Goal: Task Accomplishment & Management: Manage account settings

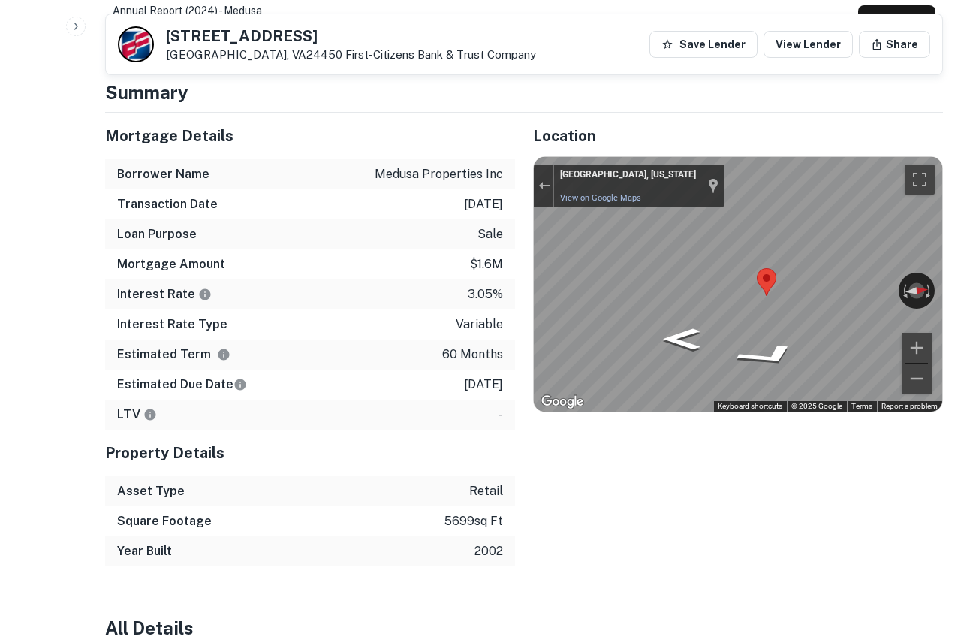
drag, startPoint x: 48, startPoint y: 161, endPoint x: 196, endPoint y: 2, distance: 217.2
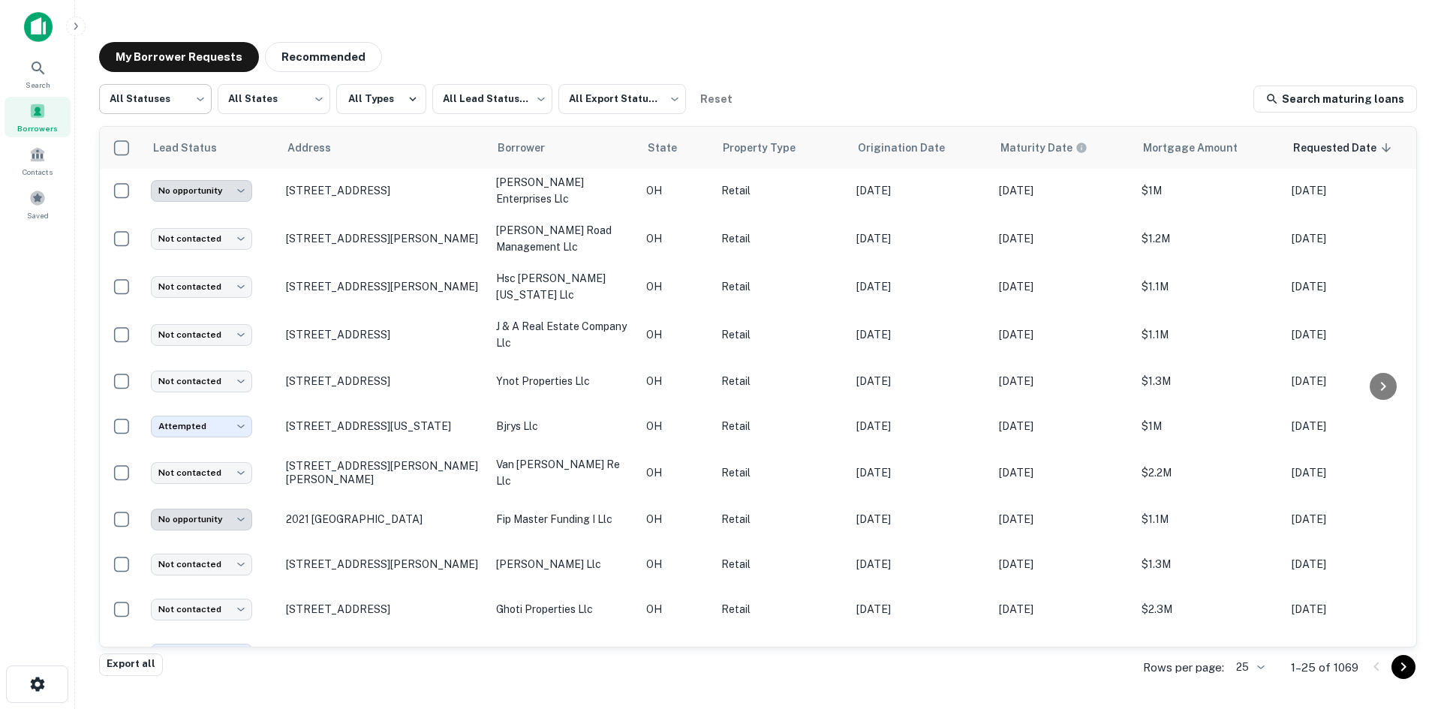
scroll to position [434, 0]
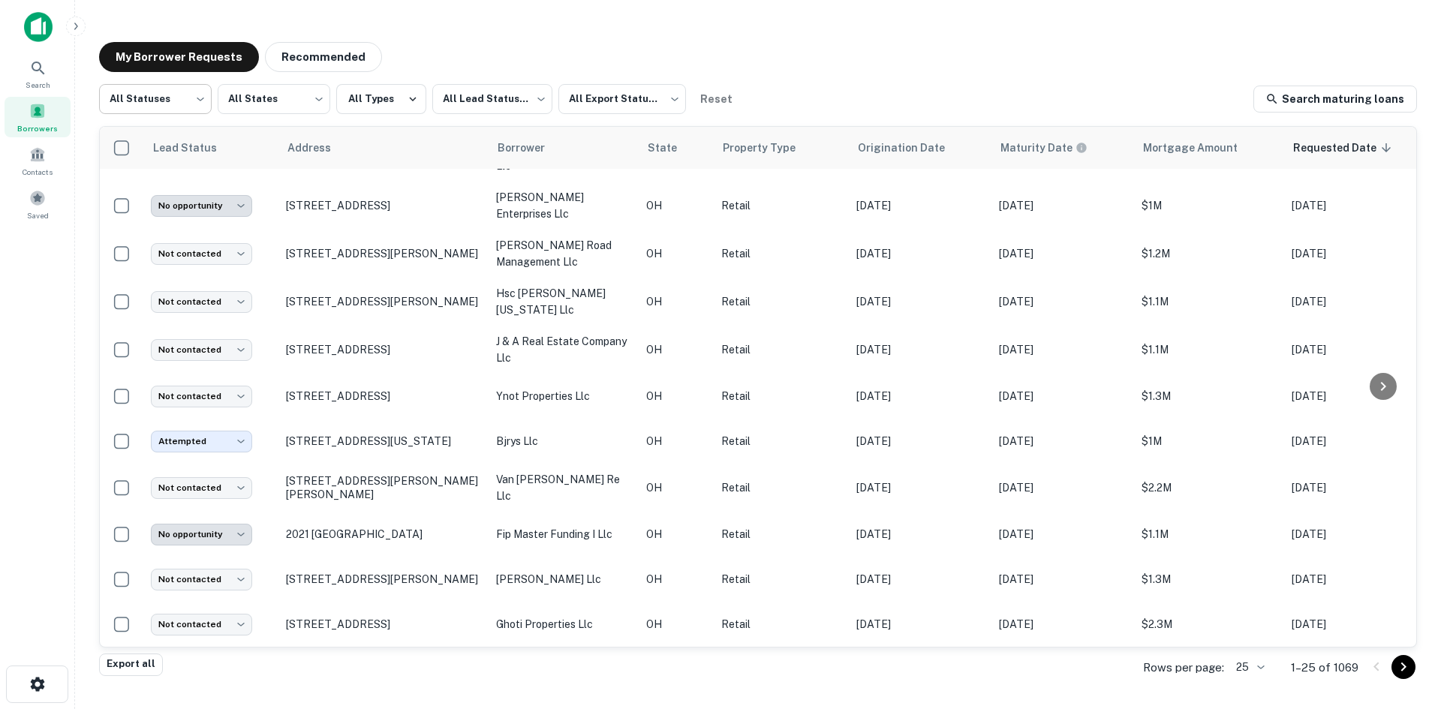
click at [138, 92] on body "Search Borrowers Contacts Saved My Borrower Requests Recommended All Statuses *…" at bounding box center [720, 354] width 1441 height 709
type input "*********"
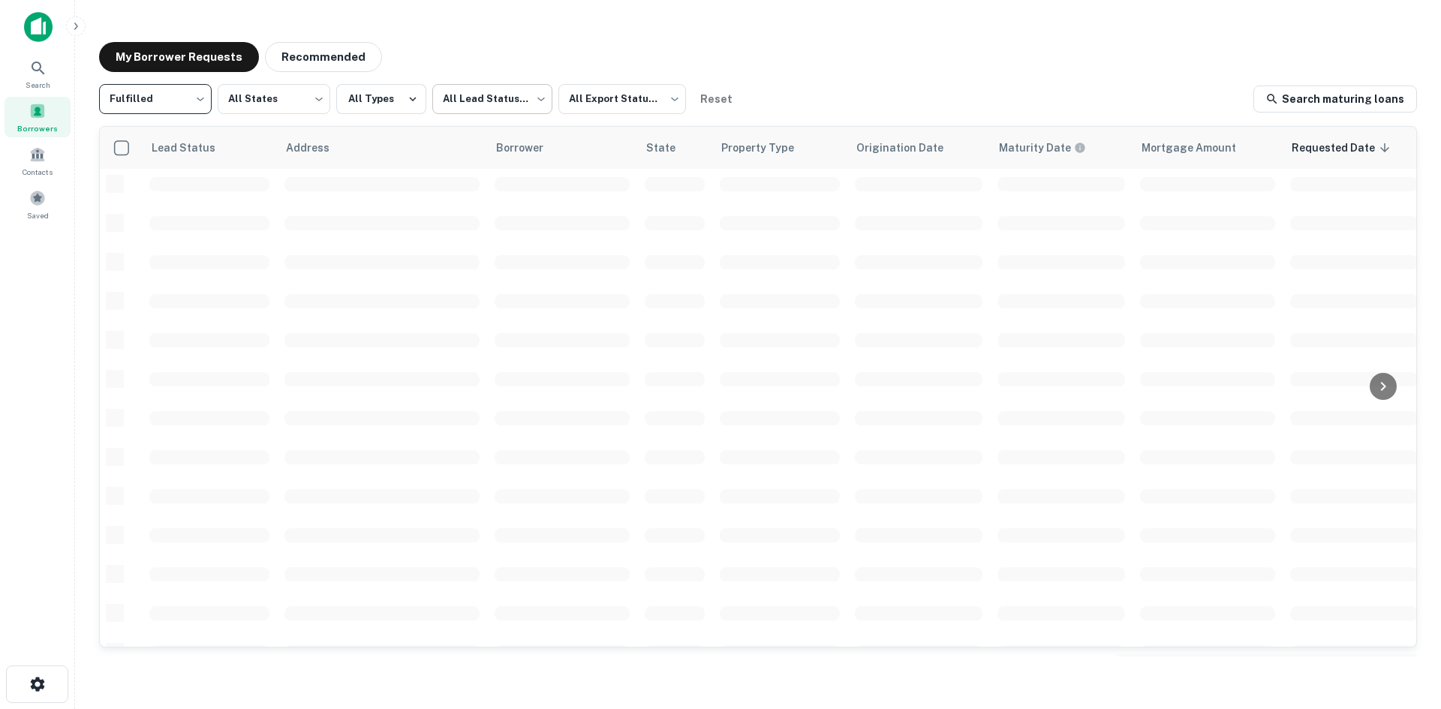
click at [535, 96] on body "Search Borrowers Contacts Saved My Borrower Requests Recommended Fulfilled ****…" at bounding box center [720, 354] width 1441 height 709
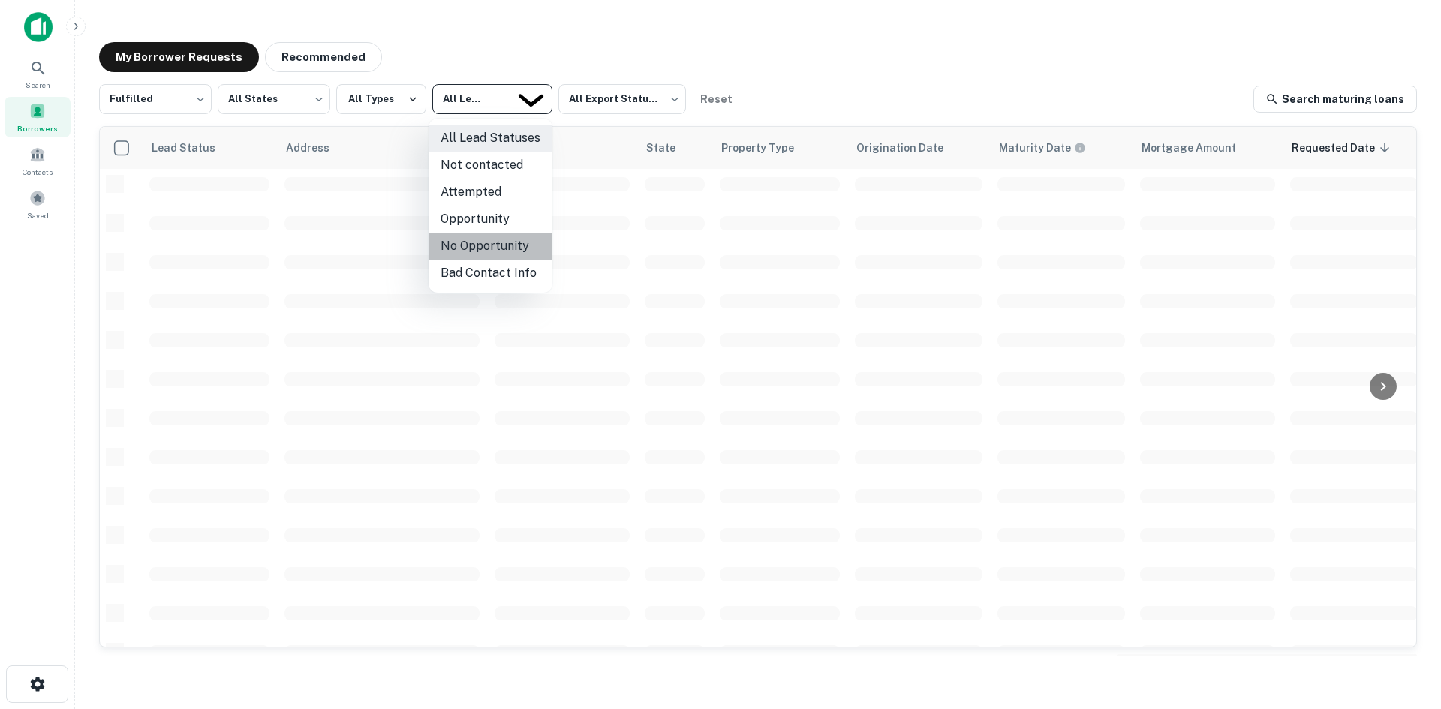
click at [491, 245] on li "No Opportunity" at bounding box center [491, 246] width 124 height 27
click at [491, 104] on body "**********" at bounding box center [720, 354] width 1441 height 709
click at [496, 163] on li "Not contacted" at bounding box center [491, 165] width 124 height 27
type input "****"
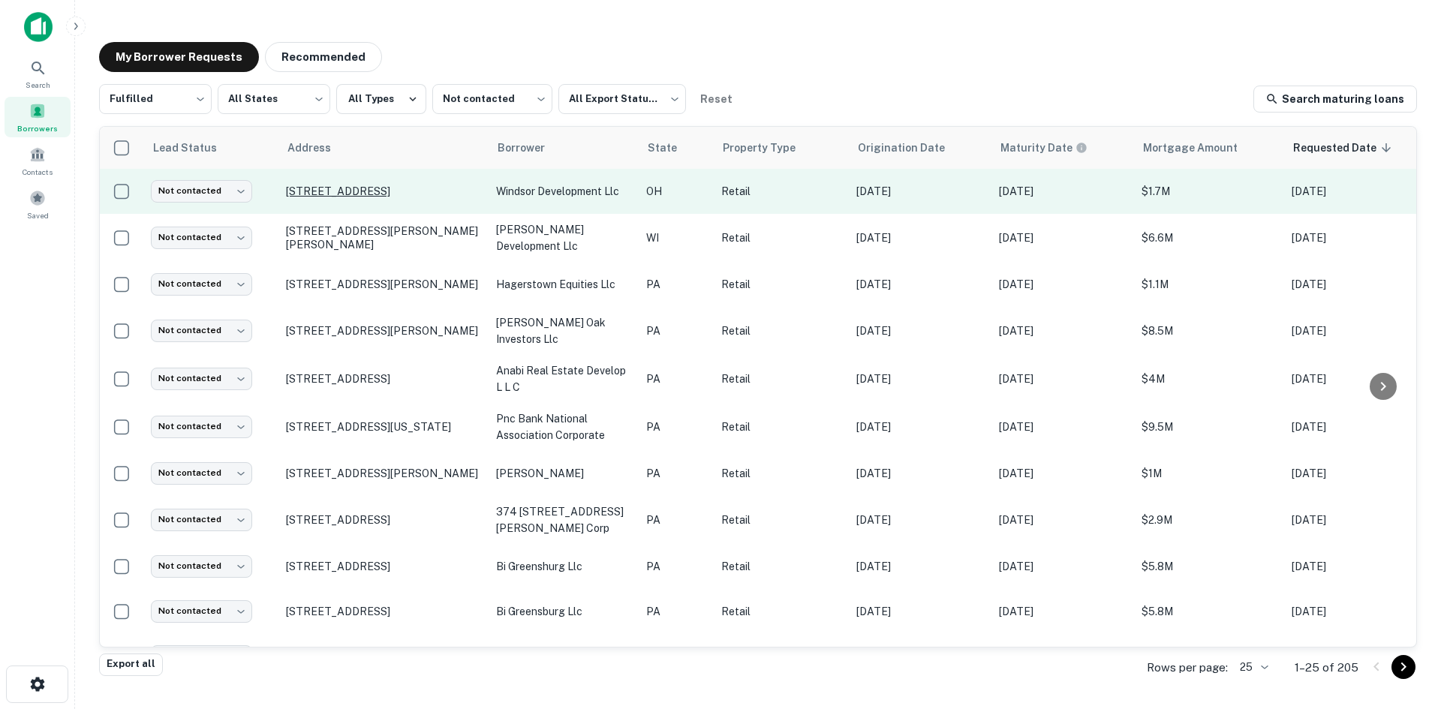
click at [399, 185] on p "6105 Cleves Warsaw Pike Cincinnati, OH45233" at bounding box center [383, 192] width 195 height 14
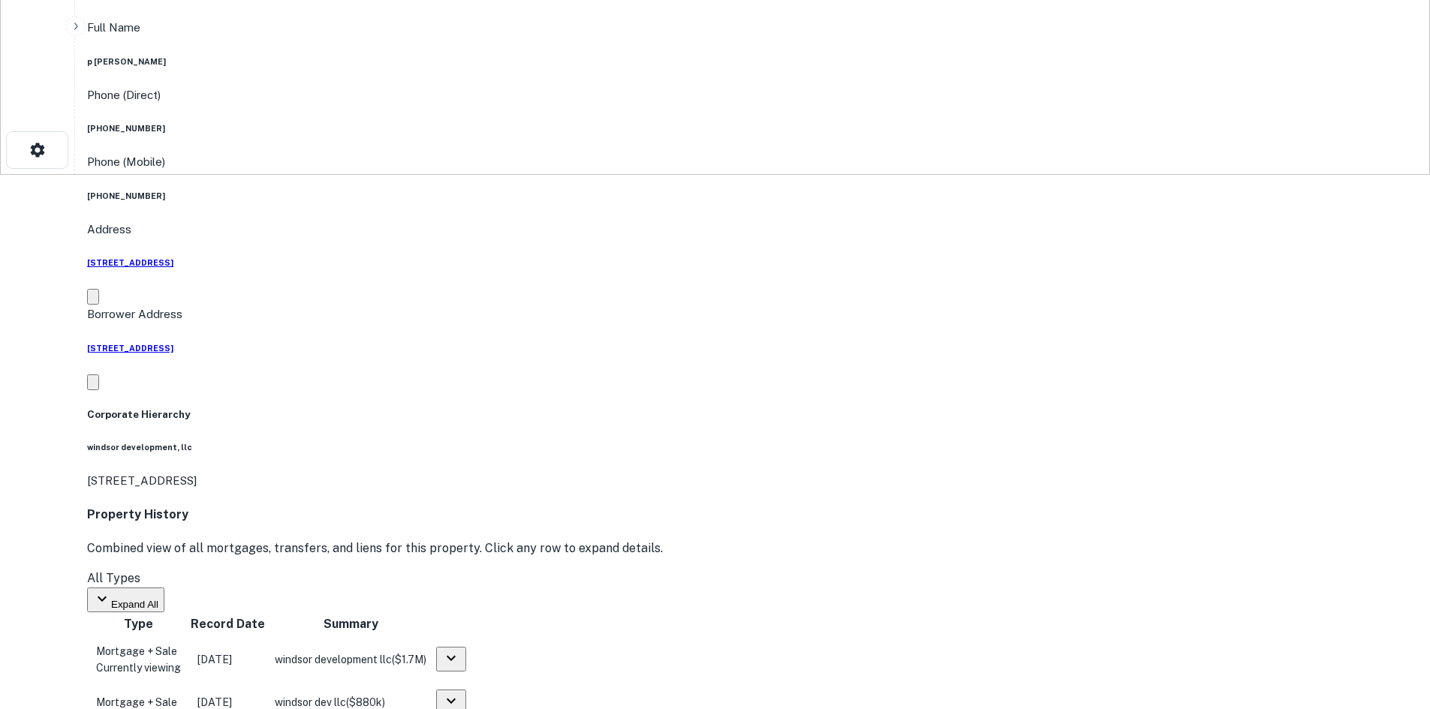
scroll to position [826, 0]
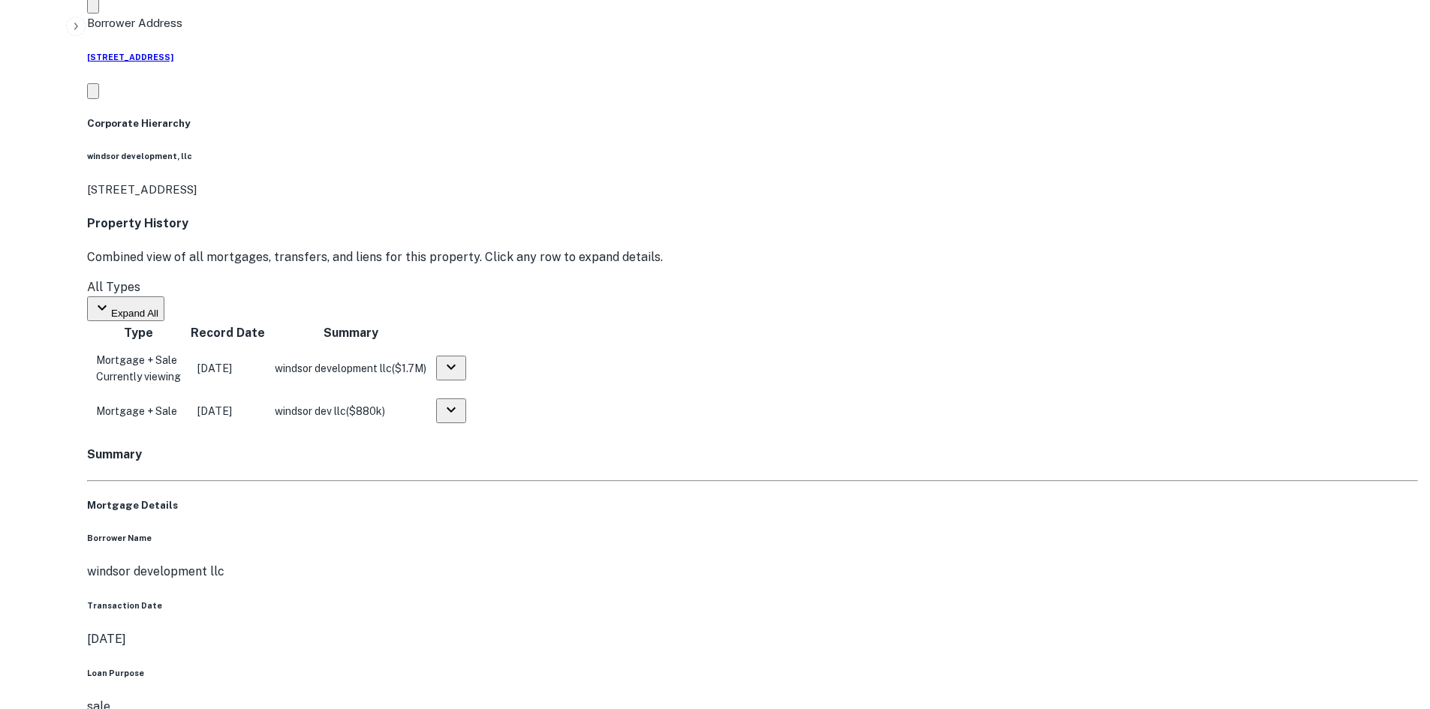
drag, startPoint x: 1287, startPoint y: 414, endPoint x: 1040, endPoint y: 264, distance: 288.4
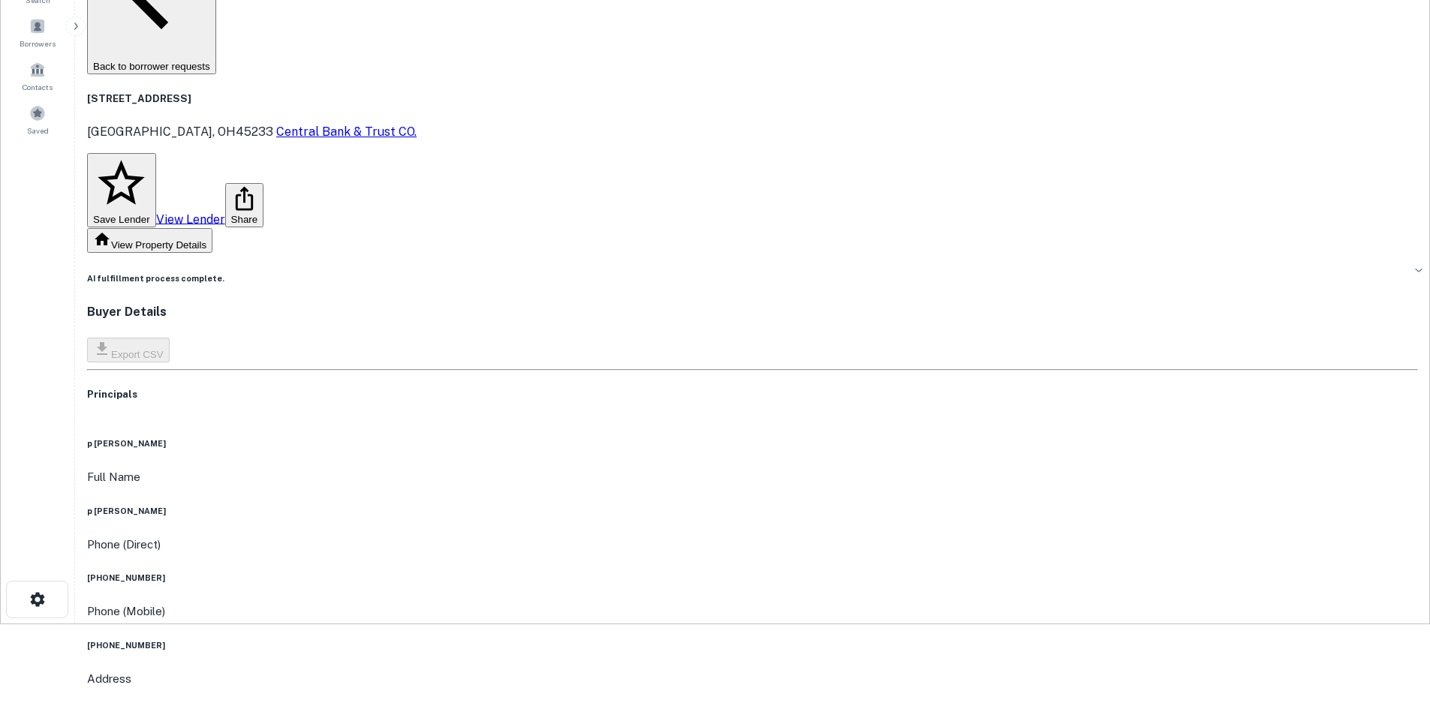
scroll to position [0, 0]
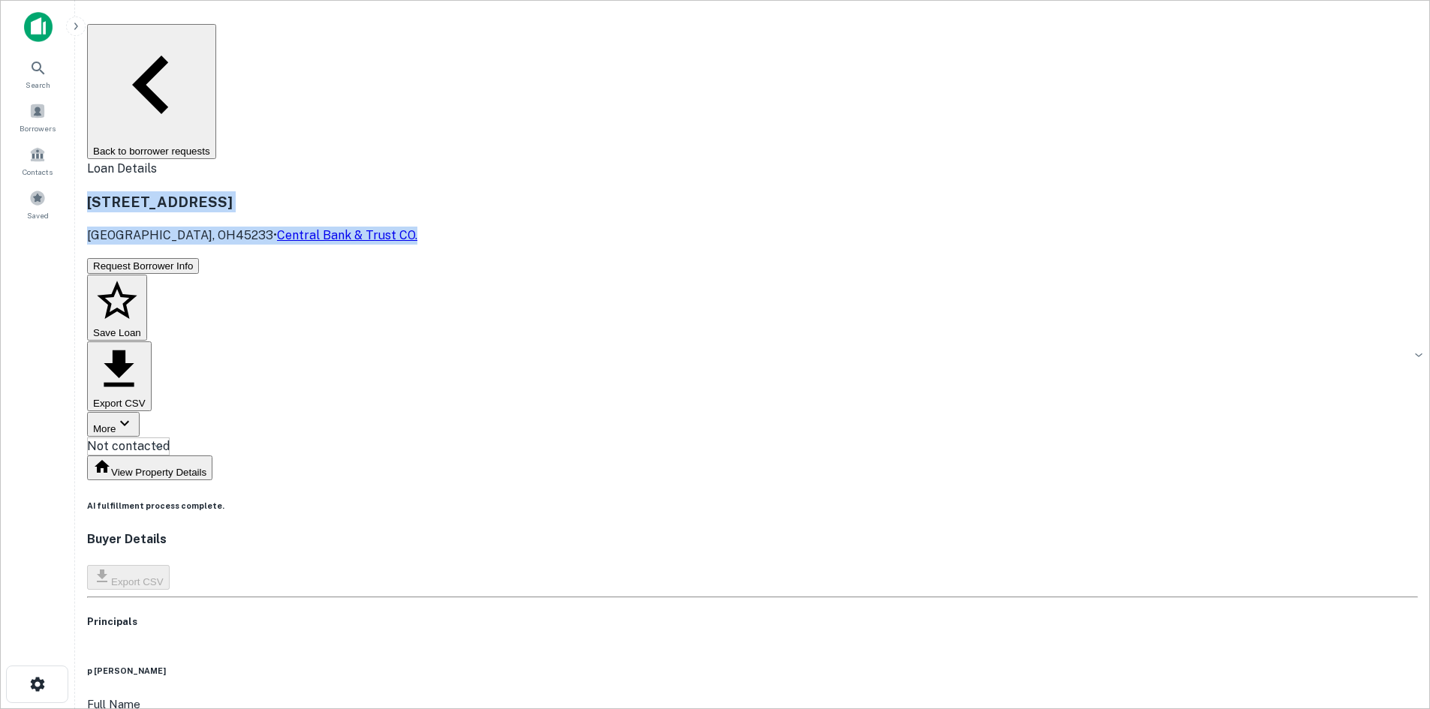
drag, startPoint x: 260, startPoint y: 93, endPoint x: 772, endPoint y: 116, distance: 512.5
click at [772, 191] on div "6105 Cleves Warsaw Pike Cincinnati, OH45233 • Central Bank & Trust CO." at bounding box center [752, 217] width 1331 height 53
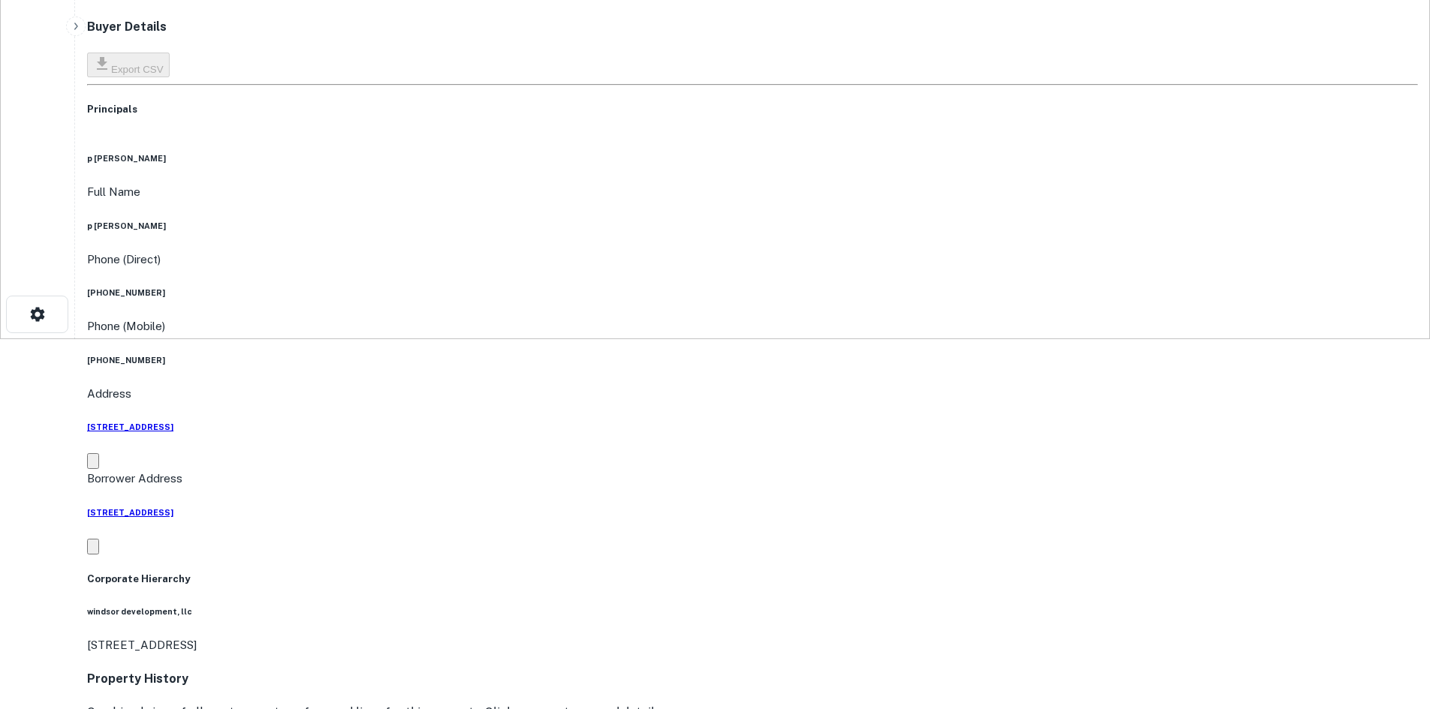
scroll to position [225, 0]
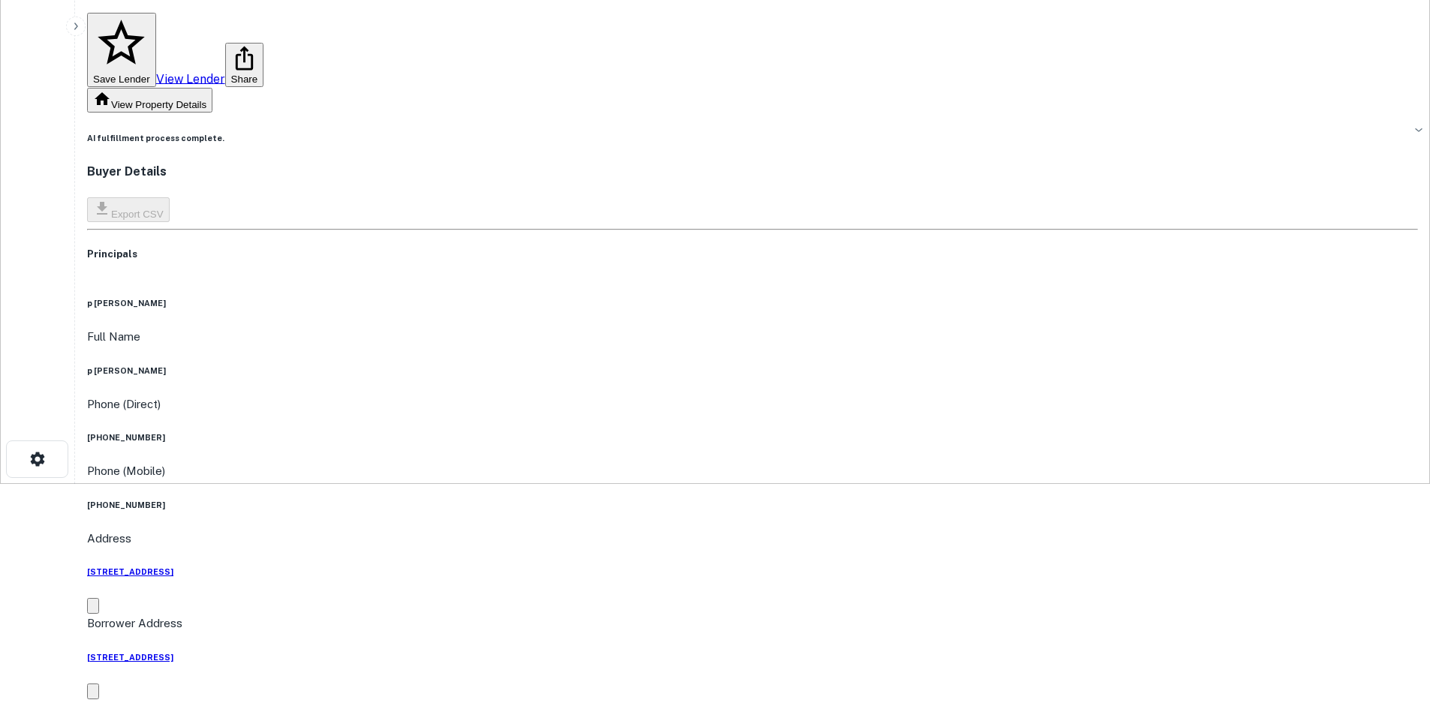
click at [694, 432] on h6 "(239) 949-4611" at bounding box center [752, 438] width 1331 height 12
drag, startPoint x: 694, startPoint y: 177, endPoint x: 738, endPoint y: 149, distance: 52.1
click at [739, 328] on div "Full Name p ronald sabatino" at bounding box center [752, 352] width 1331 height 49
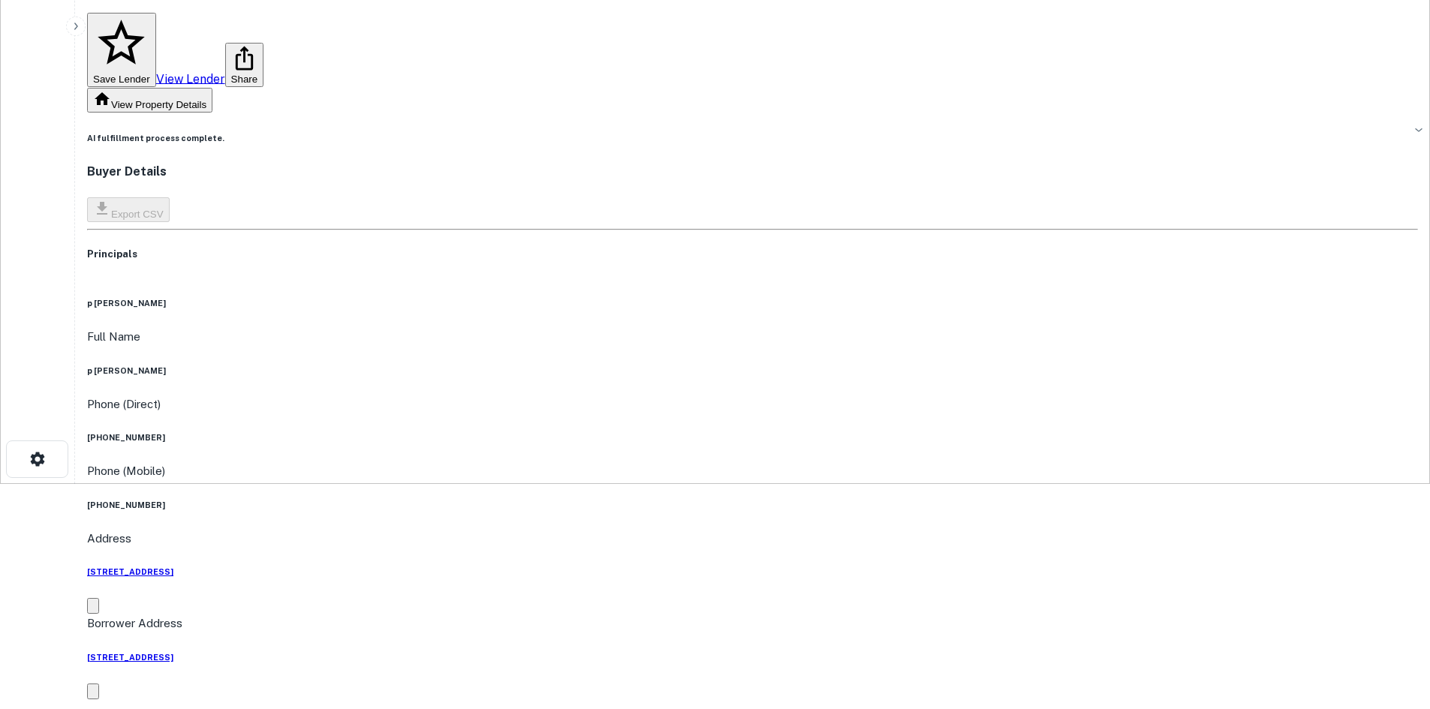
click at [705, 432] on h6 "(239) 949-4611" at bounding box center [752, 438] width 1331 height 12
copy h6 "(239) 949-4611"
click at [708, 396] on div "Phone (Direct) (239) 949-4611" at bounding box center [752, 420] width 1331 height 49
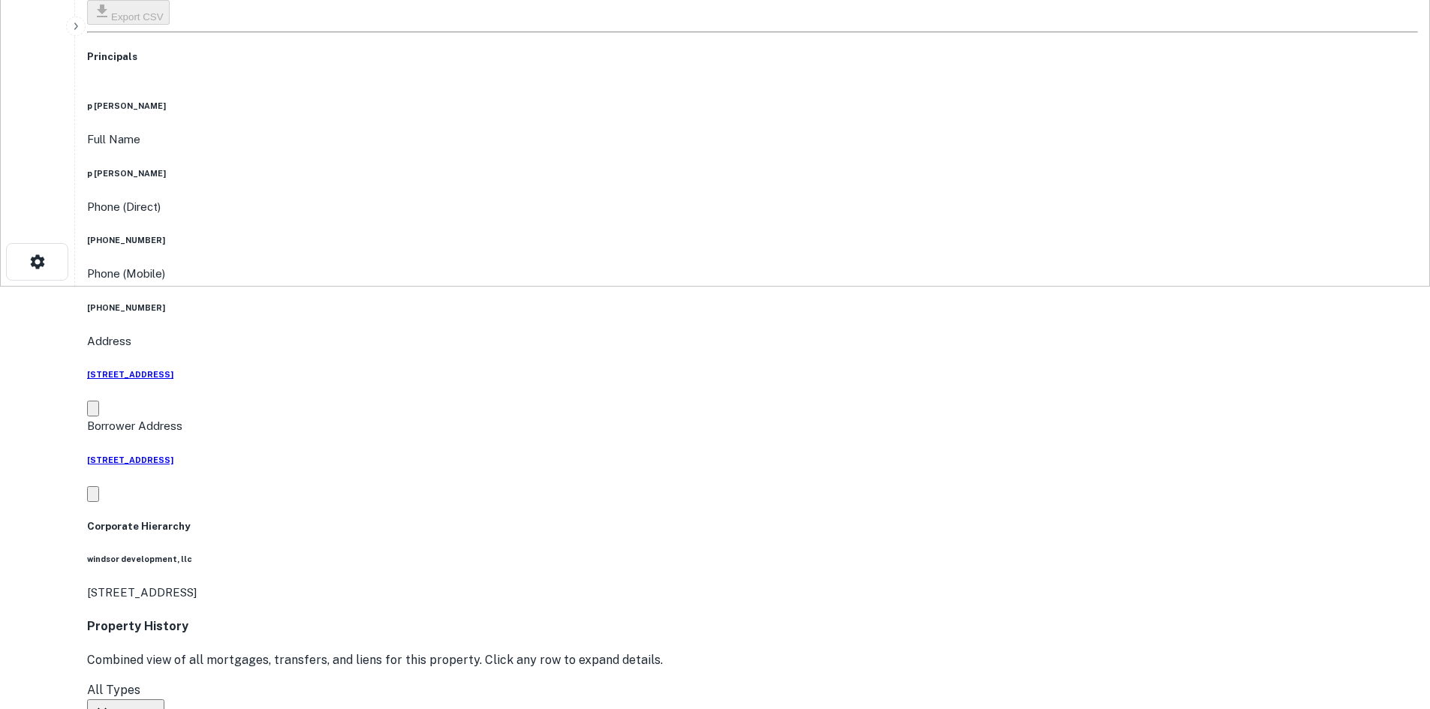
scroll to position [525, 0]
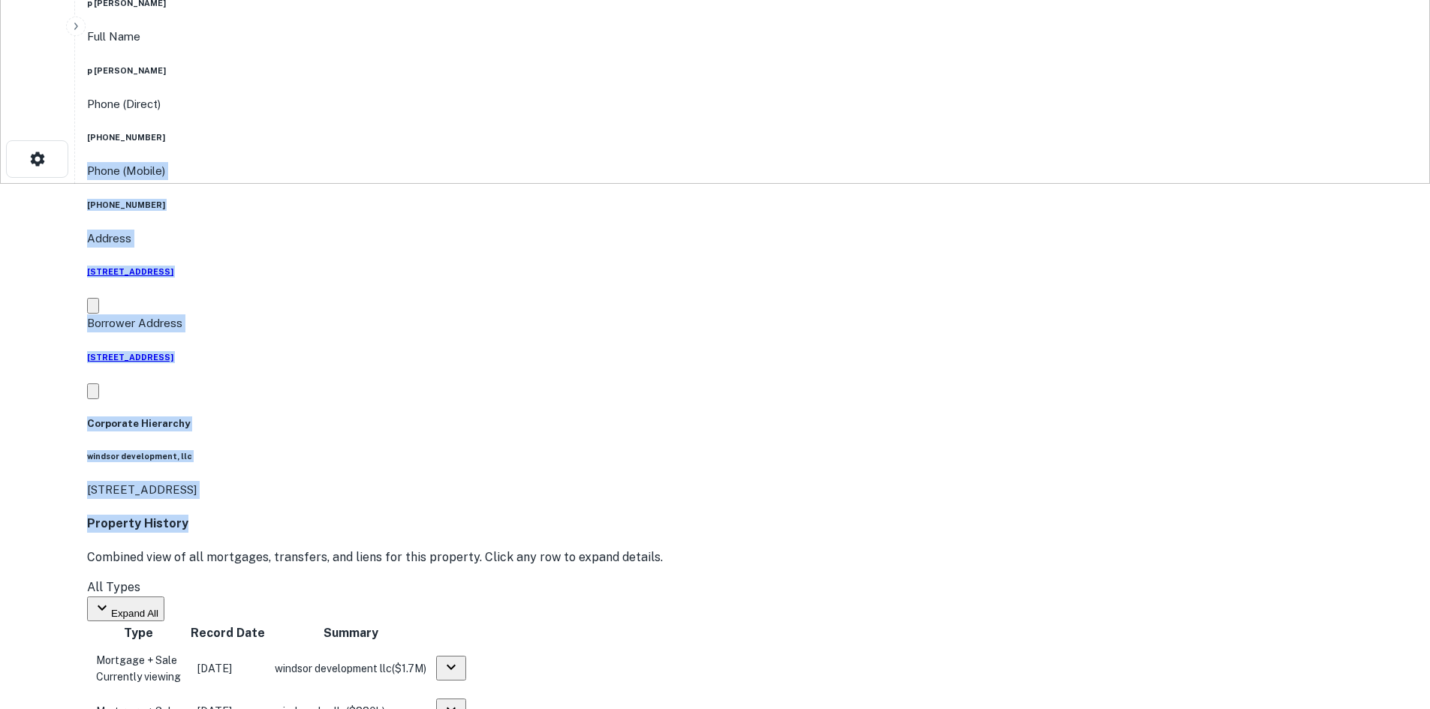
drag, startPoint x: 1329, startPoint y: 358, endPoint x: 1195, endPoint y: 160, distance: 239.4
click at [714, 515] on h4 "Property History" at bounding box center [752, 524] width 1331 height 18
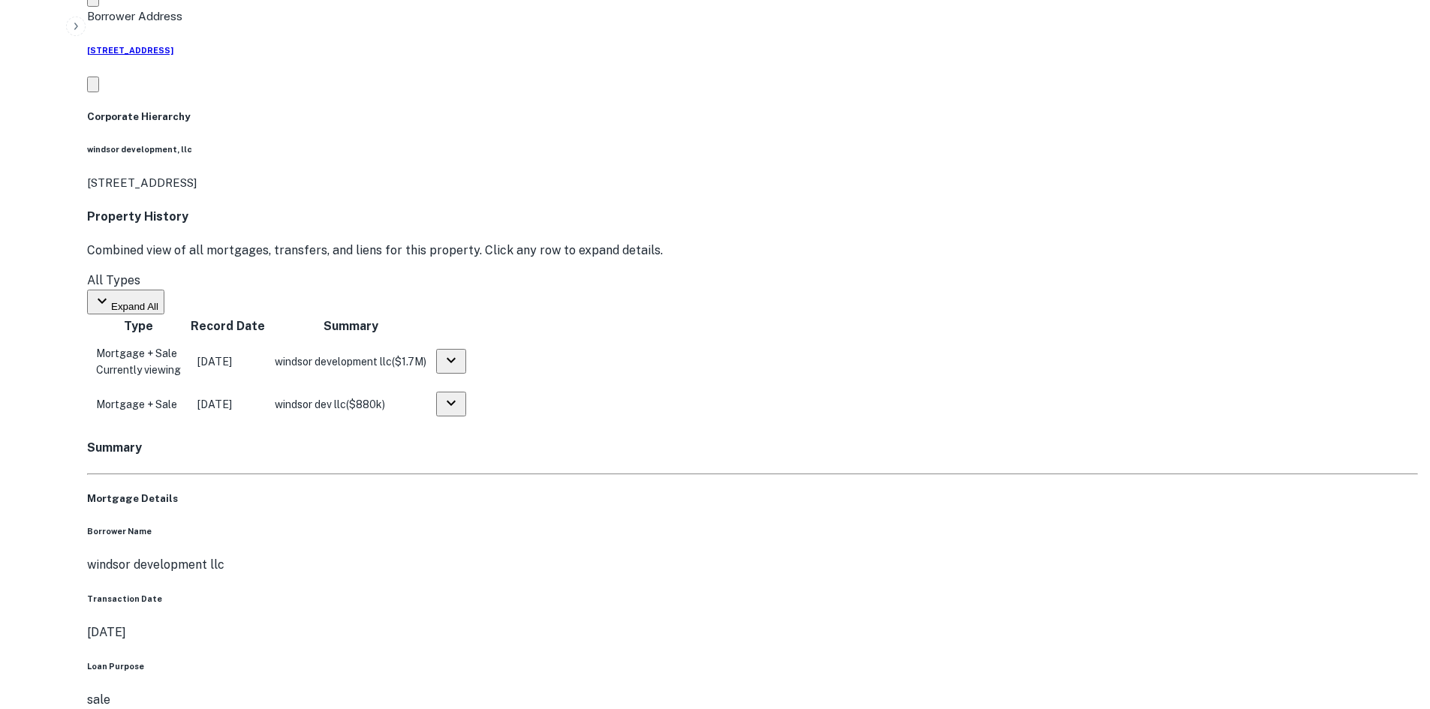
scroll to position [826, 0]
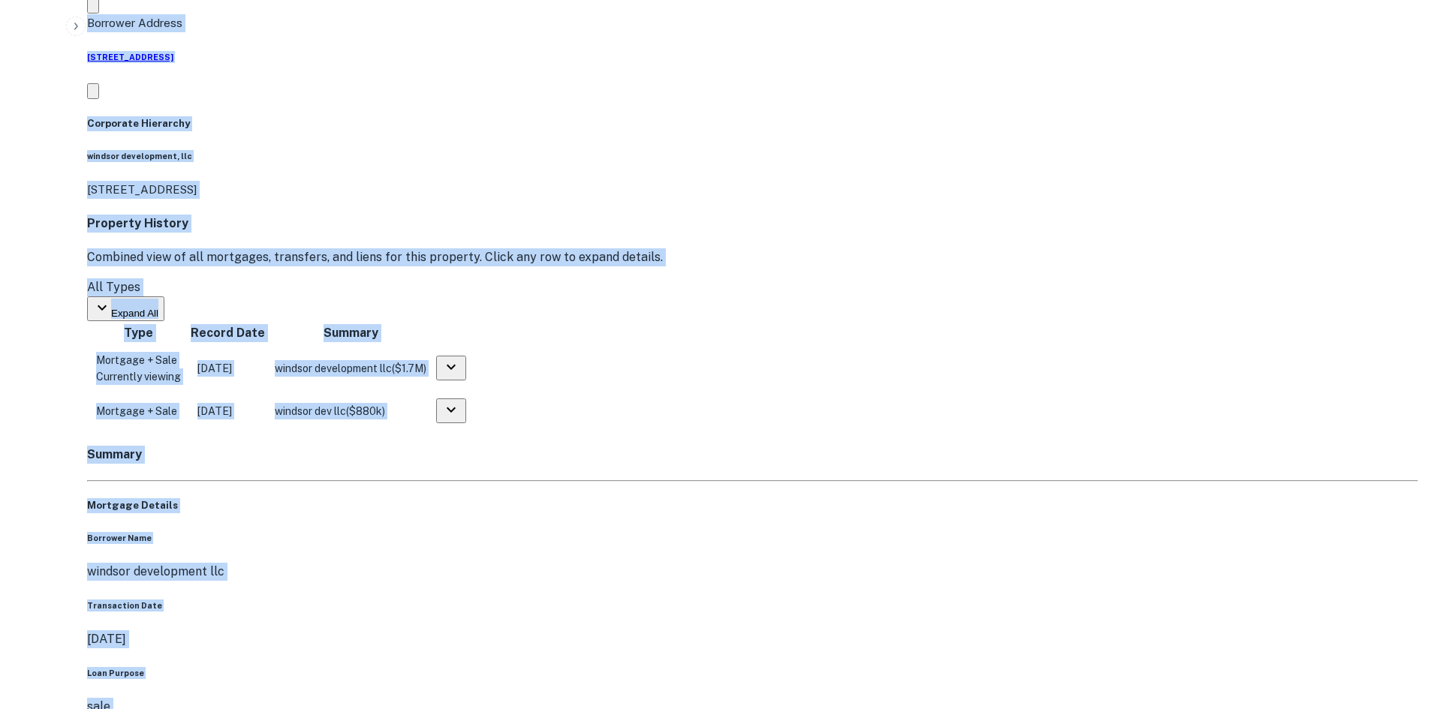
drag, startPoint x: 187, startPoint y: 103, endPoint x: 711, endPoint y: 589, distance: 714.4
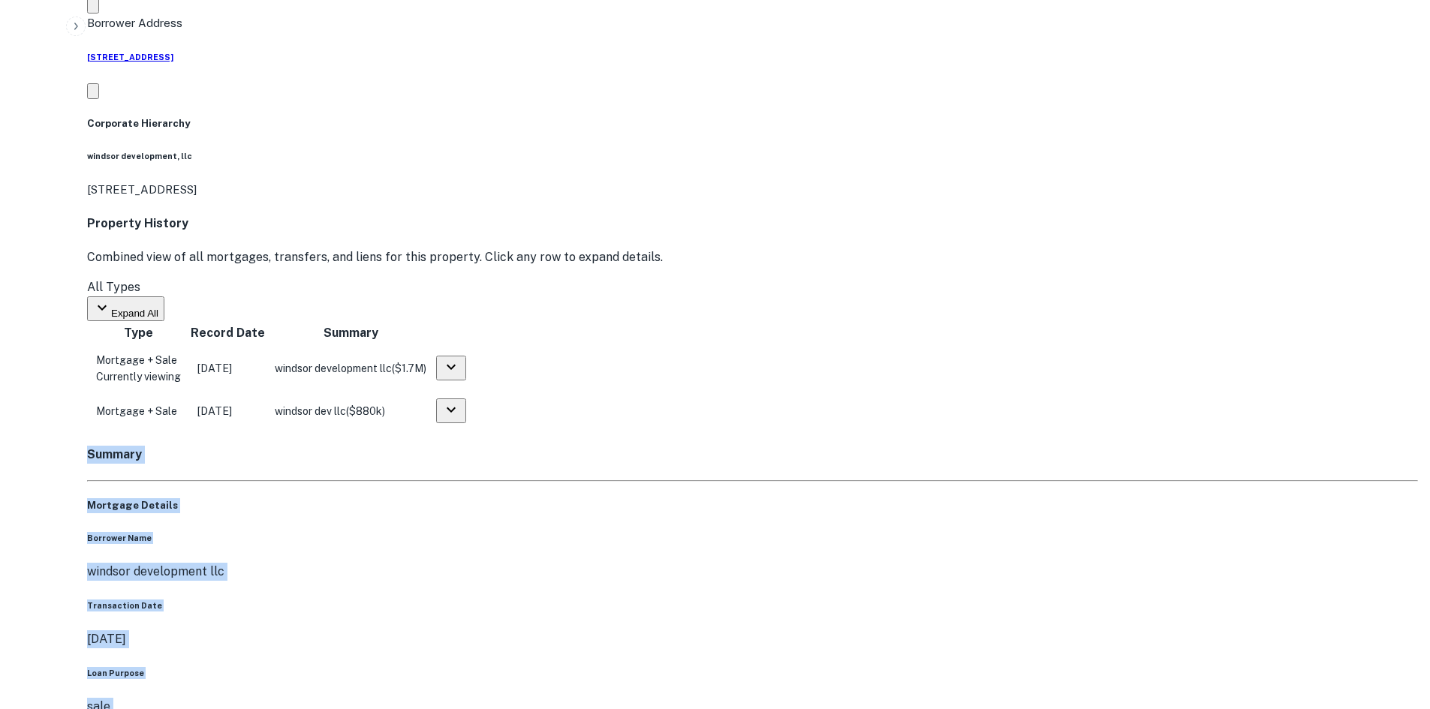
drag, startPoint x: 739, startPoint y: 567, endPoint x: 189, endPoint y: 86, distance: 730.9
drag, startPoint x: 188, startPoint y: 97, endPoint x: 749, endPoint y: 567, distance: 732.2
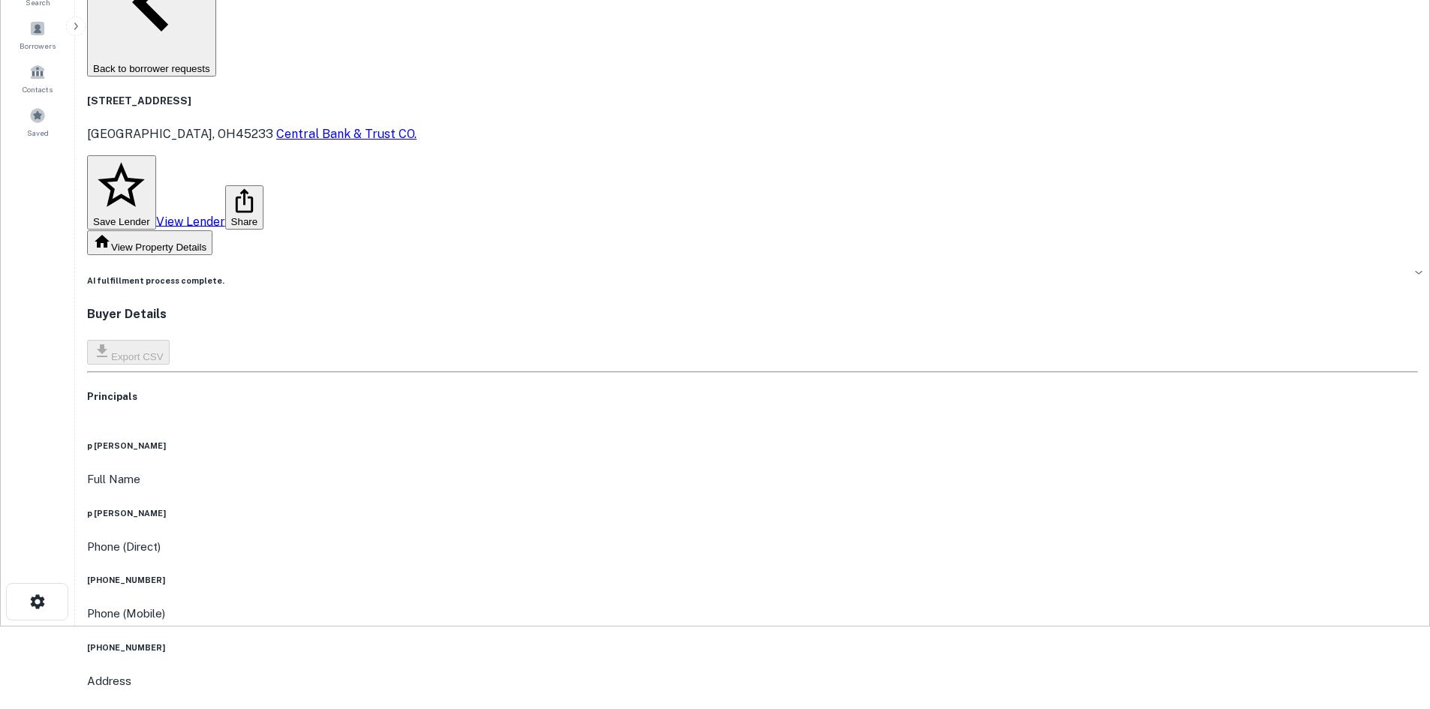
scroll to position [75, 0]
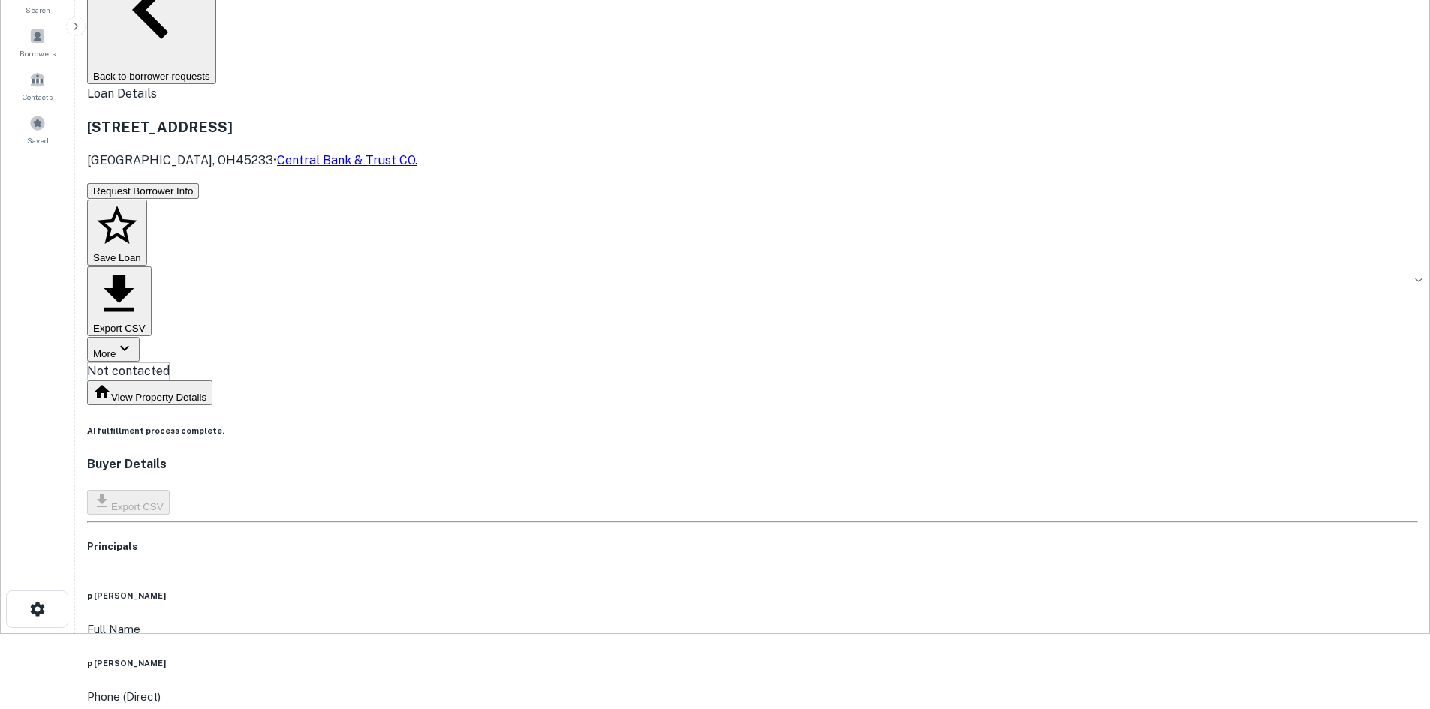
copy h6 "(614) 554-3238"
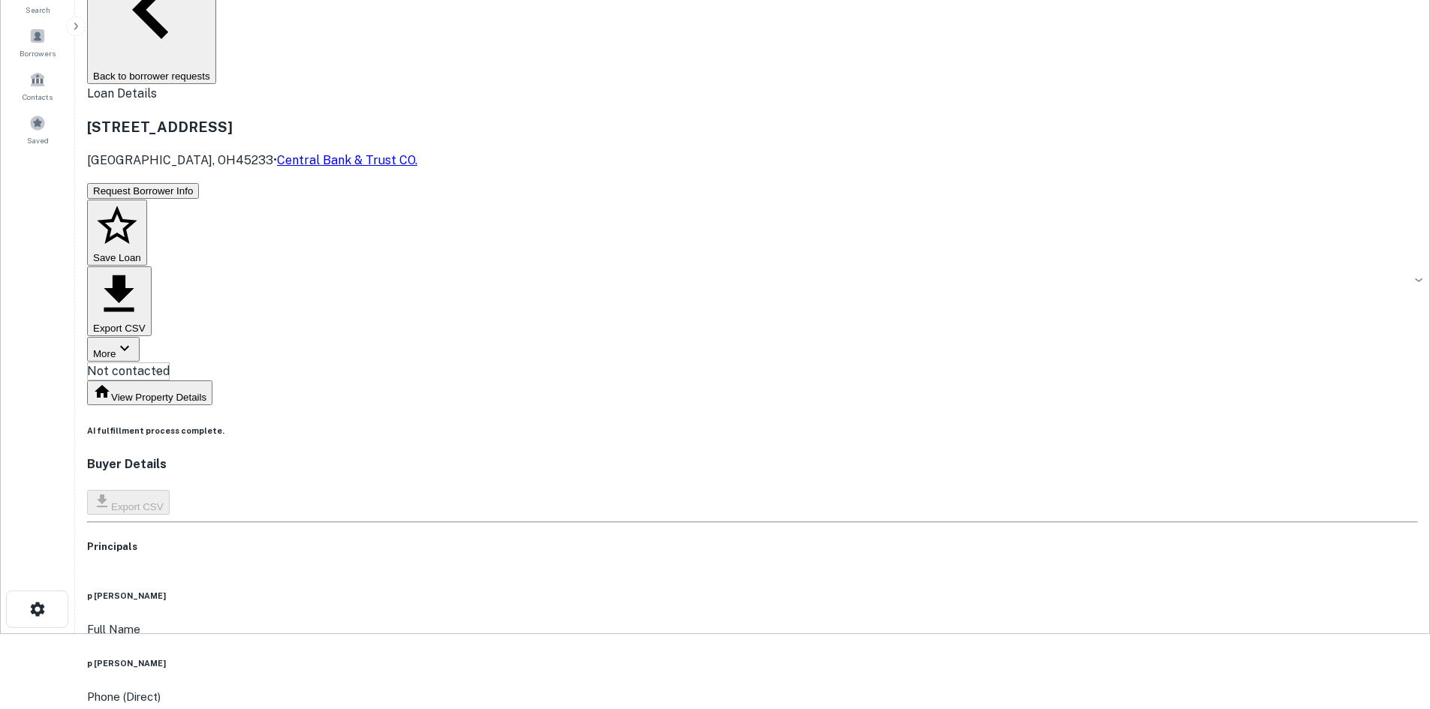
click at [676, 90] on body "Search Borrowers Contacts Saved Back to borrower requests Loan Details 6105 Cle…" at bounding box center [715, 279] width 1430 height 709
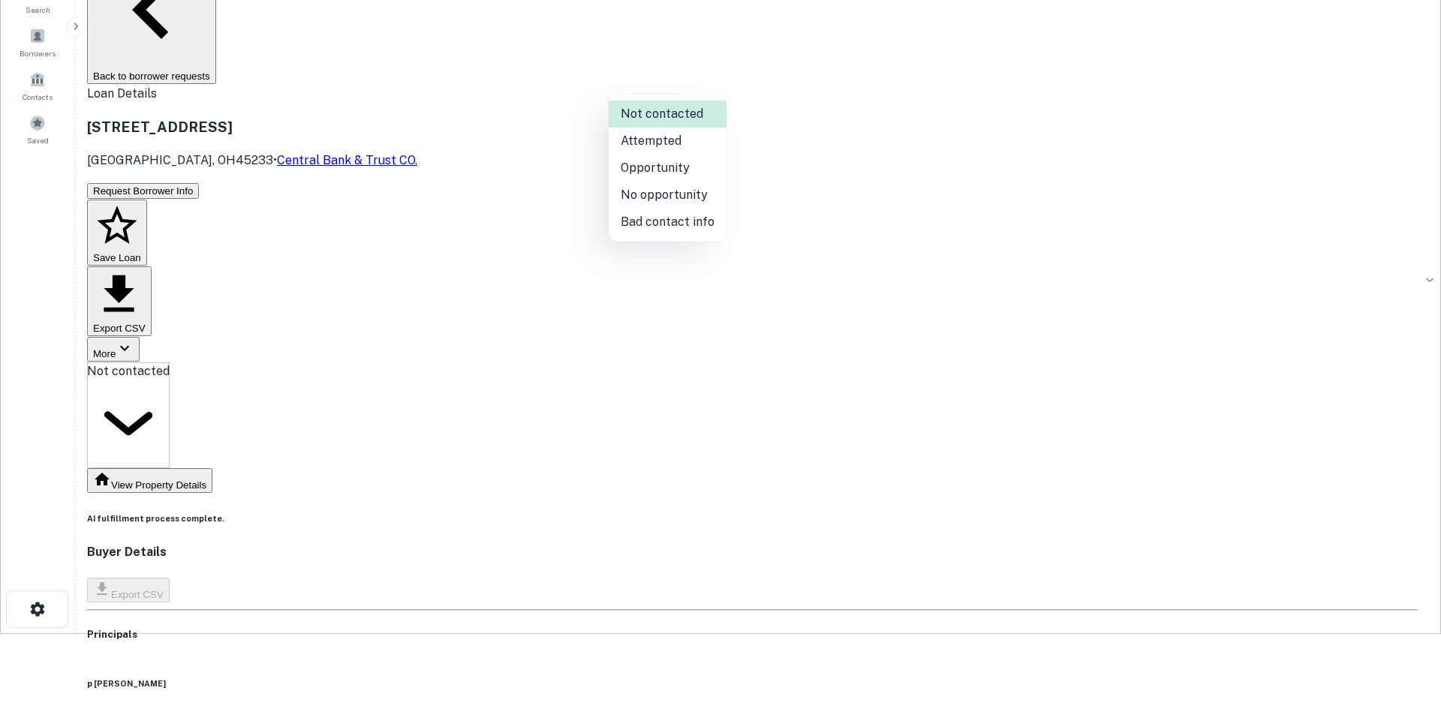
click at [663, 214] on li "Bad contact info" at bounding box center [668, 222] width 118 height 27
type input "**********"
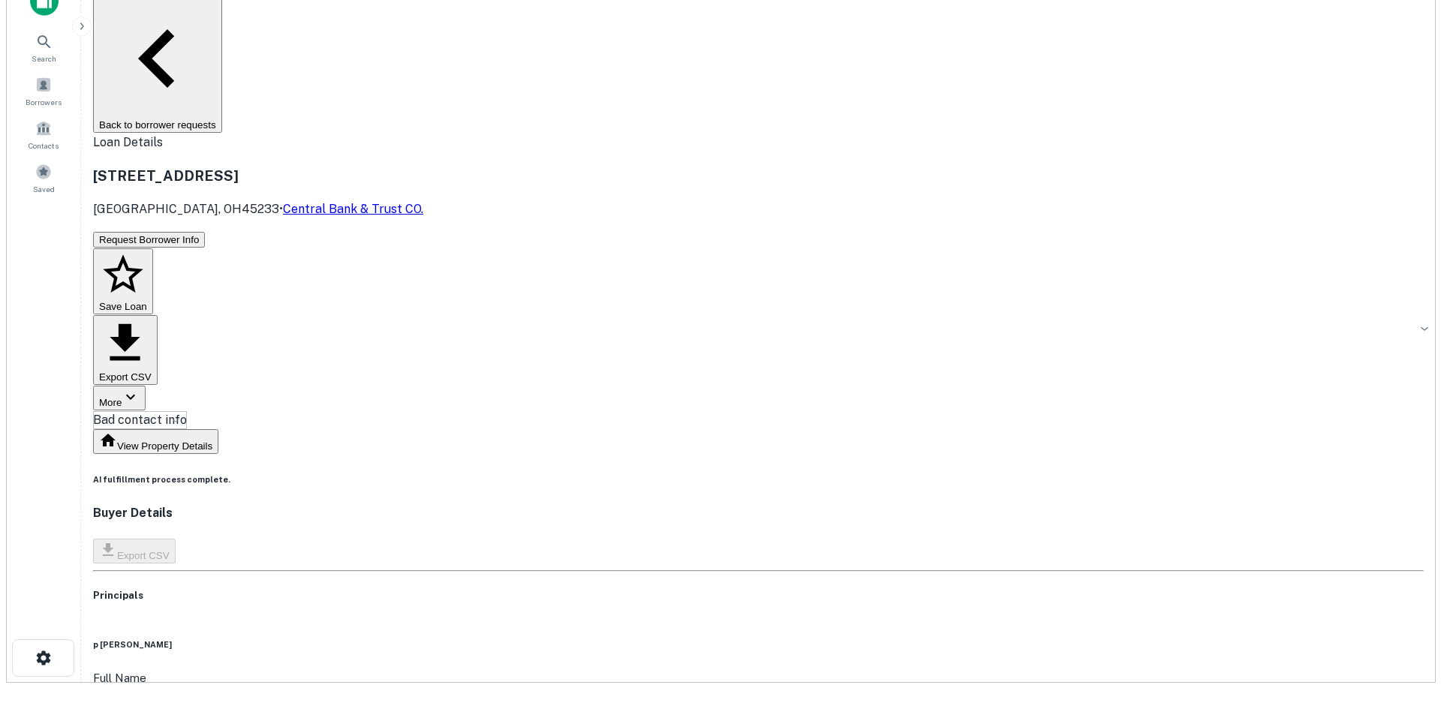
scroll to position [0, 0]
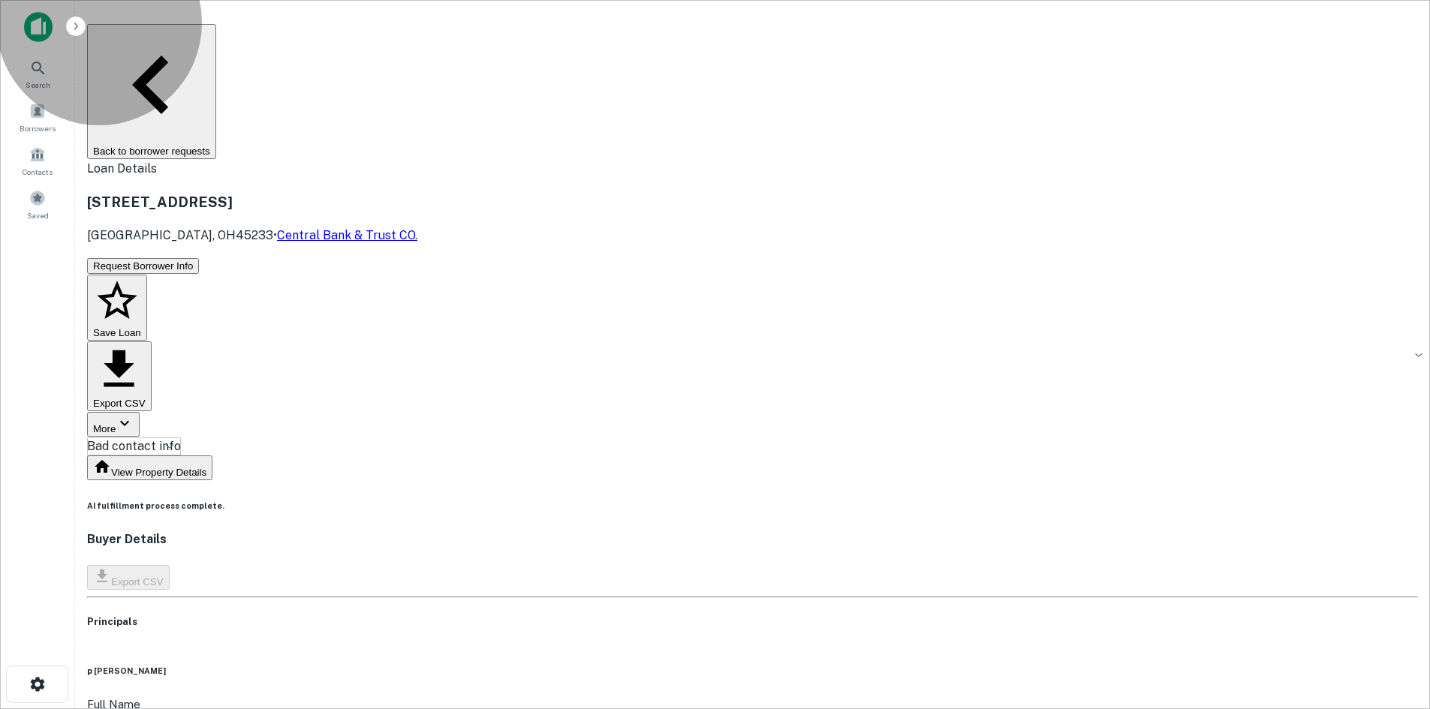
click at [216, 47] on button "Back to borrower requests" at bounding box center [151, 91] width 129 height 135
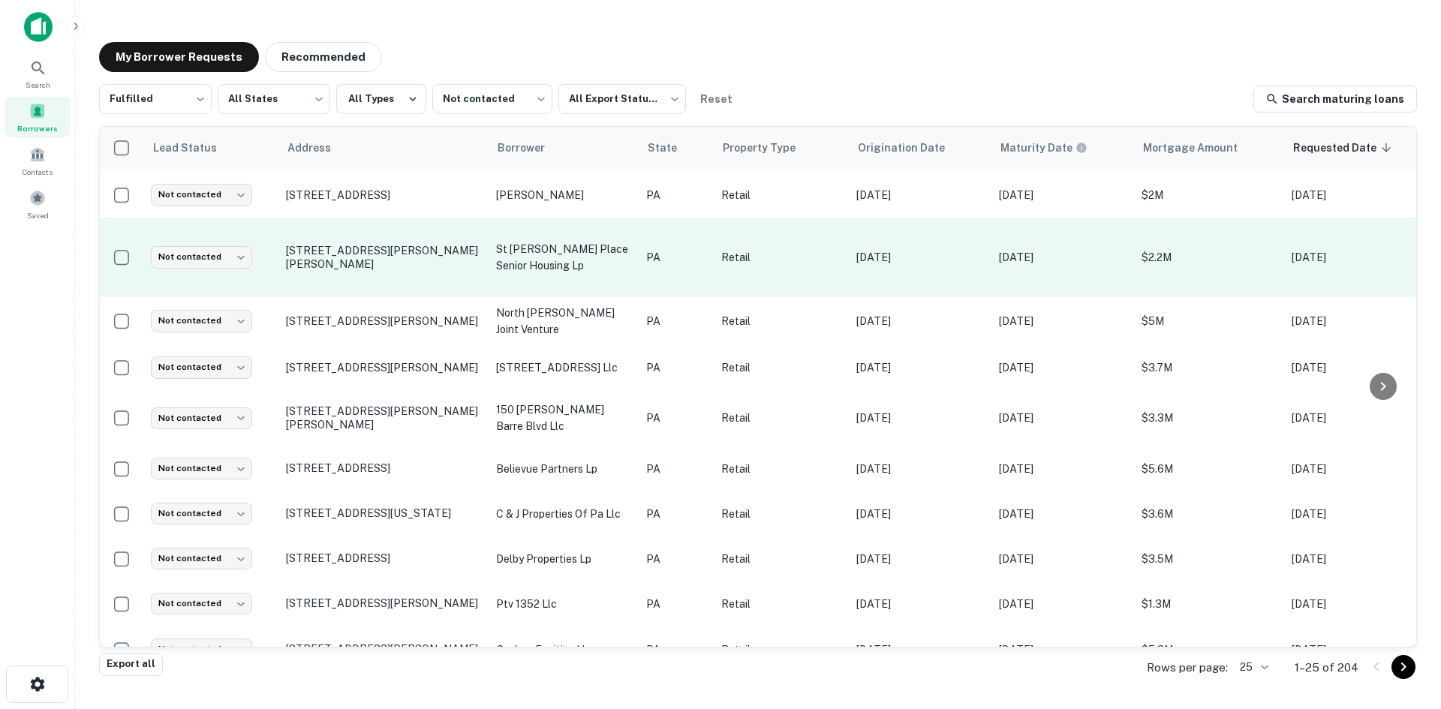
scroll to position [721, 0]
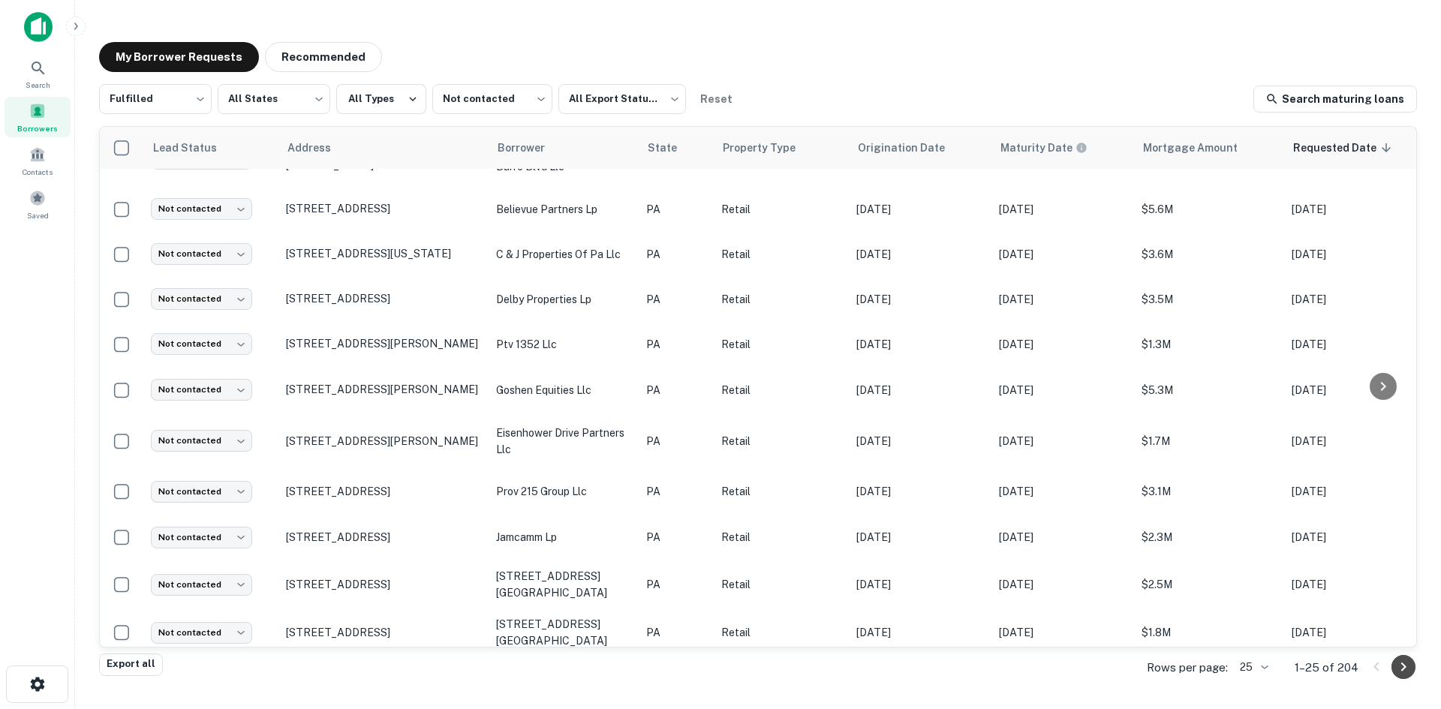
click at [1410, 661] on icon "Go to next page" at bounding box center [1404, 667] width 18 height 18
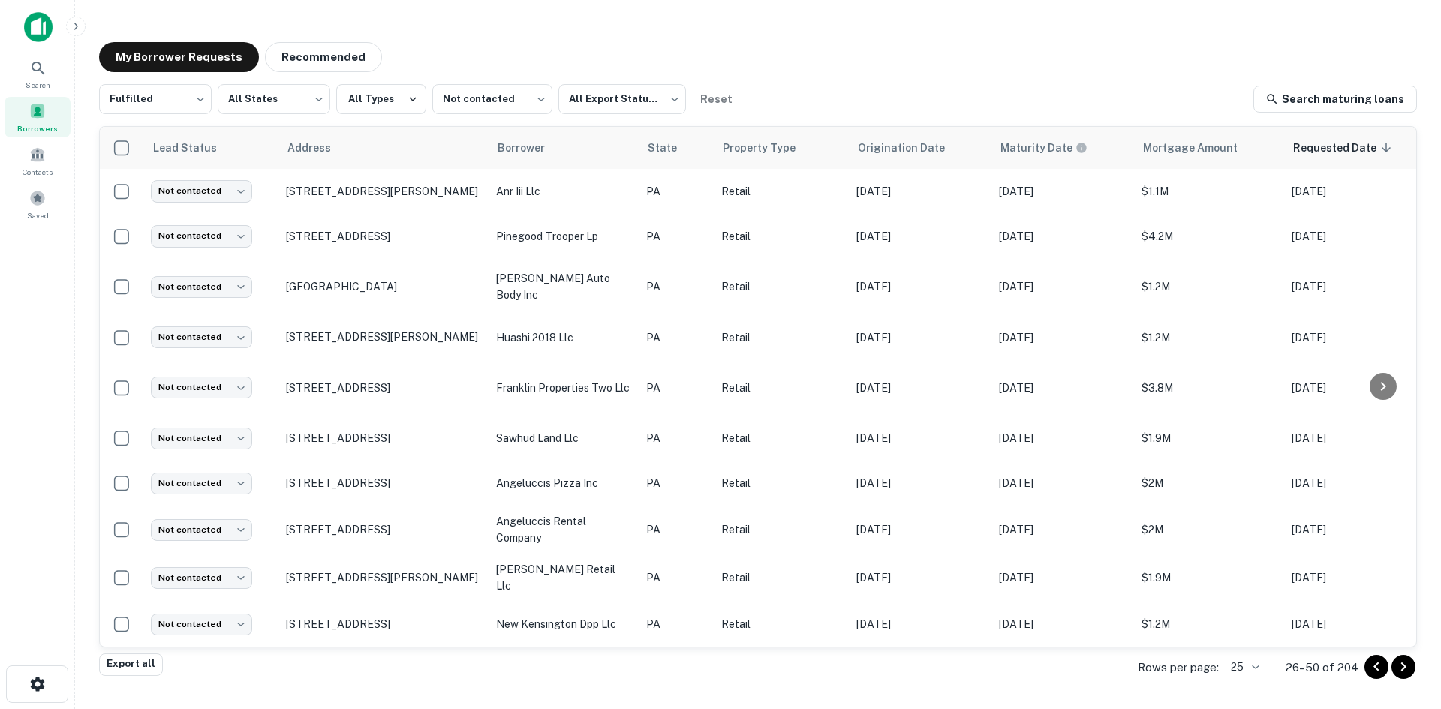
click at [1404, 667] on icon "Go to next page" at bounding box center [1404, 667] width 18 height 18
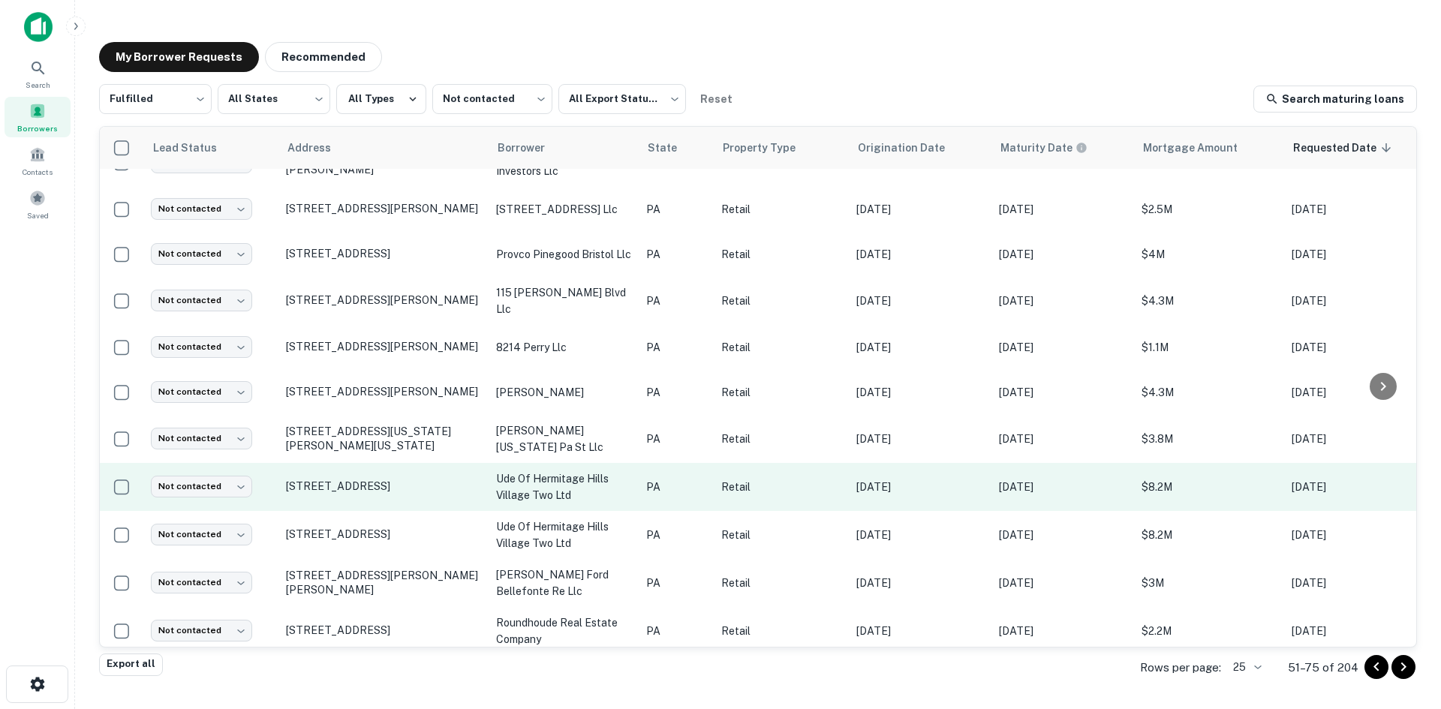
scroll to position [705, 0]
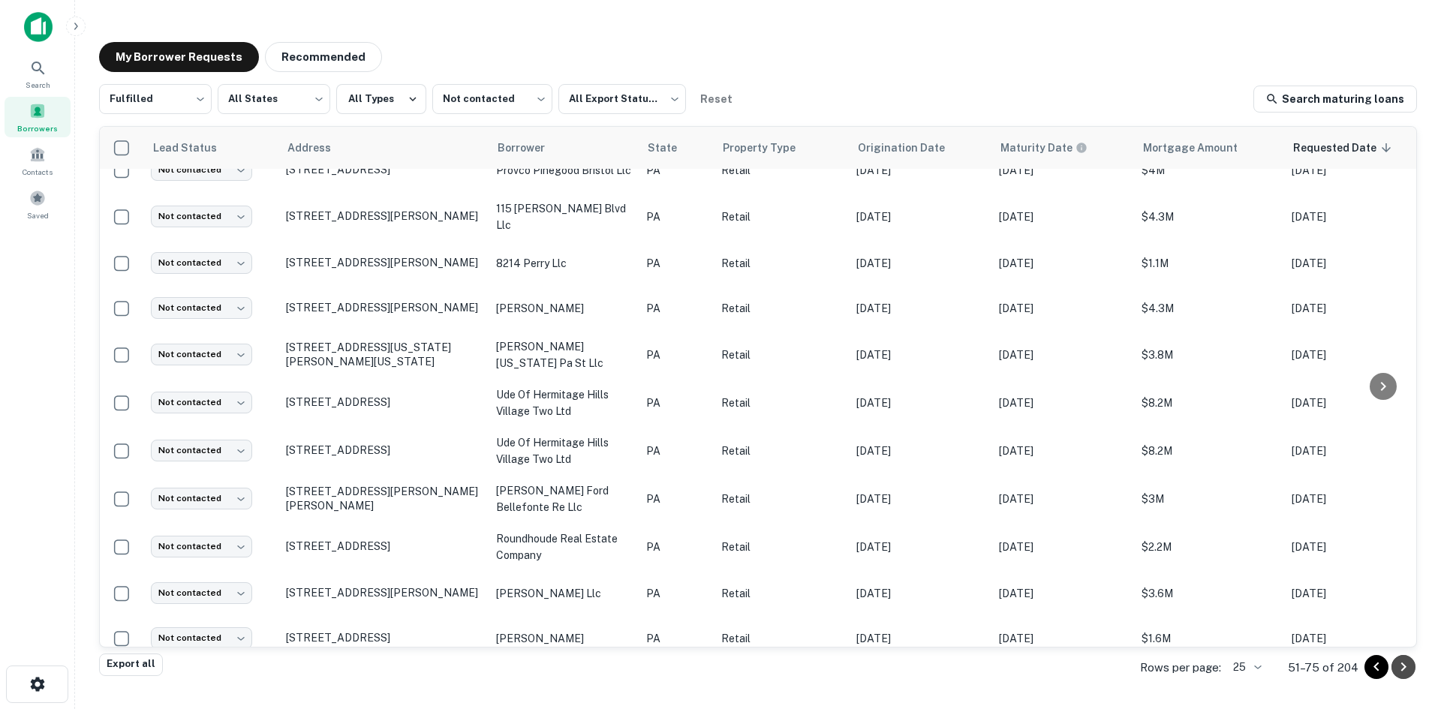
click at [1396, 673] on icon "Go to next page" at bounding box center [1404, 667] width 18 height 18
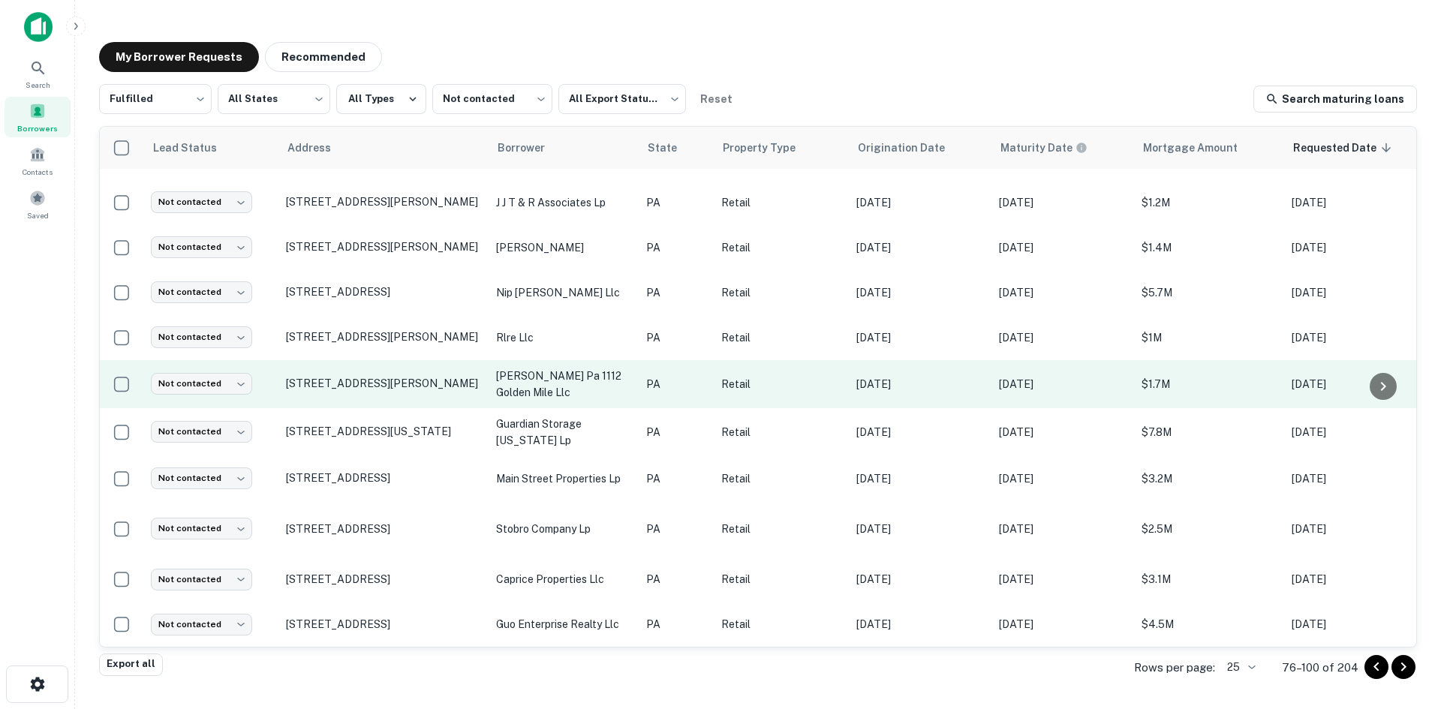
scroll to position [703, 0]
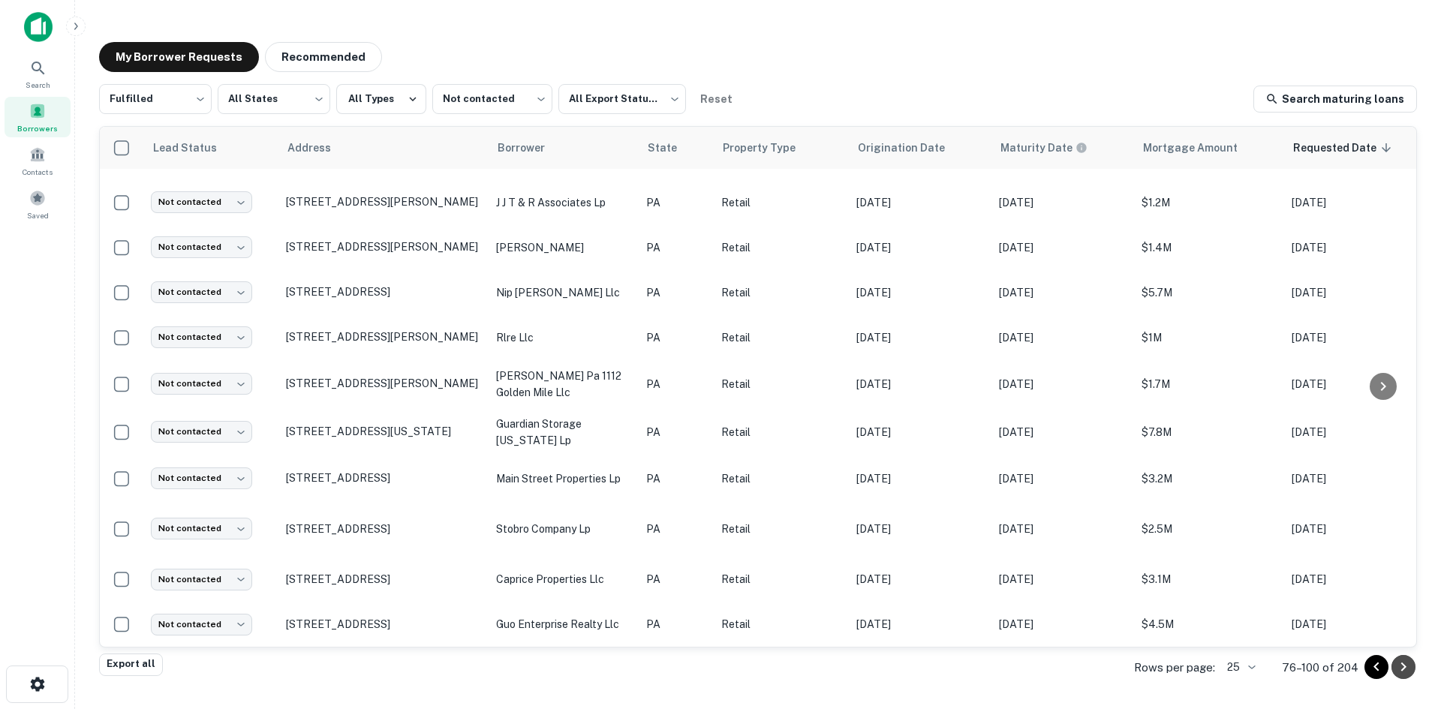
click at [1402, 665] on icon "Go to next page" at bounding box center [1404, 667] width 18 height 18
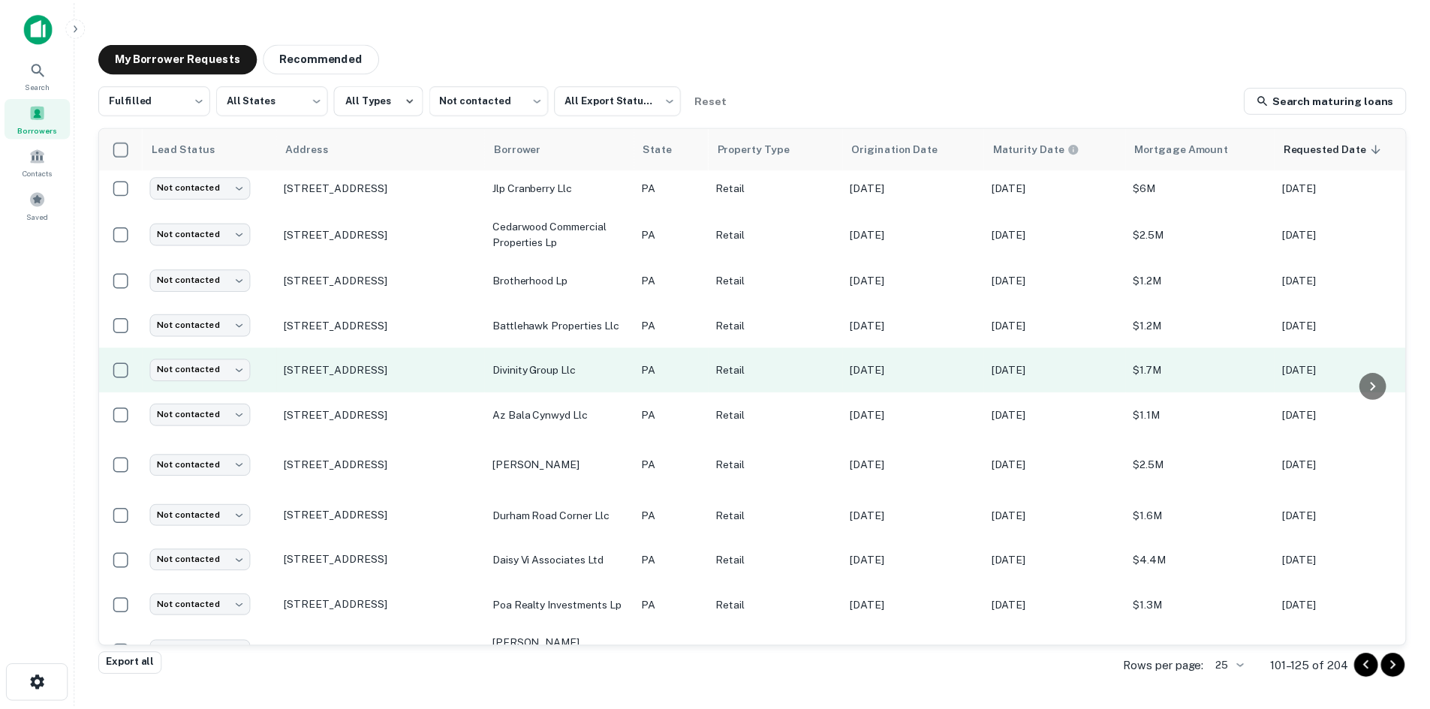
scroll to position [682, 0]
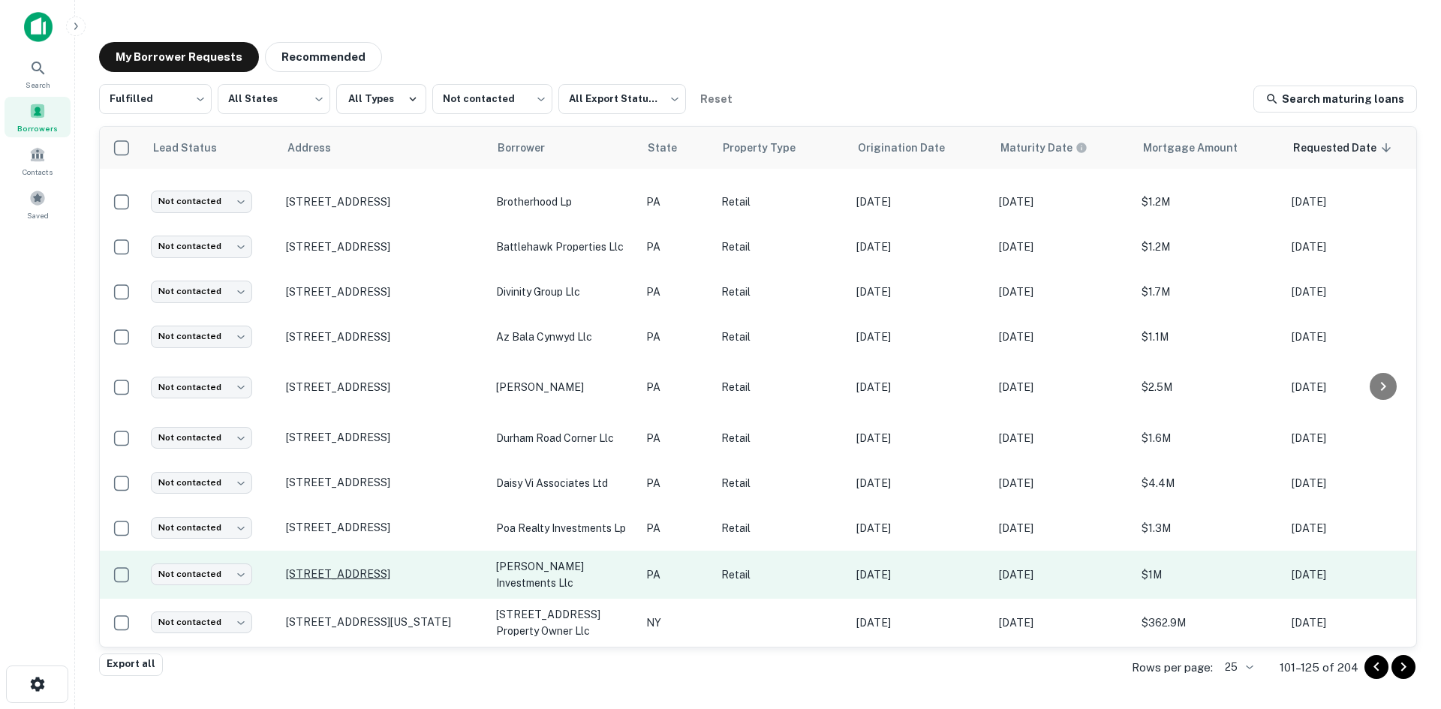
click at [396, 567] on p "20030 Route 19 Cranberry Township, PA16066" at bounding box center [383, 574] width 195 height 14
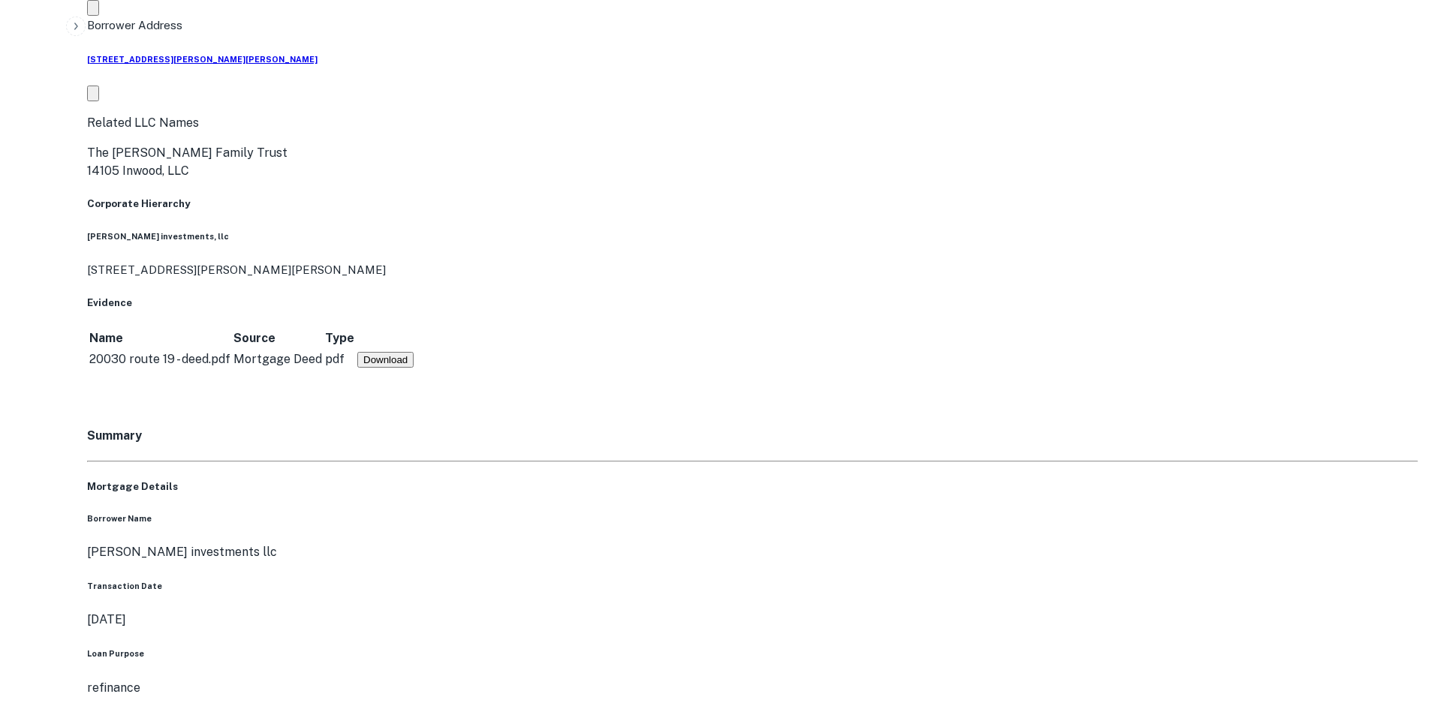
scroll to position [826, 0]
drag, startPoint x: 1280, startPoint y: 374, endPoint x: 1191, endPoint y: 333, distance: 97.7
drag, startPoint x: 1281, startPoint y: 375, endPoint x: 1032, endPoint y: 337, distance: 251.4
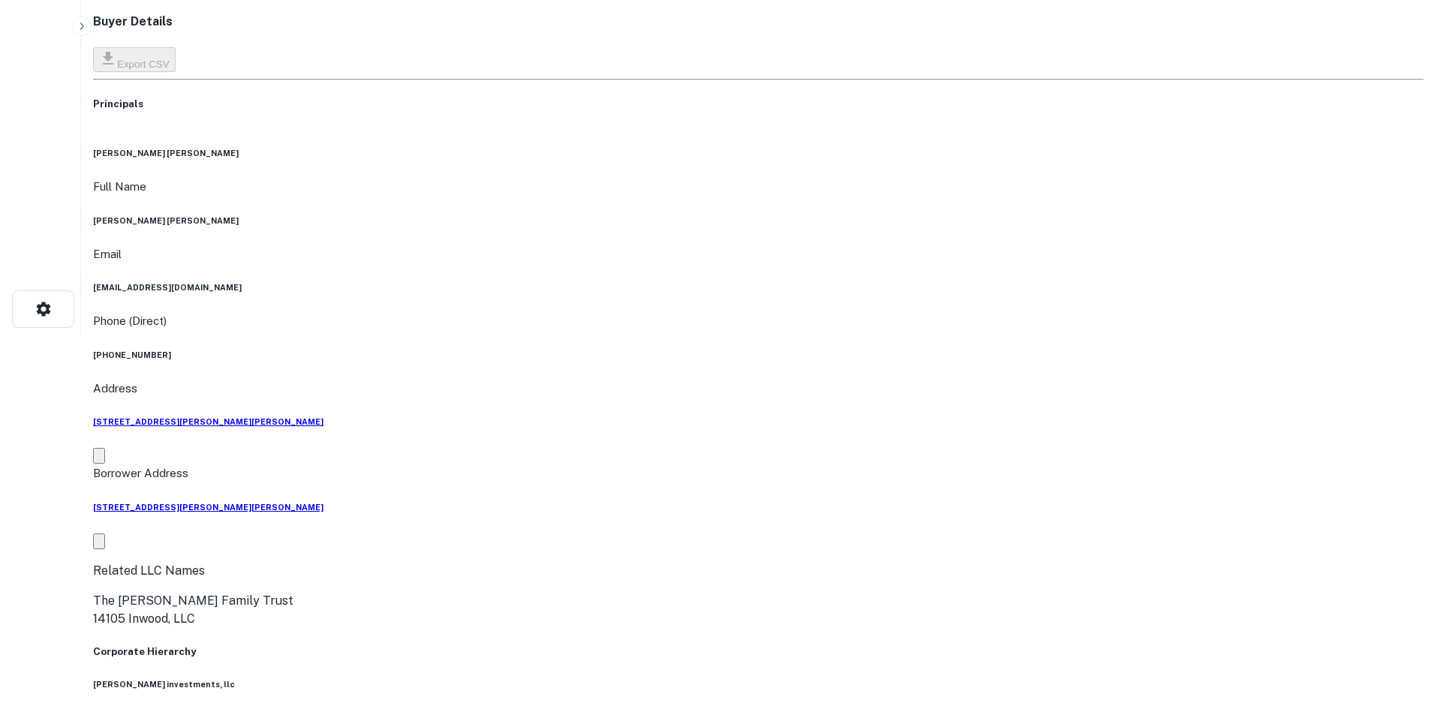
scroll to position [0, 0]
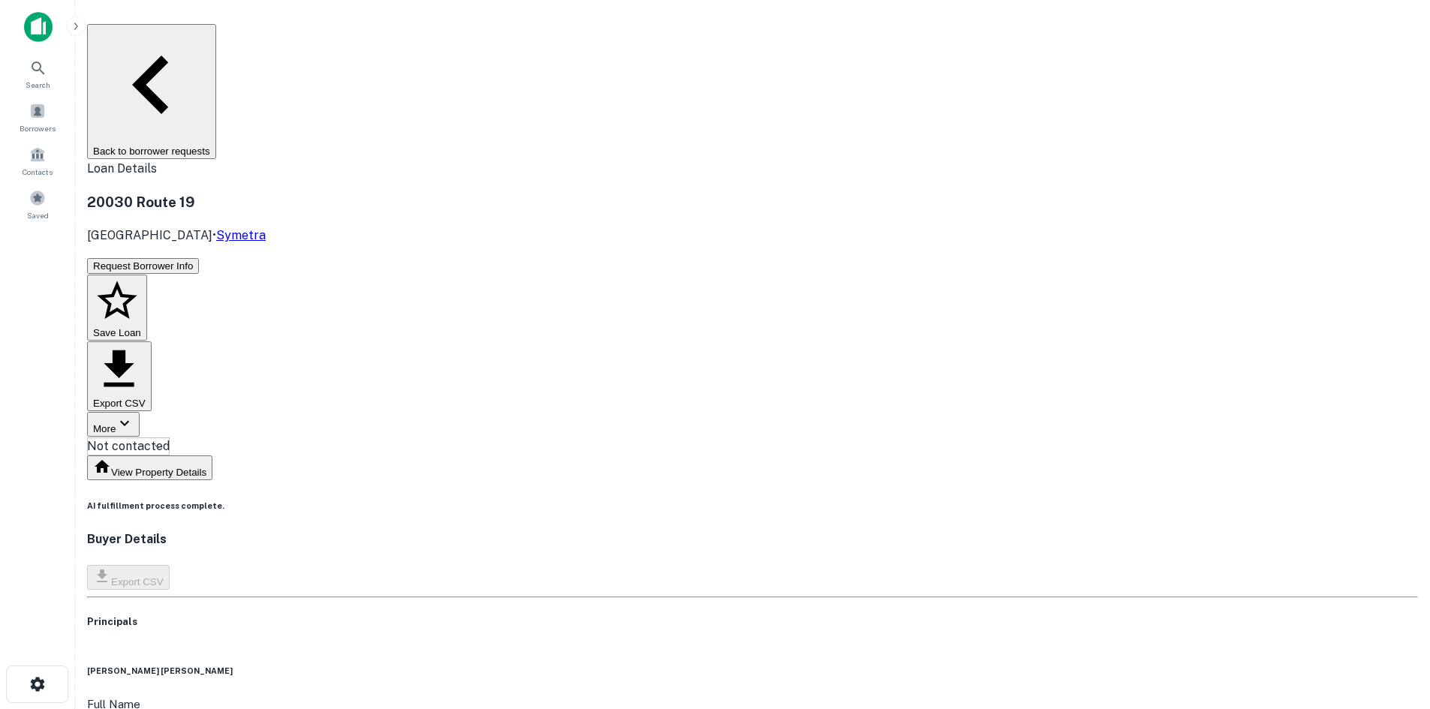
copy h6 "(818) 448-2005"
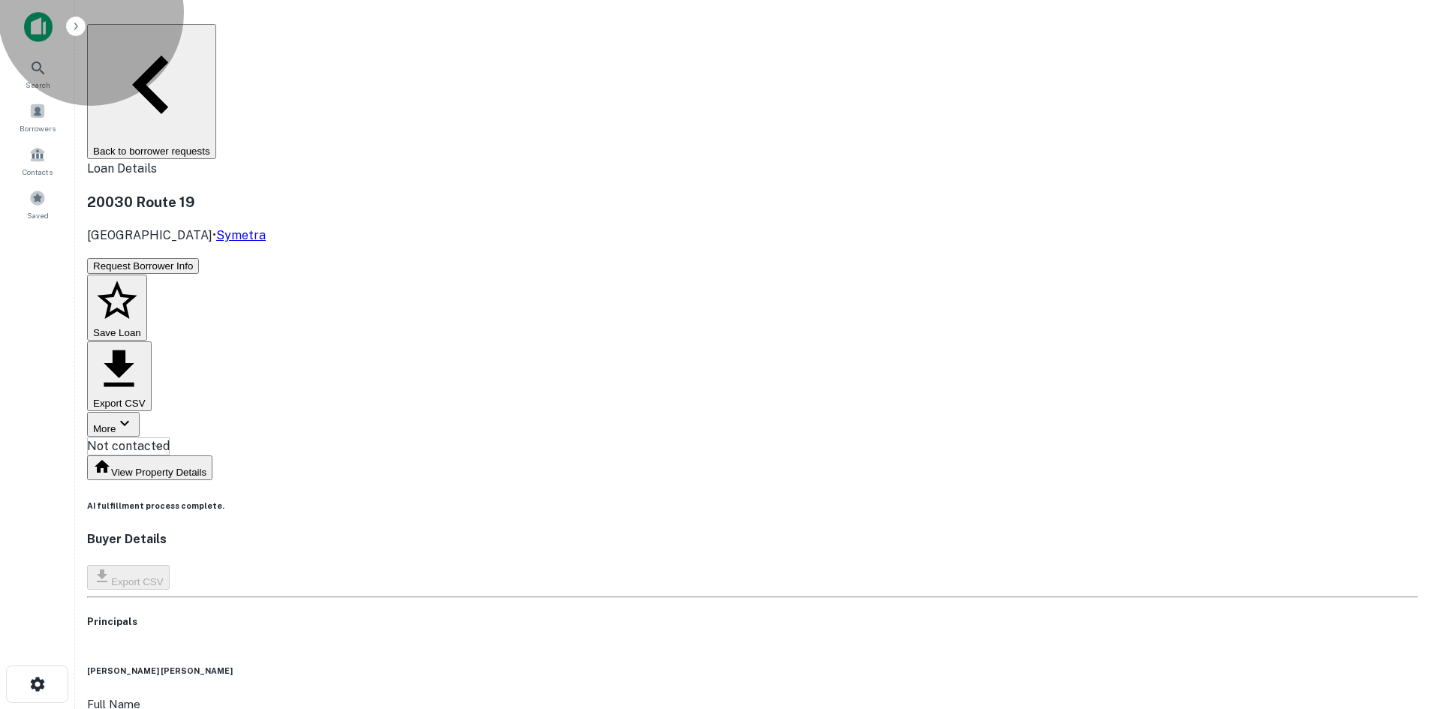
click at [216, 37] on button "Back to borrower requests" at bounding box center [151, 91] width 129 height 135
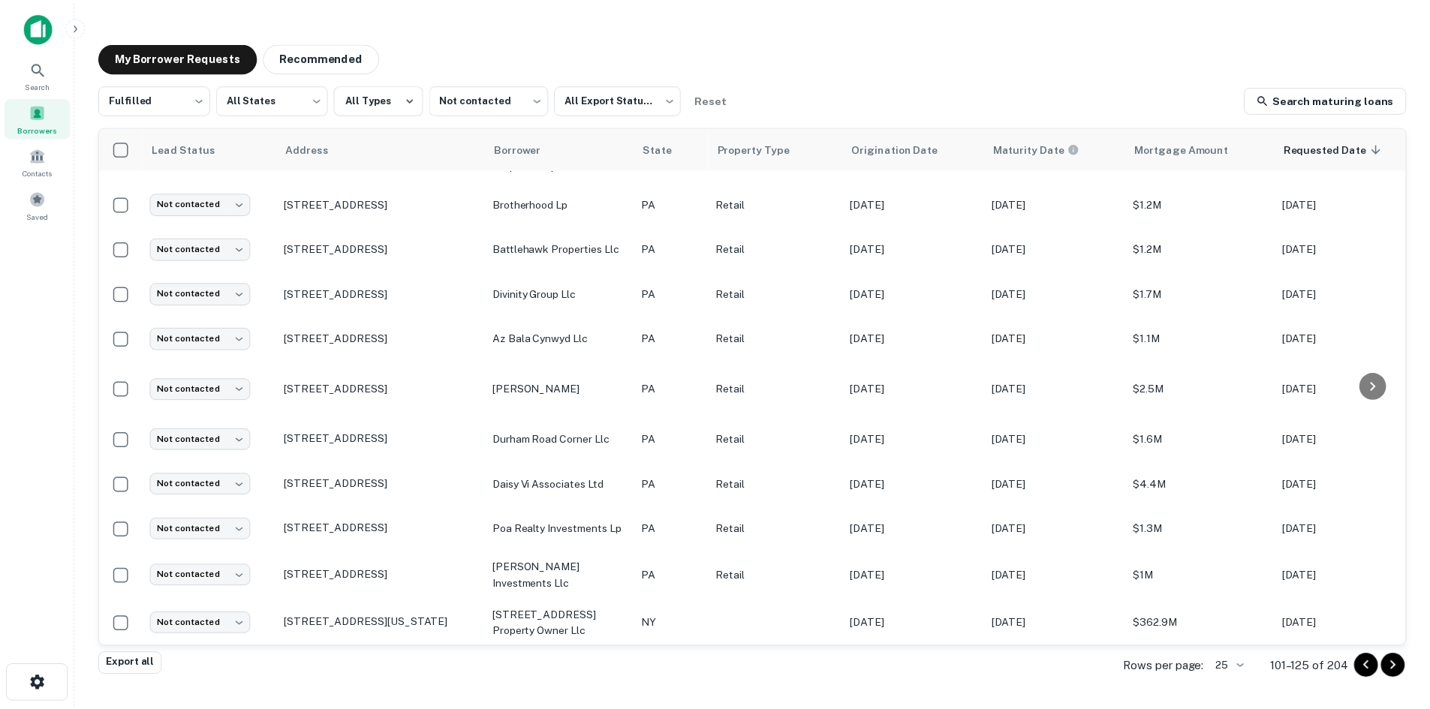
scroll to position [682, 0]
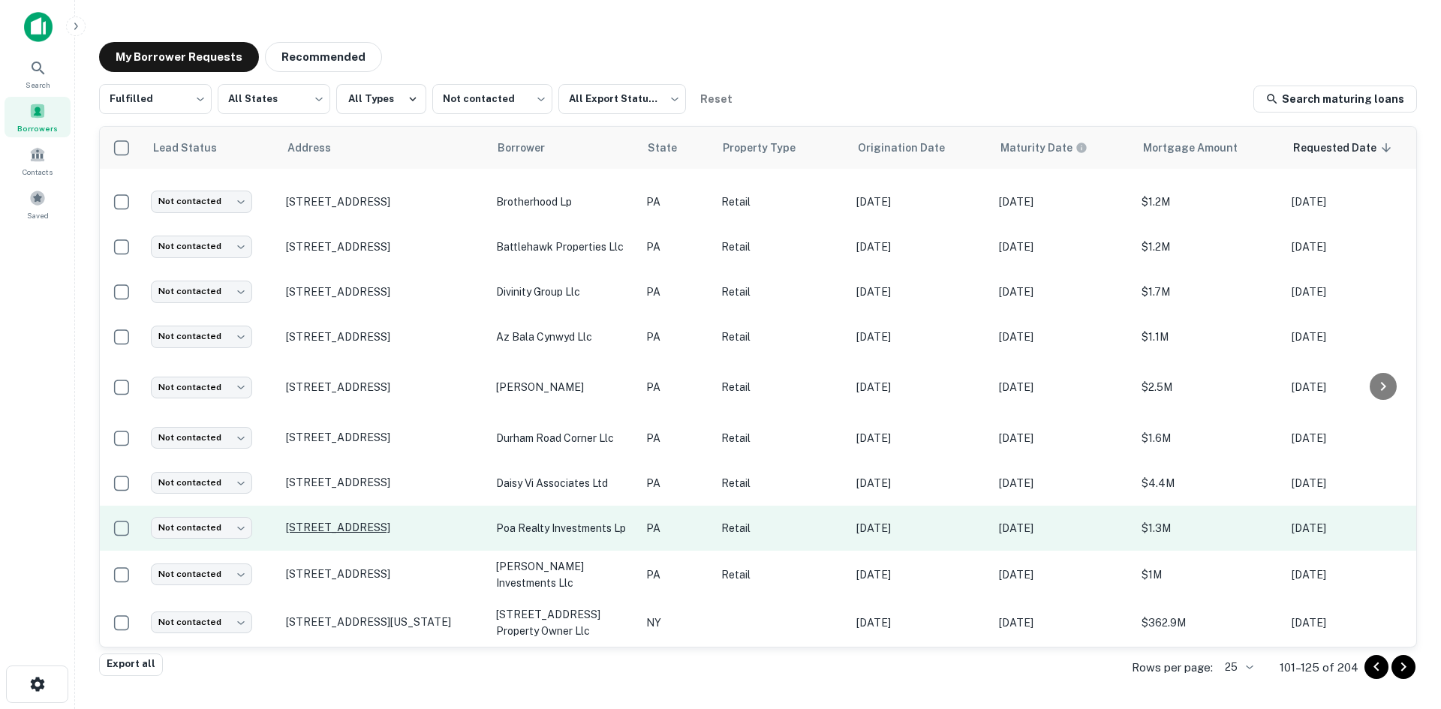
click at [425, 522] on p "4654 N 5th St Philadelphia, PA19140" at bounding box center [383, 528] width 195 height 14
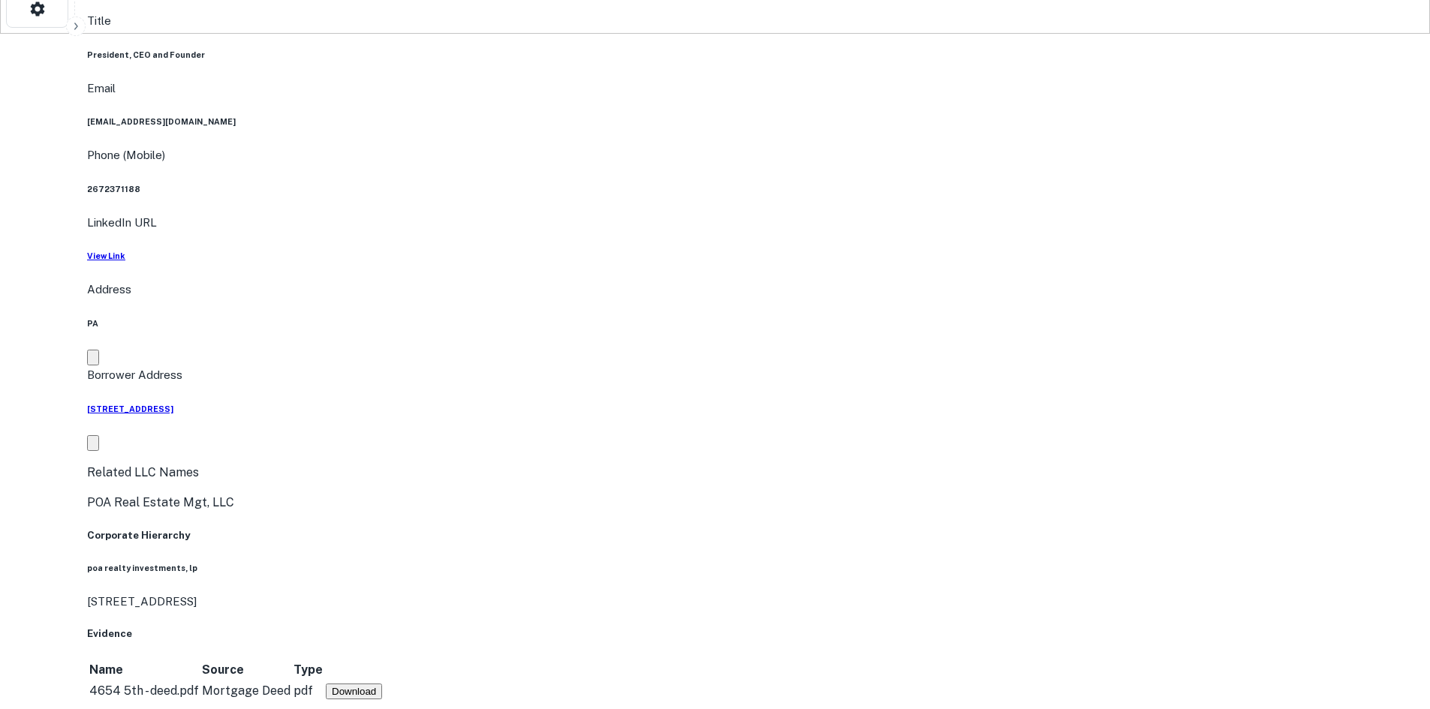
scroll to position [375, 0]
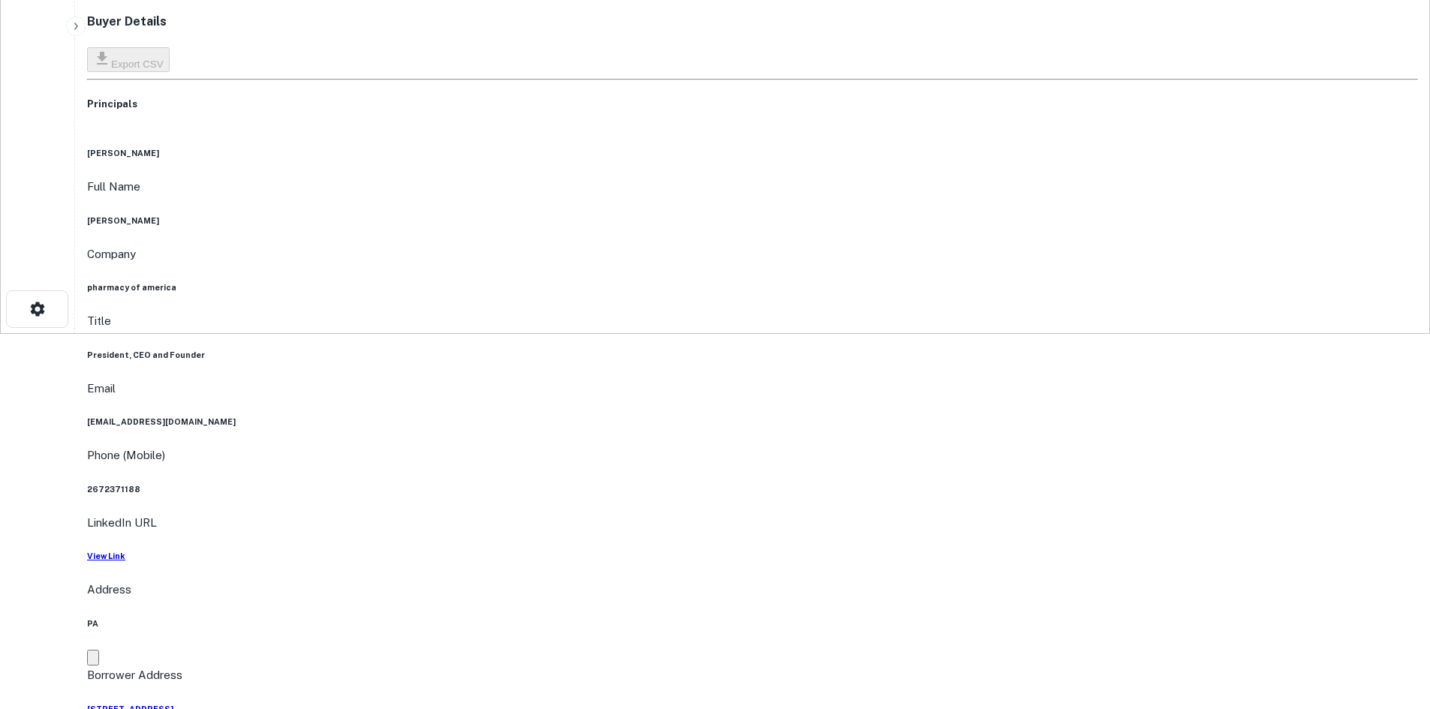
click at [705, 483] on h6 "2672371188" at bounding box center [752, 489] width 1331 height 12
copy h6 "2672371188"
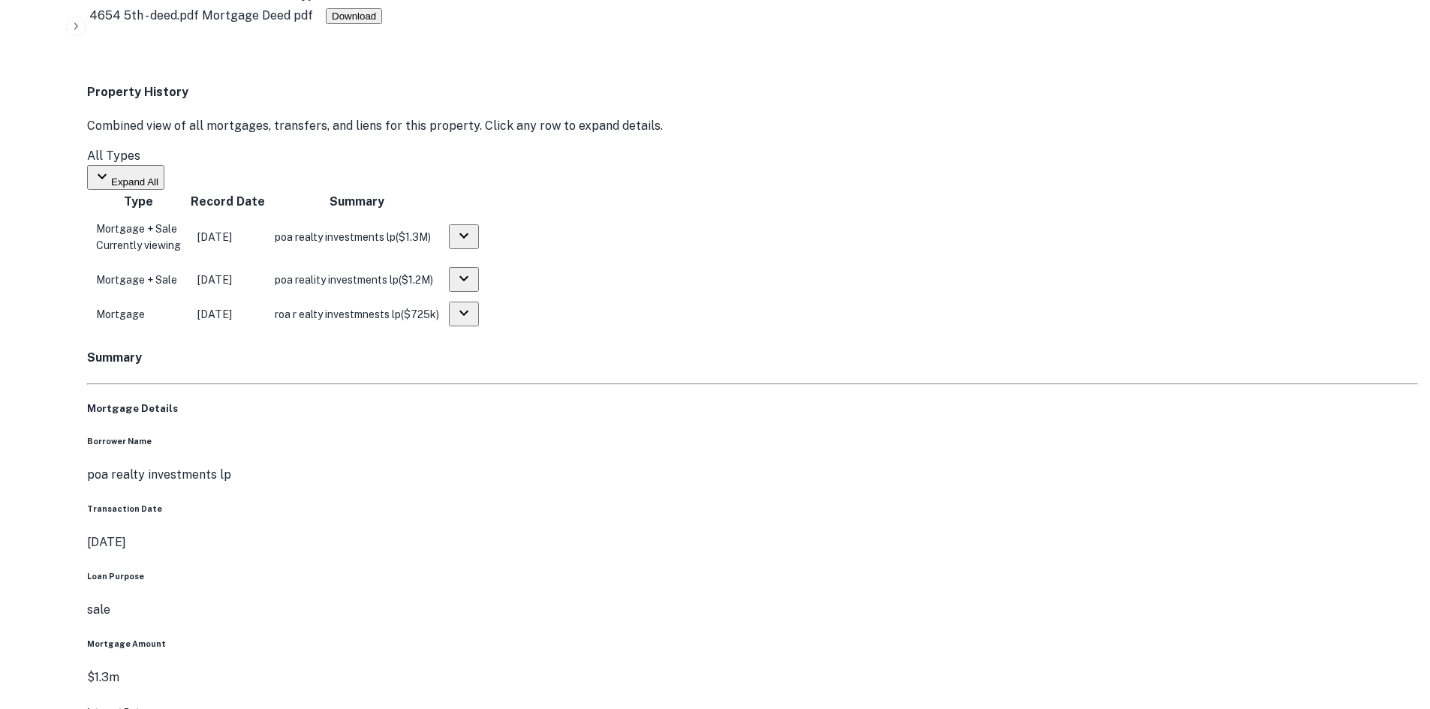
scroll to position [1126, 0]
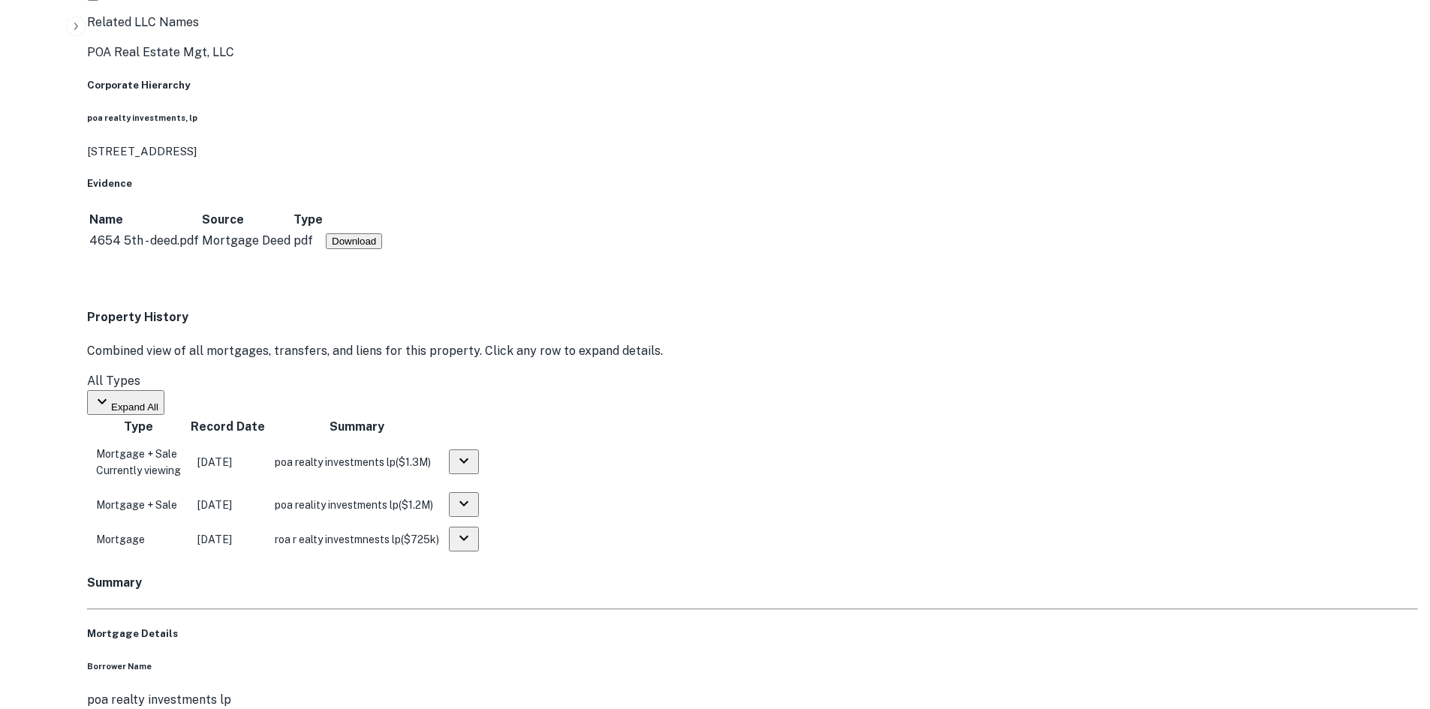
drag, startPoint x: 1293, startPoint y: 472, endPoint x: 1075, endPoint y: 330, distance: 259.8
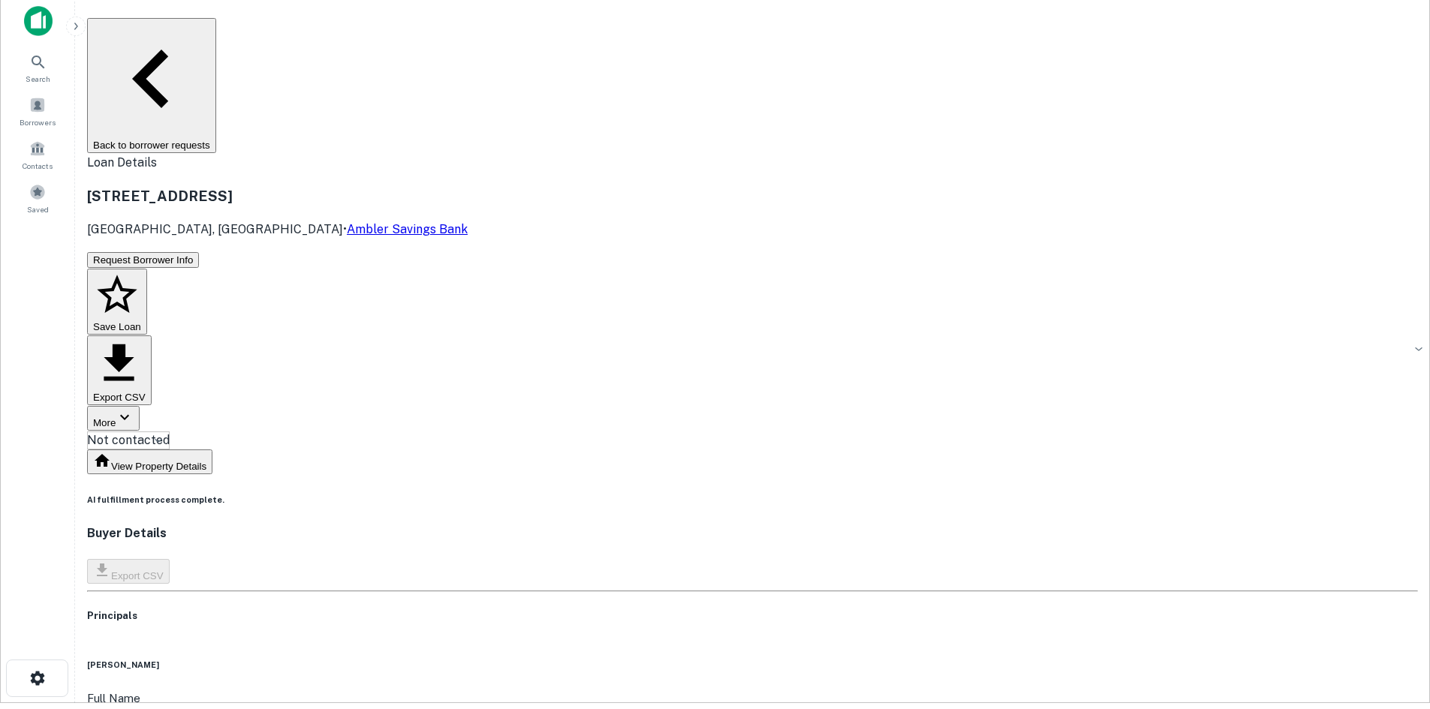
scroll to position [0, 0]
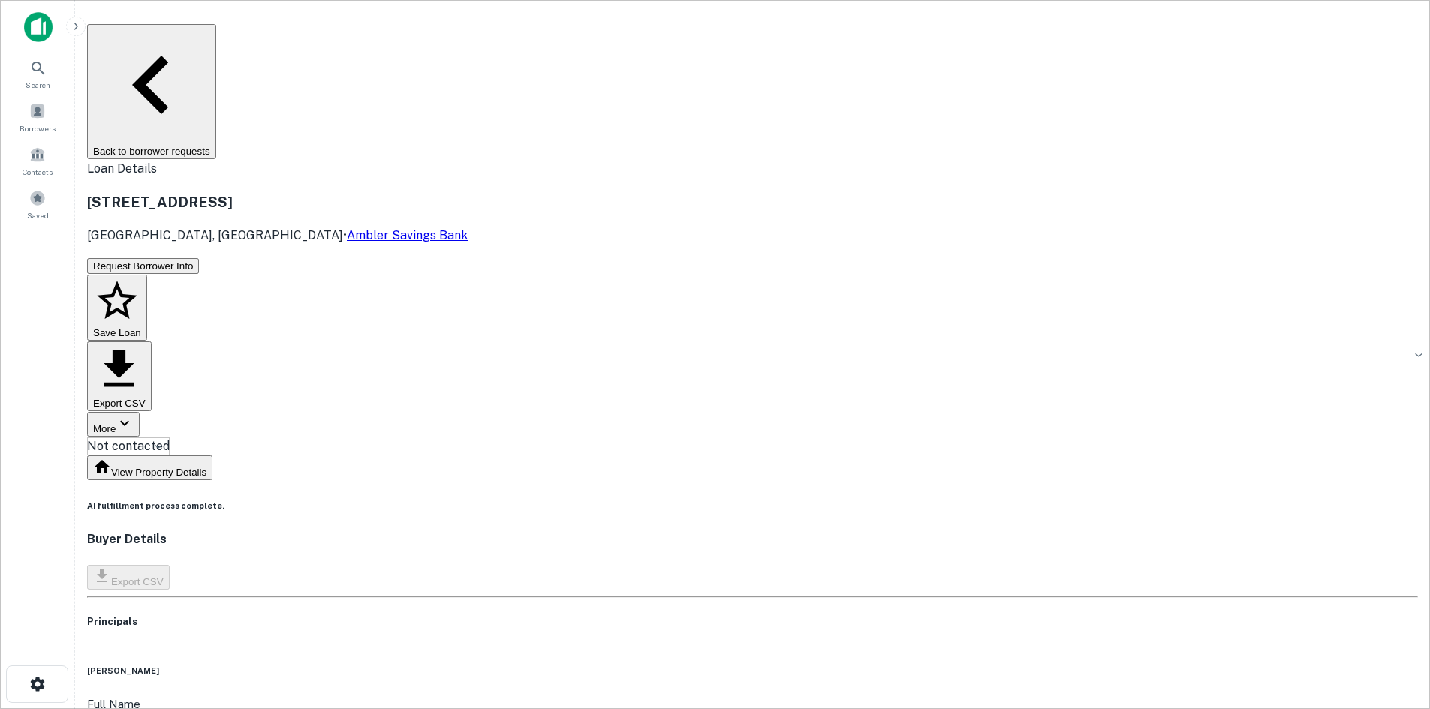
click at [792, 531] on div at bounding box center [752, 531] width 1331 height 0
copy h6 "pharmacy of america"
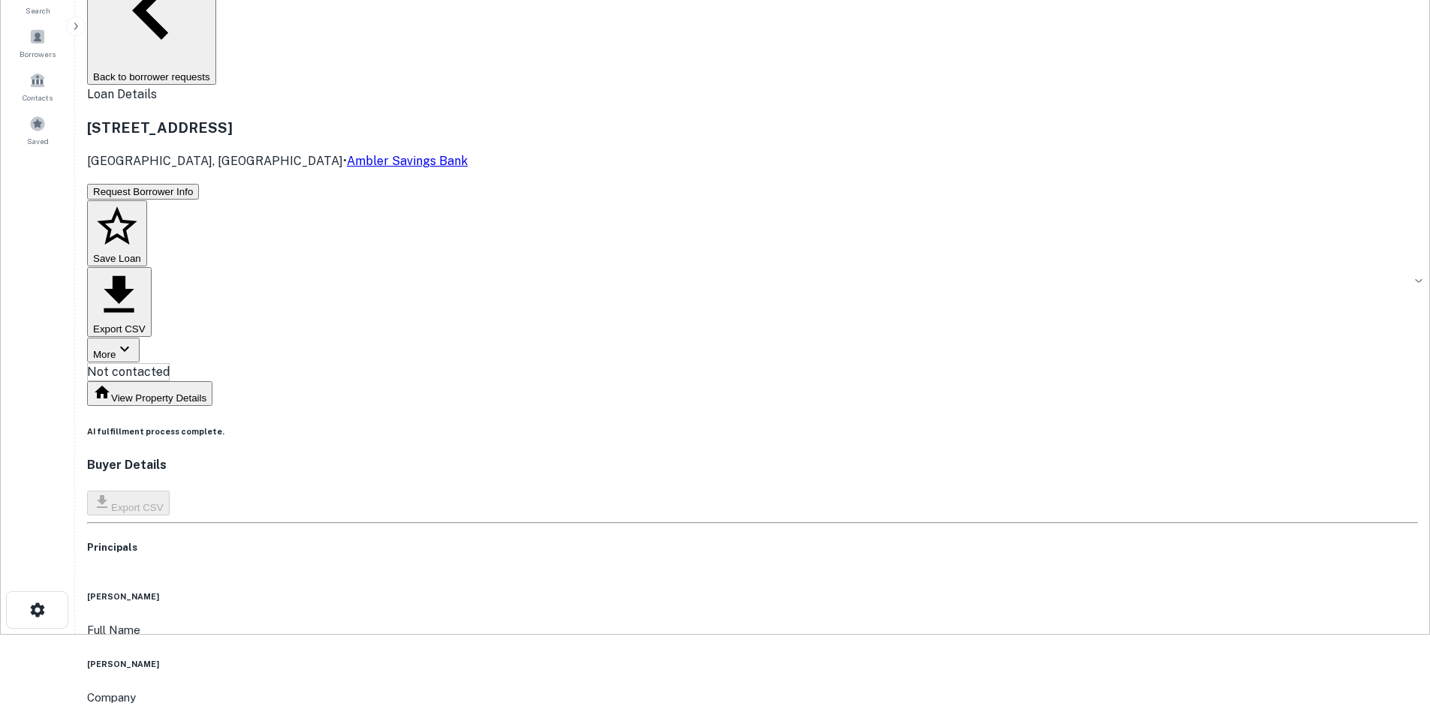
scroll to position [75, 0]
drag, startPoint x: 730, startPoint y: 488, endPoint x: 722, endPoint y: 481, distance: 10.1
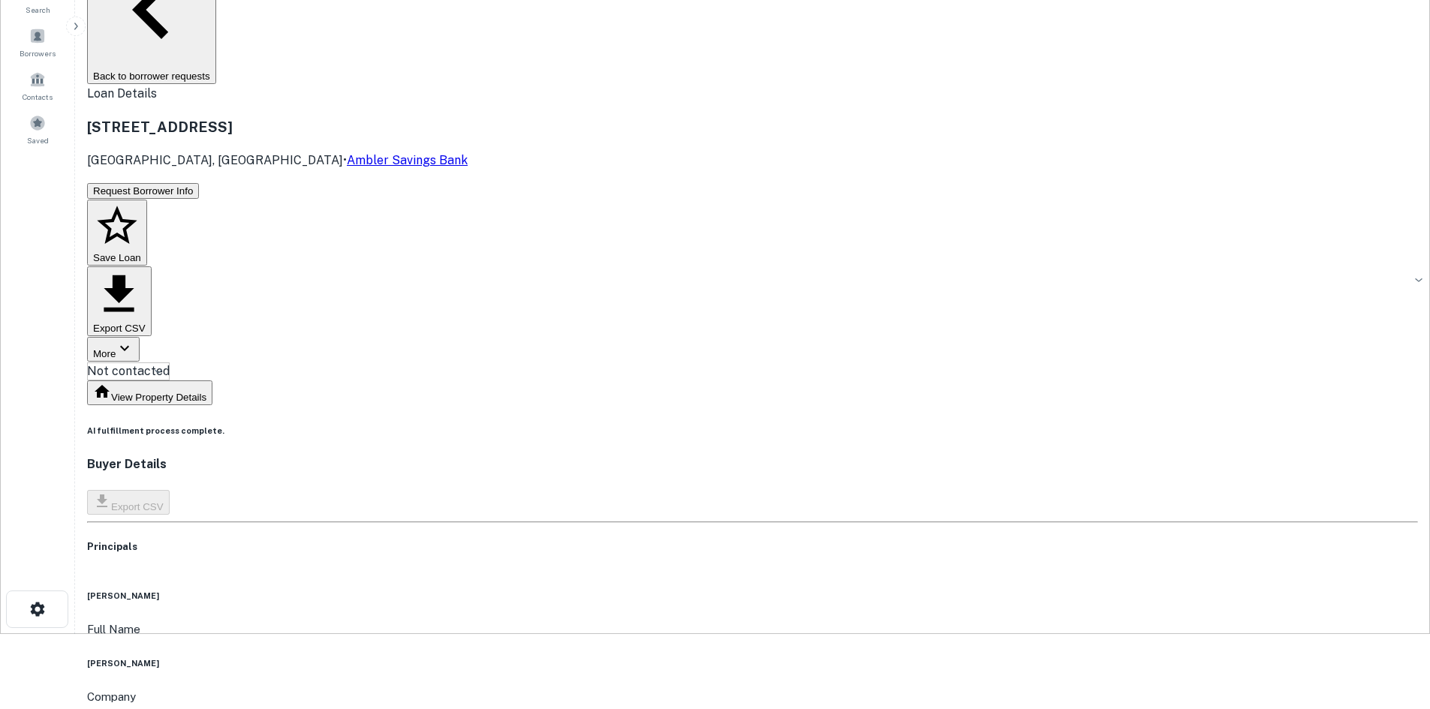
copy h6 "2672371188"
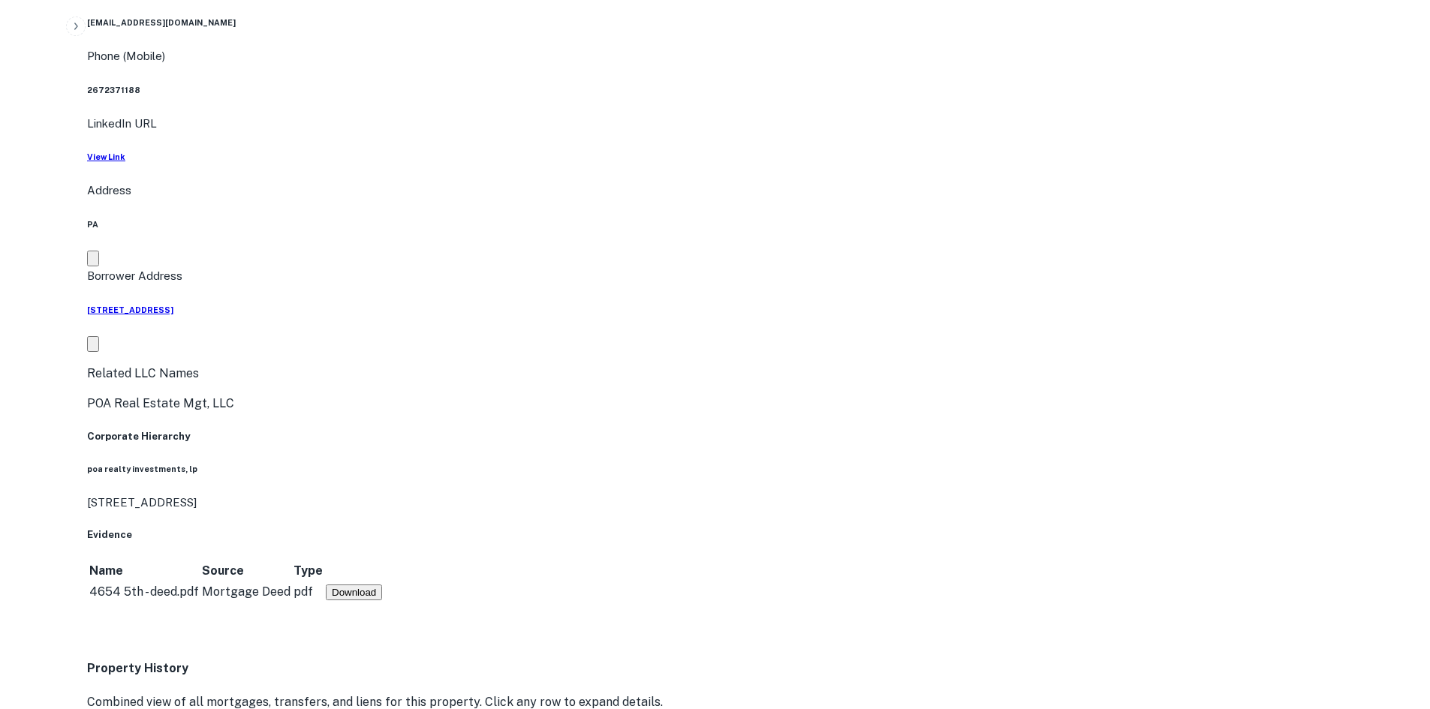
scroll to position [976, 0]
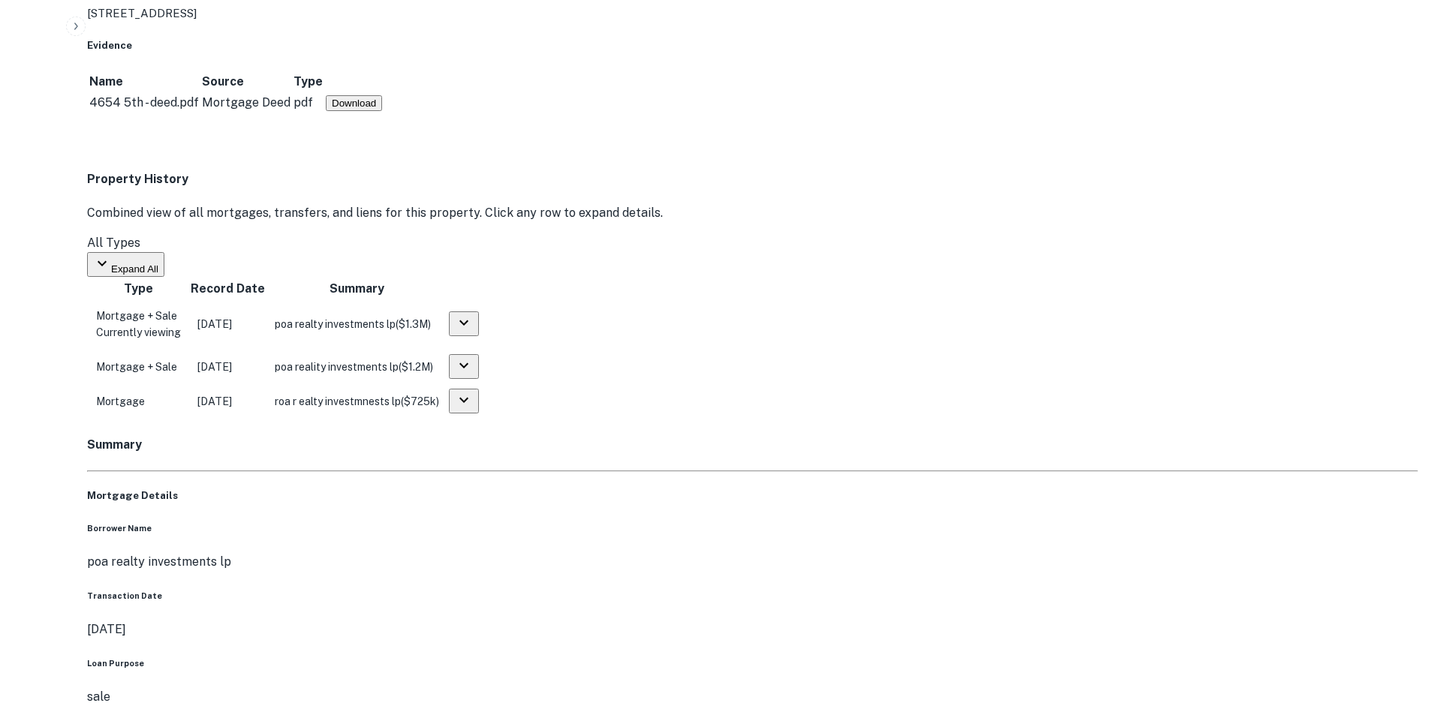
scroll to position [1276, 0]
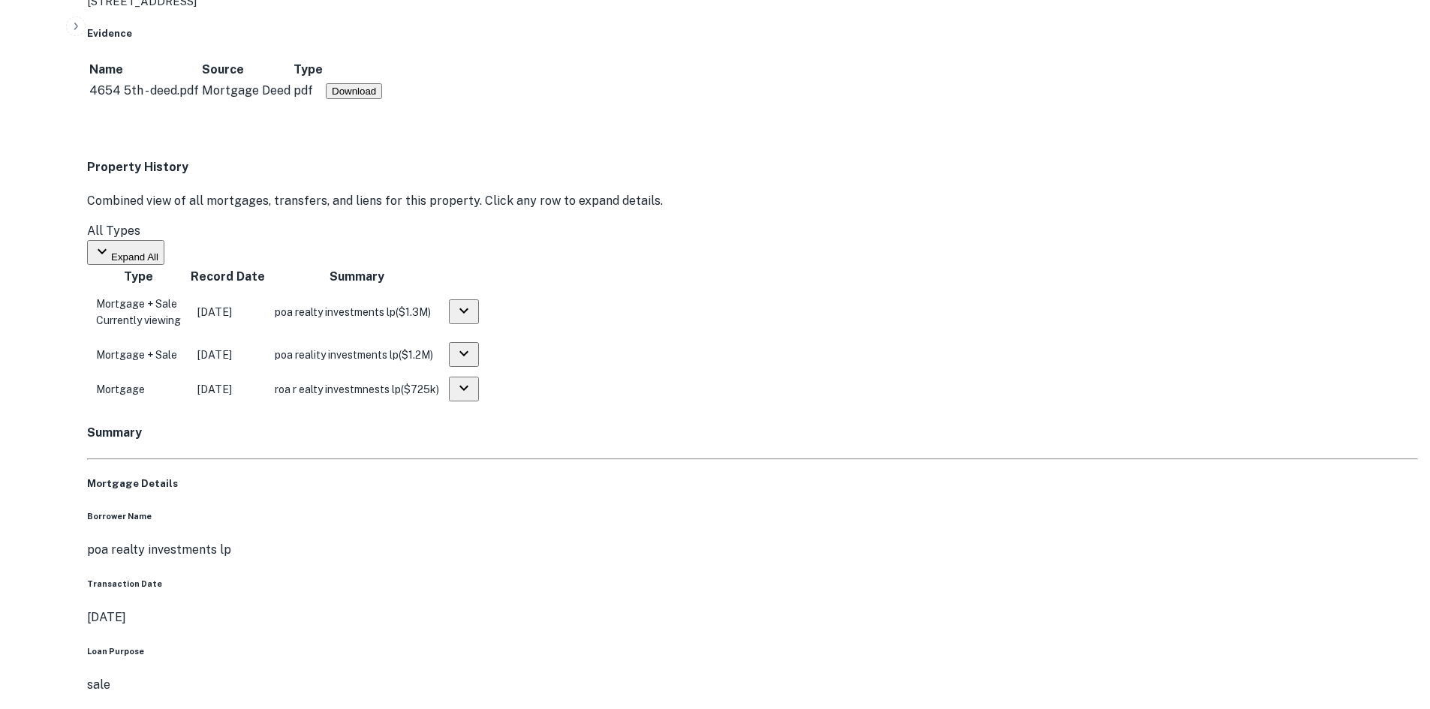
drag, startPoint x: 731, startPoint y: 468, endPoint x: 549, endPoint y: 341, distance: 221.6
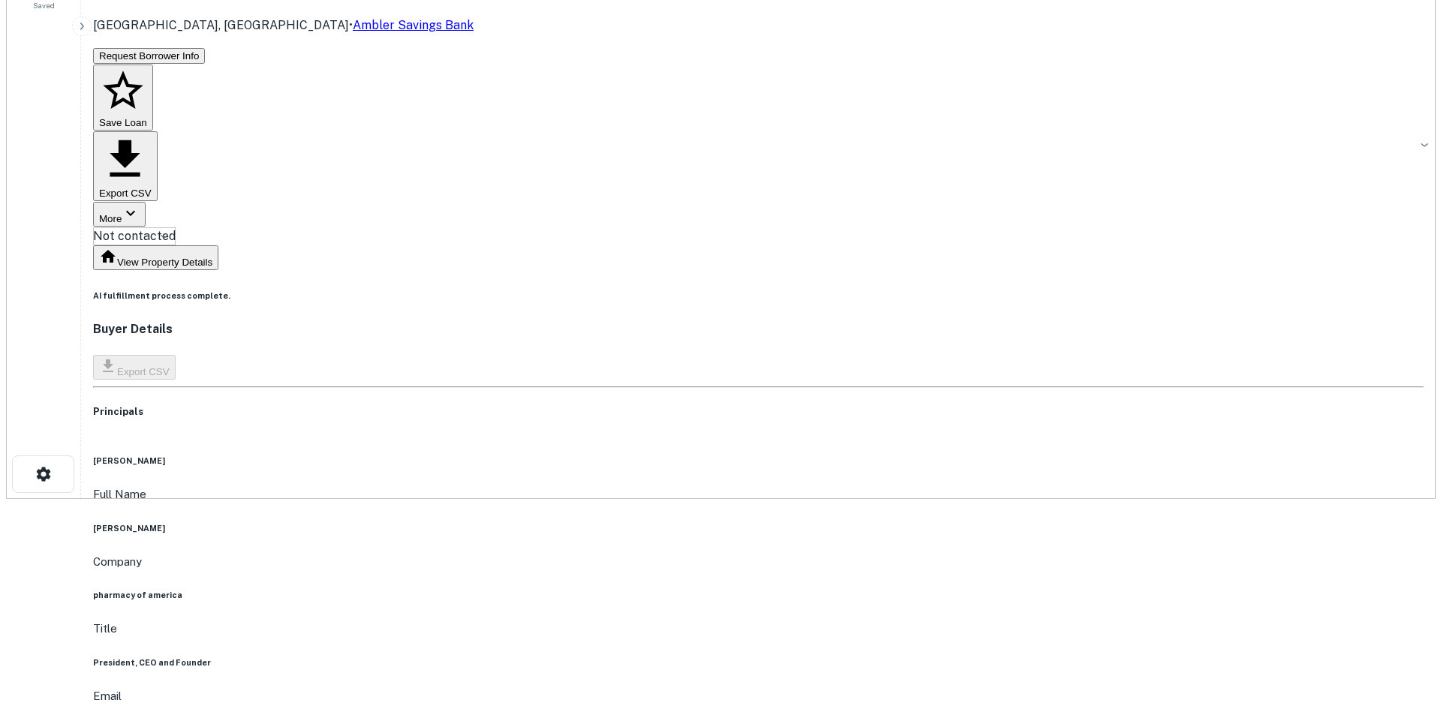
scroll to position [0, 0]
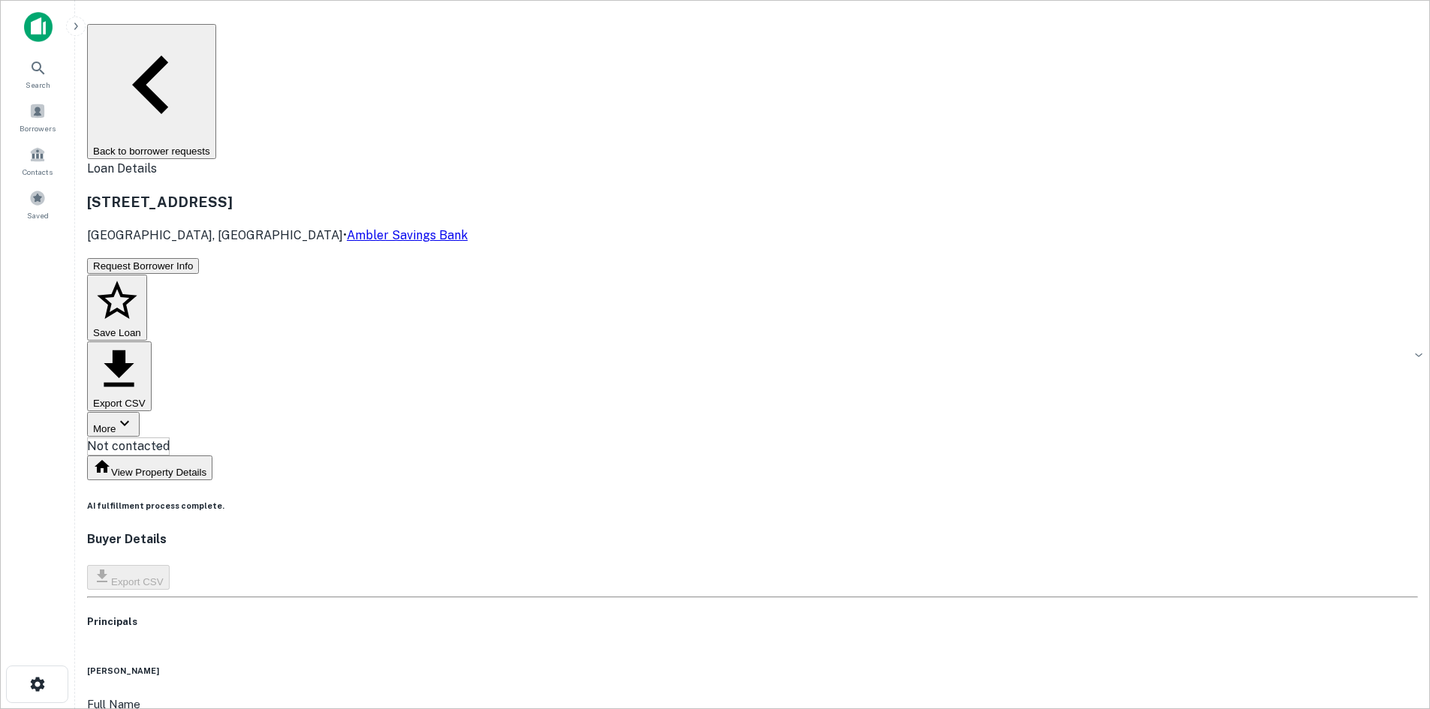
click at [692, 167] on body "Search Borrowers Contacts Saved Back to borrower requests Loan Details 4654 N 5…" at bounding box center [715, 354] width 1430 height 709
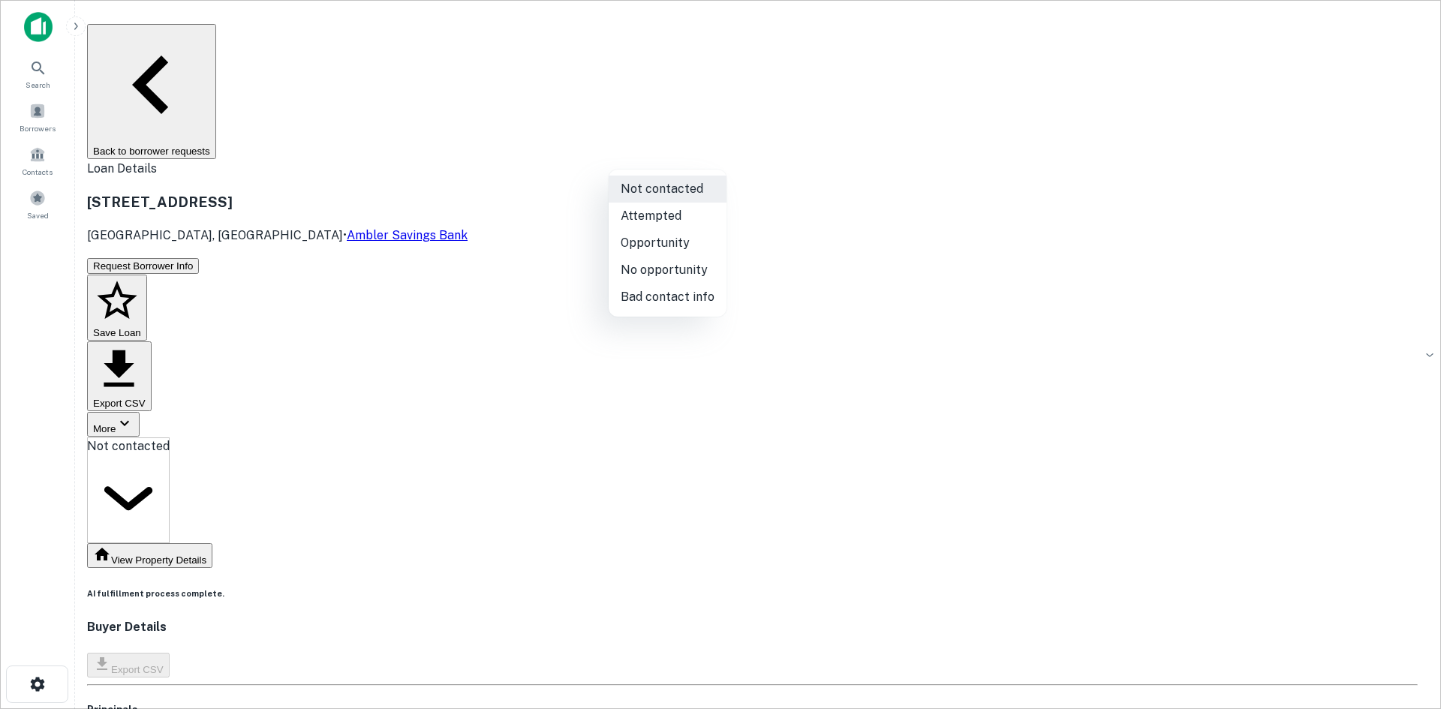
click at [688, 227] on li "Attempted" at bounding box center [668, 216] width 118 height 27
type input "*********"
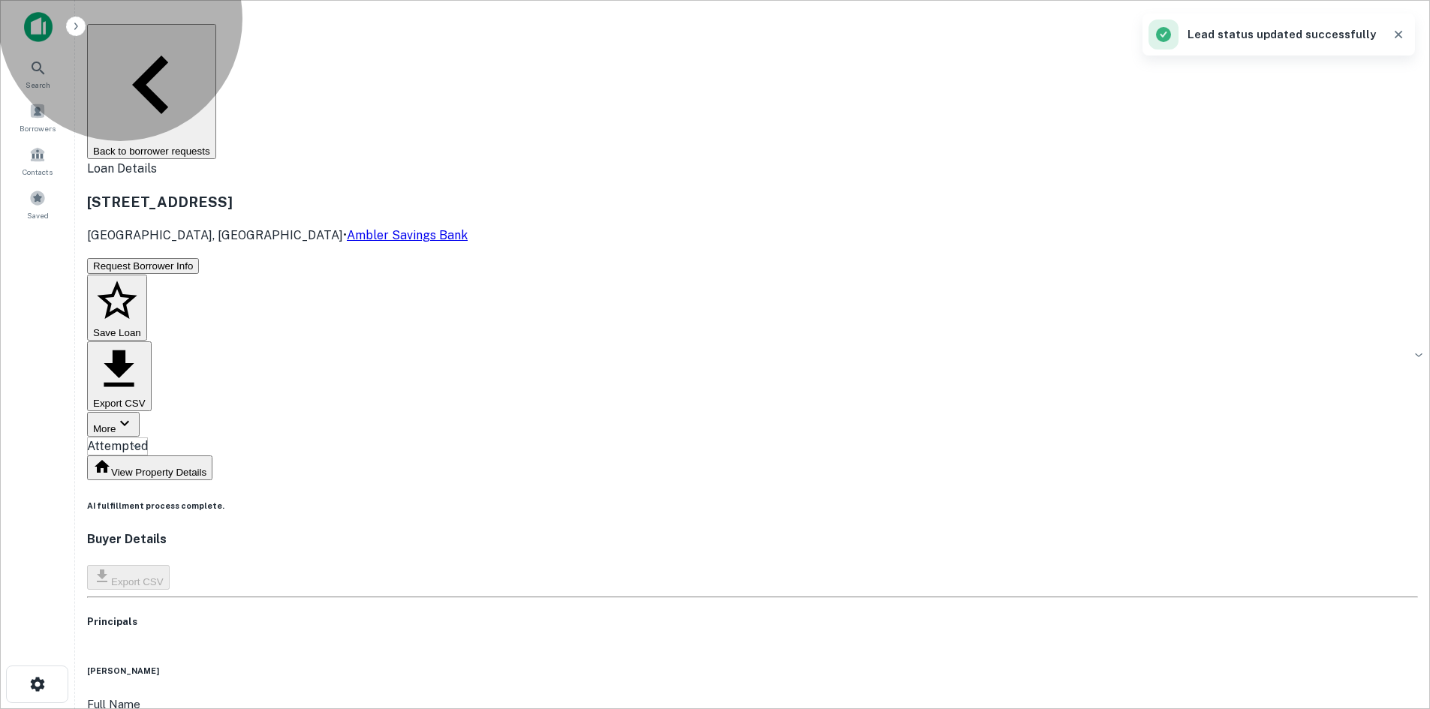
click at [216, 43] on button "Back to borrower requests" at bounding box center [151, 91] width 129 height 135
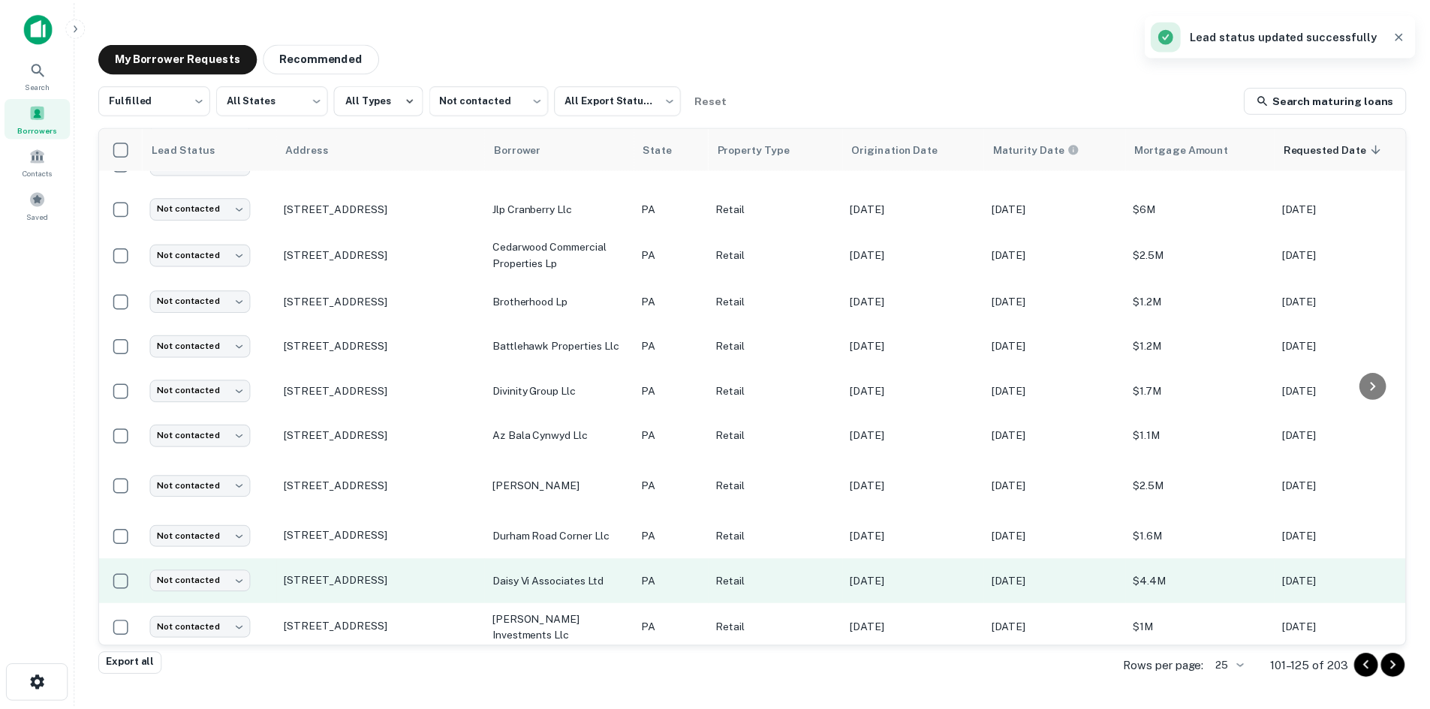
scroll to position [682, 0]
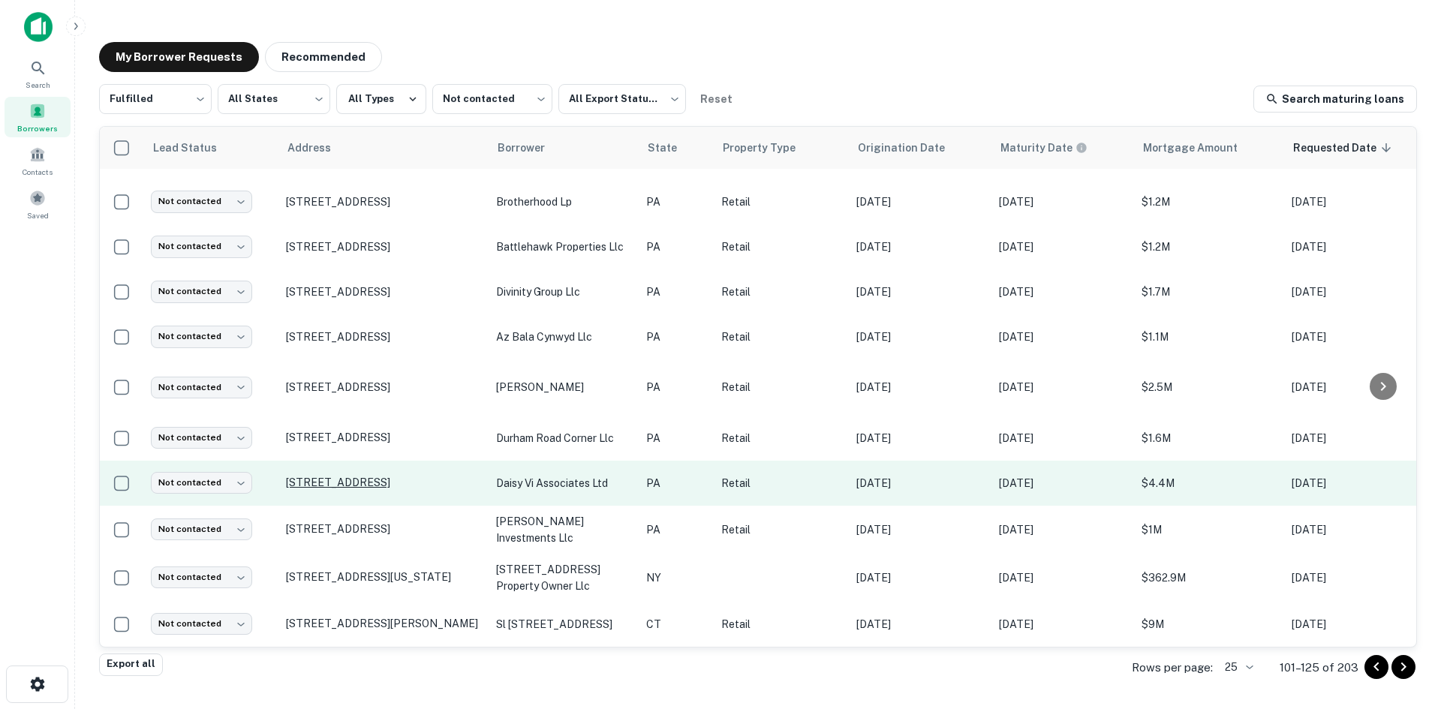
click at [323, 476] on p "7 E Street Rd Feasterville Trevose, PA19053" at bounding box center [383, 483] width 195 height 14
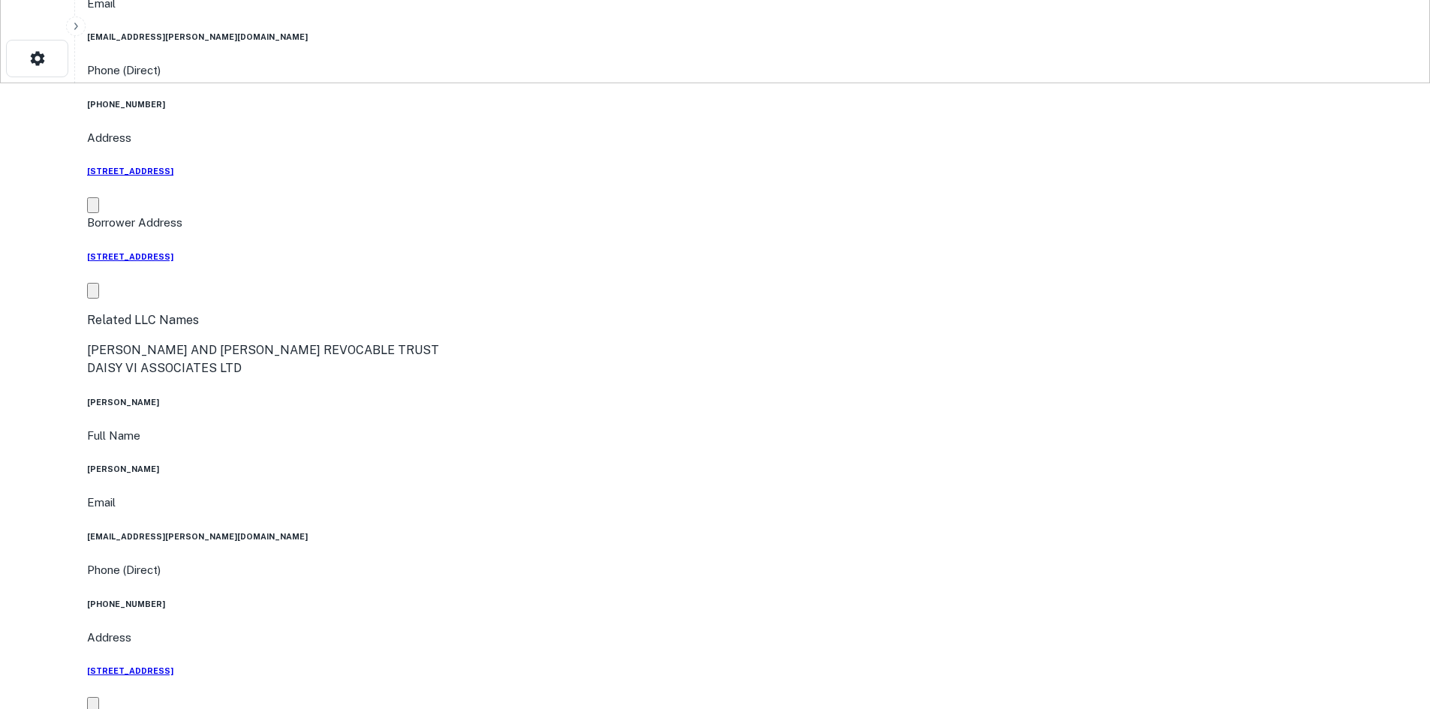
scroll to position [1051, 0]
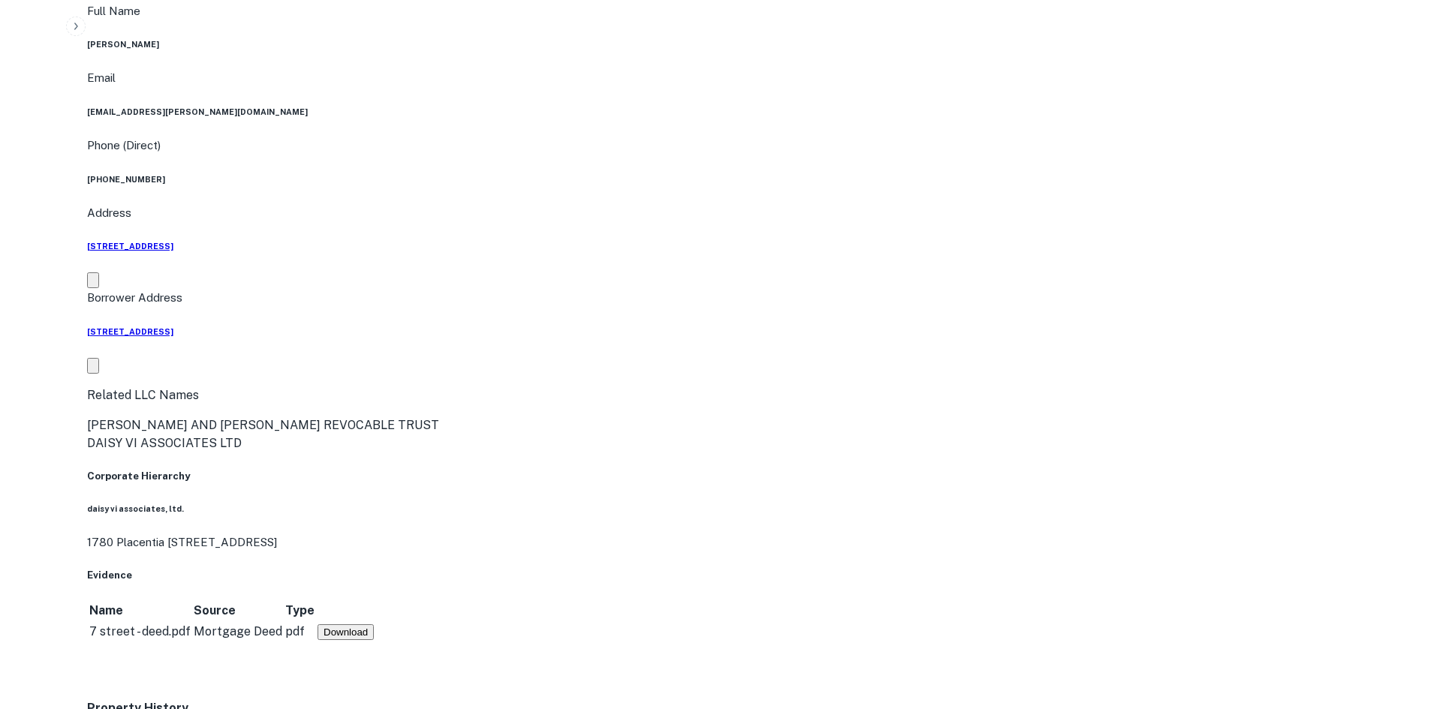
drag, startPoint x: 1290, startPoint y: 470, endPoint x: 1169, endPoint y: 379, distance: 151.2
drag, startPoint x: 1290, startPoint y: 467, endPoint x: 1025, endPoint y: 380, distance: 278.9
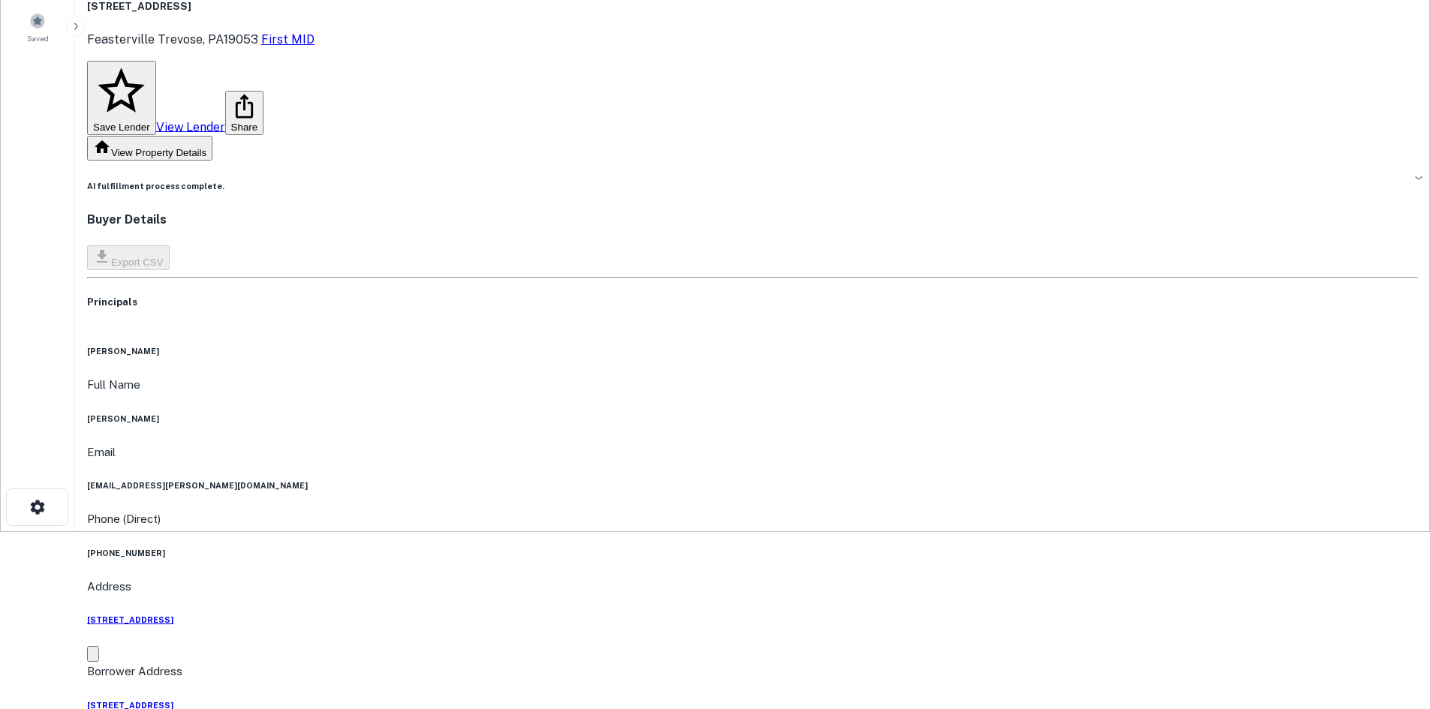
scroll to position [150, 0]
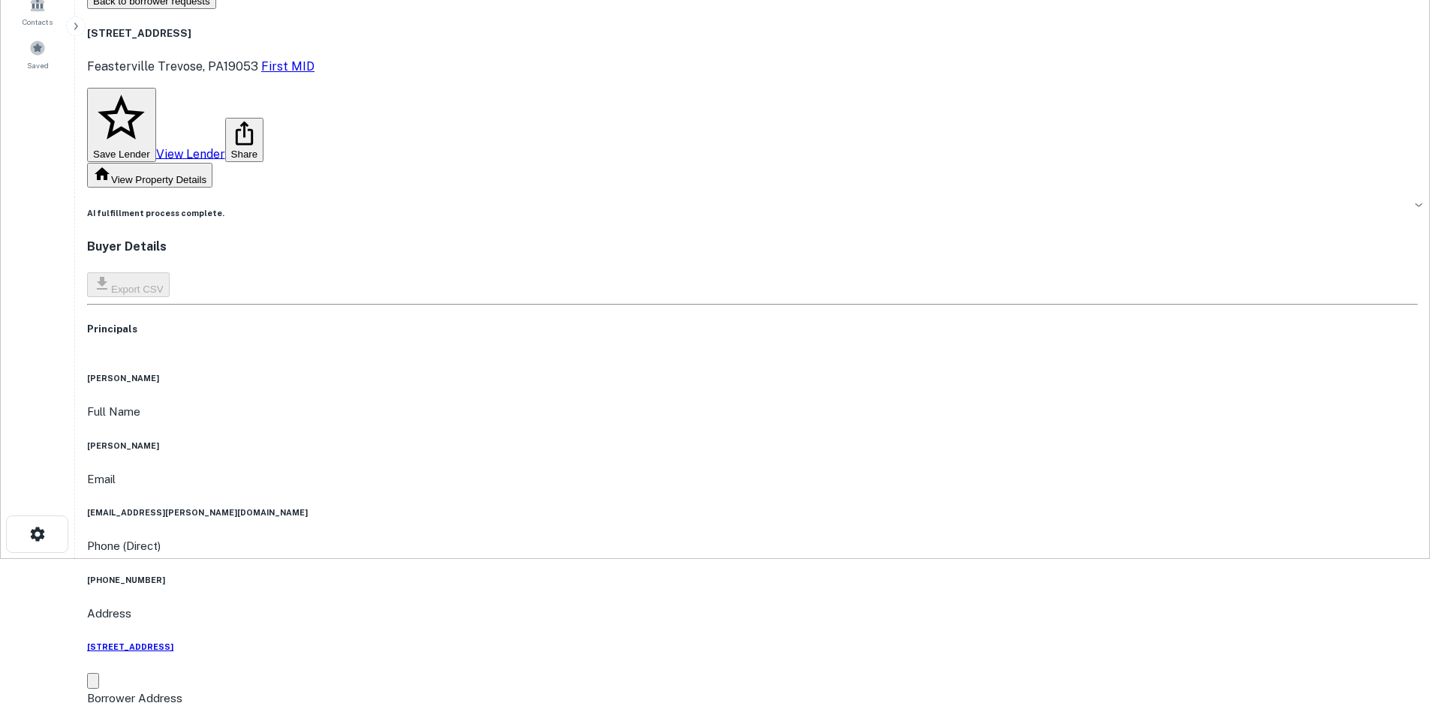
click at [690, 574] on h6 "(480) 223-2742" at bounding box center [752, 580] width 1331 height 12
copy h6 "(480) 223-2742"
click at [705, 574] on h6 "(480) 223-2742" at bounding box center [752, 580] width 1331 height 12
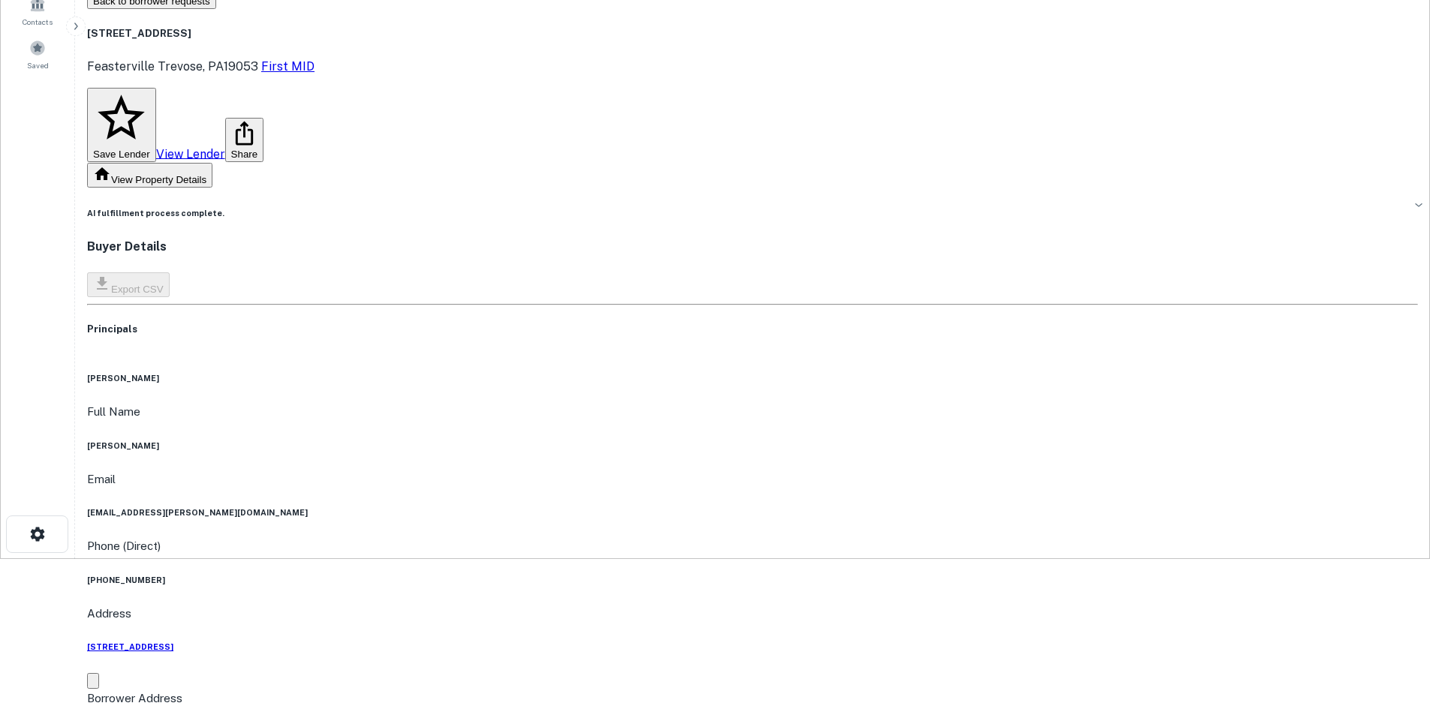
click at [519, 403] on div "Full Name john m konwiser Email jkonwiser@cox.net Phone (Direct) (480) 223-2742…" at bounding box center [752, 628] width 1331 height 450
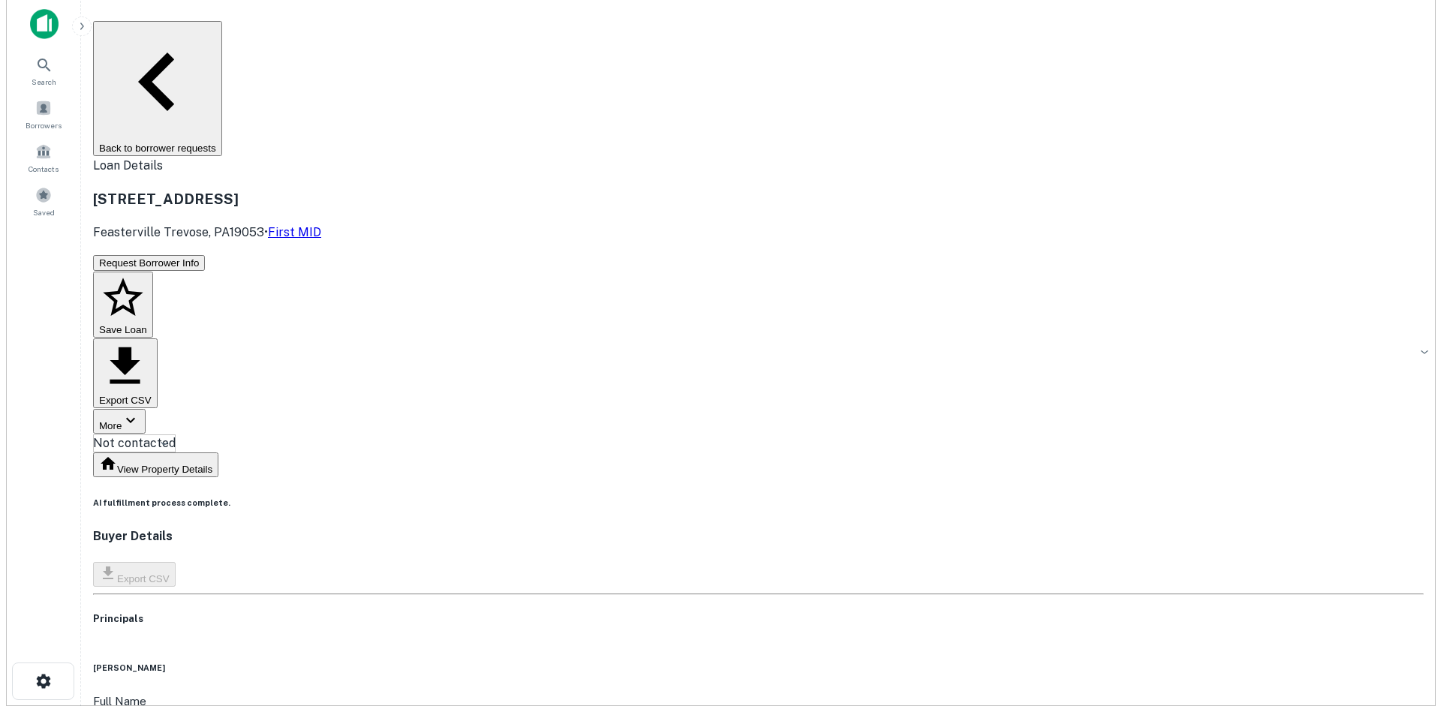
scroll to position [0, 0]
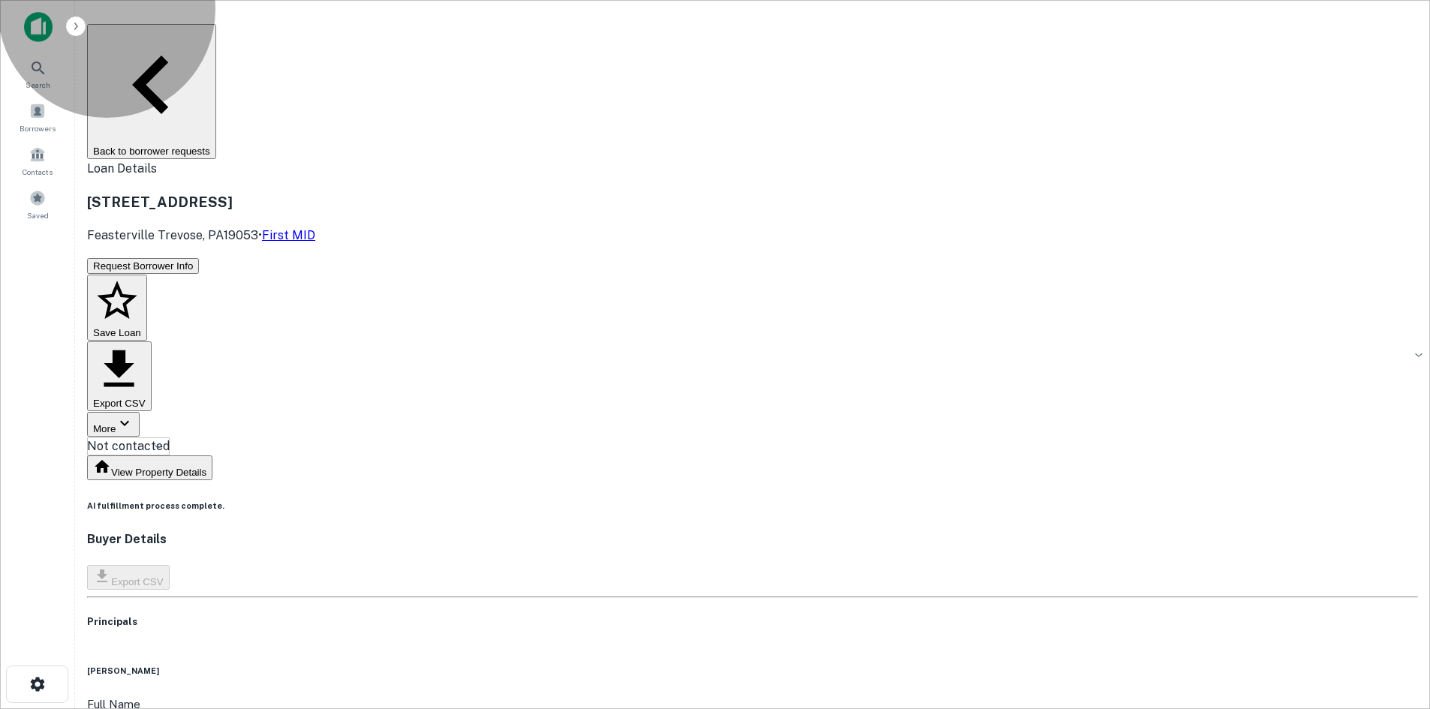
click at [216, 33] on button "Back to borrower requests" at bounding box center [151, 91] width 129 height 135
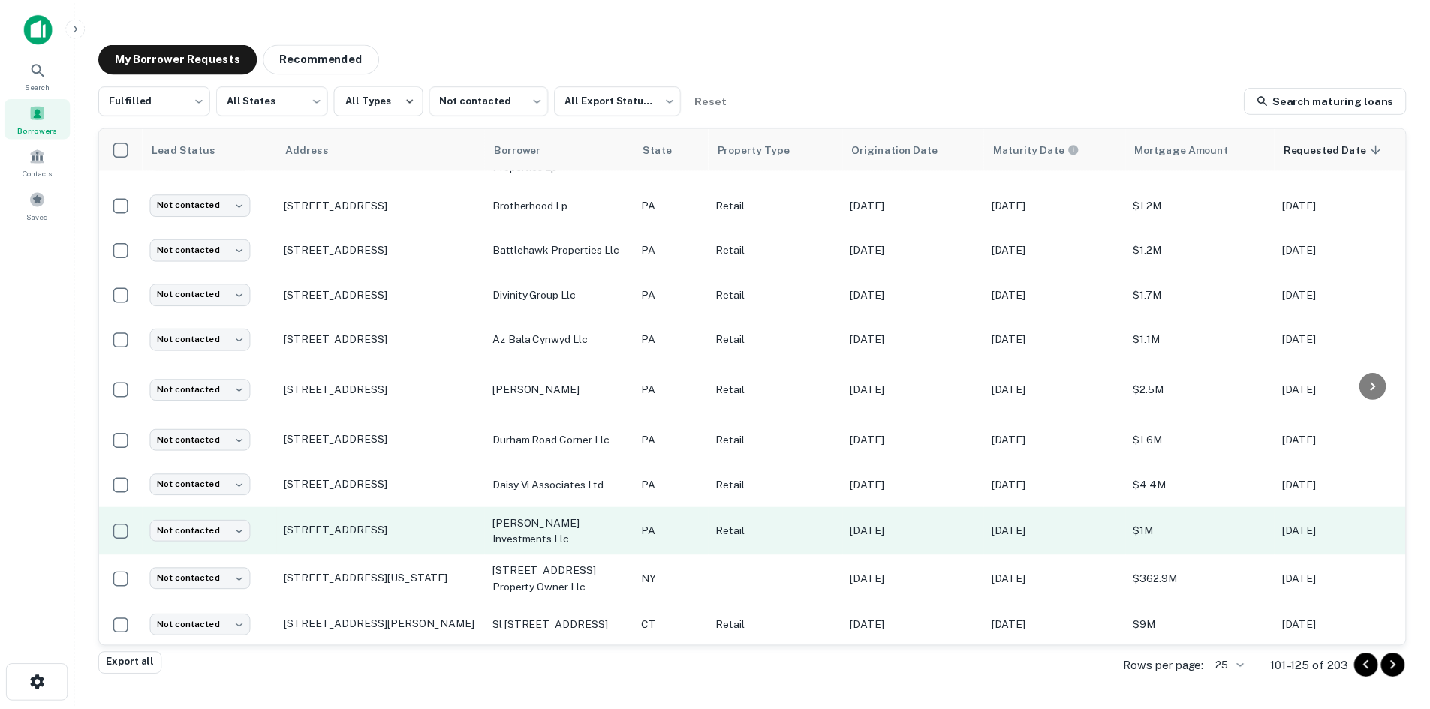
scroll to position [682, 0]
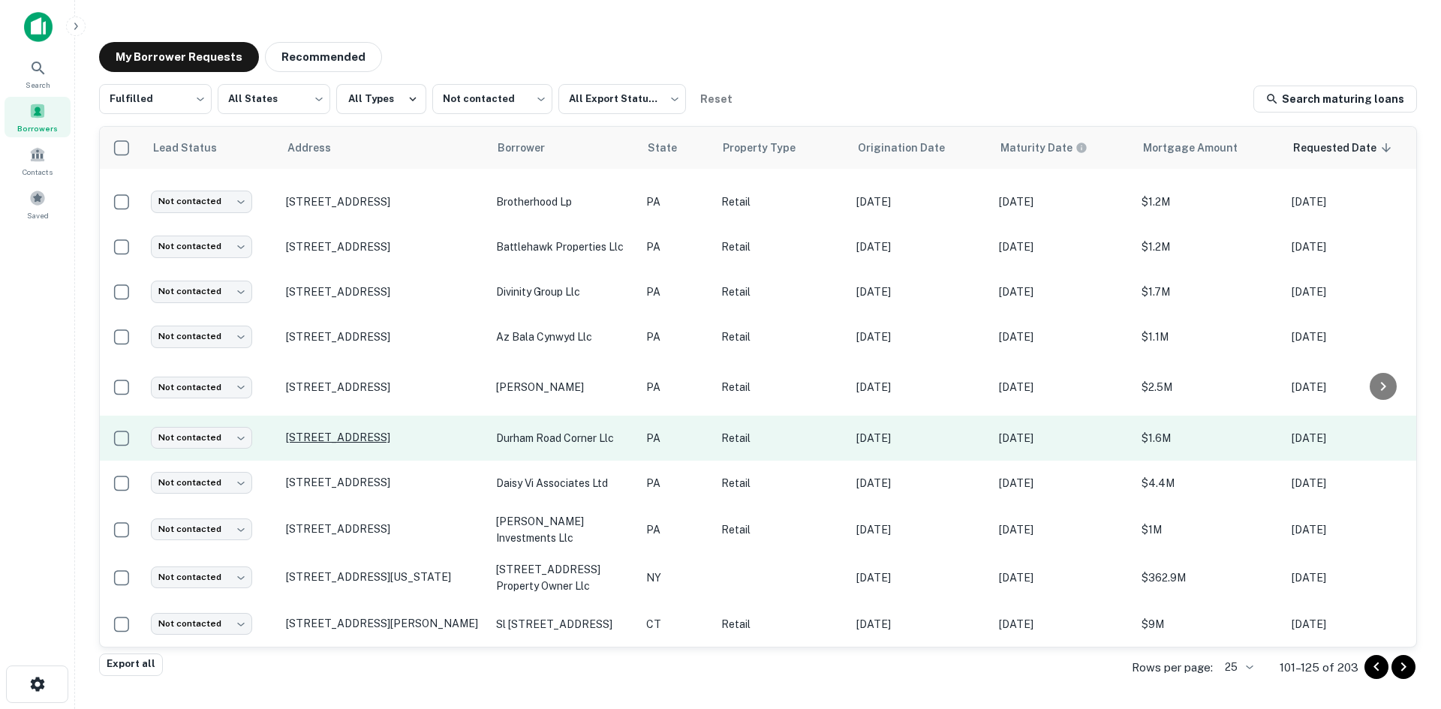
click at [337, 431] on p "290 N Sycamore St Newtown, PA18940" at bounding box center [383, 438] width 195 height 14
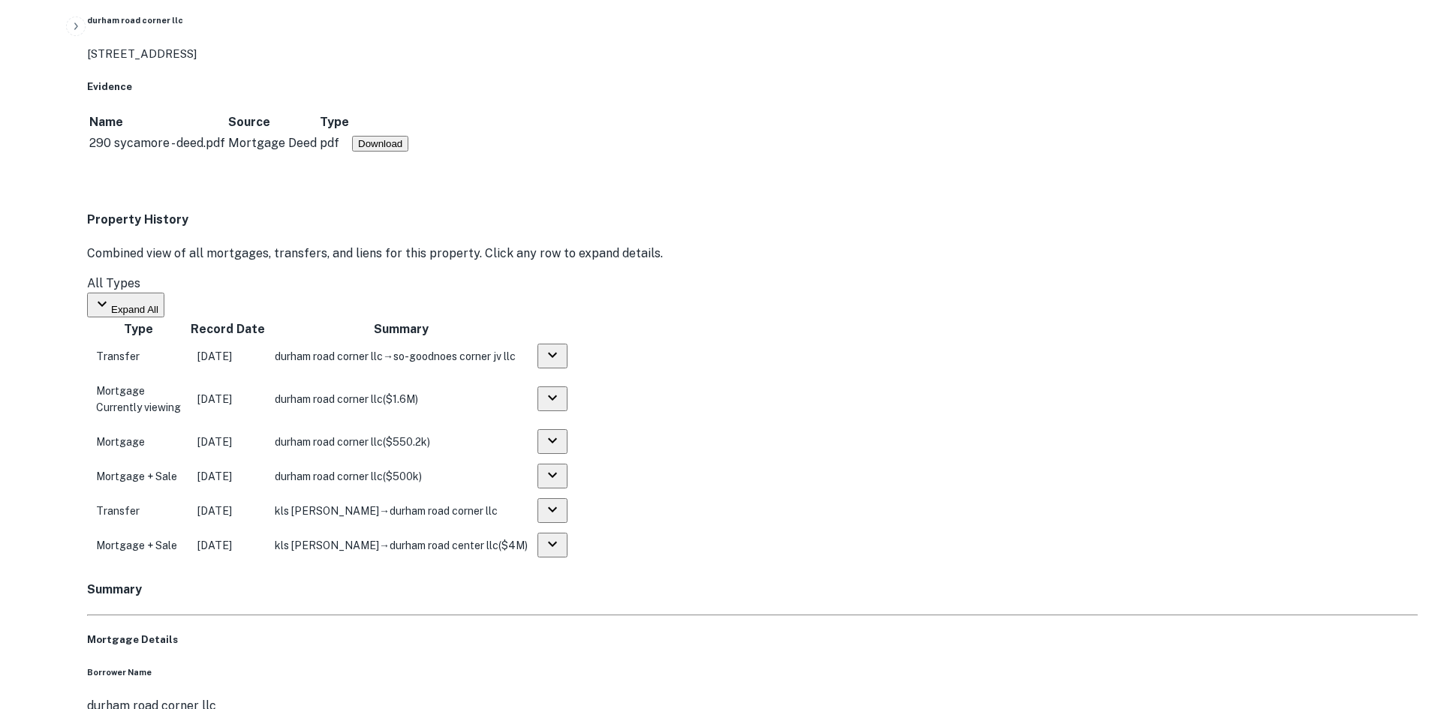
scroll to position [1126, 0]
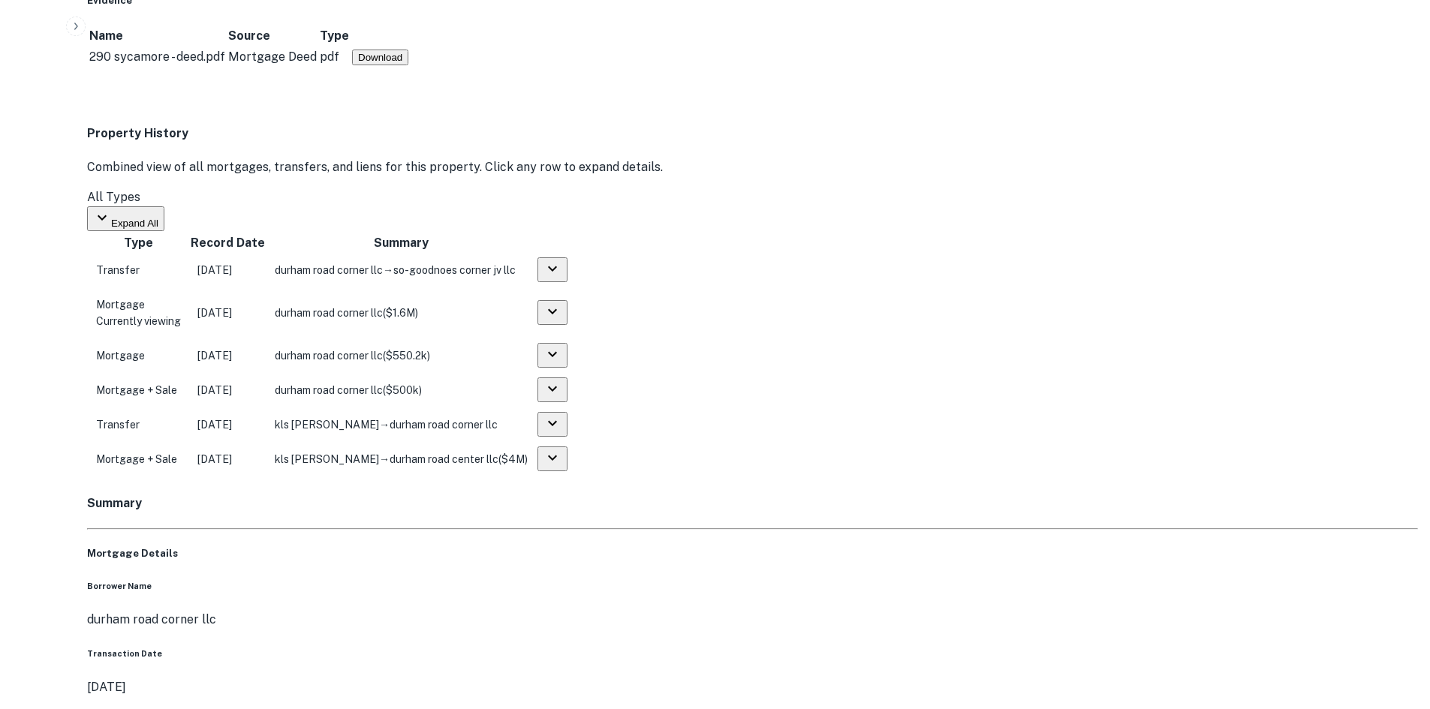
drag, startPoint x: 1283, startPoint y: 483, endPoint x: 1007, endPoint y: 390, distance: 291.5
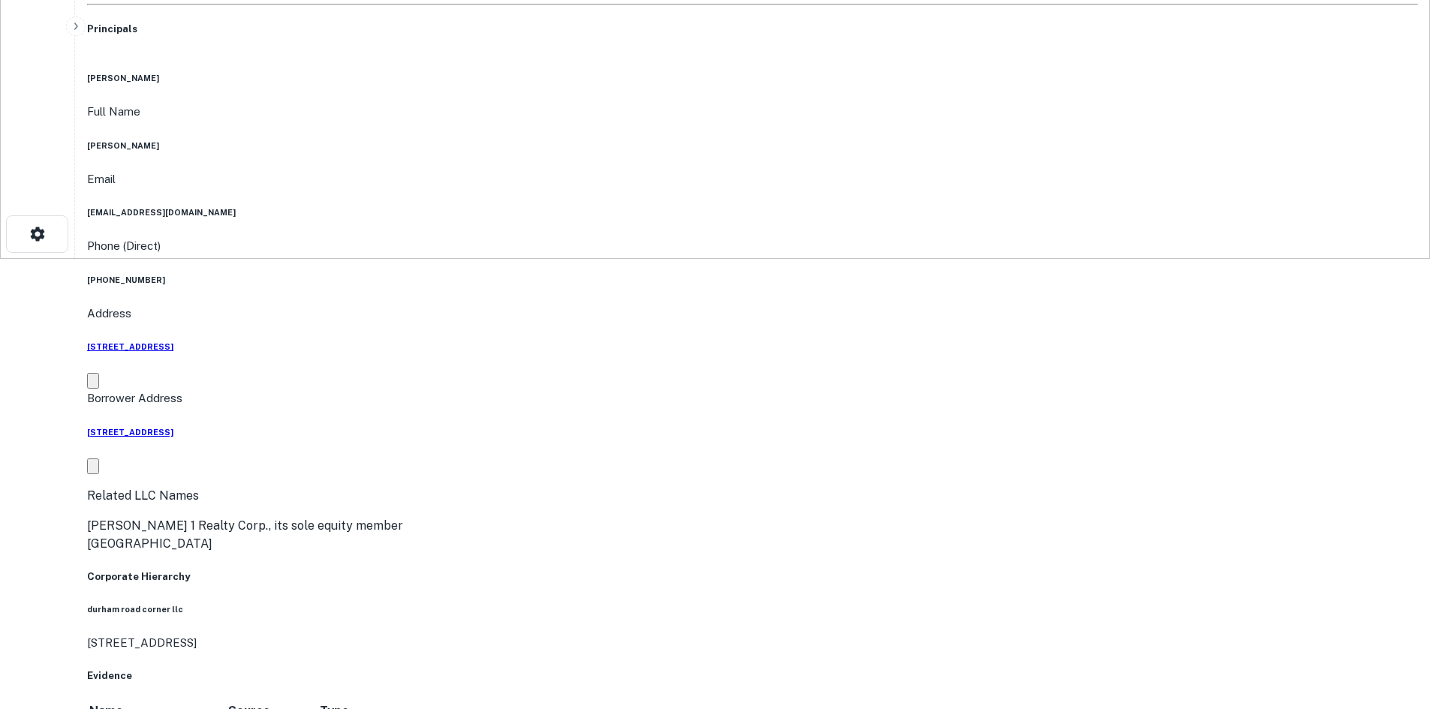
scroll to position [75, 0]
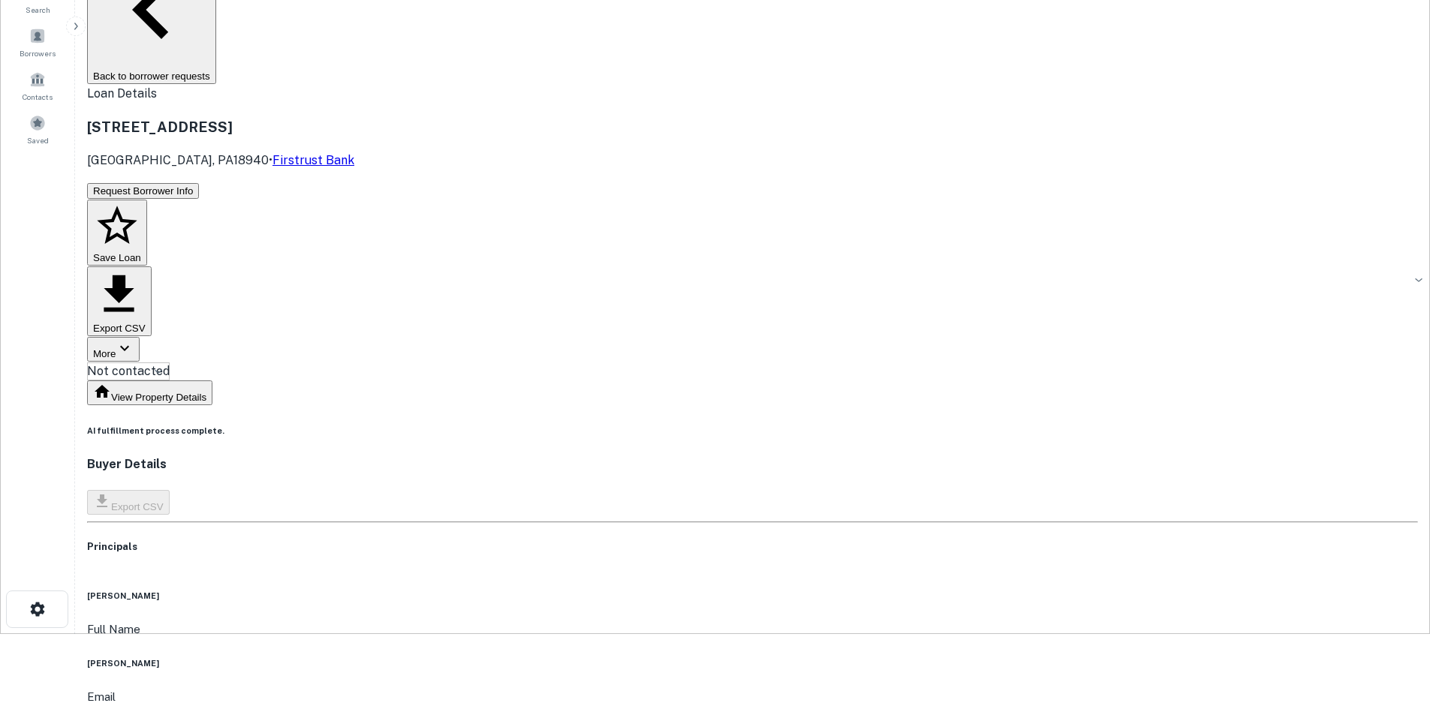
copy h6 "(561) 262-4247"
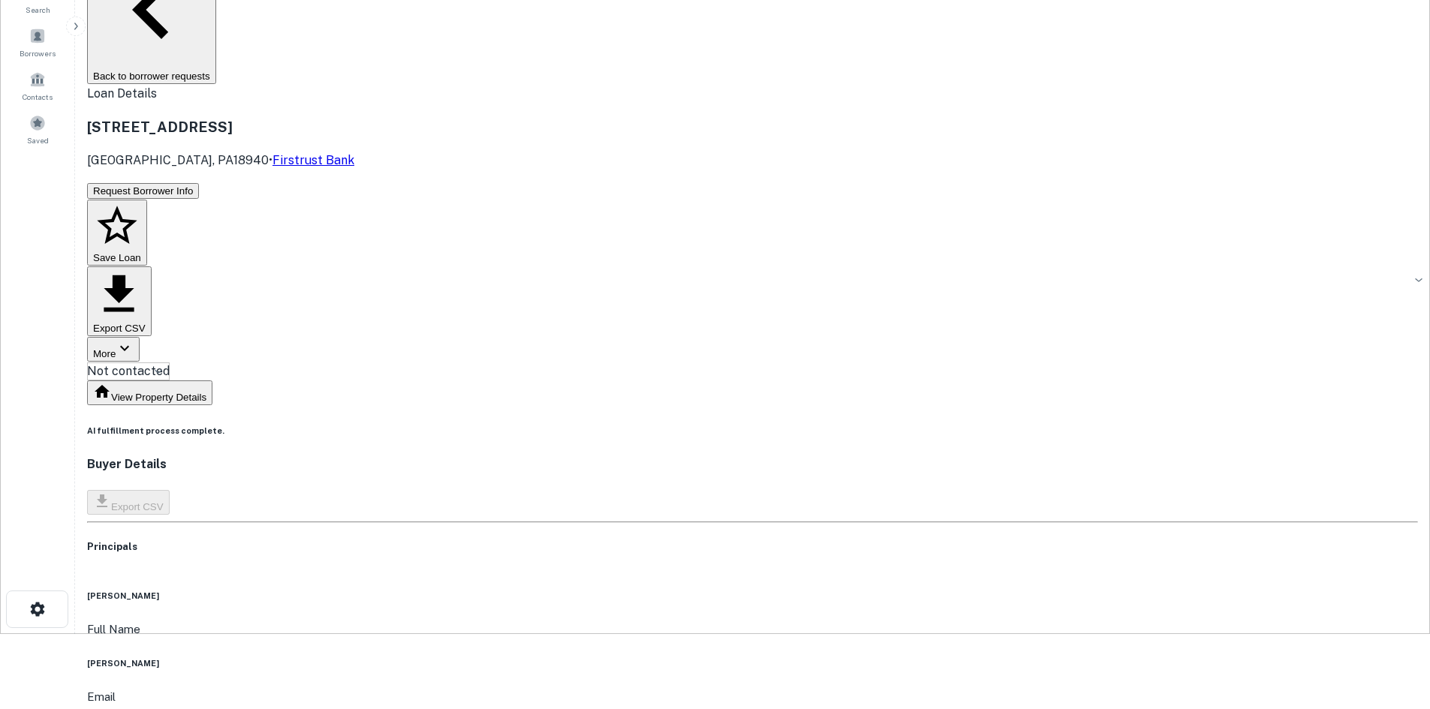
click at [175, 348] on main "Back to borrower requests Loan Details 290 N Sycamore St Newtown, PA18940 • Fir…" at bounding box center [752, 279] width 1355 height 709
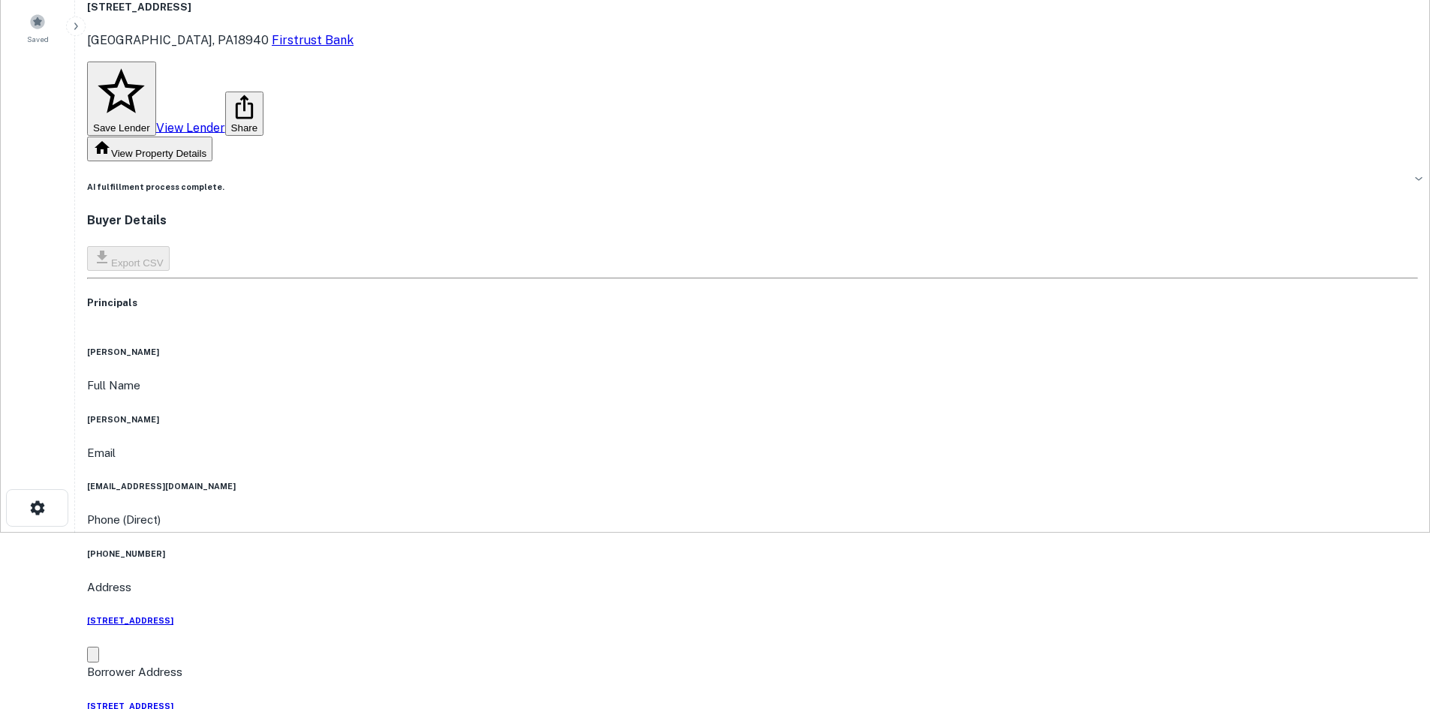
scroll to position [150, 0]
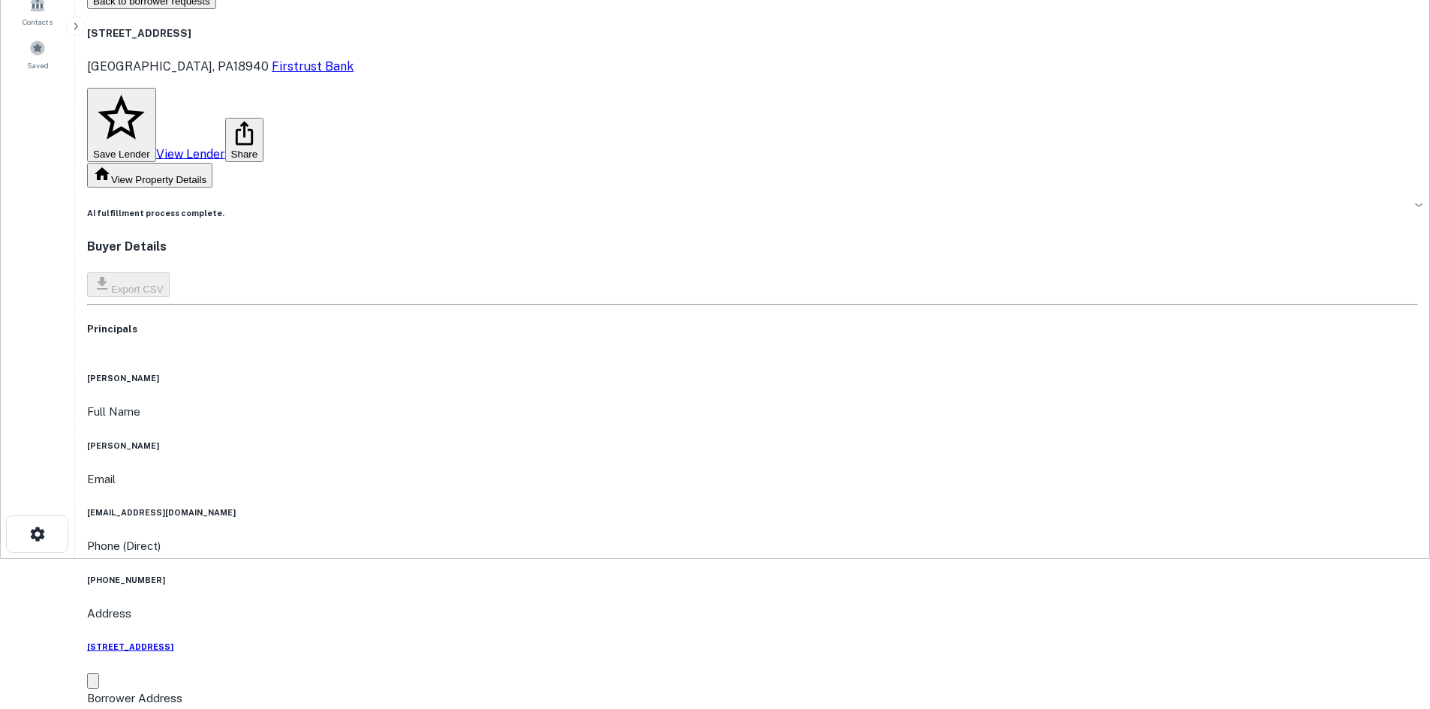
click at [833, 431] on div "gaetano barone Full Name gaetano barone Email latinsantiago@aol.com Phone (Dire…" at bounding box center [752, 612] width 1331 height 481
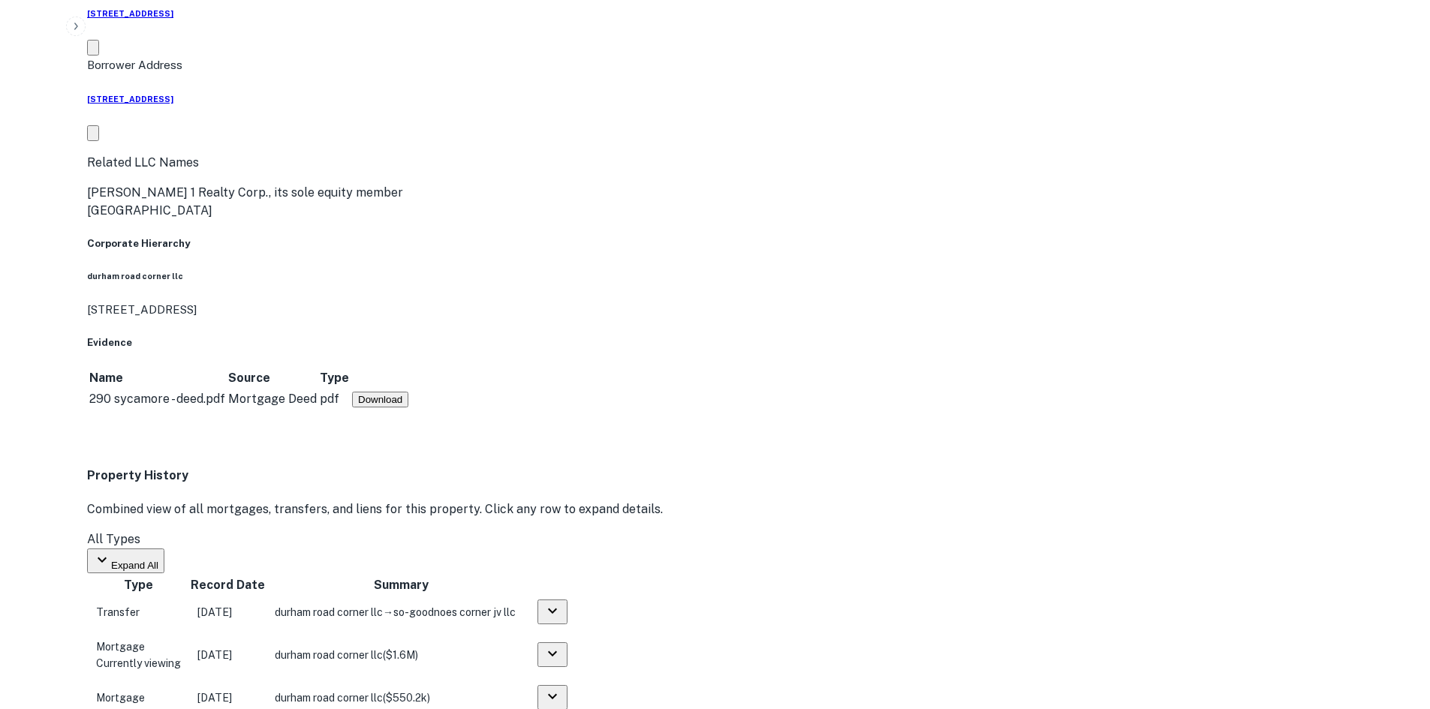
scroll to position [976, 0]
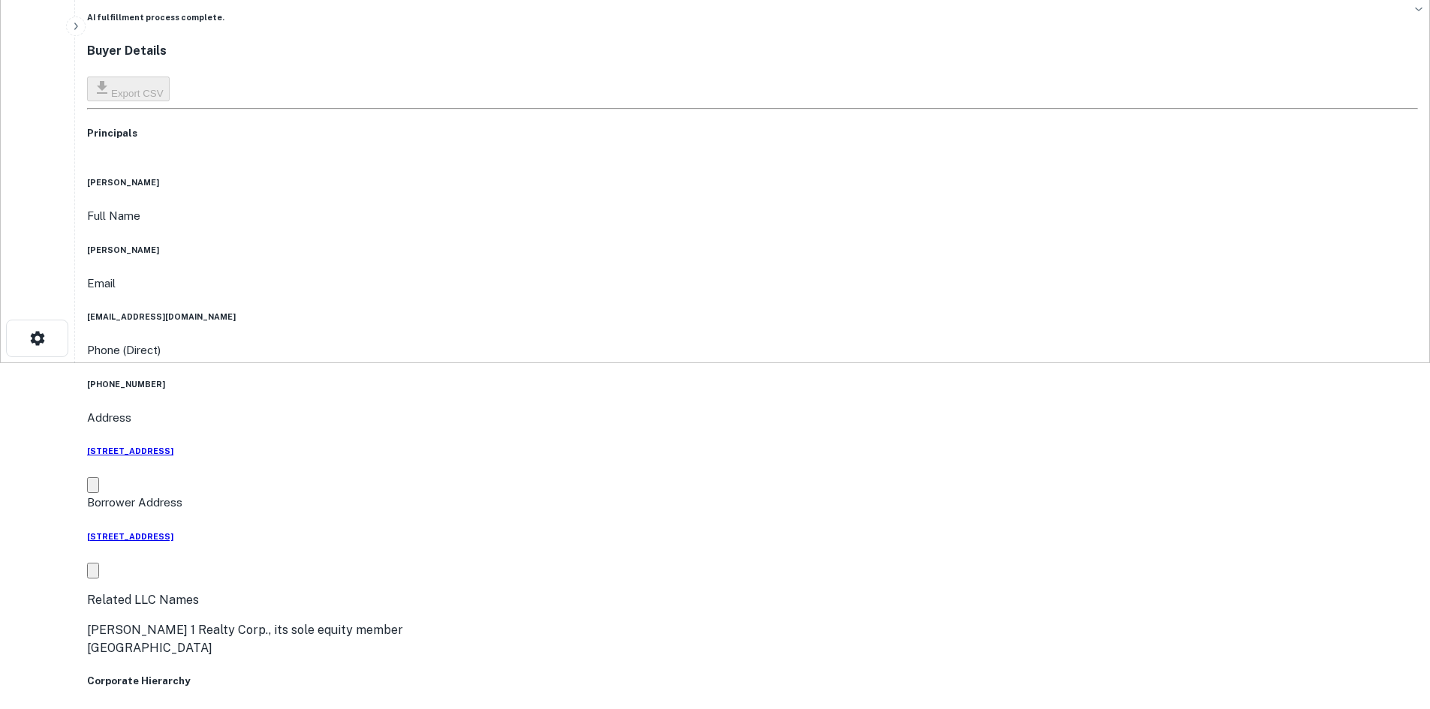
scroll to position [75, 0]
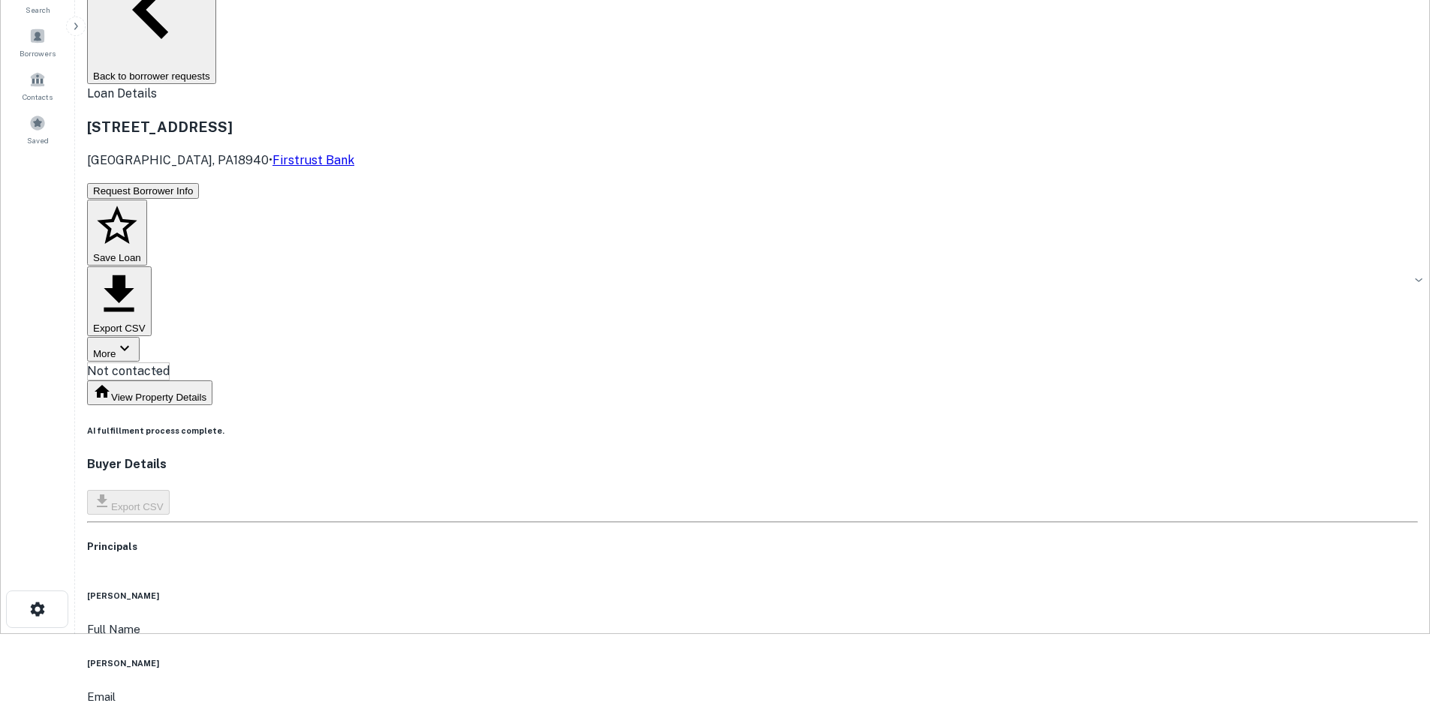
click at [652, 82] on body "Search Borrowers Contacts Saved Back to borrower requests Loan Details 290 N Sy…" at bounding box center [715, 279] width 1430 height 709
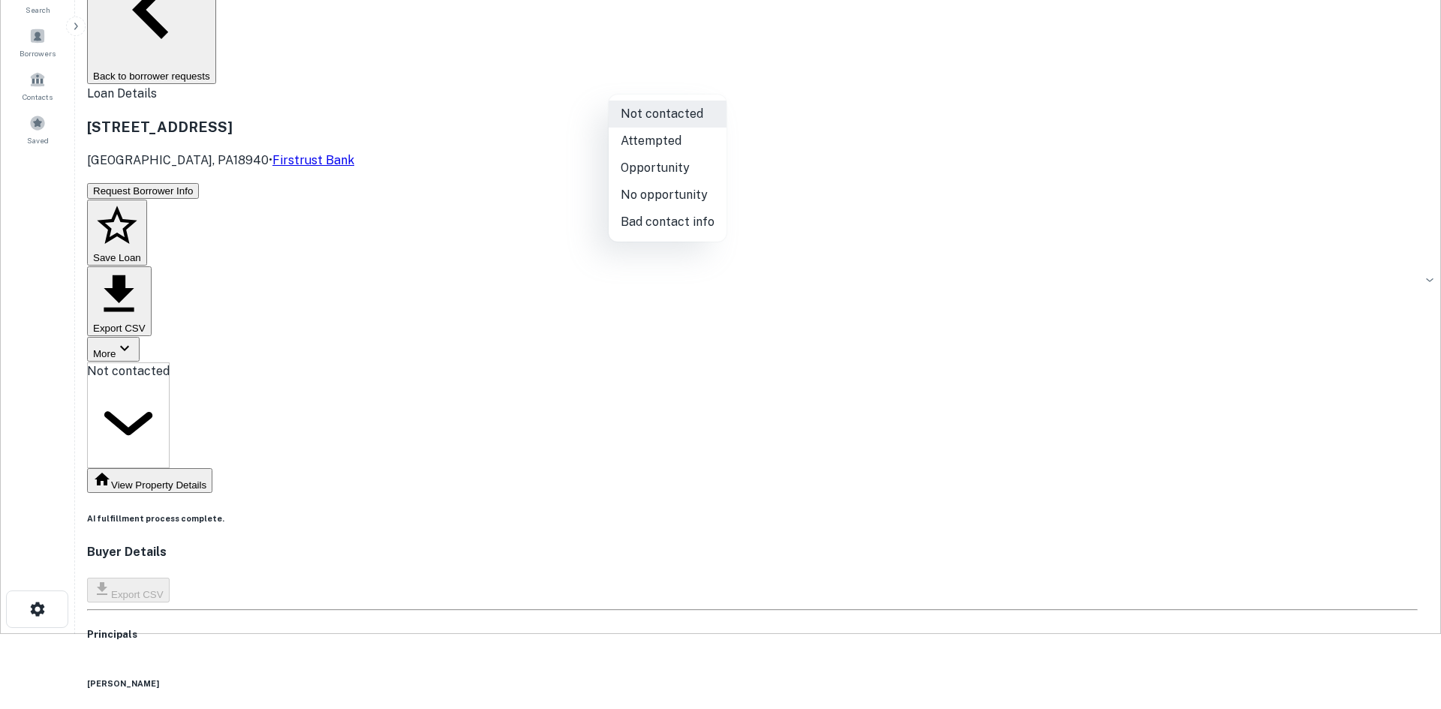
click at [662, 150] on li "Attempted" at bounding box center [668, 141] width 118 height 27
type input "*********"
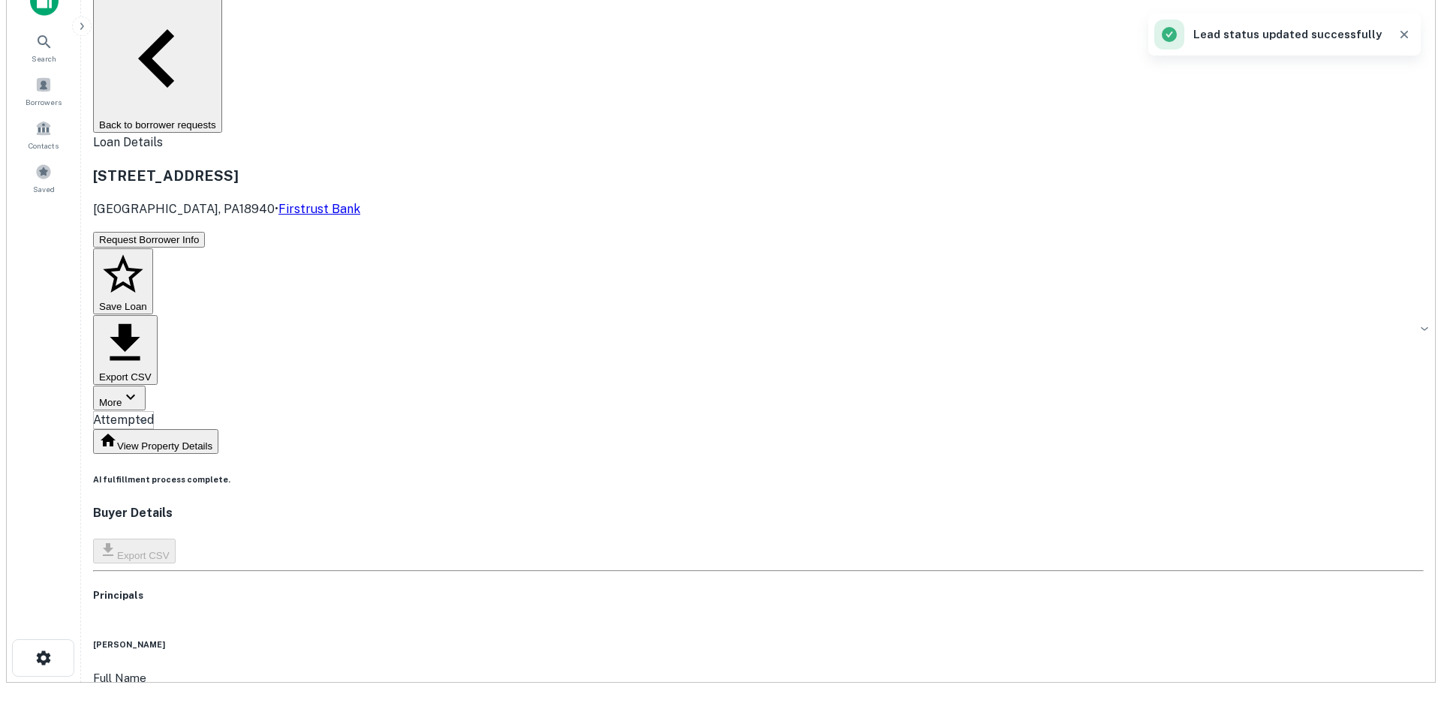
scroll to position [0, 0]
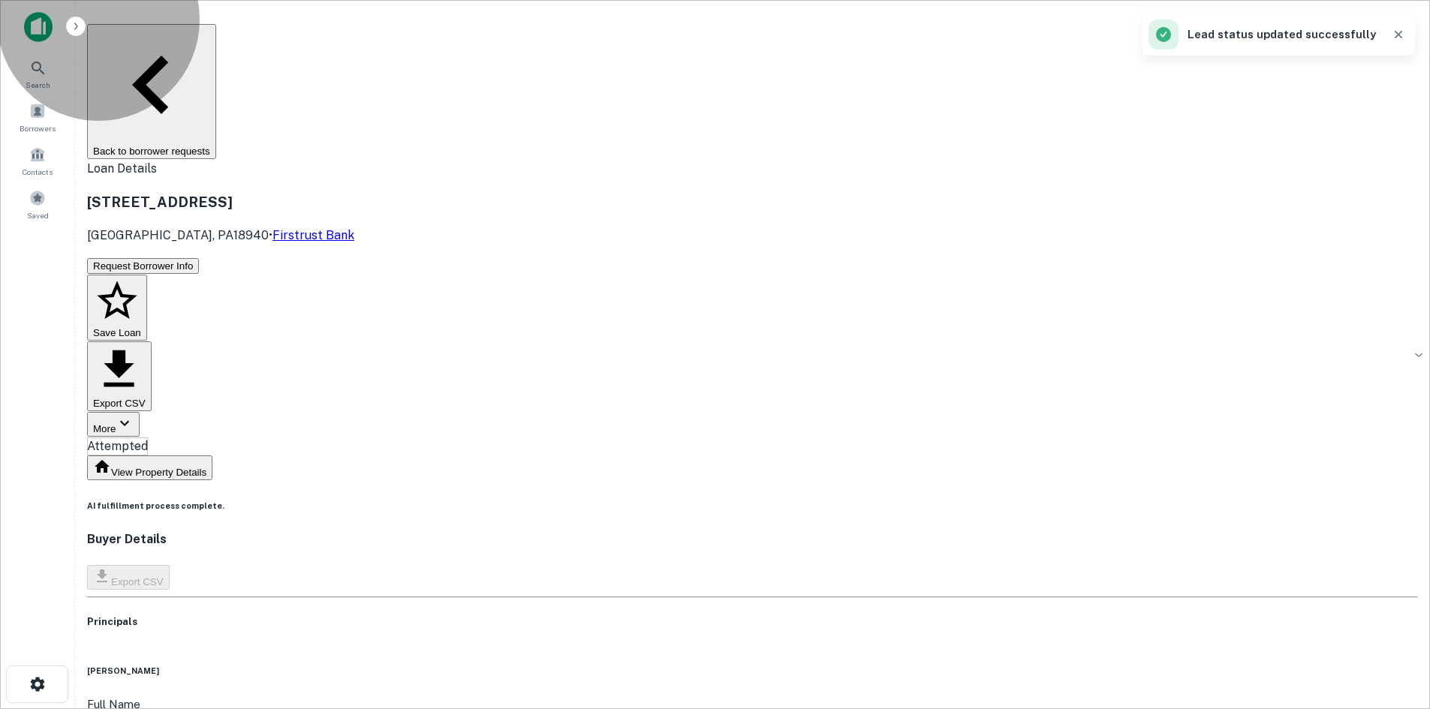
click at [216, 44] on button "Back to borrower requests" at bounding box center [151, 91] width 129 height 135
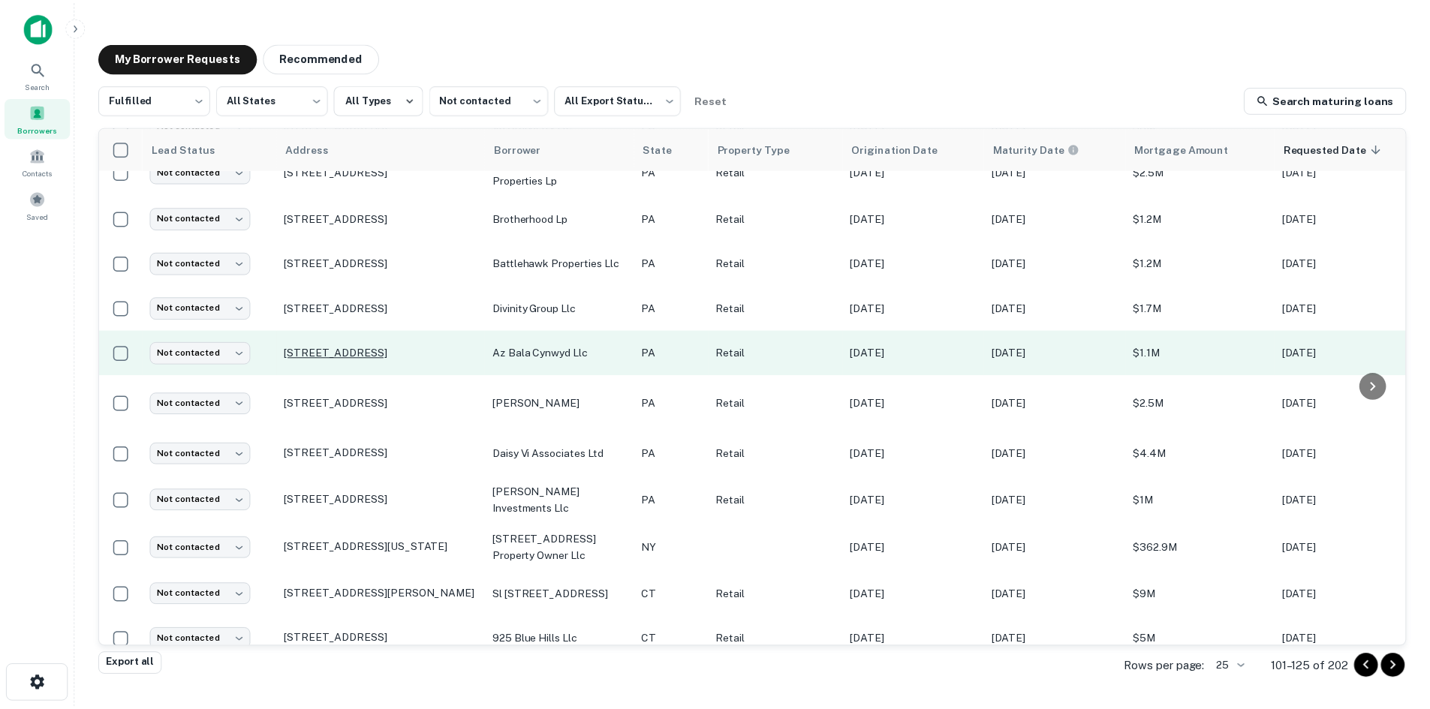
scroll to position [682, 0]
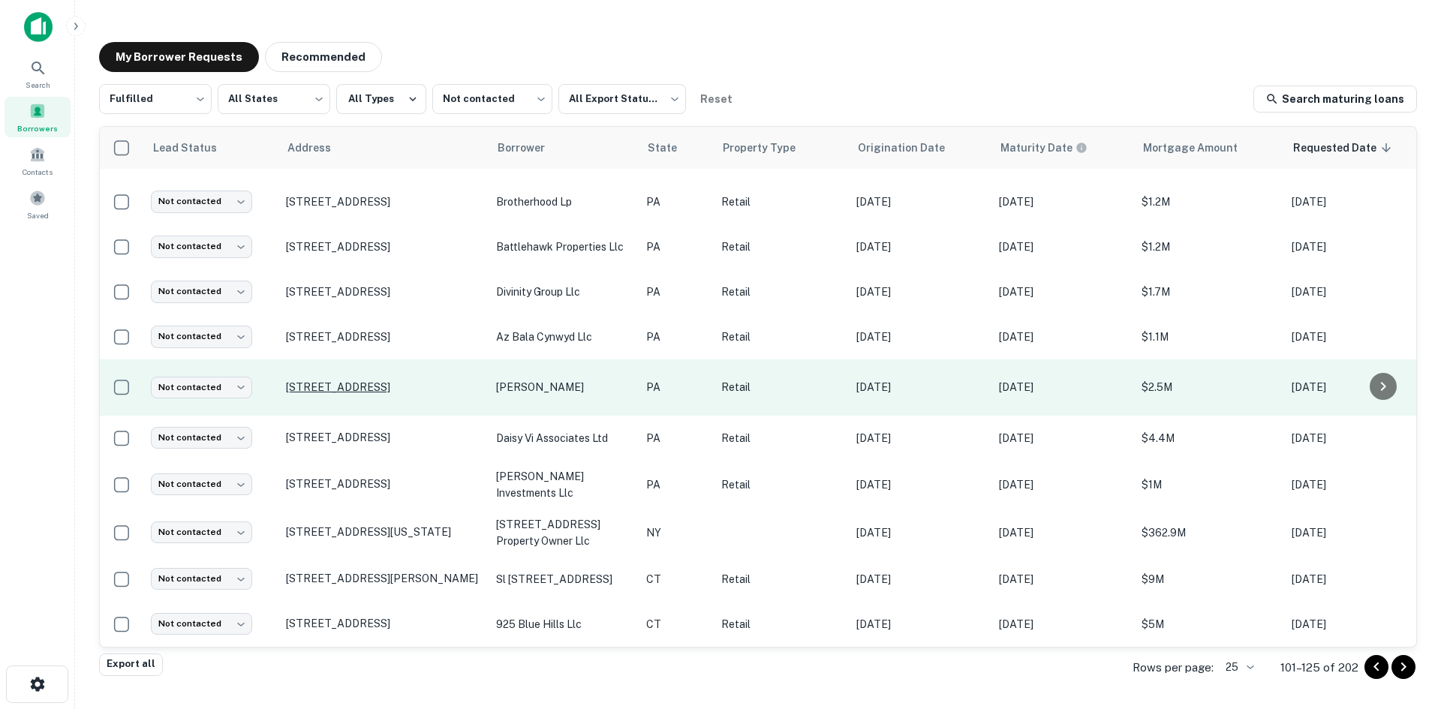
click at [397, 381] on p "1515 E Cumberland St Lebanon, PA17042" at bounding box center [383, 388] width 195 height 14
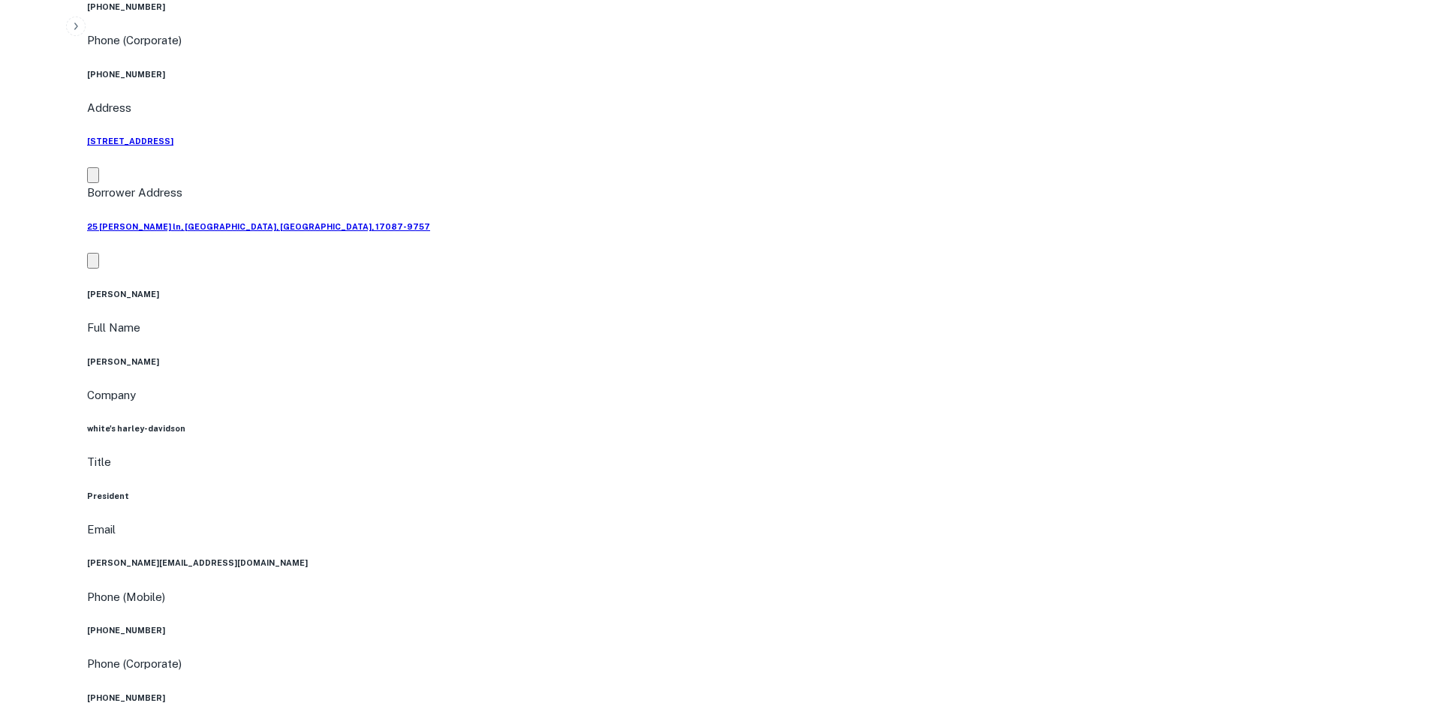
scroll to position [1126, 0]
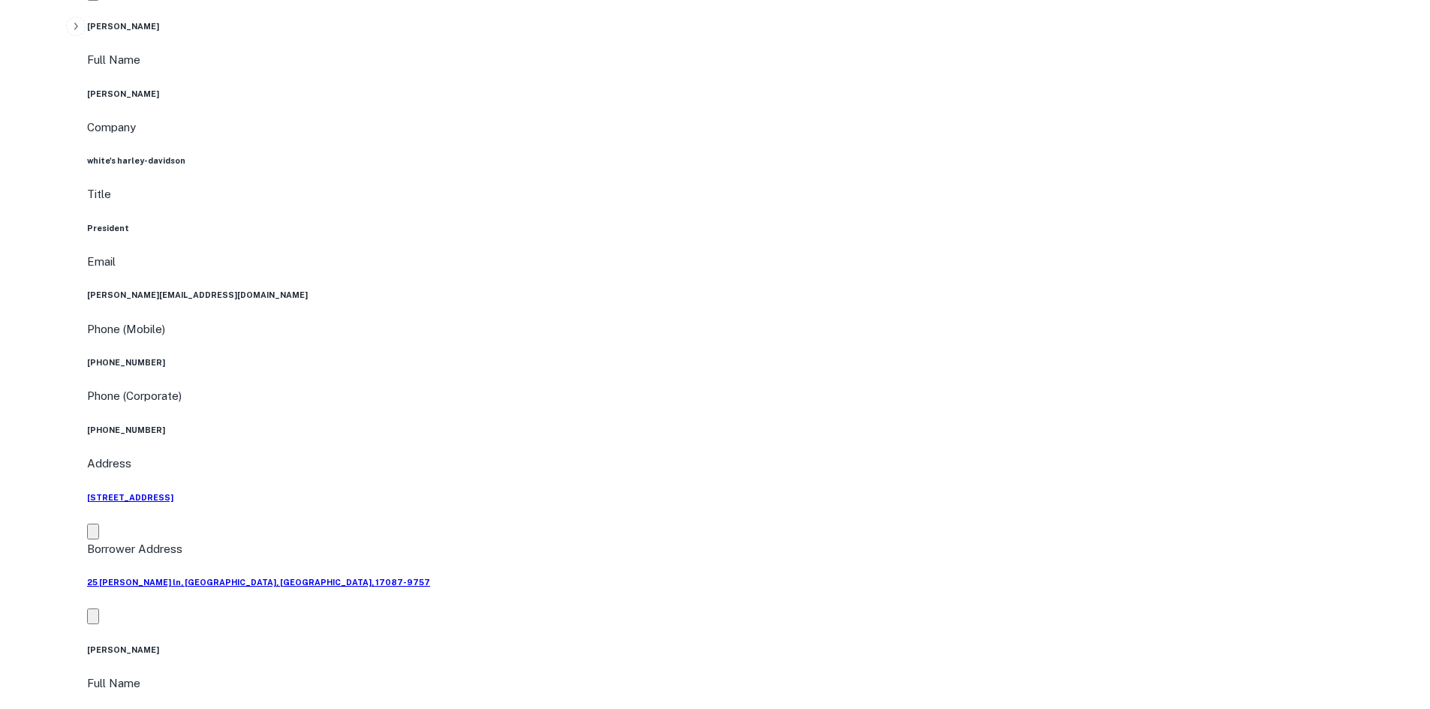
drag, startPoint x: 1278, startPoint y: 522, endPoint x: 1335, endPoint y: 549, distance: 62.8
drag, startPoint x: 1296, startPoint y: 534, endPoint x: 1049, endPoint y: 415, distance: 274.3
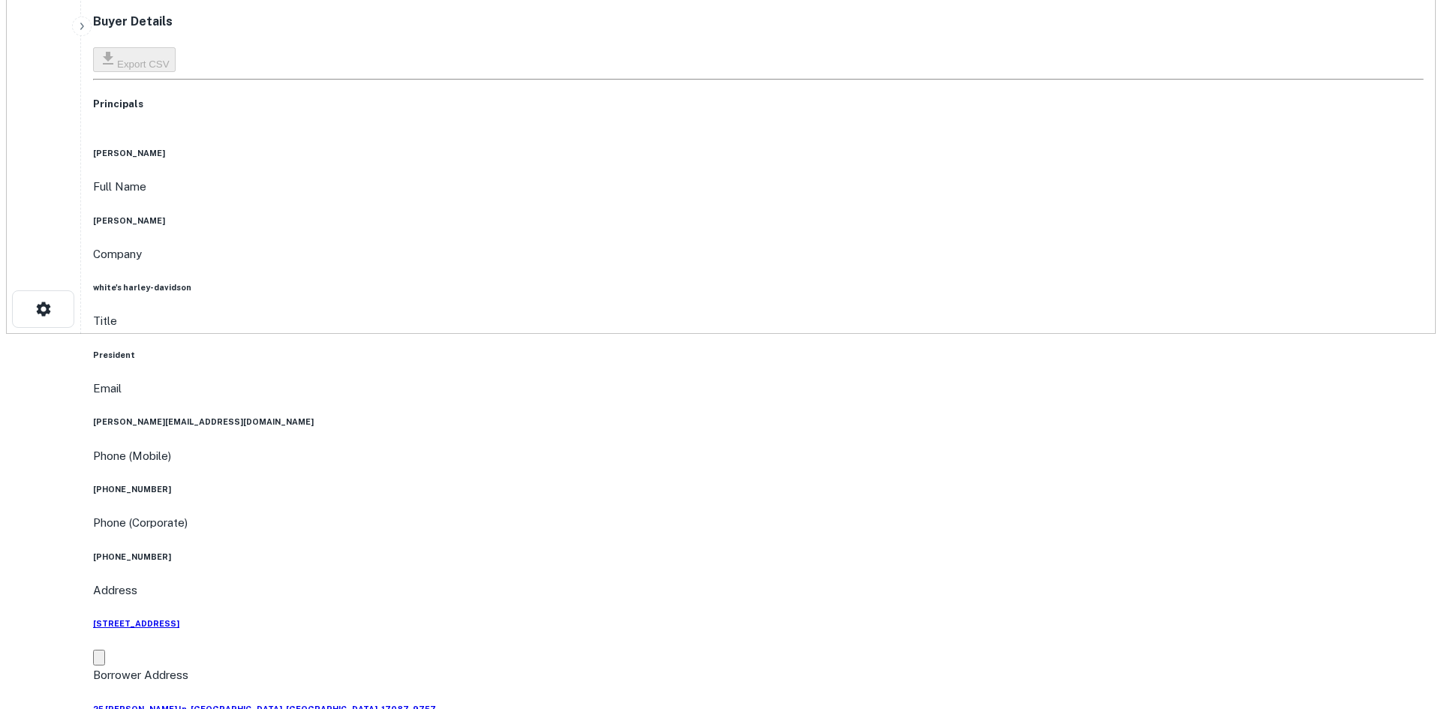
scroll to position [0, 0]
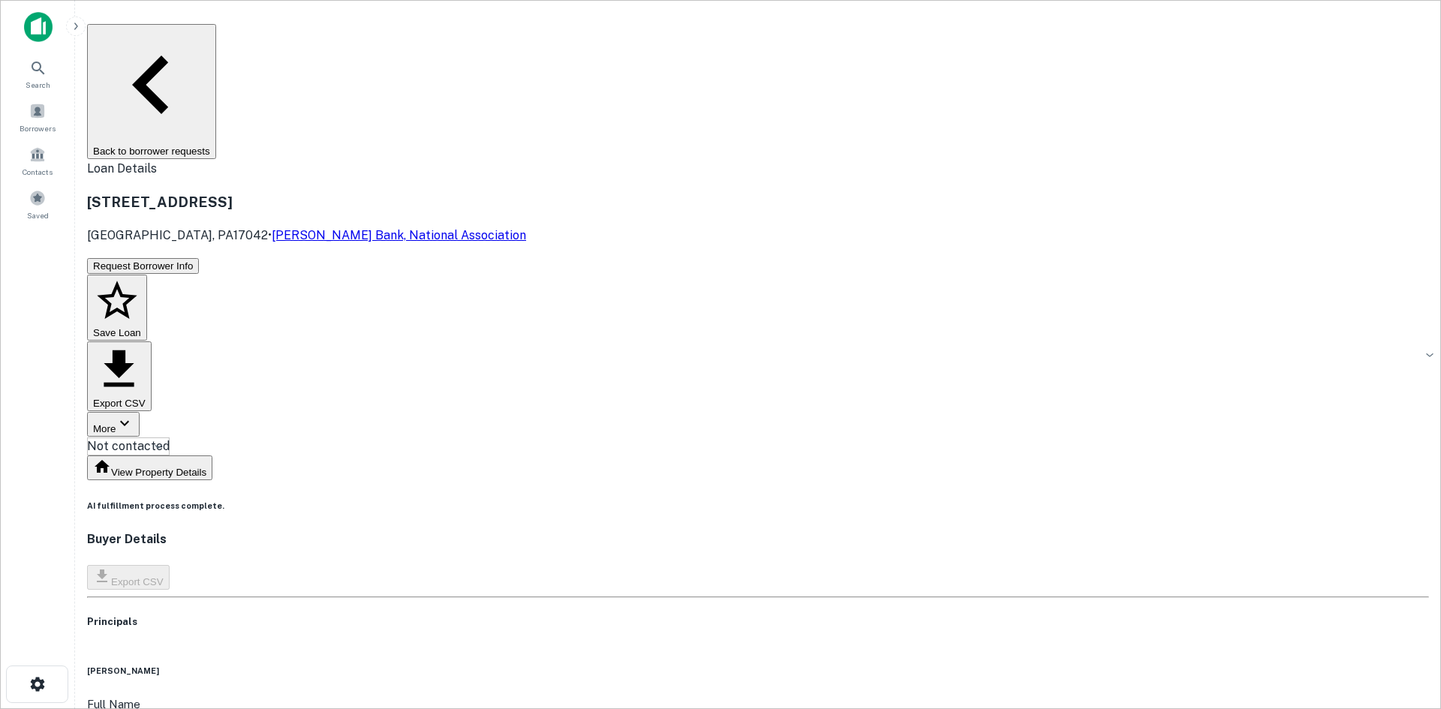
click at [693, 158] on body "Search Borrowers Contacts Saved Back to borrower requests Loan Details 1515 E C…" at bounding box center [720, 354] width 1441 height 709
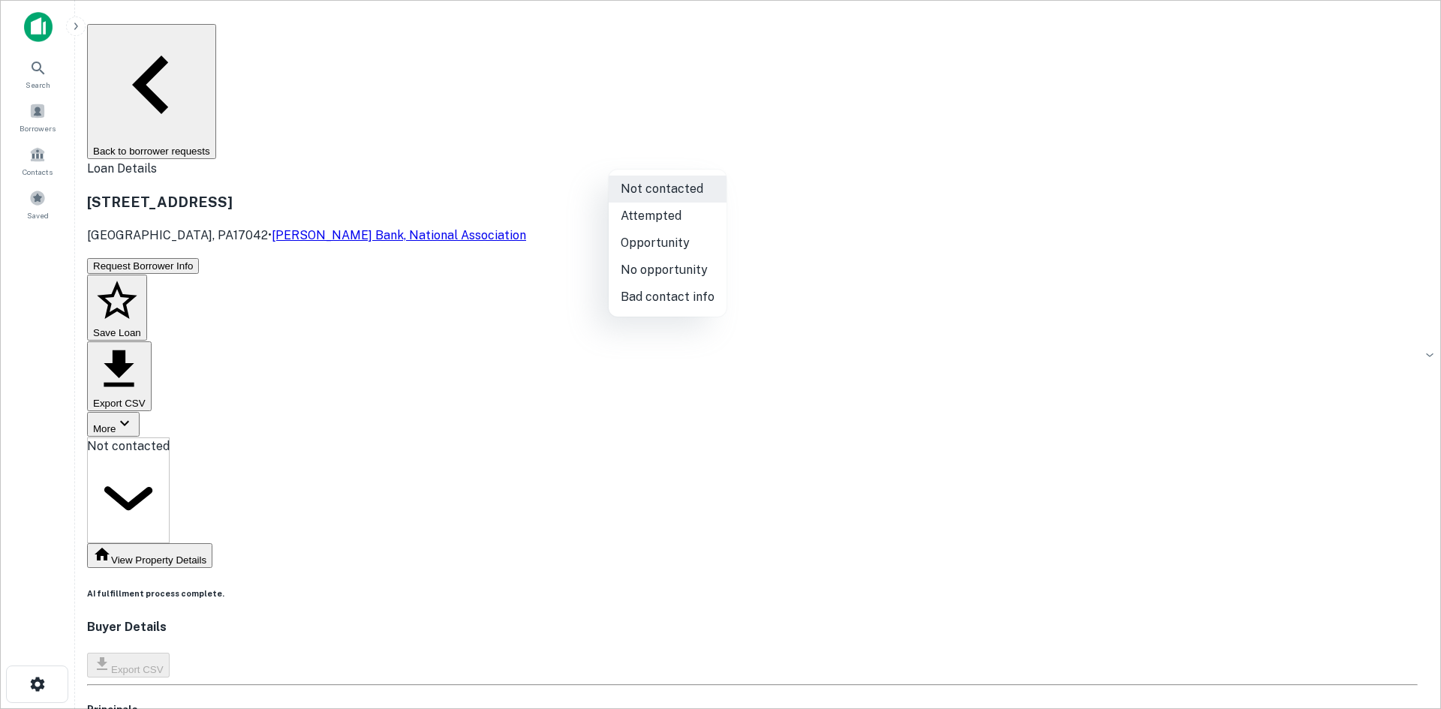
click at [670, 215] on li "Attempted" at bounding box center [668, 216] width 118 height 27
type input "*********"
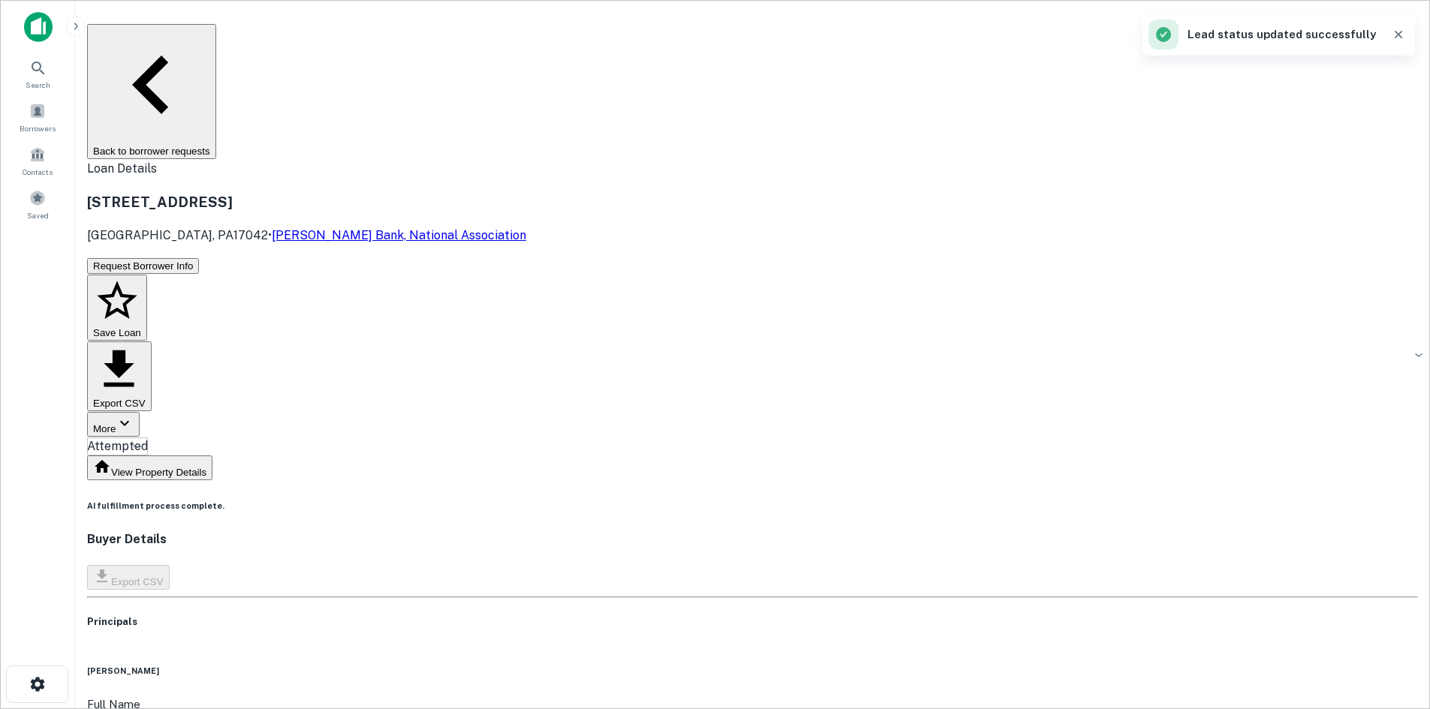
click at [216, 38] on button "Back to borrower requests" at bounding box center [151, 91] width 129 height 135
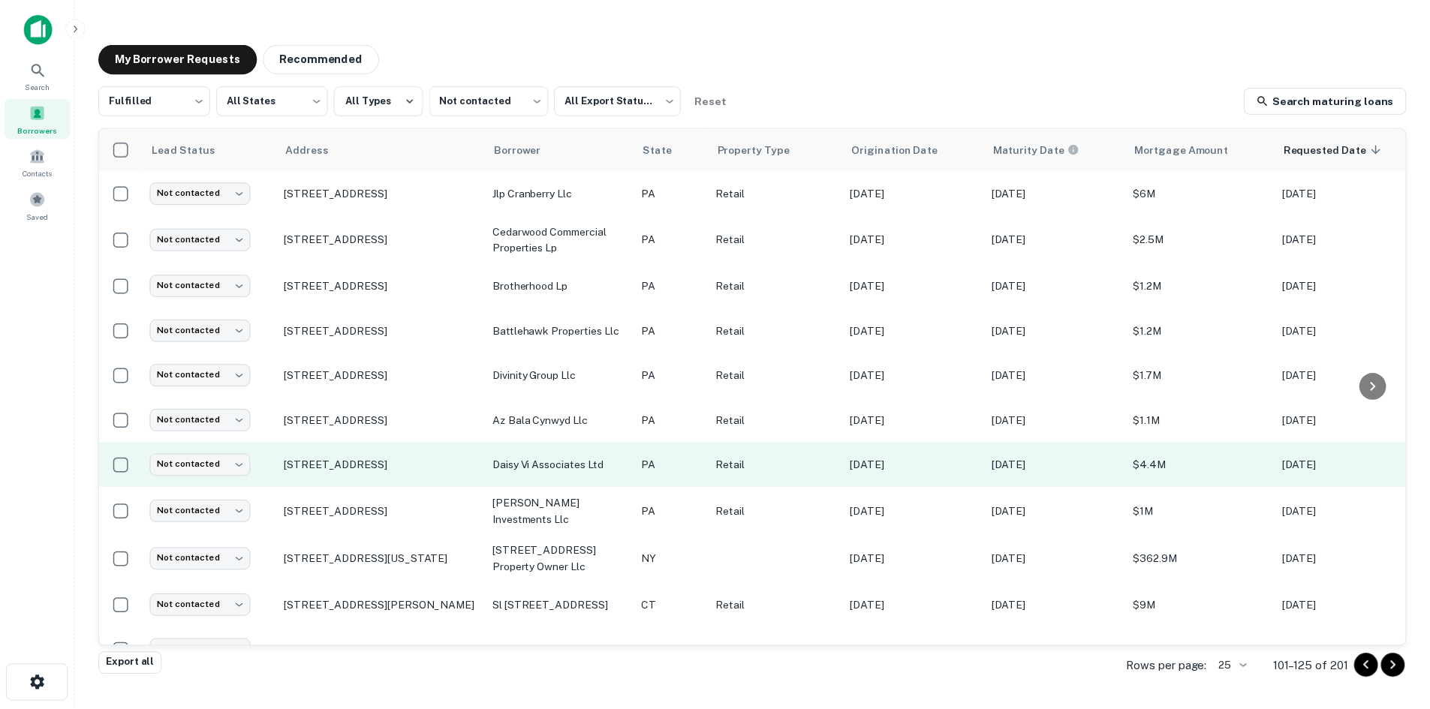
scroll to position [679, 0]
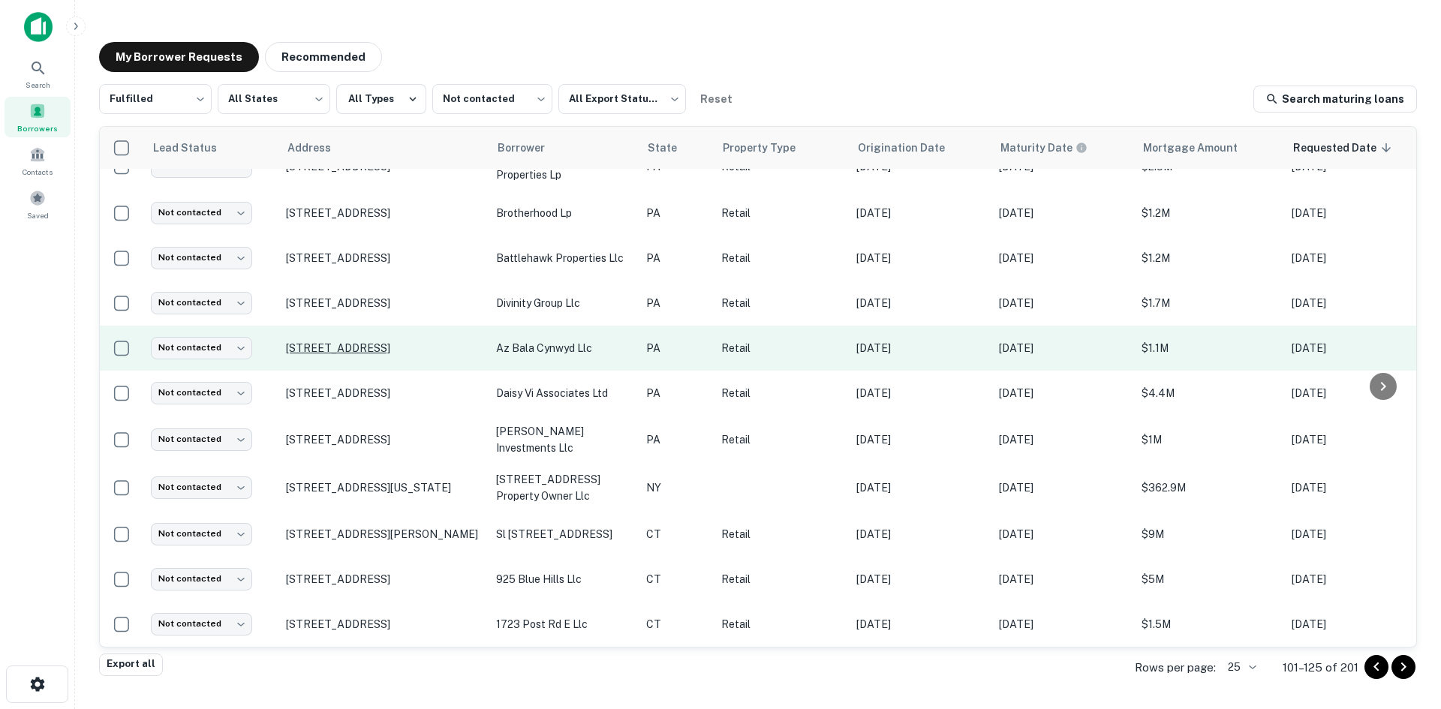
click at [387, 342] on p "27 W City Ave Bala Cynwyd, PA19004" at bounding box center [383, 349] width 195 height 14
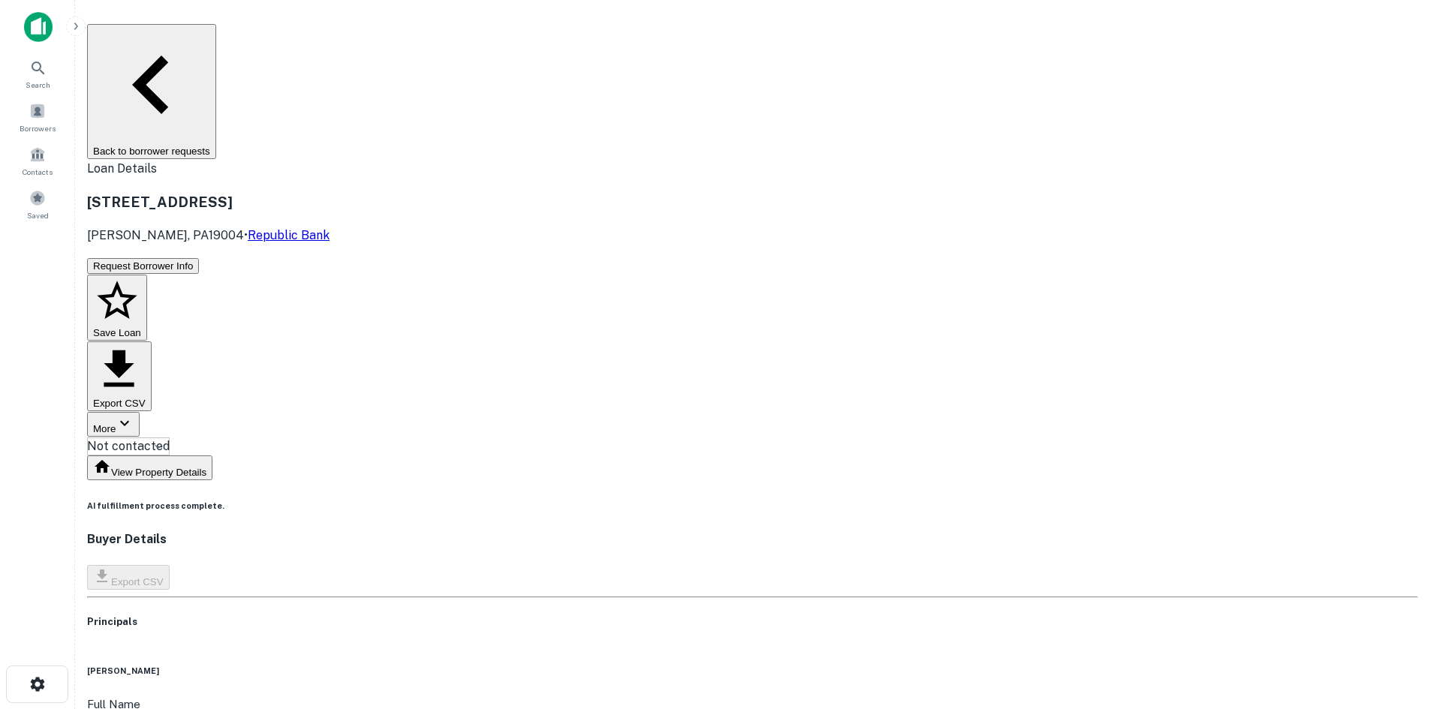
copy h6 "(610) 864-8233"
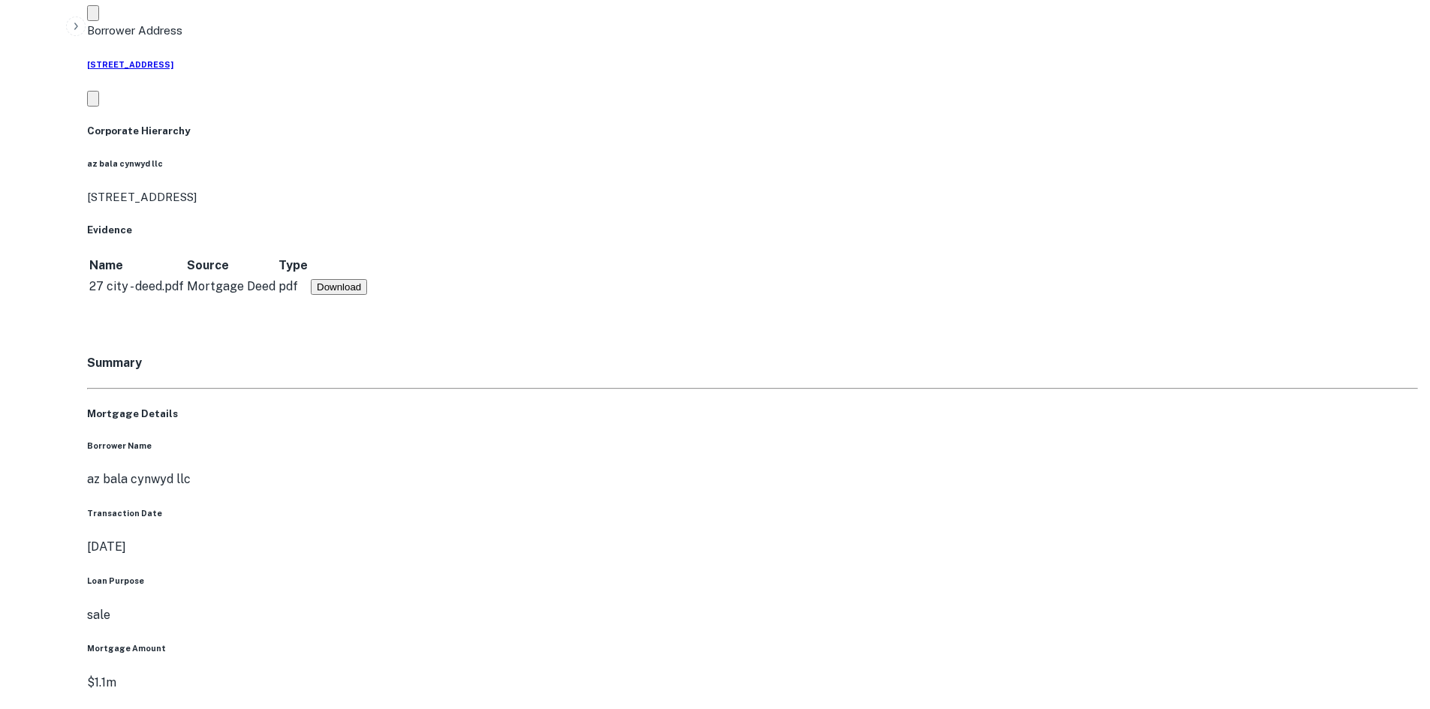
scroll to position [826, 0]
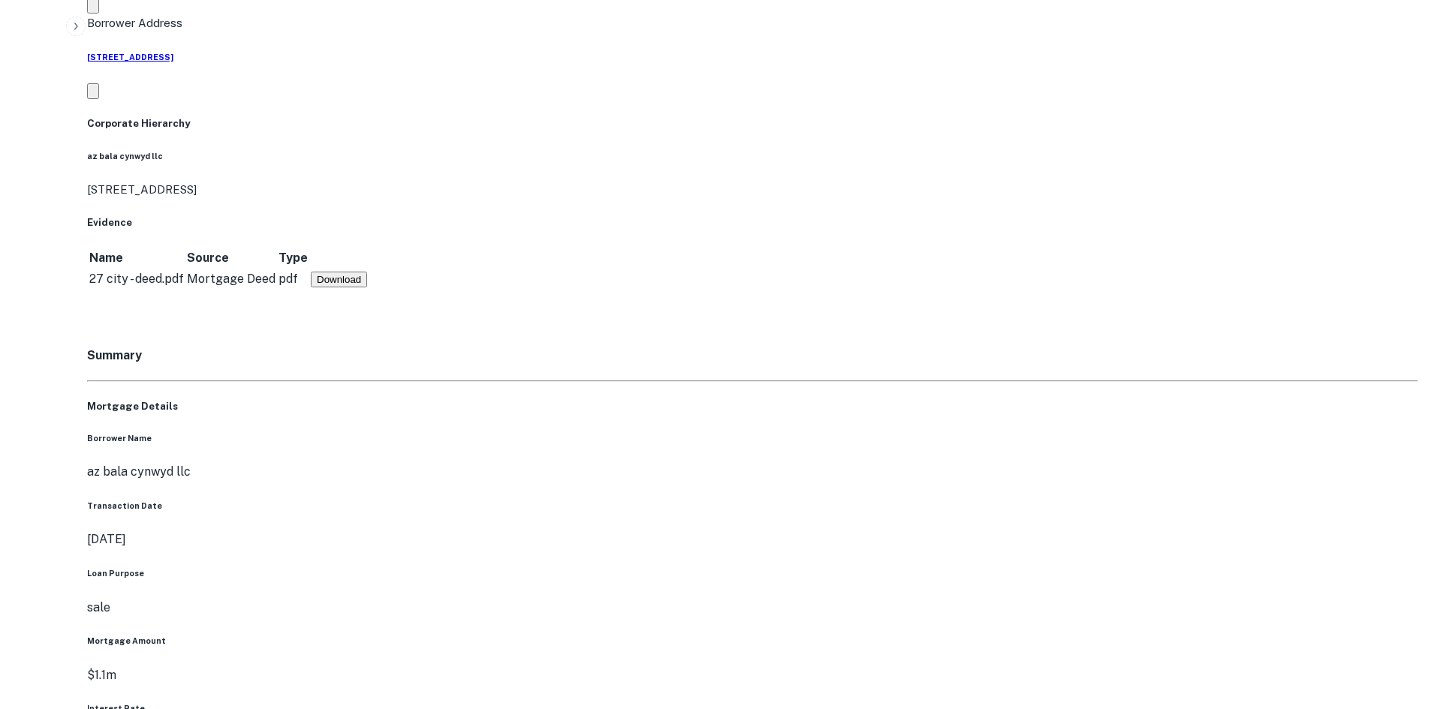
drag, startPoint x: 1270, startPoint y: 321, endPoint x: 1217, endPoint y: 325, distance: 53.5
drag, startPoint x: 1275, startPoint y: 321, endPoint x: 1018, endPoint y: 279, distance: 260.9
drag, startPoint x: 1296, startPoint y: 324, endPoint x: 1007, endPoint y: 275, distance: 293.7
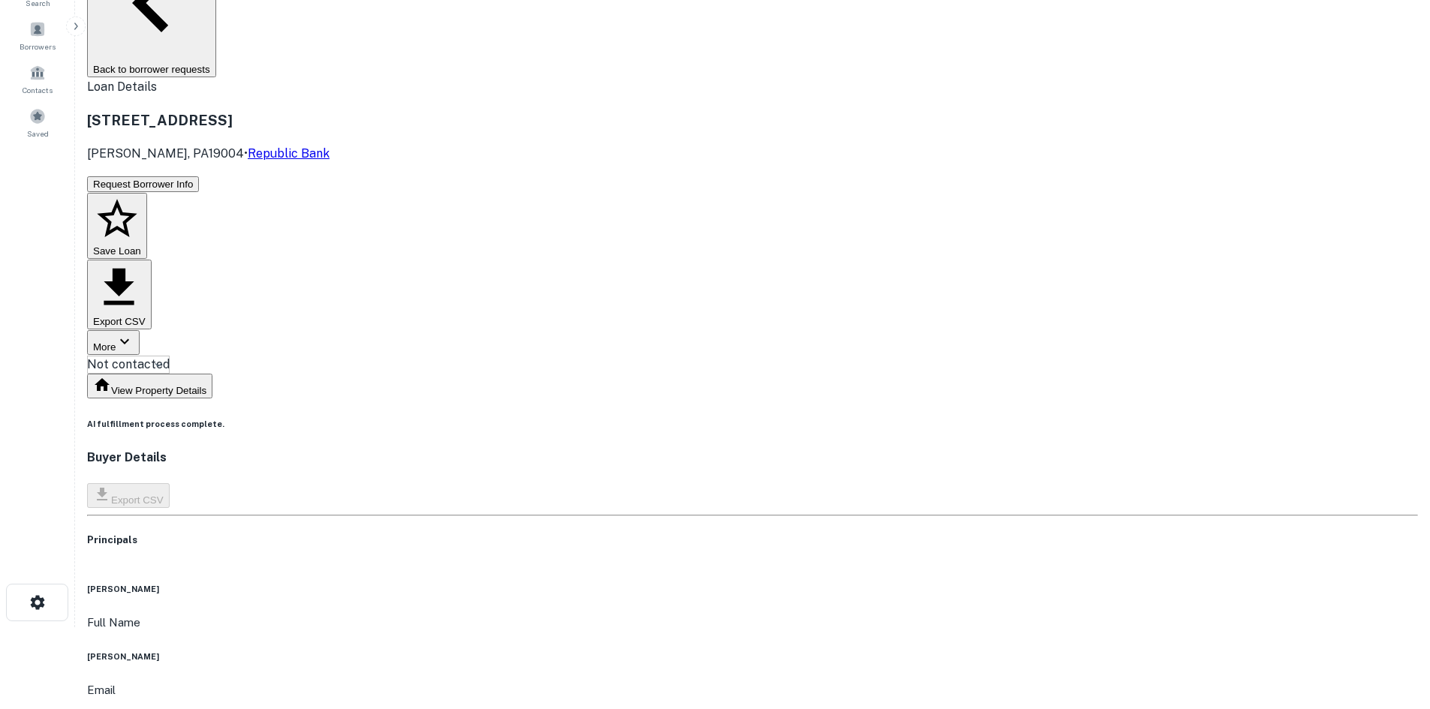
scroll to position [0, 0]
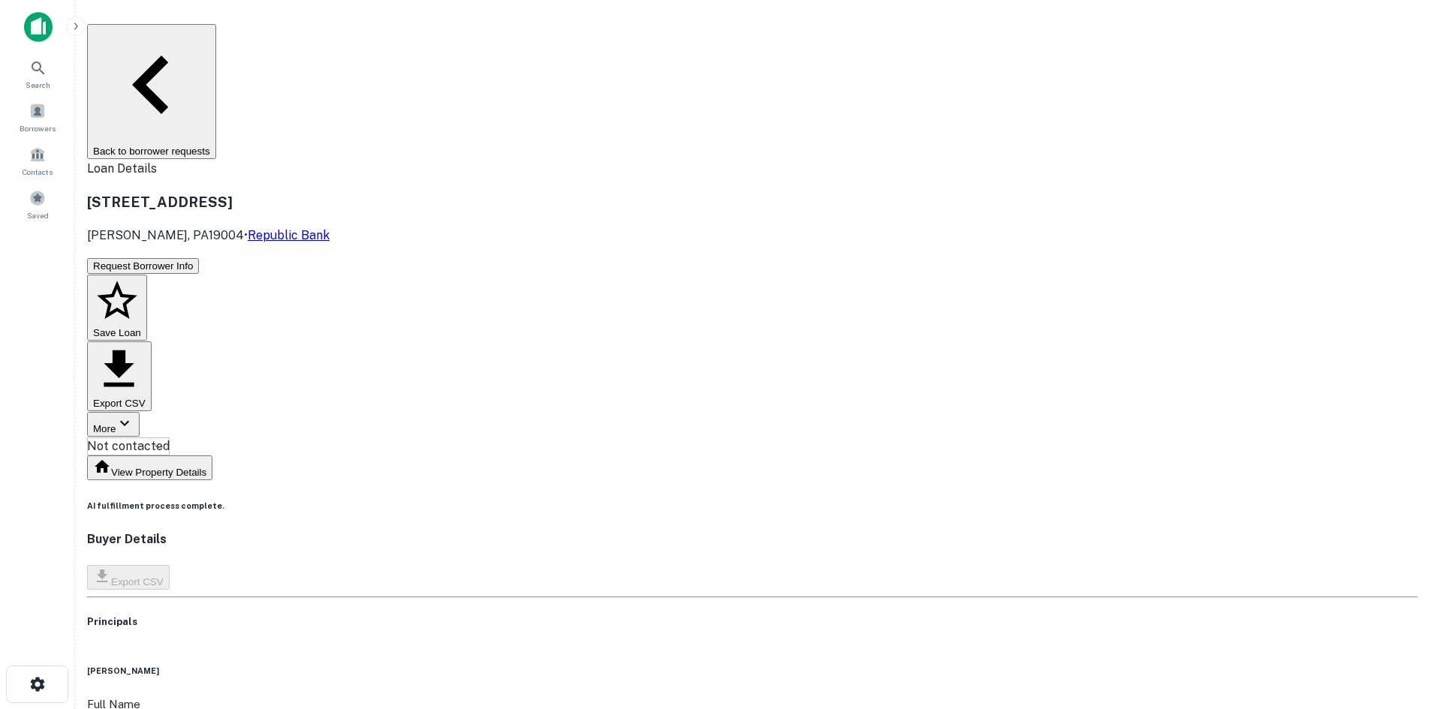
click at [718, 257] on div "Request Borrower Info Save Loan Export CSV More Not contacted **** ​" at bounding box center [752, 356] width 1331 height 199
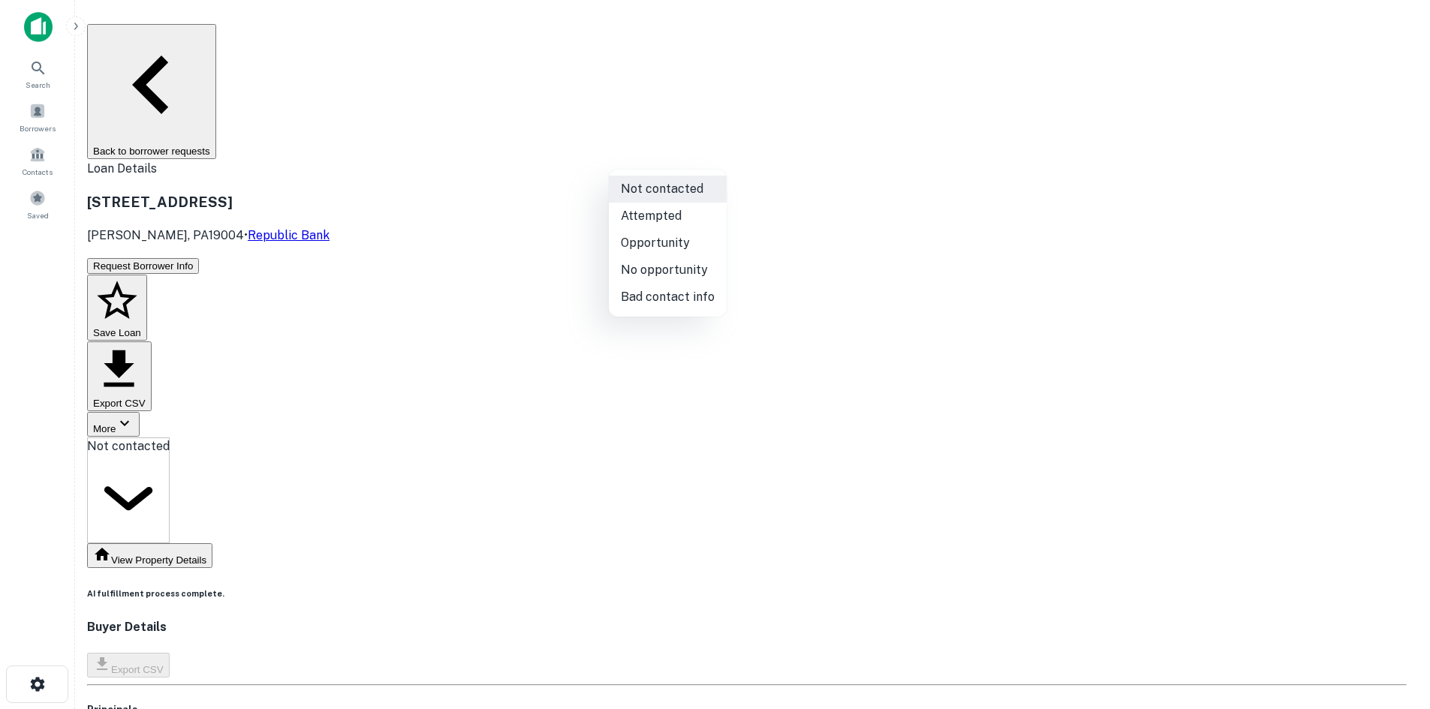
click at [694, 151] on body "Search Borrowers Contacts Saved Back to borrower requests Loan Details 27 W CIT…" at bounding box center [715, 354] width 1430 height 709
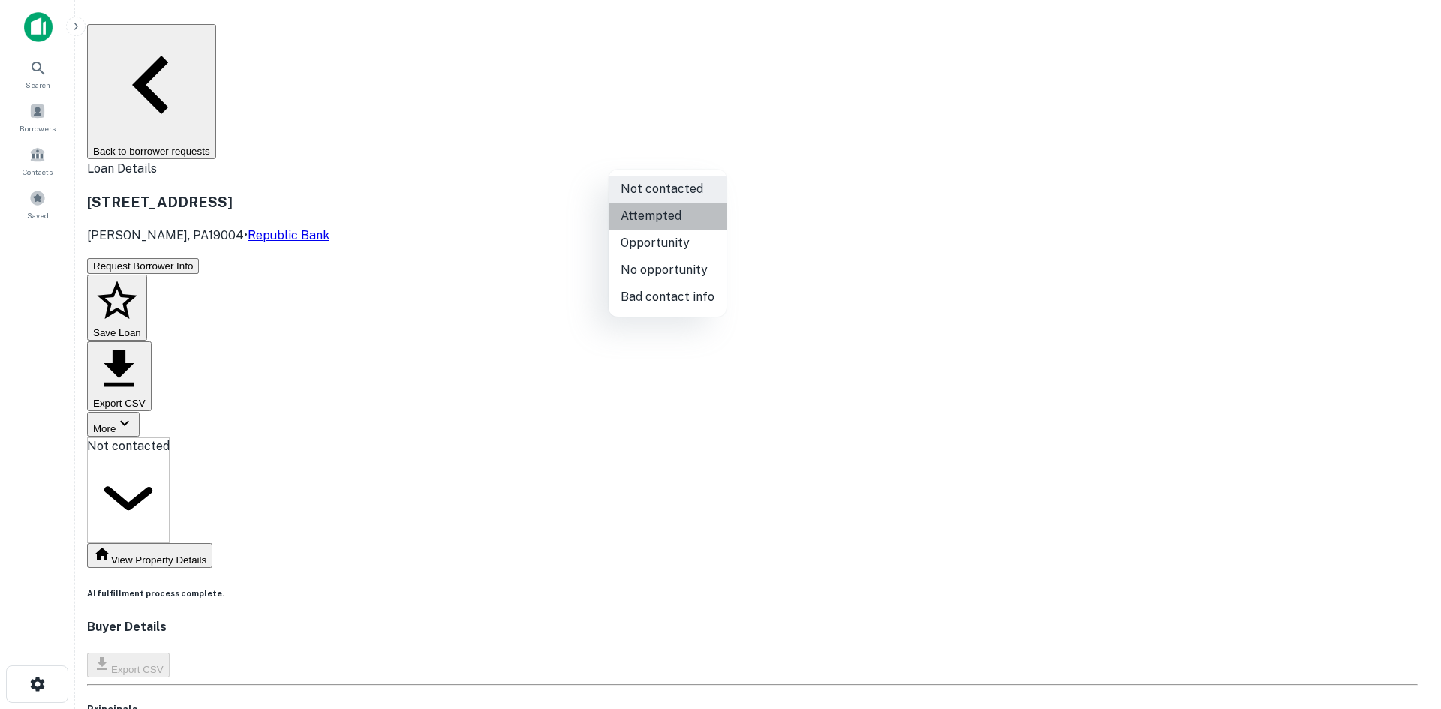
click at [691, 224] on li "Attempted" at bounding box center [668, 216] width 118 height 27
type input "*********"
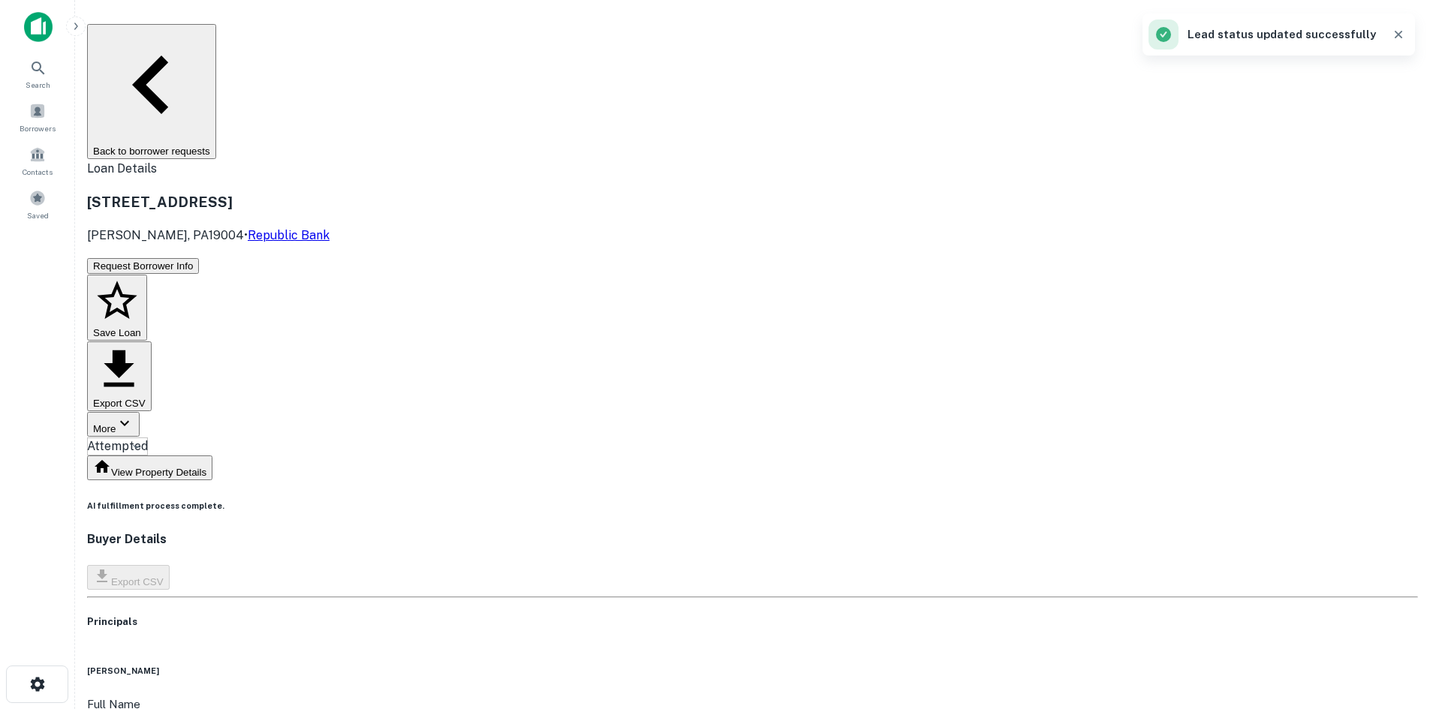
click at [216, 41] on button "Back to borrower requests" at bounding box center [151, 91] width 129 height 135
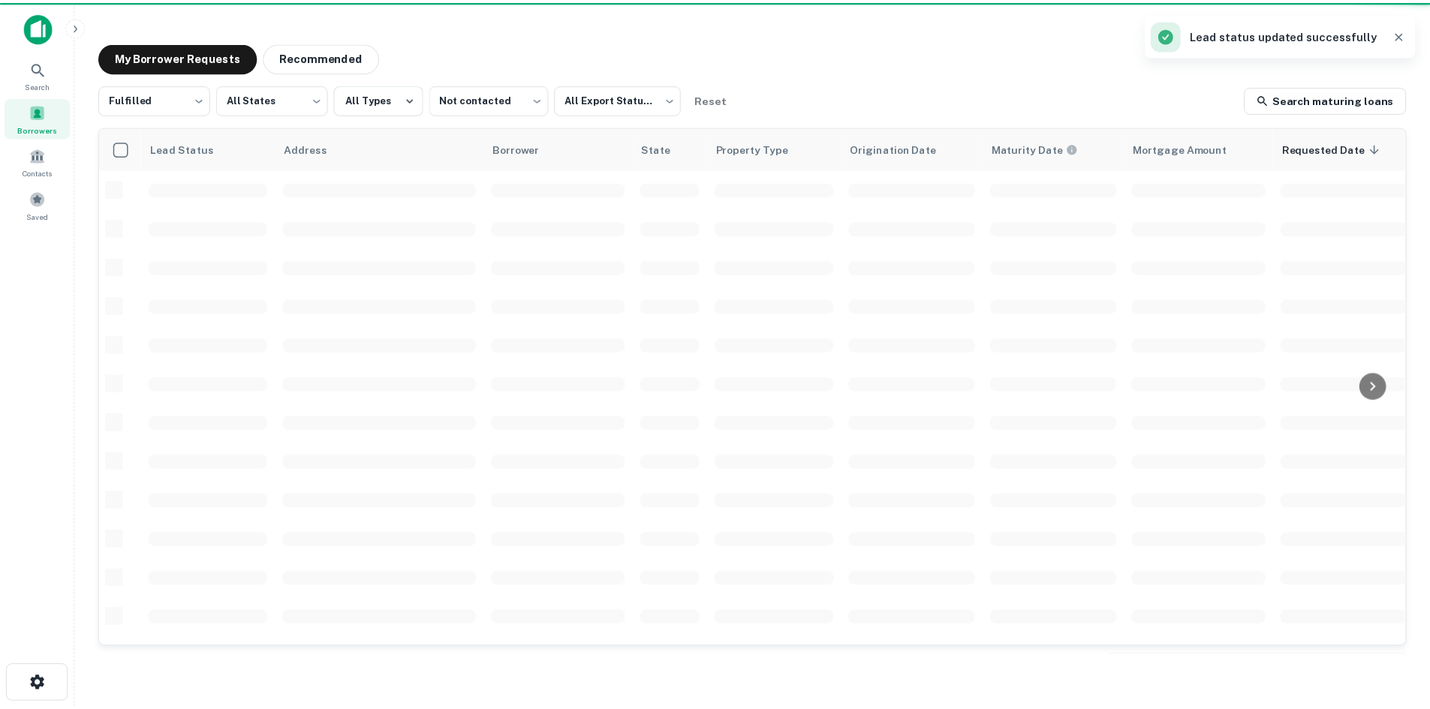
scroll to position [509, 0]
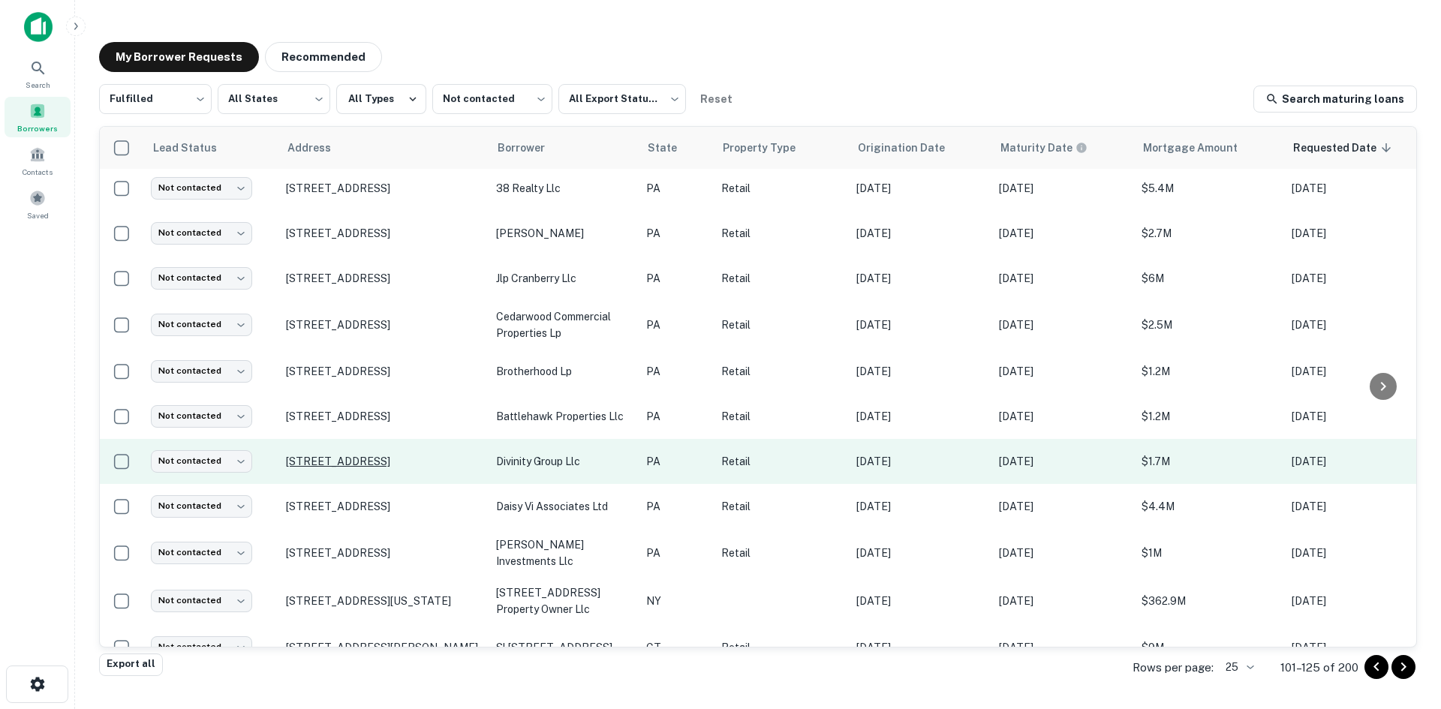
click at [450, 456] on p "4098 Bath Pike Bethlehem, PA18017" at bounding box center [383, 462] width 195 height 14
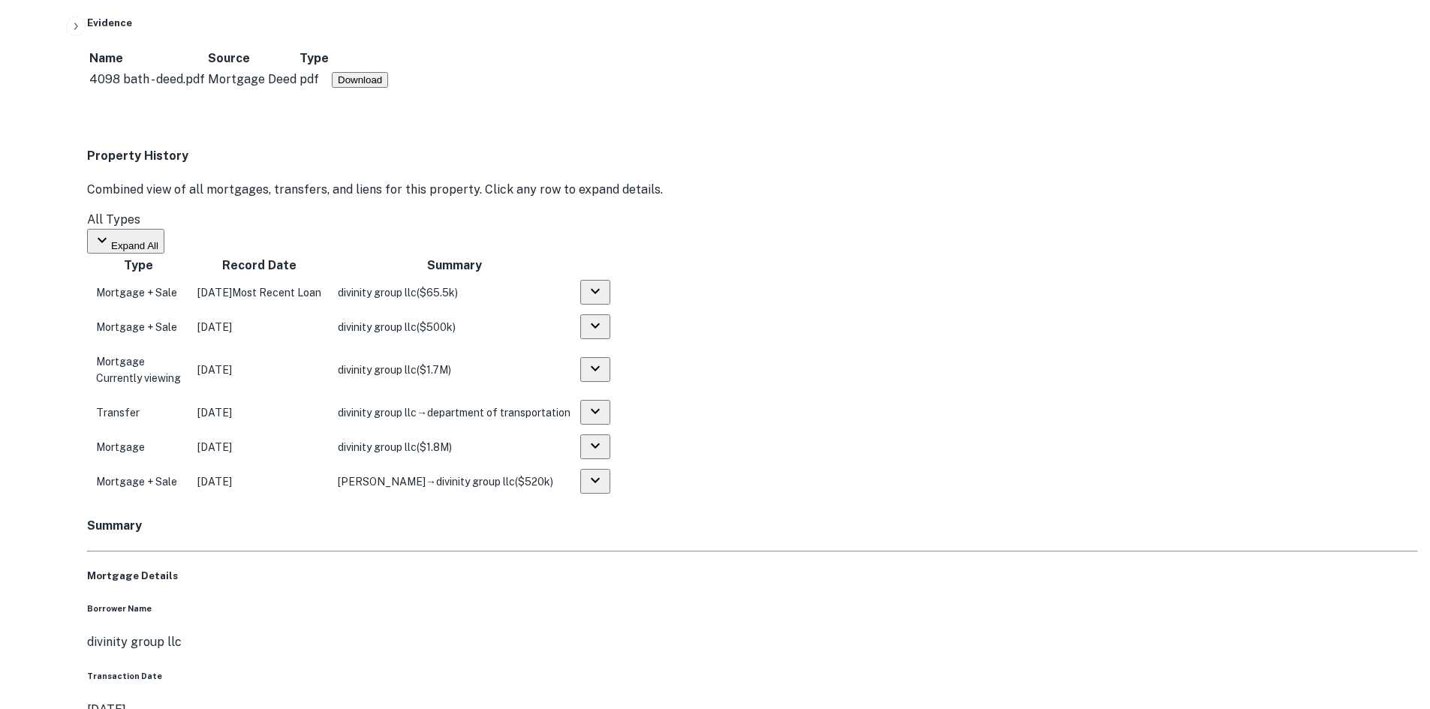
scroll to position [1126, 0]
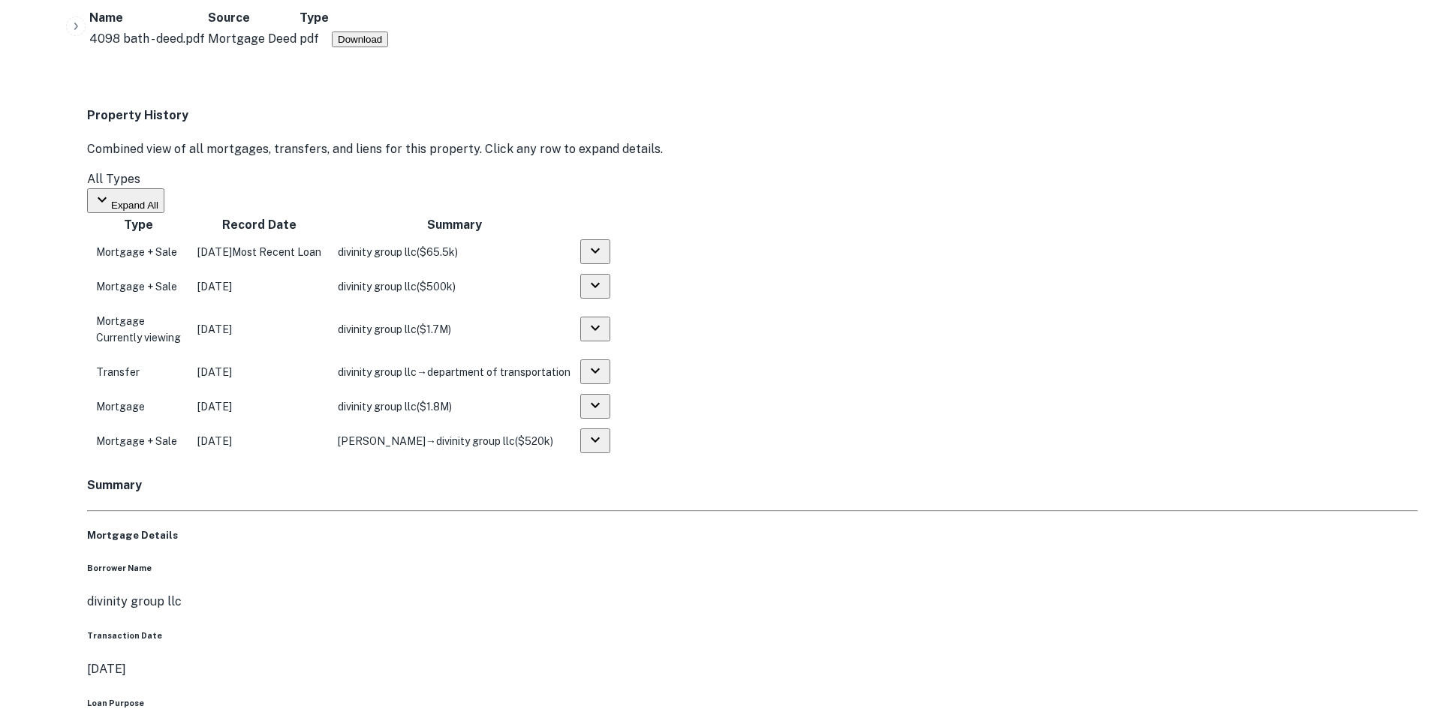
drag, startPoint x: 1329, startPoint y: 473, endPoint x: 1281, endPoint y: 469, distance: 47.4
drag, startPoint x: 1279, startPoint y: 477, endPoint x: 1354, endPoint y: 333, distance: 162.5
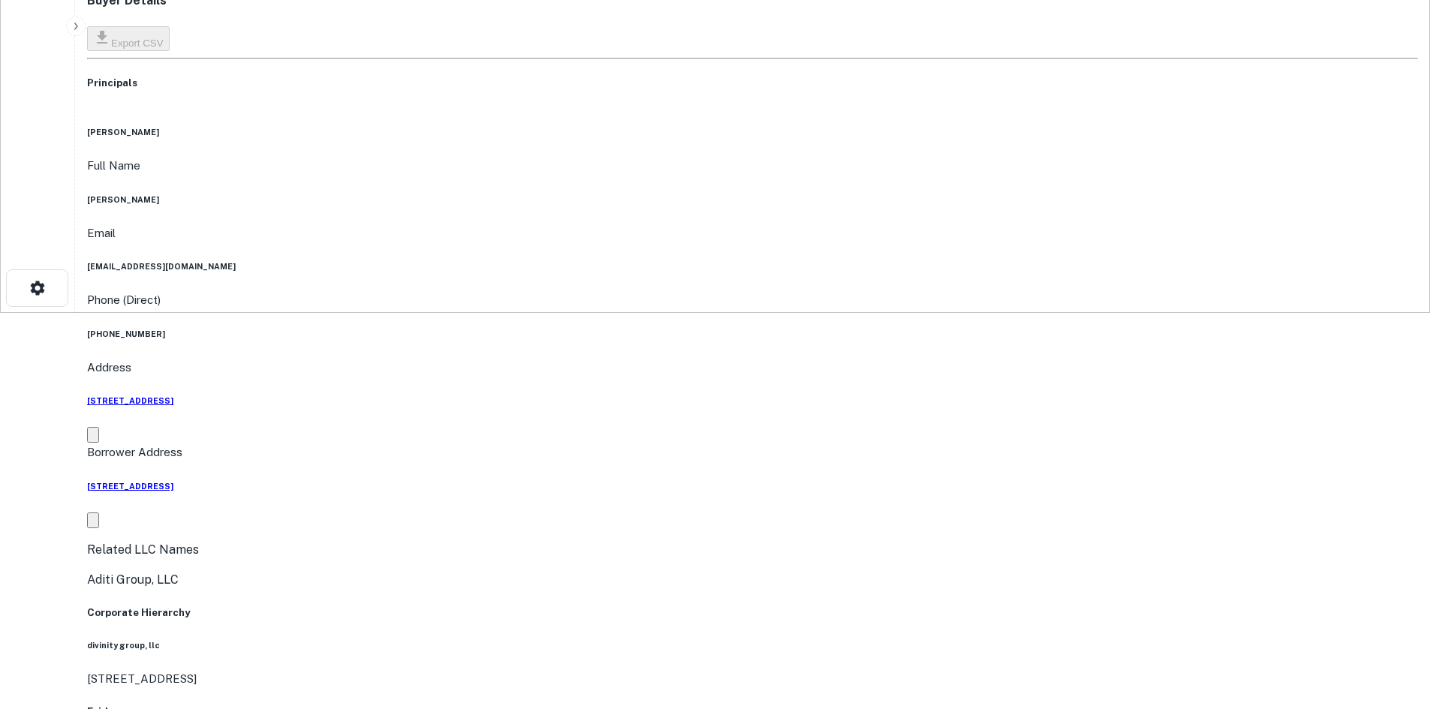
scroll to position [150, 0]
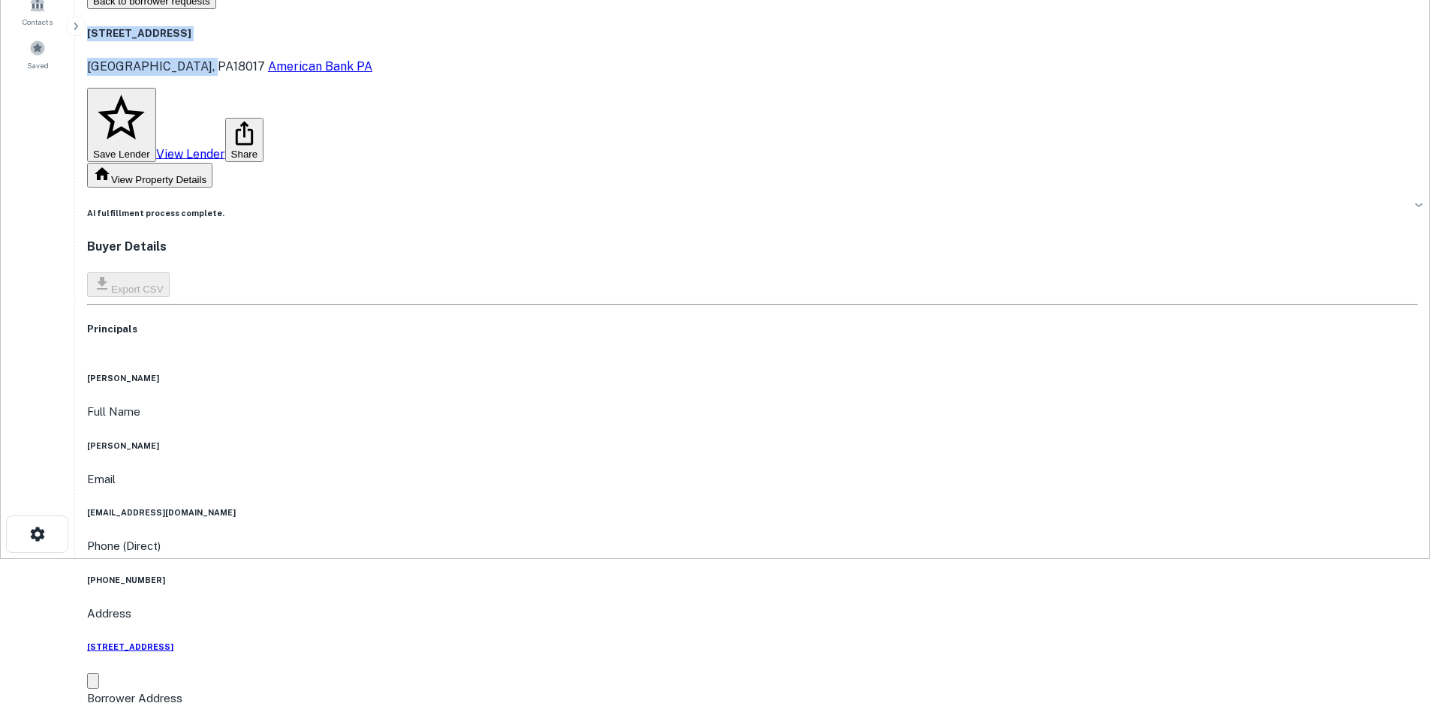
drag, startPoint x: 247, startPoint y: 15, endPoint x: 366, endPoint y: 56, distance: 125.3
click at [366, 56] on div "4098 Bath Pike Bethlehem, PA18017 American Bank PA Save Lender View Lender Share" at bounding box center [752, 87] width 1331 height 154
copy div "4098 Bath Pike Bethlehem, PA18017"
click at [703, 440] on h6 "durga p chalikonda" at bounding box center [752, 446] width 1331 height 12
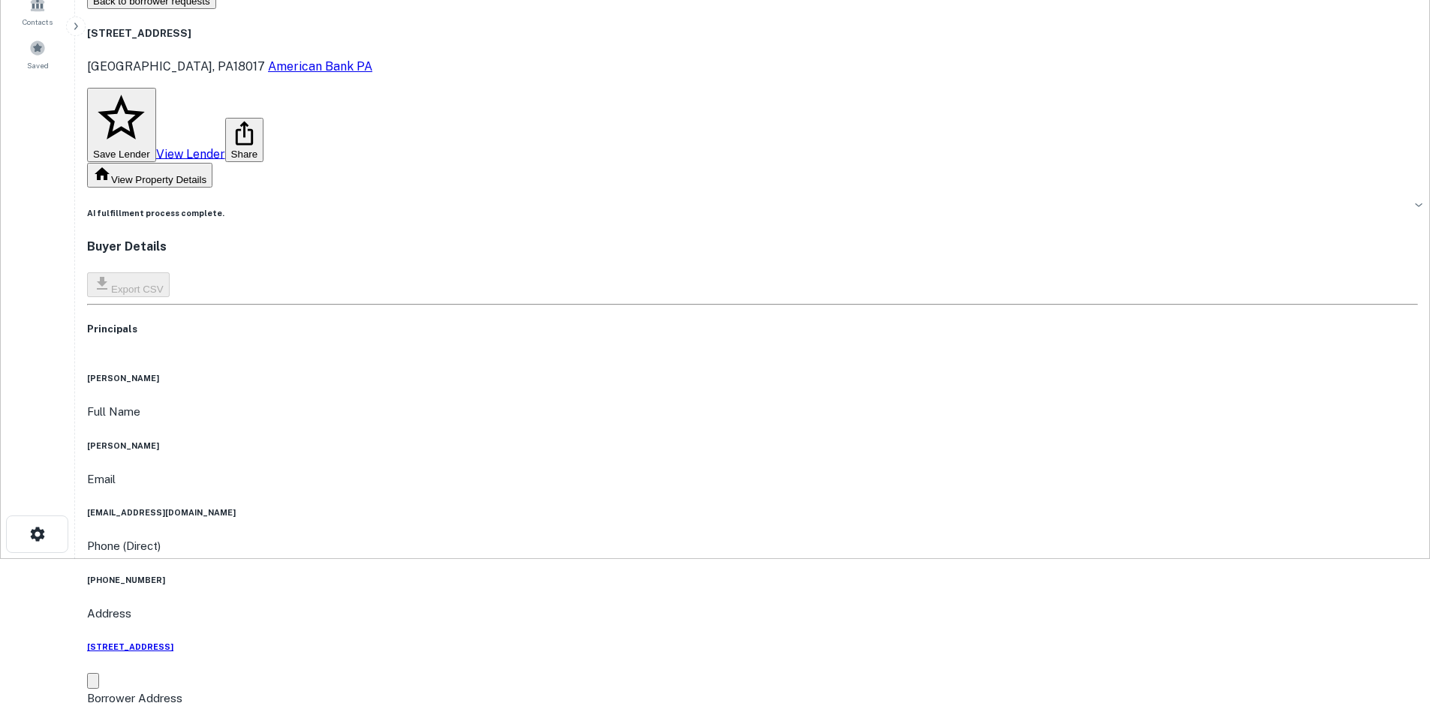
click at [721, 574] on h6 "(610) 662-4742" at bounding box center [752, 580] width 1331 height 12
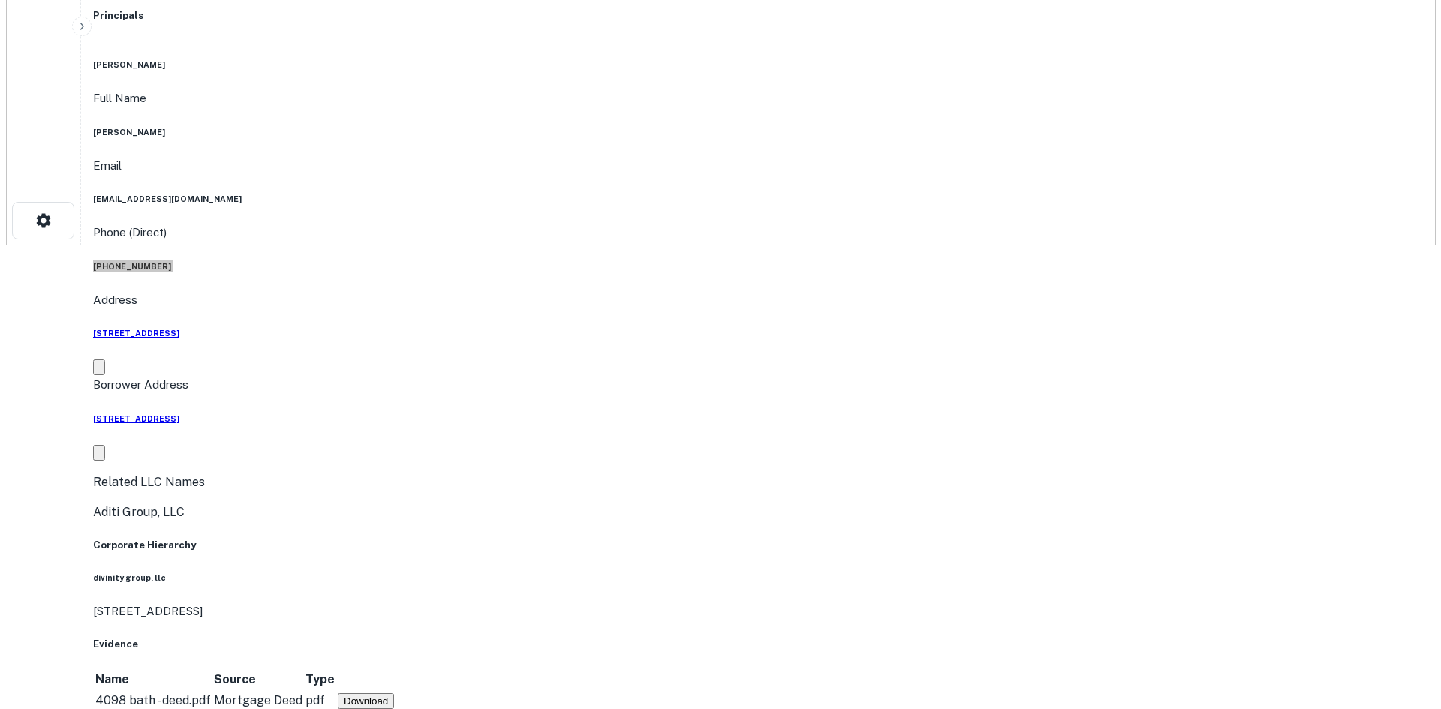
scroll to position [0, 0]
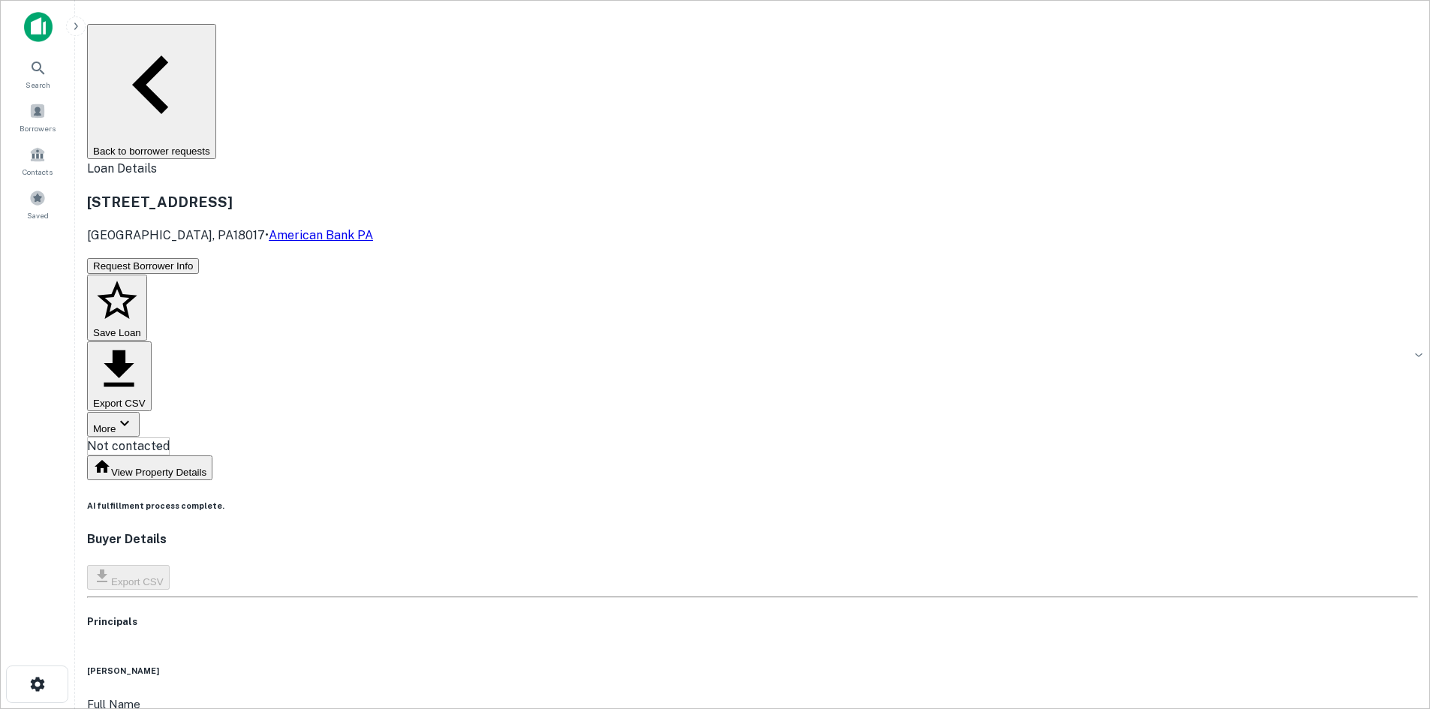
click at [671, 167] on body "Search Borrowers Contacts Saved Back to borrower requests Loan Details 4098 Bat…" at bounding box center [715, 354] width 1430 height 709
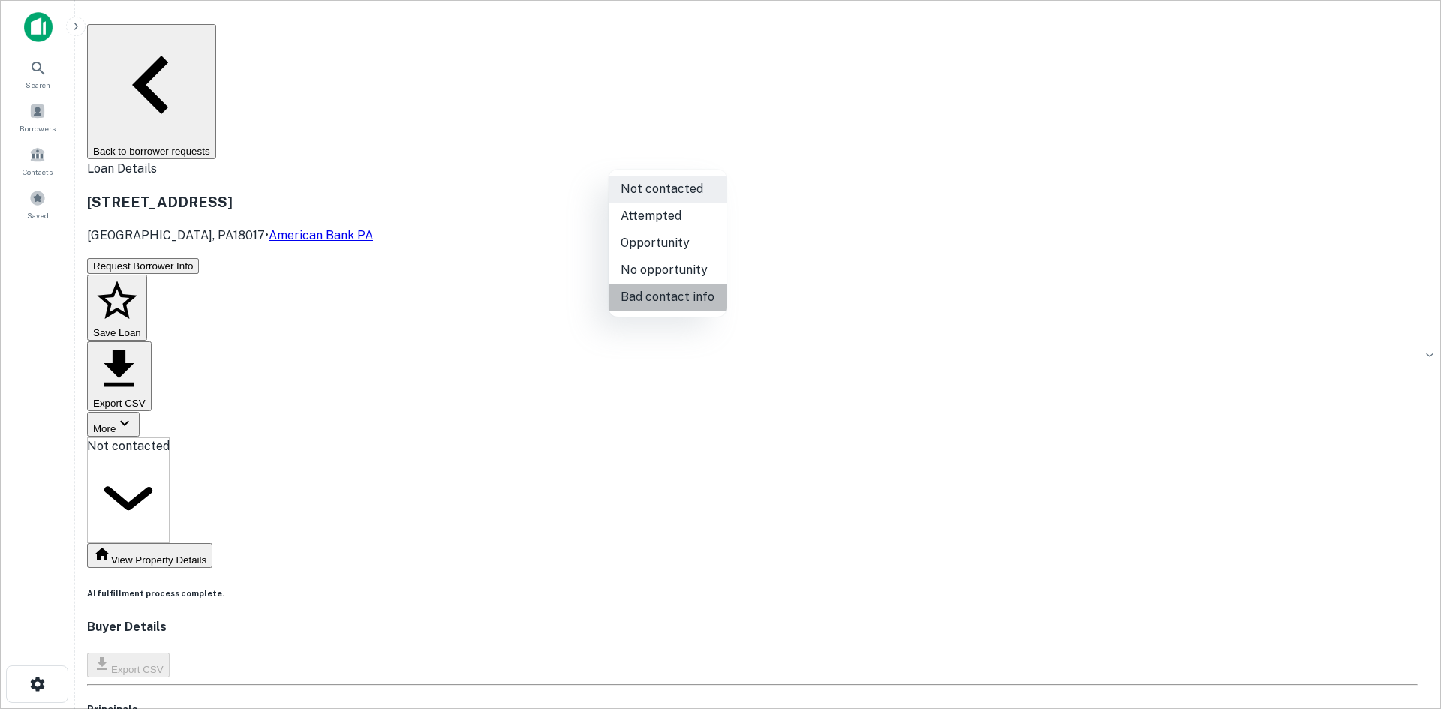
click at [681, 292] on li "Bad contact info" at bounding box center [668, 297] width 118 height 27
type input "**********"
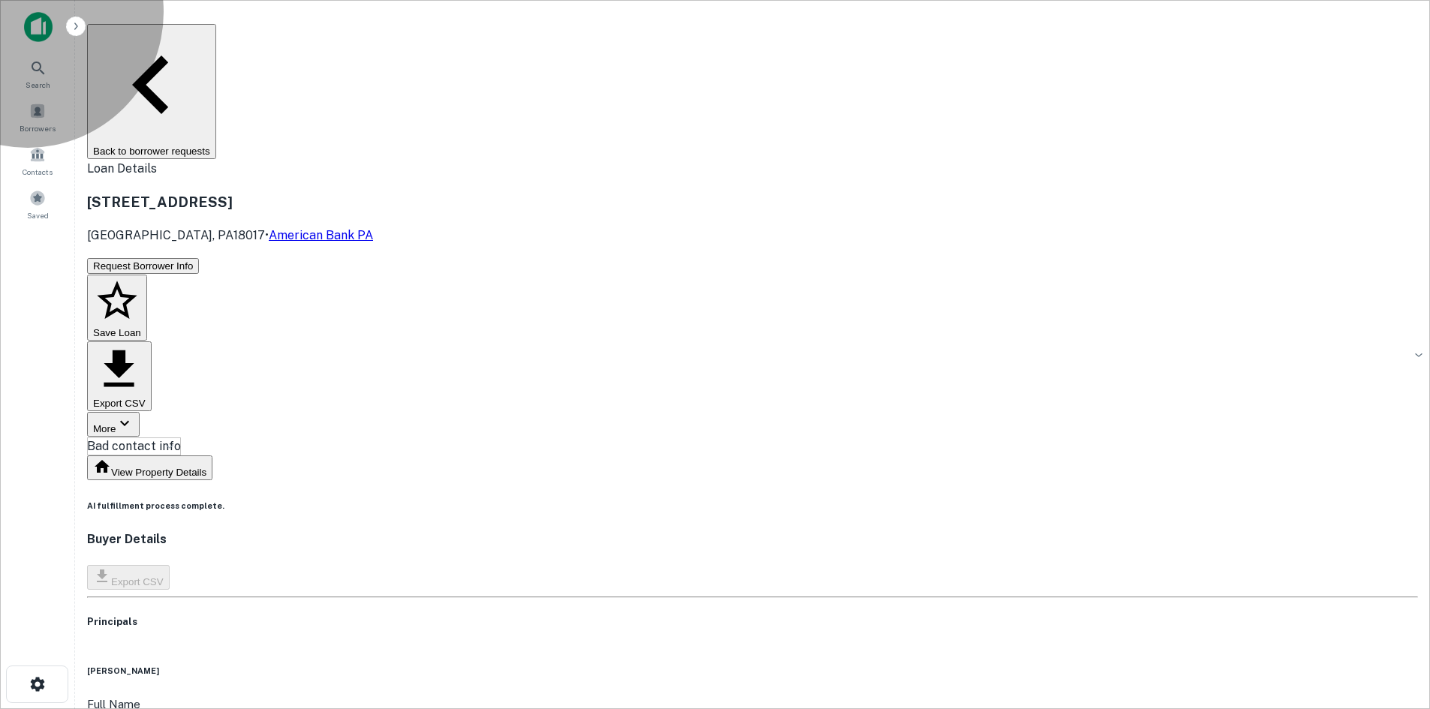
click at [216, 36] on button "Back to borrower requests" at bounding box center [151, 91] width 129 height 135
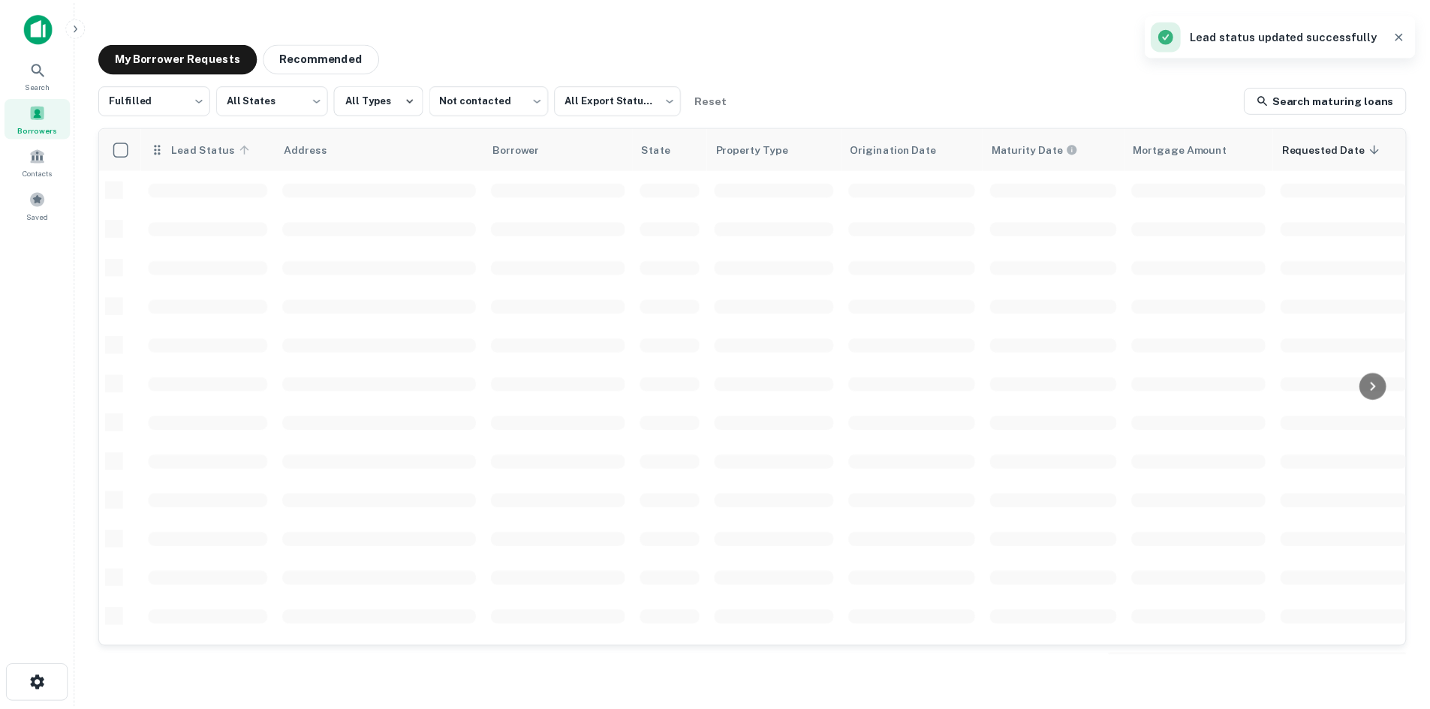
scroll to position [509, 0]
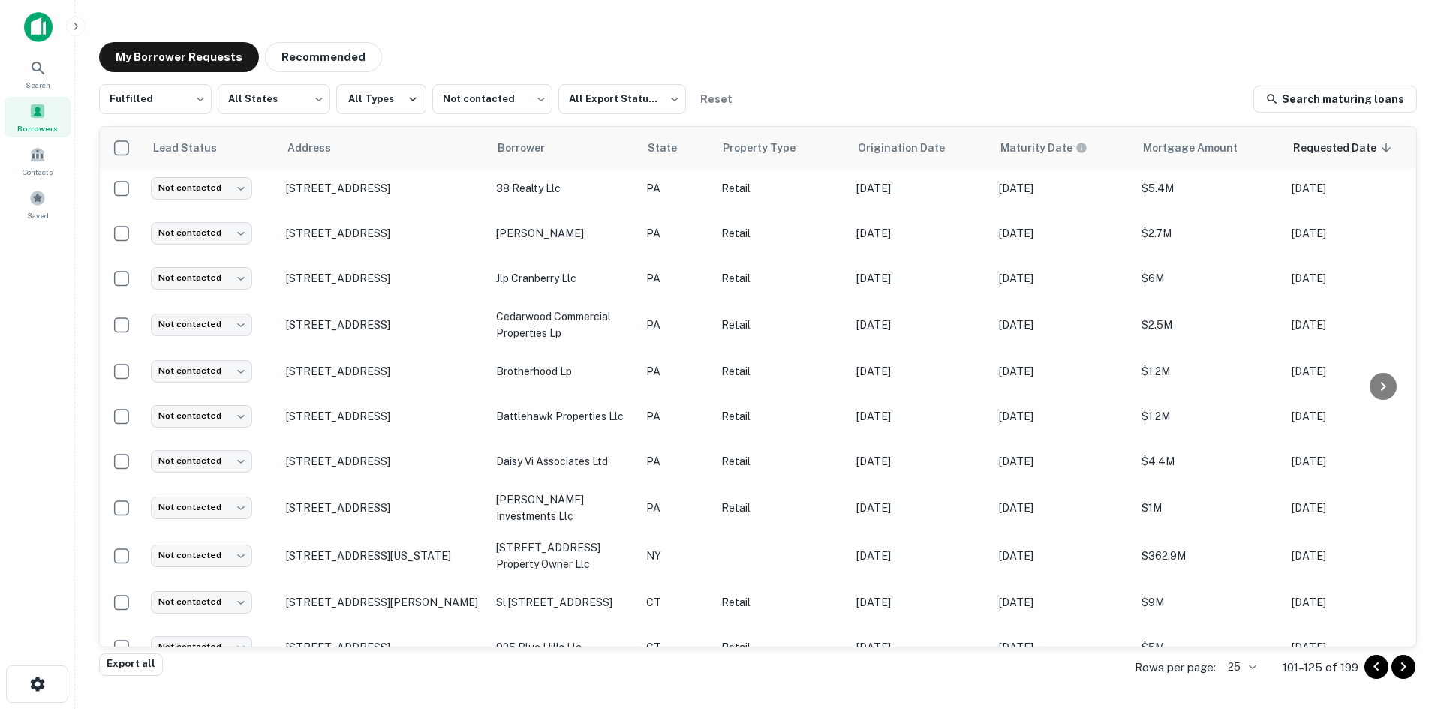
drag, startPoint x: 764, startPoint y: 321, endPoint x: 92, endPoint y: 743, distance: 794.3
drag, startPoint x: 92, startPoint y: 743, endPoint x: 918, endPoint y: 49, distance: 1079.4
click at [918, 49] on div "My Borrower Requests Recommended" at bounding box center [758, 57] width 1318 height 30
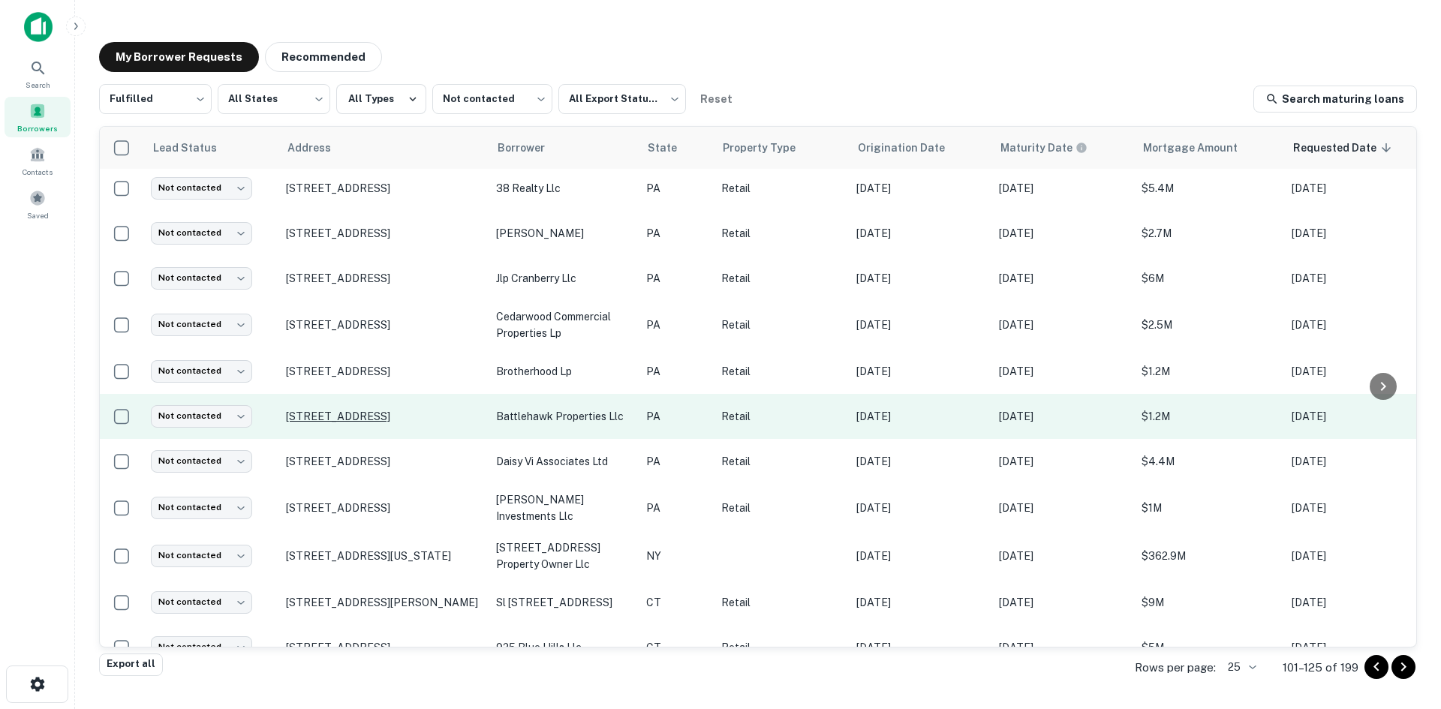
click at [397, 416] on p "345 Lancaster Ave Malvern, PA19355" at bounding box center [383, 417] width 195 height 14
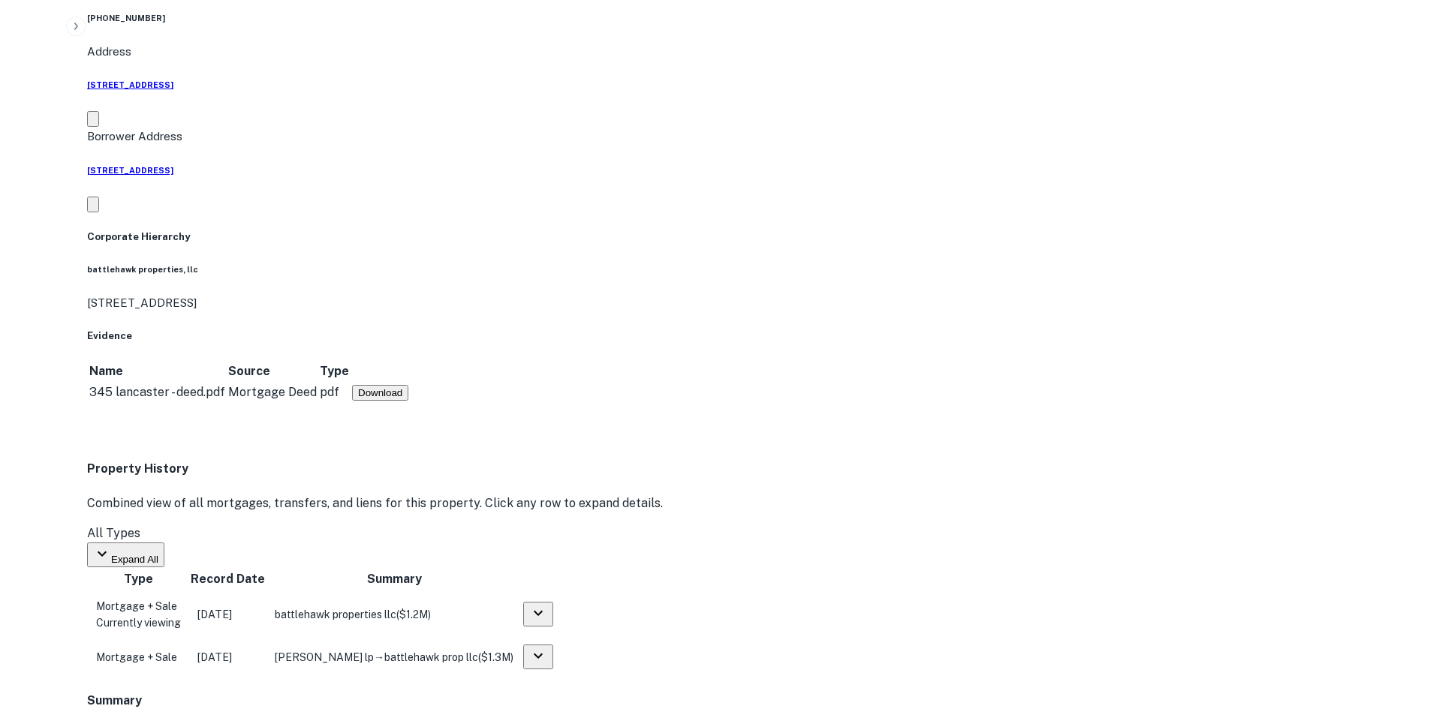
scroll to position [1051, 0]
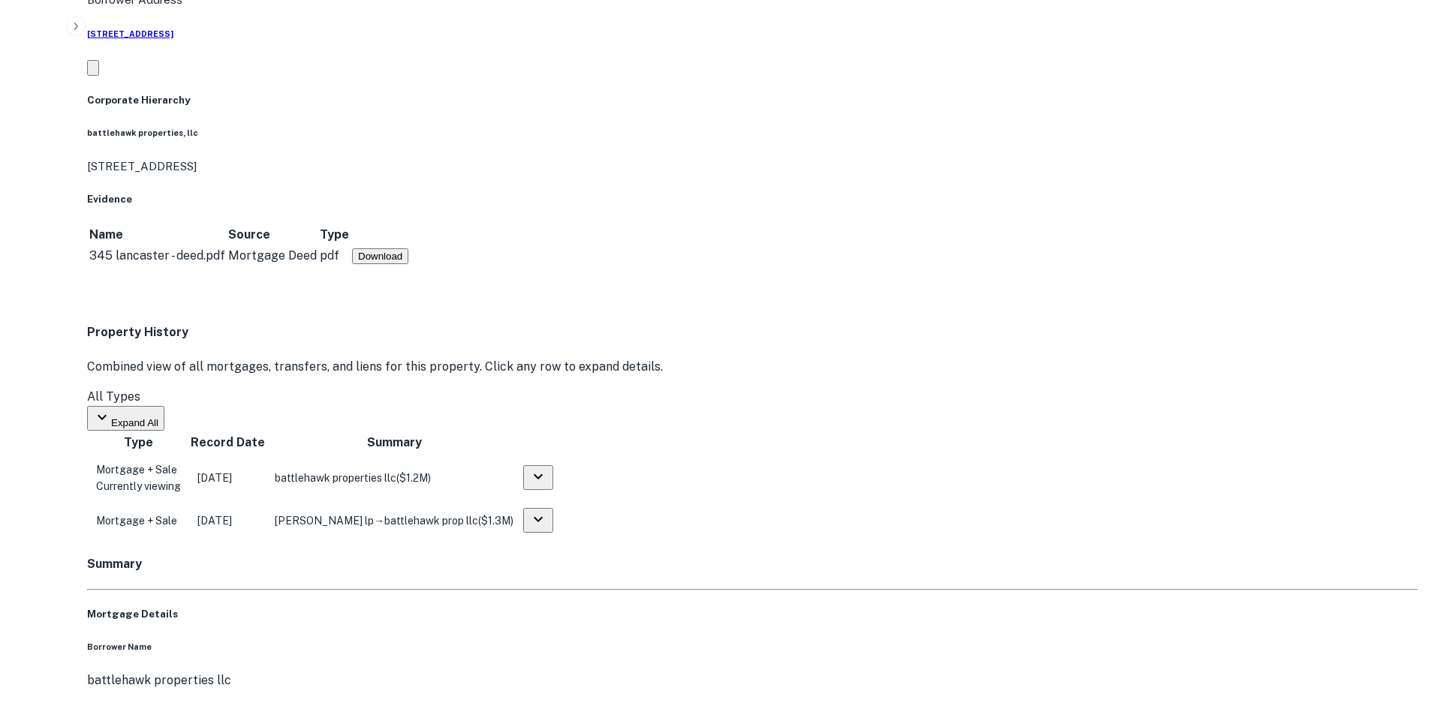
drag, startPoint x: 1281, startPoint y: 436, endPoint x: 1022, endPoint y: 385, distance: 264.7
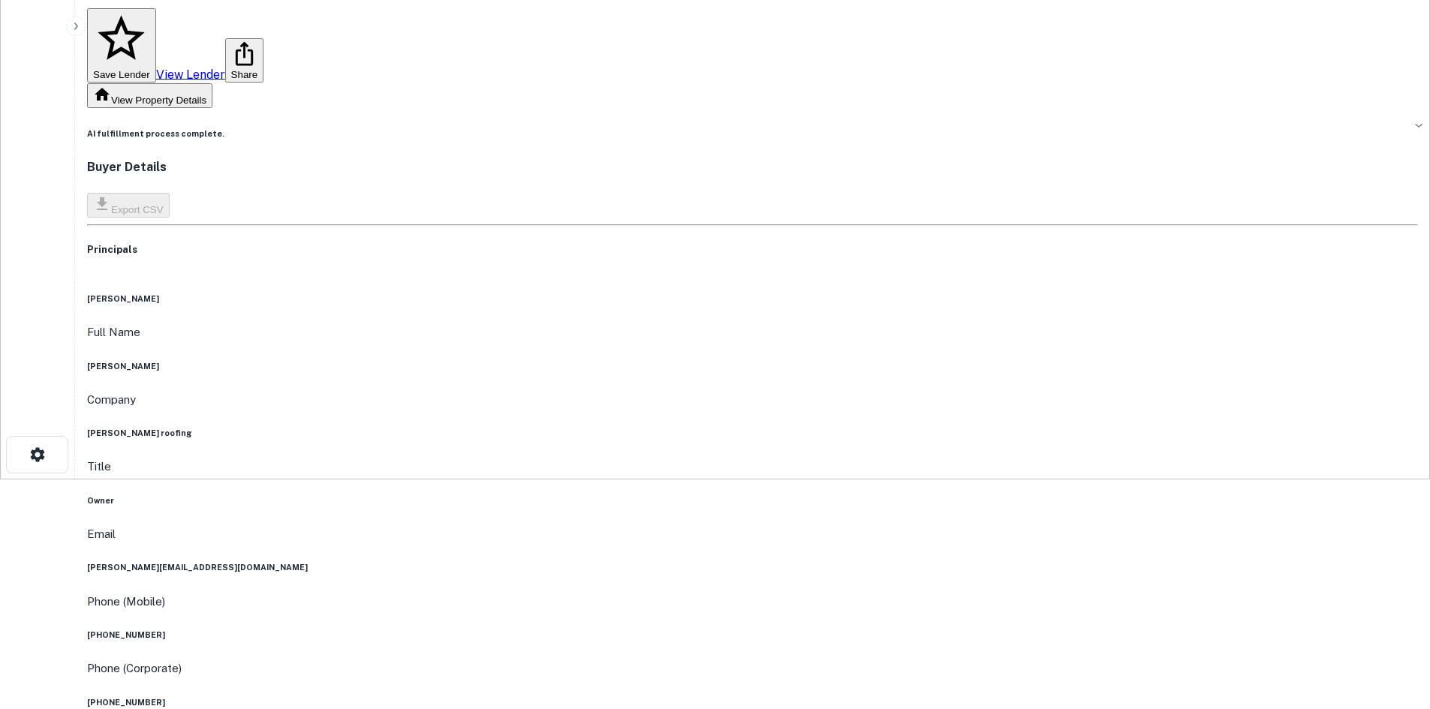
scroll to position [150, 0]
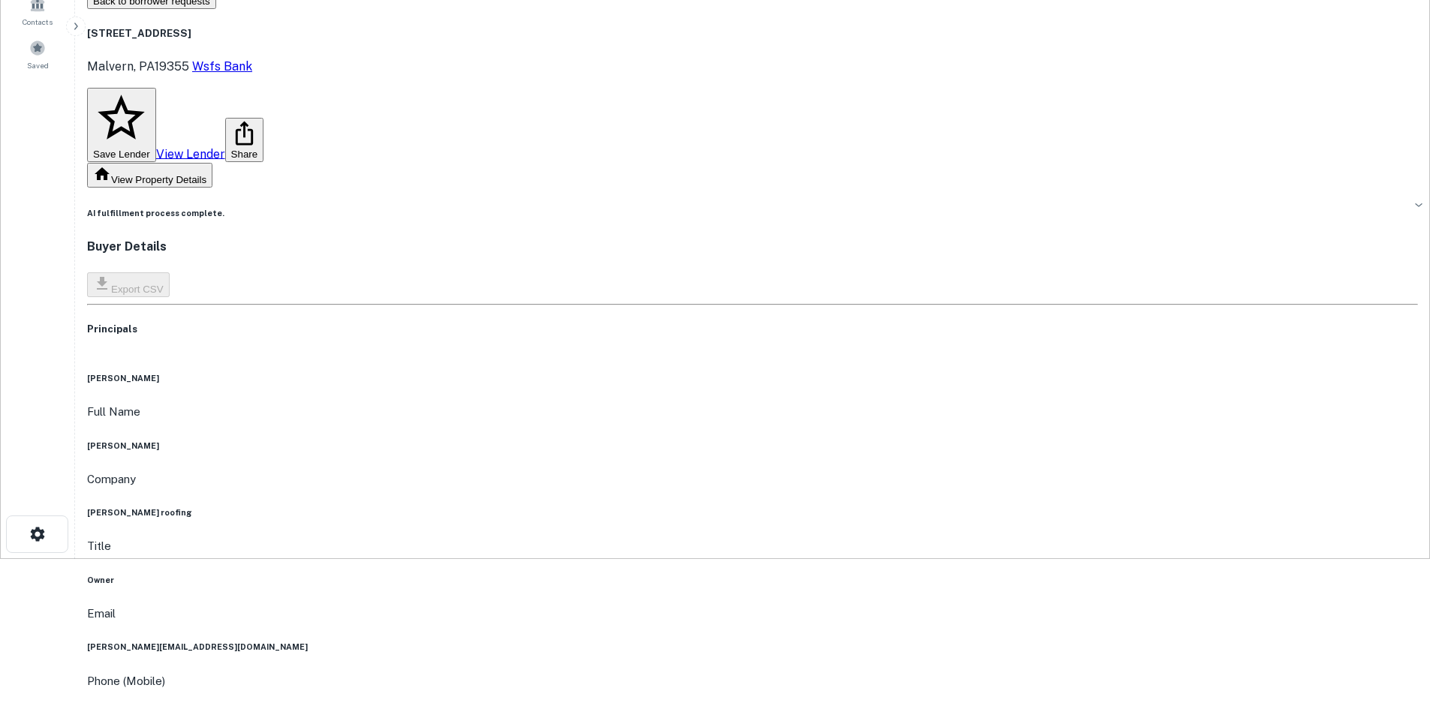
click at [712, 709] on h6 "(215) 219-8794" at bounding box center [752, 715] width 1331 height 12
click at [1068, 421] on div "corey rutter Full Name corey rutter Company rutter roofing Title Owner Email co…" at bounding box center [752, 674] width 1331 height 605
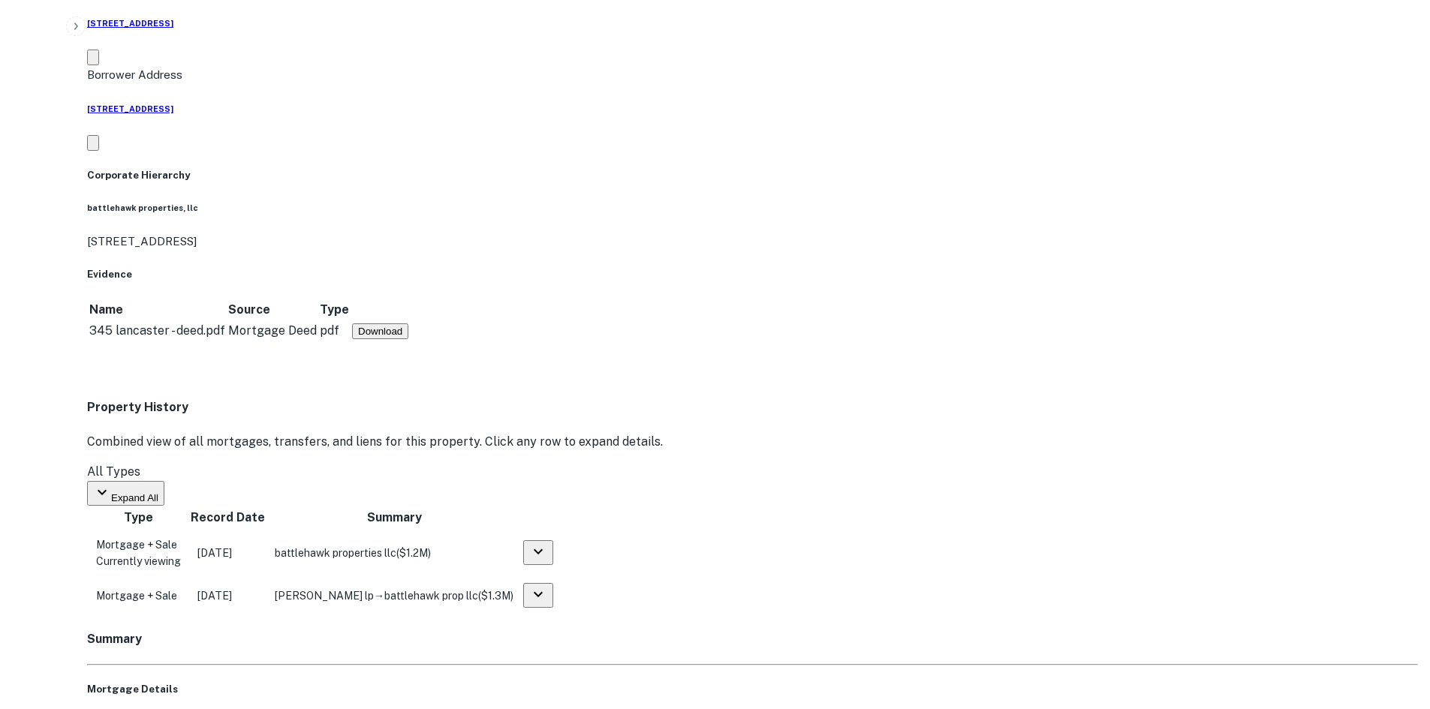
scroll to position [1126, 0]
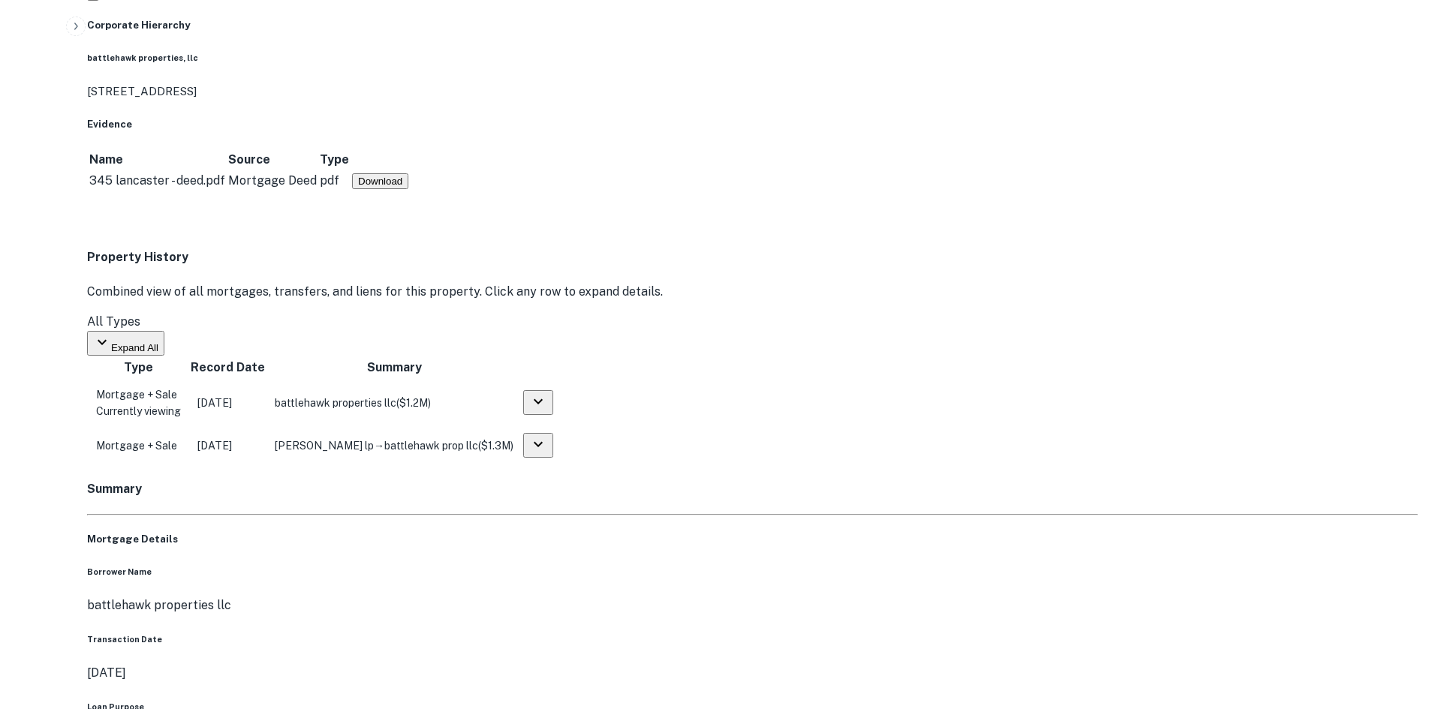
drag, startPoint x: 185, startPoint y: 171, endPoint x: 239, endPoint y: 235, distance: 83.6
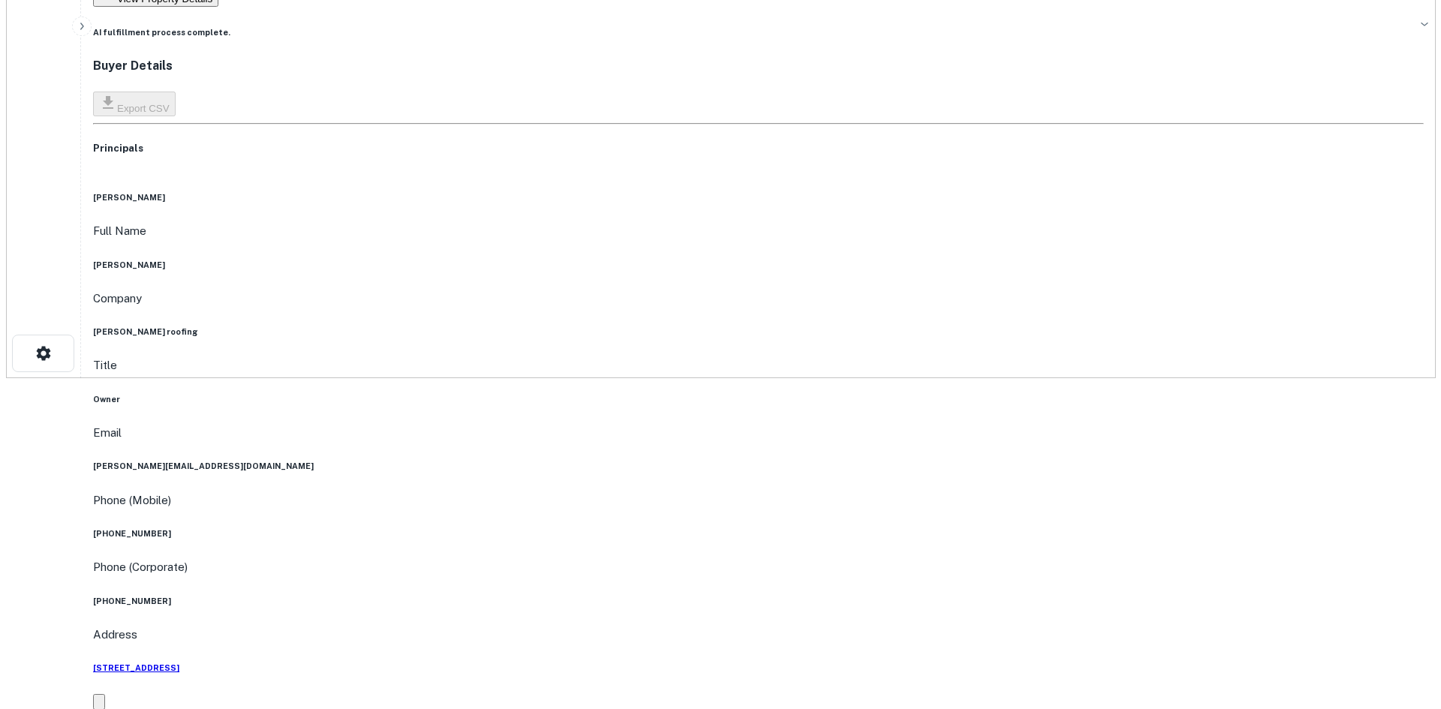
scroll to position [0, 0]
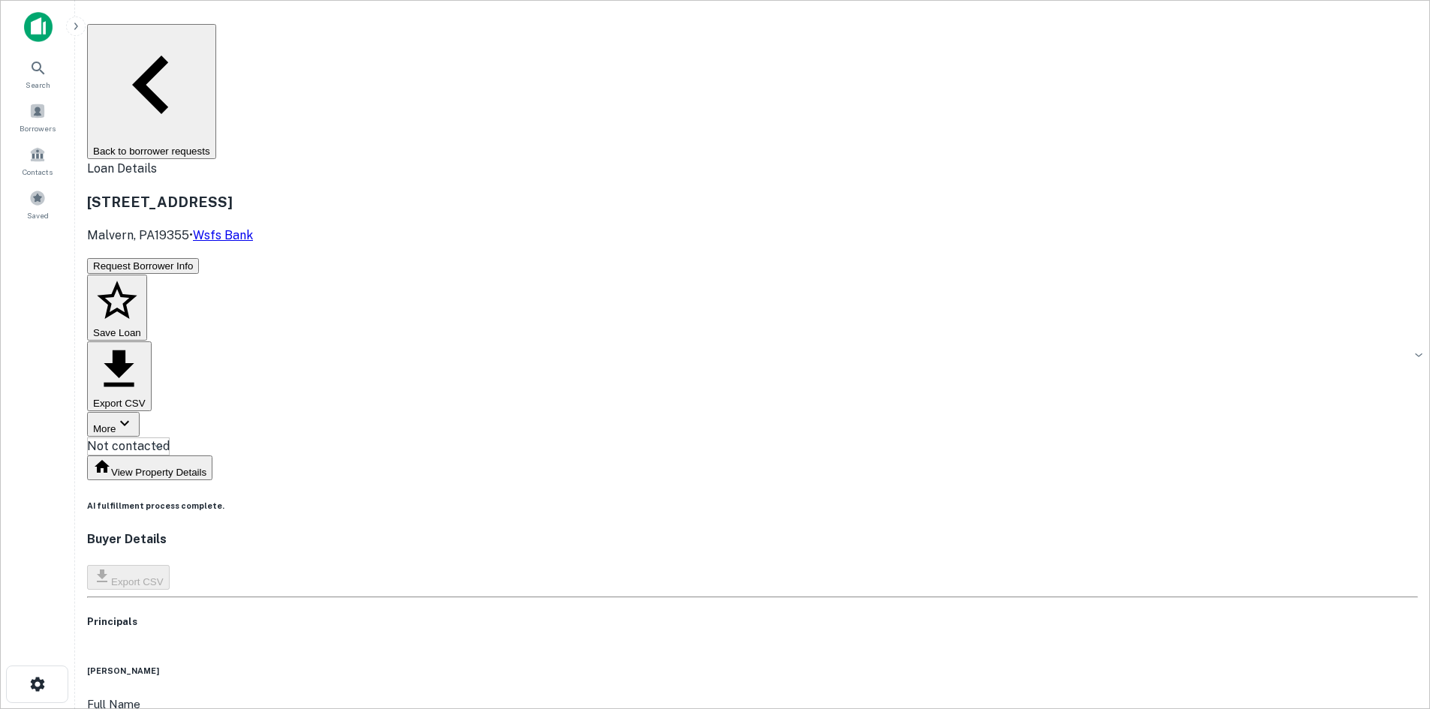
click at [661, 500] on h6 "AI fulfillment process complete." at bounding box center [752, 506] width 1331 height 12
click at [696, 161] on body "Search Borrowers Contacts Saved Back to borrower requests Loan Details 345 Lanc…" at bounding box center [715, 354] width 1430 height 709
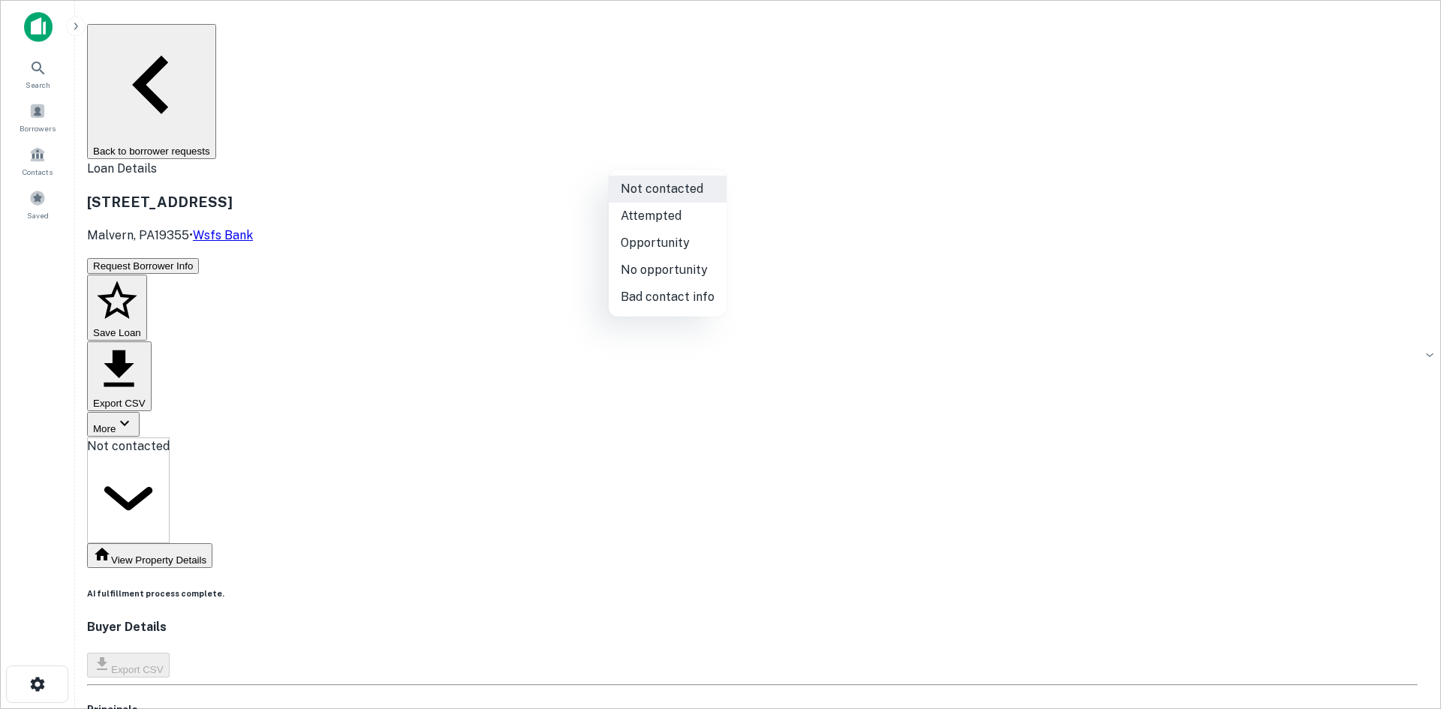
click at [679, 212] on li "Attempted" at bounding box center [668, 216] width 118 height 27
type input "*********"
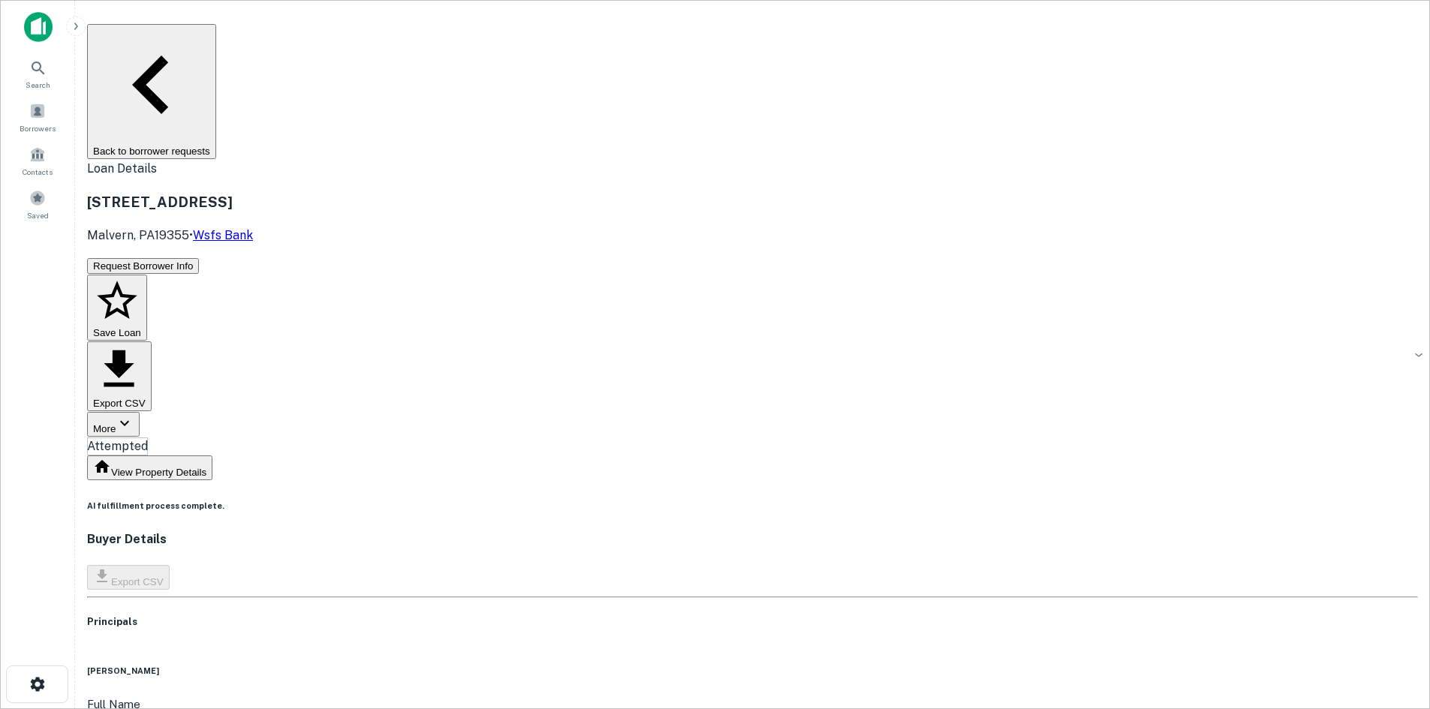
click at [603, 191] on div "345 Lancaster Ave Malvern, PA19355 • Wsfs Bank" at bounding box center [752, 217] width 1331 height 53
click at [675, 191] on div "345 Lancaster Ave Malvern, PA19355 • Wsfs Bank" at bounding box center [752, 217] width 1331 height 53
click at [148, 438] on div "Attempted" at bounding box center [117, 447] width 61 height 18
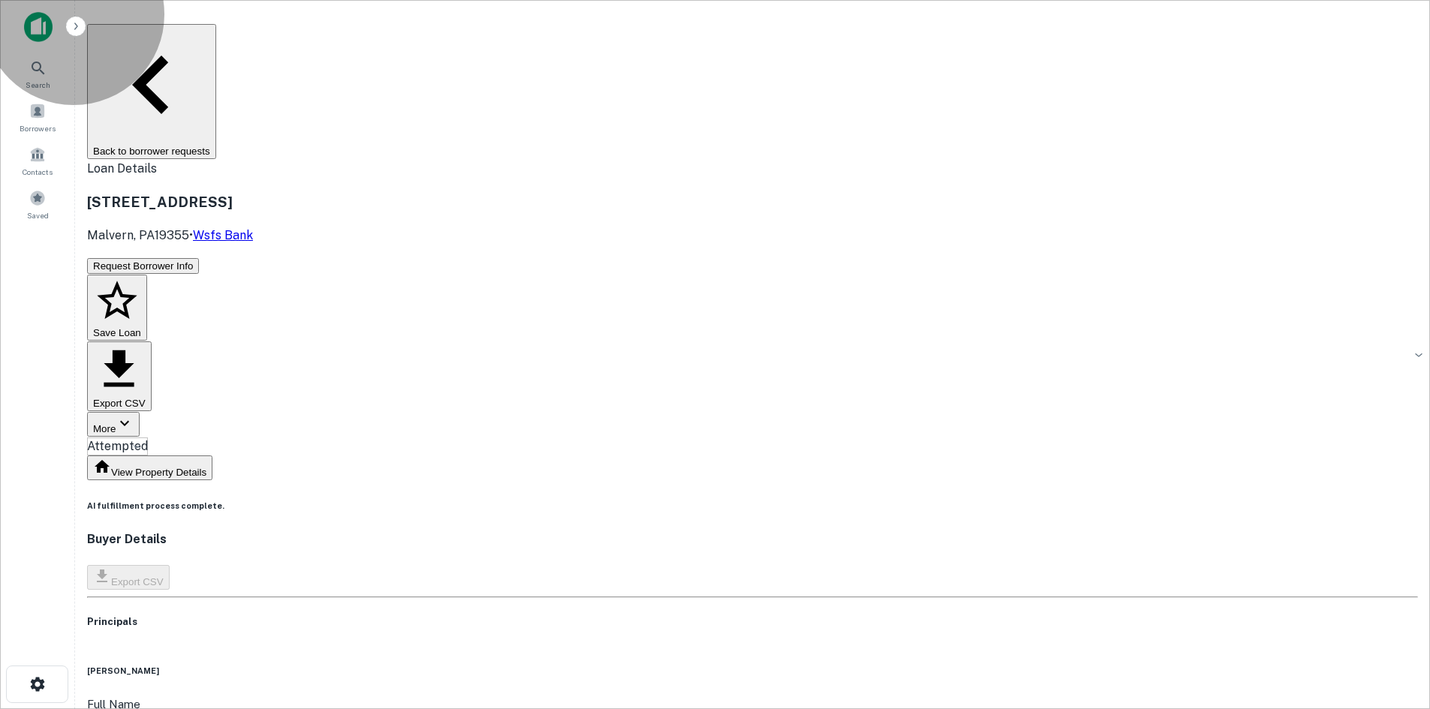
click at [216, 38] on button "Back to borrower requests" at bounding box center [151, 91] width 129 height 135
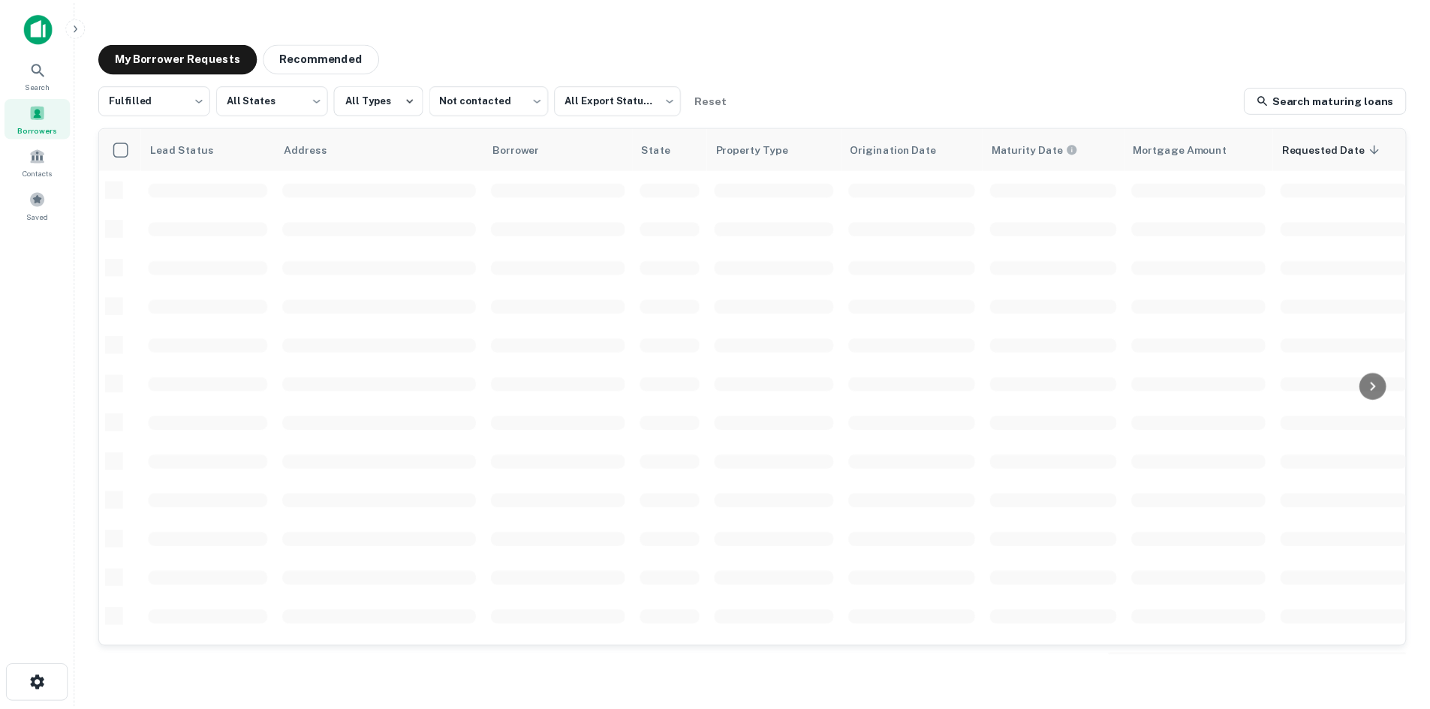
scroll to position [509, 0]
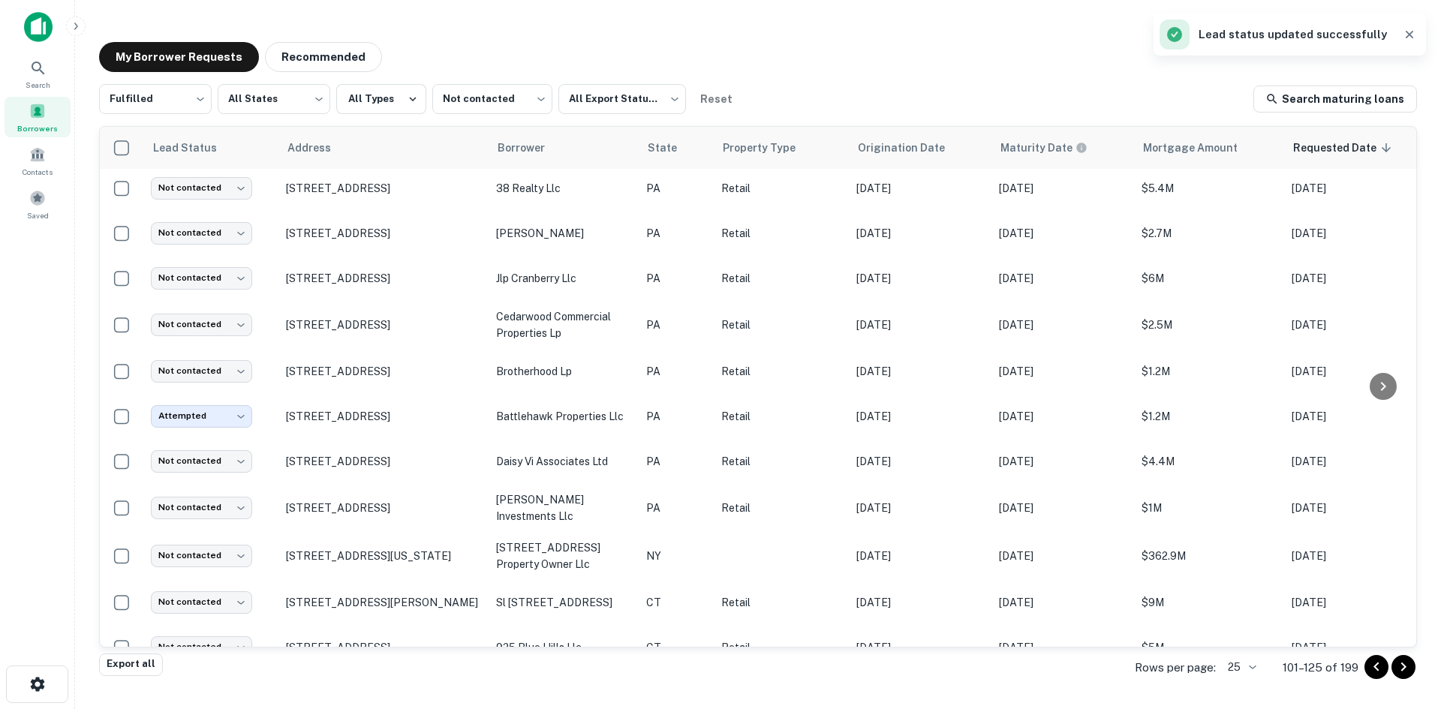
click at [254, 17] on main "My Borrower Requests Recommended Fulfilled ********* ​ All States *** ​ All Typ…" at bounding box center [758, 354] width 1366 height 709
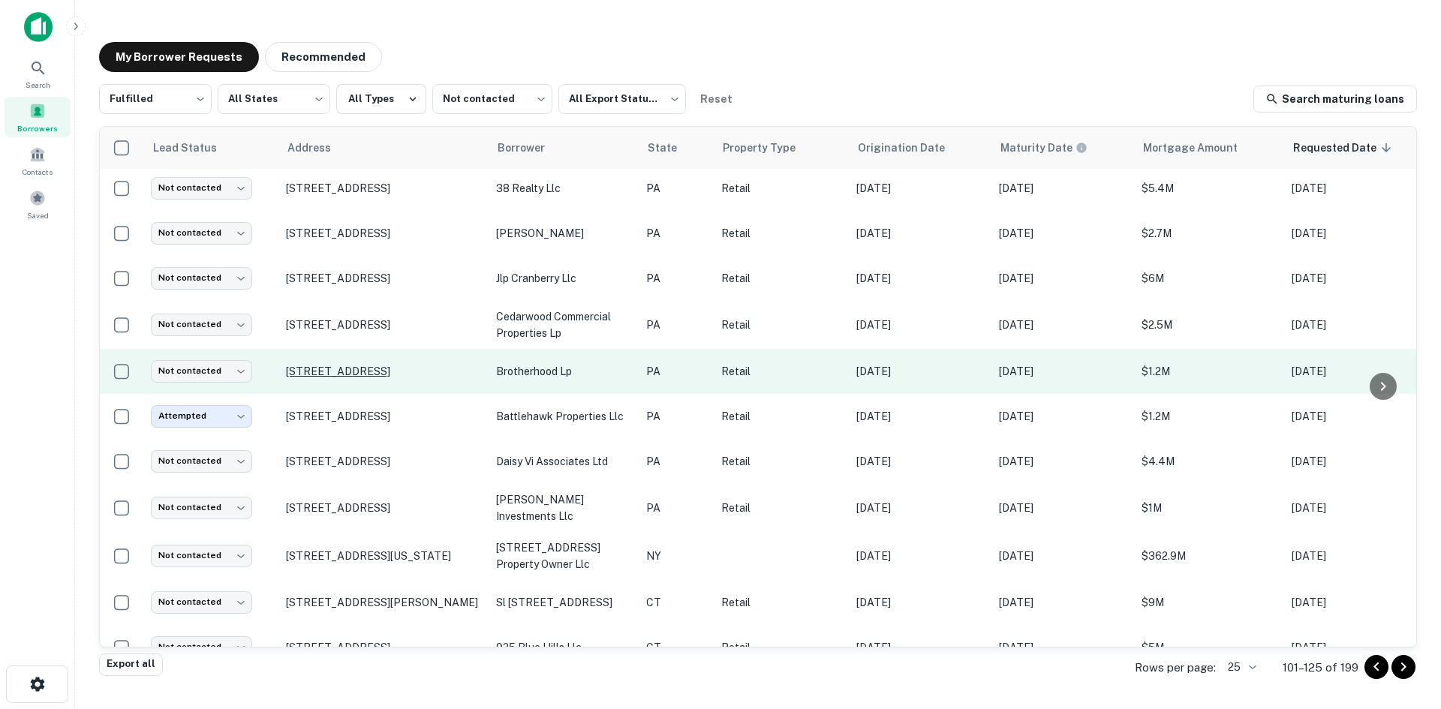
click at [375, 365] on p "1200 Welsh Rd North Wales, PA19454" at bounding box center [383, 372] width 195 height 14
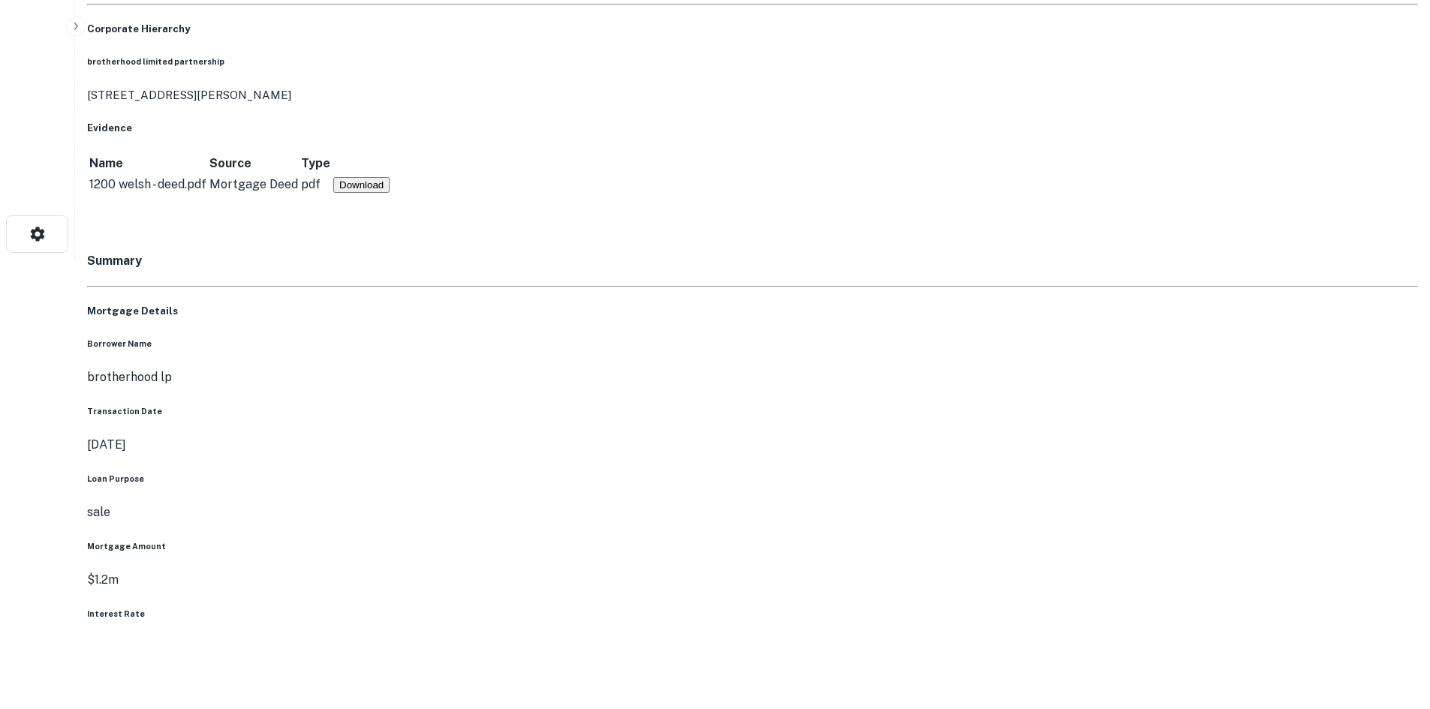
scroll to position [525, 0]
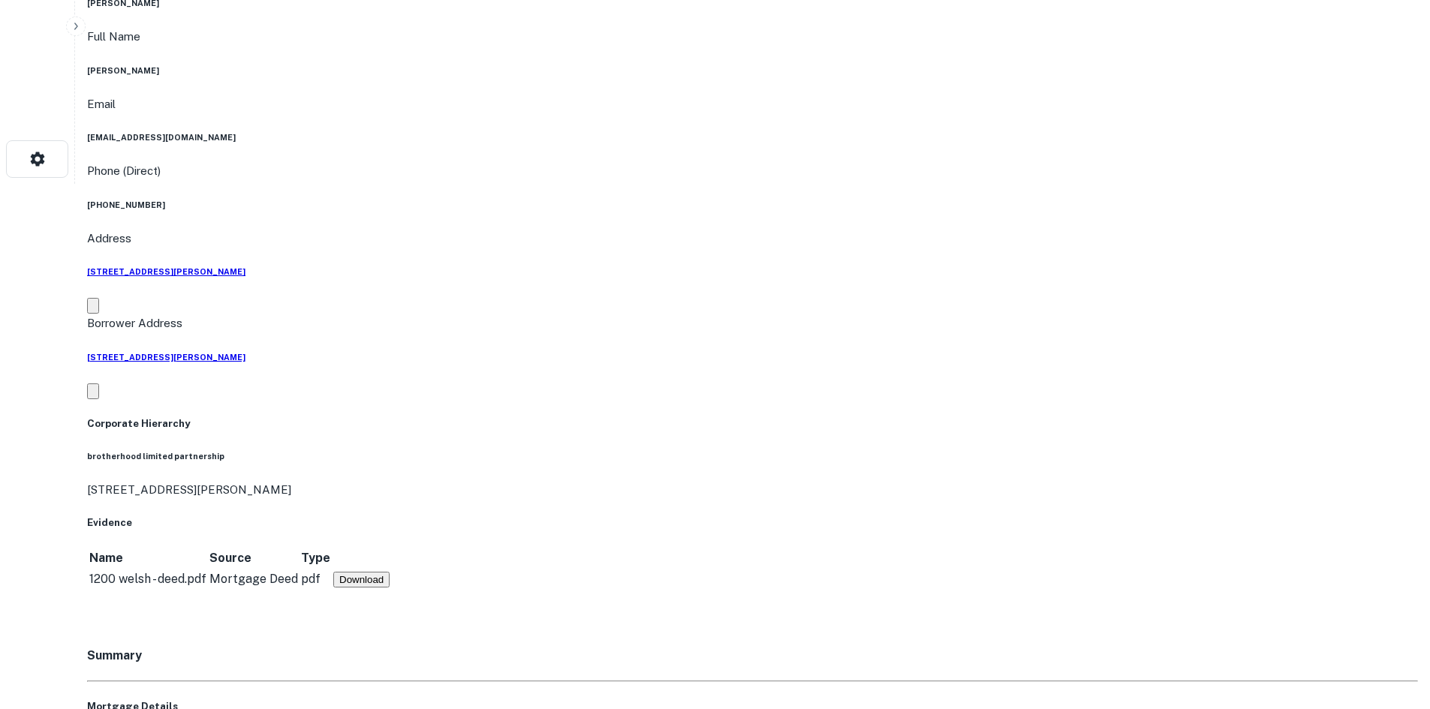
drag, startPoint x: 1282, startPoint y: 353, endPoint x: 1085, endPoint y: 421, distance: 208.9
drag, startPoint x: 1200, startPoint y: 513, endPoint x: 548, endPoint y: 487, distance: 652.1
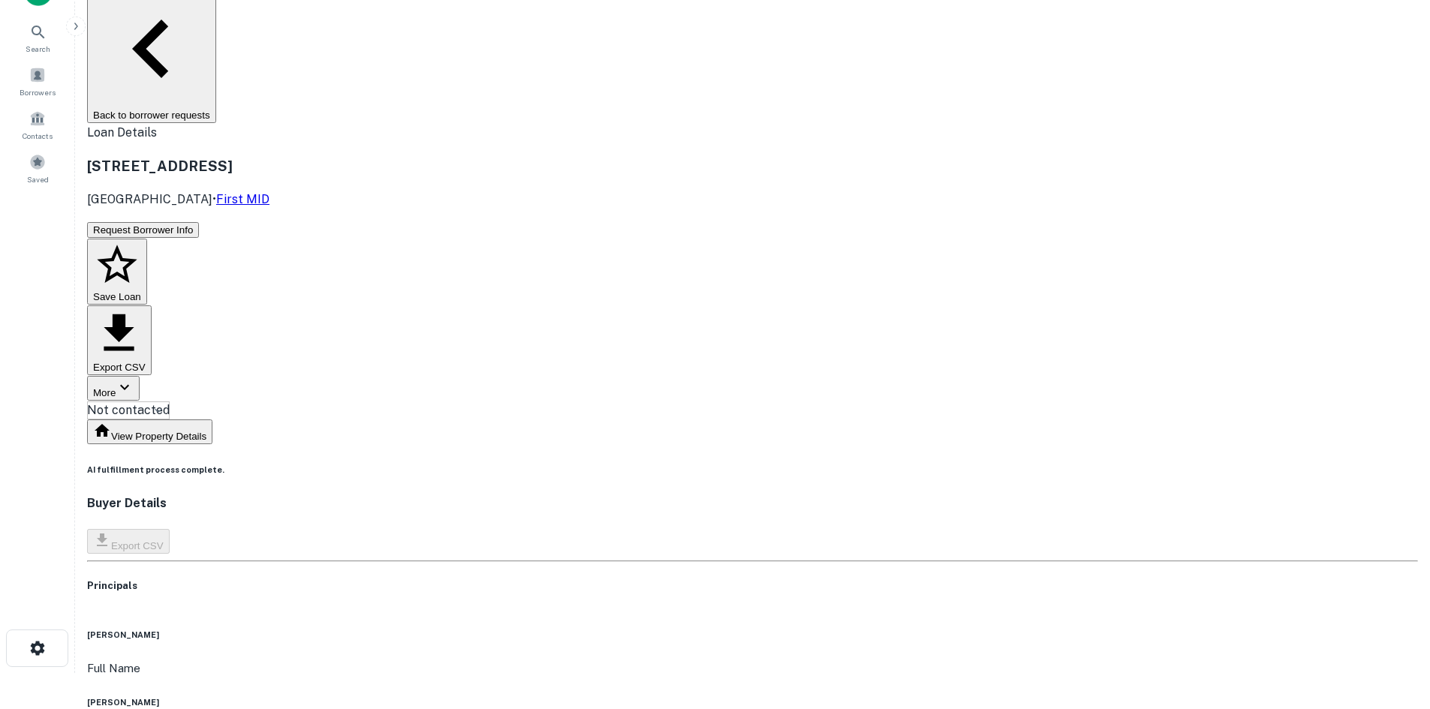
scroll to position [0, 0]
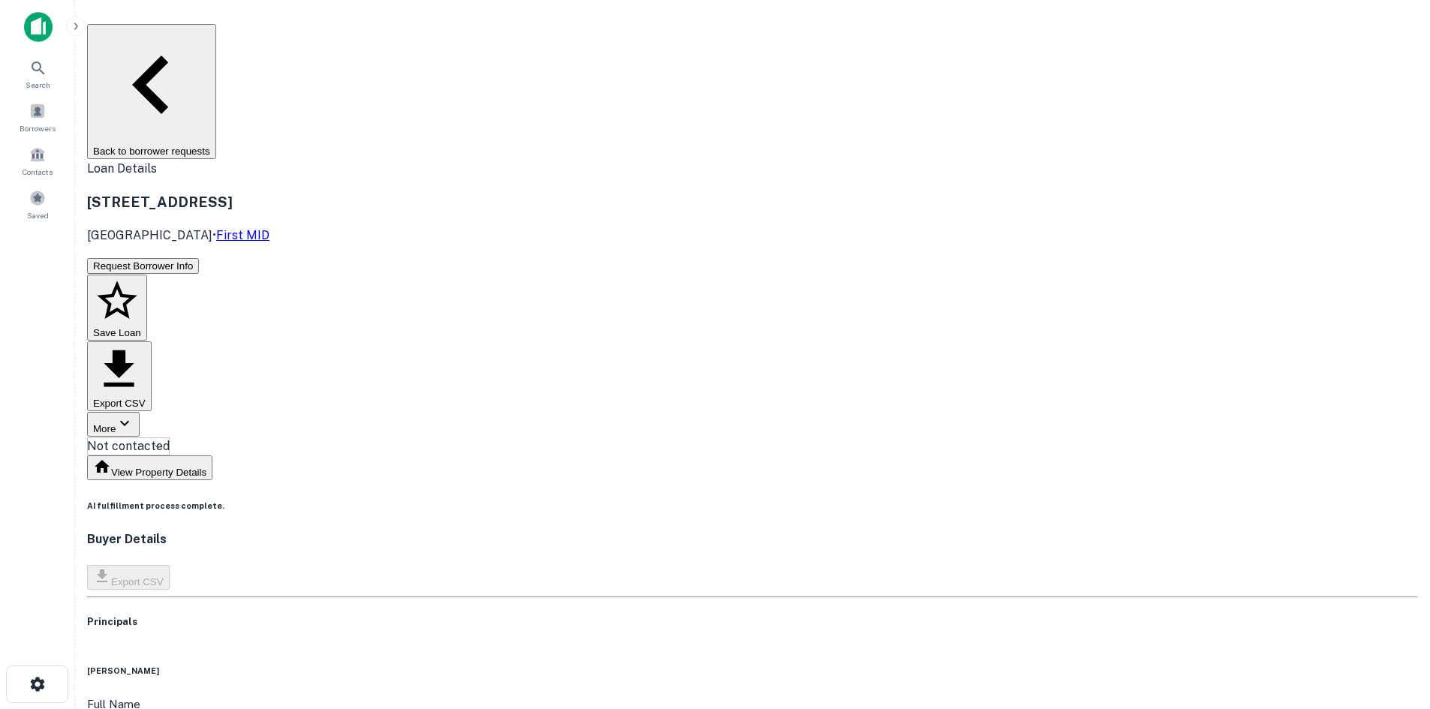
drag, startPoint x: 117, startPoint y: 234, endPoint x: 107, endPoint y: 230, distance: 11.4
click at [117, 234] on main "Back to borrower requests Loan Details 1200 Welsh Rd North Wales, PA19454 • Fir…" at bounding box center [752, 354] width 1355 height 709
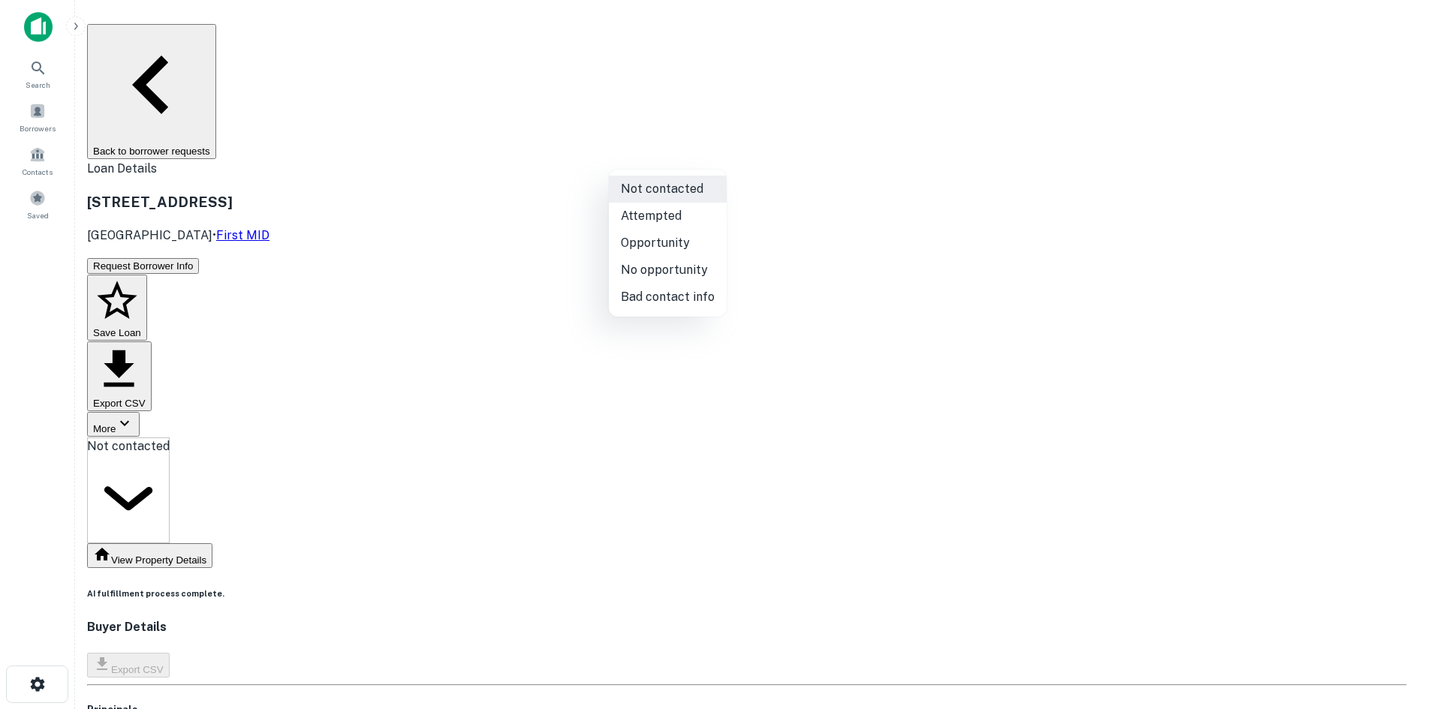
click at [706, 157] on body "Search Borrowers Contacts Saved Back to borrower requests Loan Details 1200 Wel…" at bounding box center [715, 354] width 1430 height 709
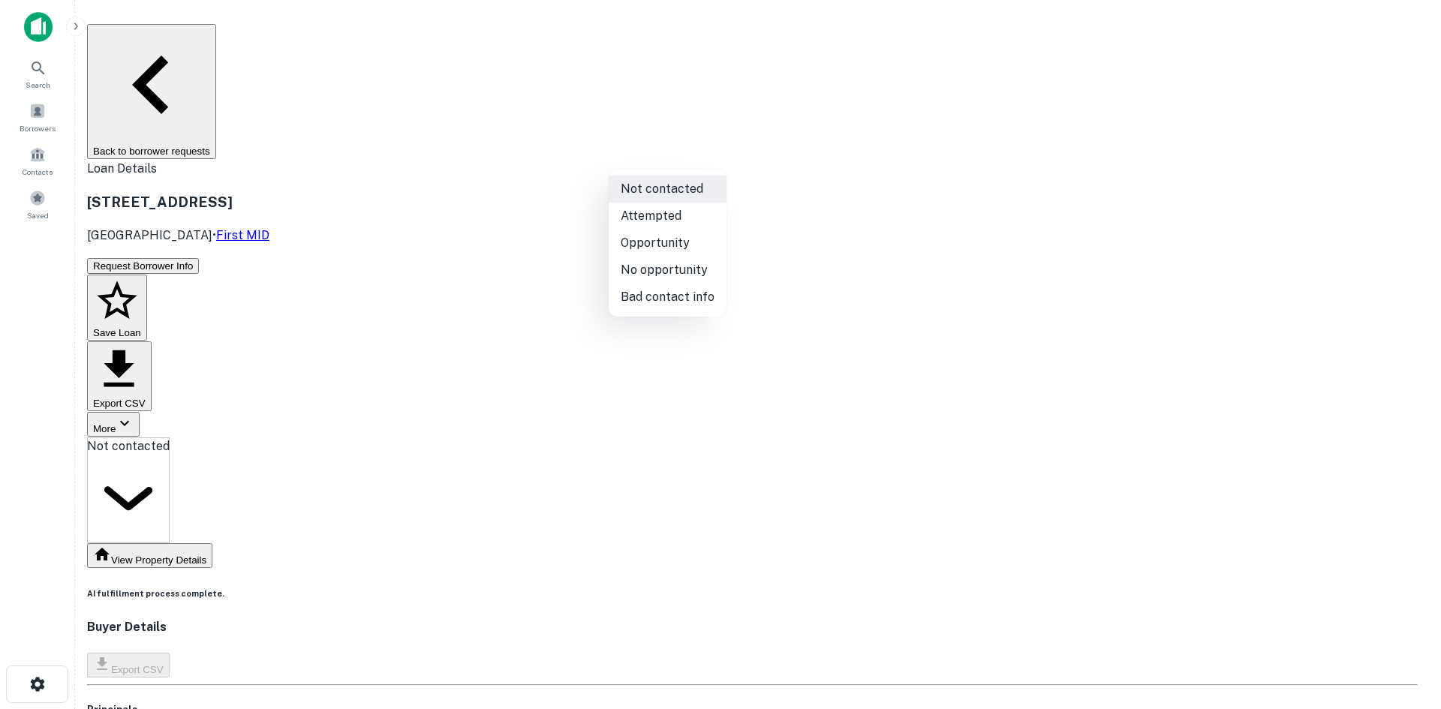
click at [671, 268] on li "No opportunity" at bounding box center [668, 270] width 118 height 27
type input "**********"
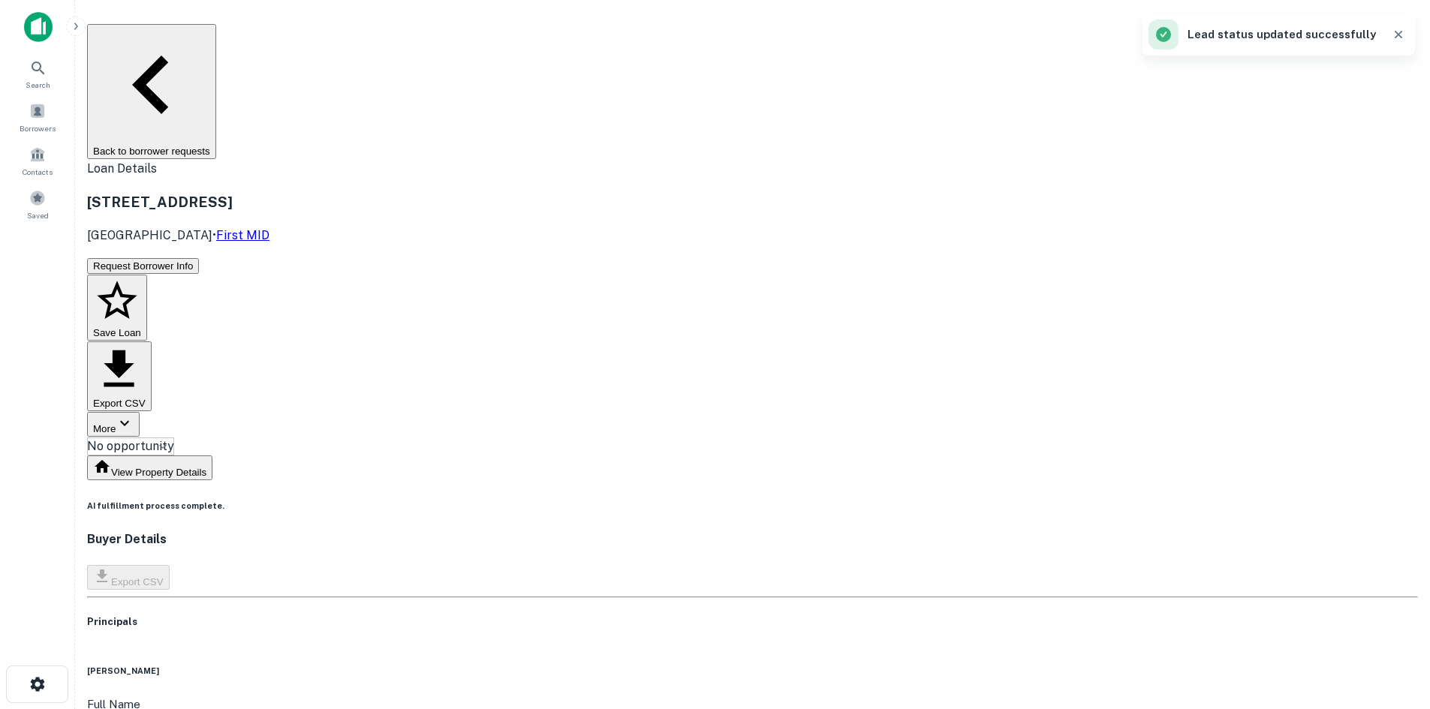
click at [216, 44] on button "Back to borrower requests" at bounding box center [151, 91] width 129 height 135
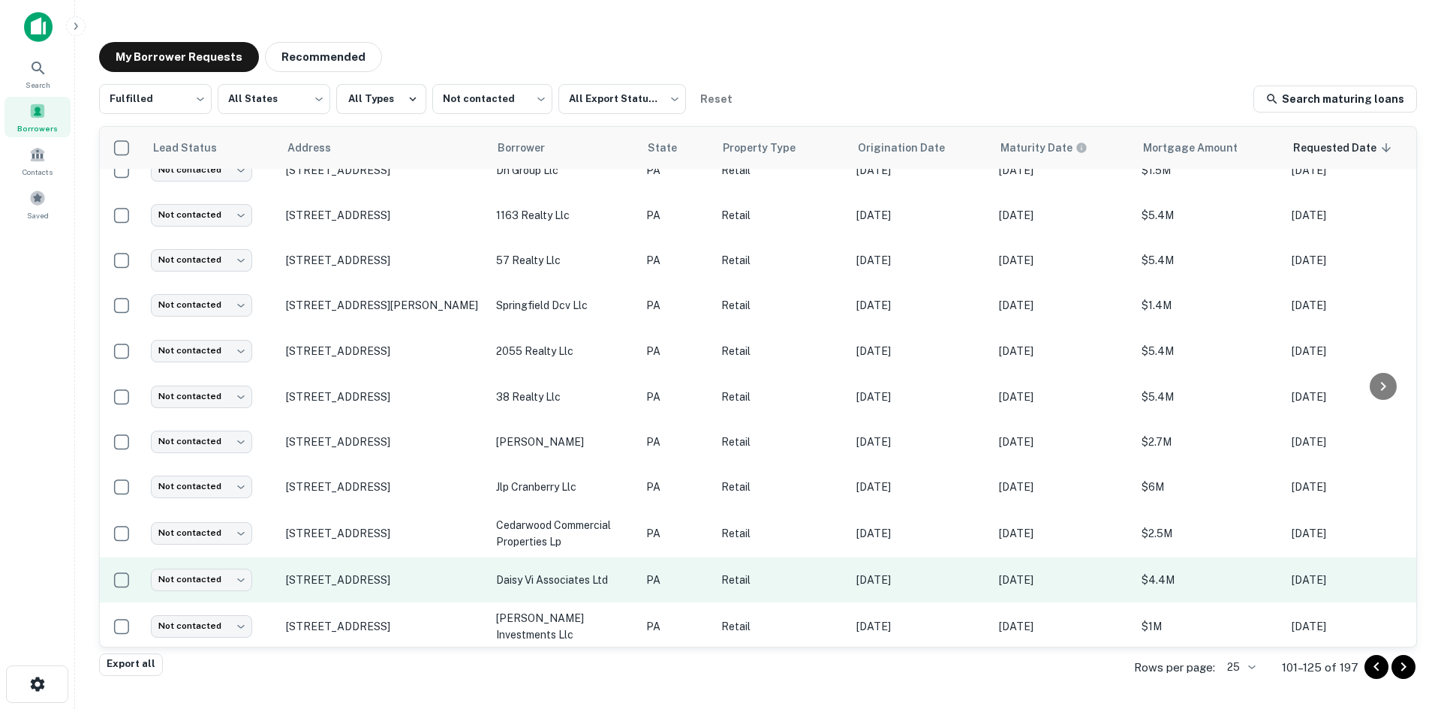
scroll to position [375, 0]
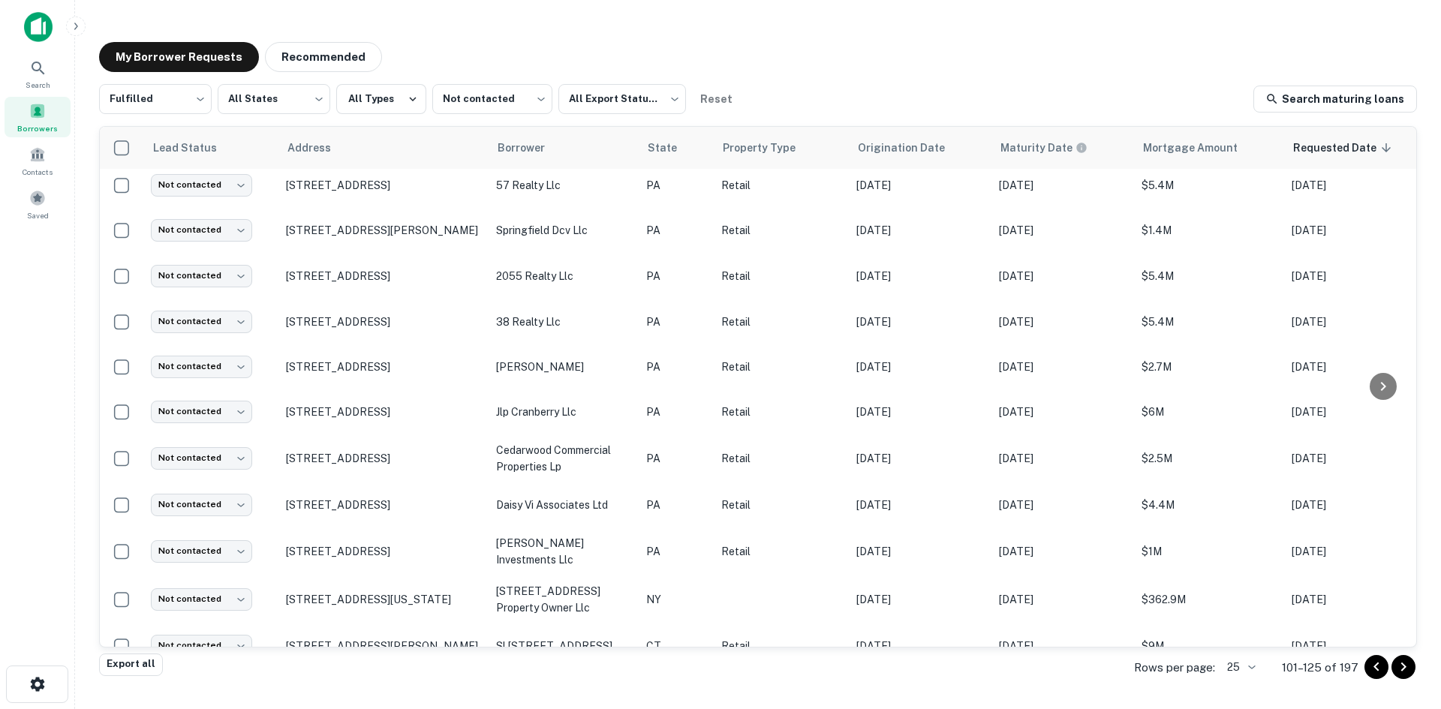
click at [1398, 670] on icon "Go to next page" at bounding box center [1404, 667] width 18 height 18
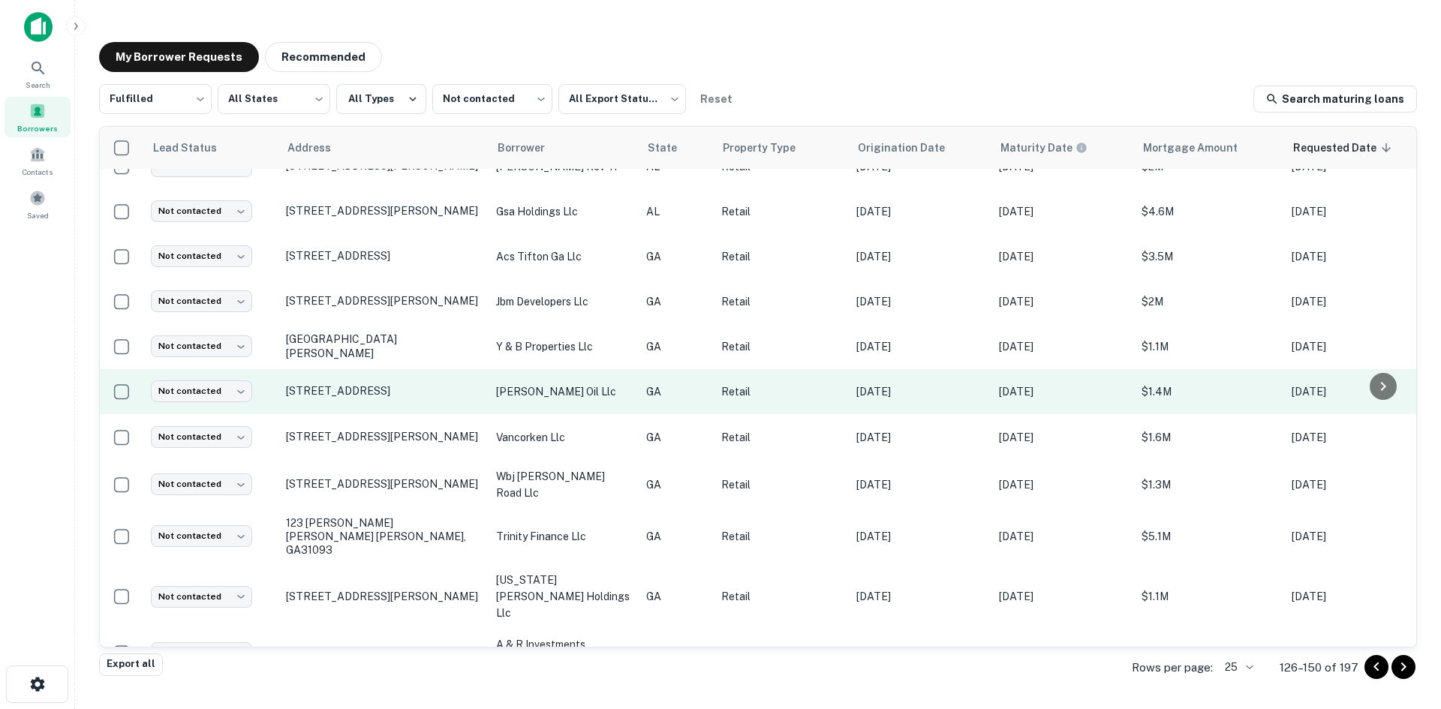
scroll to position [679, 0]
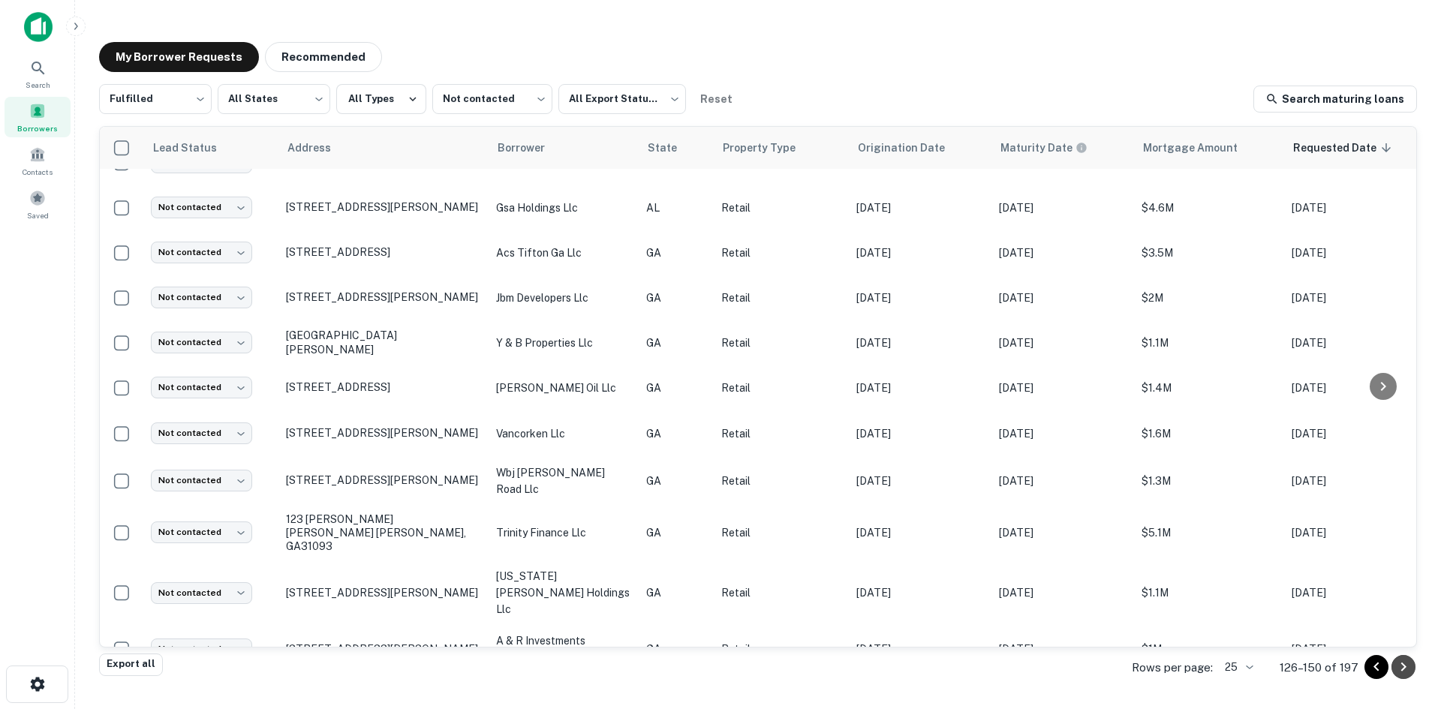
click at [1400, 669] on icon "Go to next page" at bounding box center [1404, 667] width 18 height 18
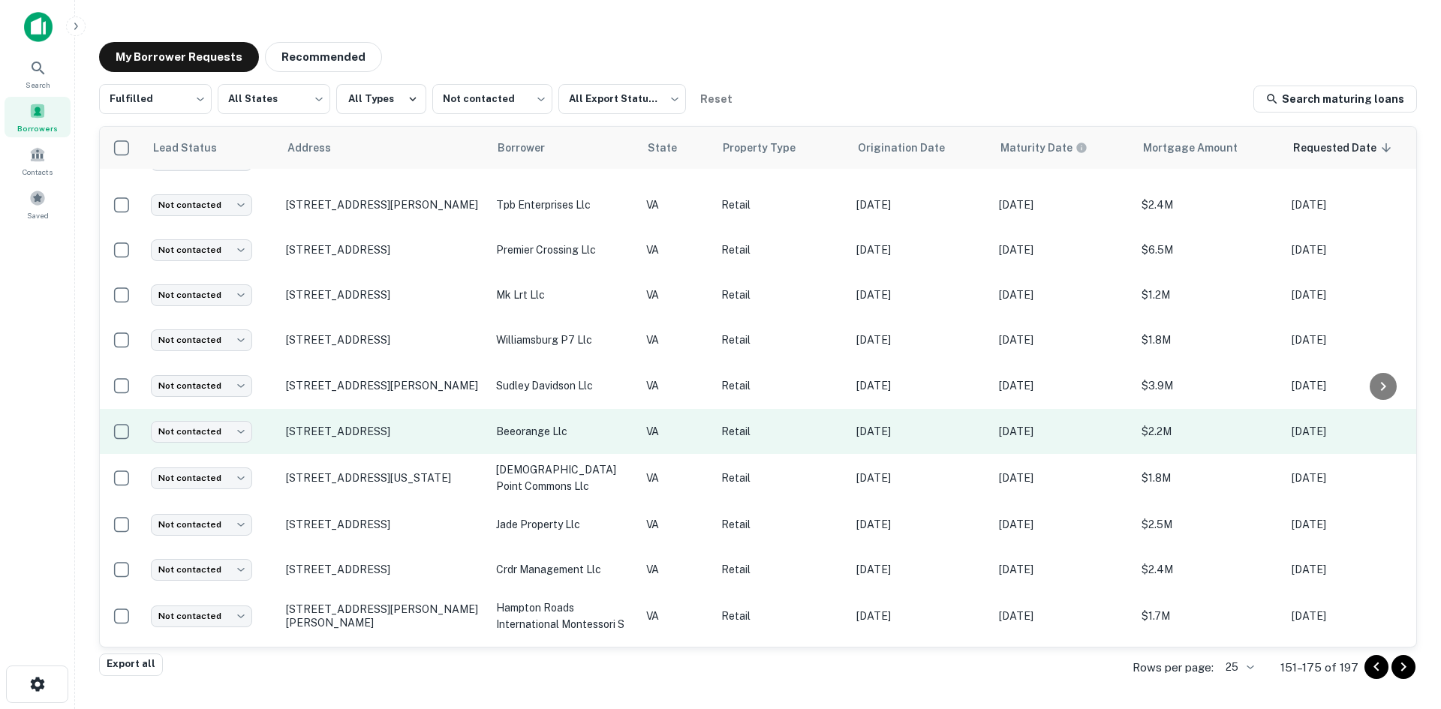
scroll to position [715, 0]
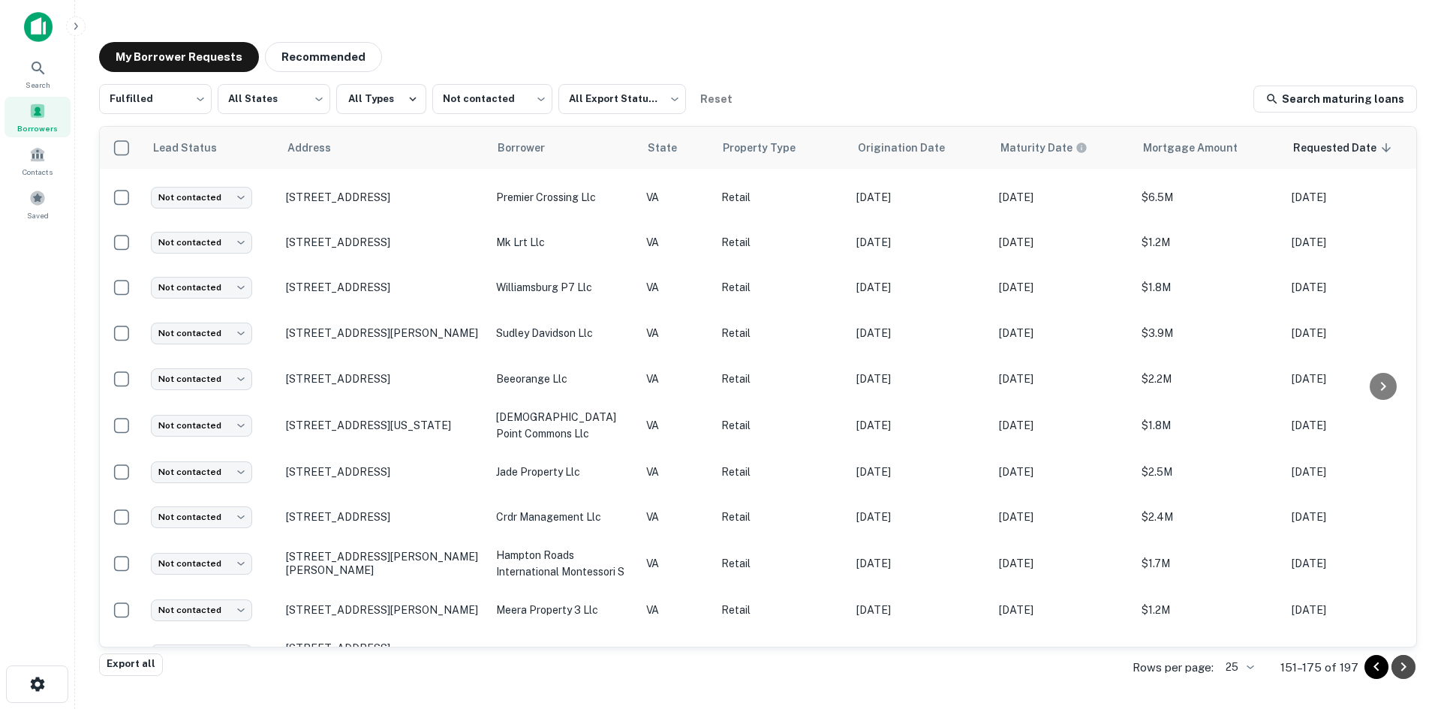
click at [1392, 662] on div at bounding box center [1390, 667] width 51 height 24
click at [1402, 672] on icon "Go to next page" at bounding box center [1403, 667] width 5 height 9
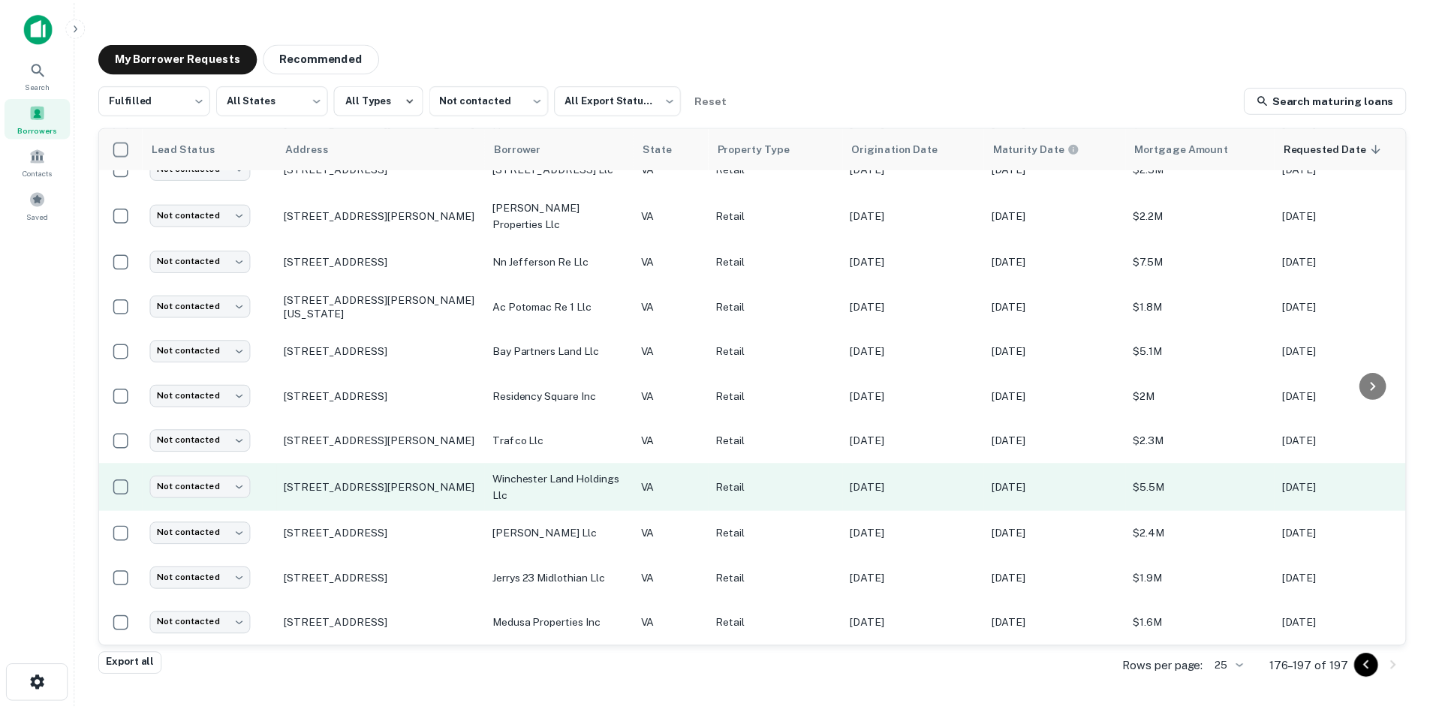
scroll to position [543, 0]
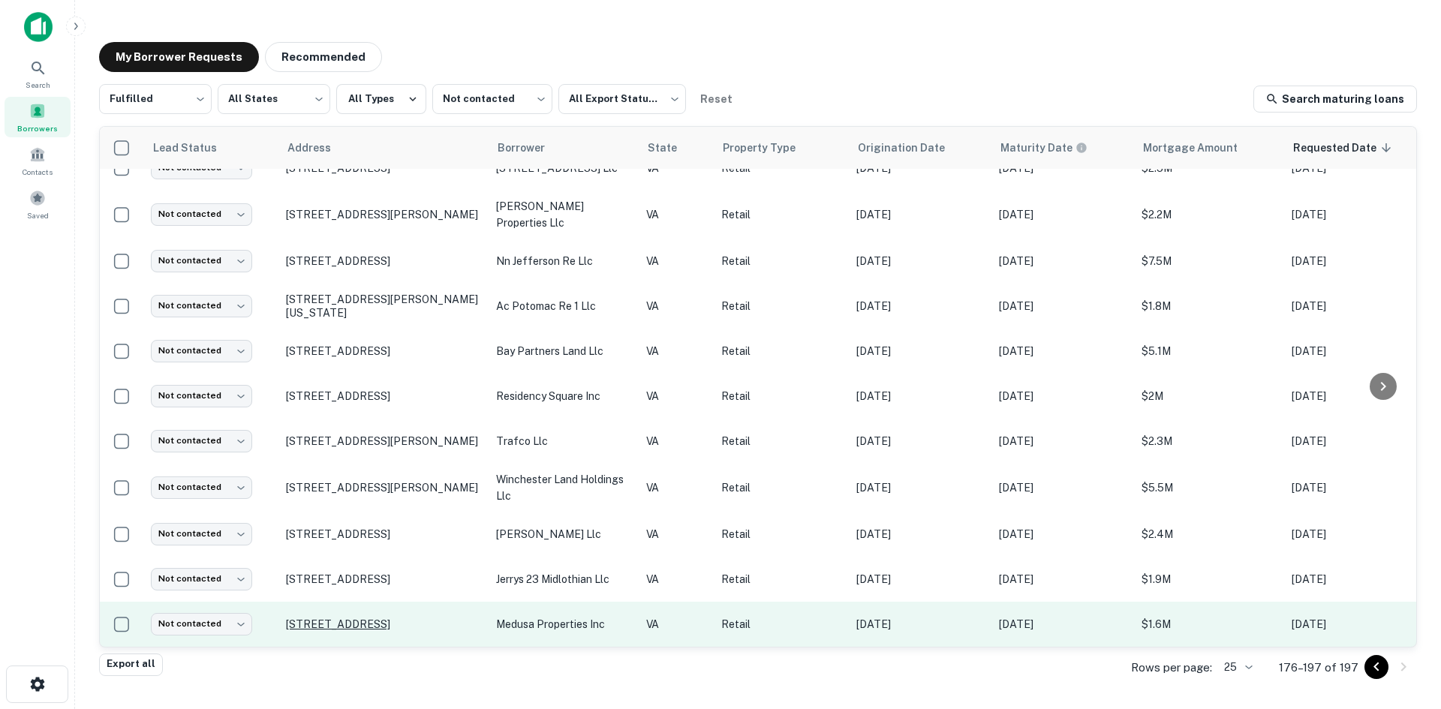
click at [440, 618] on p "62 E Midland Trl Lexington, VA24450" at bounding box center [383, 625] width 195 height 14
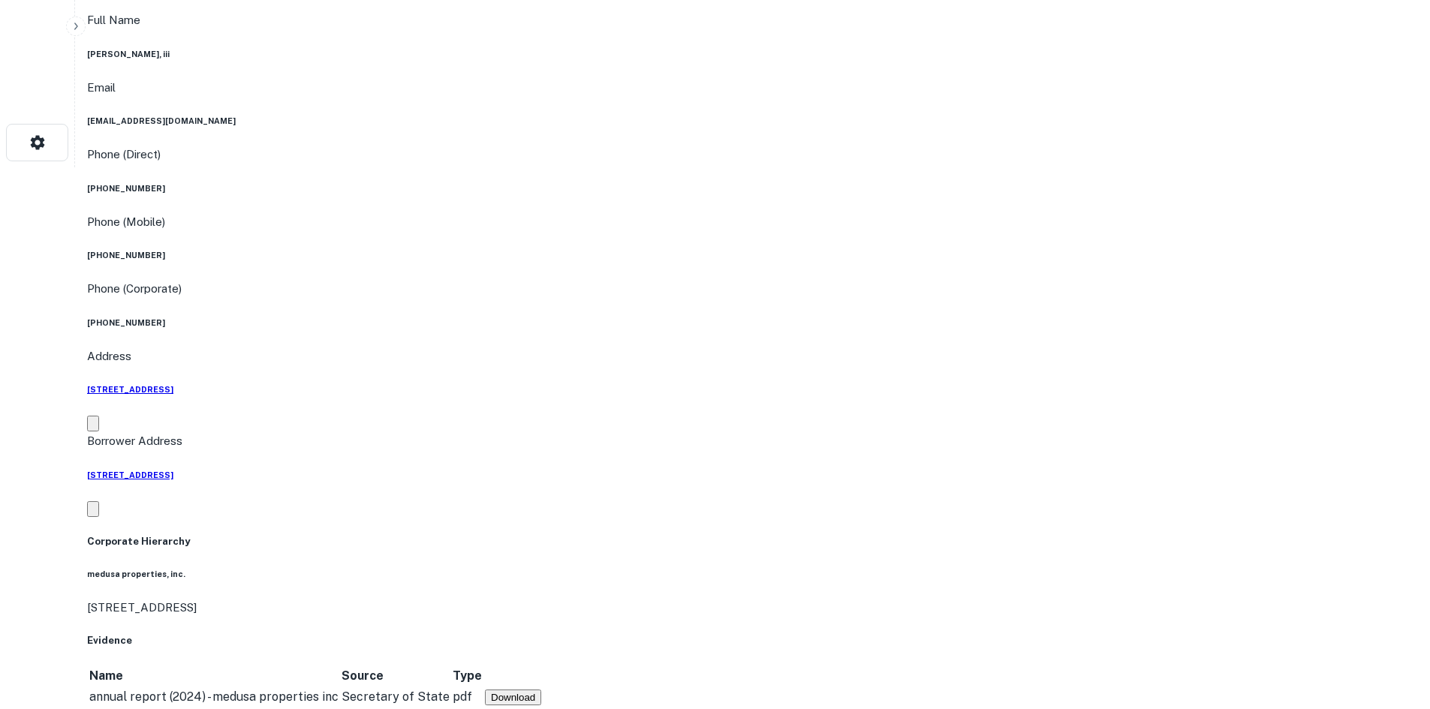
scroll to position [676, 0]
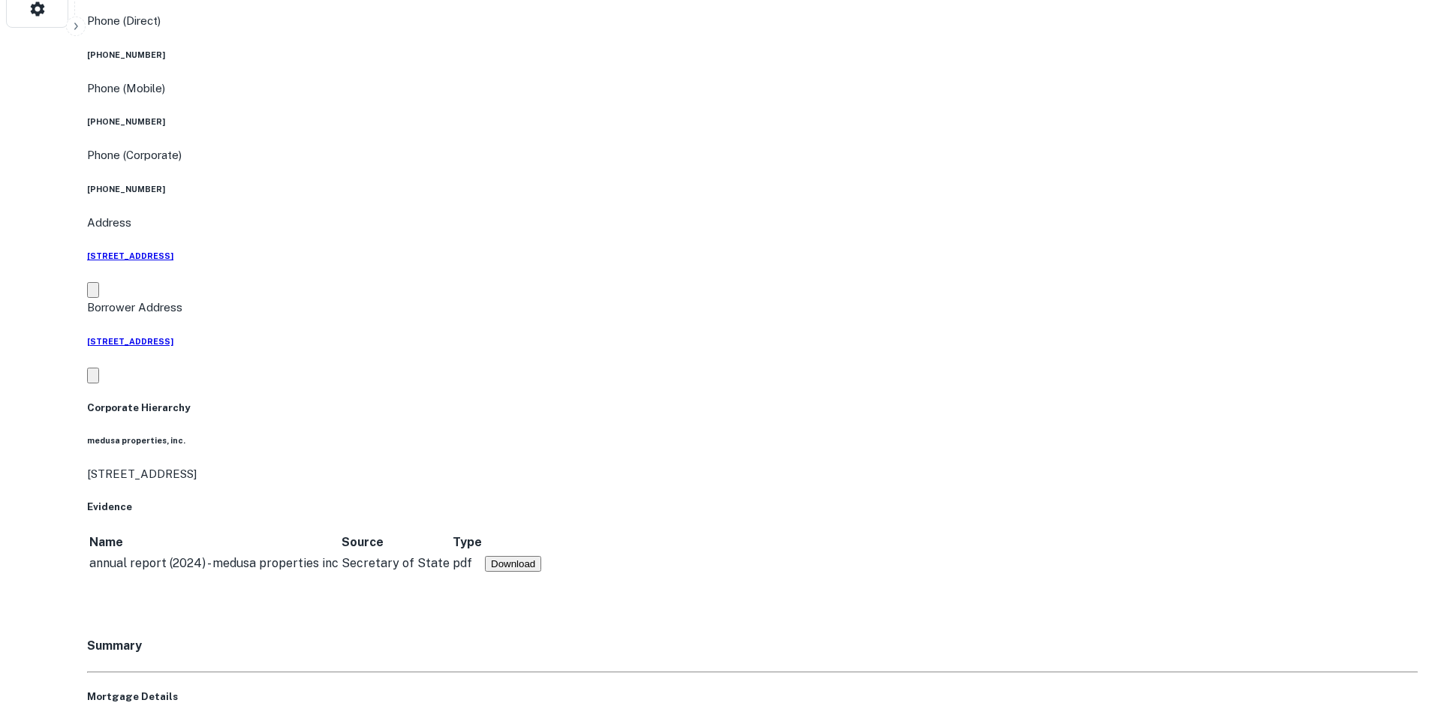
drag, startPoint x: 1278, startPoint y: 531, endPoint x: 1055, endPoint y: 435, distance: 242.8
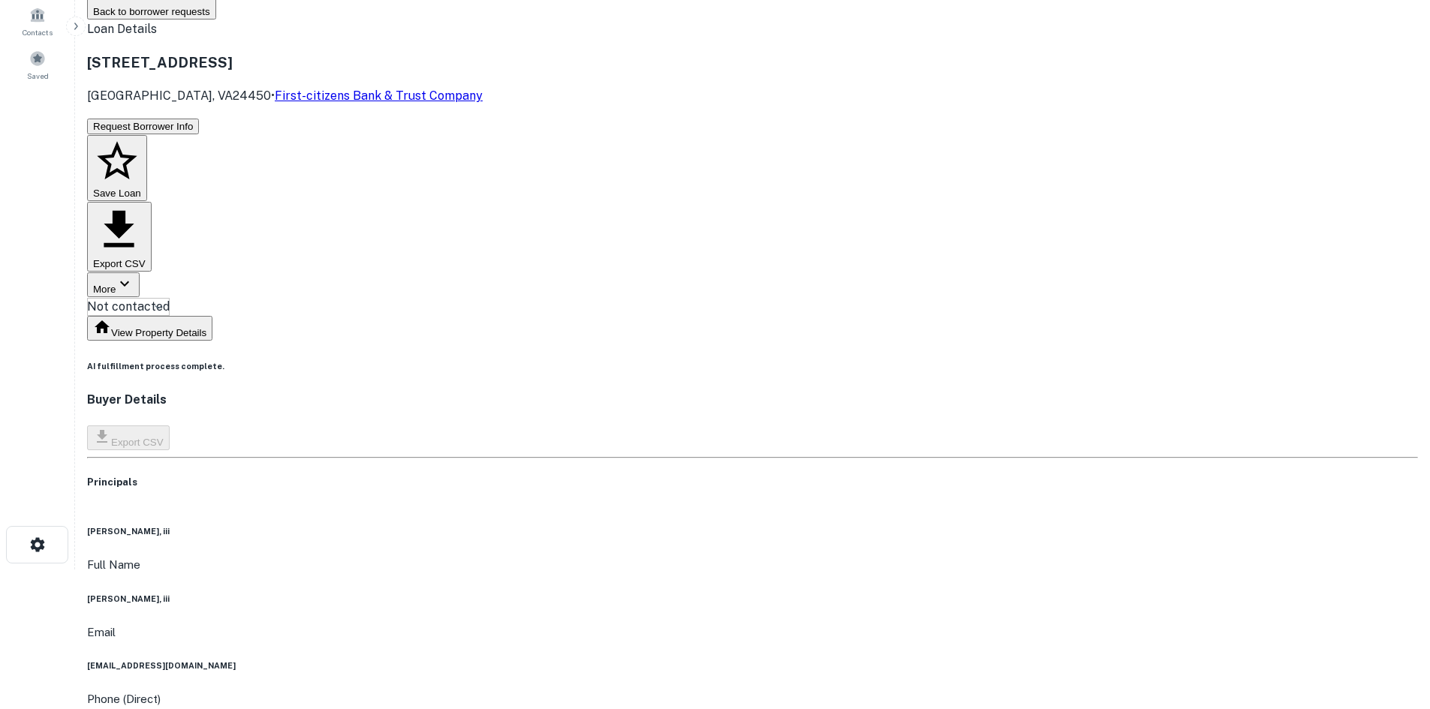
scroll to position [75, 0]
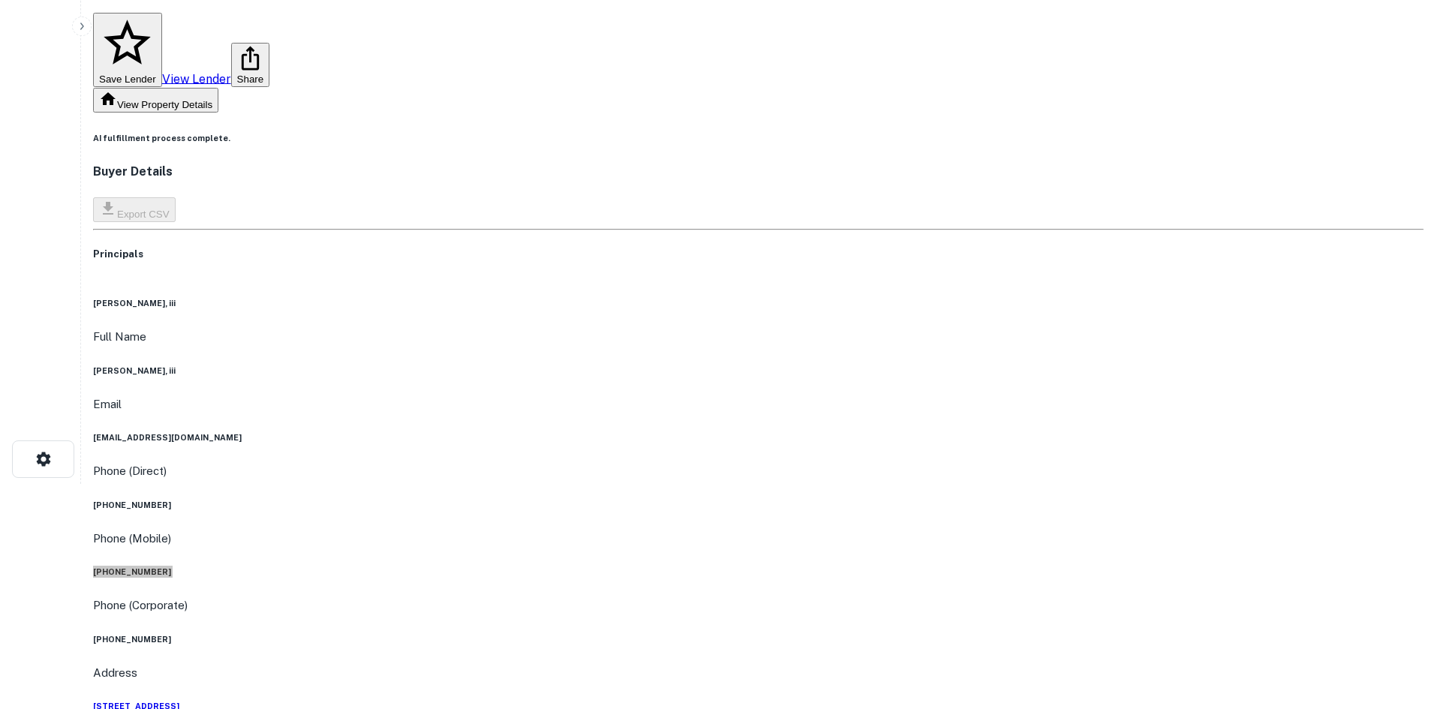
scroll to position [0, 0]
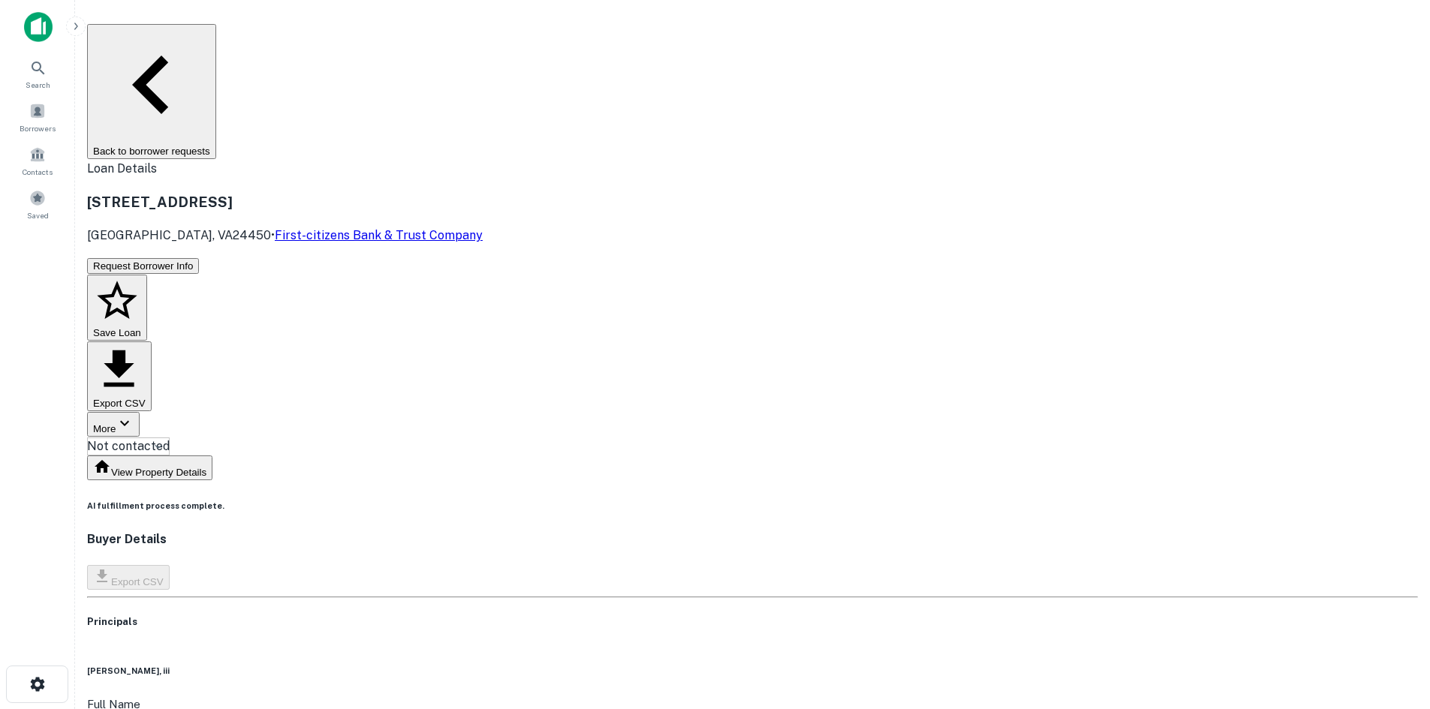
click at [662, 161] on body "Search Borrowers Contacts Saved Back to borrower requests Loan Details 62 E Mid…" at bounding box center [715, 354] width 1430 height 709
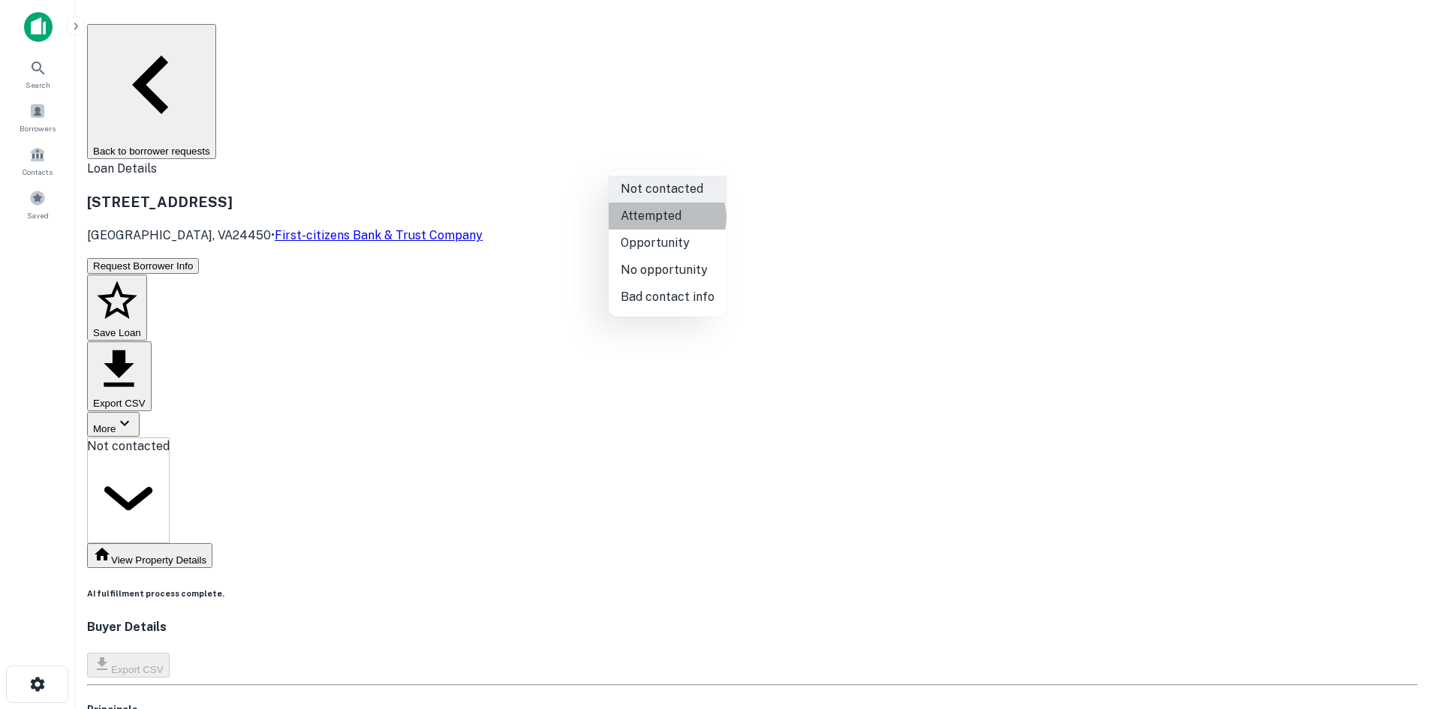
click at [665, 221] on li "Attempted" at bounding box center [668, 216] width 118 height 27
type input "*********"
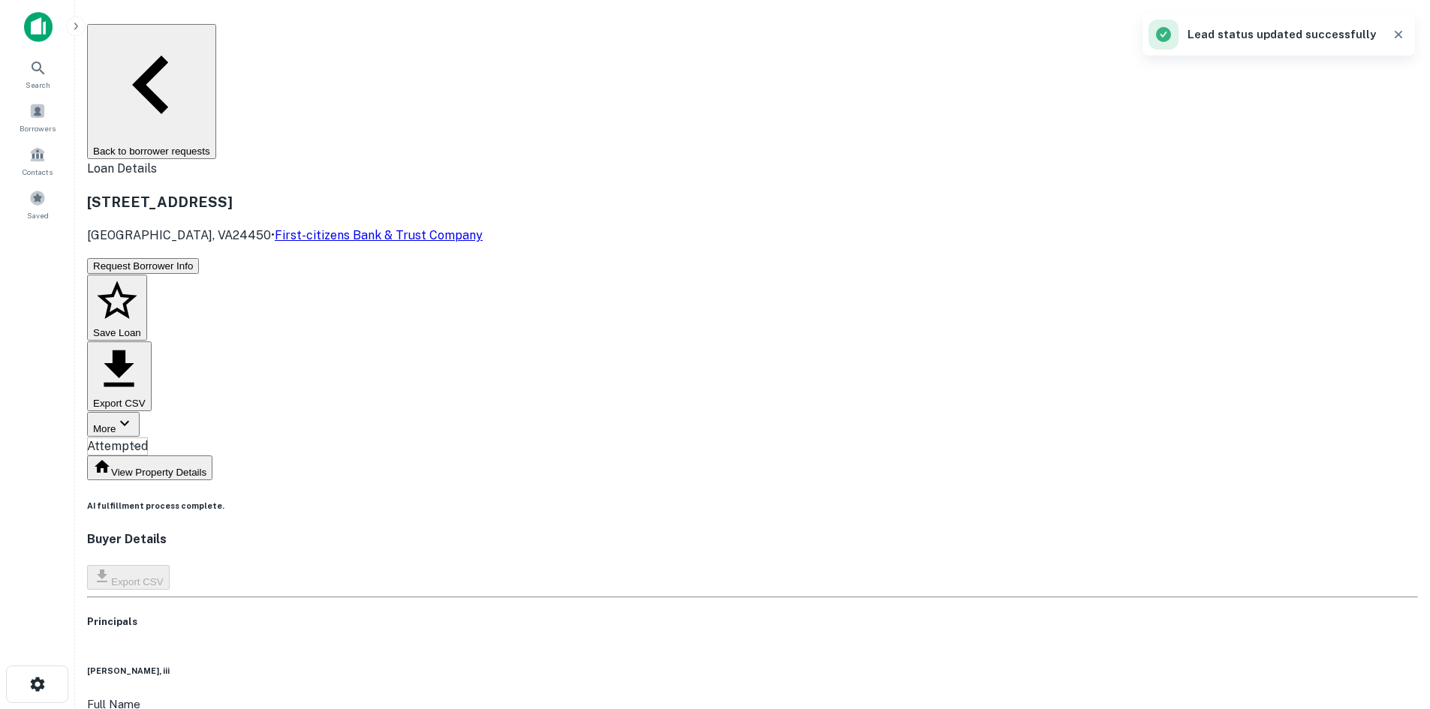
click at [216, 38] on button "Back to borrower requests" at bounding box center [151, 91] width 129 height 135
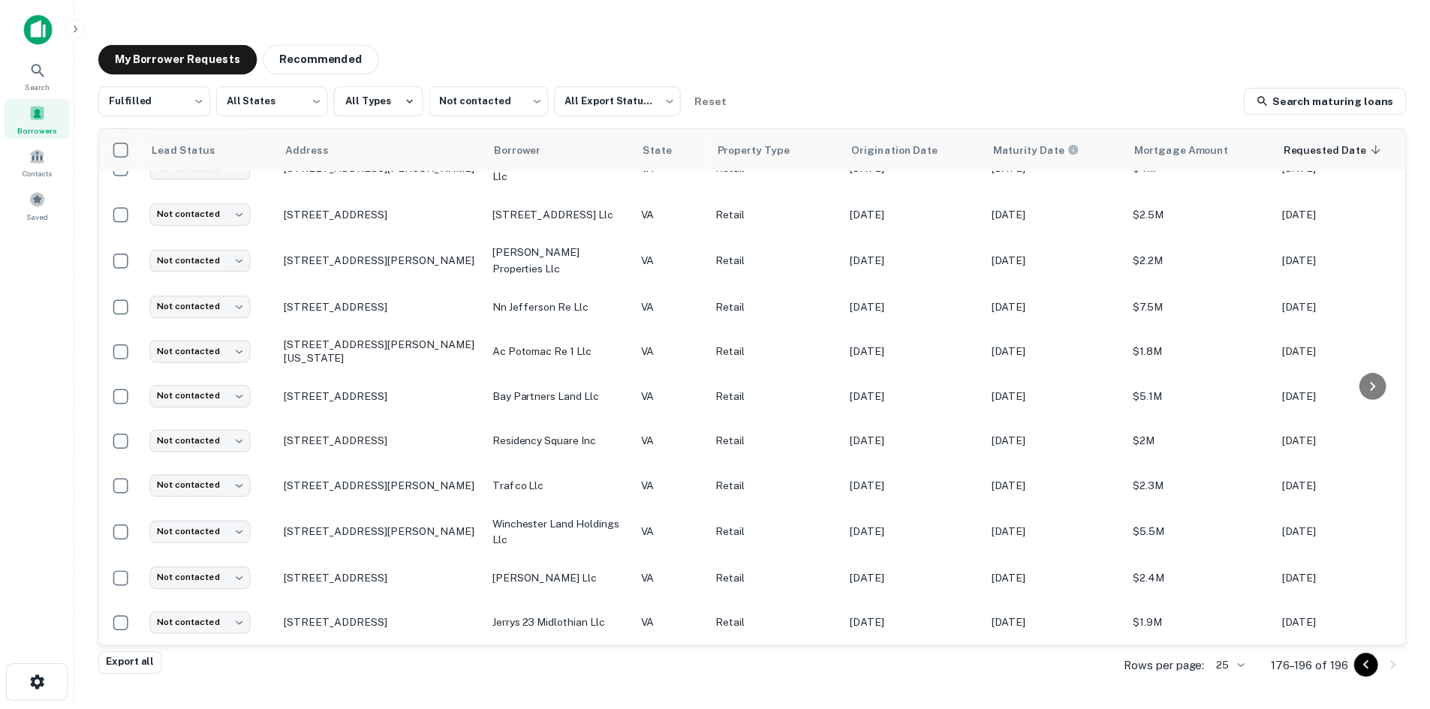
scroll to position [498, 0]
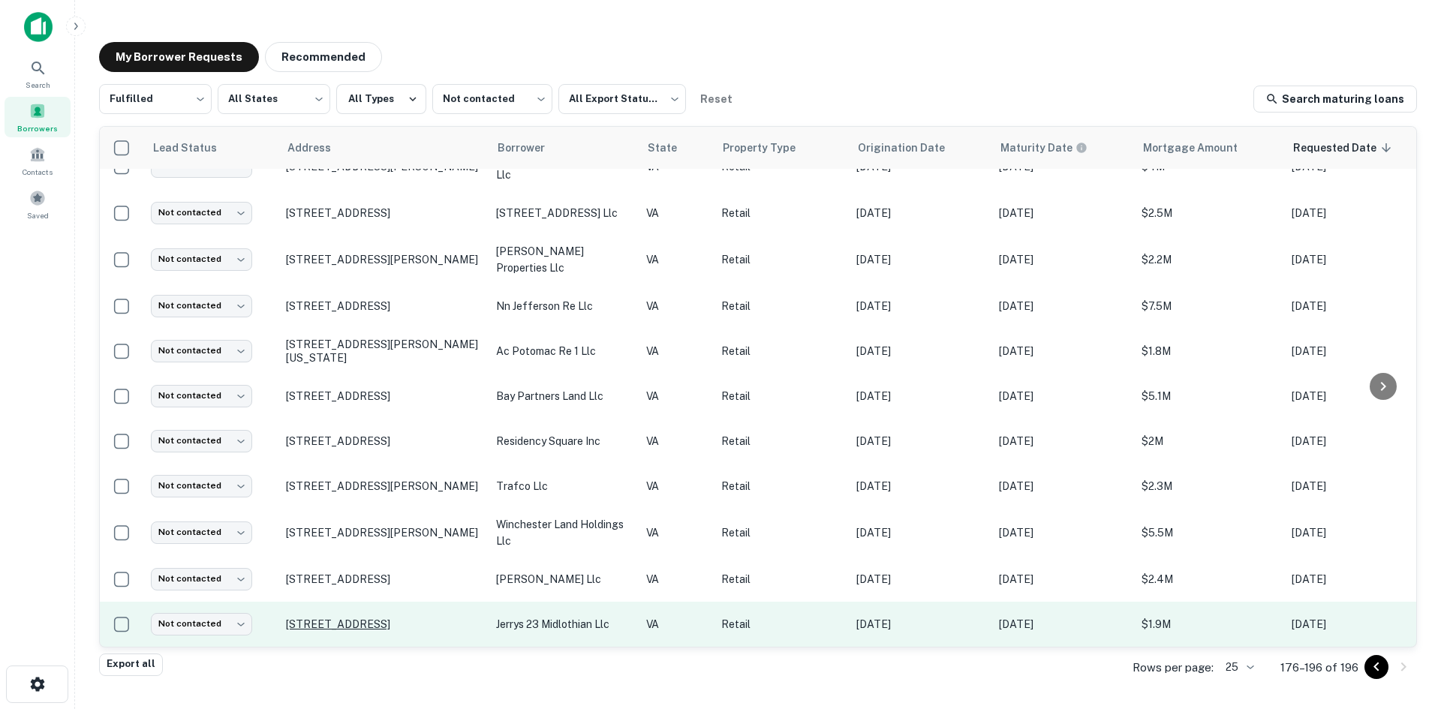
click at [408, 618] on p "14286 Midlothian Tpke Midlothian, VA23113" at bounding box center [383, 625] width 195 height 14
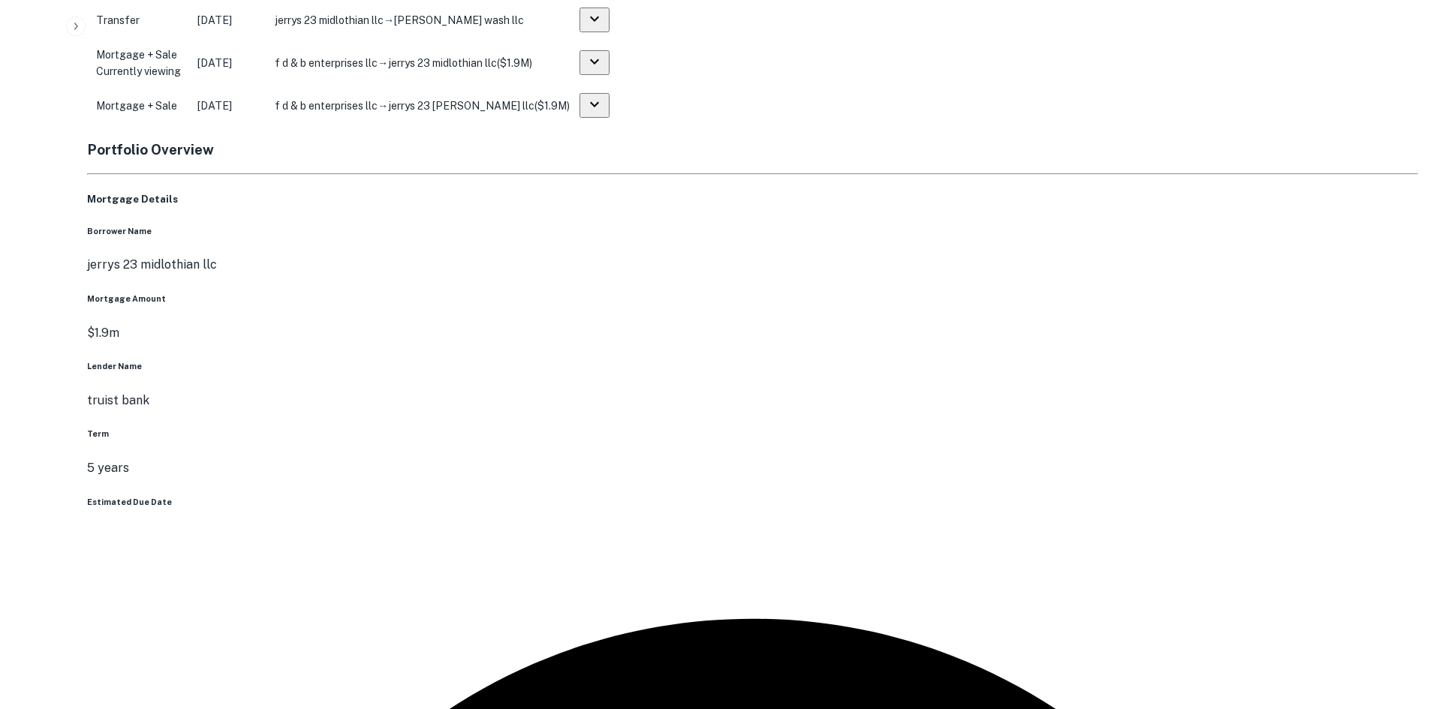
scroll to position [1877, 0]
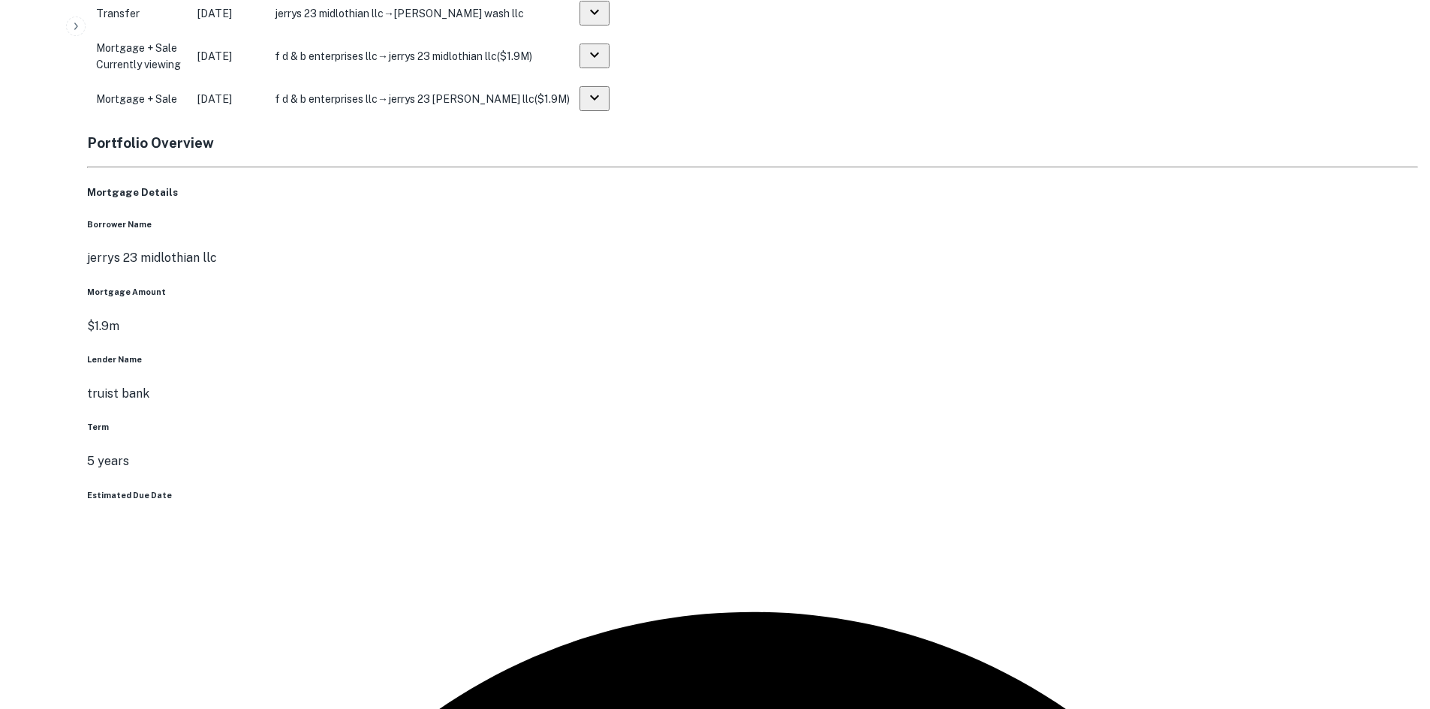
drag, startPoint x: 1293, startPoint y: 360, endPoint x: 1062, endPoint y: 304, distance: 237.8
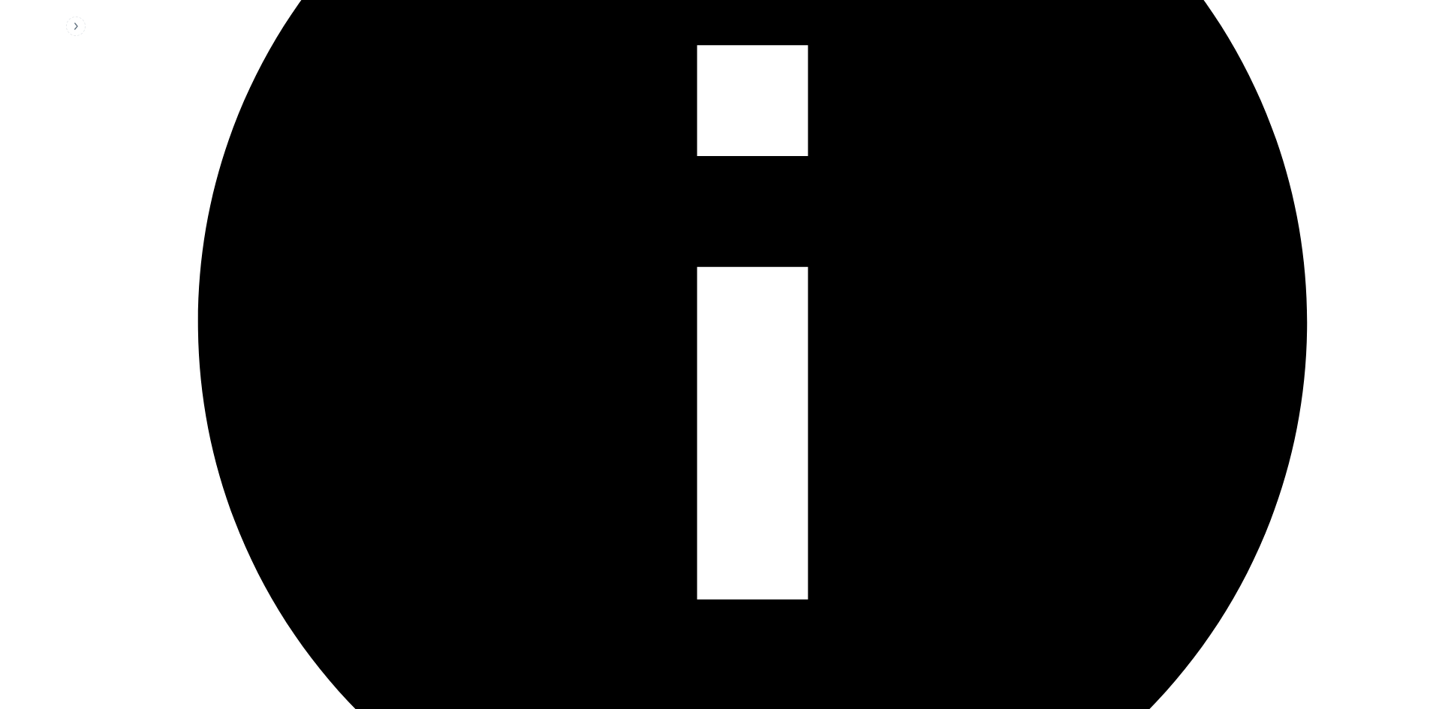
scroll to position [2724, 0]
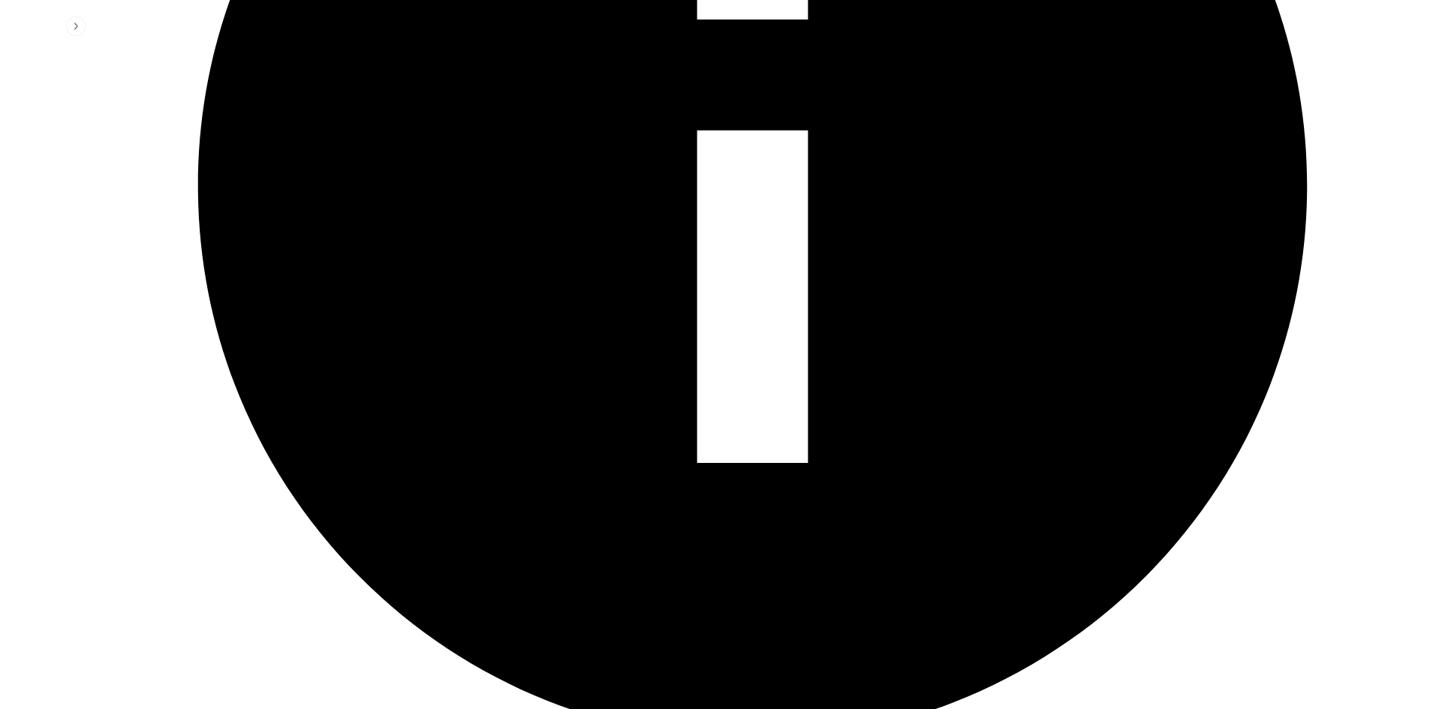
scroll to position [3175, 0]
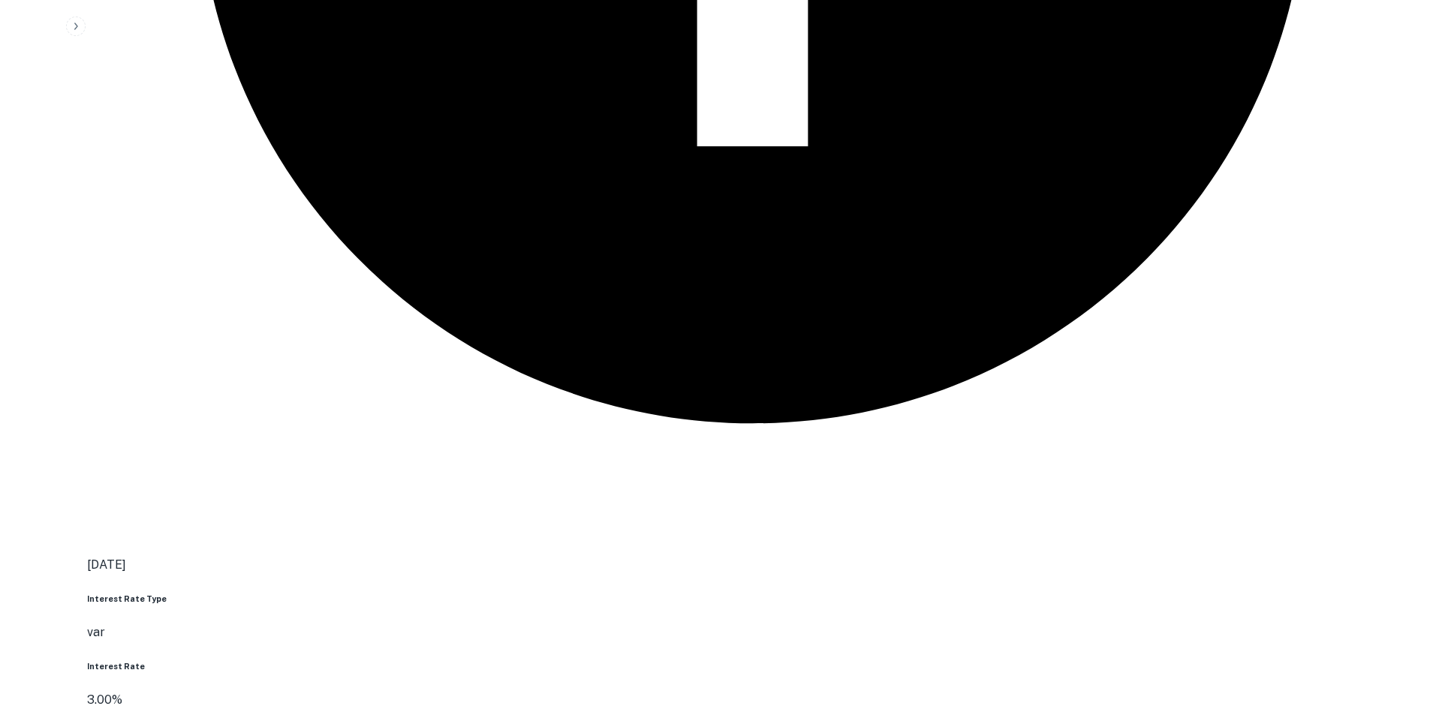
drag, startPoint x: 1284, startPoint y: 442, endPoint x: 1013, endPoint y: 381, distance: 277.9
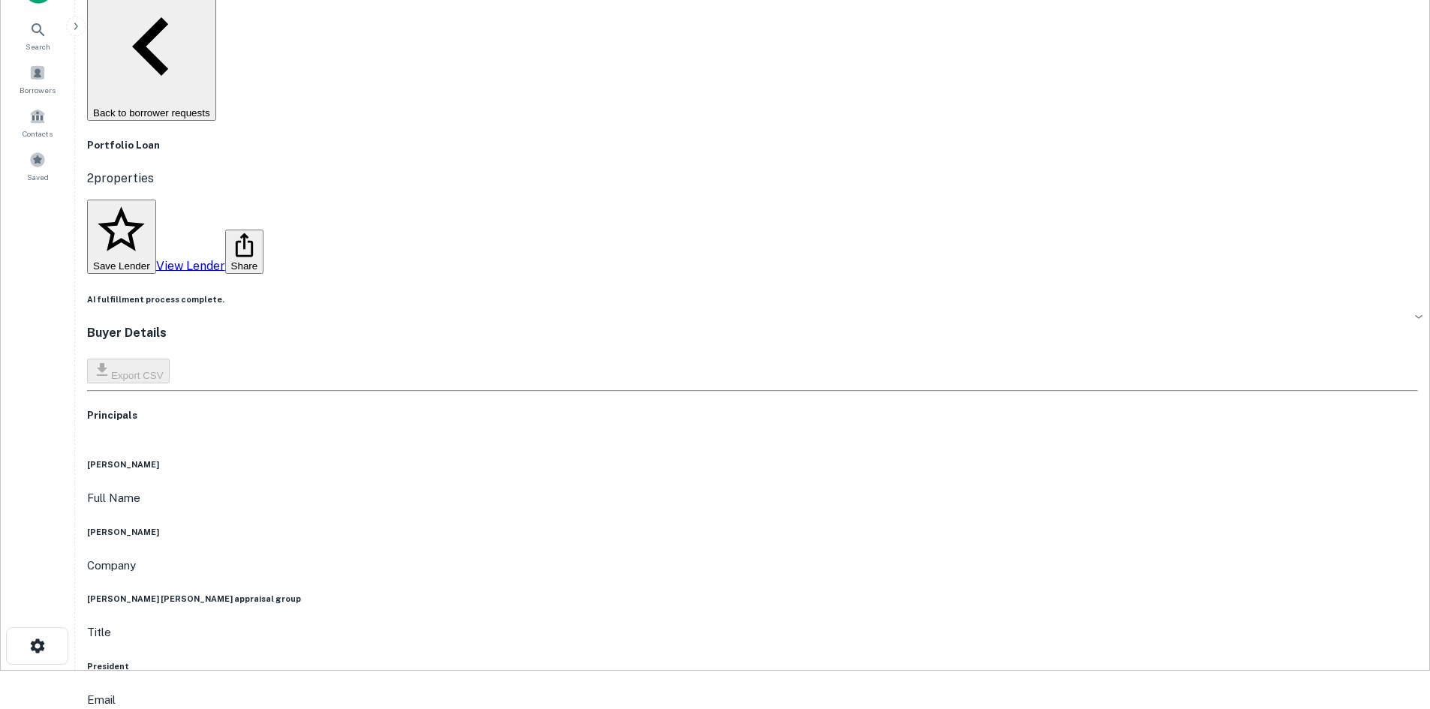
scroll to position [22, 0]
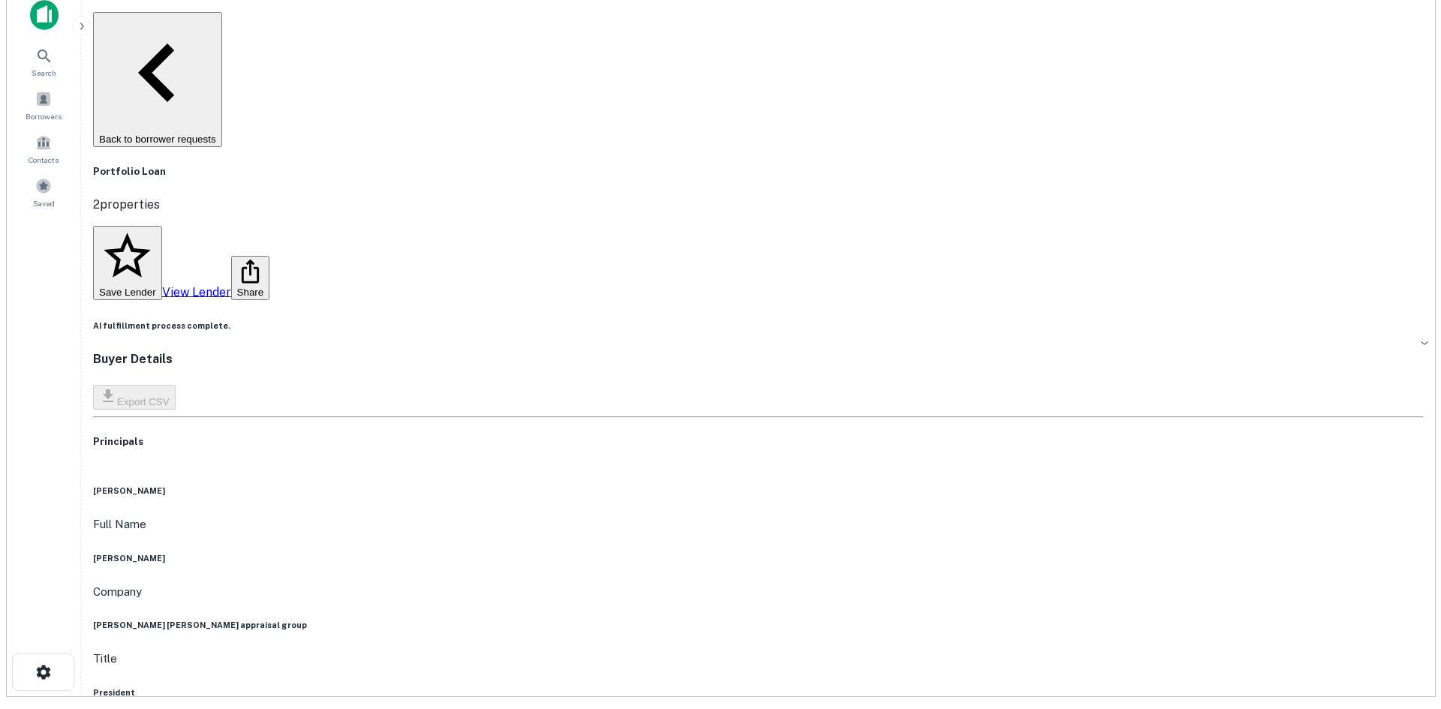
scroll to position [0, 0]
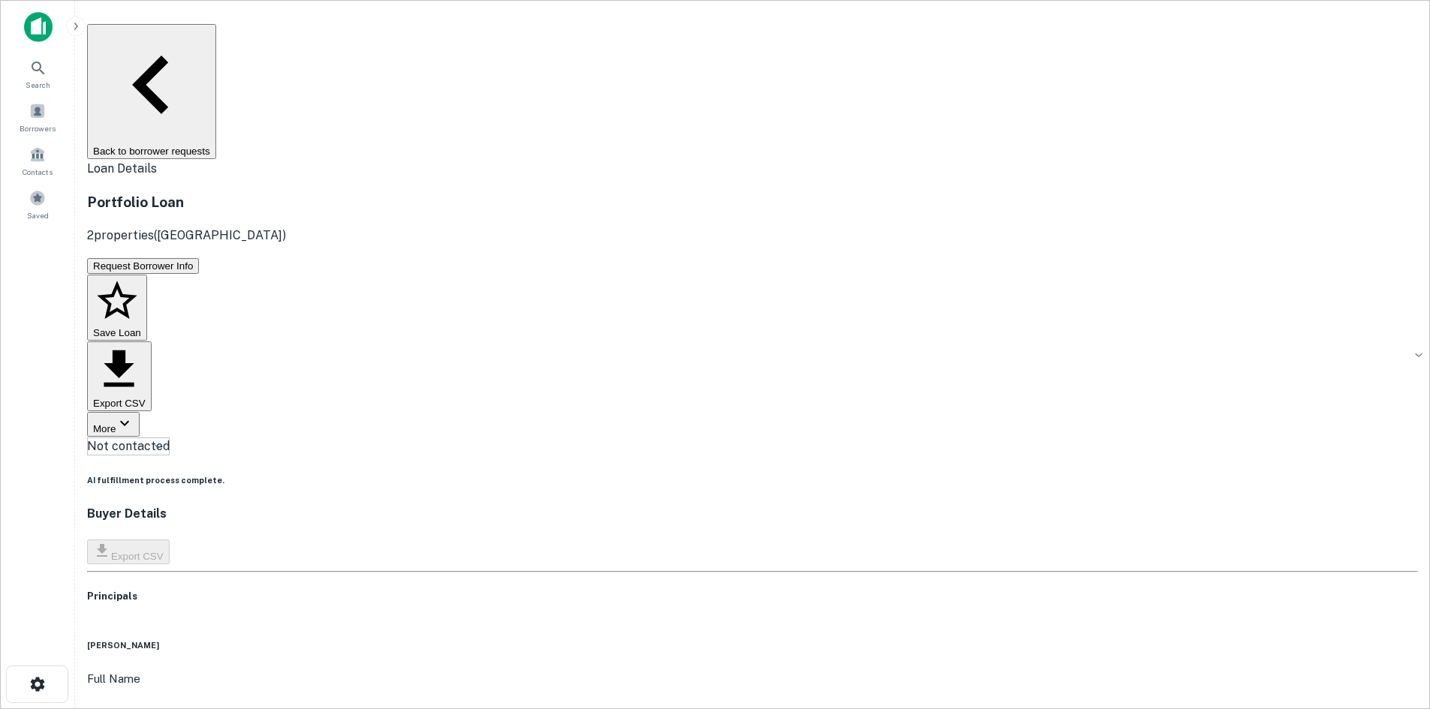
click at [688, 161] on body "Search Borrowers Contacts Saved Back to borrower requests Loan Details Portfoli…" at bounding box center [715, 354] width 1430 height 709
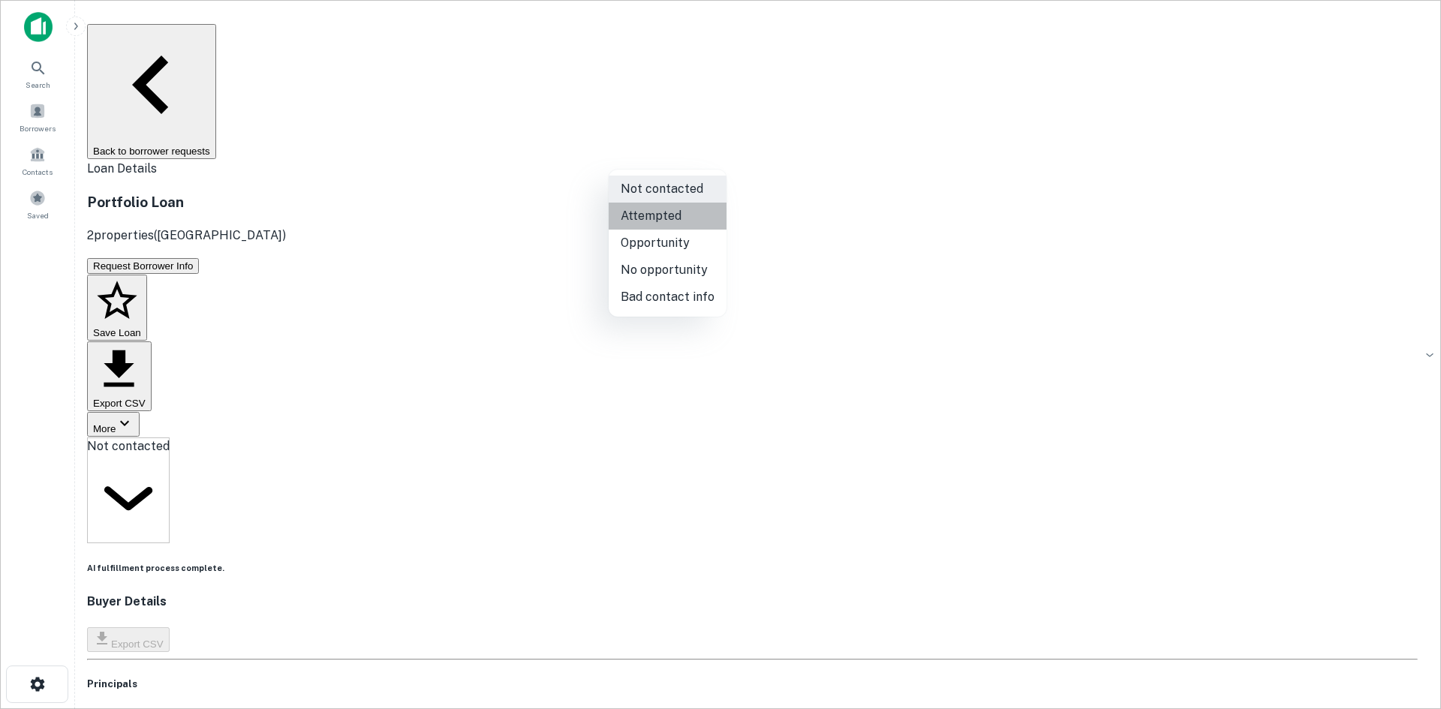
click at [687, 218] on li "Attempted" at bounding box center [668, 216] width 118 height 27
type input "*********"
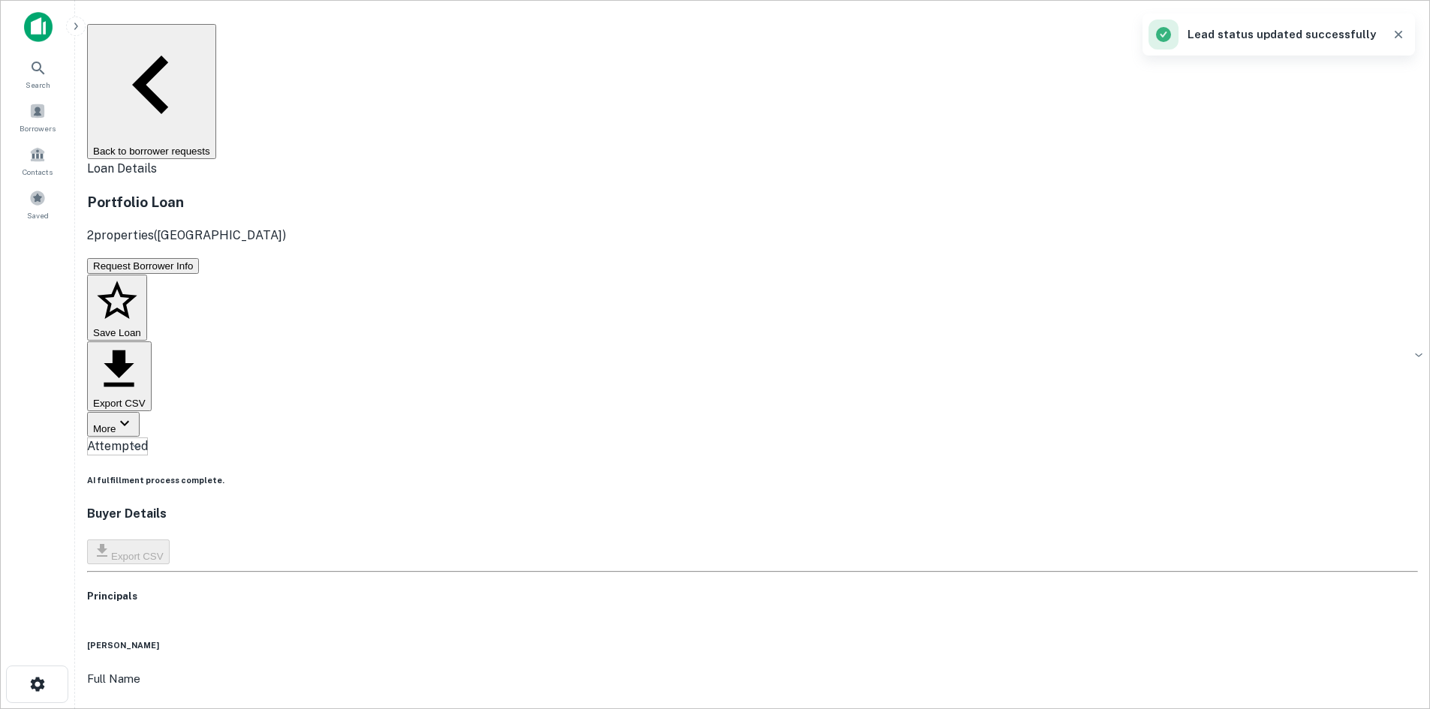
click at [216, 41] on button "Back to borrower requests" at bounding box center [151, 91] width 129 height 135
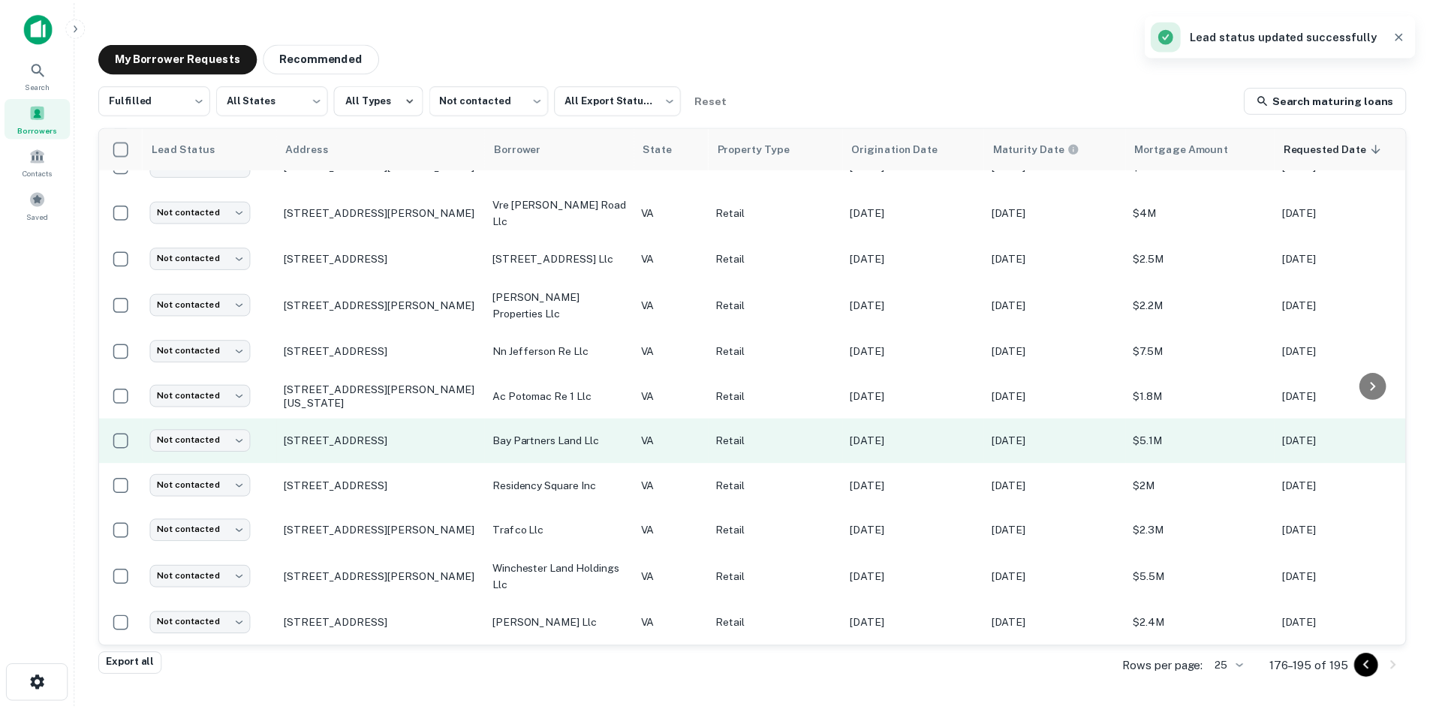
scroll to position [453, 0]
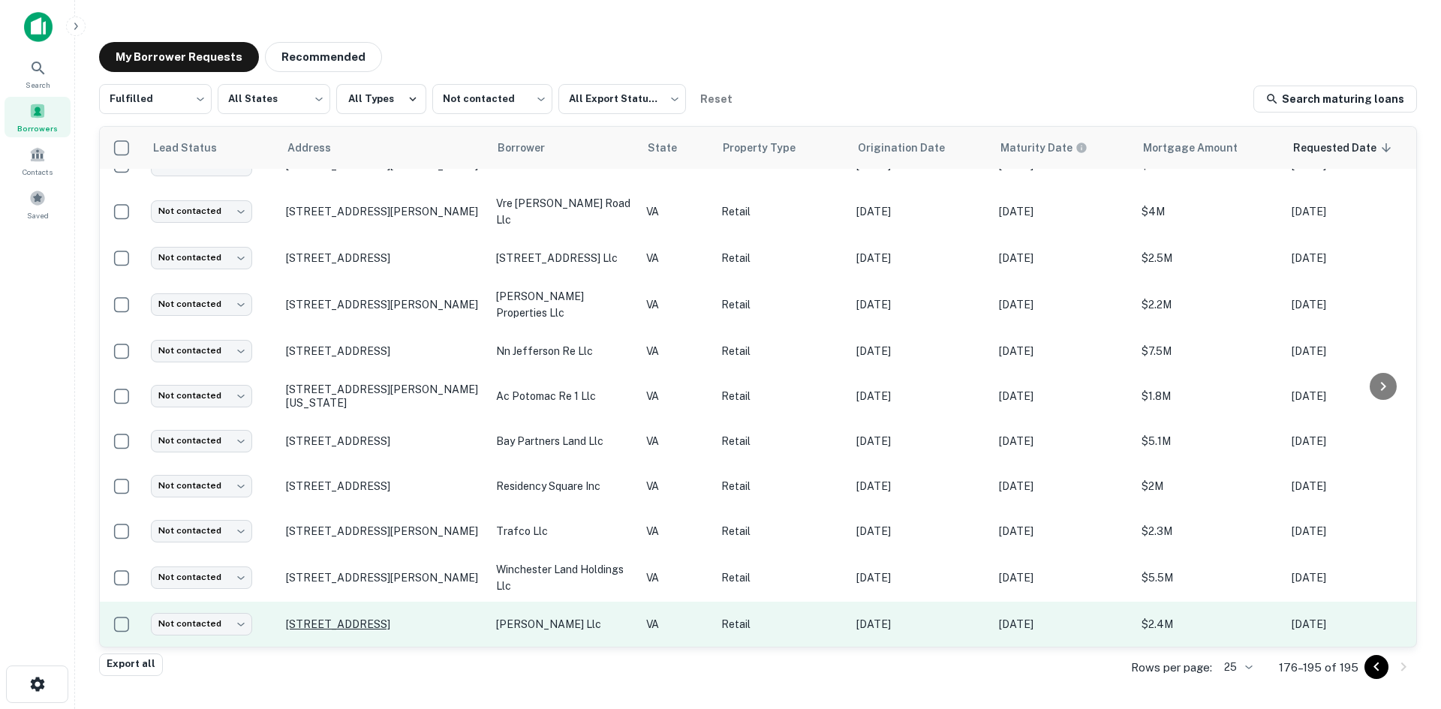
click at [435, 618] on p "801 E Main St Purcellville, VA20132" at bounding box center [383, 625] width 195 height 14
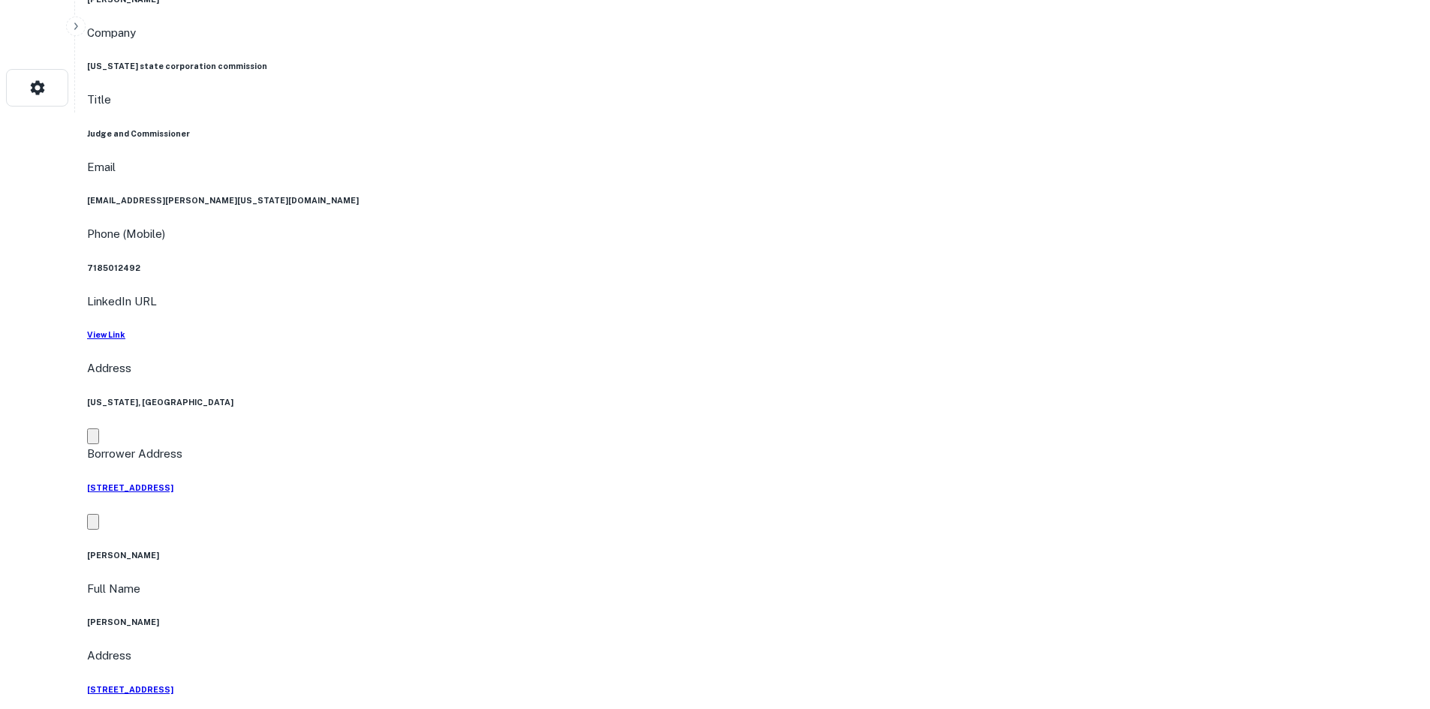
scroll to position [901, 0]
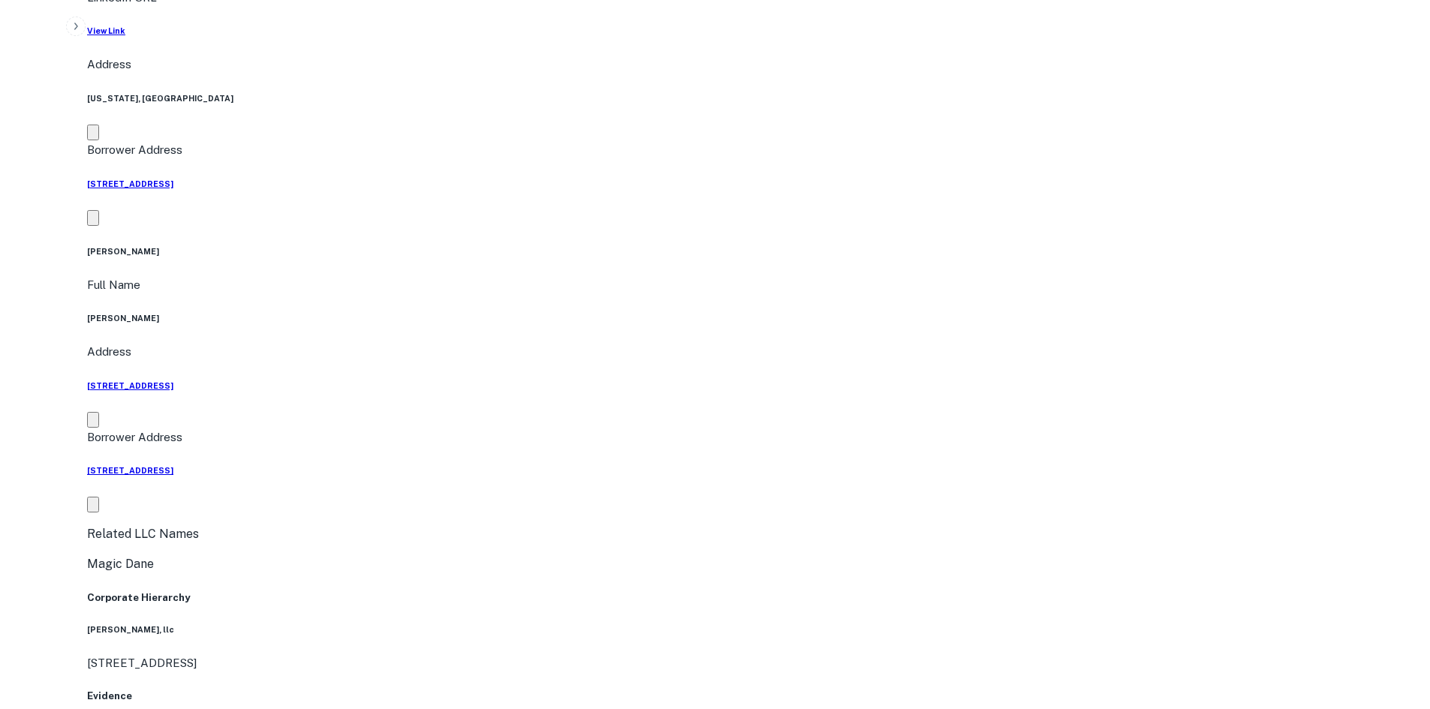
drag, startPoint x: 1284, startPoint y: 408, endPoint x: 1010, endPoint y: 359, distance: 277.7
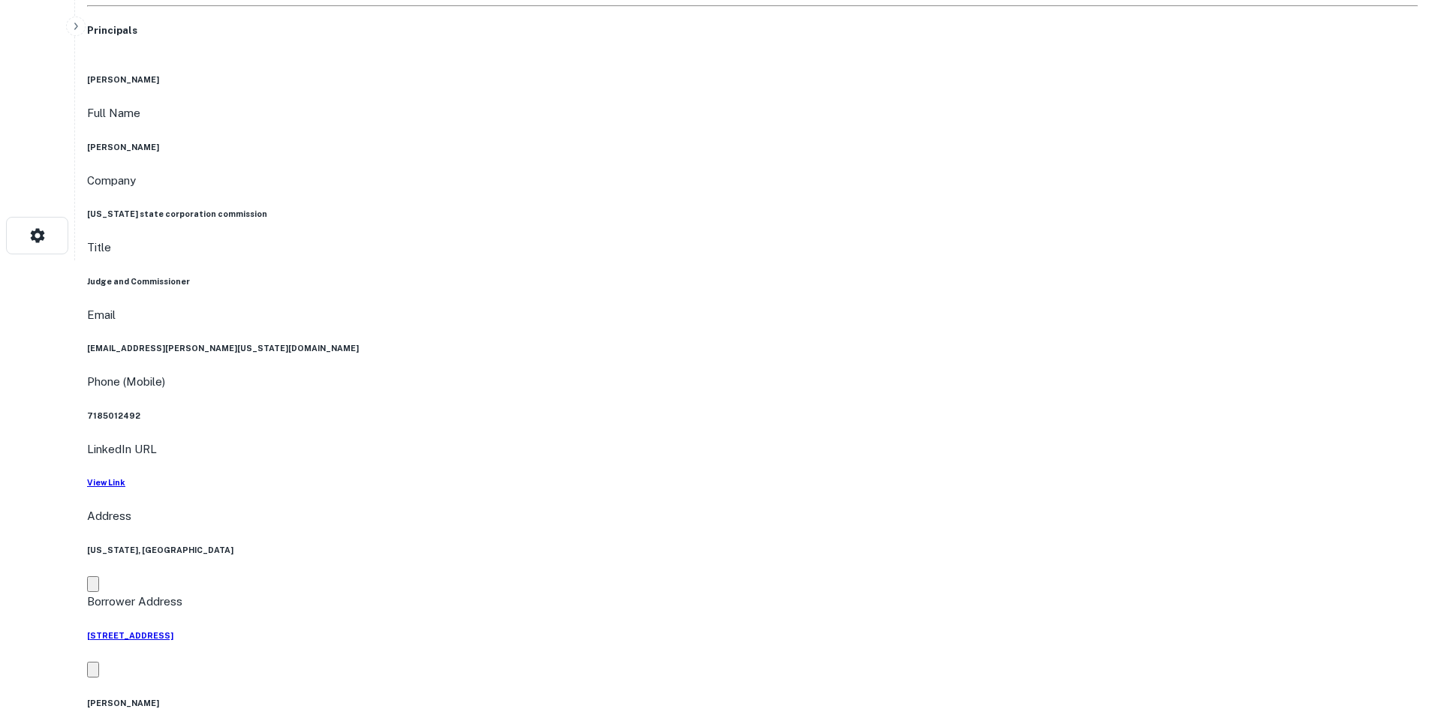
scroll to position [0, 0]
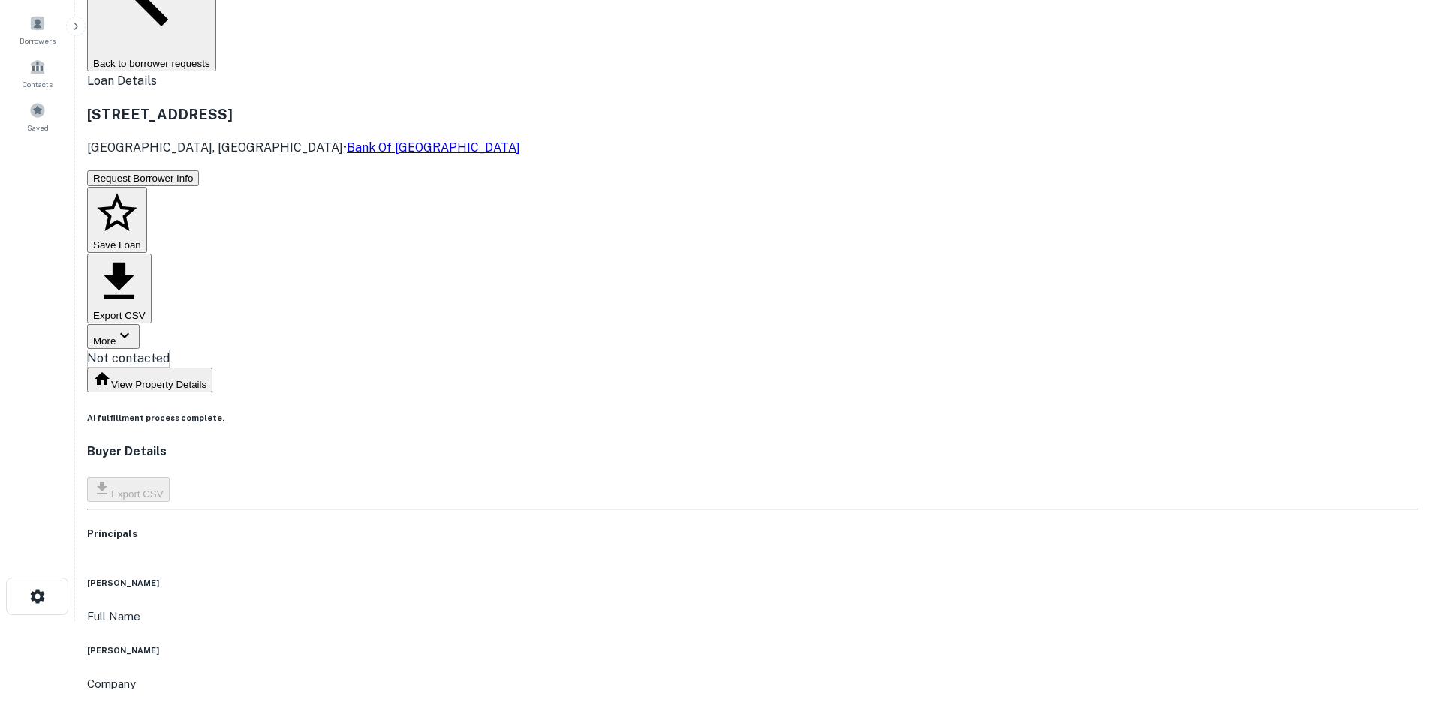
scroll to position [75, 0]
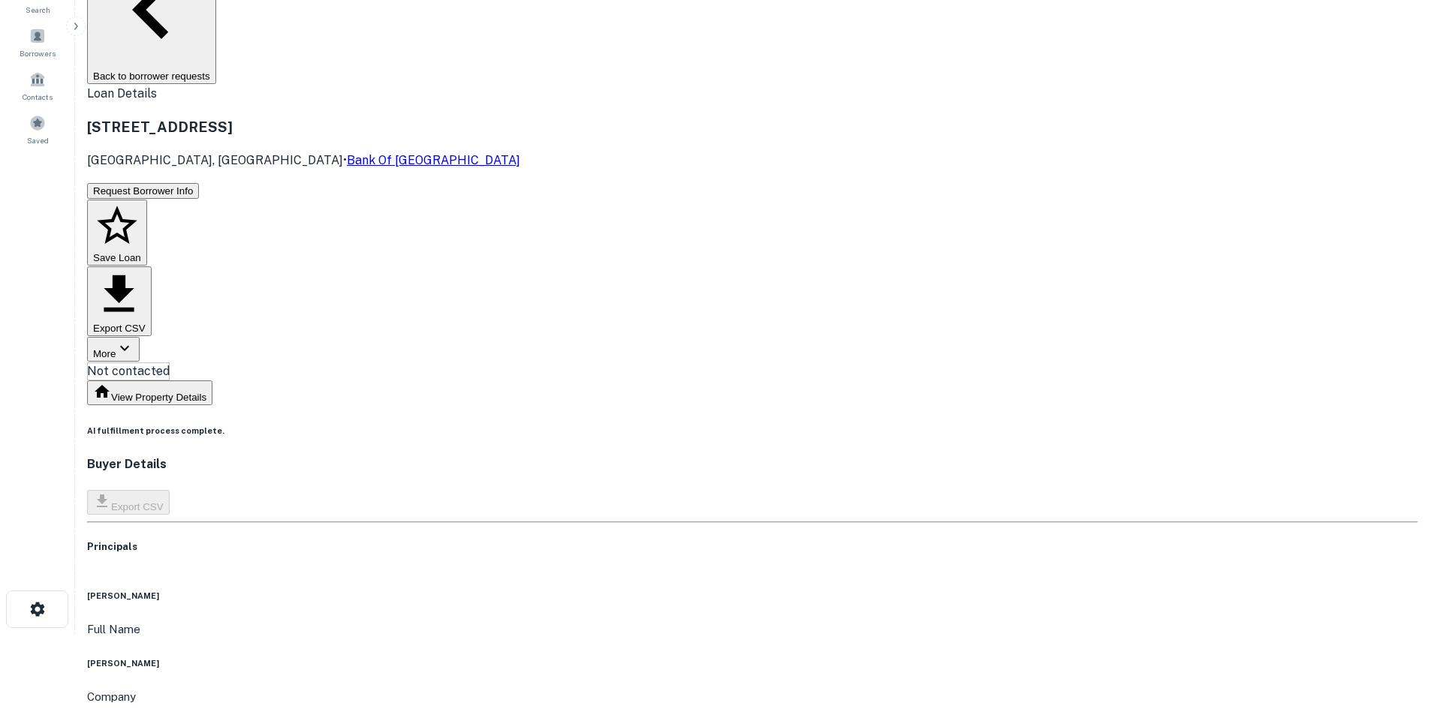
click at [701, 621] on div "Full Name jehmal hudson" at bounding box center [752, 645] width 1331 height 49
click at [695, 658] on h6 "jehmal hudson" at bounding box center [752, 664] width 1331 height 12
click at [692, 658] on h6 "jehmal hudson" at bounding box center [752, 664] width 1331 height 12
click at [691, 658] on h6 "jehmal hudson" at bounding box center [752, 664] width 1331 height 12
click at [690, 658] on h6 "jehmal hudson" at bounding box center [752, 664] width 1331 height 12
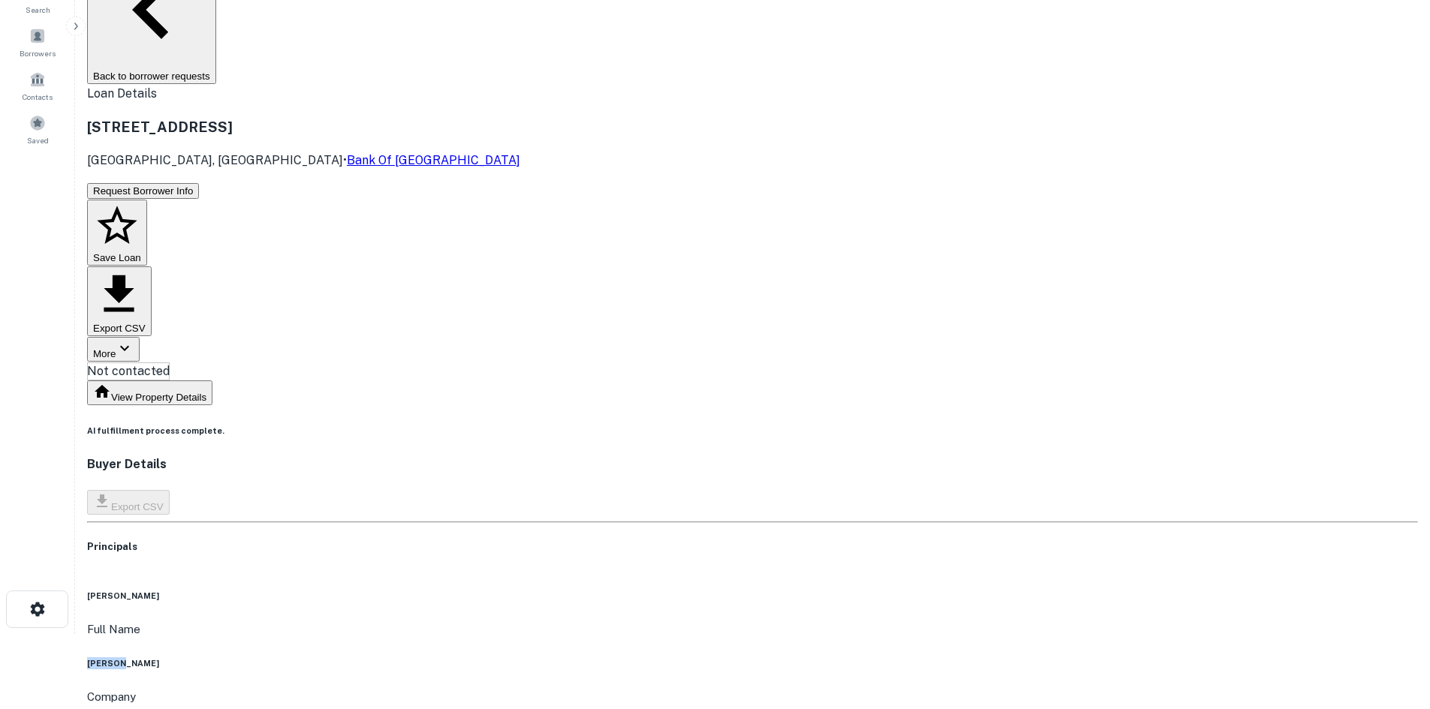
click at [690, 658] on h6 "jehmal hudson" at bounding box center [752, 664] width 1331 height 12
click at [531, 621] on div "Full Name jehmal hudson" at bounding box center [752, 645] width 1331 height 49
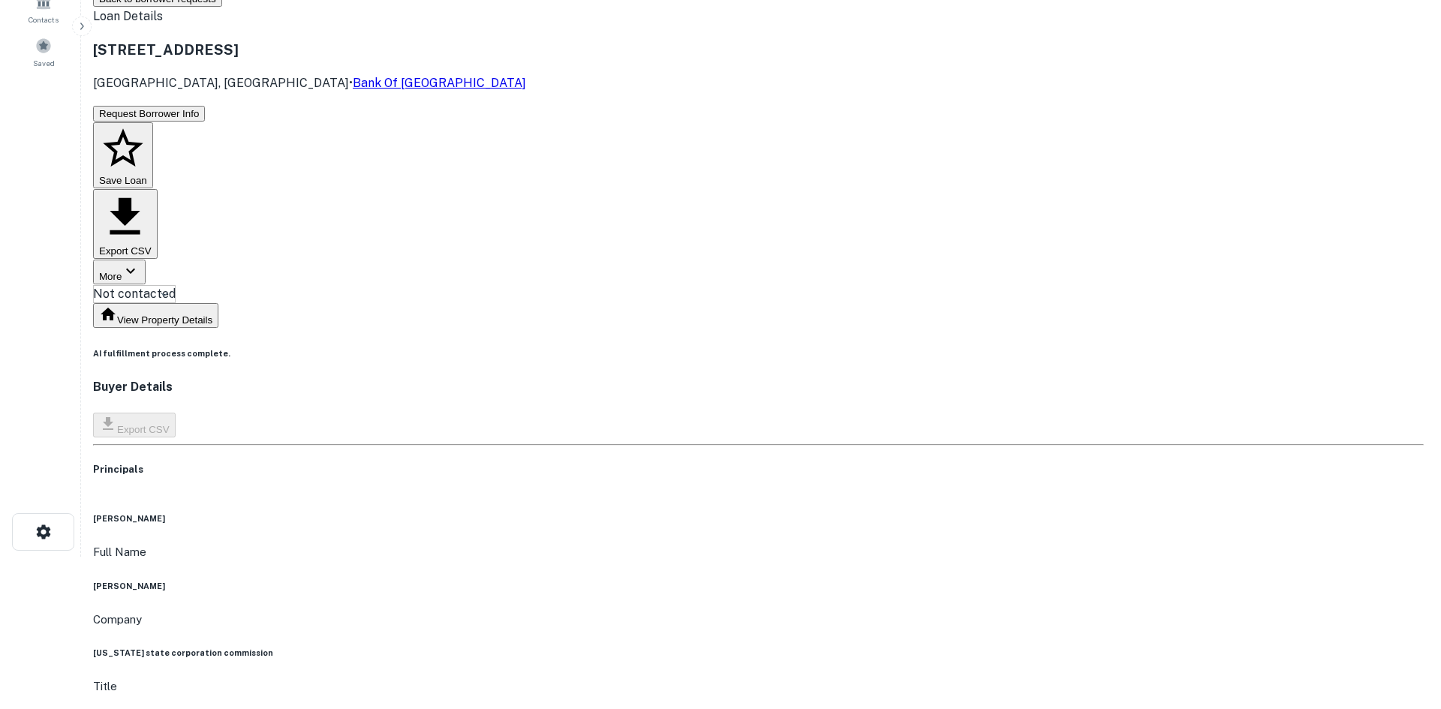
scroll to position [0, 0]
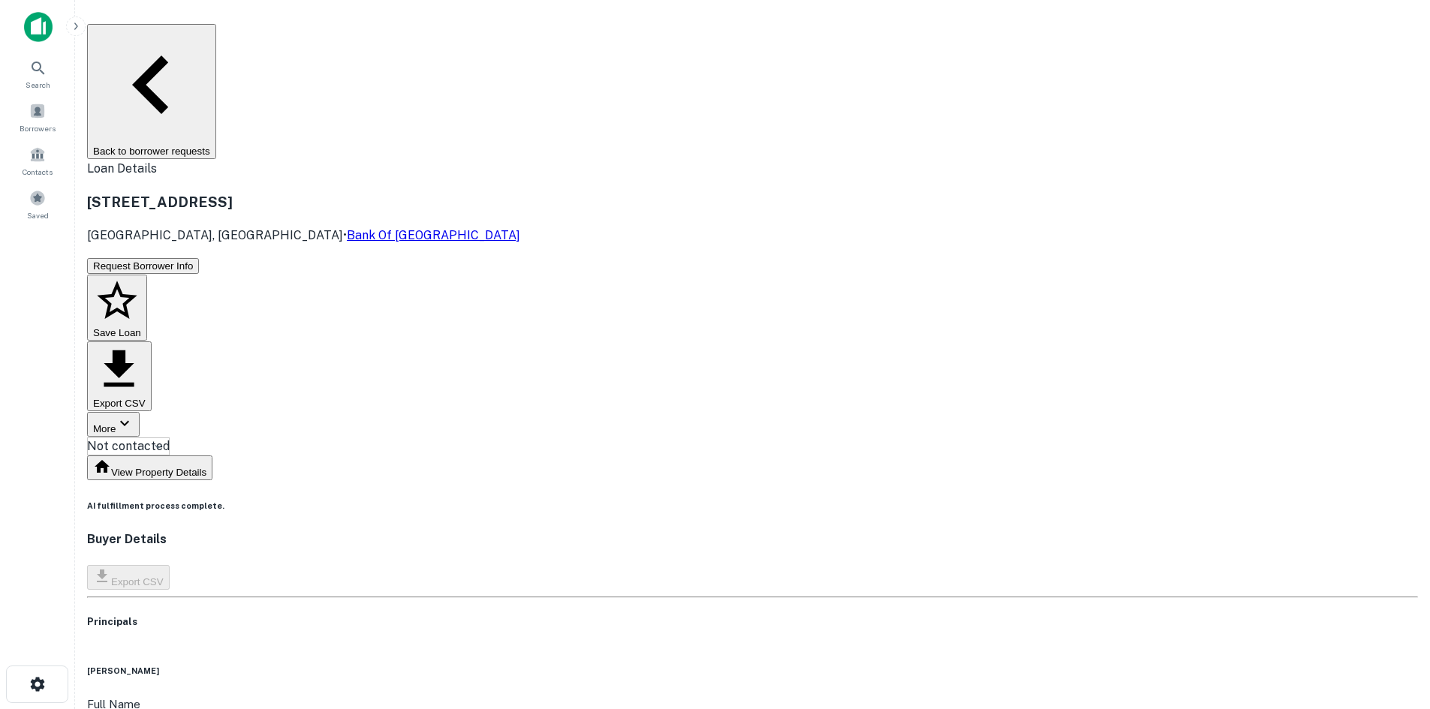
click at [691, 156] on body "Search Borrowers Contacts Saved Back to borrower requests Loan Details 801 E MA…" at bounding box center [715, 354] width 1430 height 709
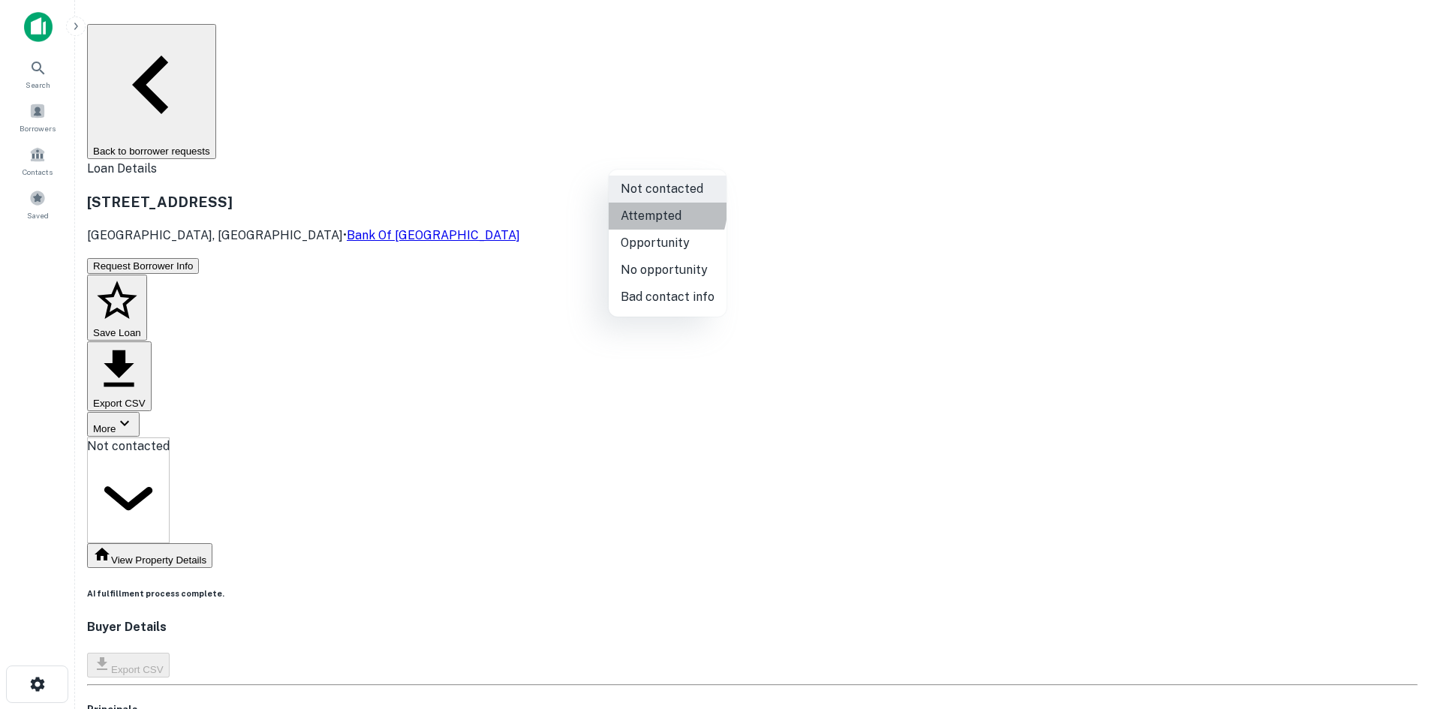
click at [656, 209] on li "Attempted" at bounding box center [668, 216] width 118 height 27
type input "*********"
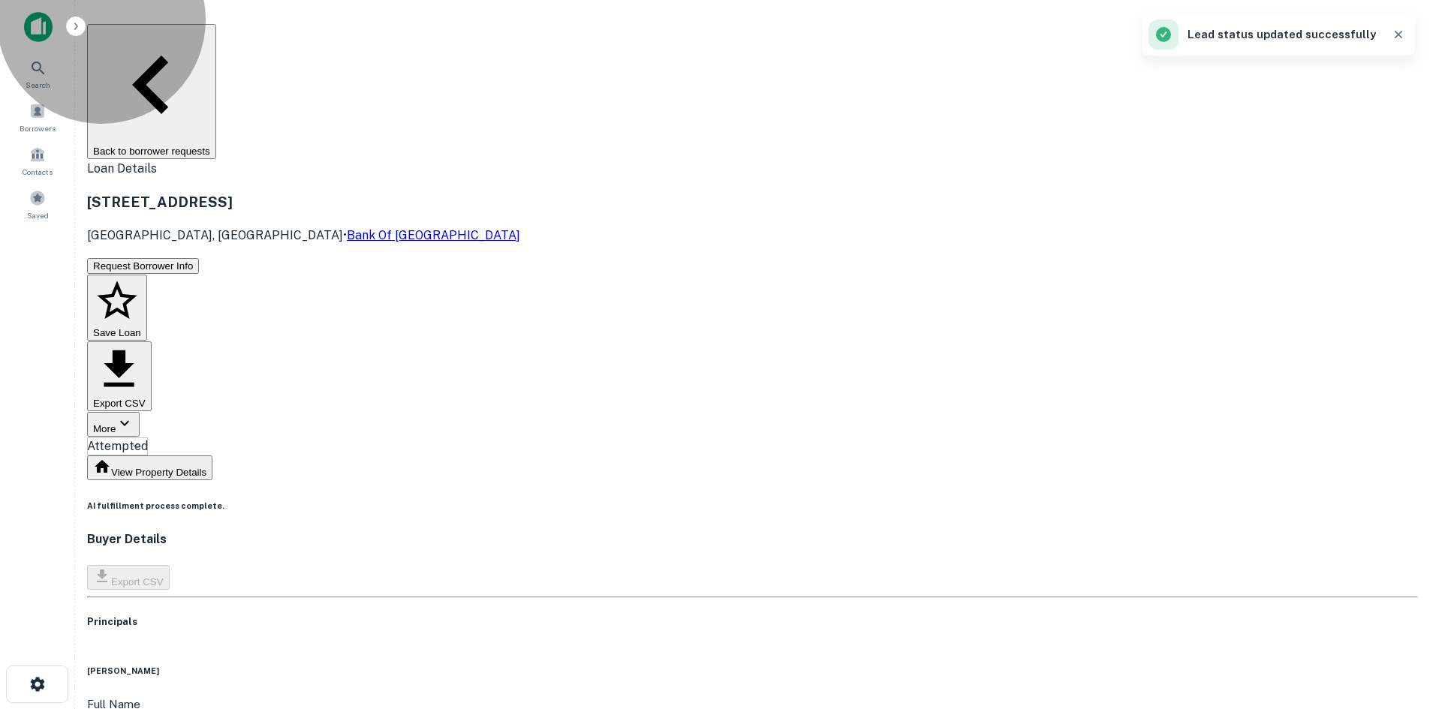
click at [216, 44] on button "Back to borrower requests" at bounding box center [151, 91] width 129 height 135
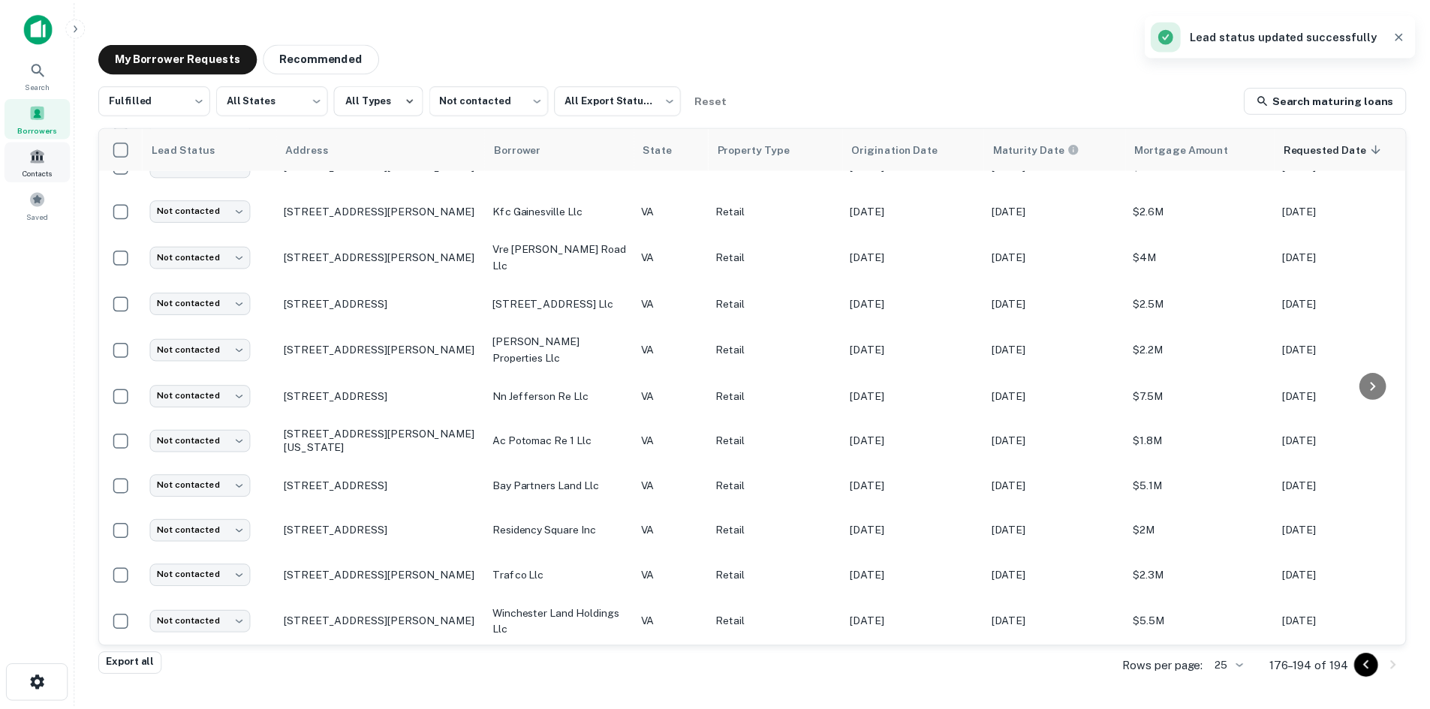
scroll to position [408, 0]
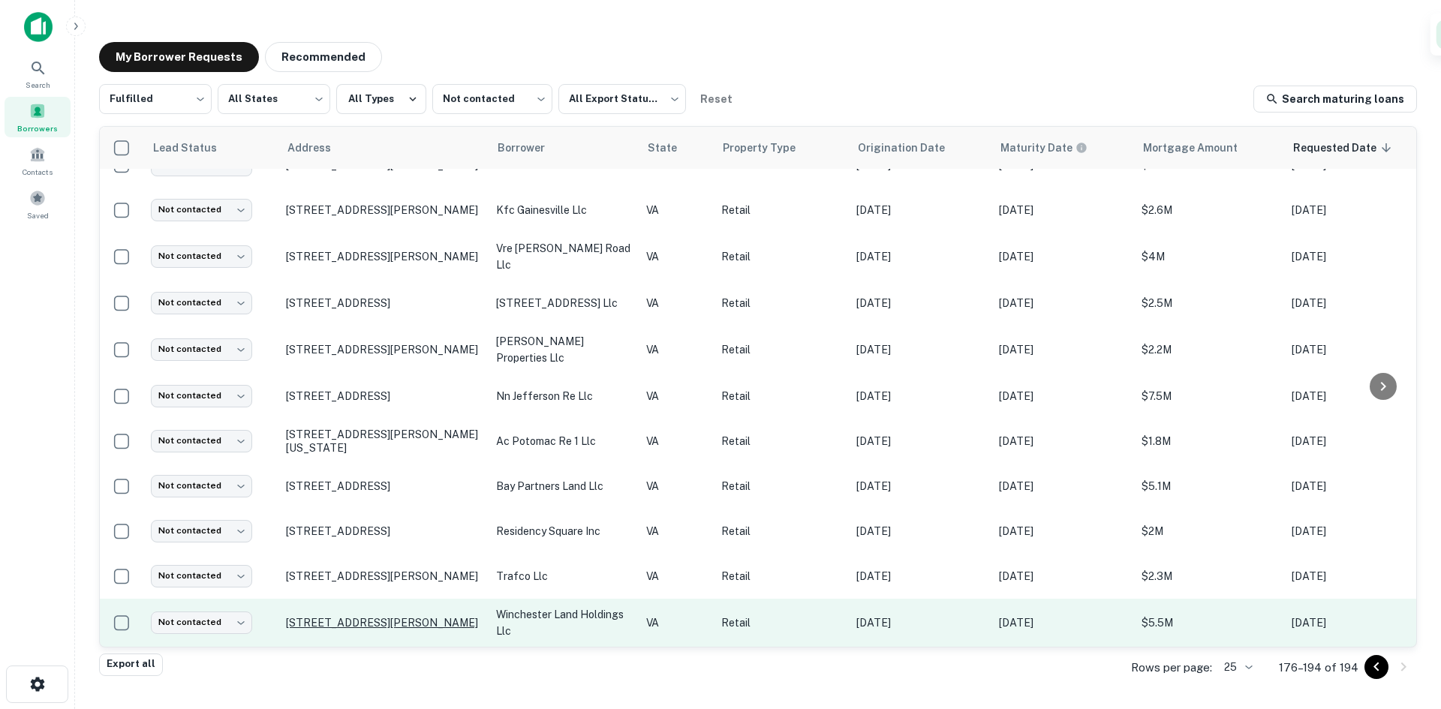
click at [441, 616] on p "171 Gateway Dr Winchester, VA22603" at bounding box center [383, 623] width 195 height 14
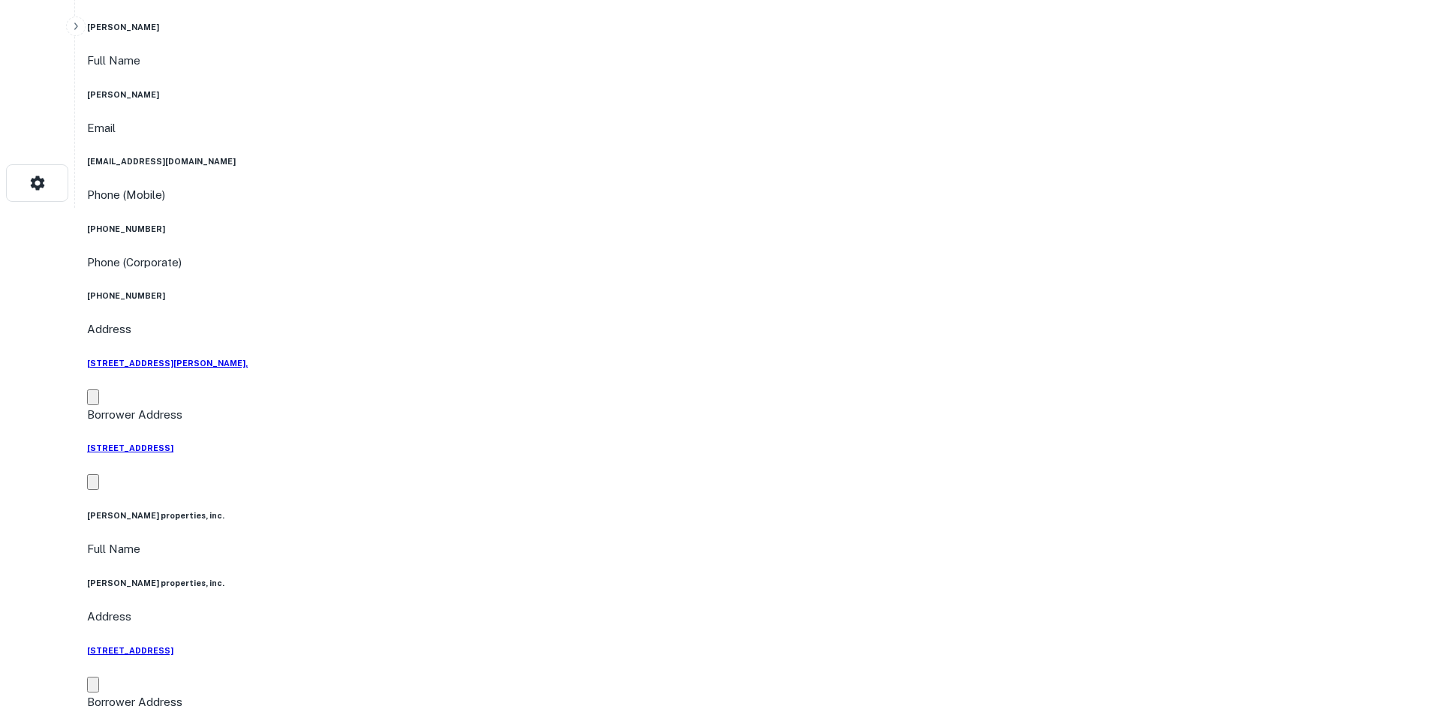
scroll to position [751, 0]
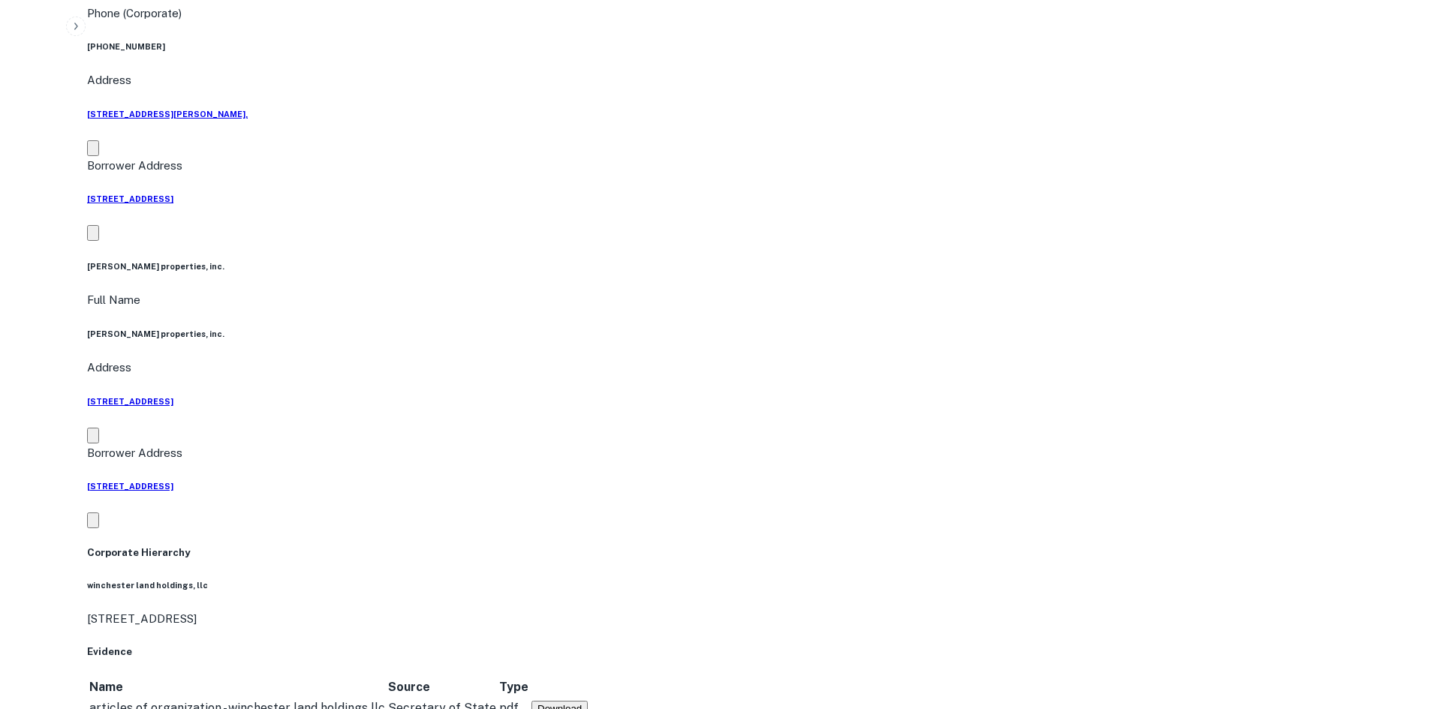
drag, startPoint x: 1284, startPoint y: 428, endPoint x: 1011, endPoint y: 312, distance: 296.3
drag, startPoint x: 1212, startPoint y: 345, endPoint x: 690, endPoint y: 318, distance: 522.4
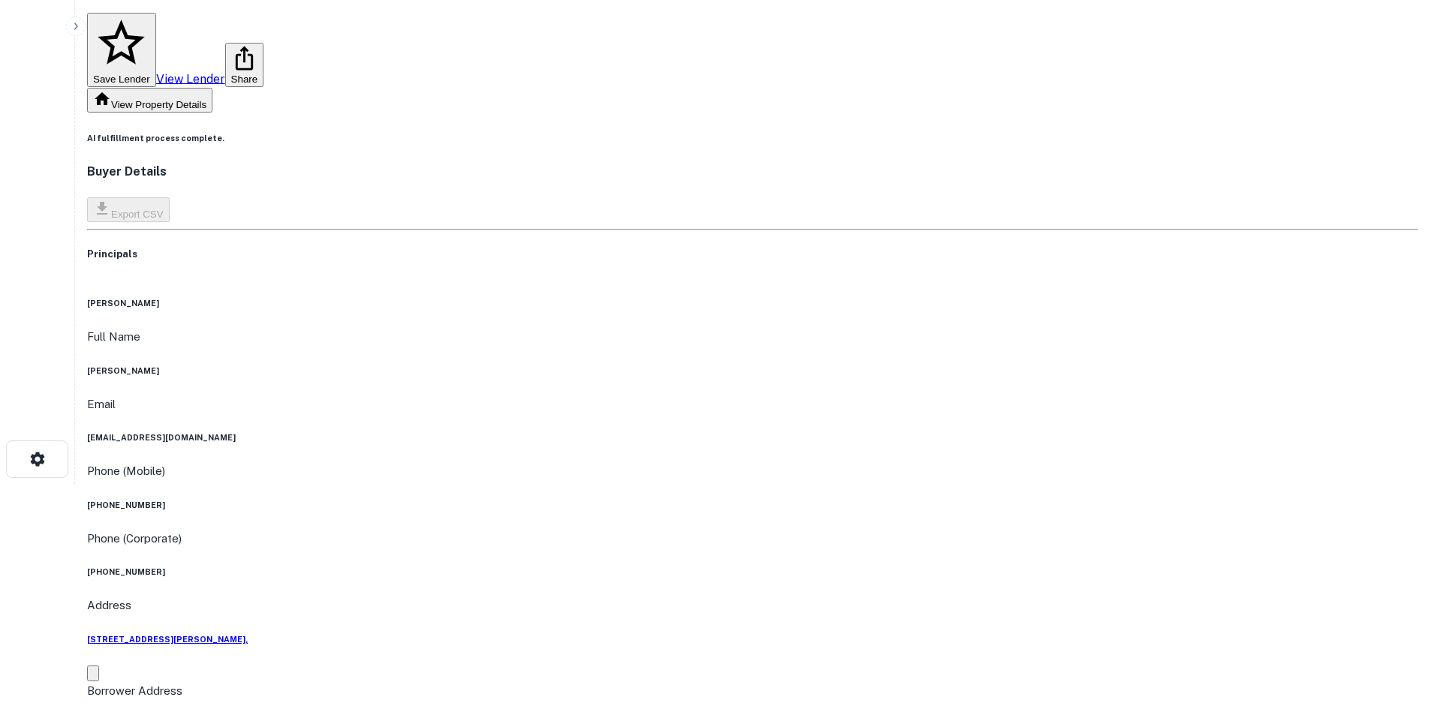
scroll to position [0, 0]
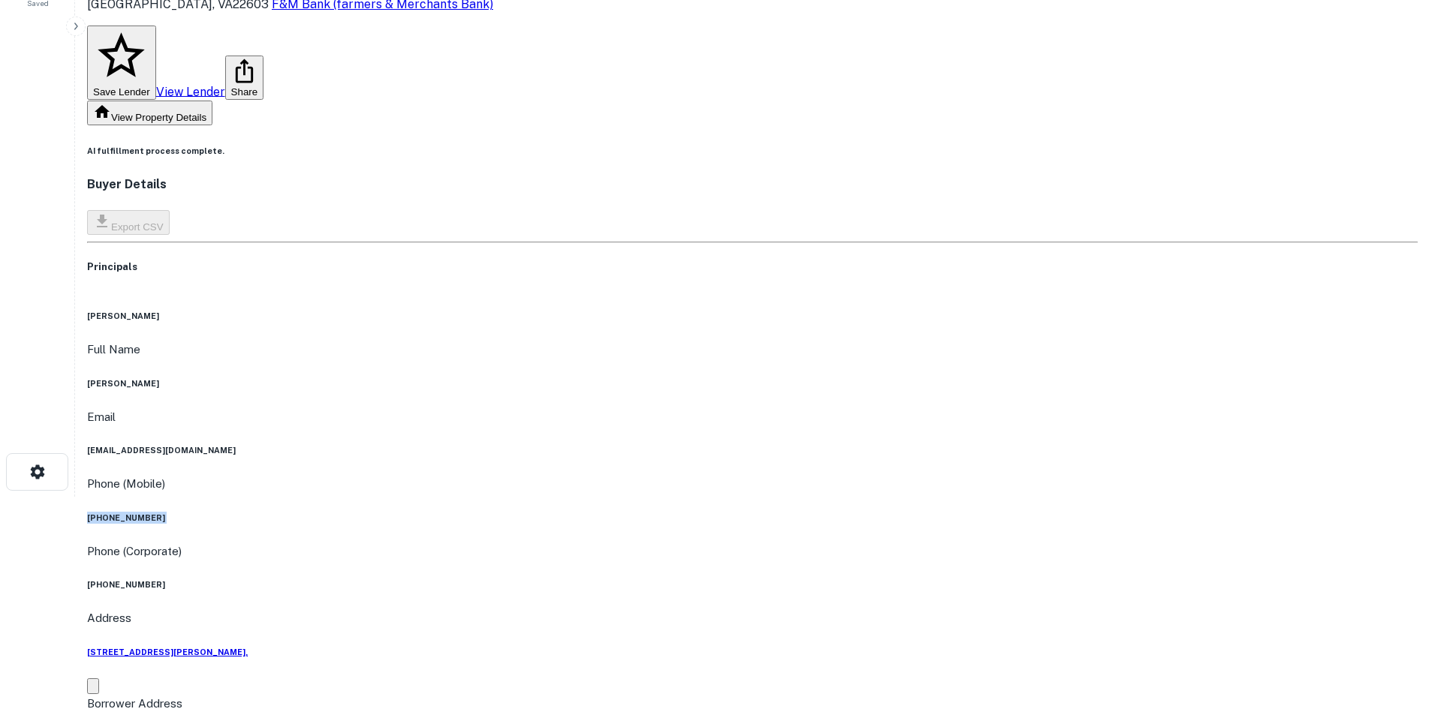
scroll to position [75, 0]
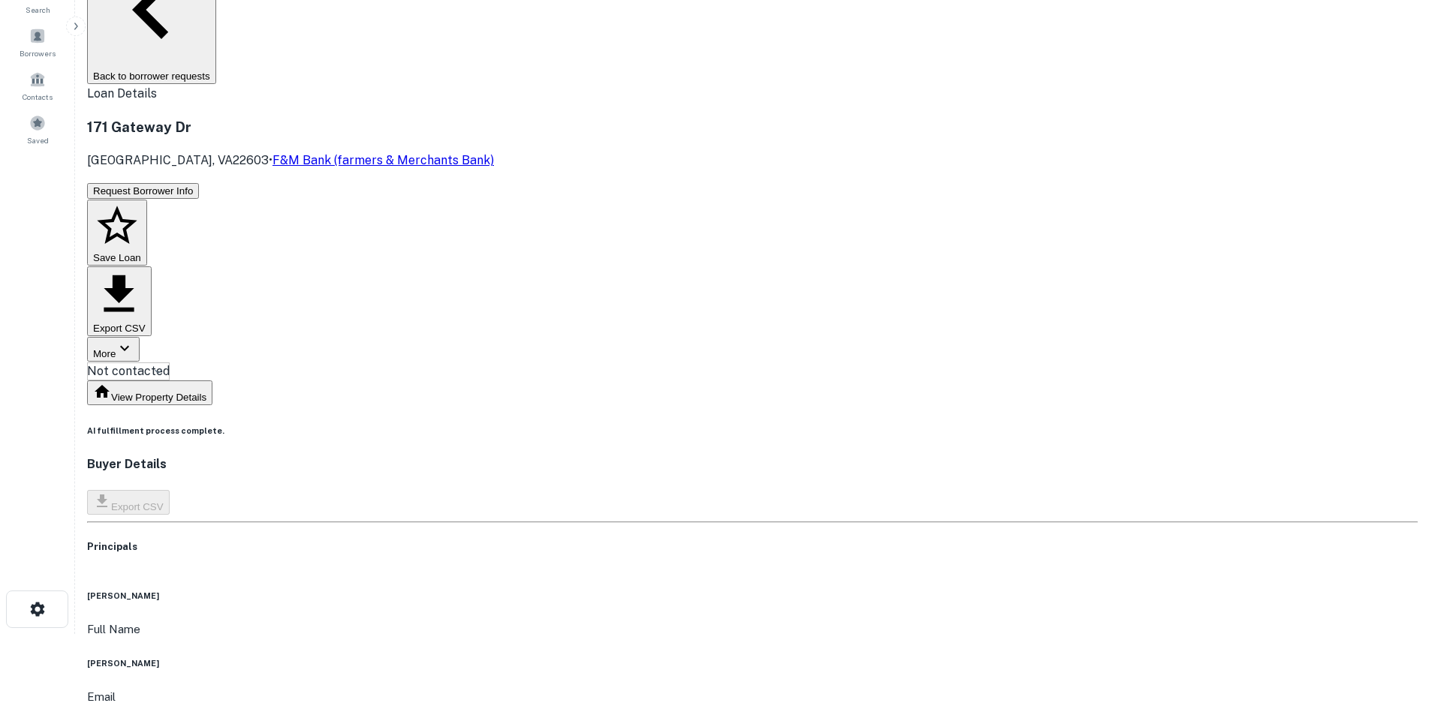
click at [685, 70] on body "Search Borrowers Contacts Saved Back to borrower requests Loan Details 171 Gate…" at bounding box center [715, 279] width 1430 height 709
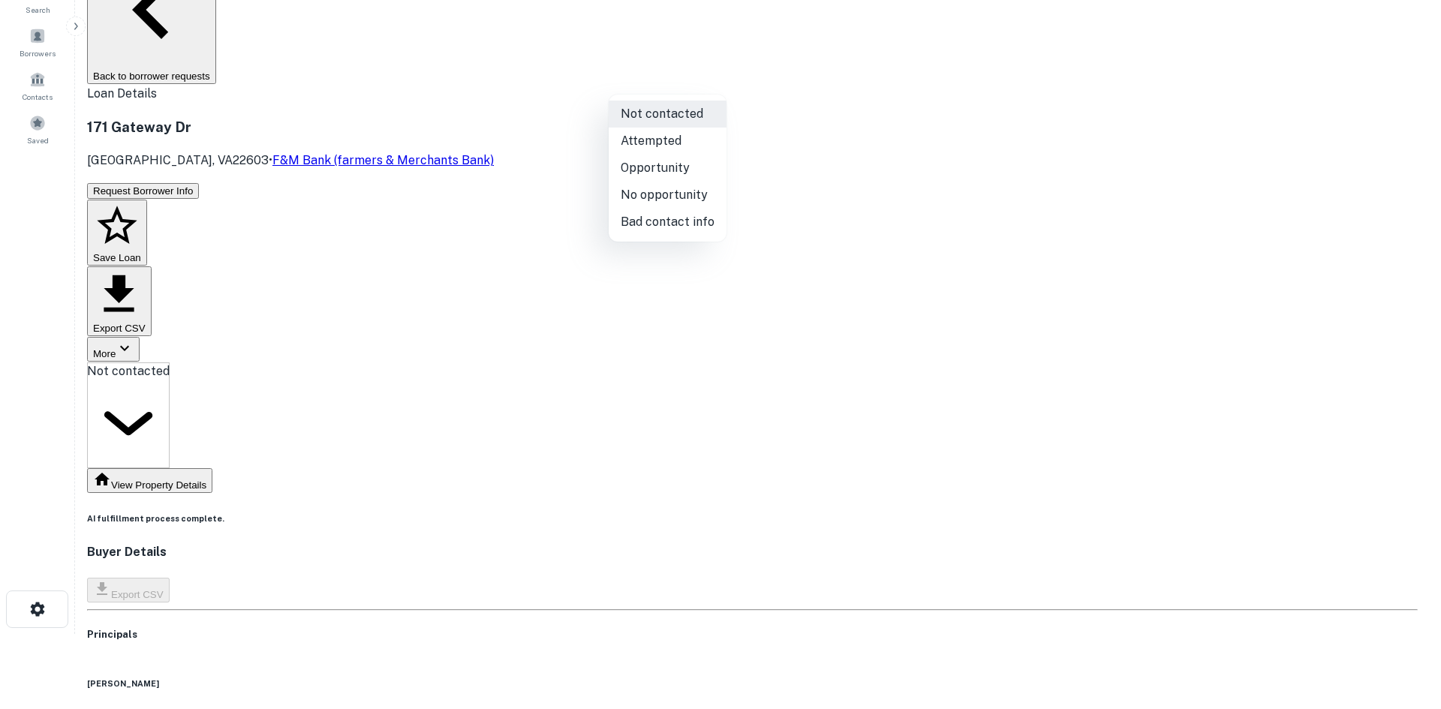
drag, startPoint x: 646, startPoint y: 224, endPoint x: 425, endPoint y: 74, distance: 266.9
click at [641, 221] on li "Bad contact info" at bounding box center [668, 222] width 118 height 27
type input "**********"
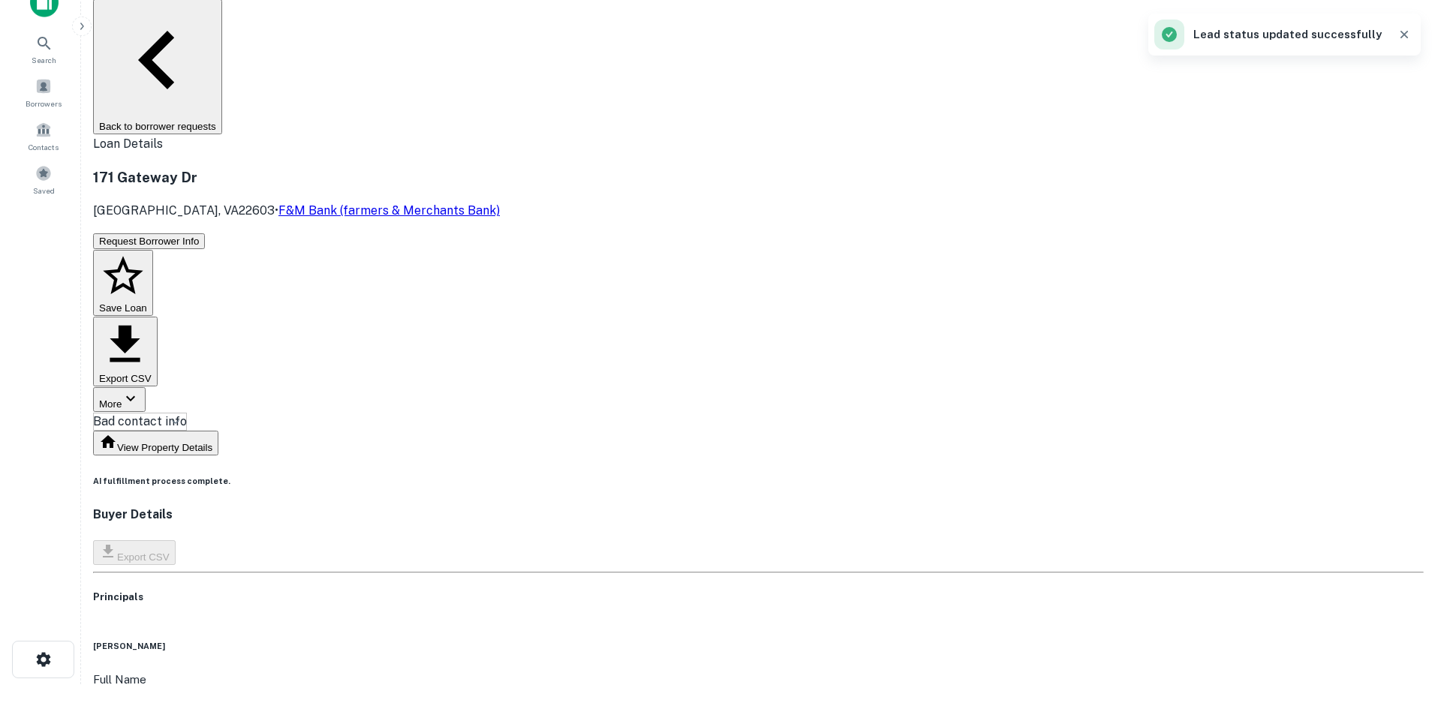
scroll to position [0, 0]
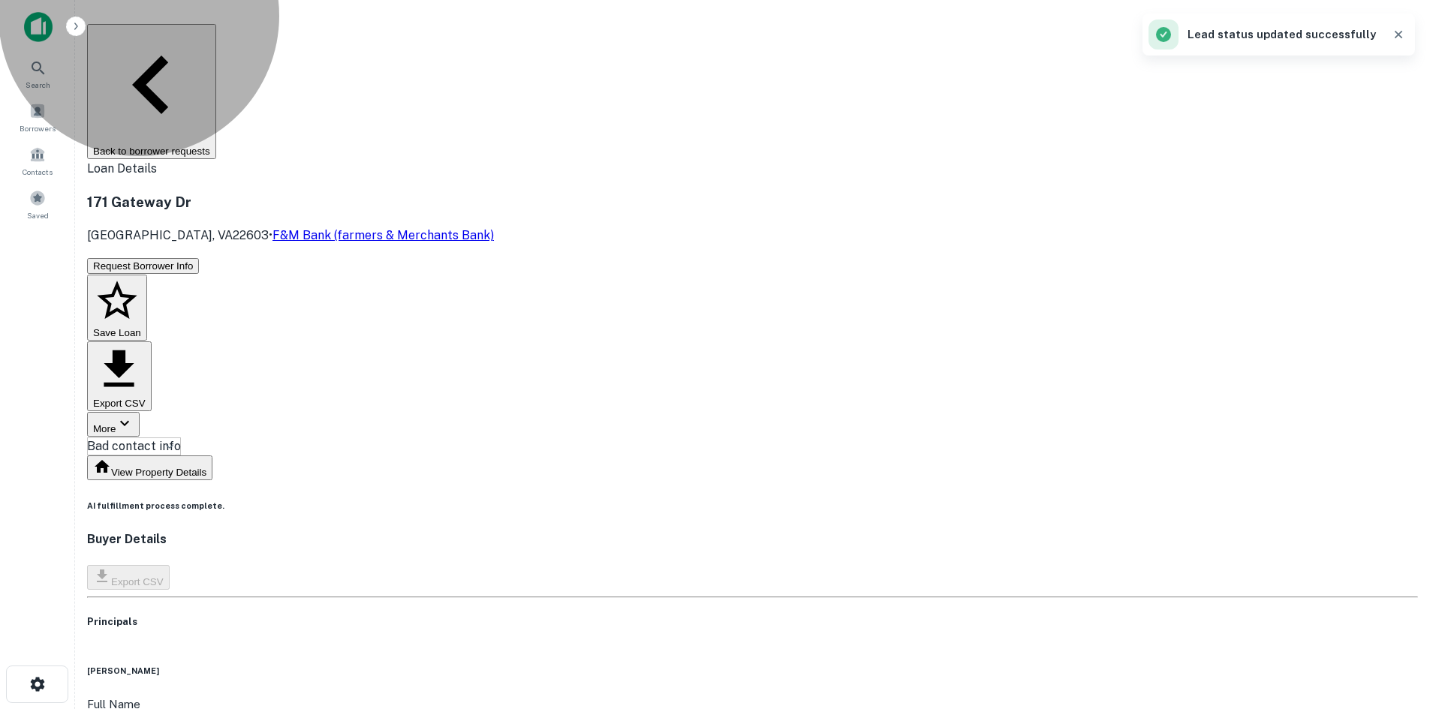
click at [216, 40] on button "Back to borrower requests" at bounding box center [151, 91] width 129 height 135
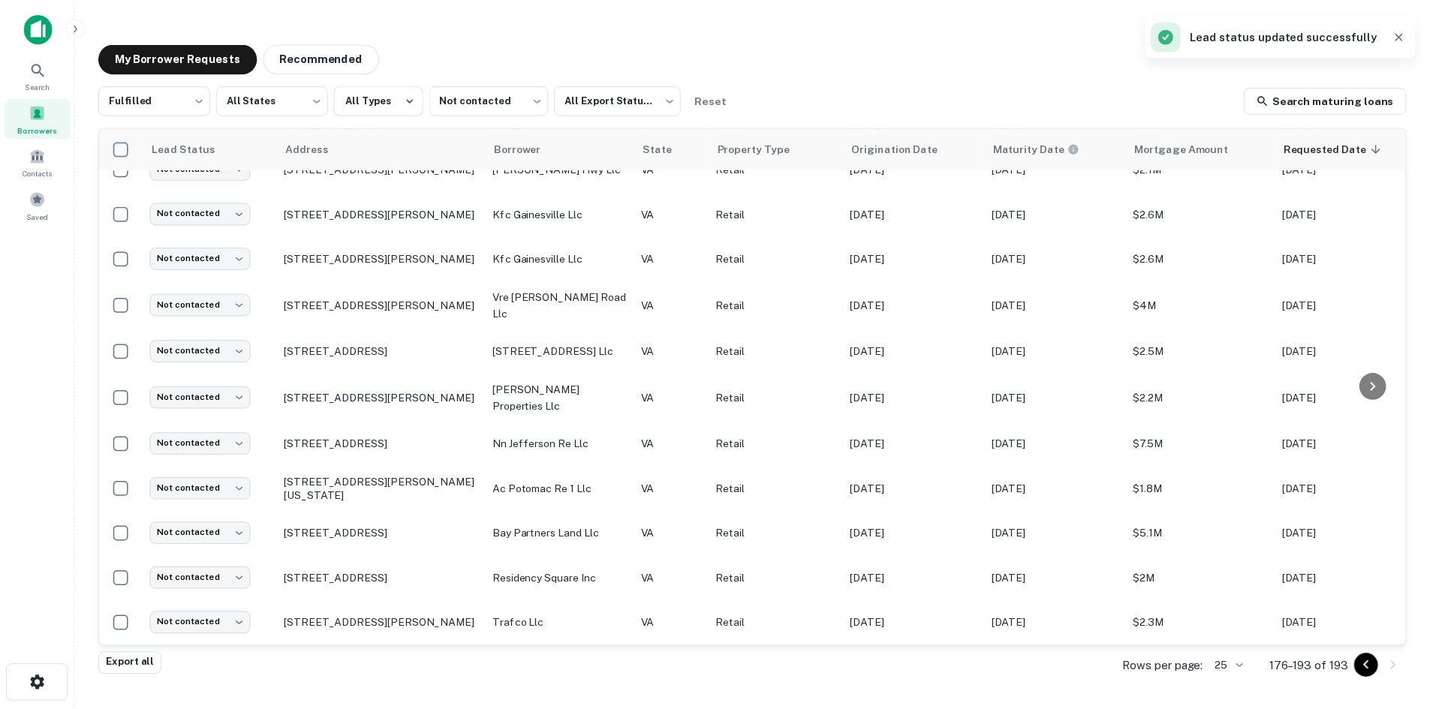
scroll to position [360, 0]
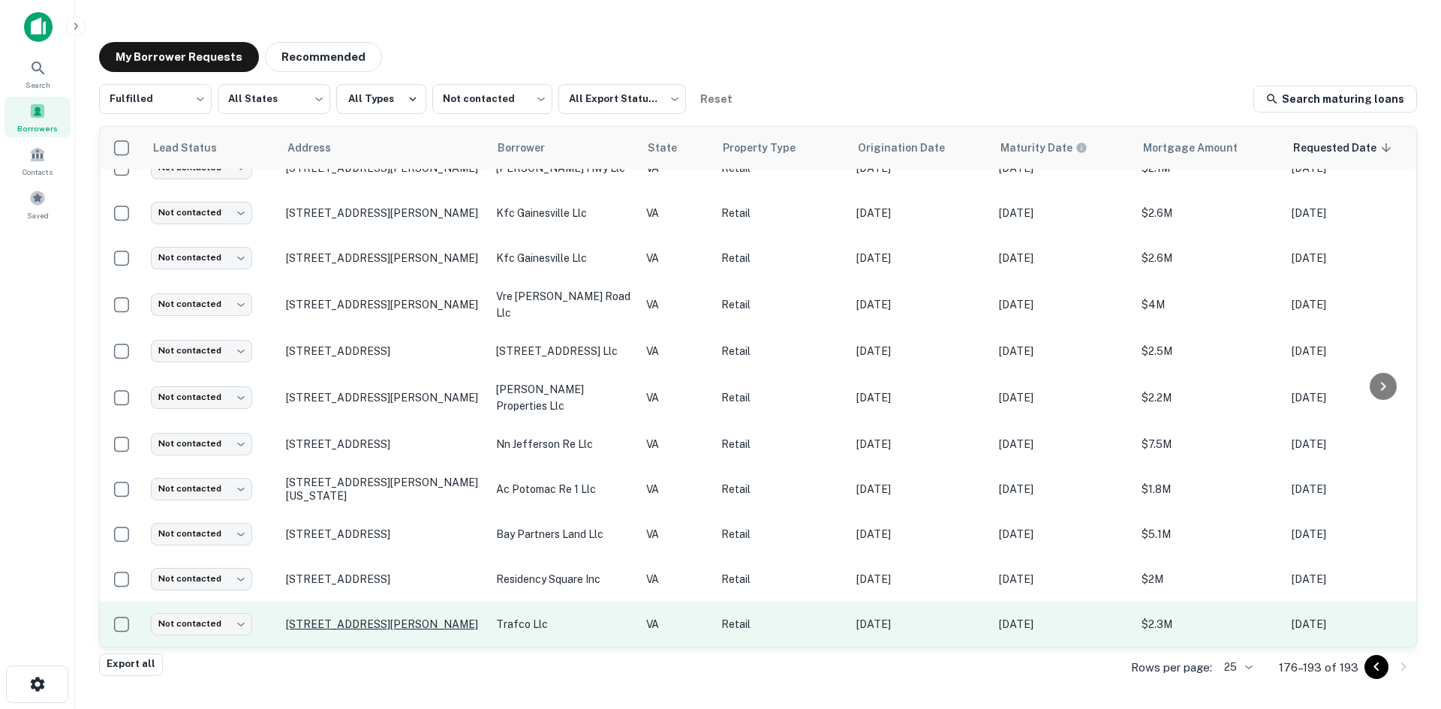
click at [366, 618] on p "8244 Jupiter Dr Mechanicsville, VA23116" at bounding box center [383, 625] width 195 height 14
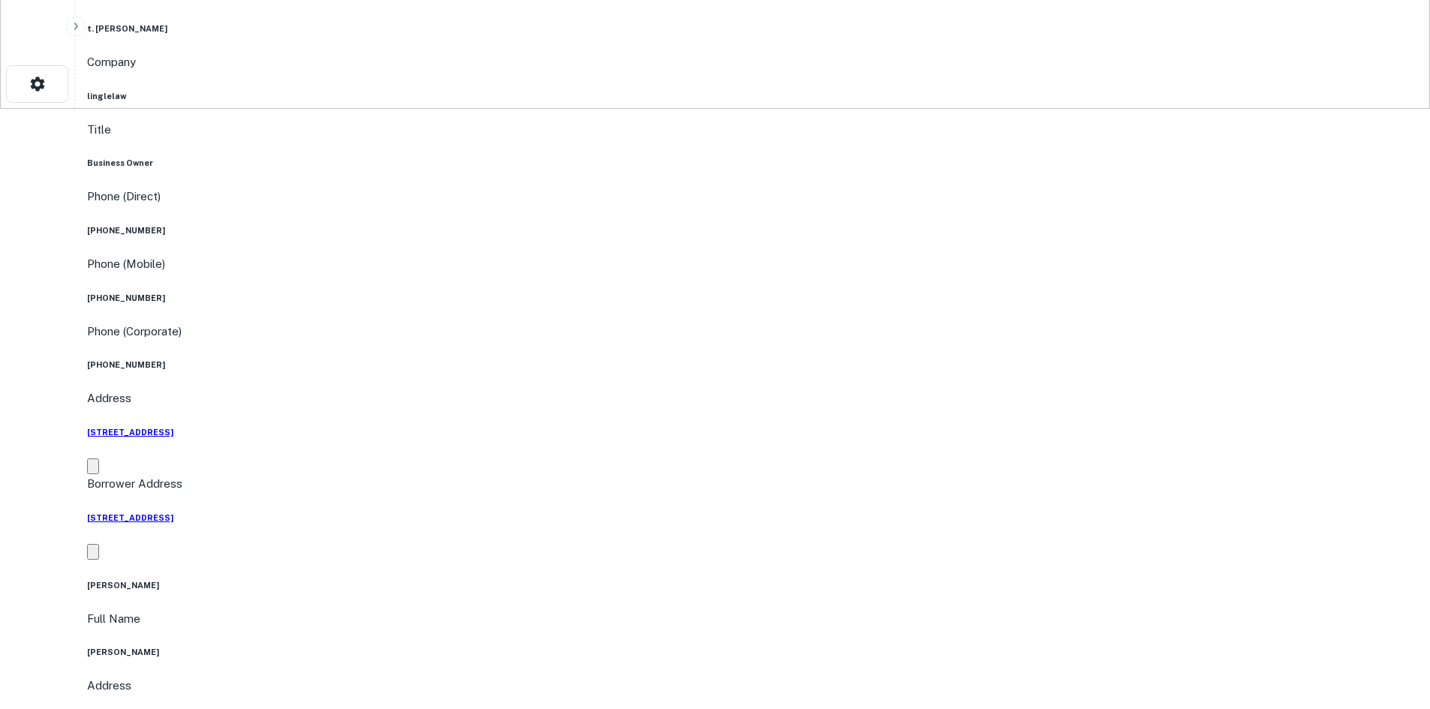
scroll to position [1126, 0]
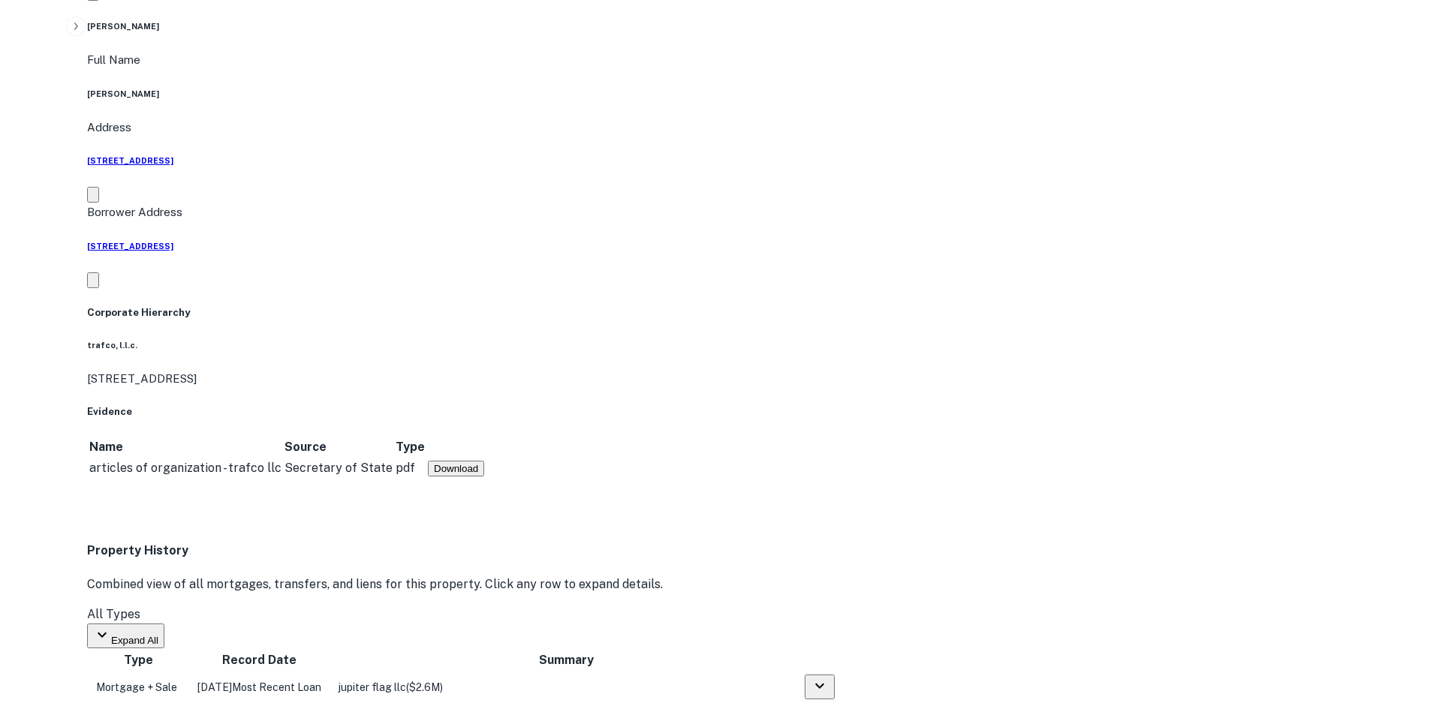
drag, startPoint x: 1287, startPoint y: 612, endPoint x: 1106, endPoint y: 525, distance: 200.8
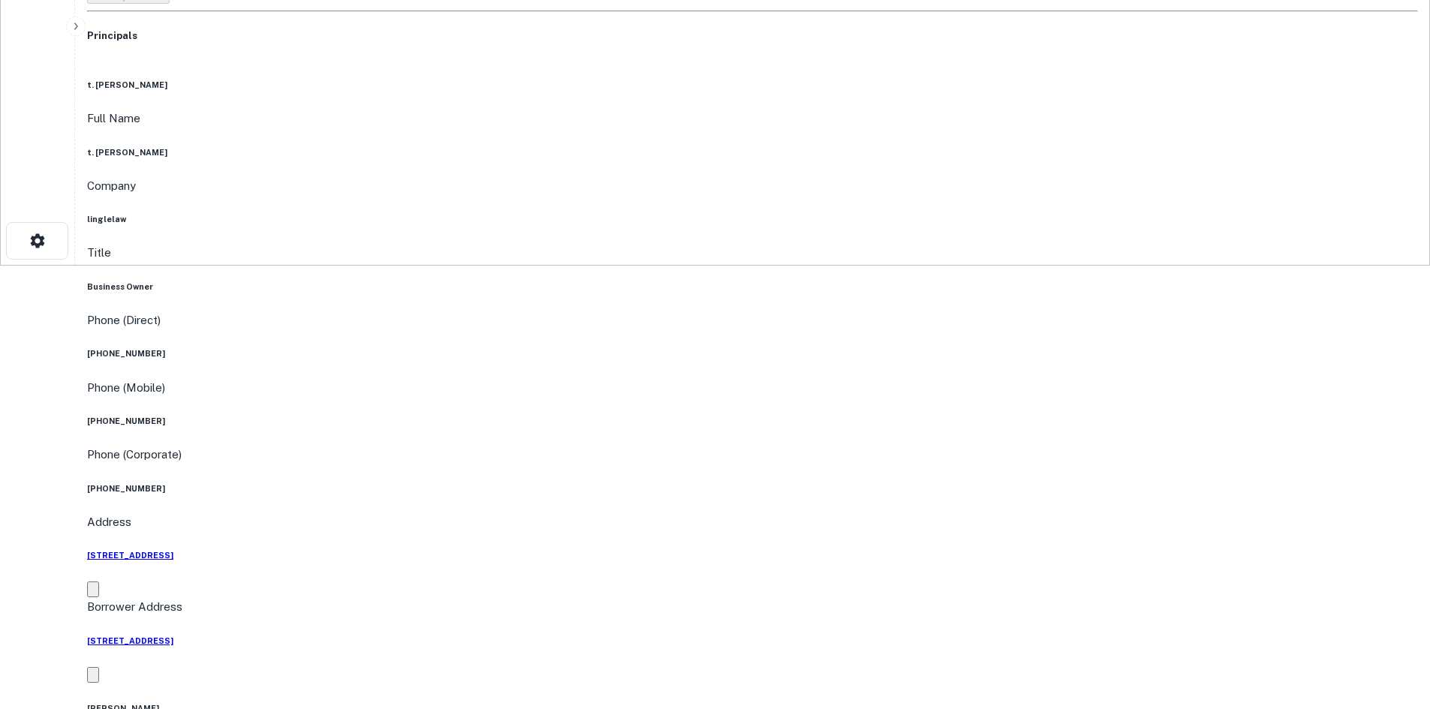
scroll to position [225, 0]
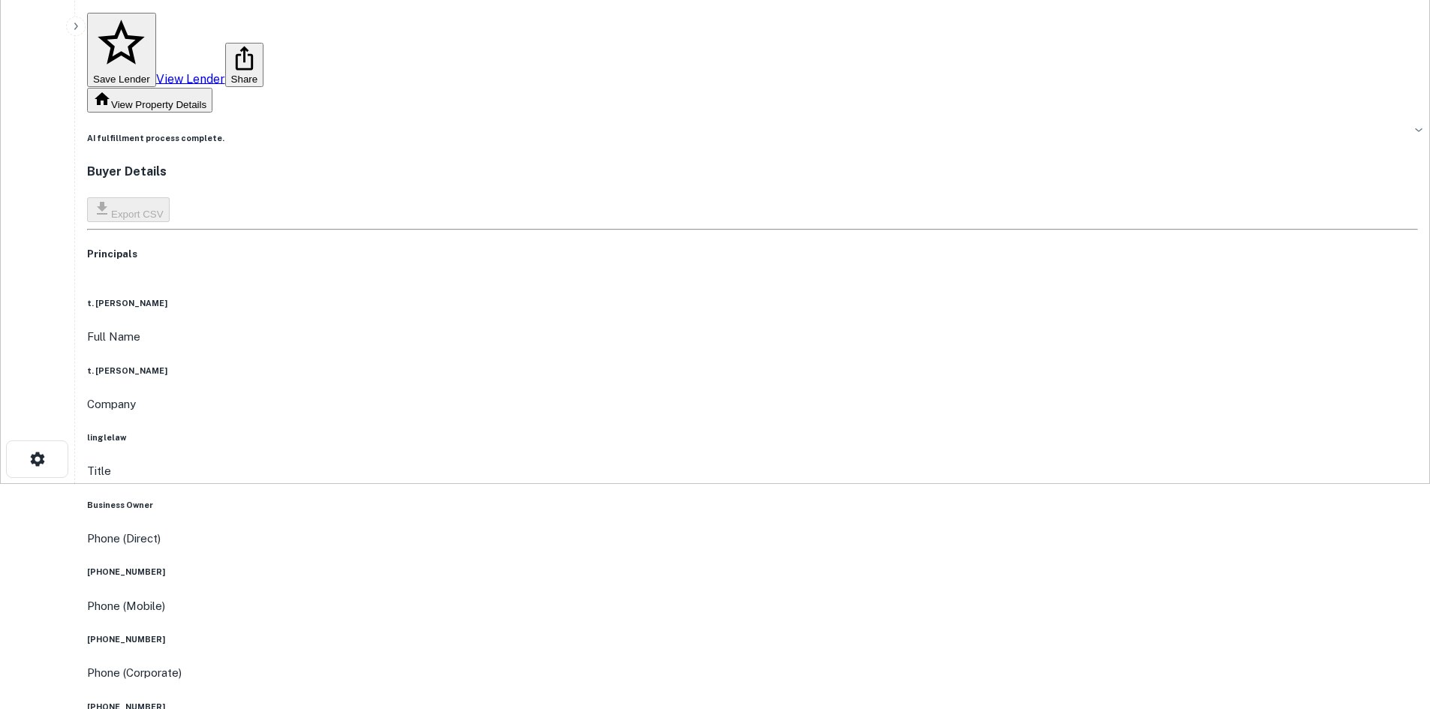
click at [710, 566] on h6 "(804) 272-6944" at bounding box center [752, 572] width 1331 height 12
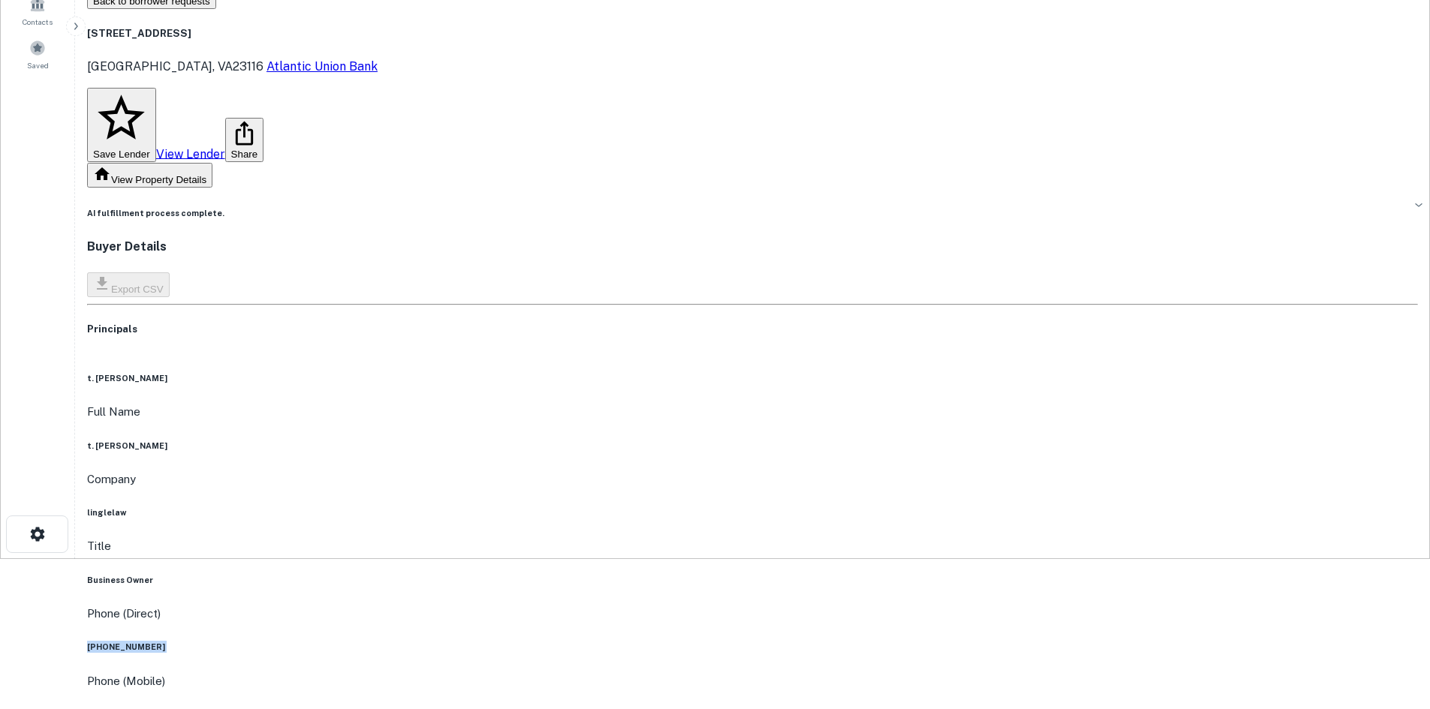
click at [722, 440] on h6 "t. andrew lingle" at bounding box center [752, 446] width 1331 height 12
click at [719, 440] on h6 "t. andrew lingle" at bounding box center [752, 446] width 1331 height 12
click at [717, 440] on h6 "t. andrew lingle" at bounding box center [752, 446] width 1331 height 12
click at [565, 403] on div "Full Name t. andrew lingle" at bounding box center [752, 427] width 1331 height 49
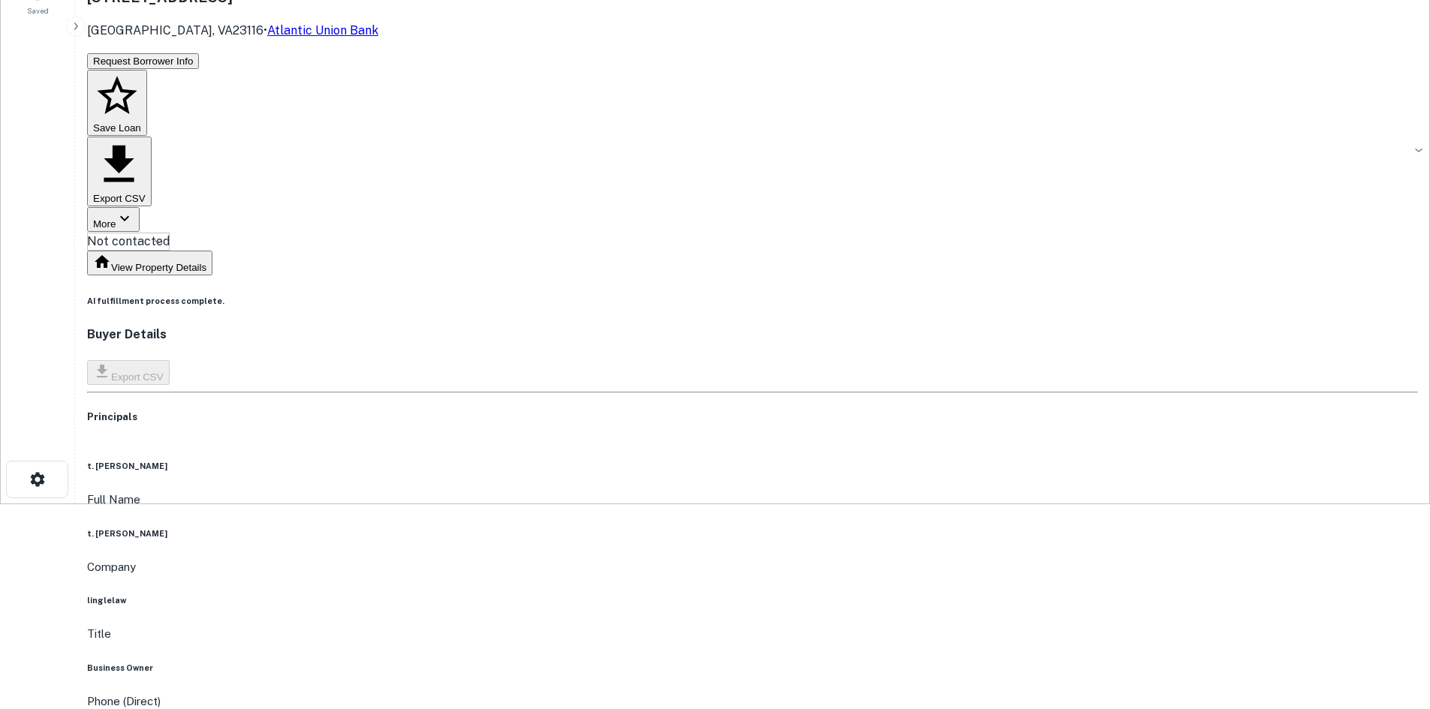
scroll to position [0, 0]
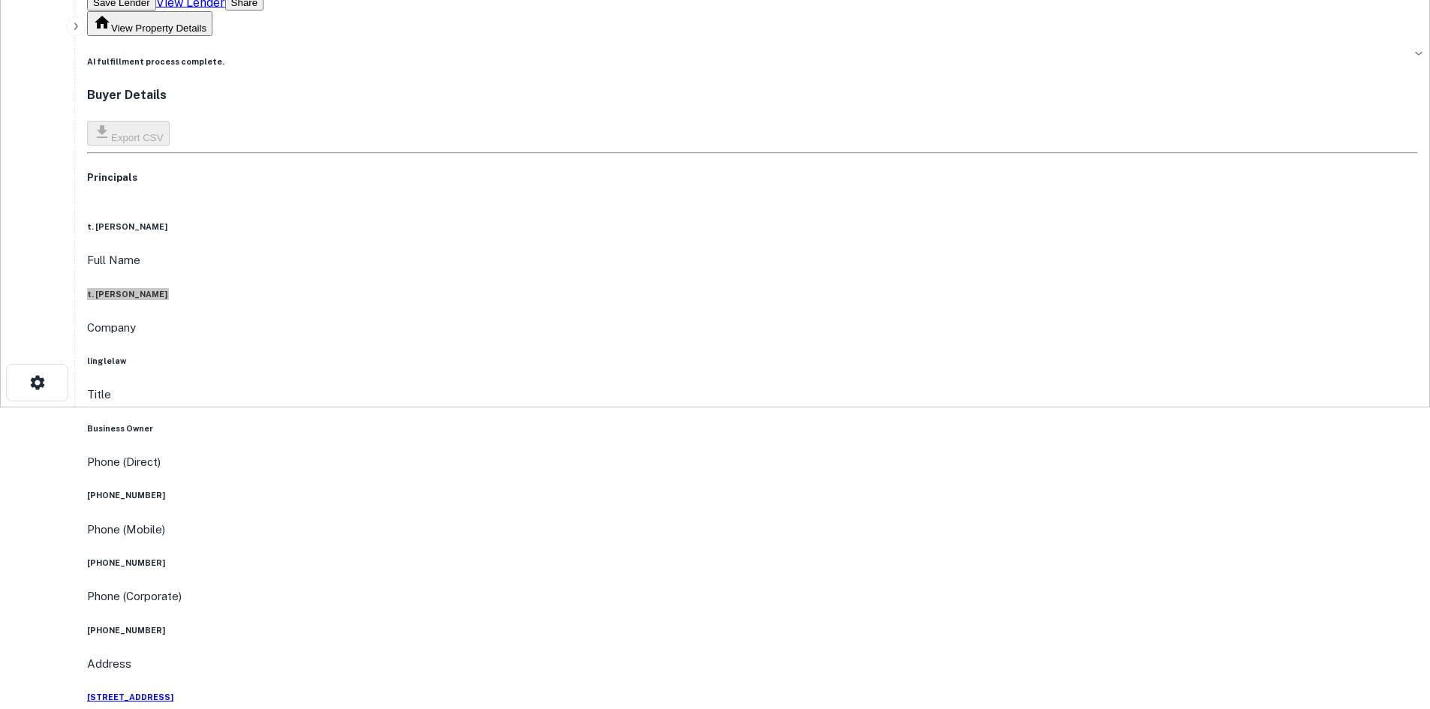
scroll to position [300, 0]
click at [733, 558] on h6 "(678) 640-6306" at bounding box center [752, 564] width 1331 height 12
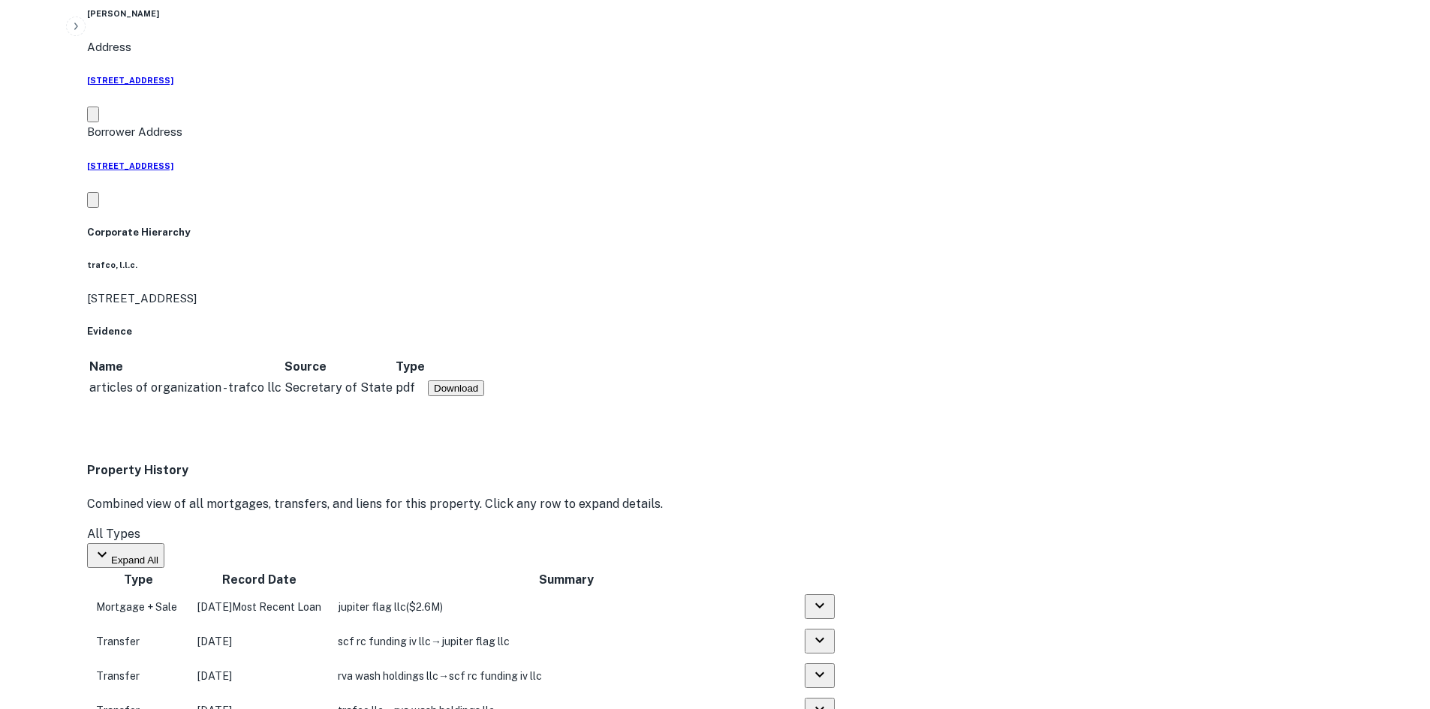
scroll to position [1351, 0]
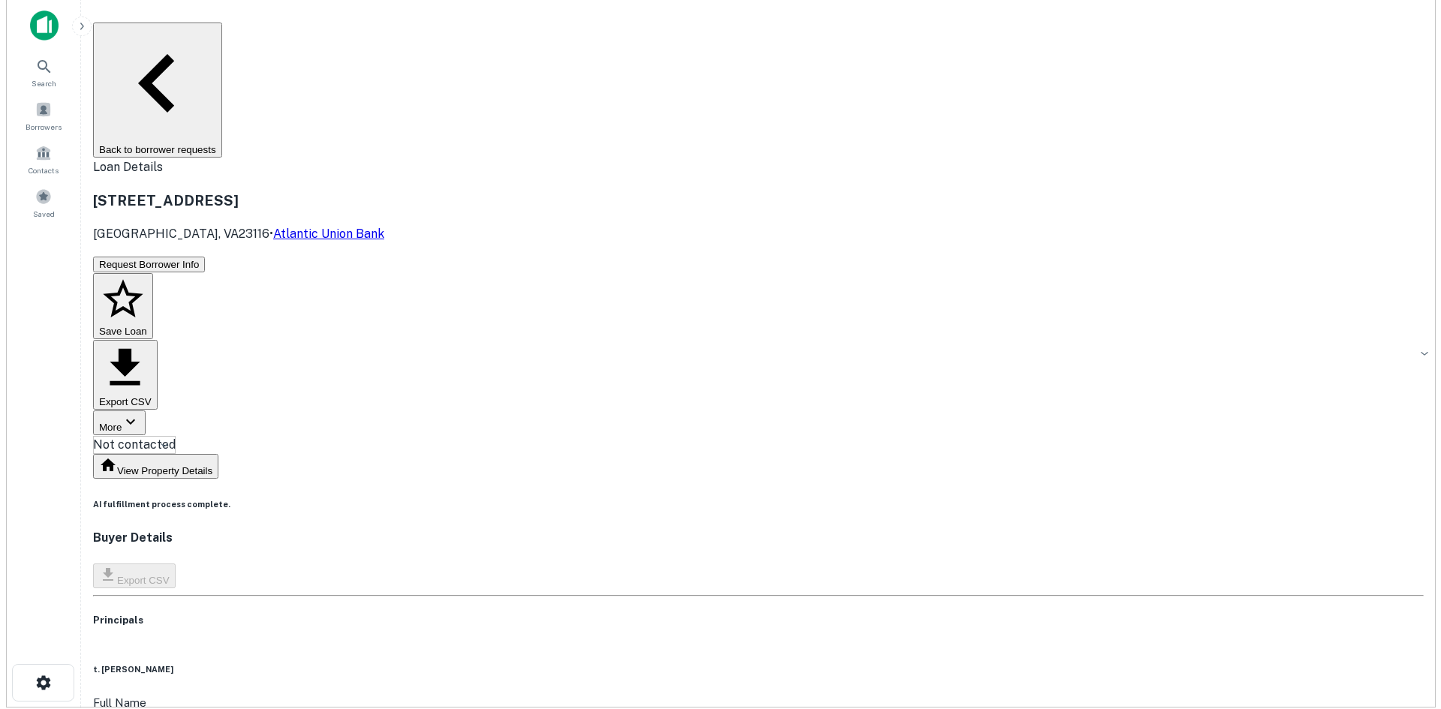
scroll to position [0, 0]
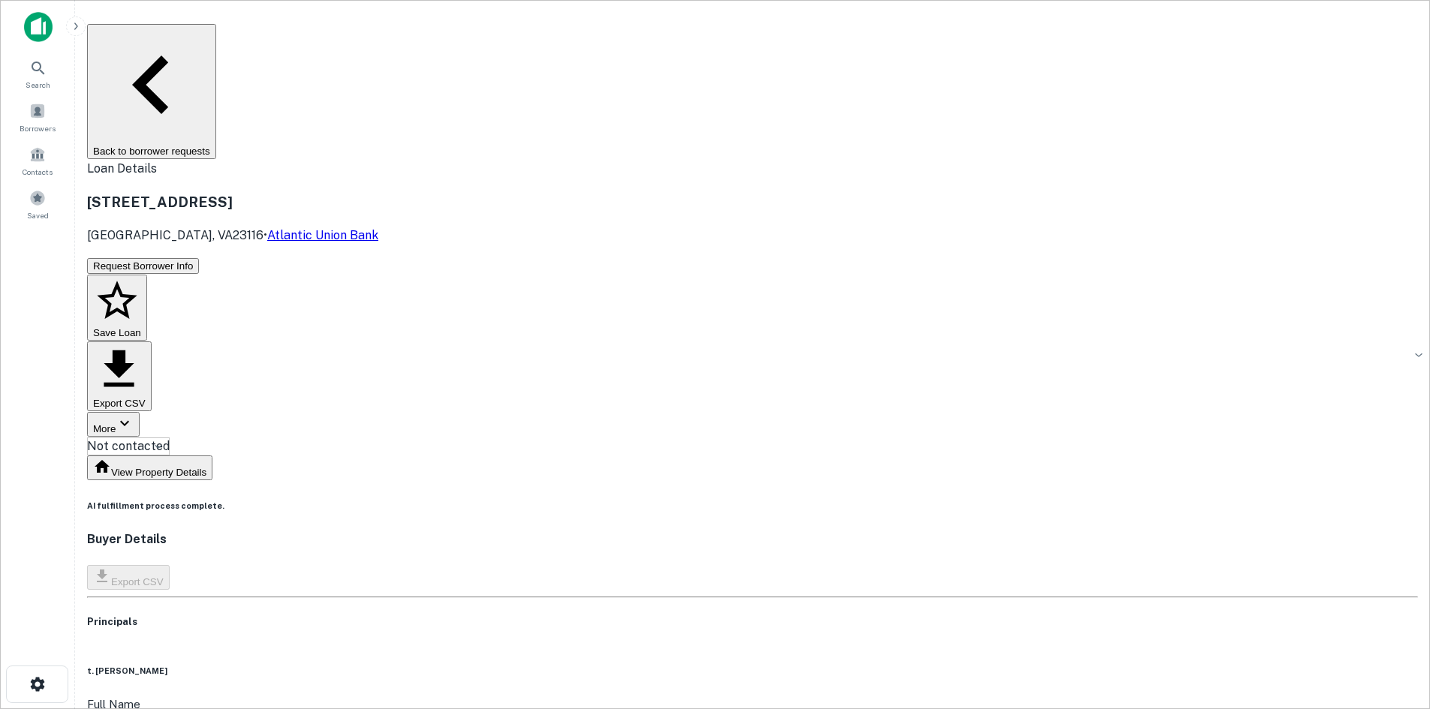
click at [686, 191] on div "8244 Jupiter Dr Mechanicsville, VA23116 • Atlantic Union Bank" at bounding box center [752, 217] width 1331 height 53
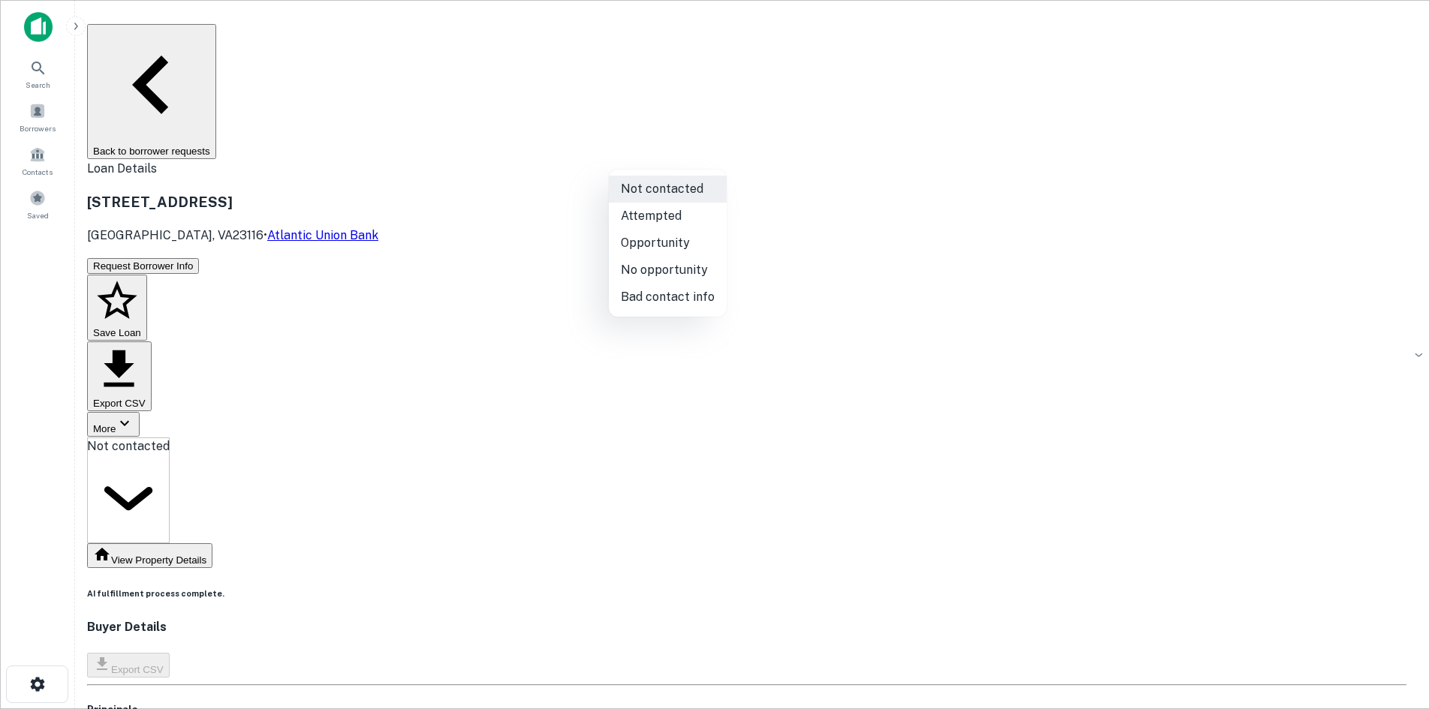
drag, startPoint x: 679, startPoint y: 154, endPoint x: 681, endPoint y: 207, distance: 53.3
click at [680, 153] on body "Search Borrowers Contacts Saved Back to borrower requests Loan Details 8244 Jup…" at bounding box center [715, 354] width 1430 height 709
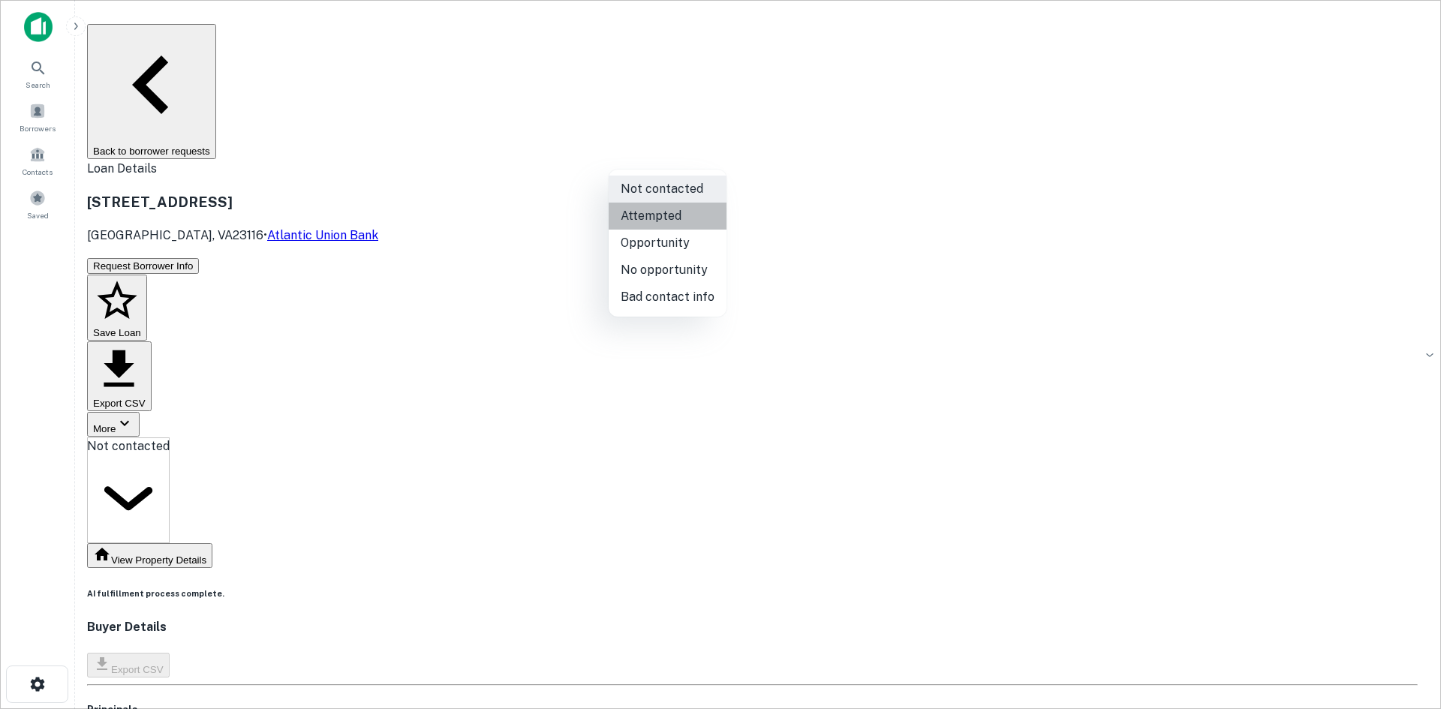
click at [681, 225] on li "Attempted" at bounding box center [668, 216] width 118 height 27
type input "*********"
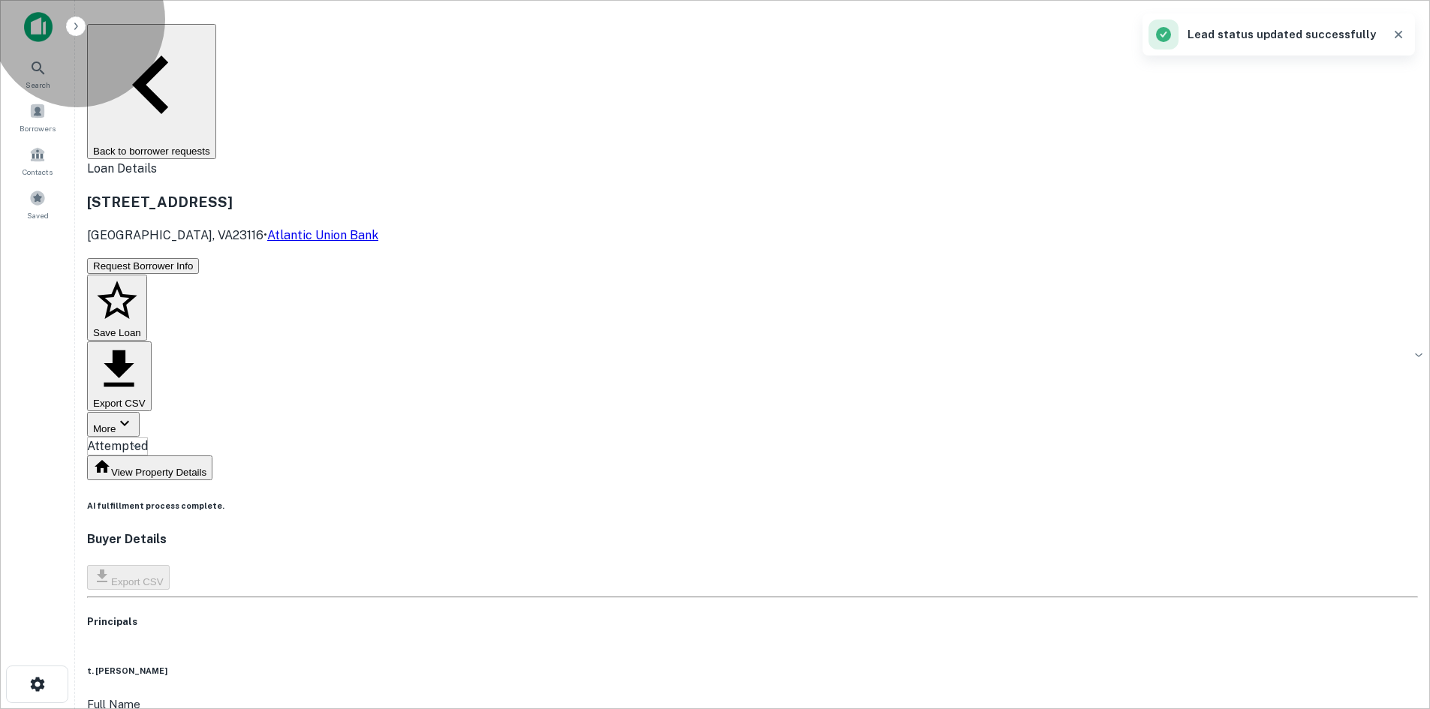
click at [216, 44] on button "Back to borrower requests" at bounding box center [151, 91] width 129 height 135
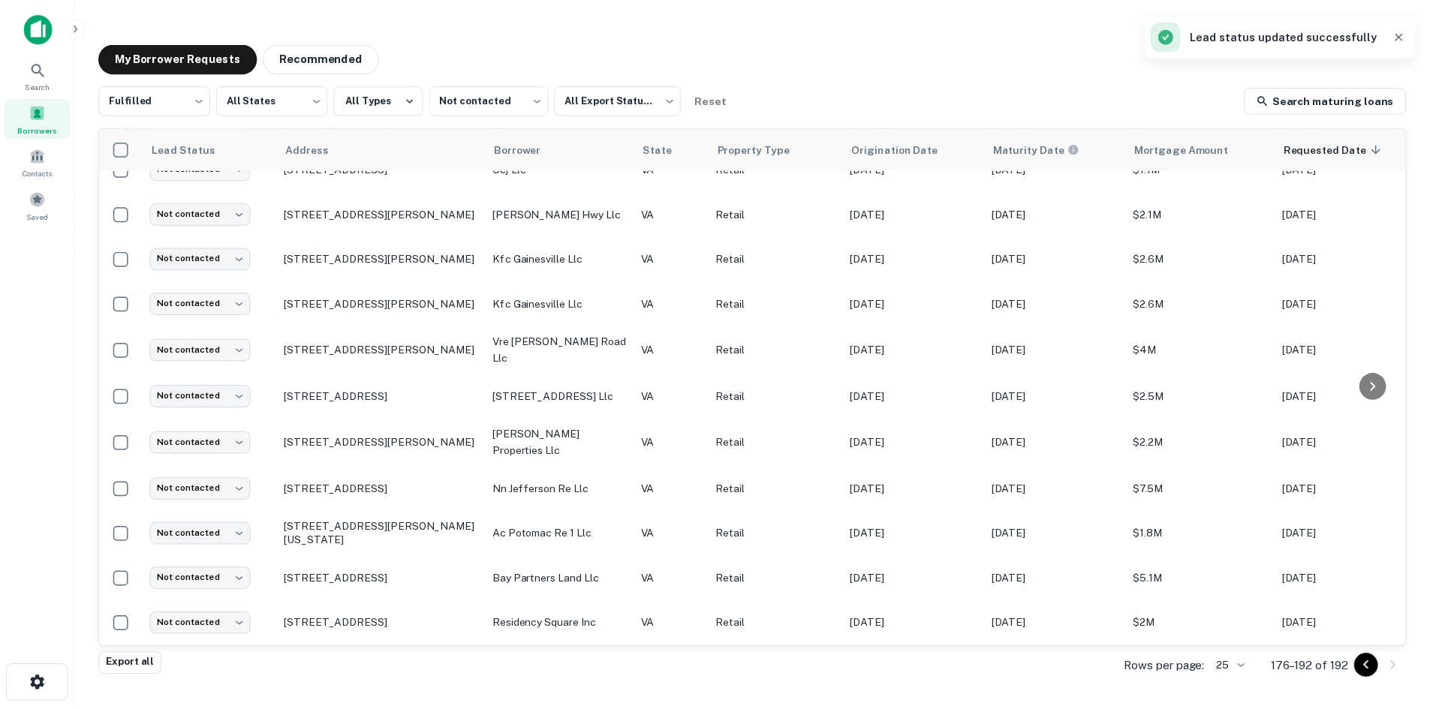
scroll to position [315, 0]
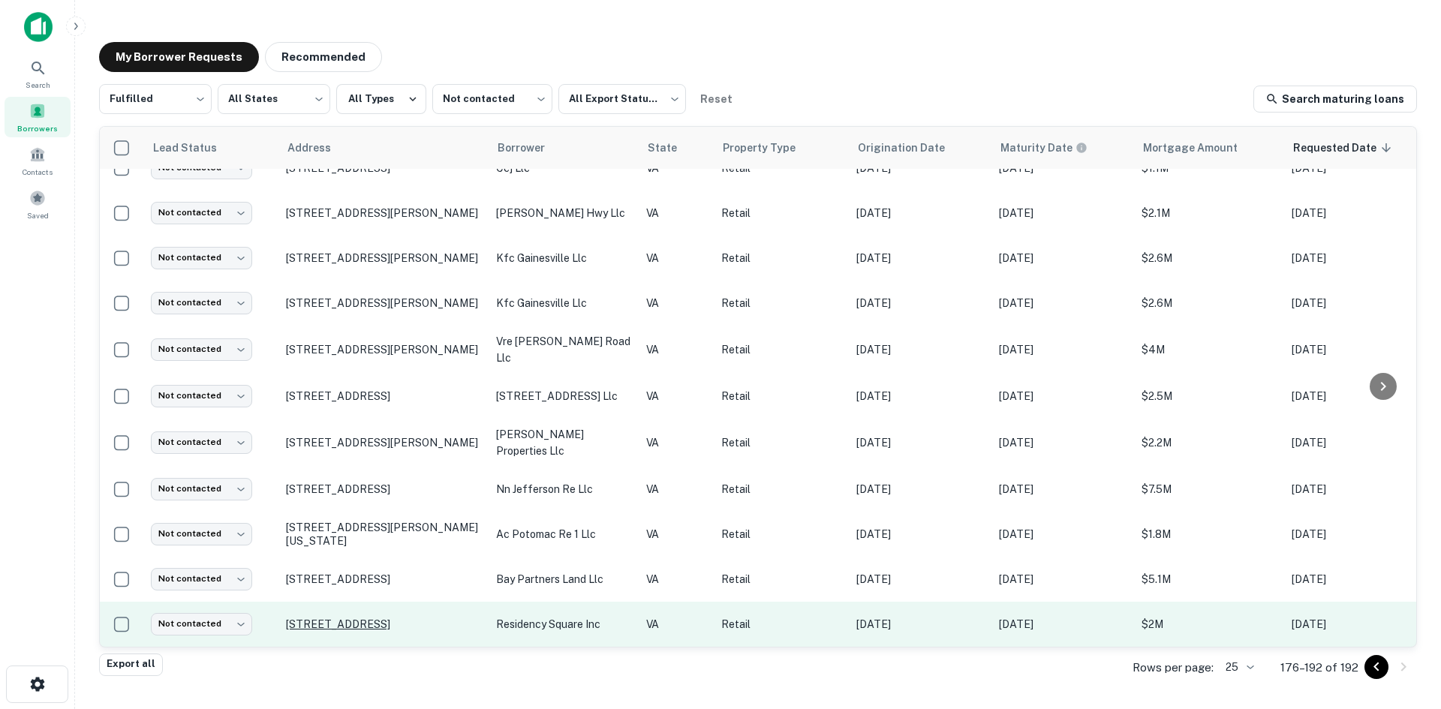
click at [414, 618] on p "3061 Plank Rd Fredericksburg, VA22401" at bounding box center [383, 625] width 195 height 14
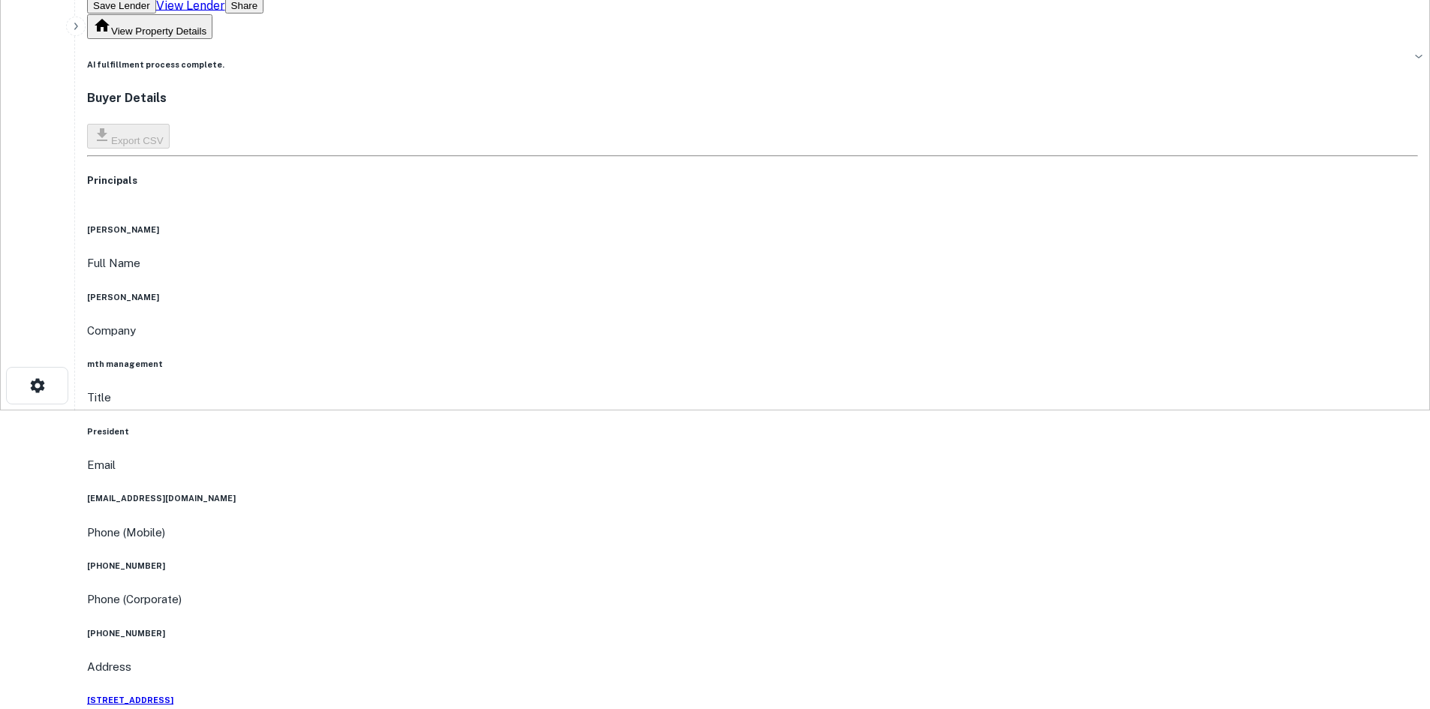
scroll to position [150, 0]
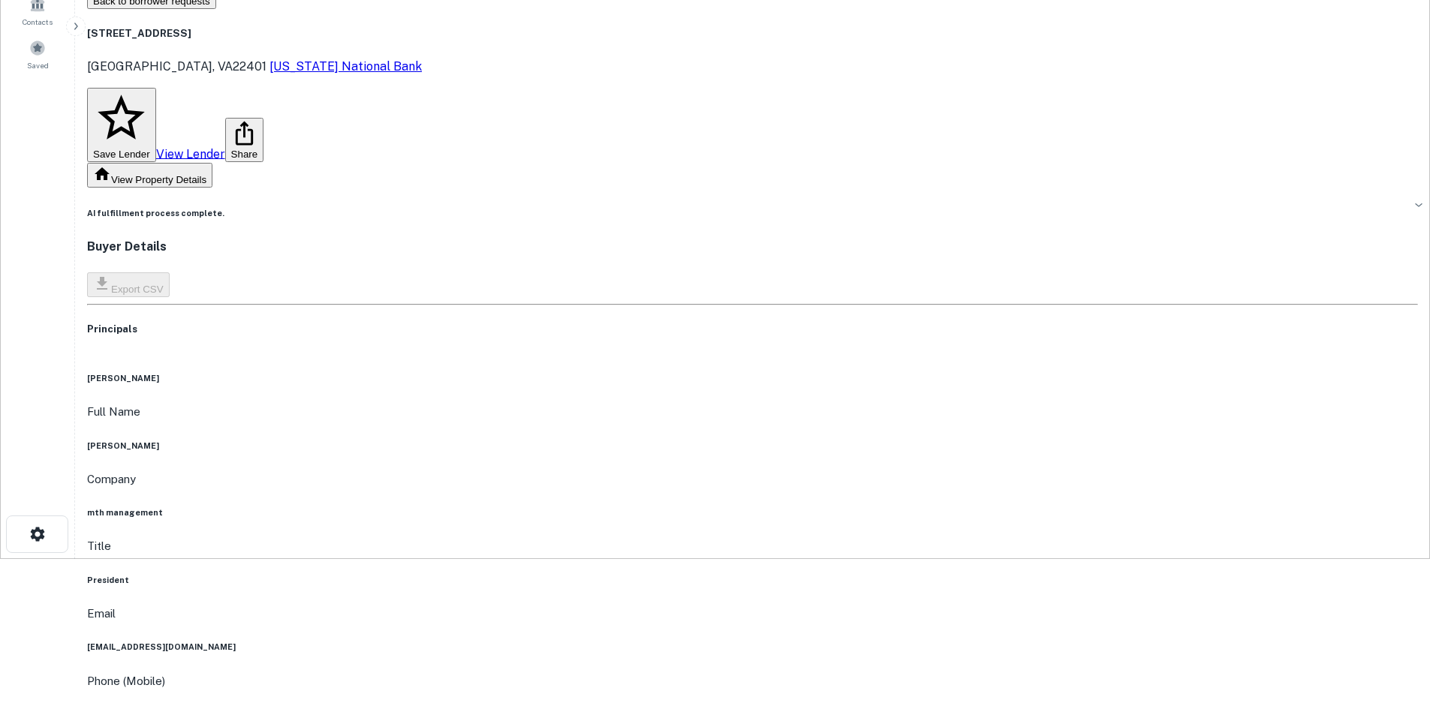
click at [676, 507] on h6 "mth management" at bounding box center [752, 513] width 1331 height 12
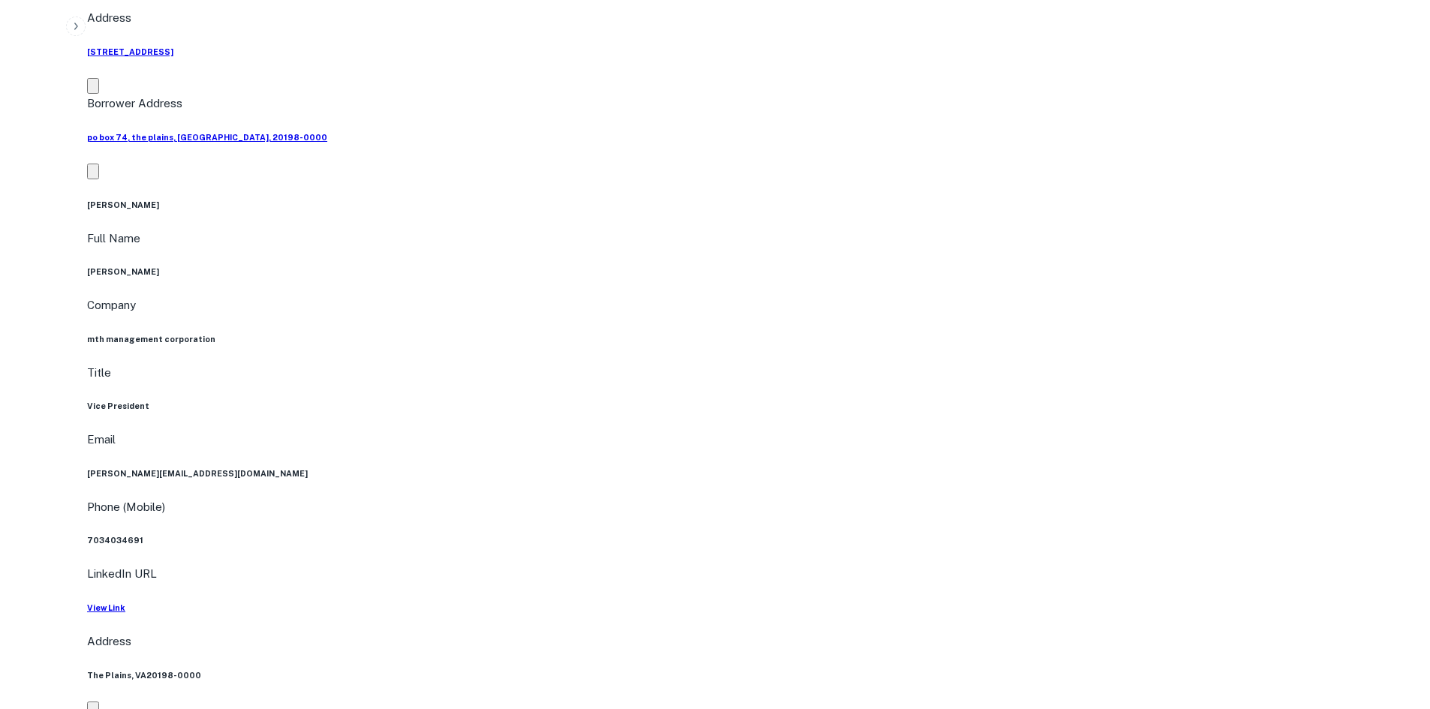
scroll to position [1576, 0]
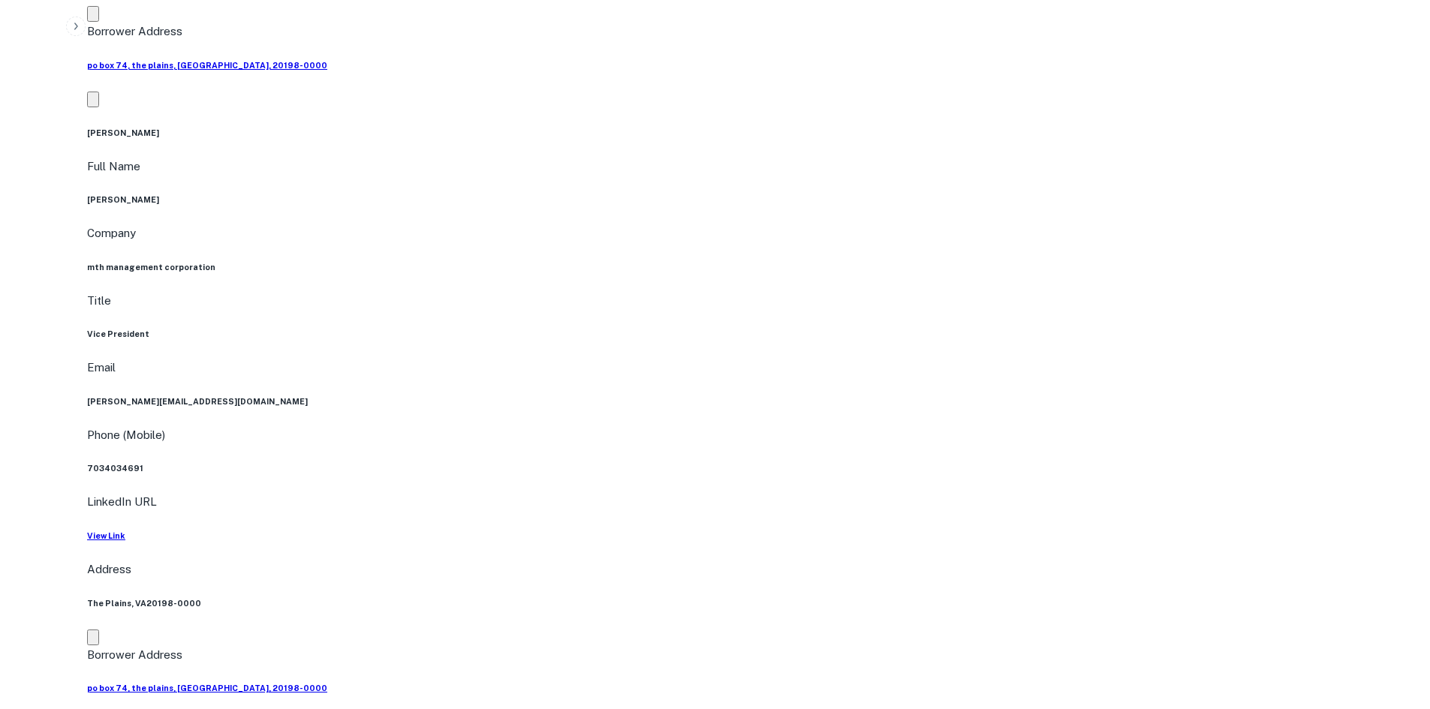
drag, startPoint x: 1287, startPoint y: 584, endPoint x: 1026, endPoint y: 538, distance: 265.2
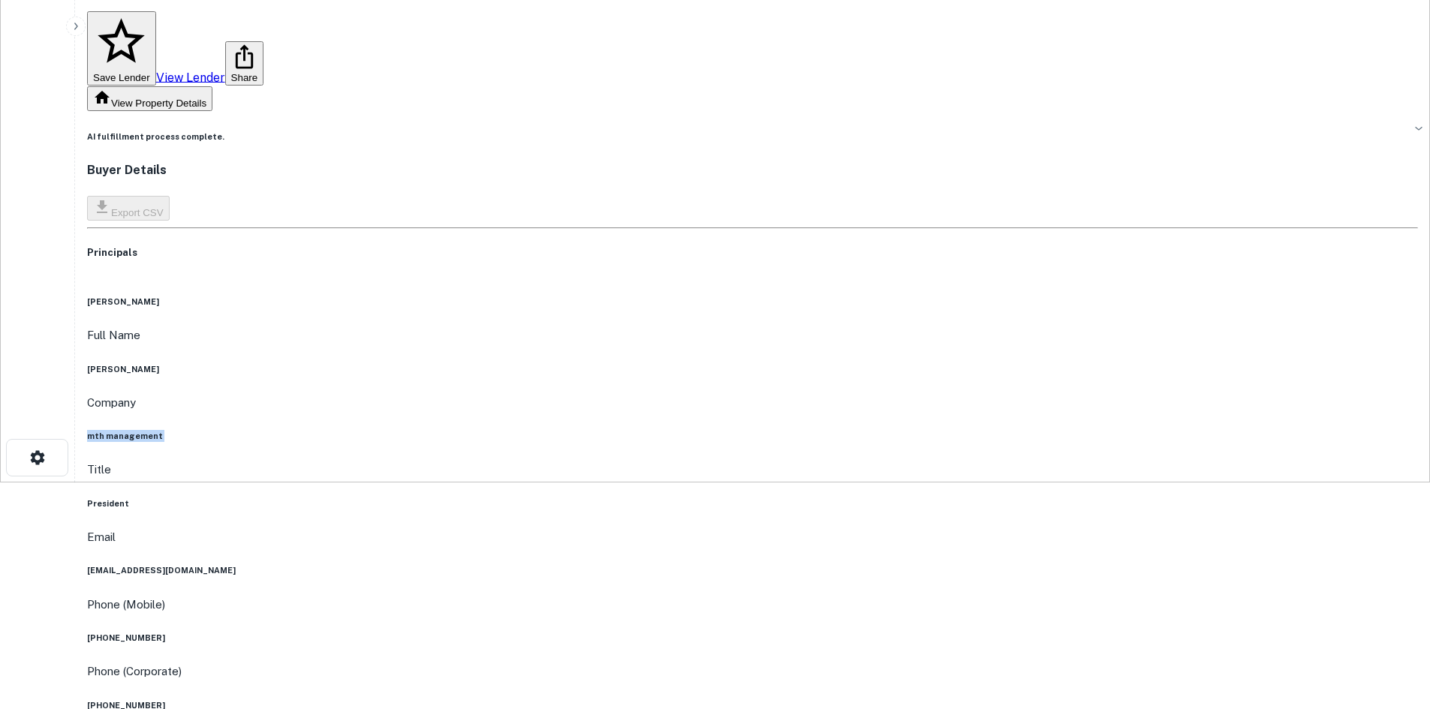
scroll to position [225, 0]
click at [695, 634] on h6 "(239) 850-0061" at bounding box center [752, 640] width 1331 height 12
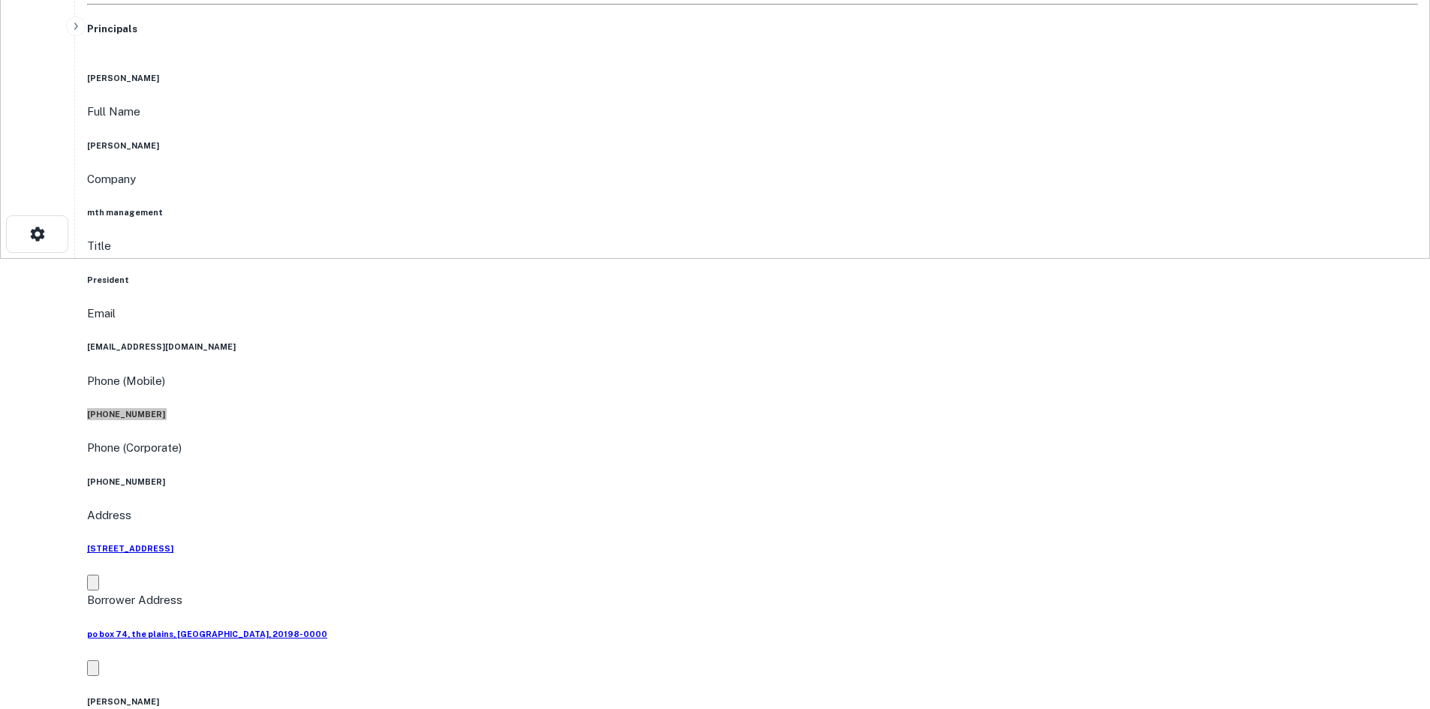
scroll to position [150, 0]
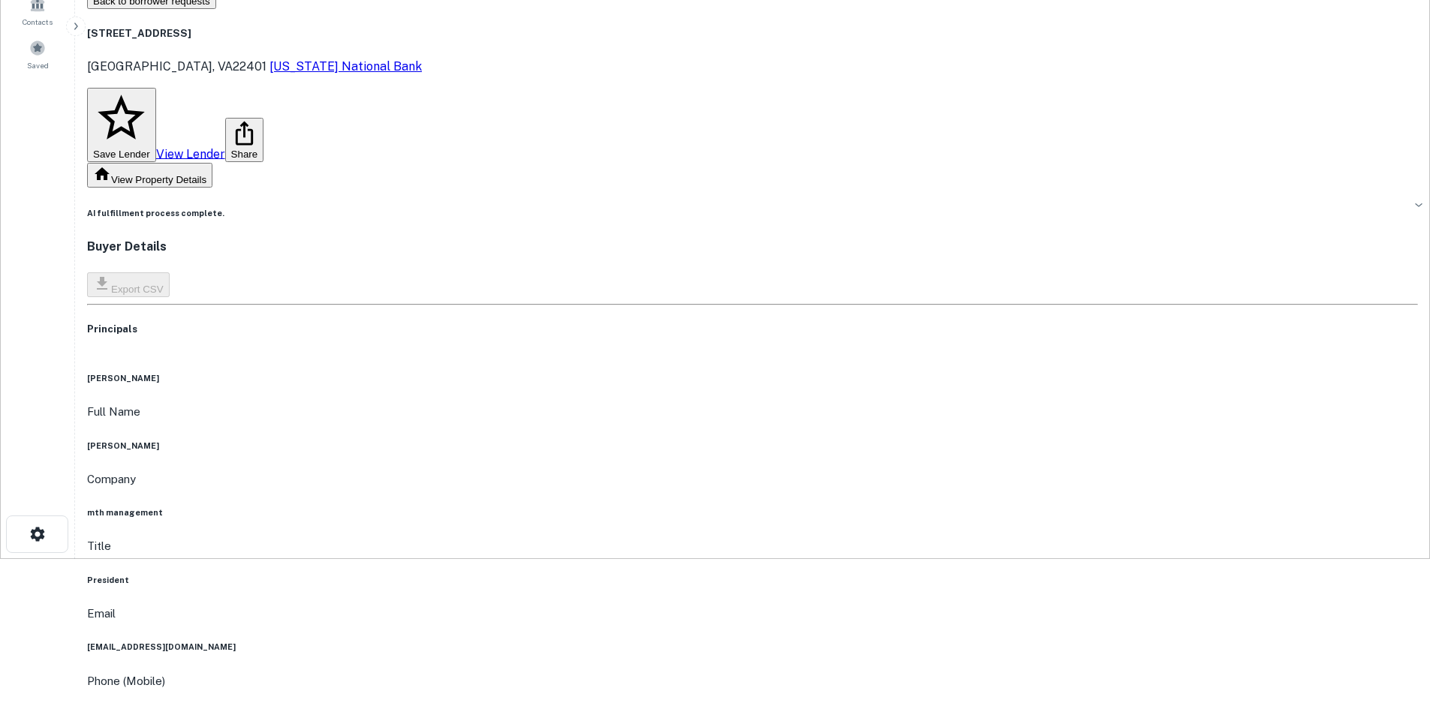
drag, startPoint x: 545, startPoint y: 136, endPoint x: 525, endPoint y: 137, distance: 19.6
click at [545, 322] on div "Principals" at bounding box center [752, 338] width 1331 height 32
drag, startPoint x: 182, startPoint y: 95, endPoint x: 247, endPoint y: 122, distance: 71.0
click at [251, 322] on h5 "Principals" at bounding box center [752, 329] width 1331 height 15
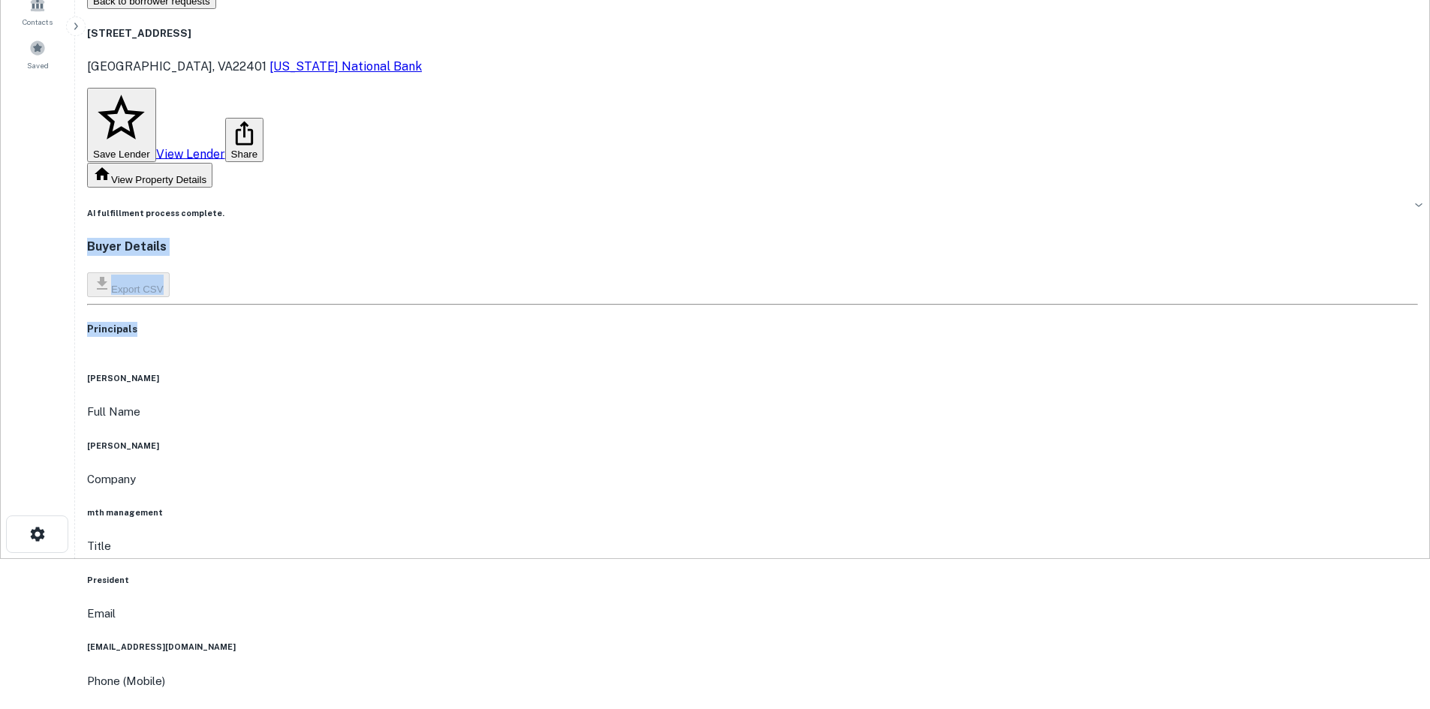
drag, startPoint x: 274, startPoint y: 131, endPoint x: 197, endPoint y: 92, distance: 86.6
click at [197, 238] on h4 "Buyer Details" at bounding box center [752, 247] width 1331 height 18
drag, startPoint x: 197, startPoint y: 92, endPoint x: 308, endPoint y: 149, distance: 125.2
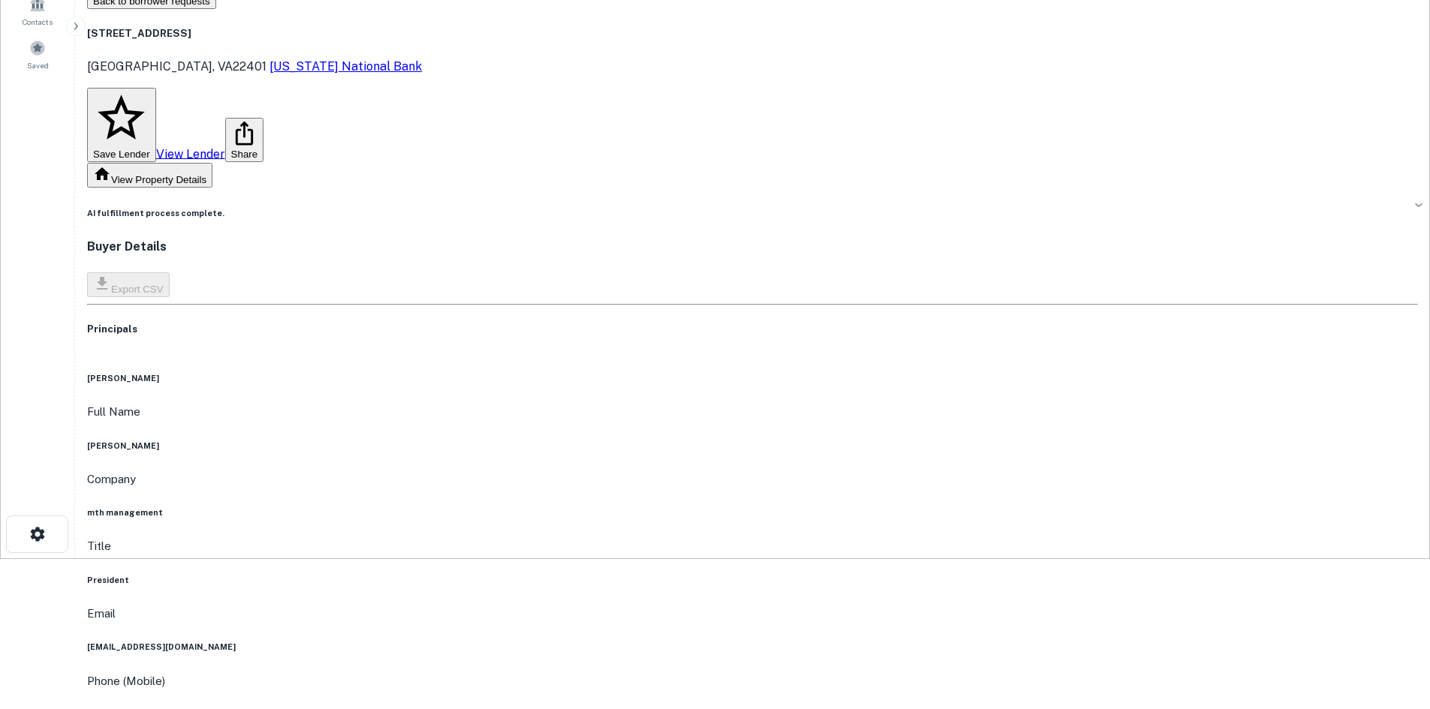
click at [301, 322] on div "Principals" at bounding box center [752, 338] width 1331 height 32
drag, startPoint x: 172, startPoint y: 88, endPoint x: 362, endPoint y: 182, distance: 211.8
click at [362, 182] on main "Back to borrower requests 3061 Plank Rd Fredericksburg, VA22401 Virginia Nation…" at bounding box center [752, 204] width 1355 height 709
click at [347, 322] on div "Principals" at bounding box center [752, 338] width 1331 height 32
drag, startPoint x: 182, startPoint y: 94, endPoint x: 365, endPoint y: 176, distance: 200.9
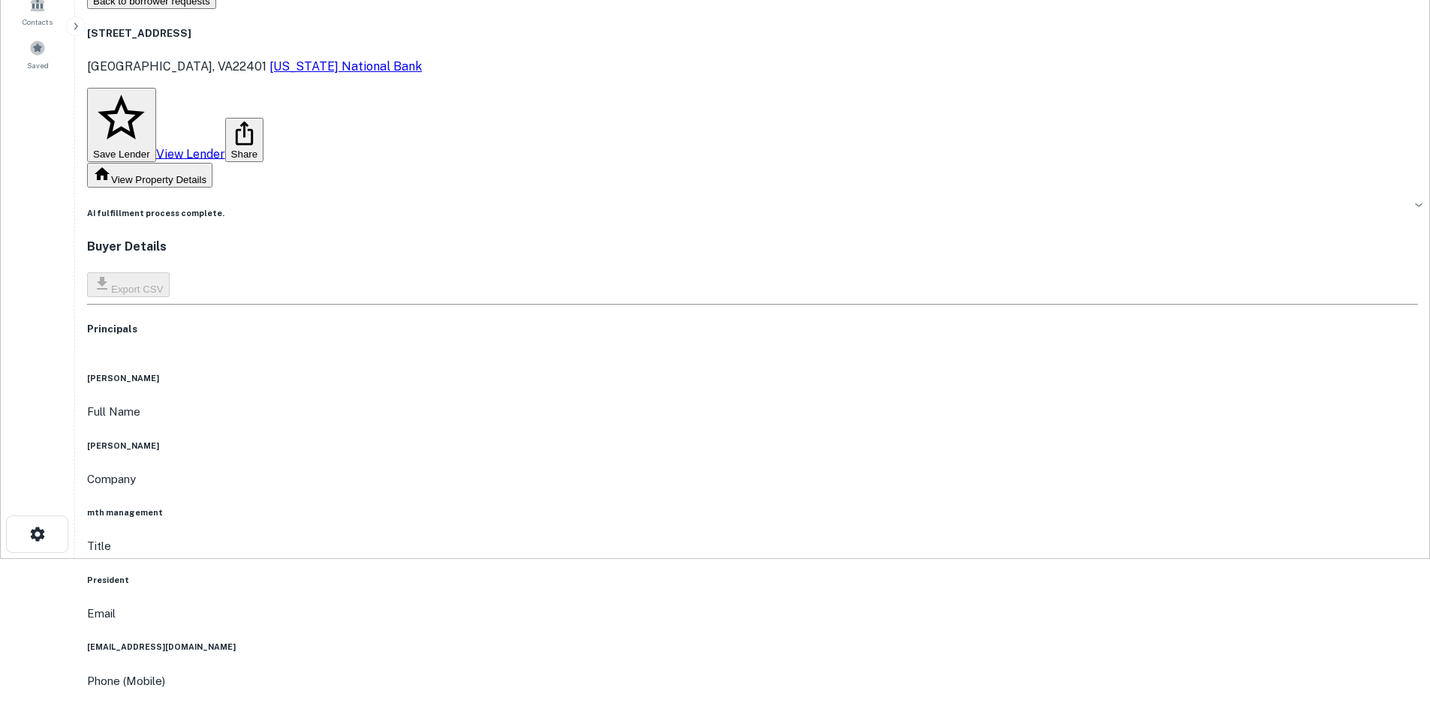
click at [359, 322] on div "Principals" at bounding box center [752, 338] width 1331 height 32
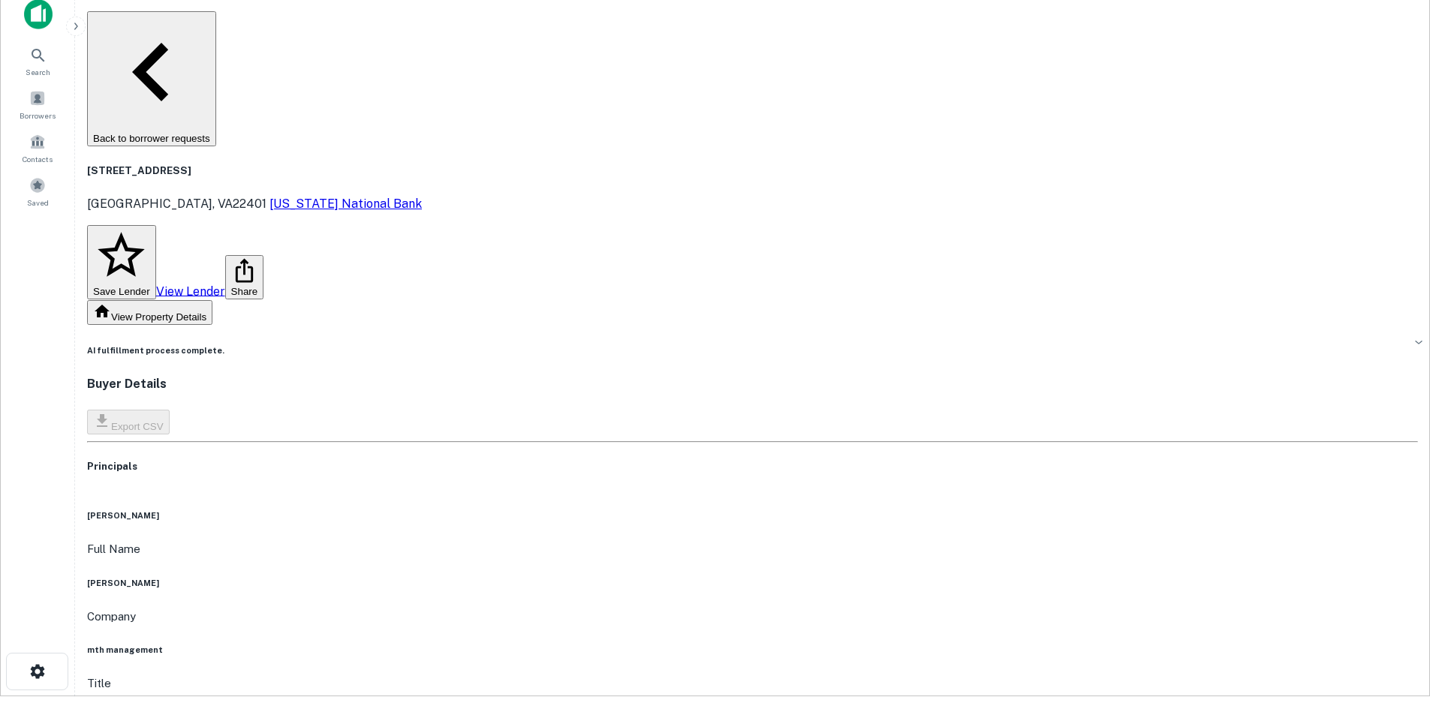
scroll to position [0, 0]
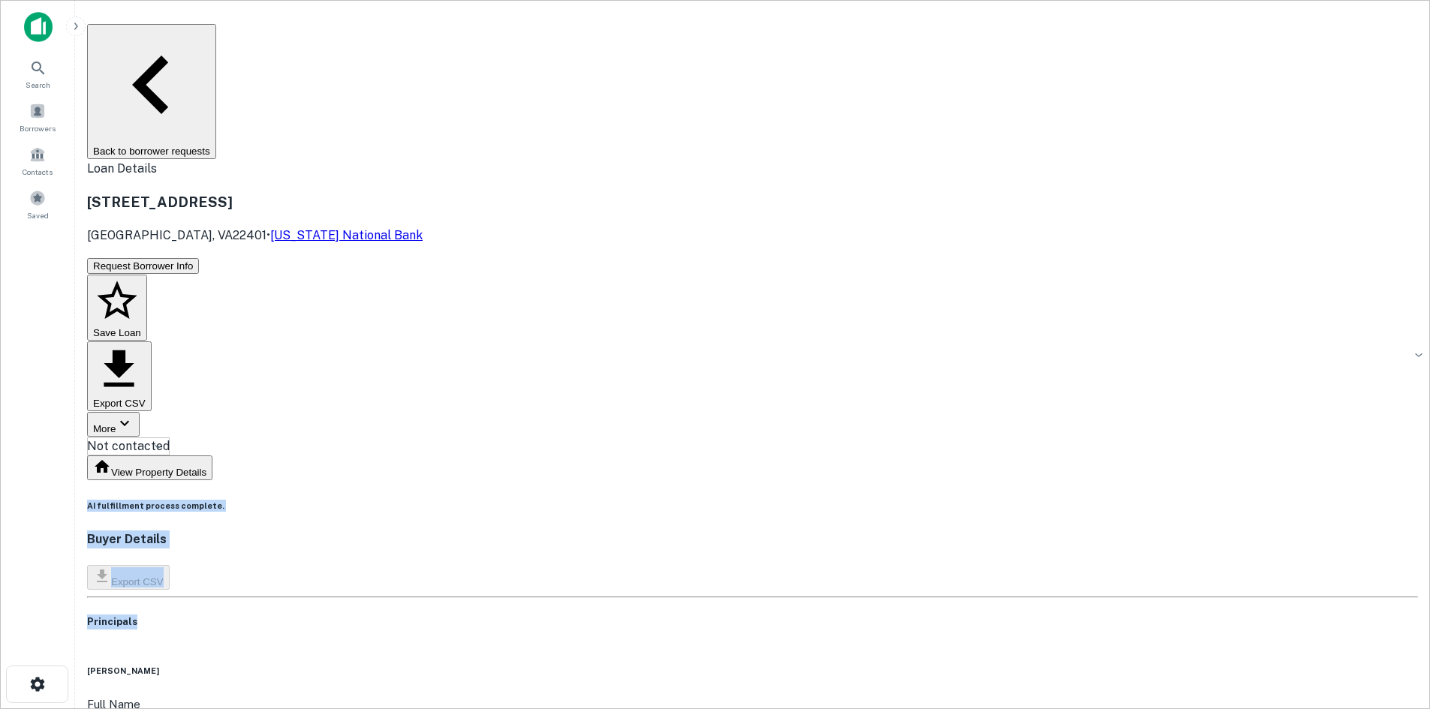
drag, startPoint x: 190, startPoint y: 229, endPoint x: 336, endPoint y: 341, distance: 183.6
click at [336, 615] on div "Principals" at bounding box center [752, 631] width 1331 height 32
drag, startPoint x: 173, startPoint y: 291, endPoint x: 339, endPoint y: 339, distance: 173.2
click at [339, 339] on main "Back to borrower requests Loan Details 3061 Plank Rd Fredericksburg, VA22401 • …" at bounding box center [752, 354] width 1355 height 709
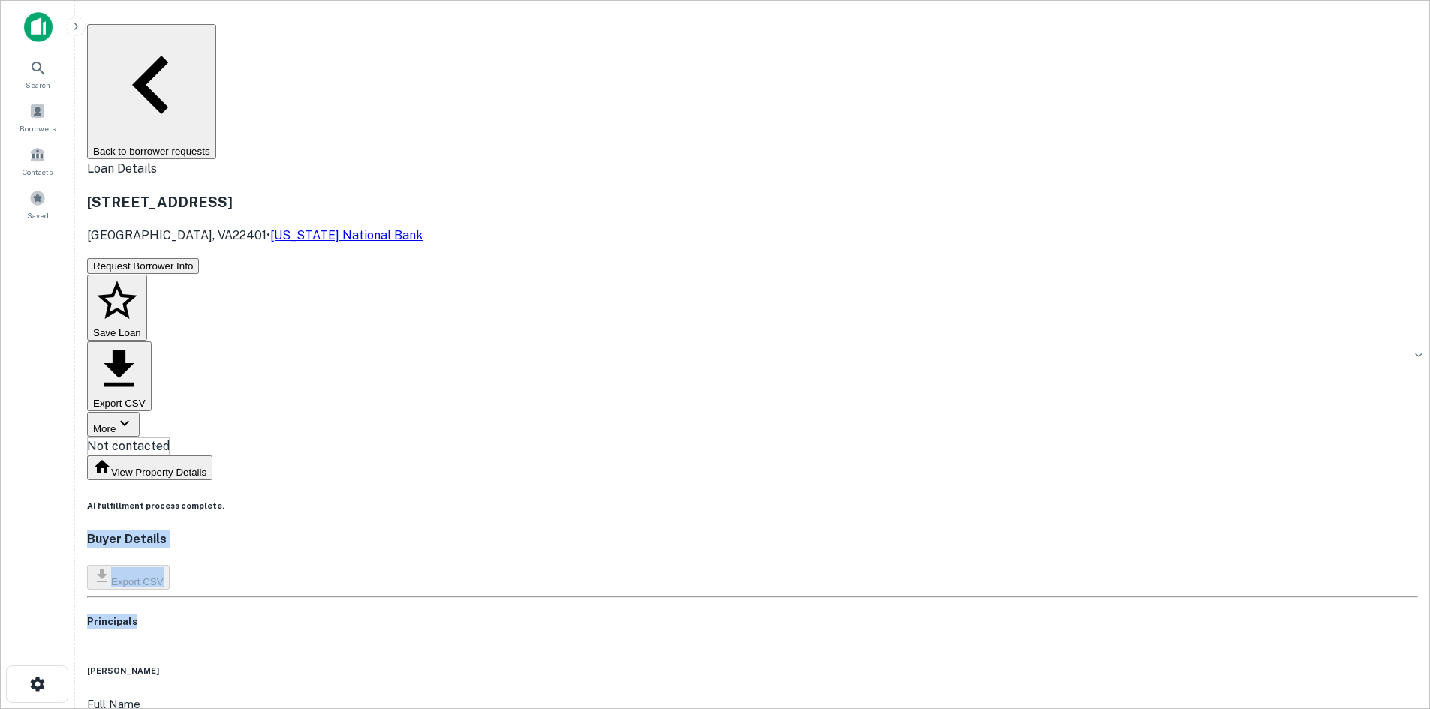
click at [339, 615] on div "Principals" at bounding box center [752, 631] width 1331 height 32
drag, startPoint x: 122, startPoint y: 281, endPoint x: 217, endPoint y: 266, distance: 95.8
click at [128, 279] on main "Back to borrower requests Loan Details 3061 Plank Rd Fredericksburg, VA22401 • …" at bounding box center [752, 354] width 1355 height 709
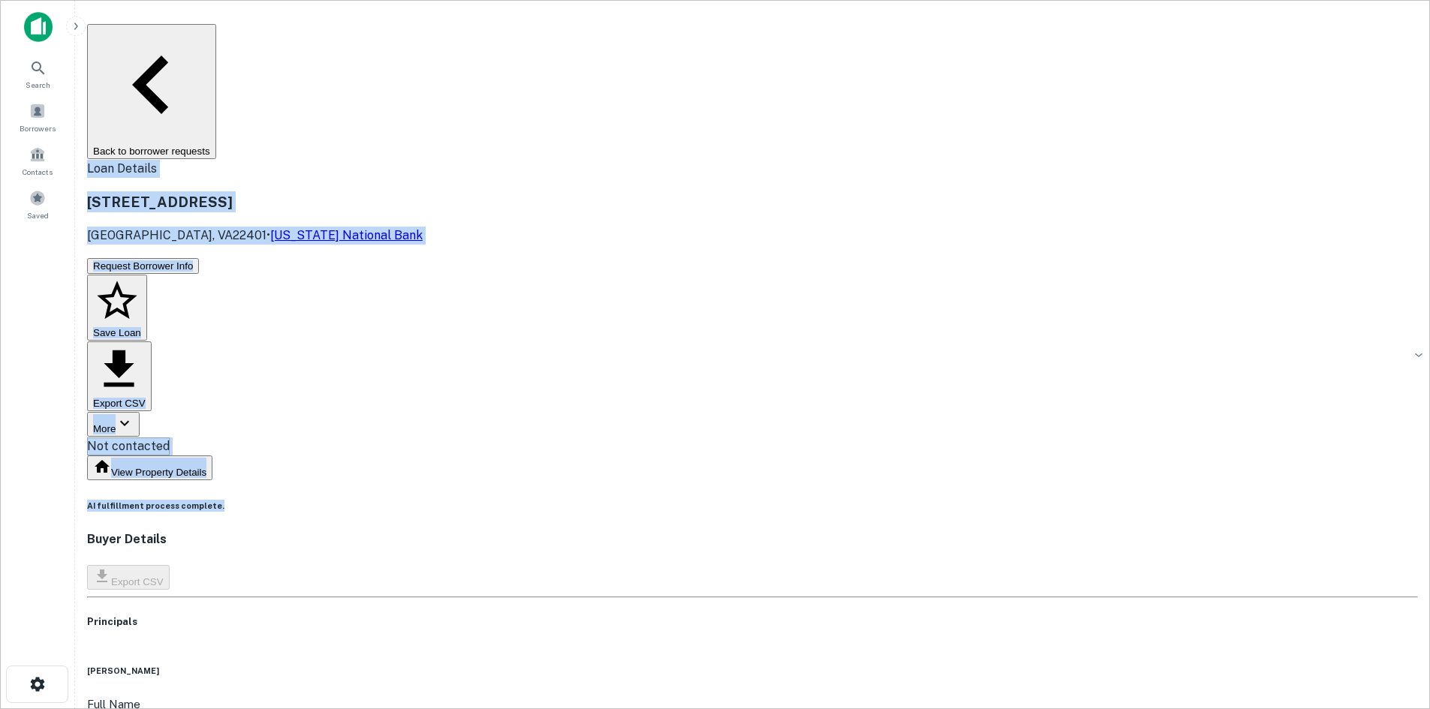
drag, startPoint x: 185, startPoint y: 51, endPoint x: 751, endPoint y: 242, distance: 596.8
drag, startPoint x: 207, startPoint y: 77, endPoint x: 715, endPoint y: 222, distance: 527.9
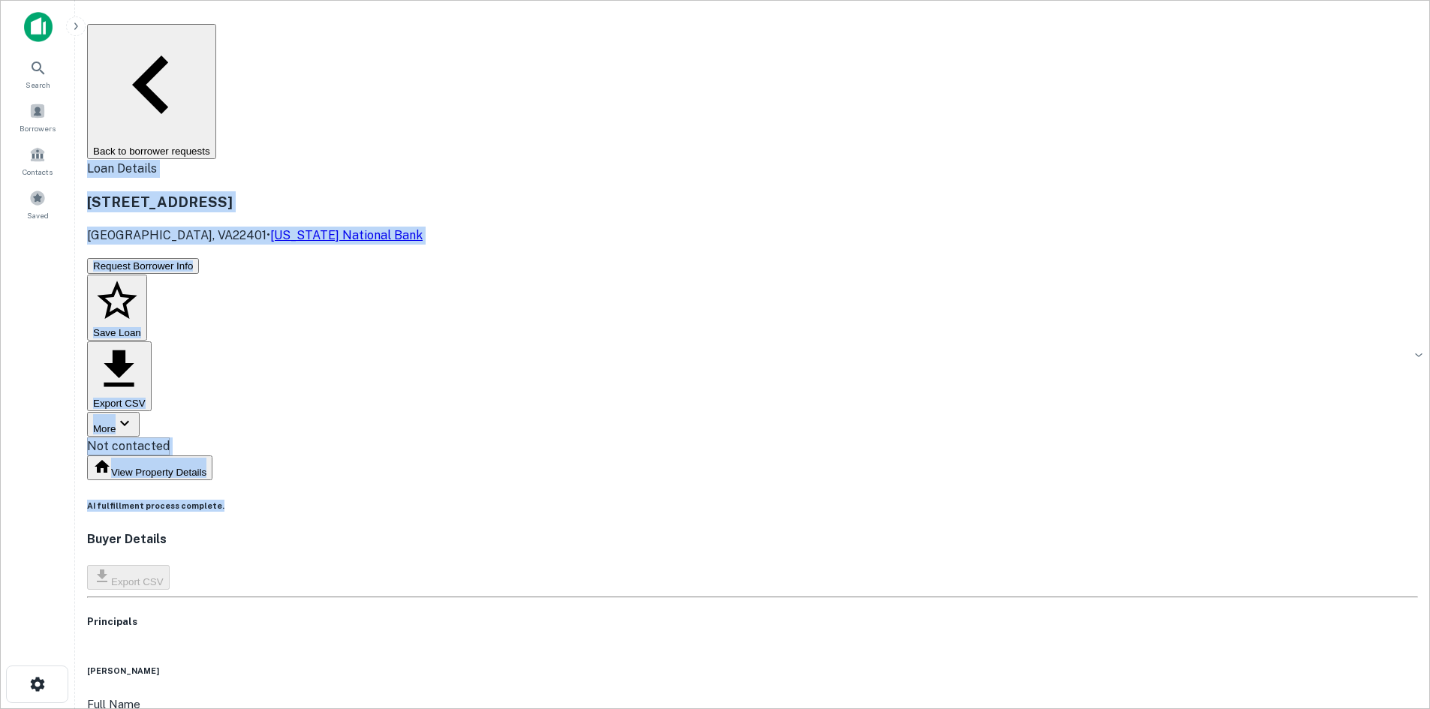
click at [807, 191] on div "3061 Plank Rd Fredericksburg, VA22401 • Virginia National Bank" at bounding box center [752, 217] width 1331 height 53
drag, startPoint x: 188, startPoint y: 75, endPoint x: 506, endPoint y: 227, distance: 352.6
drag, startPoint x: 121, startPoint y: 98, endPoint x: 128, endPoint y: 74, distance: 25.0
click at [121, 98] on main "Back to borrower requests Loan Details 3061 Plank Rd Fredericksburg, VA22401 • …" at bounding box center [752, 354] width 1355 height 709
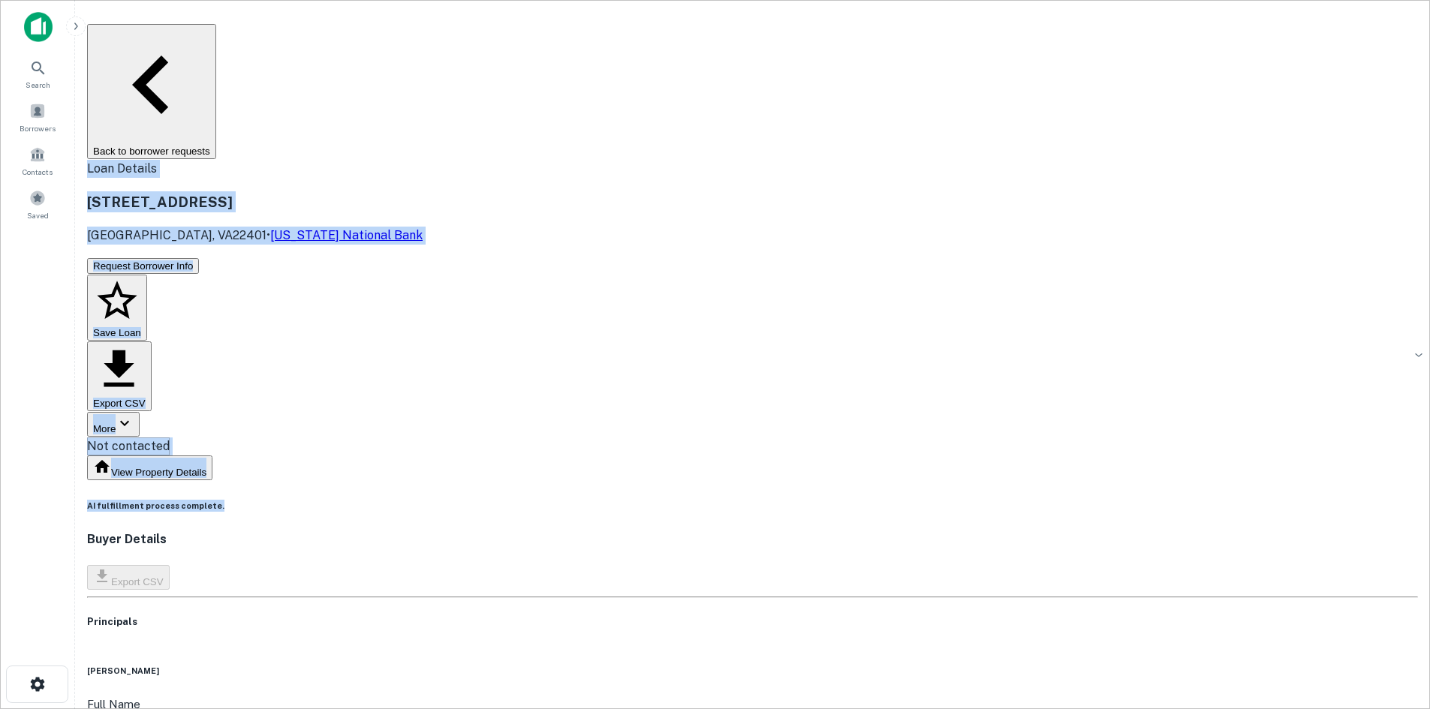
drag, startPoint x: 136, startPoint y: 56, endPoint x: 639, endPoint y: 221, distance: 529.6
click at [639, 221] on main "Back to borrower requests Loan Details 3061 Plank Rd Fredericksburg, VA22401 • …" at bounding box center [752, 354] width 1355 height 709
click at [153, 104] on main "Back to borrower requests Loan Details 3061 Plank Rd Fredericksburg, VA22401 • …" at bounding box center [752, 354] width 1355 height 709
drag, startPoint x: 162, startPoint y: 77, endPoint x: 656, endPoint y: 229, distance: 516.7
click at [656, 233] on main "Back to borrower requests Loan Details 3061 Plank Rd Fredericksburg, VA22401 • …" at bounding box center [752, 354] width 1355 height 709
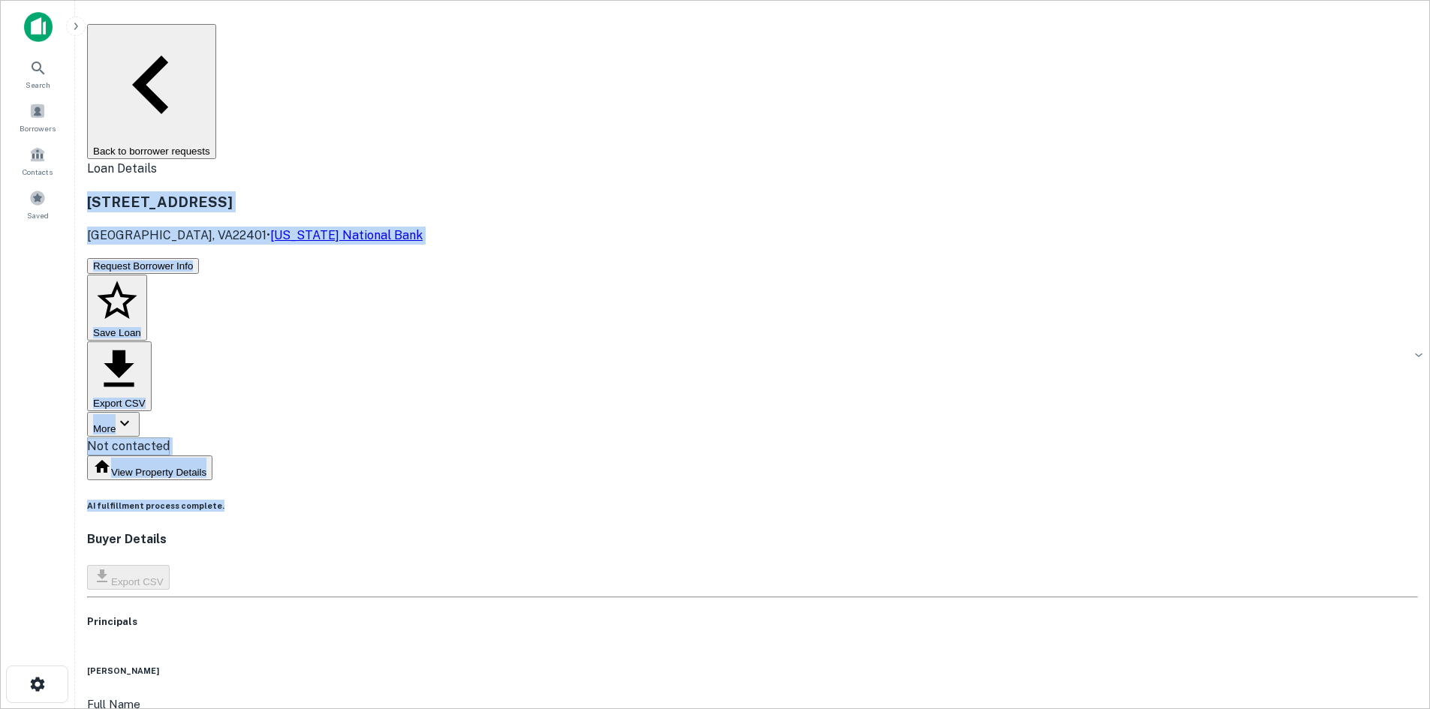
click at [635, 191] on div "3061 Plank Rd Fredericksburg, VA22401 • Virginia National Bank" at bounding box center [752, 217] width 1331 height 53
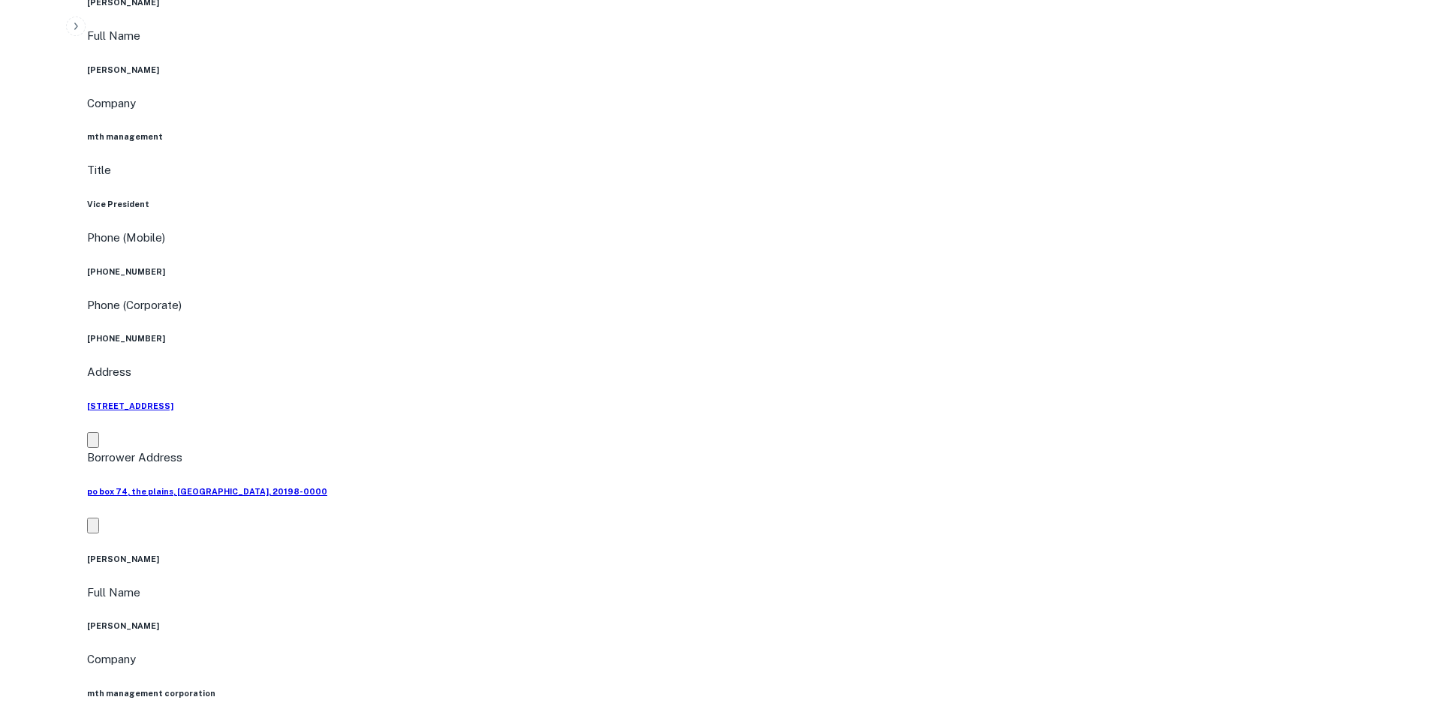
scroll to position [1201, 0]
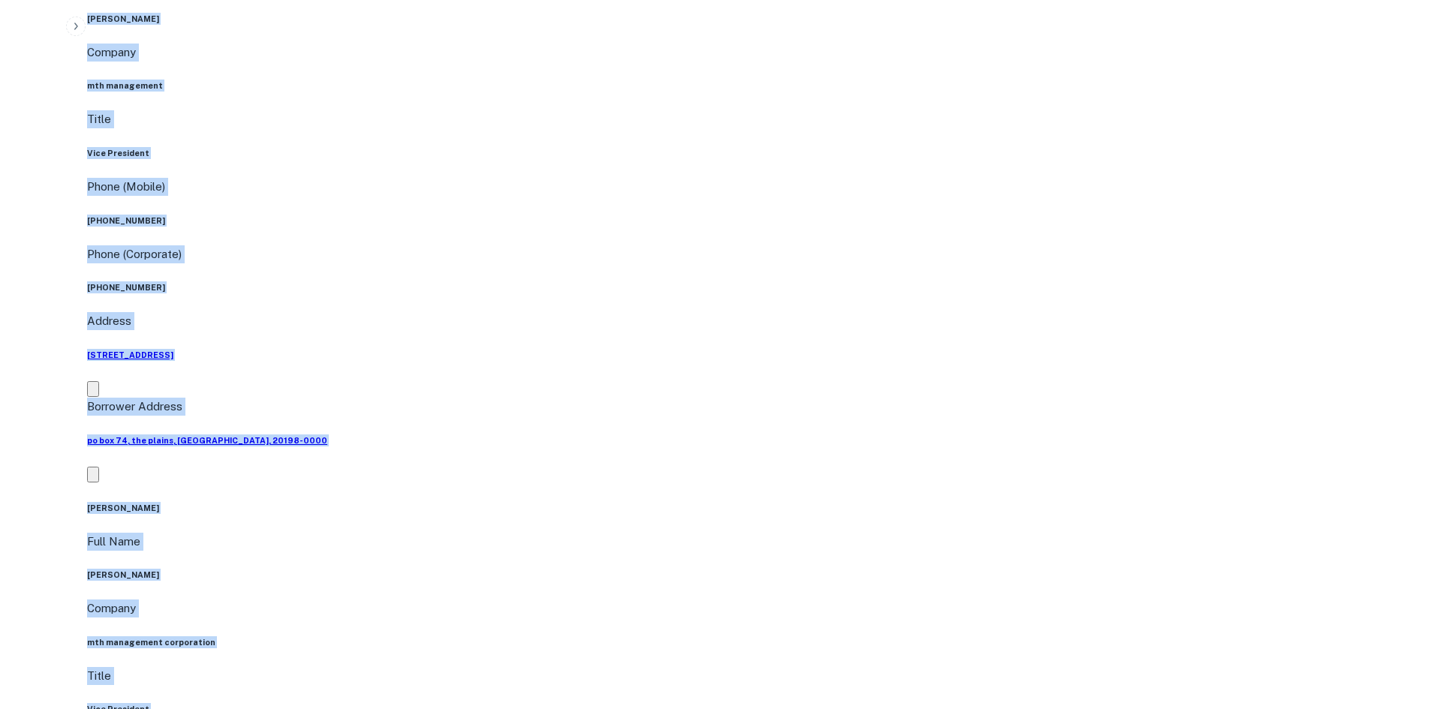
drag, startPoint x: 355, startPoint y: 137, endPoint x: 194, endPoint y: 58, distance: 179.3
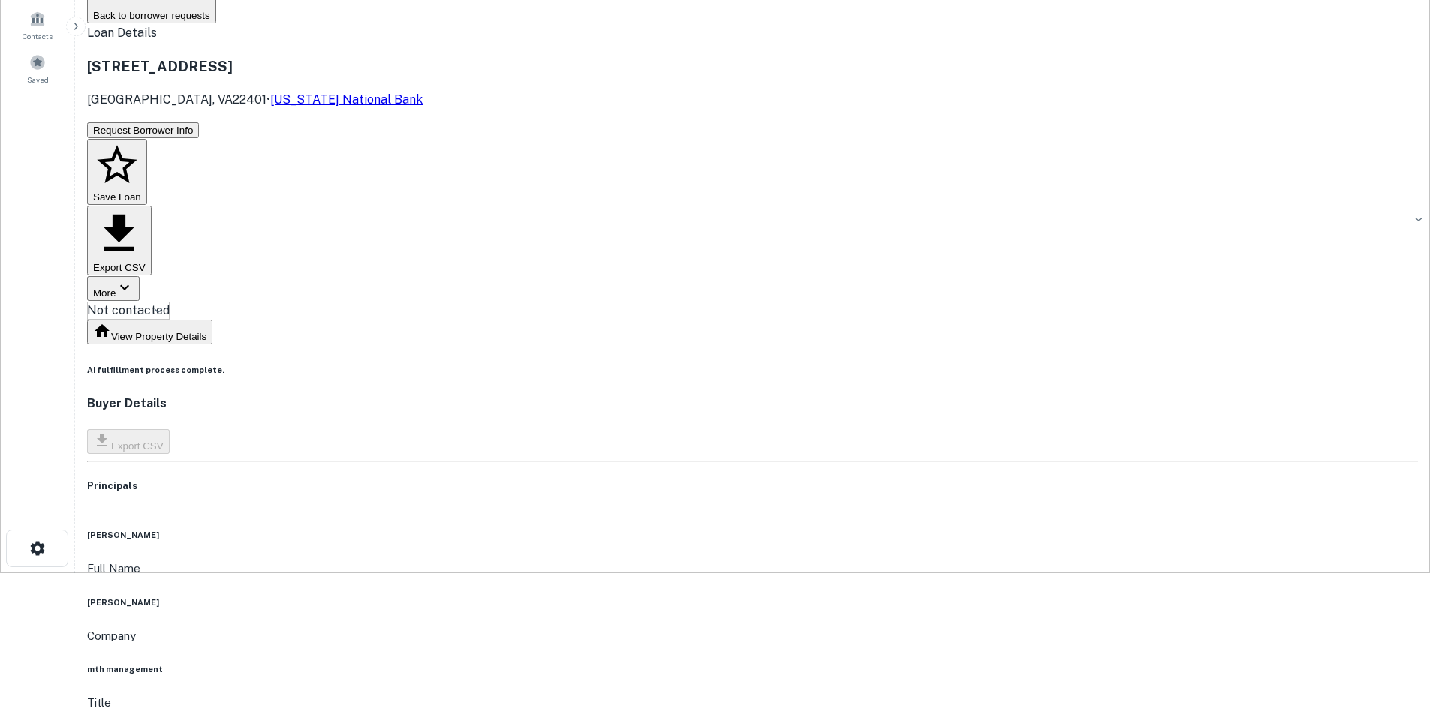
scroll to position [150, 0]
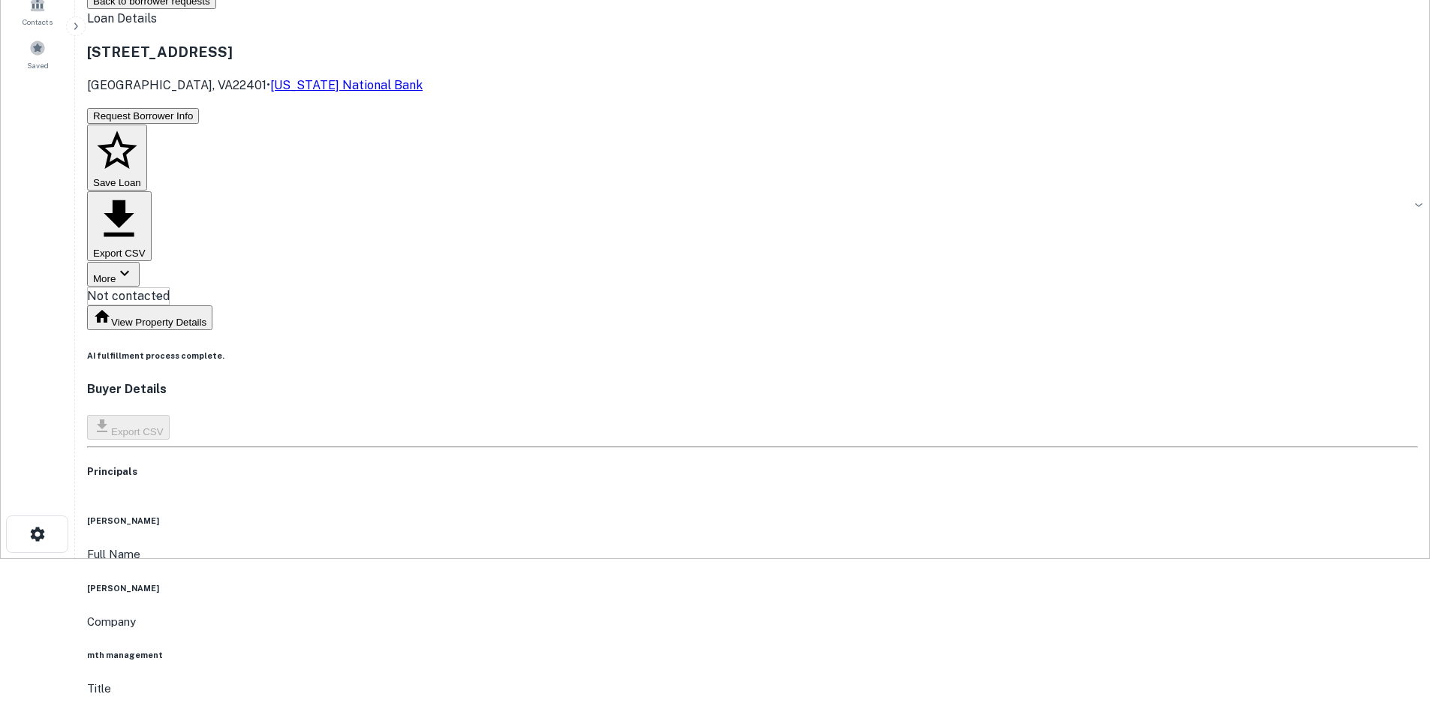
drag, startPoint x: 577, startPoint y: 369, endPoint x: 741, endPoint y: 375, distance: 163.8
click at [748, 381] on div "Buyer Details Export CSV" at bounding box center [752, 410] width 1331 height 59
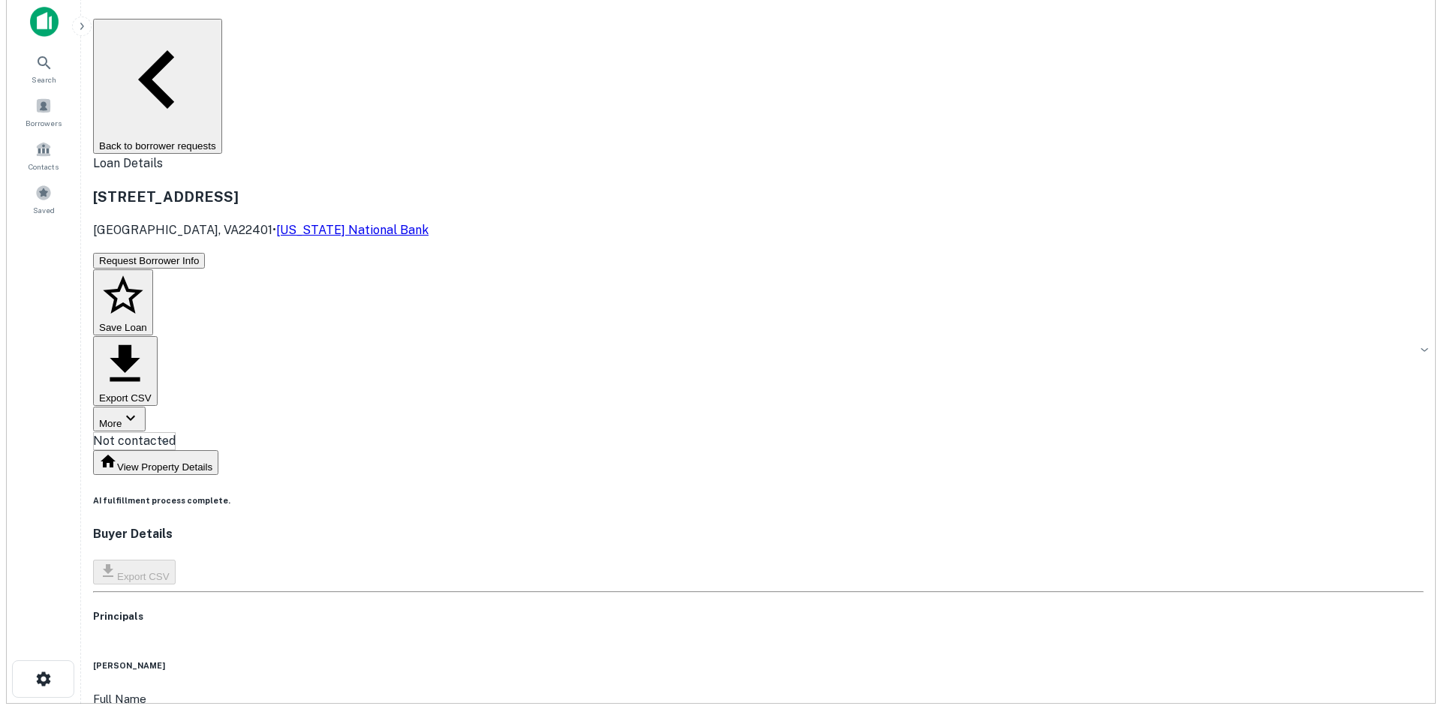
scroll to position [0, 0]
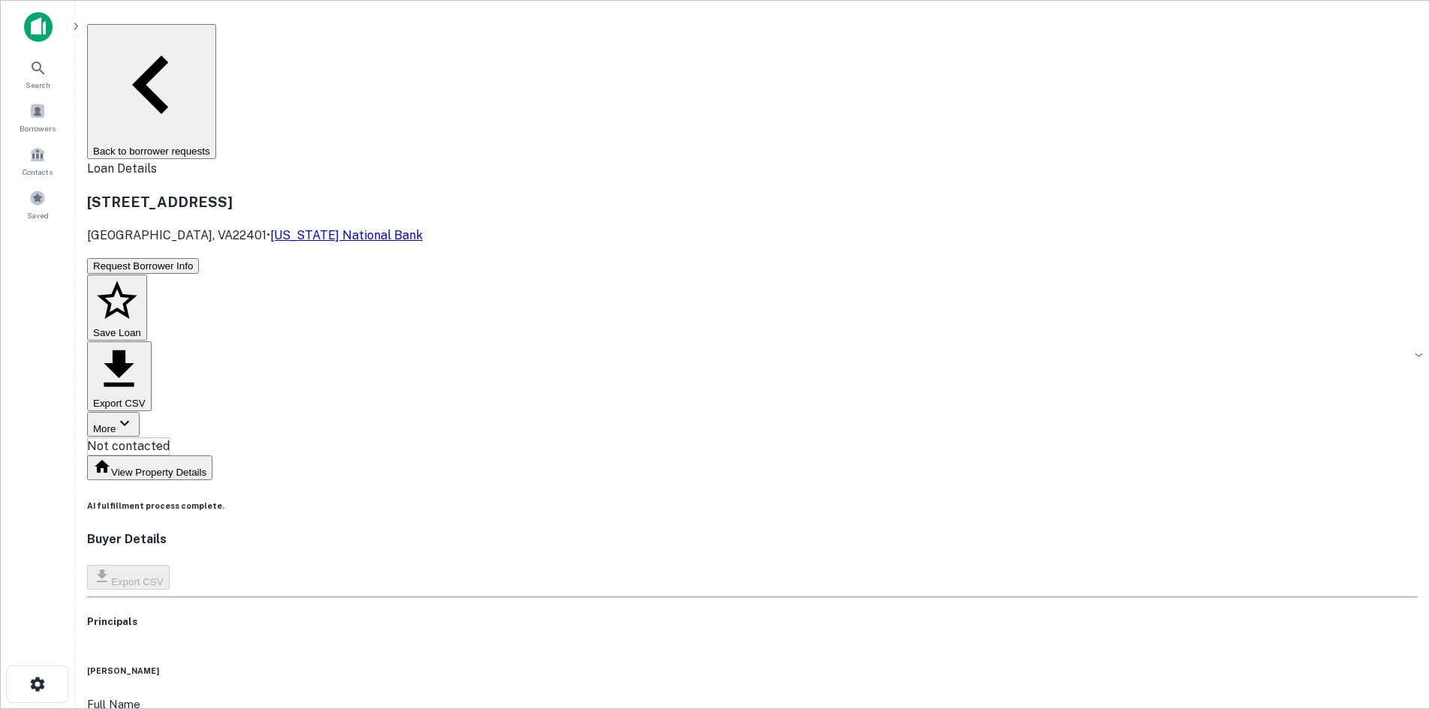
click at [718, 257] on div "Request Borrower Info Save Loan Export CSV More Not contacted **** ​" at bounding box center [752, 356] width 1331 height 199
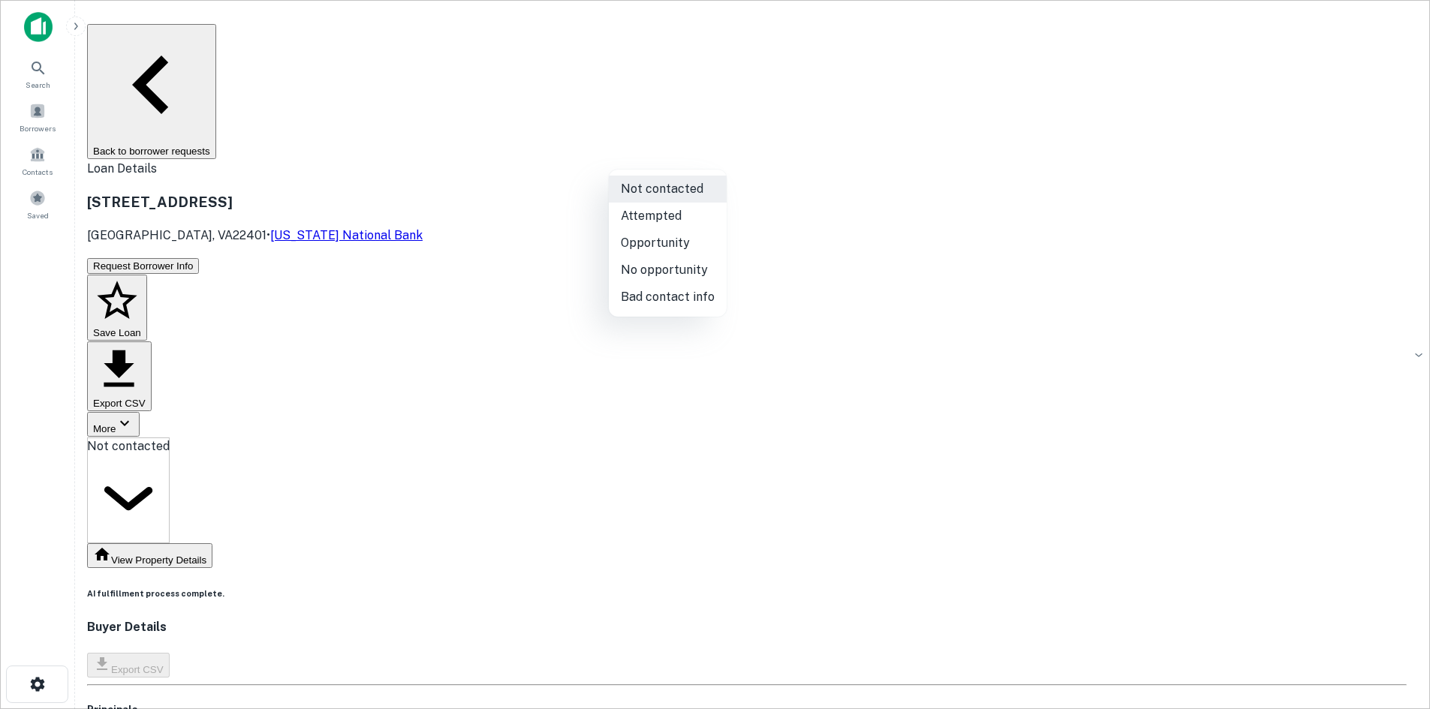
click at [697, 160] on body "Search Borrowers Contacts Saved Back to borrower requests Loan Details 3061 Pla…" at bounding box center [715, 354] width 1430 height 709
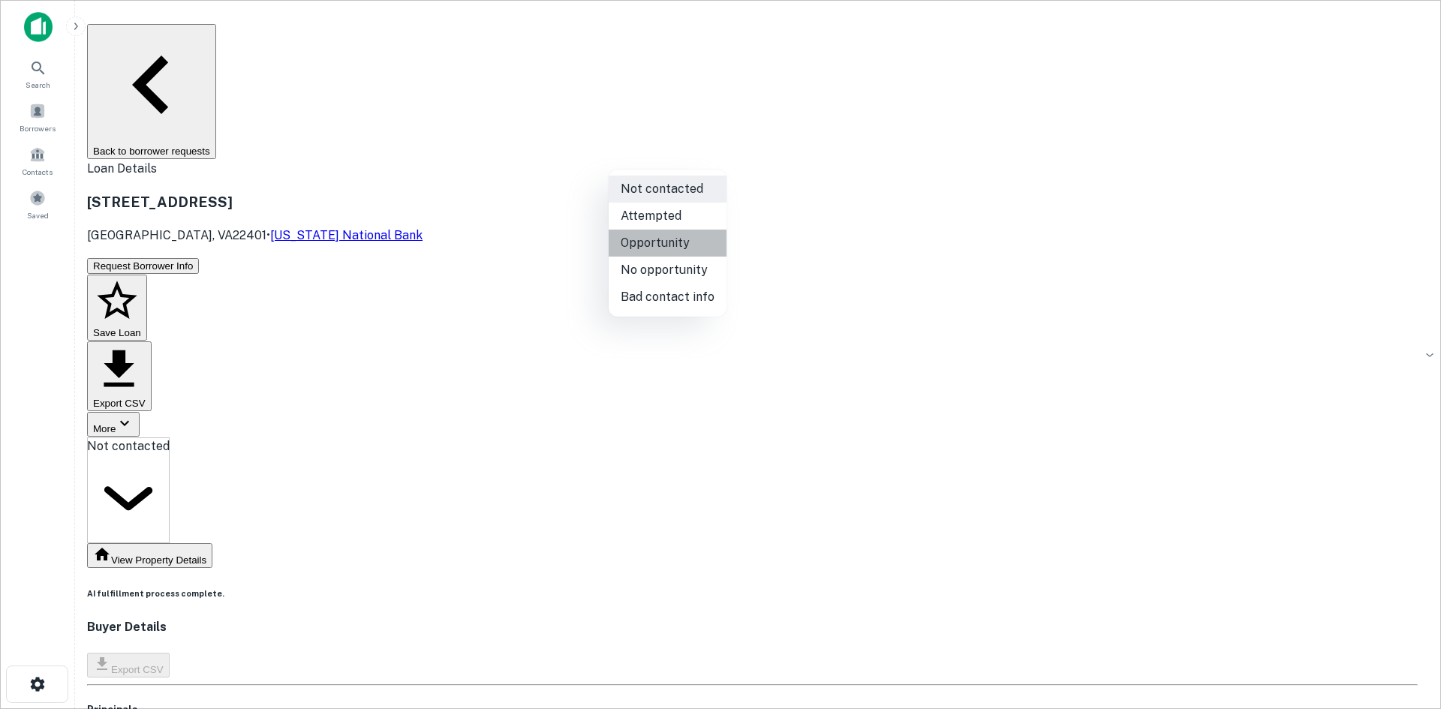
click at [681, 241] on li "Opportunity" at bounding box center [668, 243] width 118 height 27
type input "**********"
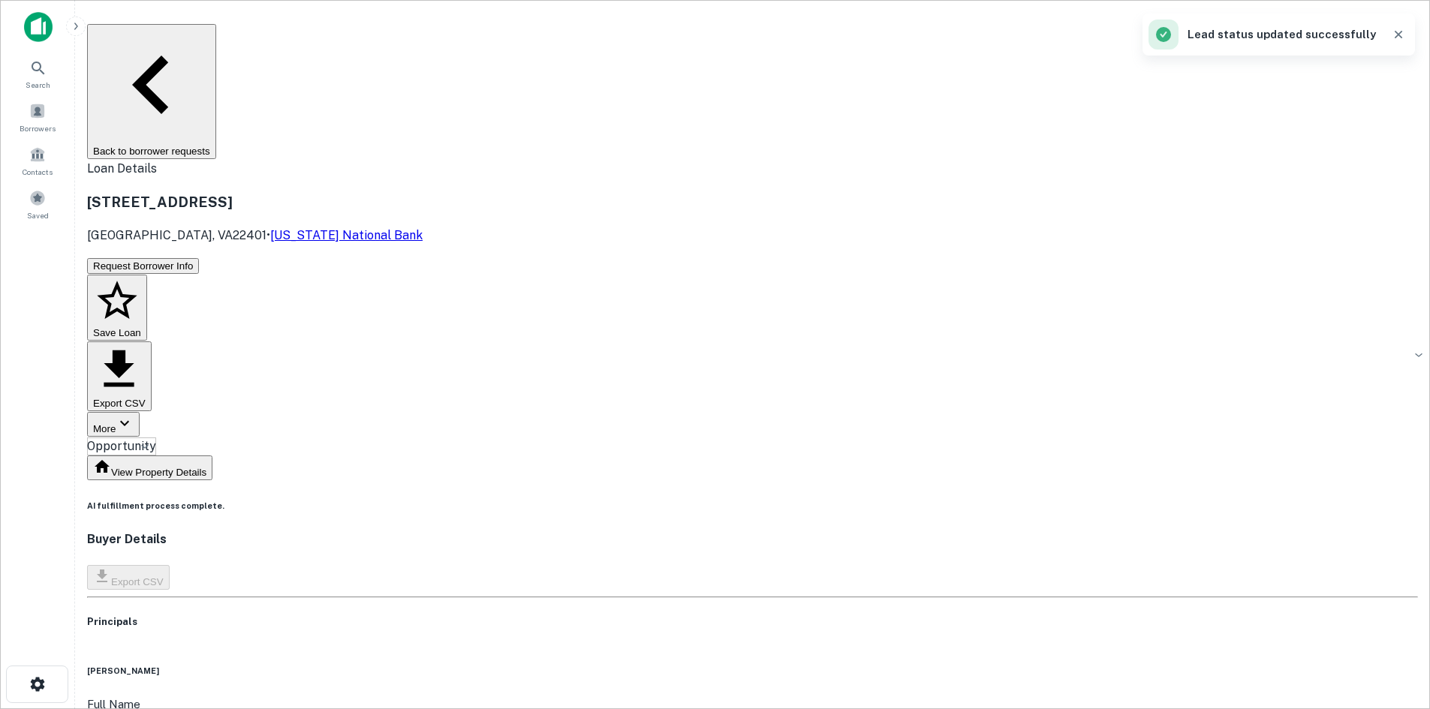
click at [216, 32] on button "Back to borrower requests" at bounding box center [151, 91] width 129 height 135
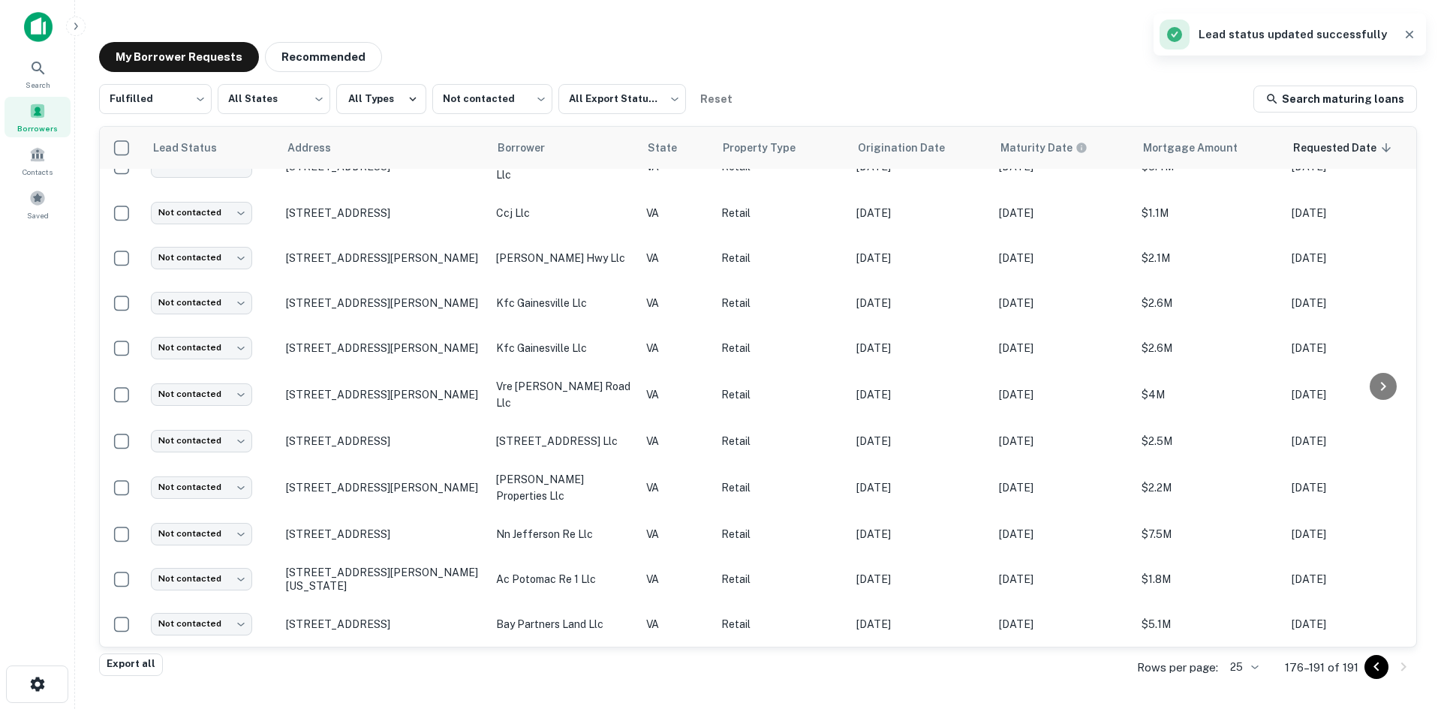
scroll to position [270, 0]
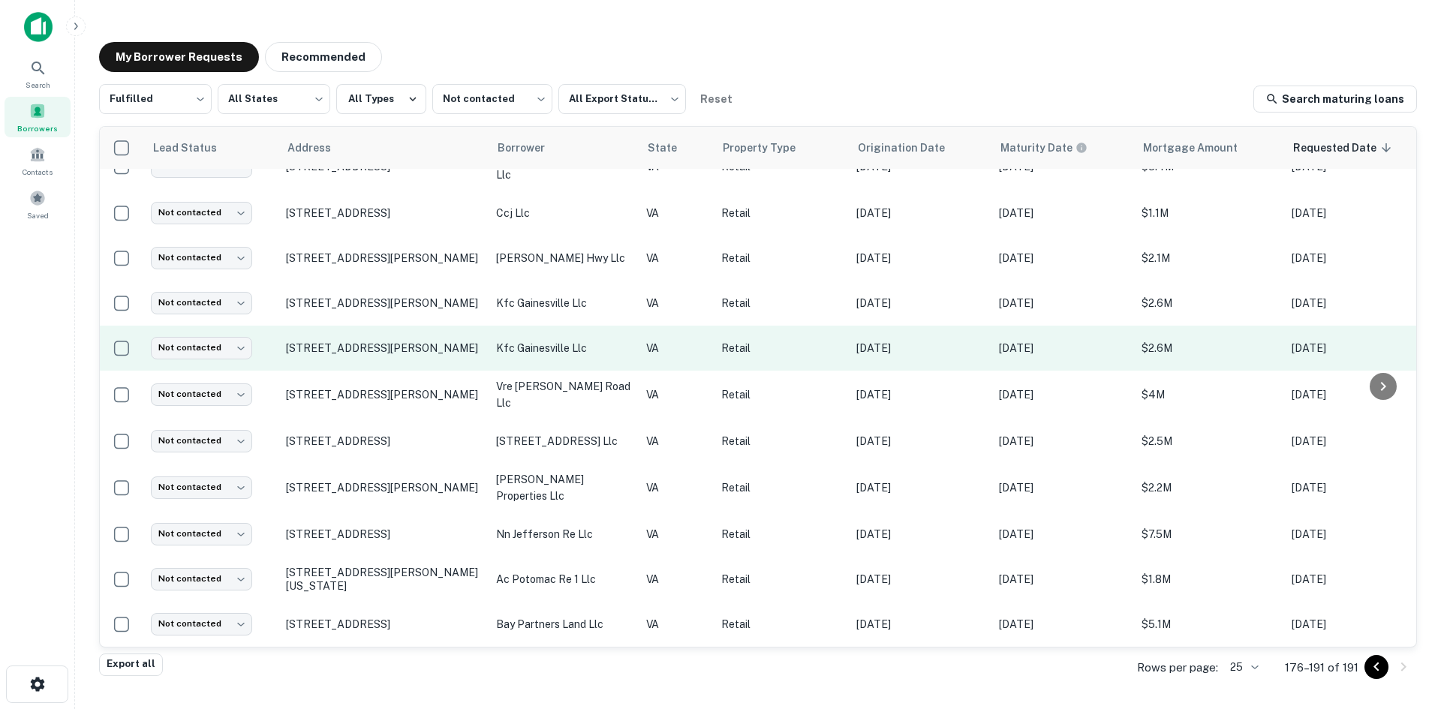
click at [414, 351] on td "7600 Linton Hall Rd Gainesville, VA20155" at bounding box center [383, 348] width 210 height 45
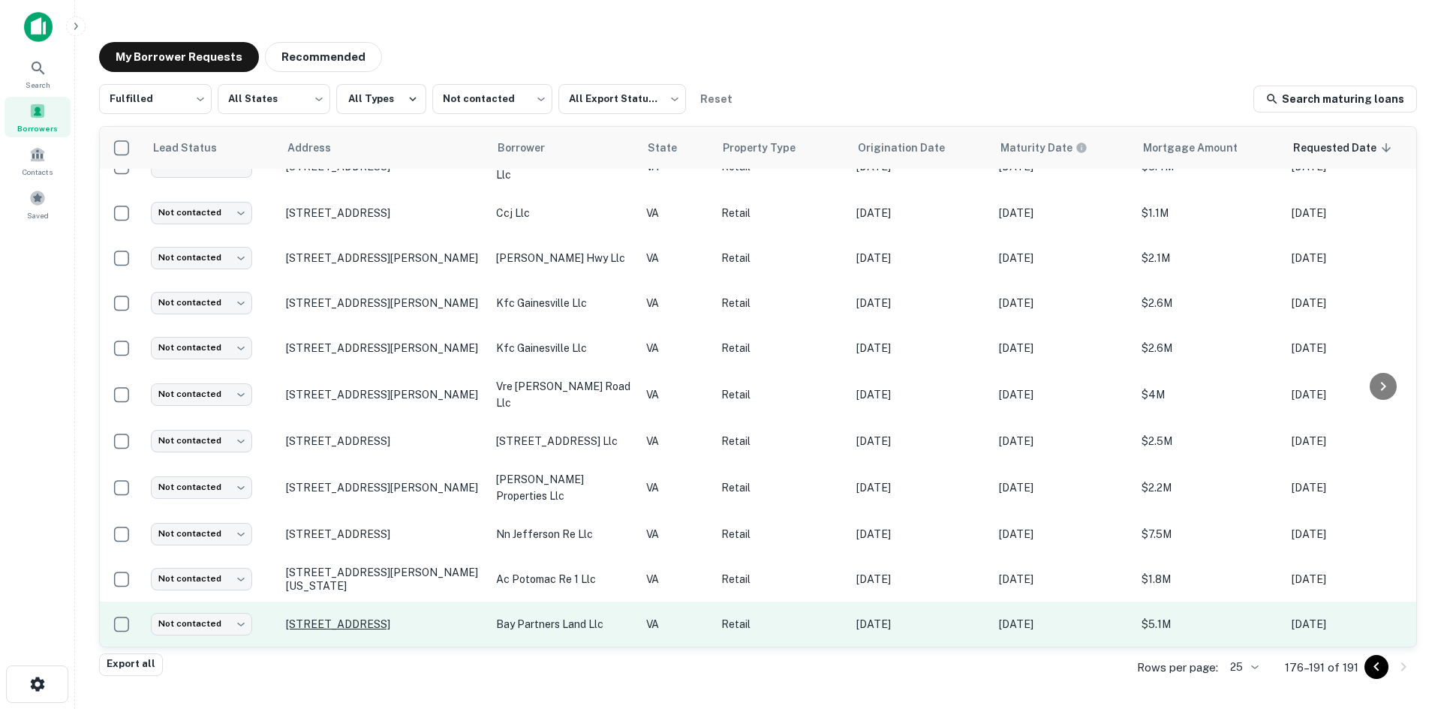
click at [366, 618] on p "432 N Main St Kilmarnock, VA22482" at bounding box center [383, 625] width 195 height 14
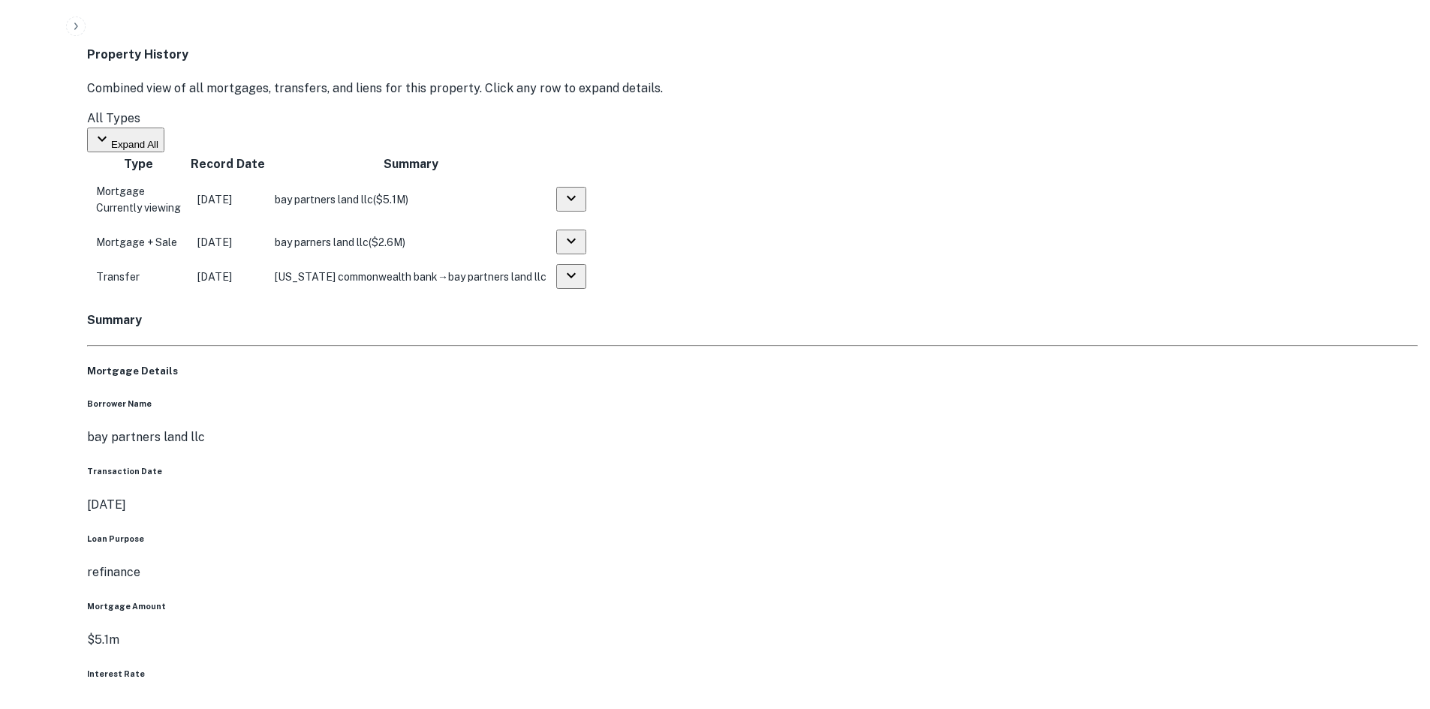
scroll to position [1201, 0]
drag, startPoint x: 1286, startPoint y: 270, endPoint x: 1028, endPoint y: 196, distance: 268.0
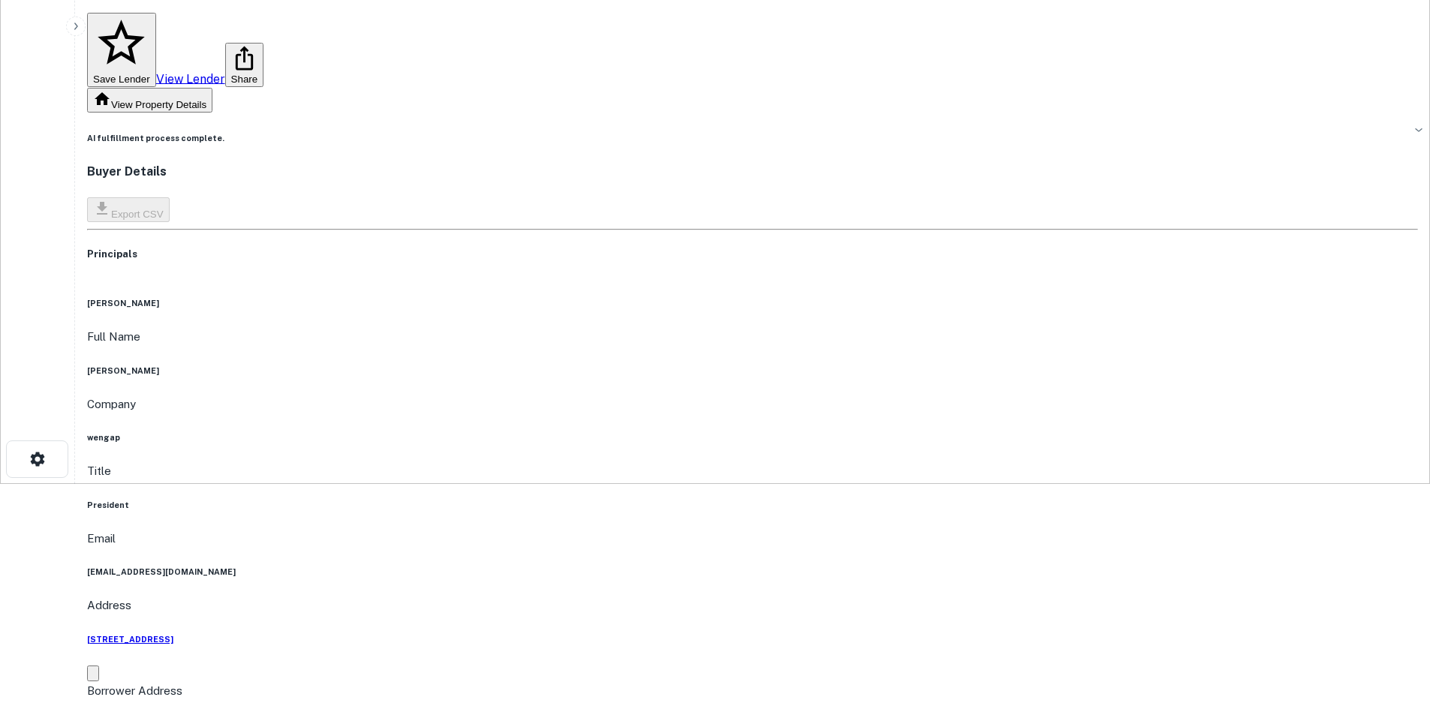
scroll to position [0, 0]
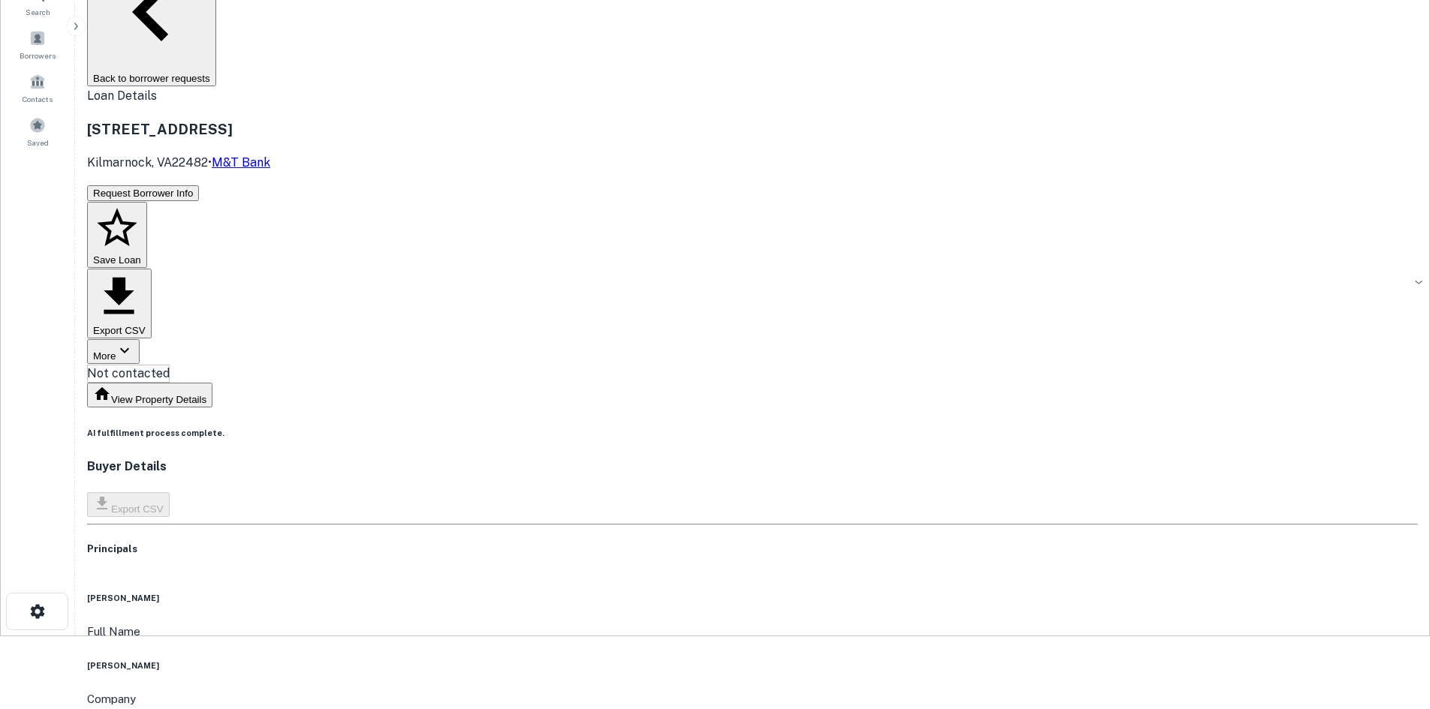
scroll to position [225, 0]
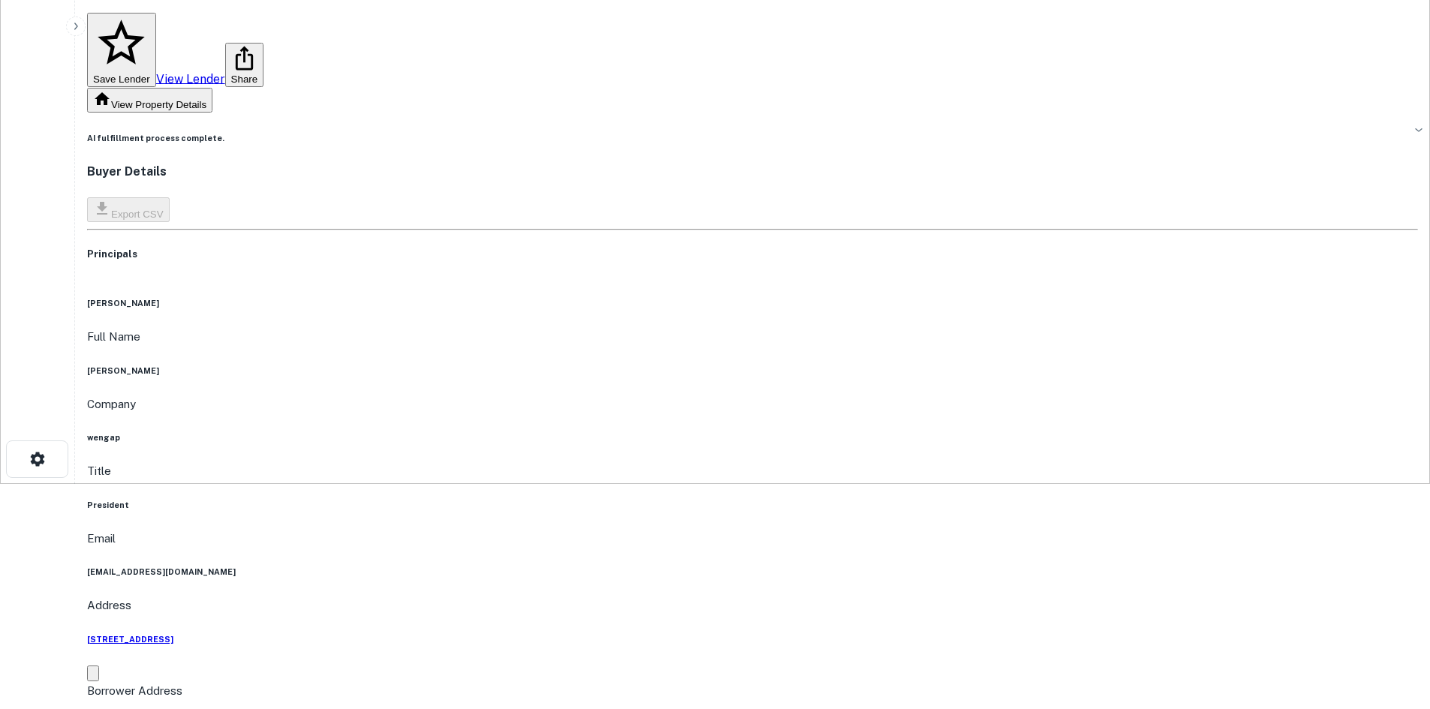
click at [659, 566] on h6 "eanderson@wengap.com" at bounding box center [752, 572] width 1331 height 12
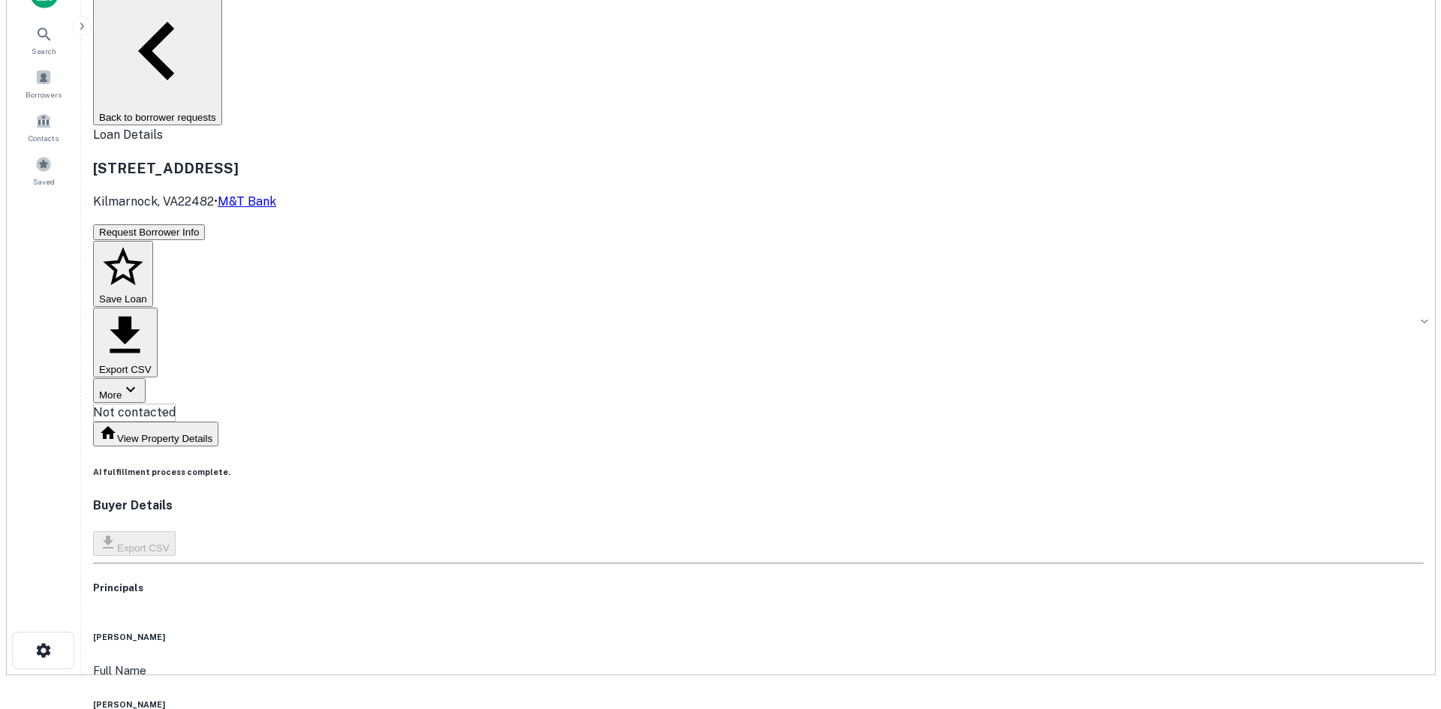
scroll to position [0, 0]
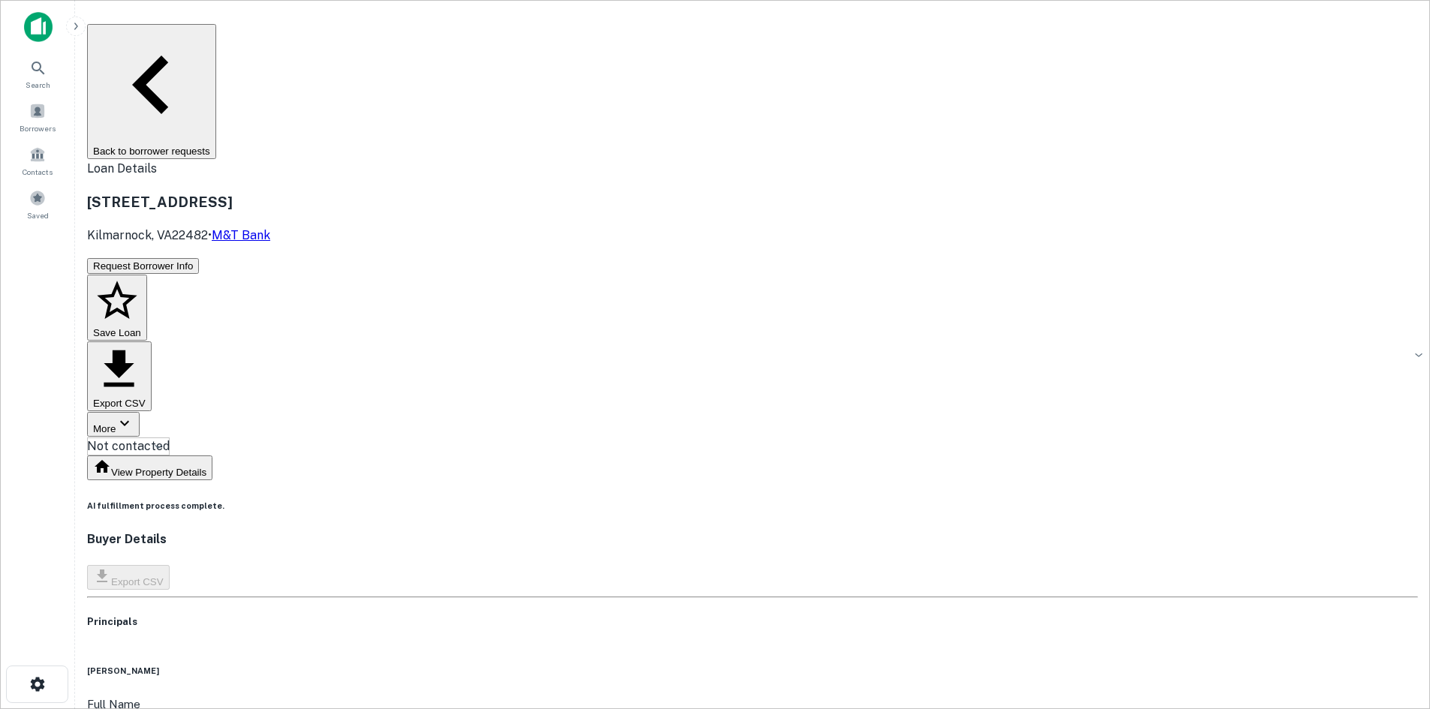
click at [698, 150] on body "Search Borrowers Contacts Saved Back to borrower requests Loan Details 432 N Ma…" at bounding box center [715, 354] width 1430 height 709
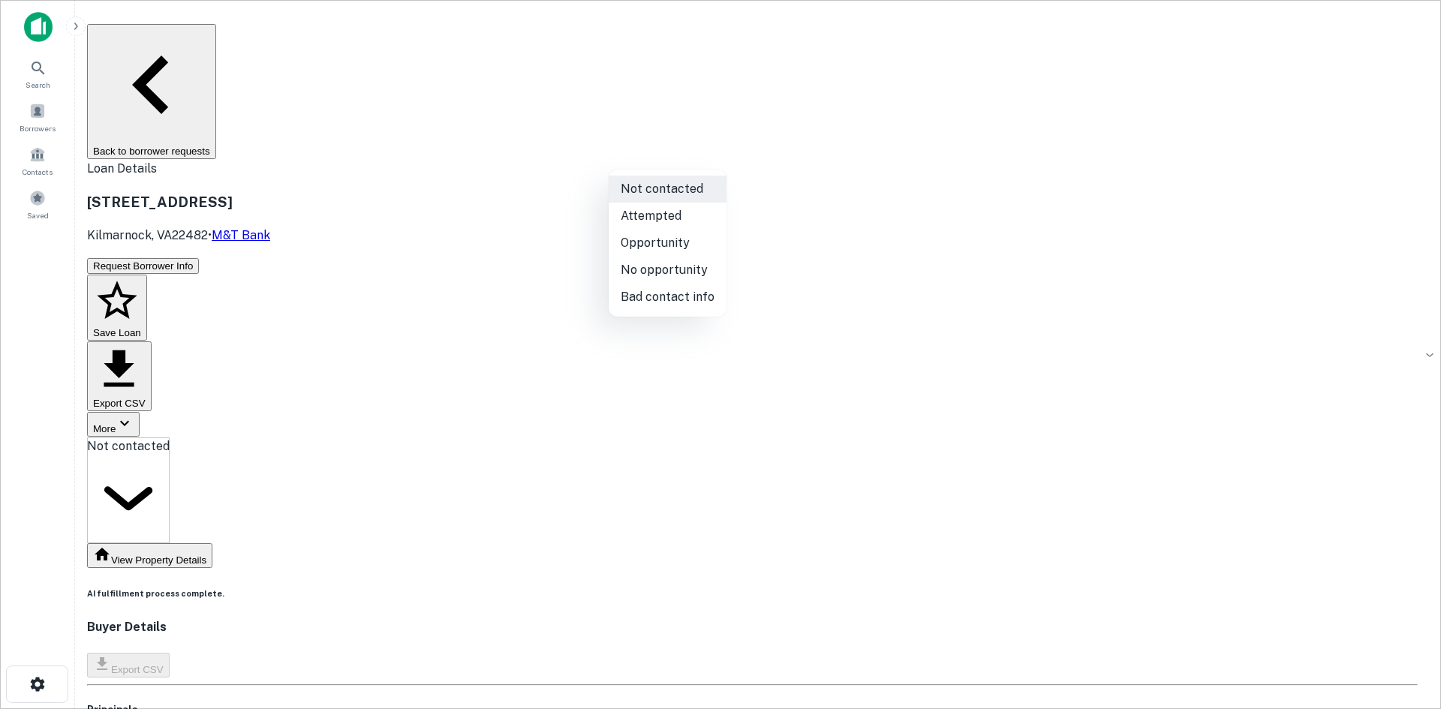
click at [703, 217] on li "Attempted" at bounding box center [668, 216] width 118 height 27
type input "*********"
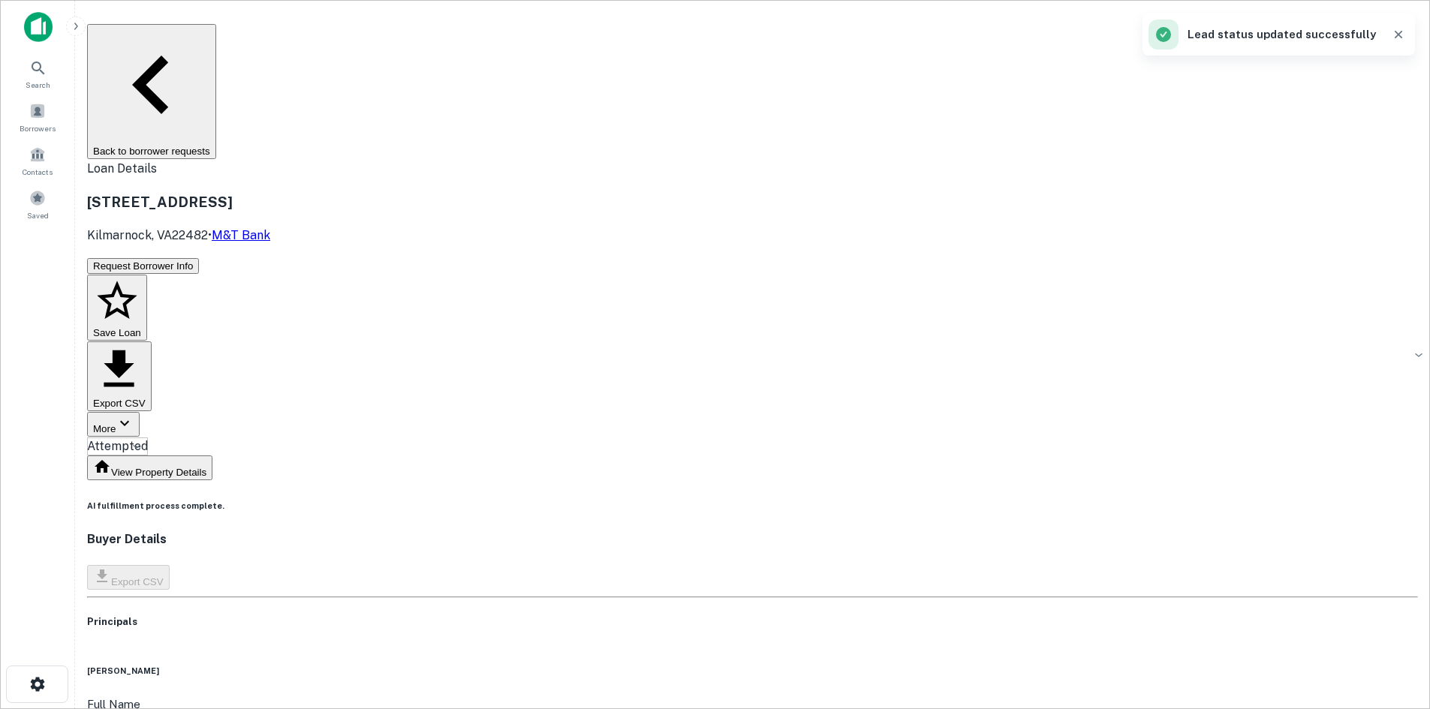
click at [216, 38] on button "Back to borrower requests" at bounding box center [151, 91] width 129 height 135
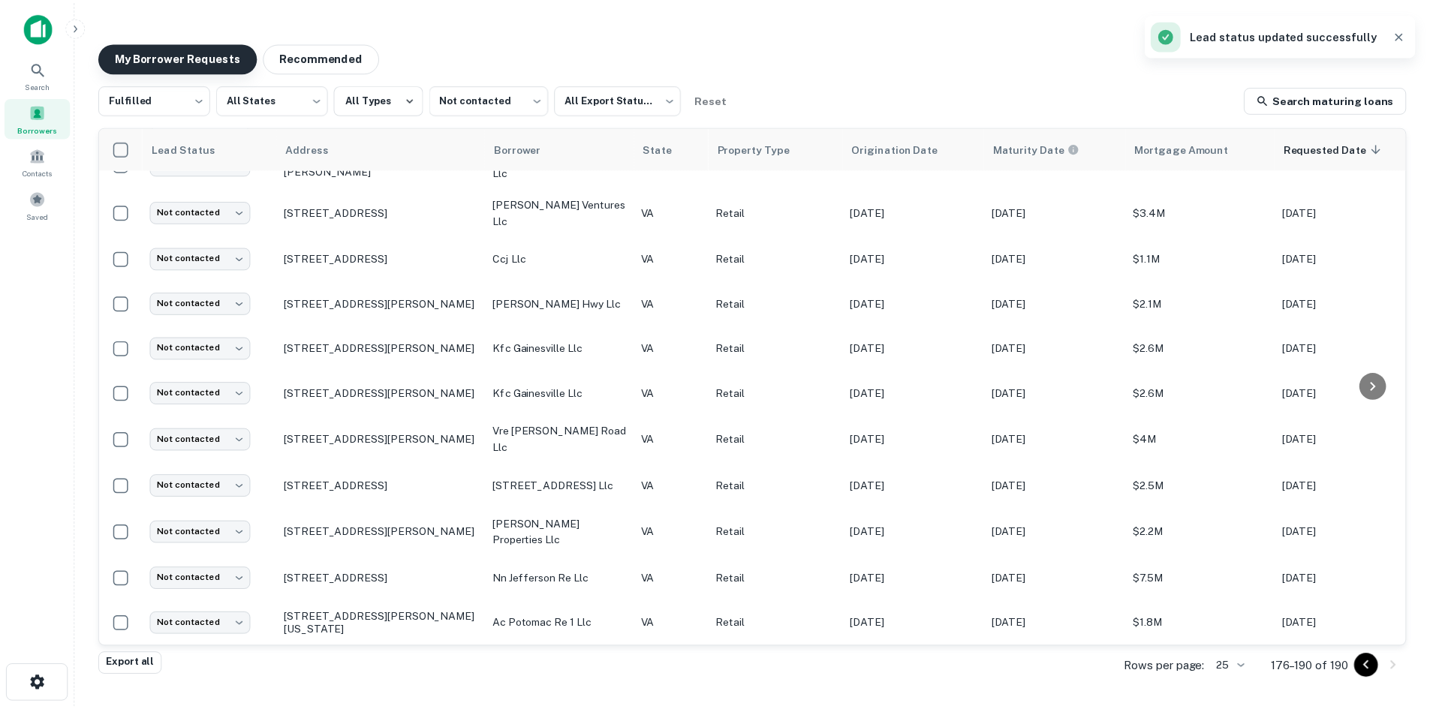
scroll to position [225, 0]
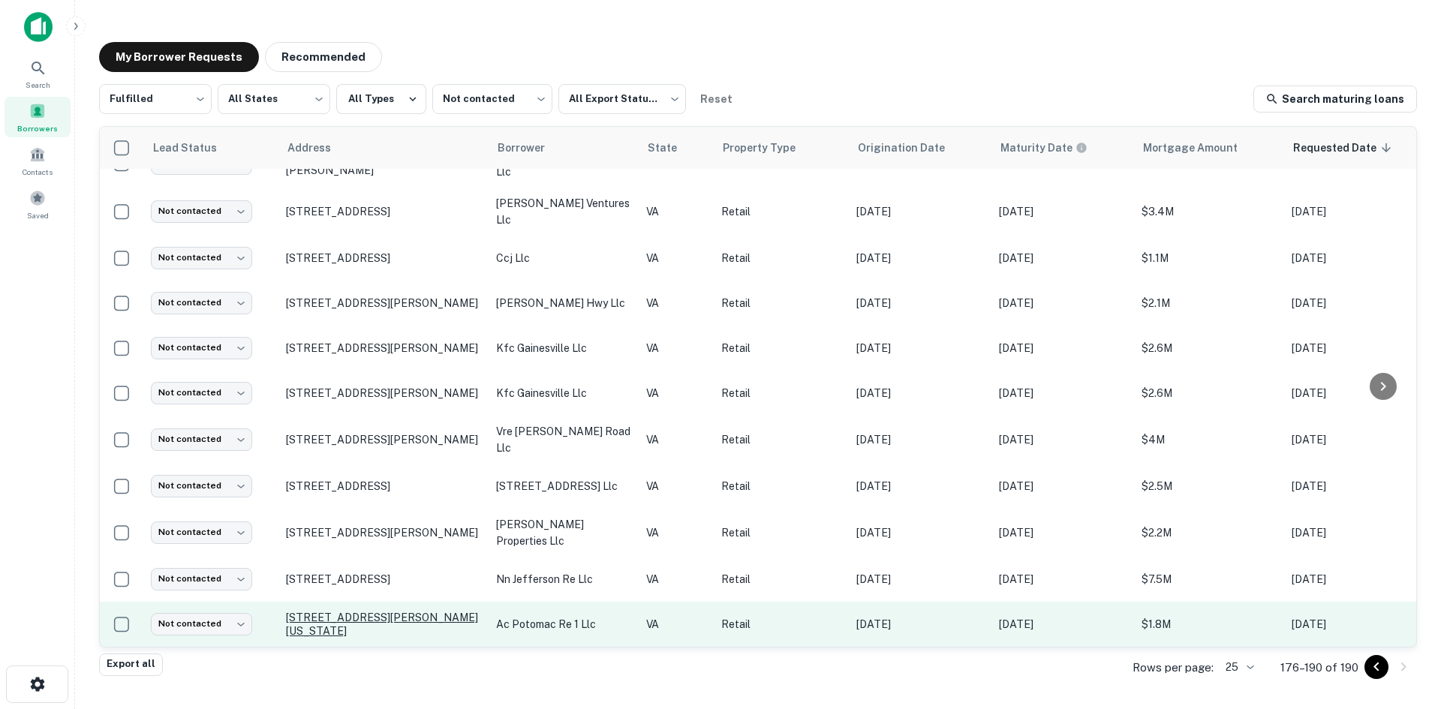
click at [315, 611] on p "2136 Princess Anne Rd Virginia Beach, VA23456" at bounding box center [383, 624] width 195 height 27
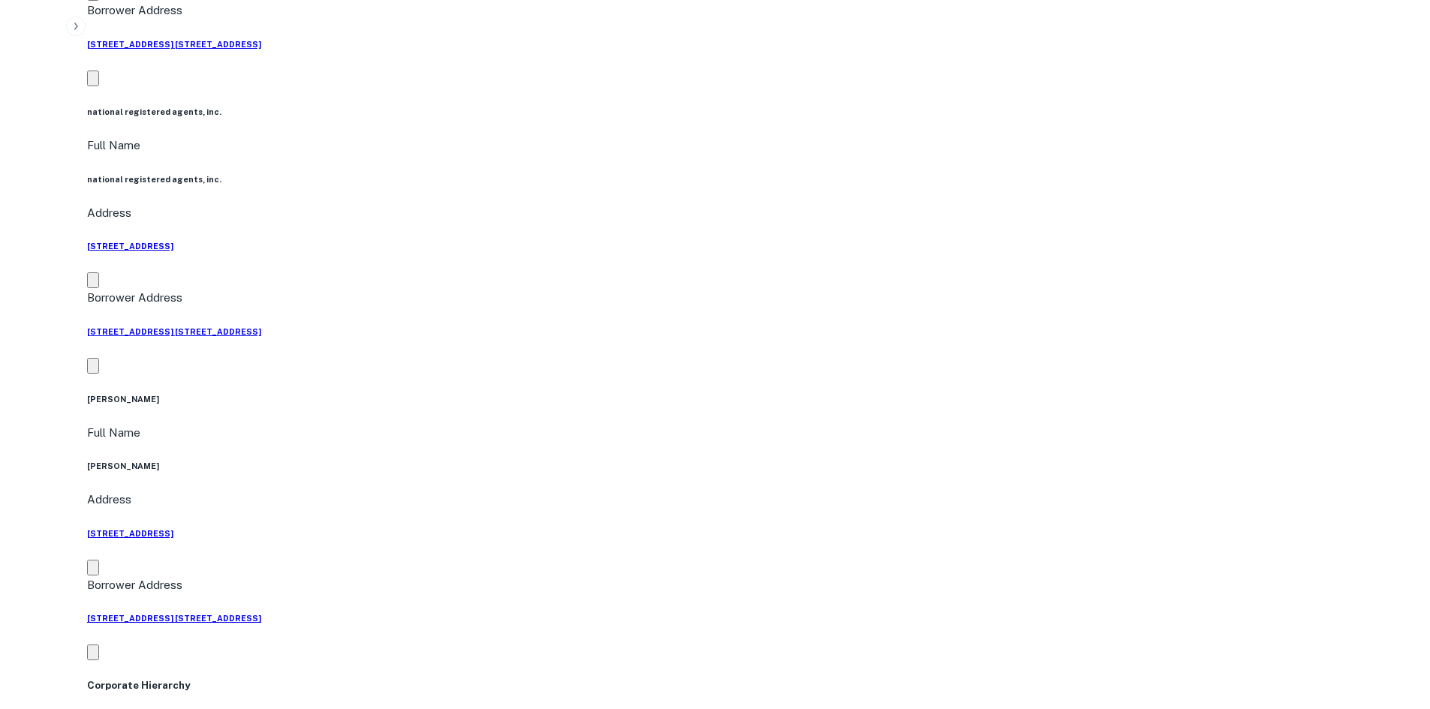
scroll to position [1276, 0]
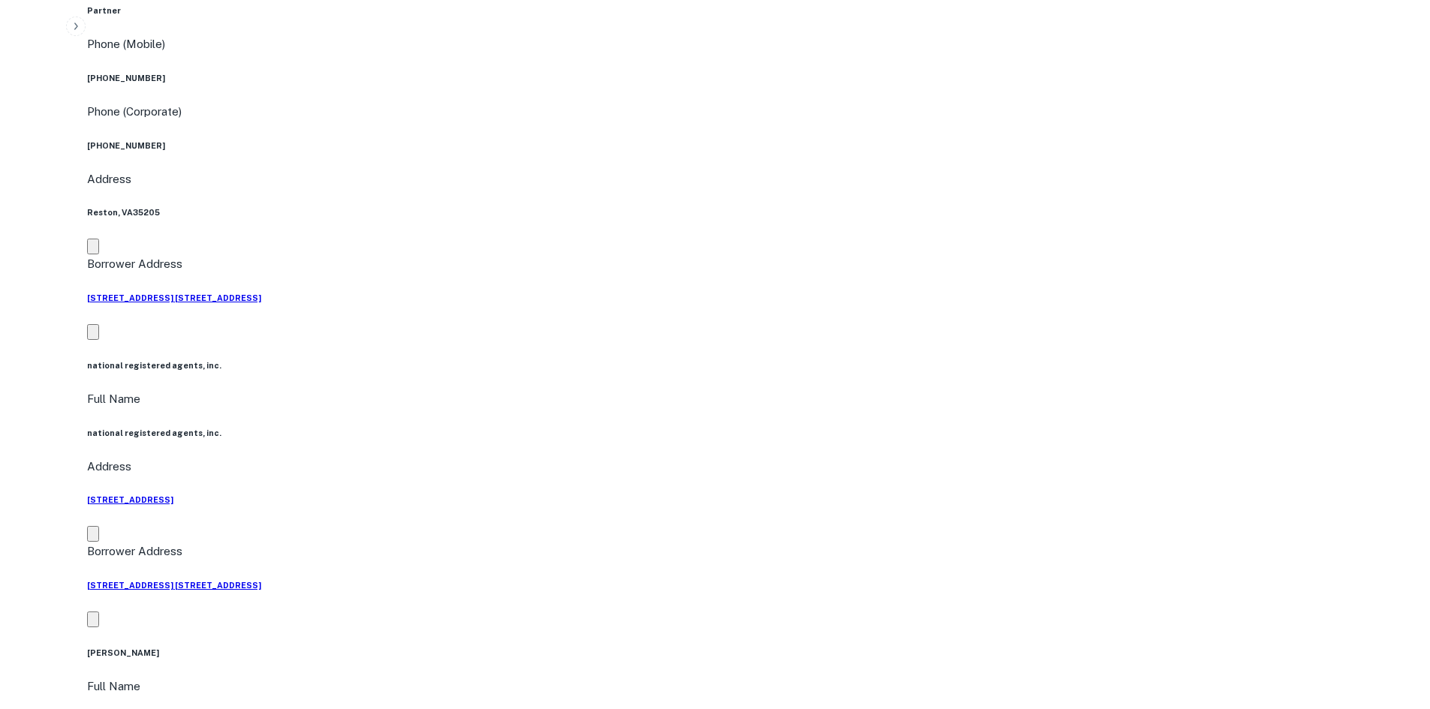
drag, startPoint x: 1284, startPoint y: 476, endPoint x: 988, endPoint y: 379, distance: 311.9
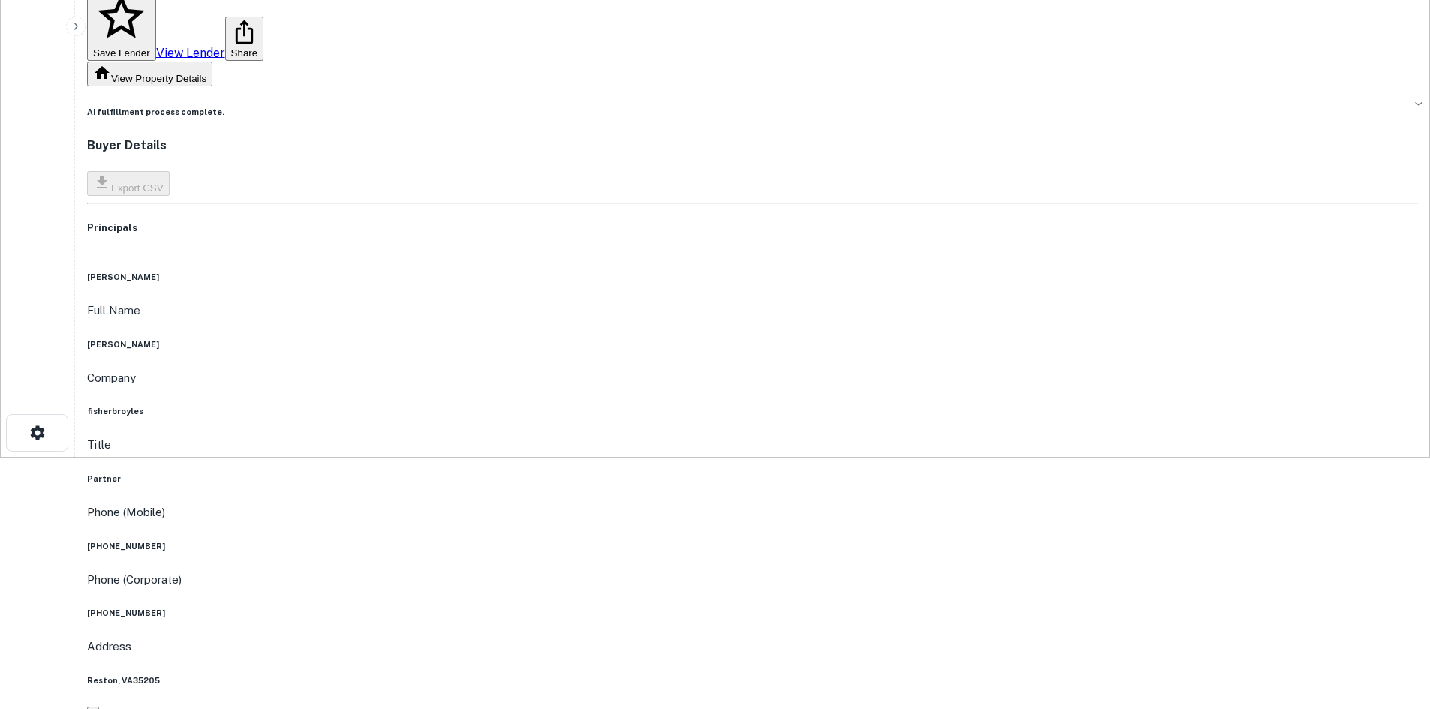
scroll to position [225, 0]
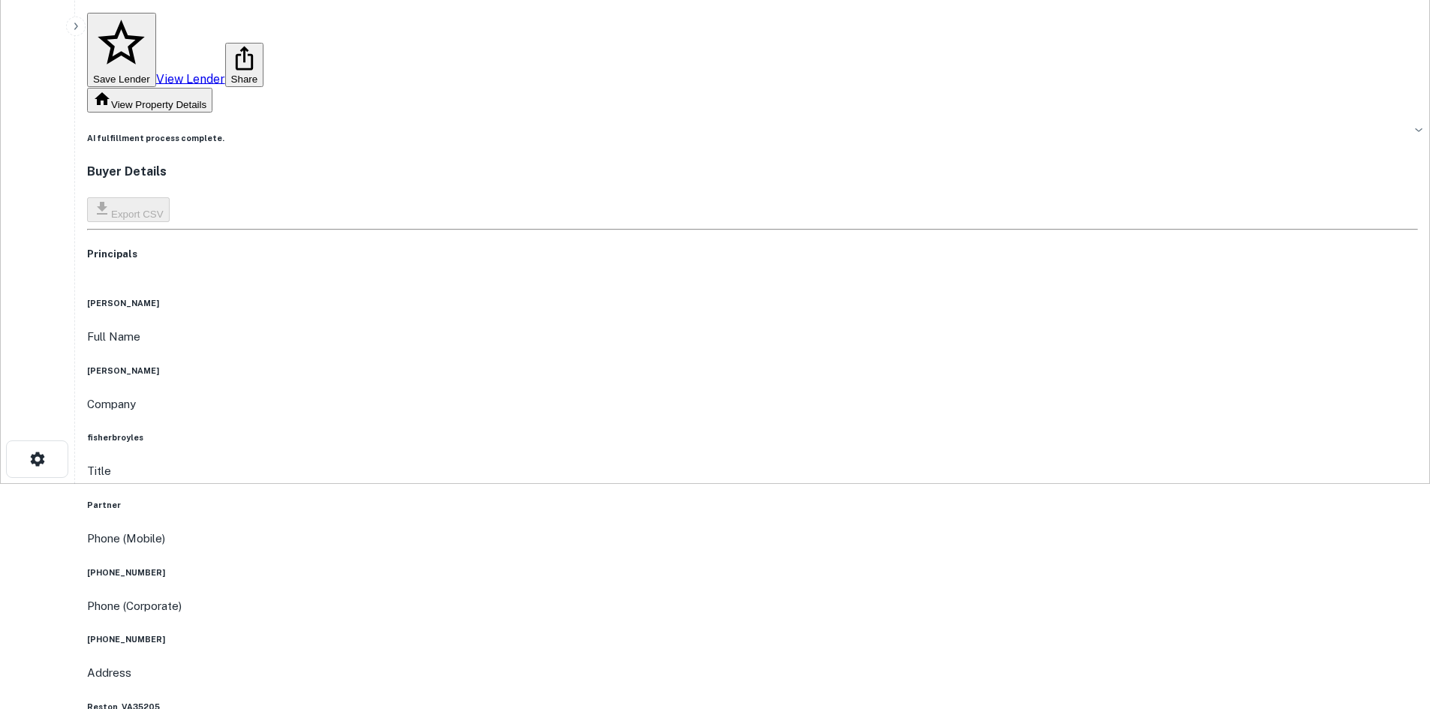
click at [716, 432] on h6 "fisherbroyles" at bounding box center [752, 438] width 1331 height 12
click at [697, 567] on h6 "(703) 967-7070" at bounding box center [752, 573] width 1331 height 12
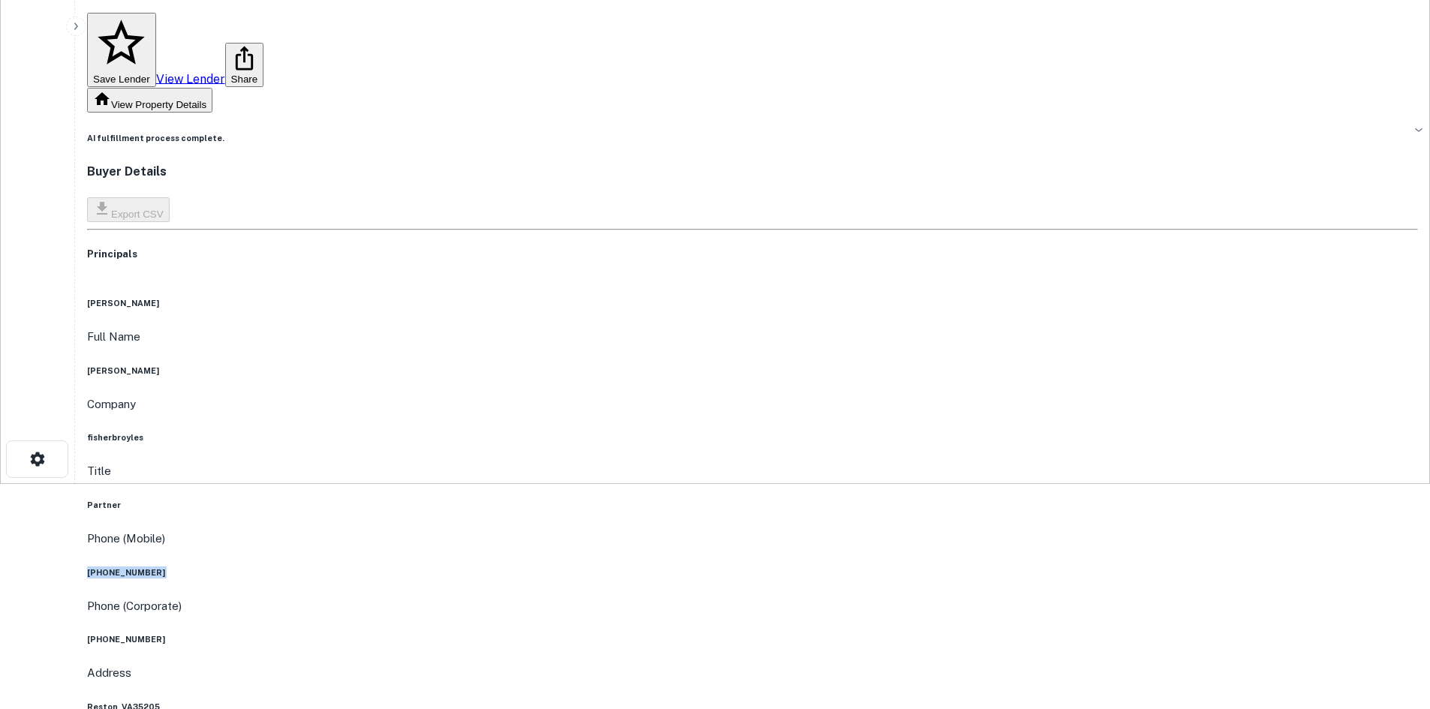
click at [697, 567] on h6 "(703) 967-7070" at bounding box center [752, 573] width 1331 height 12
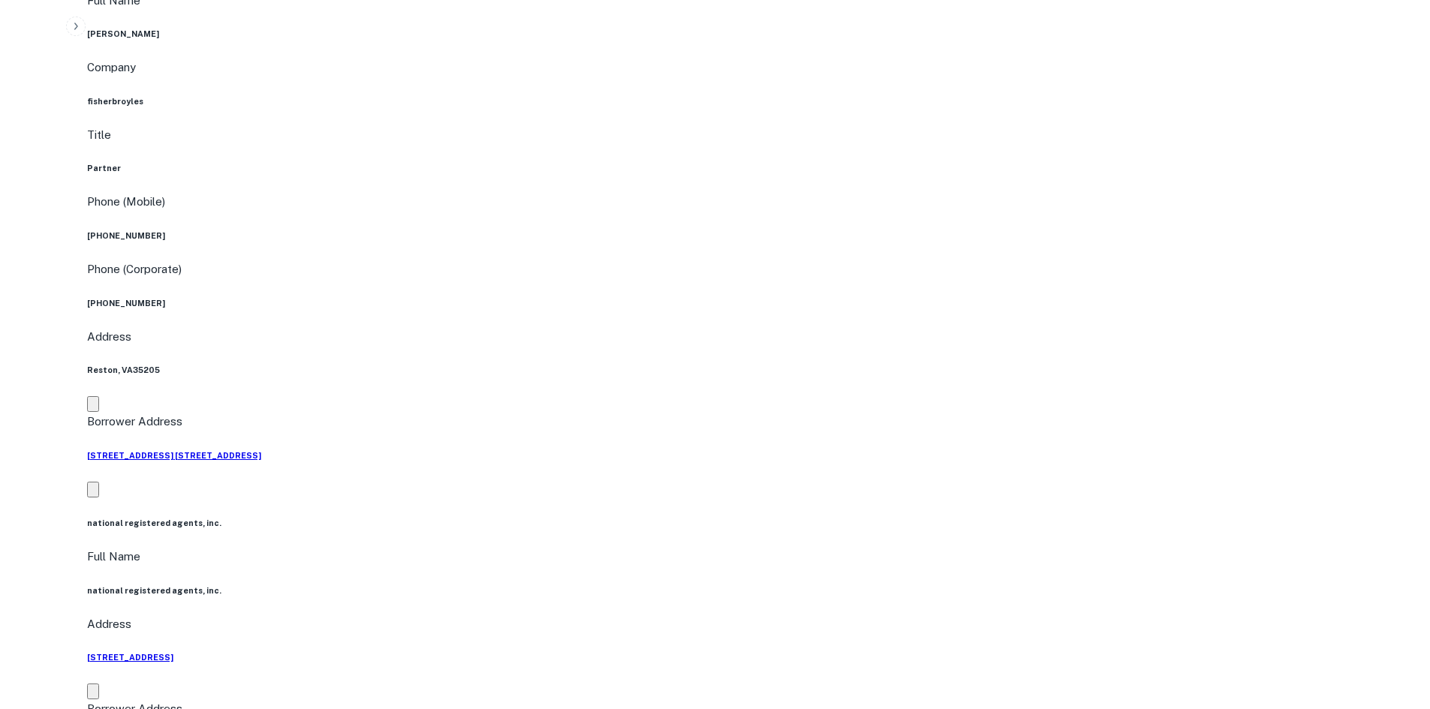
scroll to position [1426, 0]
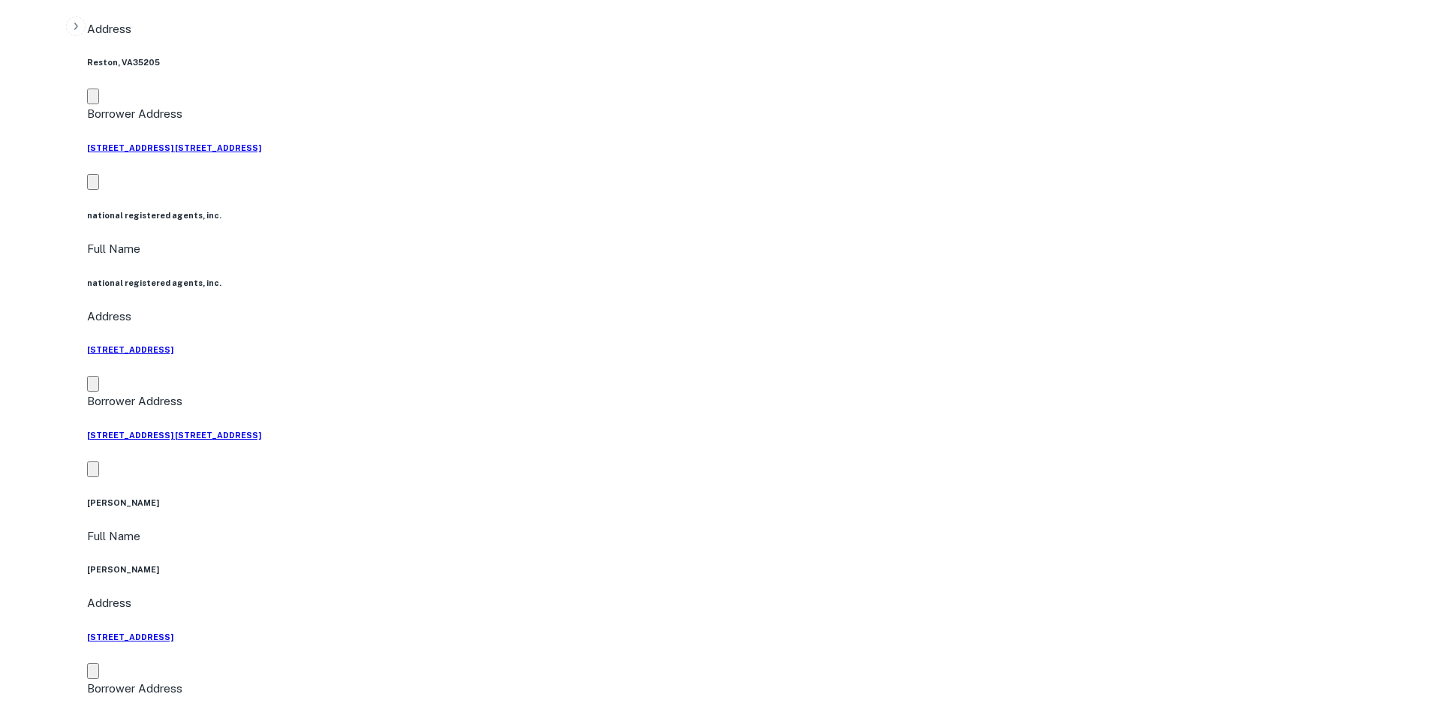
drag, startPoint x: 739, startPoint y: 298, endPoint x: 694, endPoint y: 210, distance: 98.7
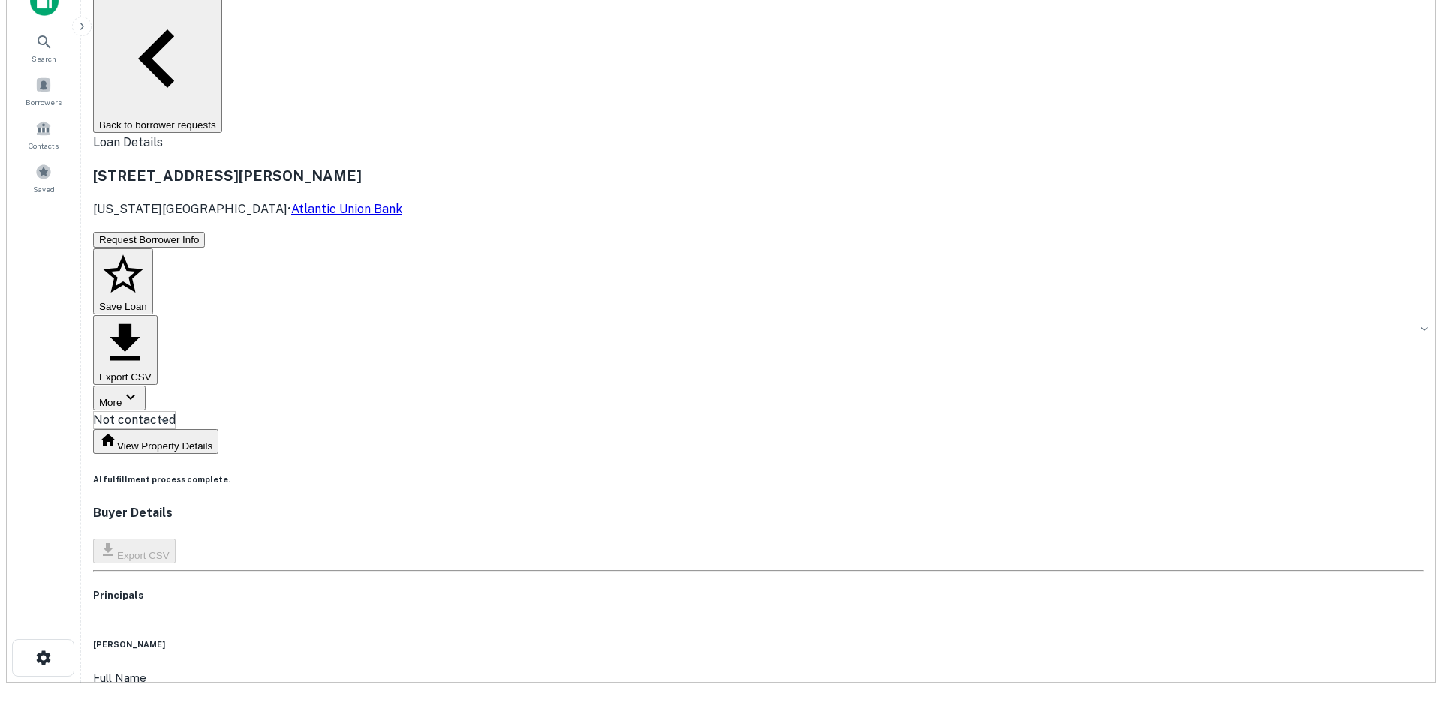
scroll to position [0, 0]
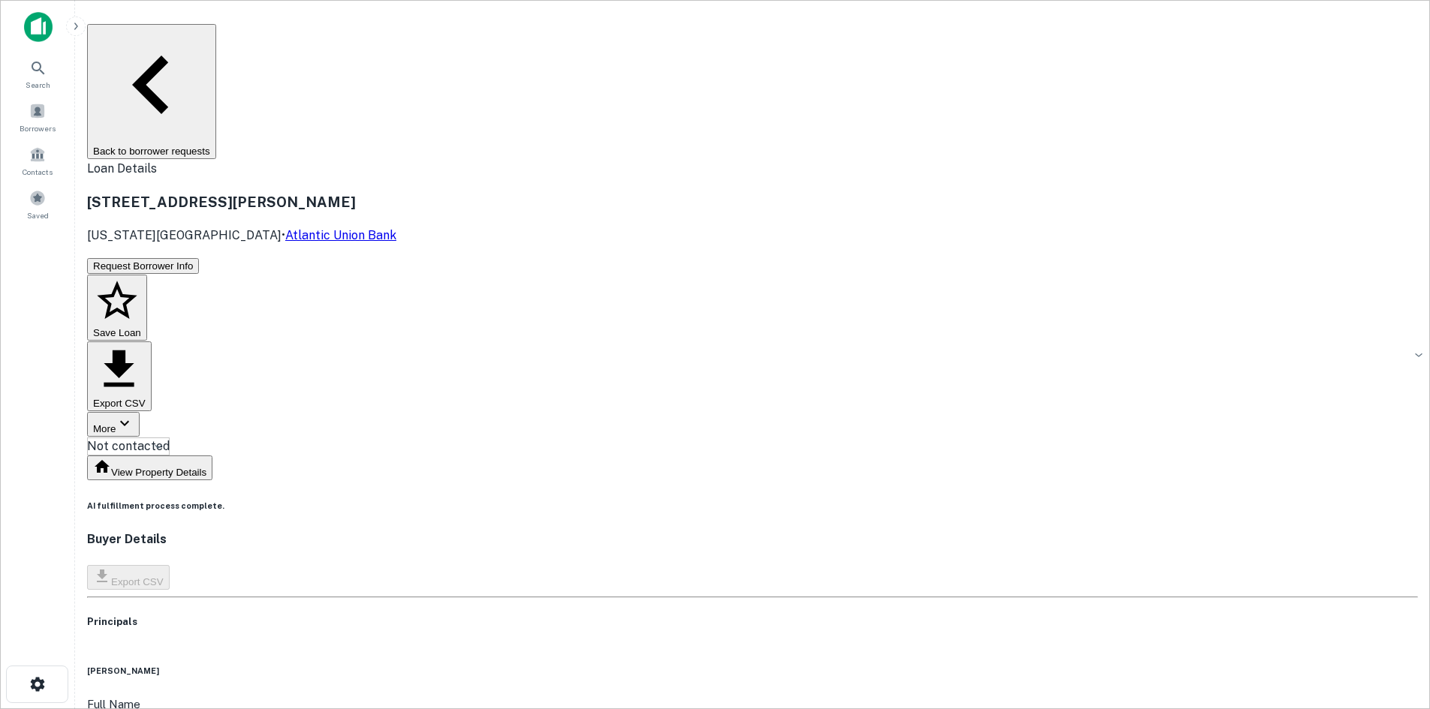
drag, startPoint x: 685, startPoint y: 170, endPoint x: 684, endPoint y: 158, distance: 12.8
click at [683, 151] on body "Search Borrowers Contacts Saved Back to borrower requests Loan Details 2136 Pri…" at bounding box center [715, 354] width 1430 height 709
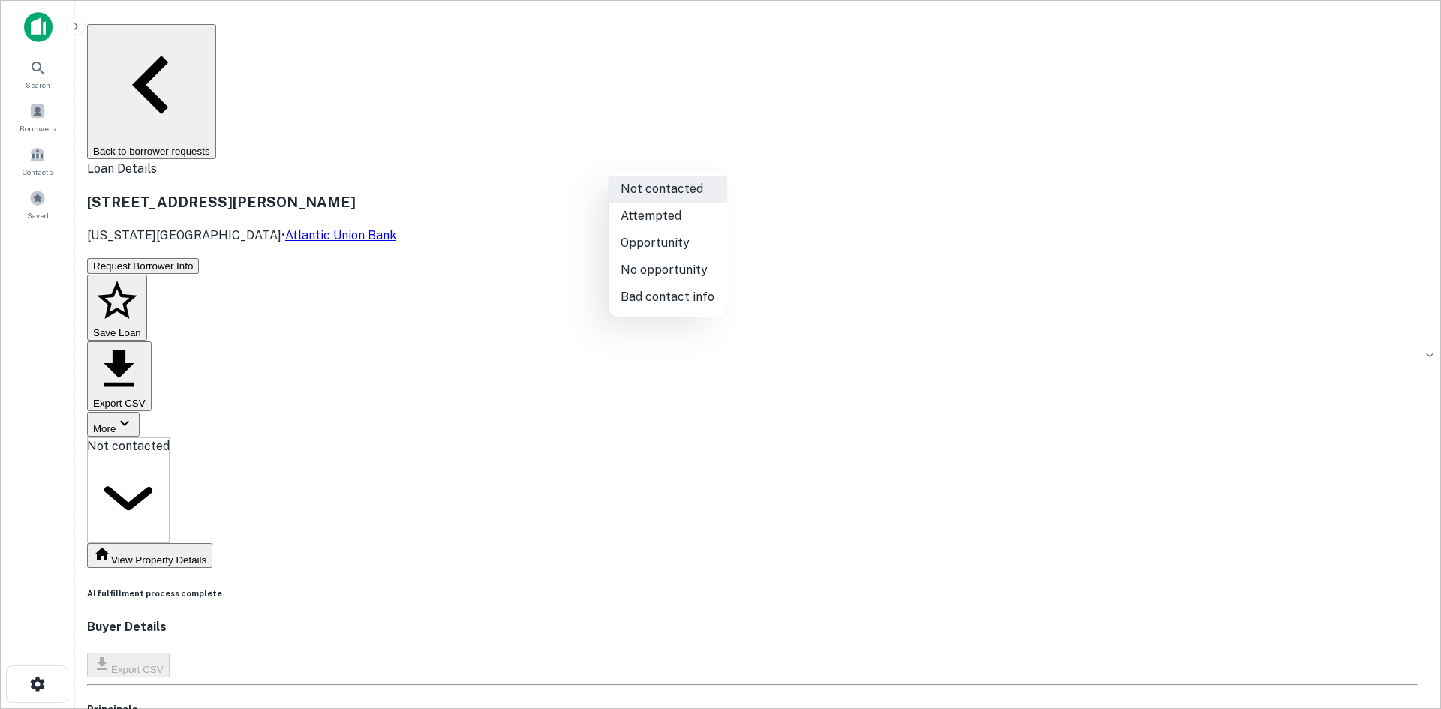
click at [676, 203] on li "Attempted" at bounding box center [668, 216] width 118 height 27
type input "*********"
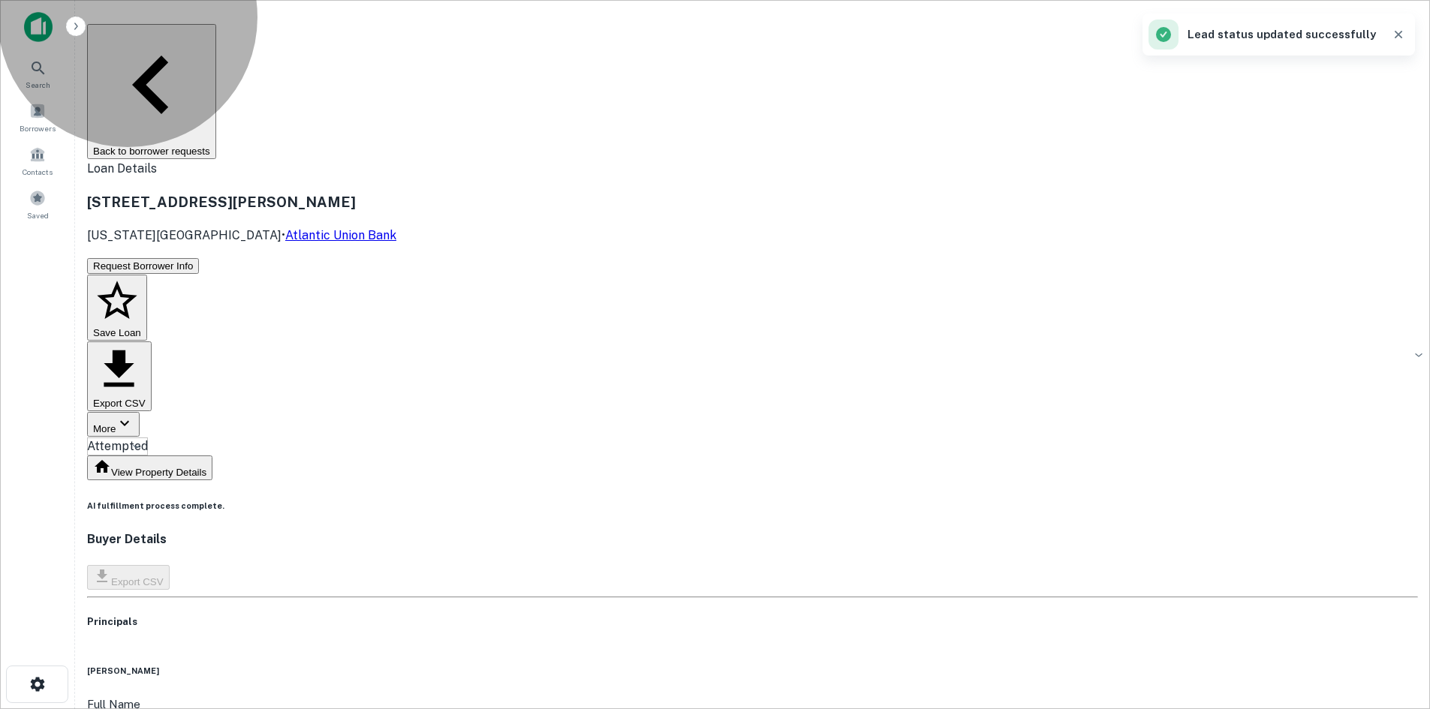
click at [216, 41] on button "Back to borrower requests" at bounding box center [151, 91] width 129 height 135
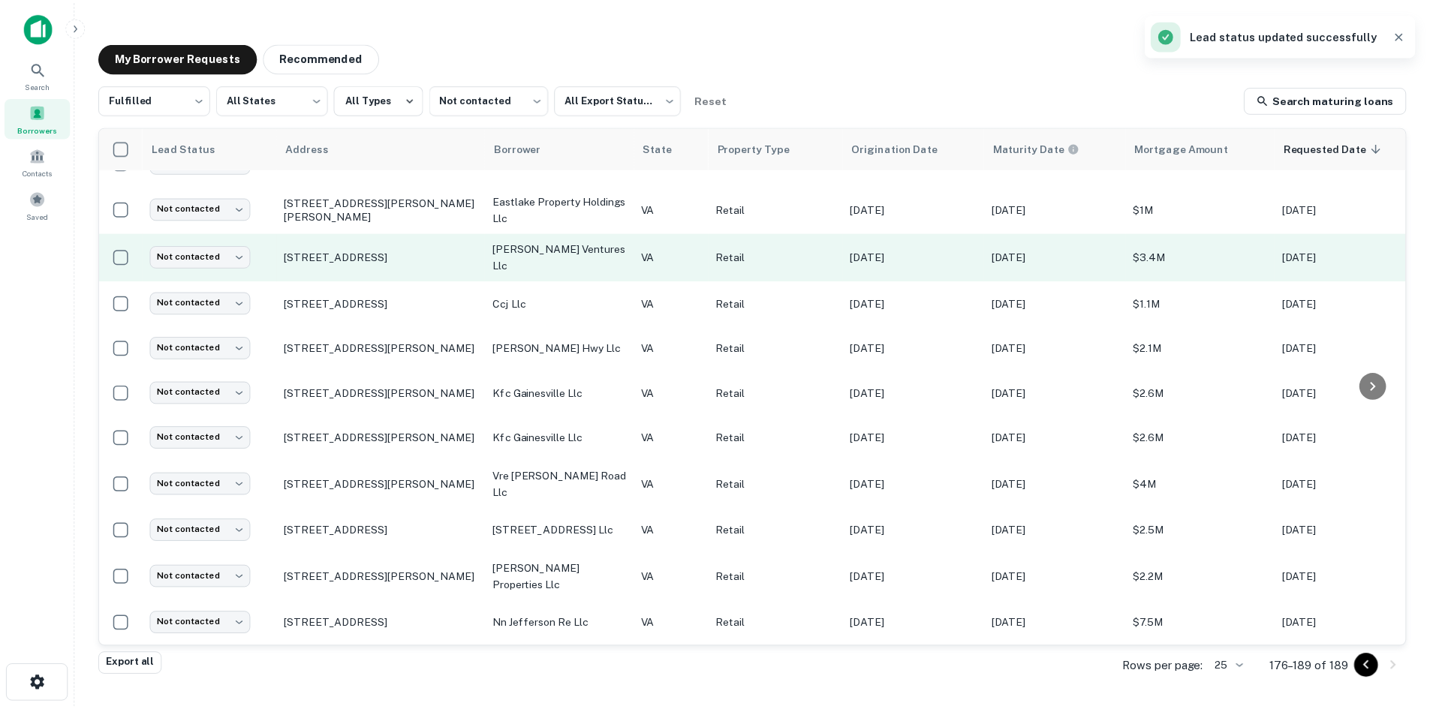
scroll to position [180, 0]
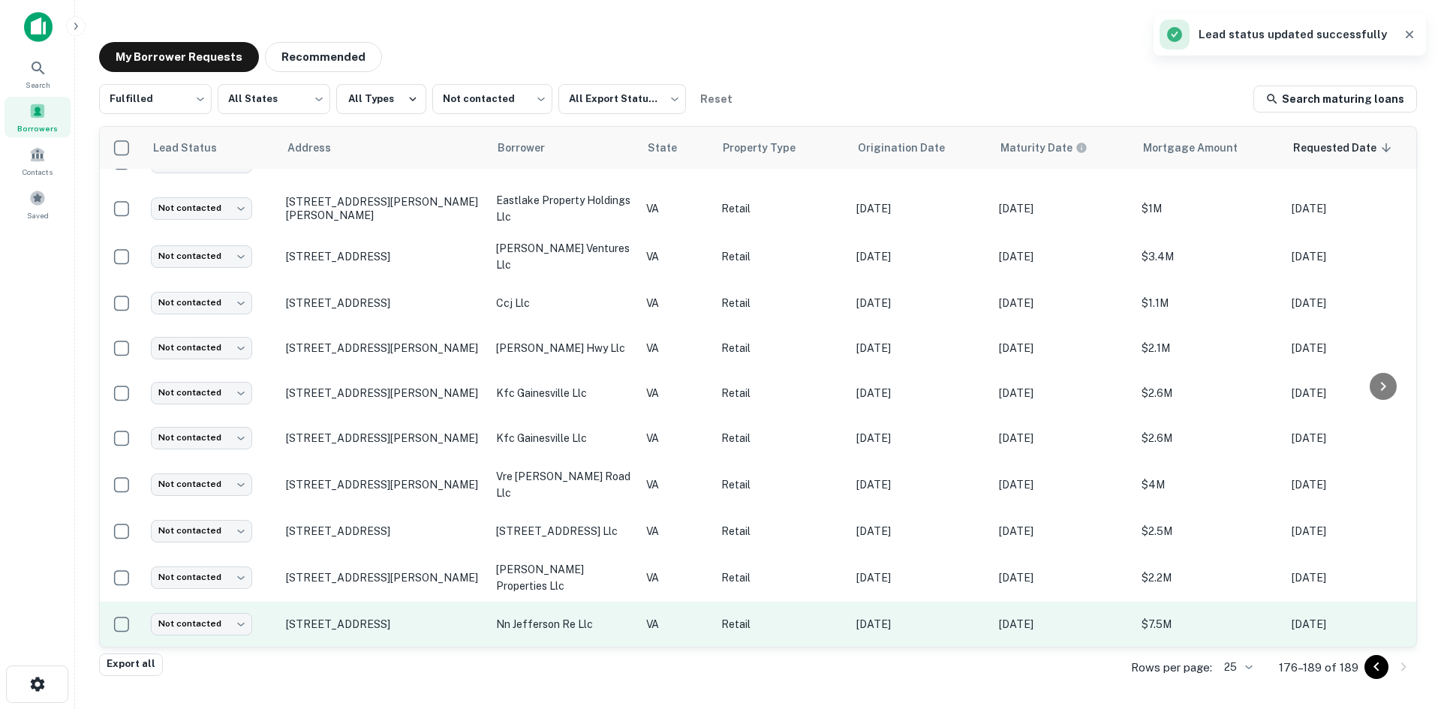
click at [393, 602] on td "12095 Jefferson Ave Newport News, VA23606" at bounding box center [383, 624] width 210 height 45
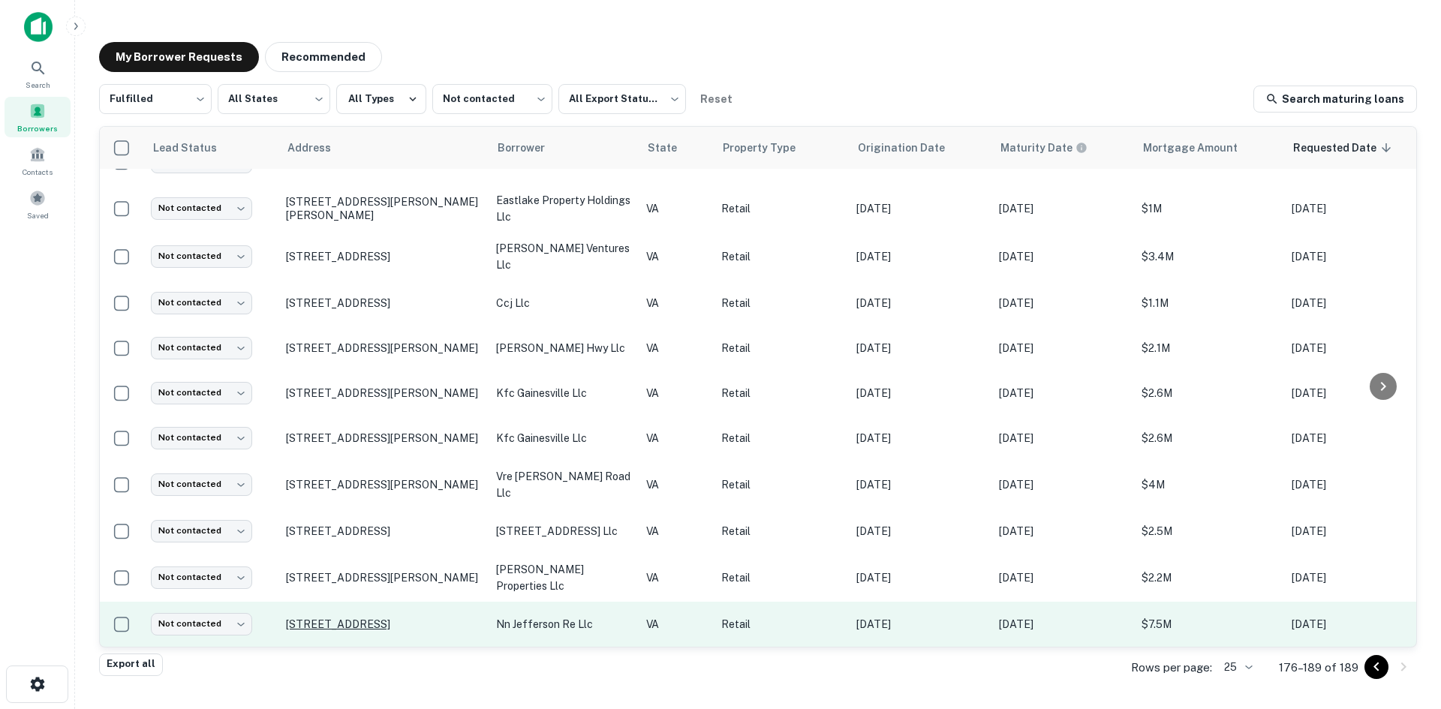
click at [389, 618] on p "12095 Jefferson Ave Newport News, VA23606" at bounding box center [383, 625] width 195 height 14
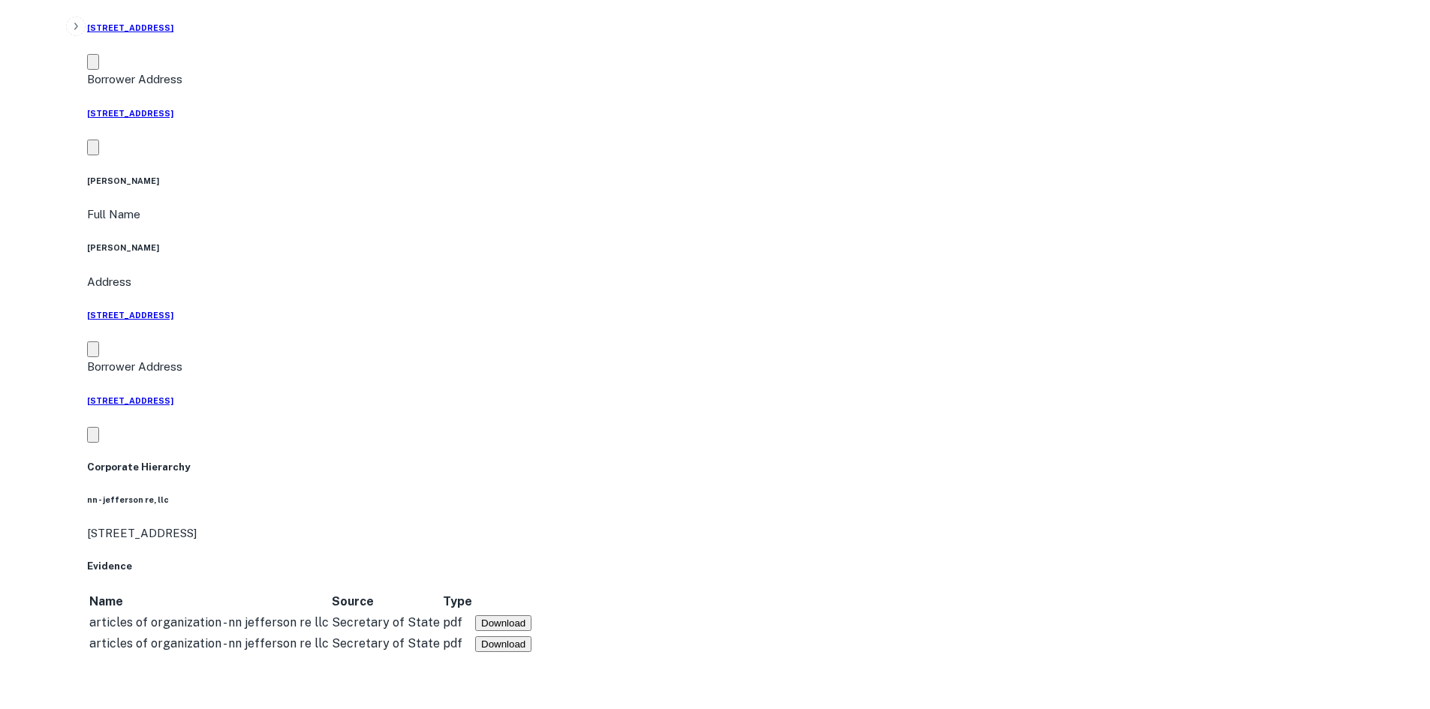
scroll to position [901, 0]
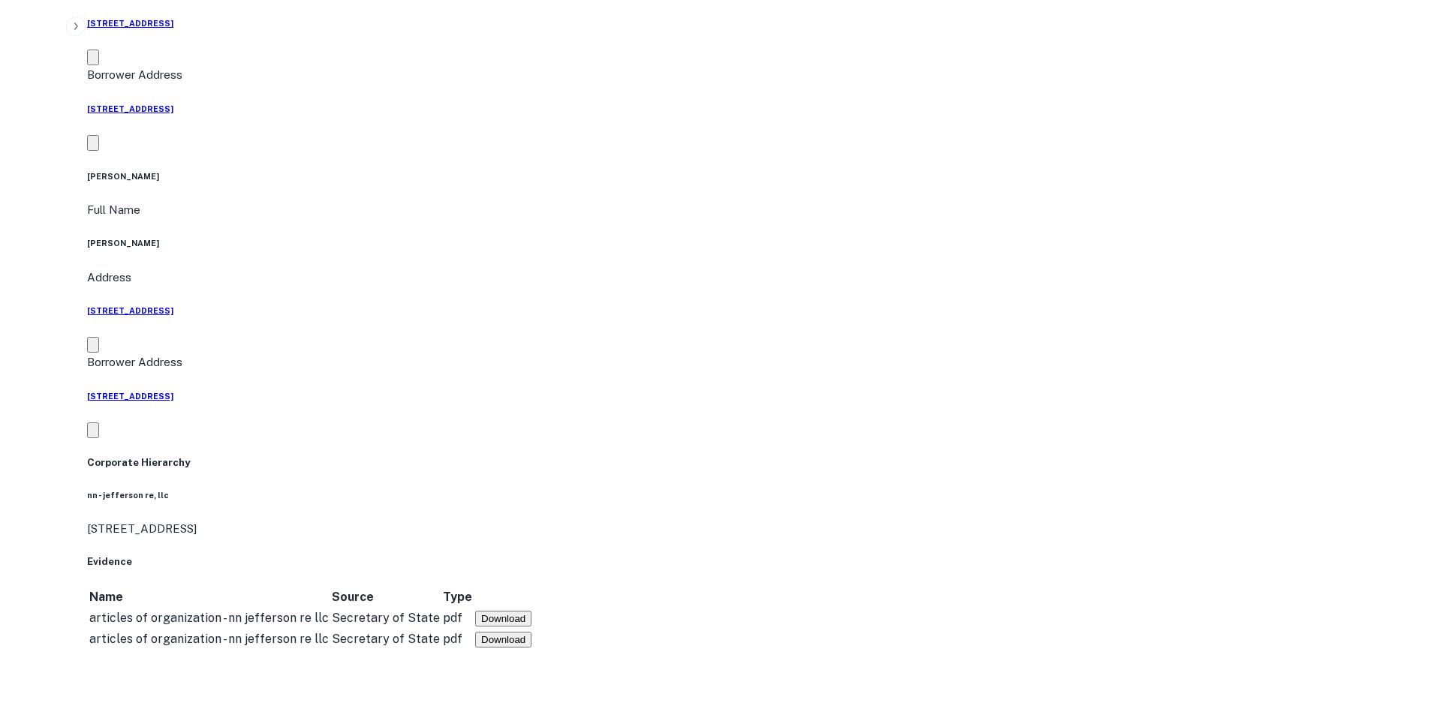
drag, startPoint x: 1288, startPoint y: 408, endPoint x: 1039, endPoint y: 312, distance: 267.1
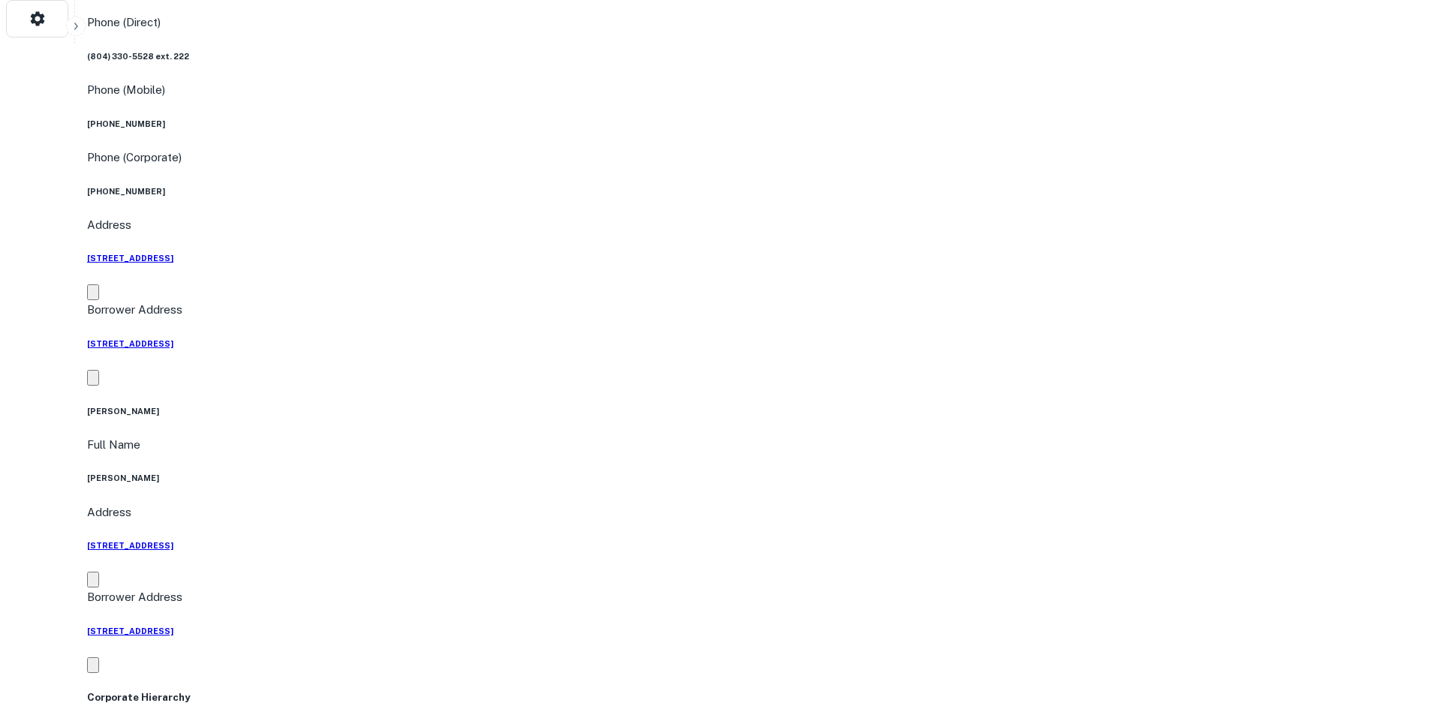
scroll to position [826, 0]
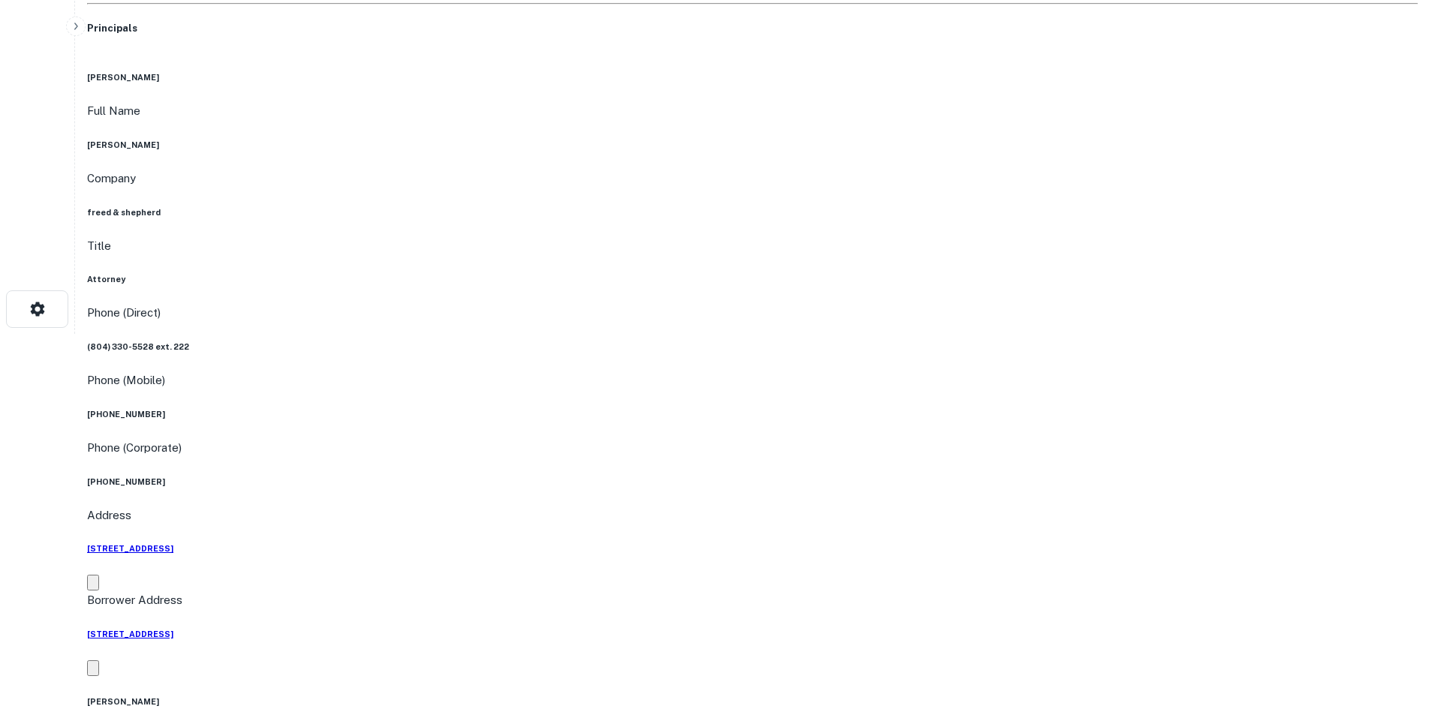
scroll to position [0, 0]
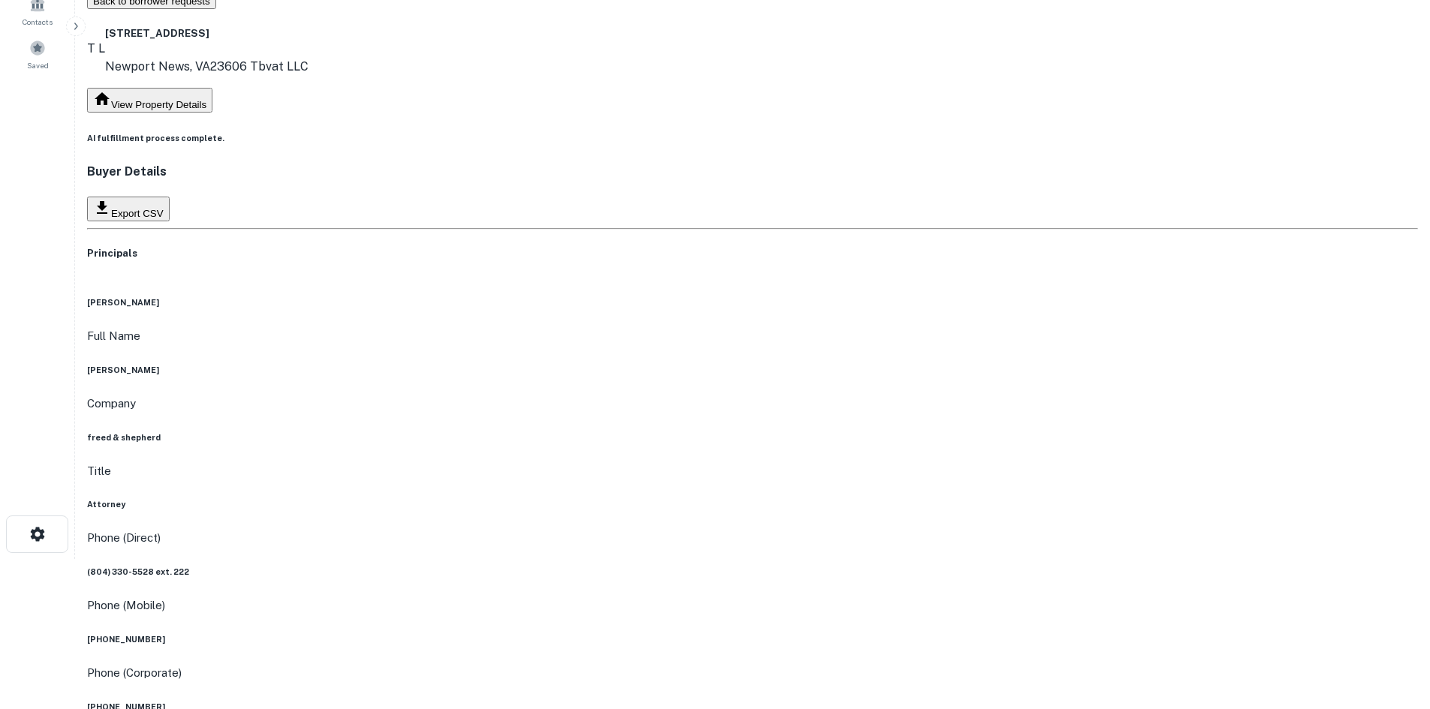
click at [692, 395] on div "Company freed & shepherd" at bounding box center [752, 419] width 1331 height 49
click at [694, 432] on h6 "freed & shepherd" at bounding box center [752, 438] width 1331 height 12
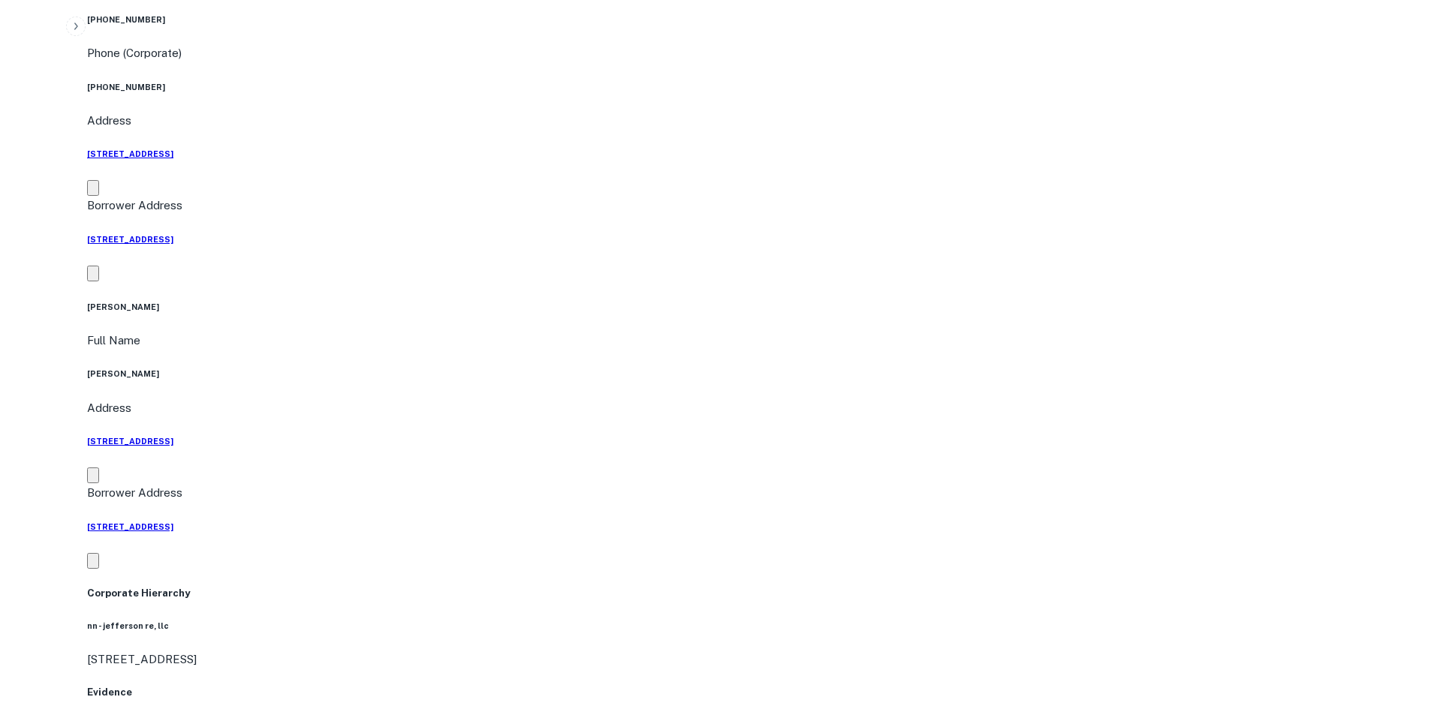
scroll to position [751, 0]
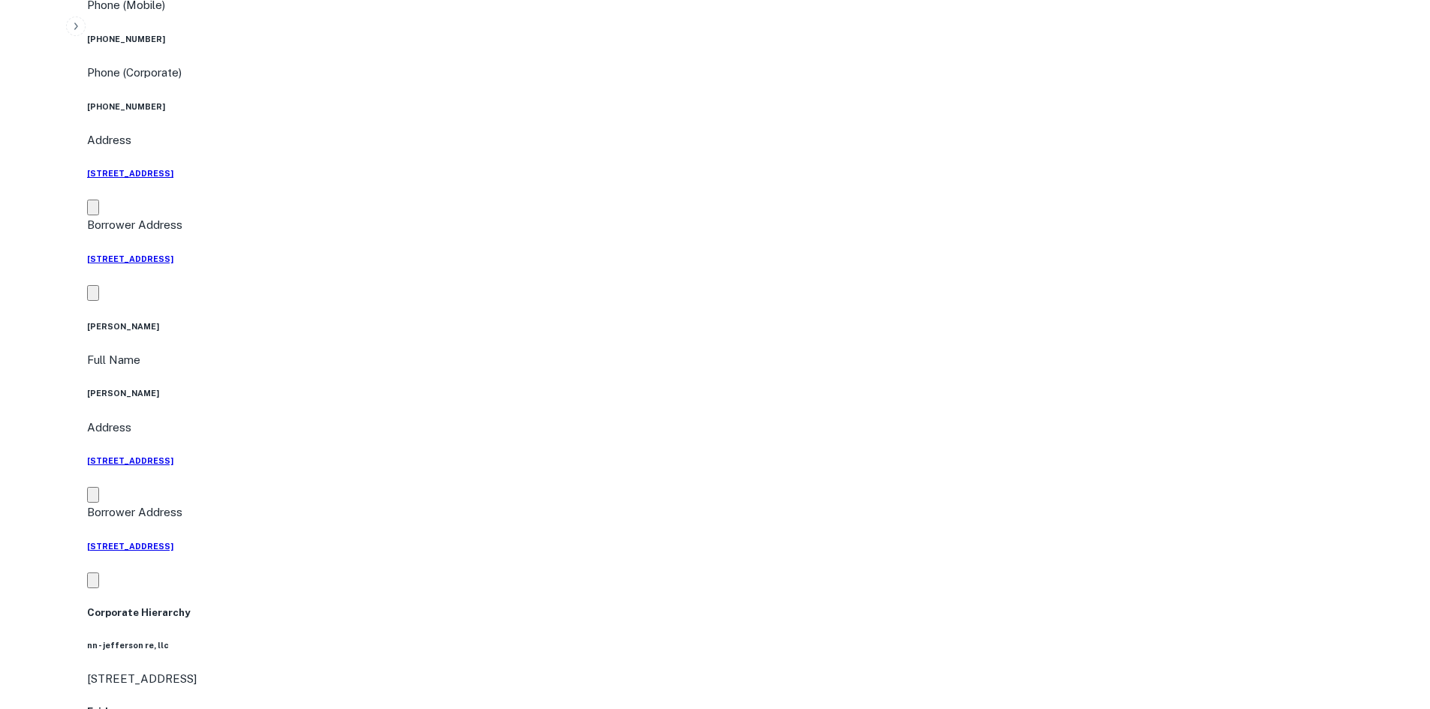
drag, startPoint x: 1285, startPoint y: 547, endPoint x: 1111, endPoint y: 433, distance: 208.2
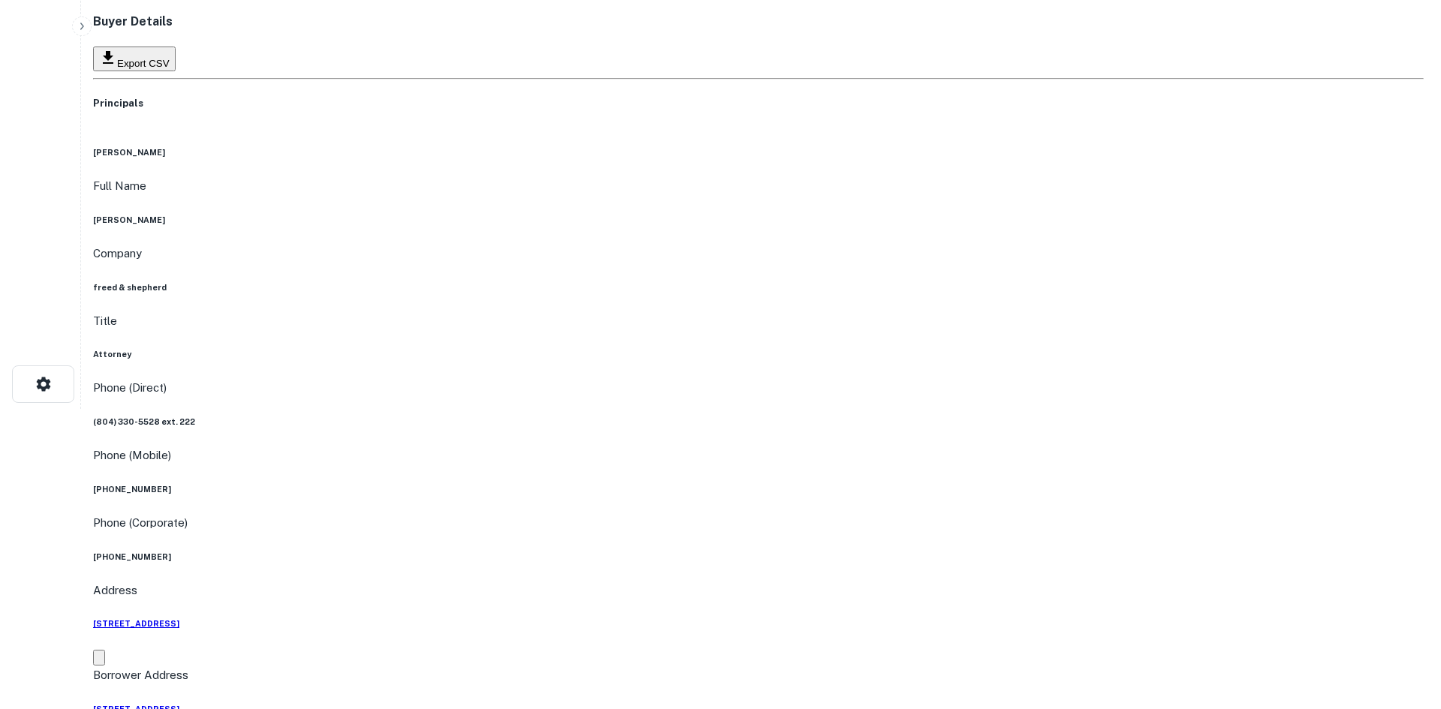
scroll to position [0, 0]
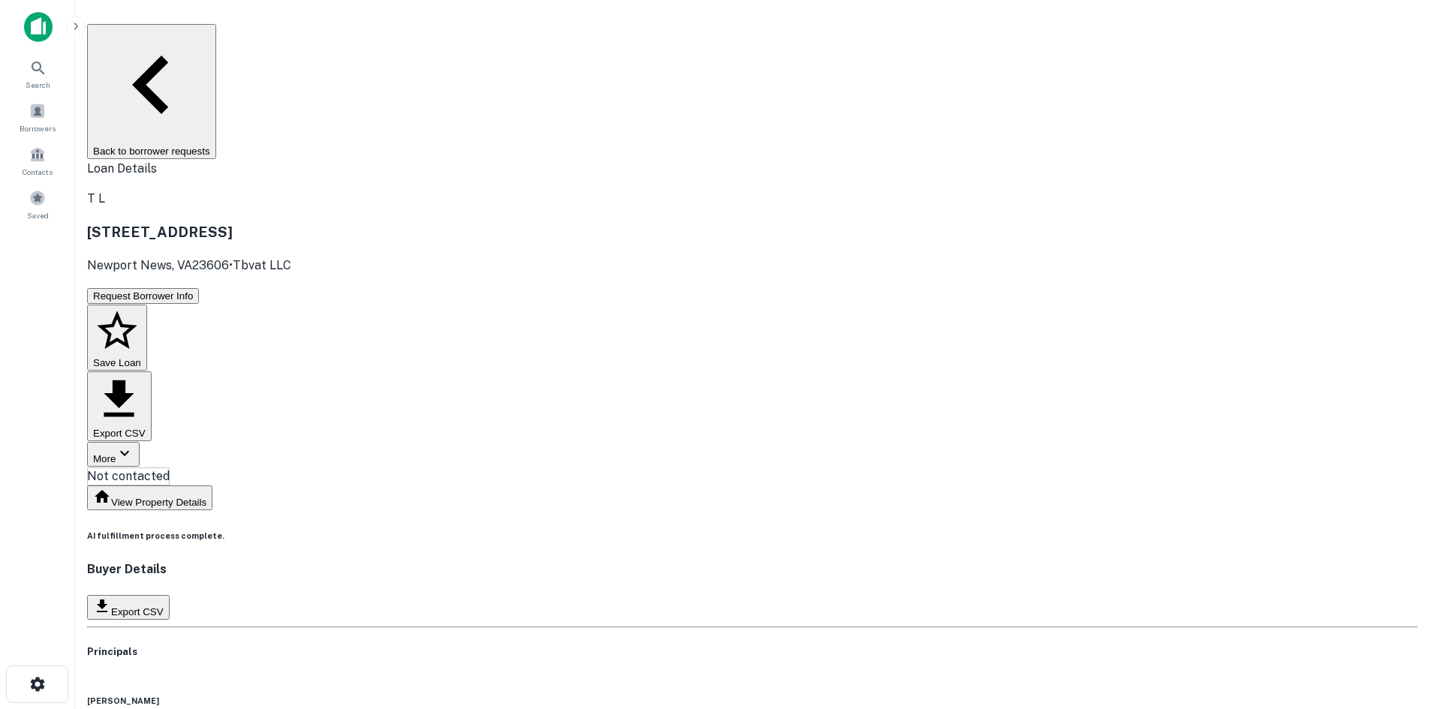
drag, startPoint x: 598, startPoint y: 181, endPoint x: 595, endPoint y: 167, distance: 13.8
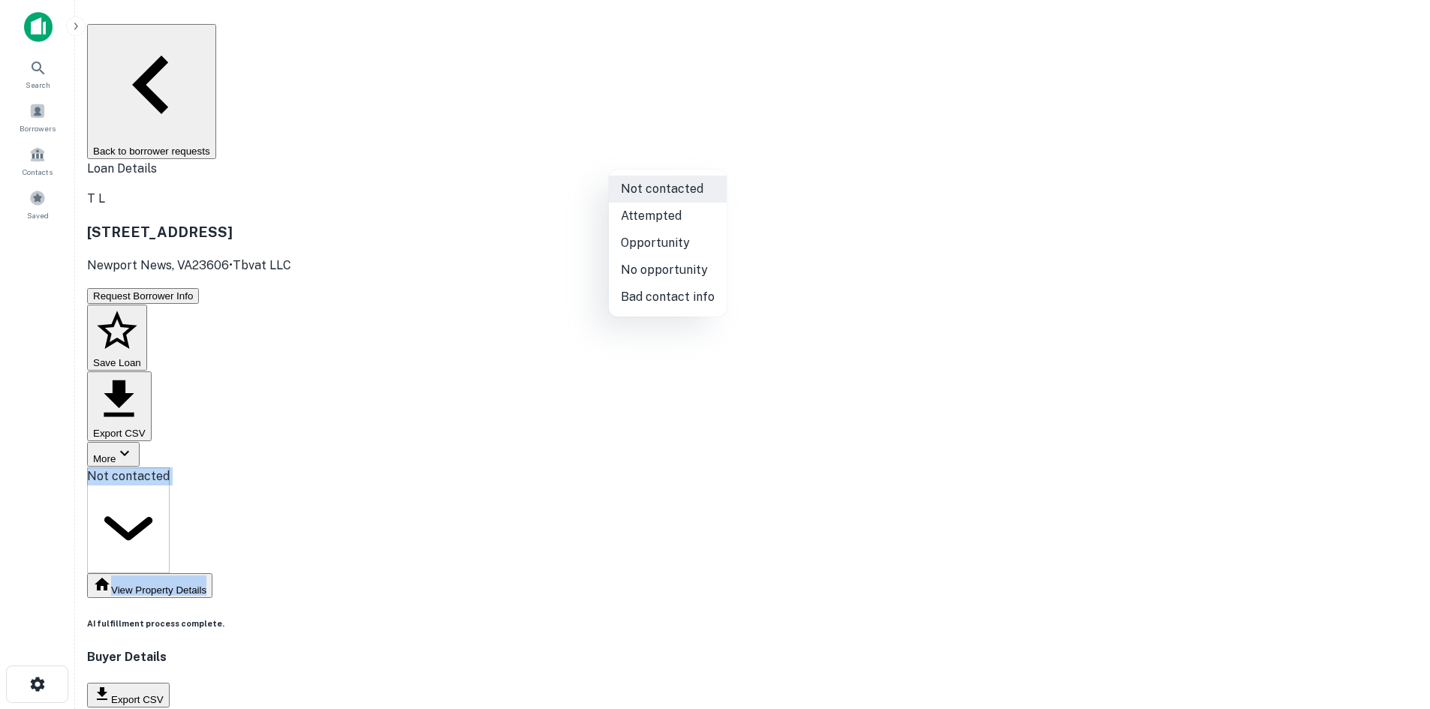
click at [678, 164] on body "Search Borrowers Contacts Saved Back to borrower requests Loan Details T L 1209…" at bounding box center [715, 354] width 1430 height 709
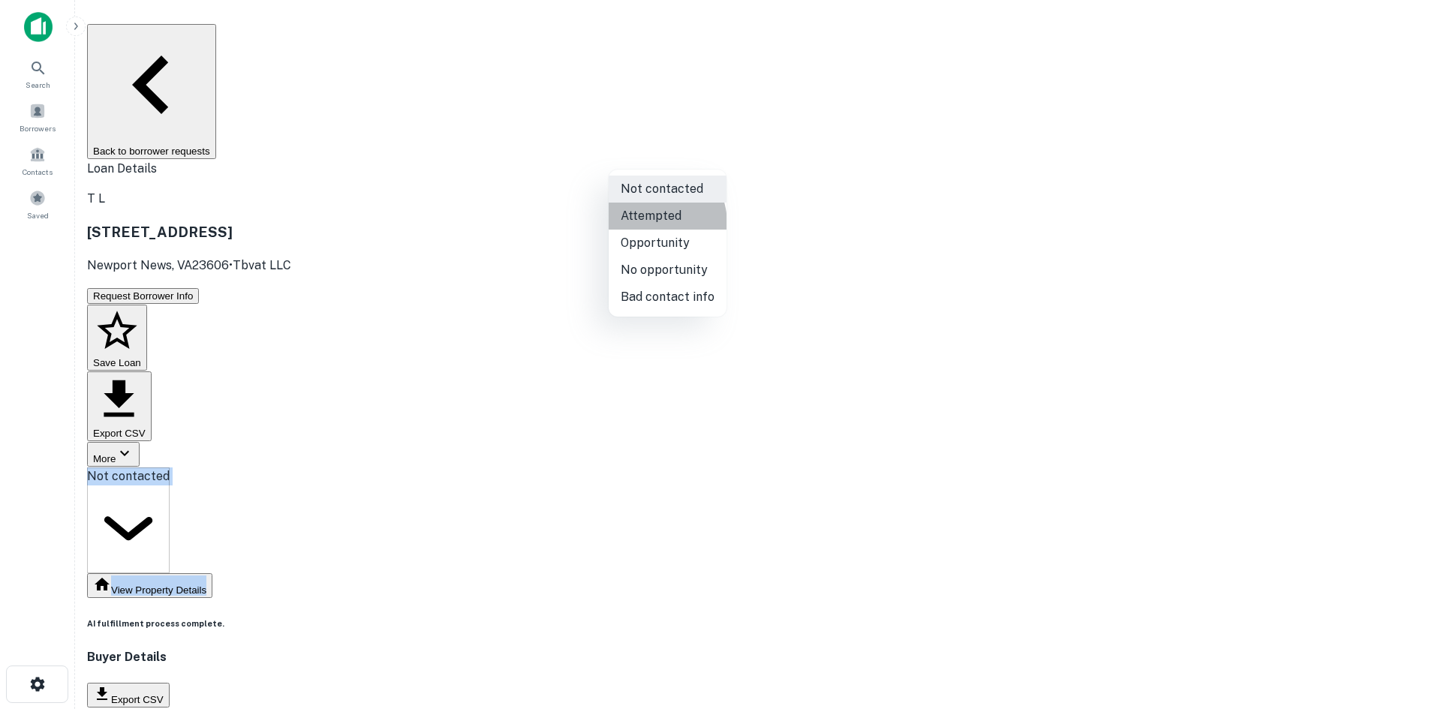
click at [645, 224] on li "Attempted" at bounding box center [668, 216] width 118 height 27
type input "*********"
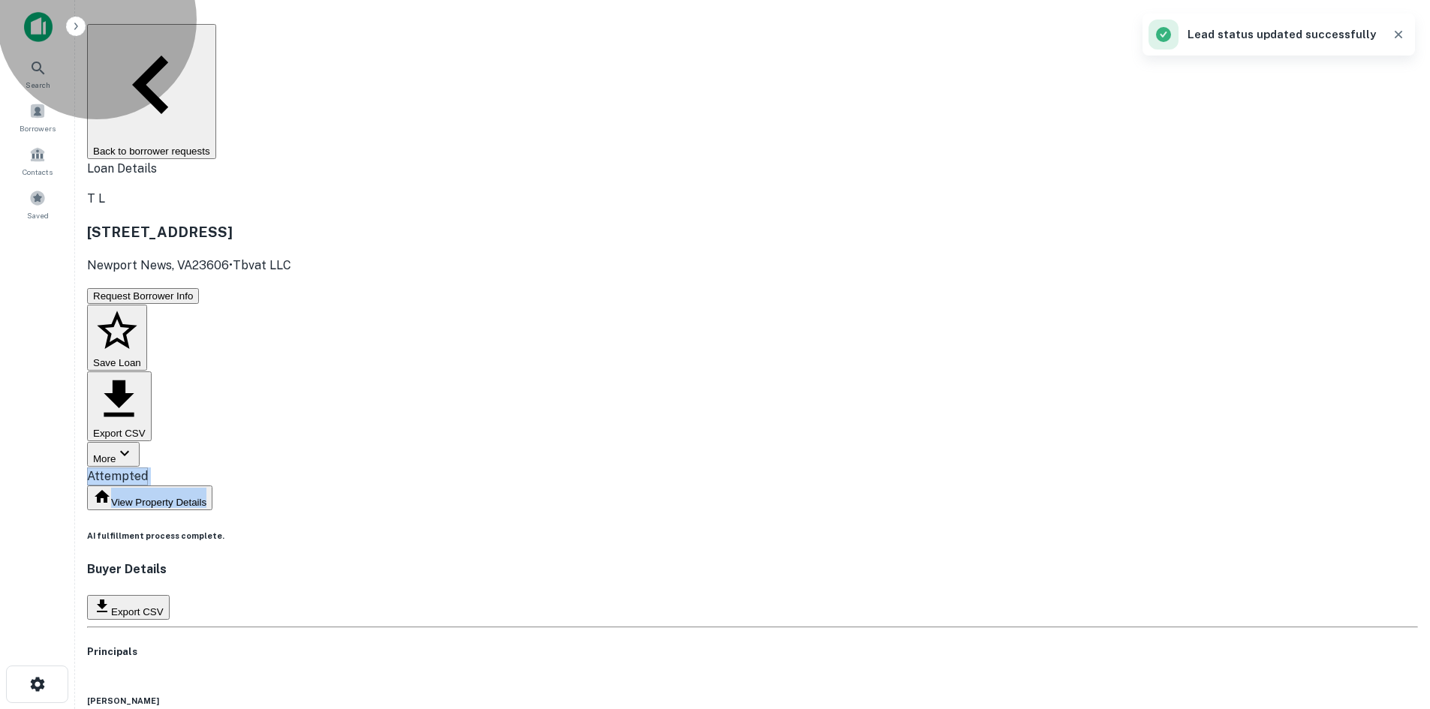
click at [216, 44] on button "Back to borrower requests" at bounding box center [151, 91] width 129 height 135
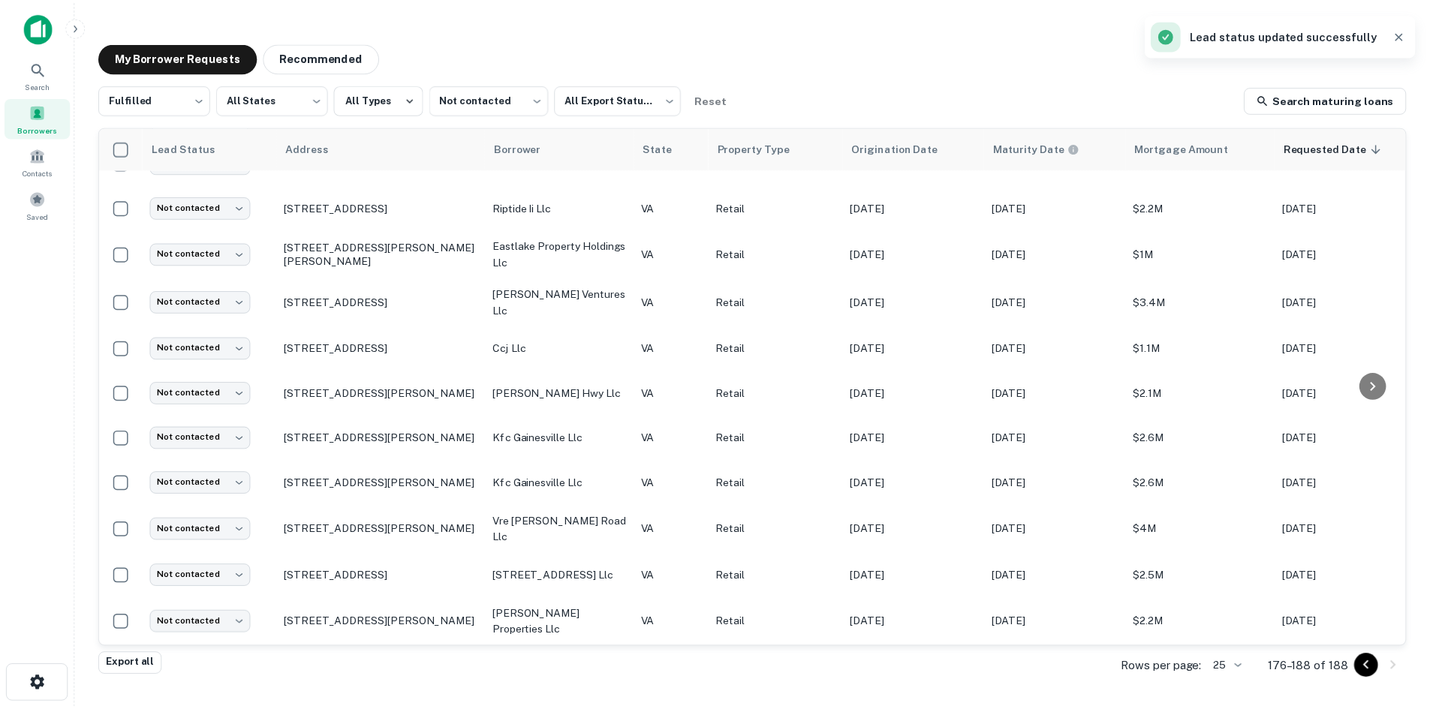
scroll to position [128, 0]
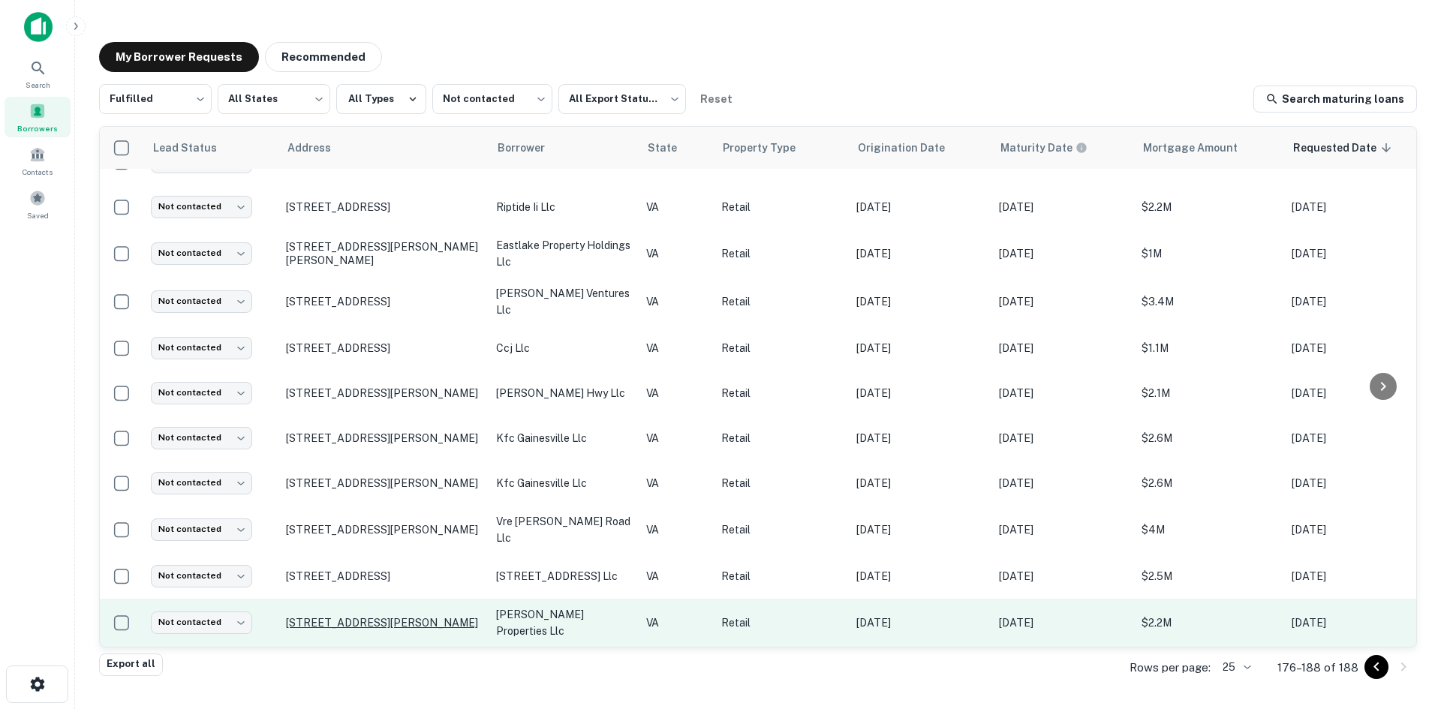
click at [404, 616] on p "7030 Tim Price Way Richmond, VA23225" at bounding box center [383, 623] width 195 height 14
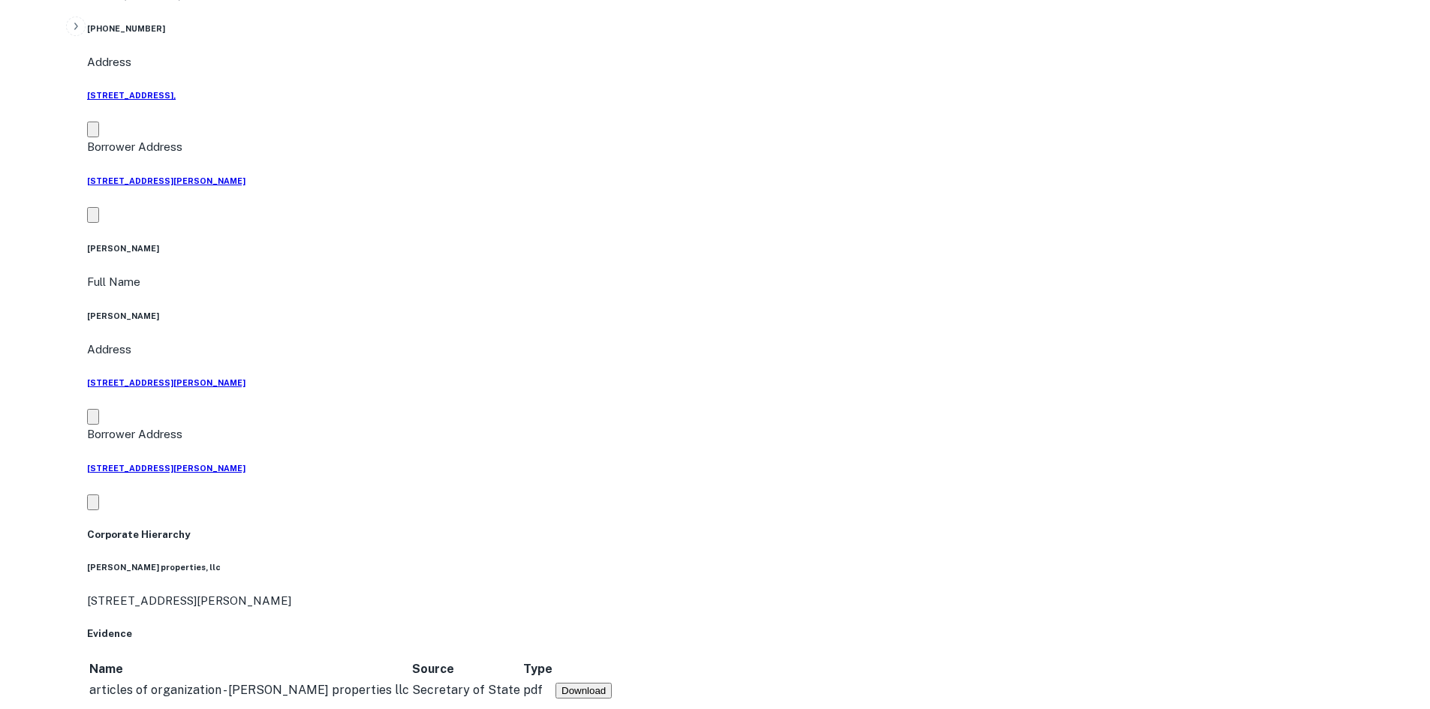
scroll to position [1051, 0]
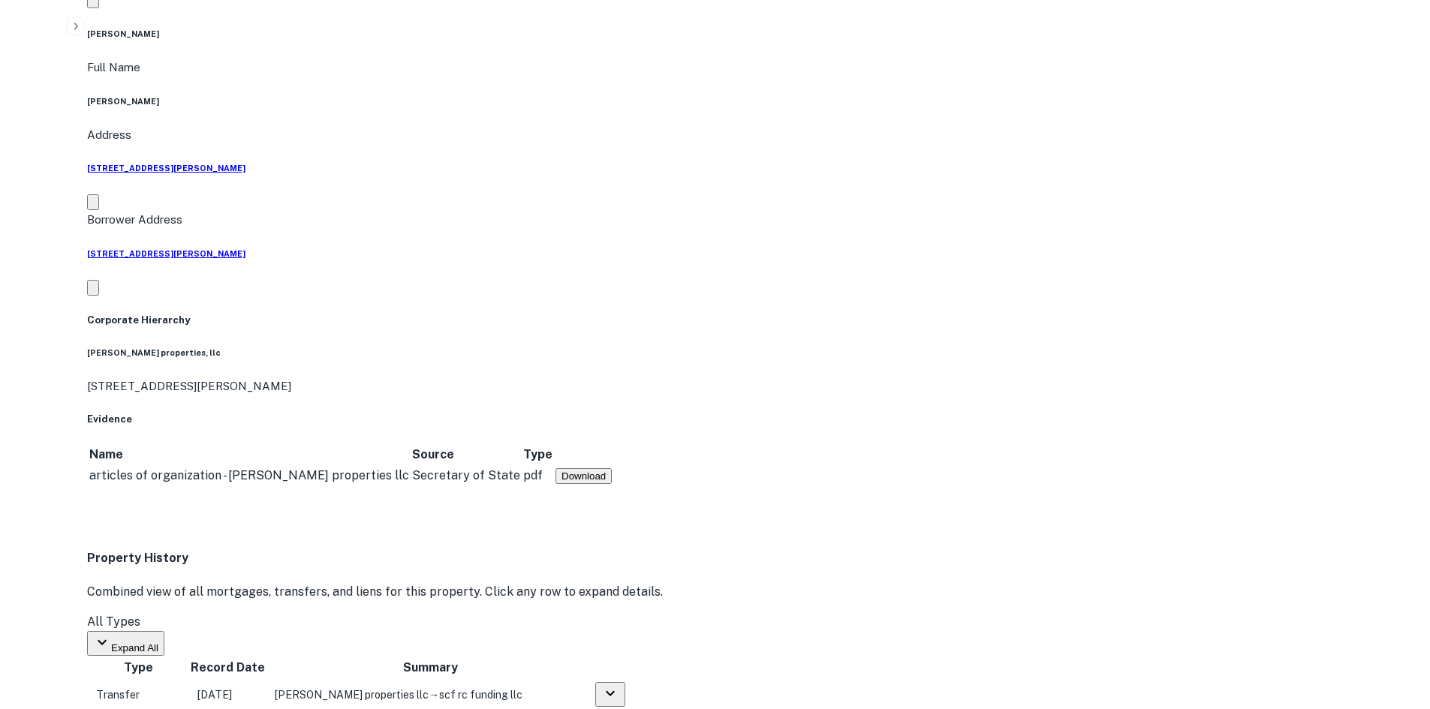
drag, startPoint x: 1297, startPoint y: 519, endPoint x: 1305, endPoint y: 510, distance: 12.3
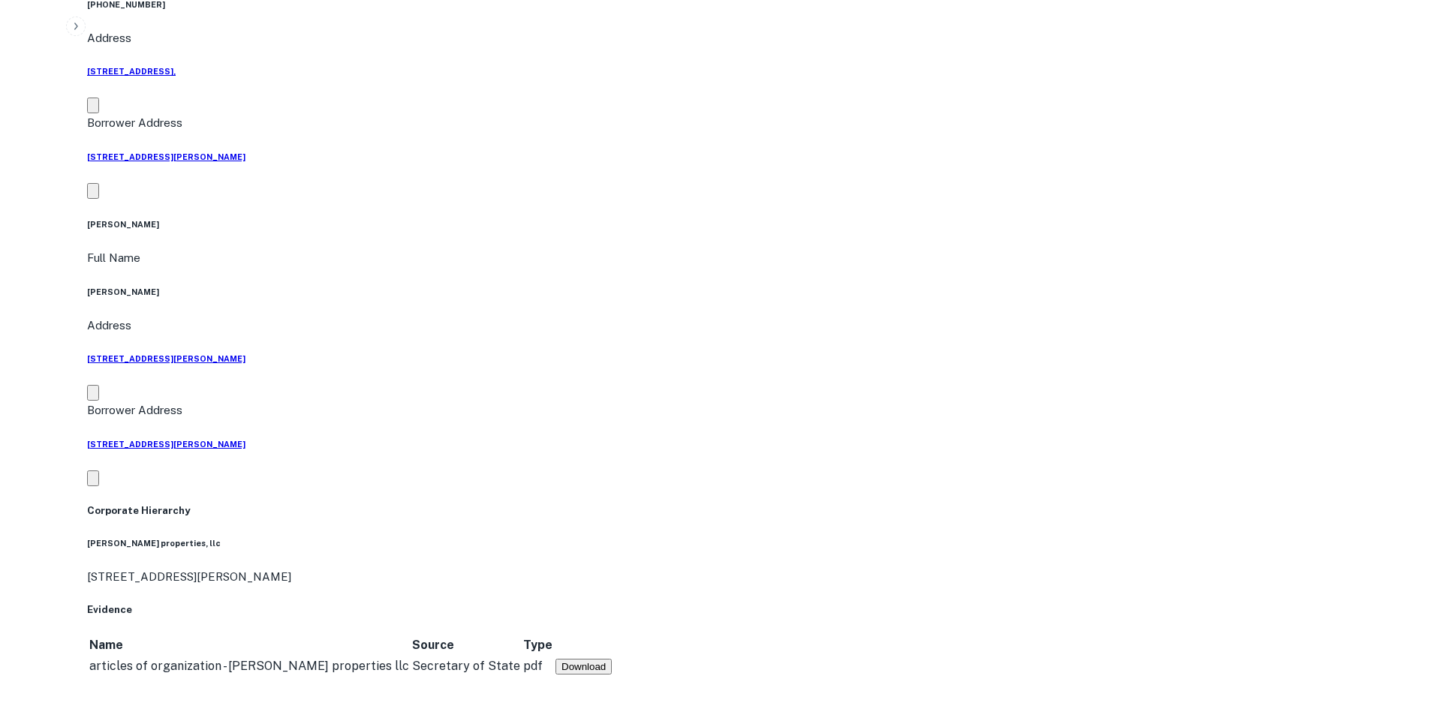
scroll to position [676, 0]
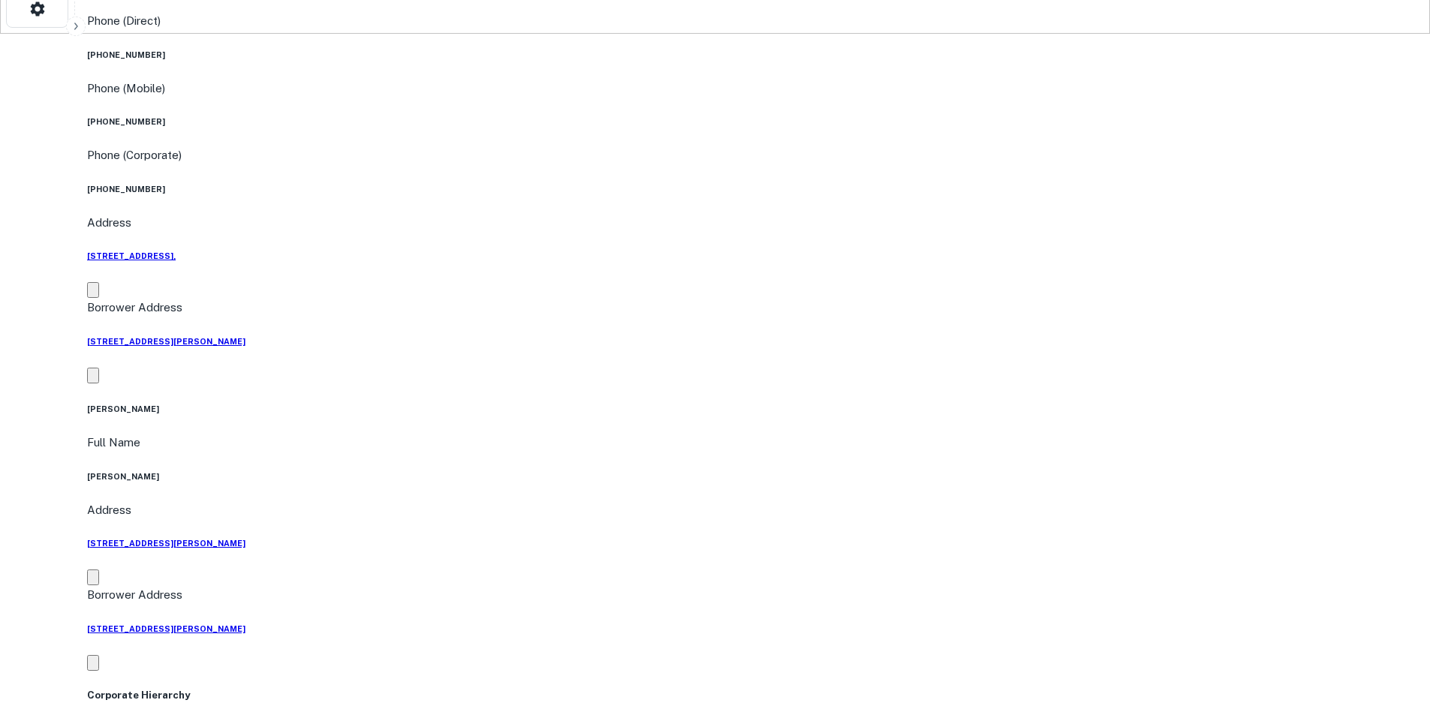
drag, startPoint x: 252, startPoint y: 34, endPoint x: 348, endPoint y: 69, distance: 102.4
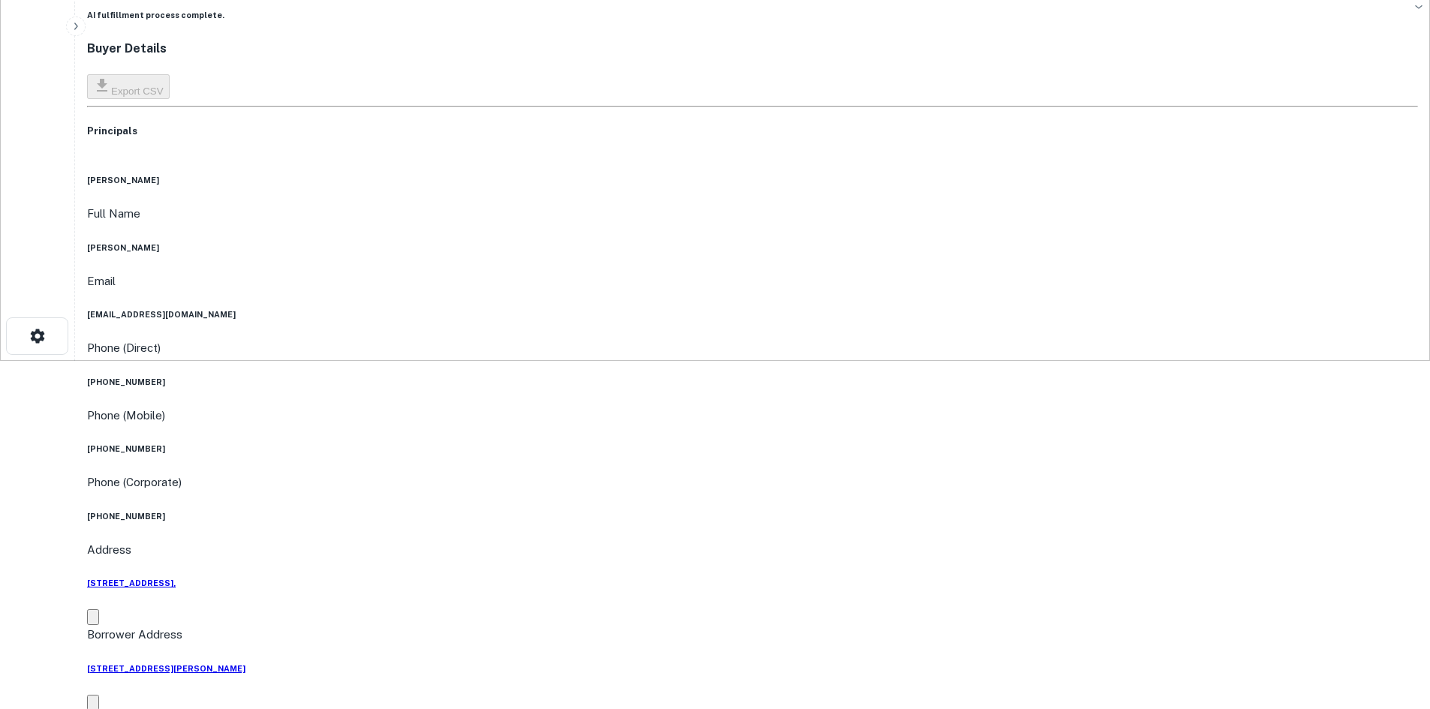
scroll to position [150, 0]
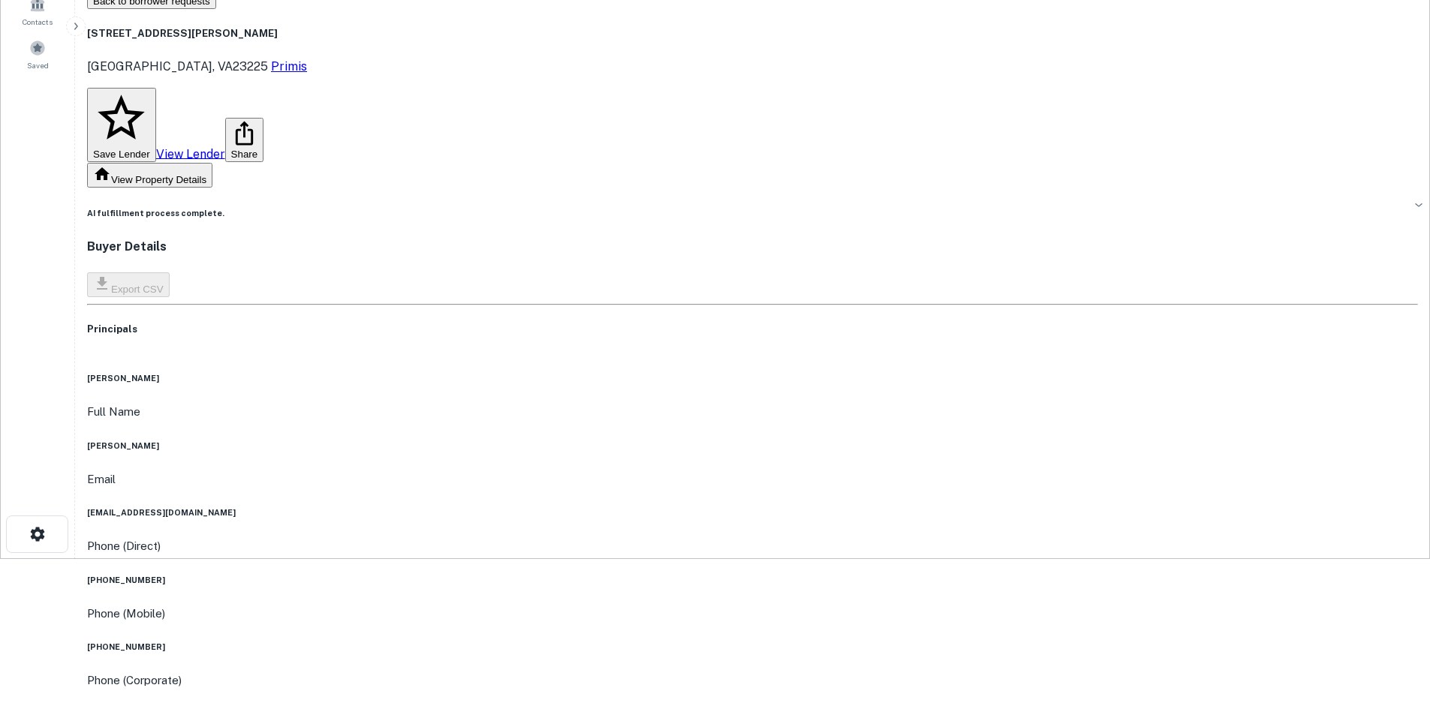
click at [706, 574] on h6 "(804) 288-3600" at bounding box center [752, 580] width 1331 height 12
click at [704, 641] on h6 "(804) 647-1846" at bounding box center [752, 647] width 1331 height 12
click at [703, 641] on h6 "(804) 647-1846" at bounding box center [752, 647] width 1331 height 12
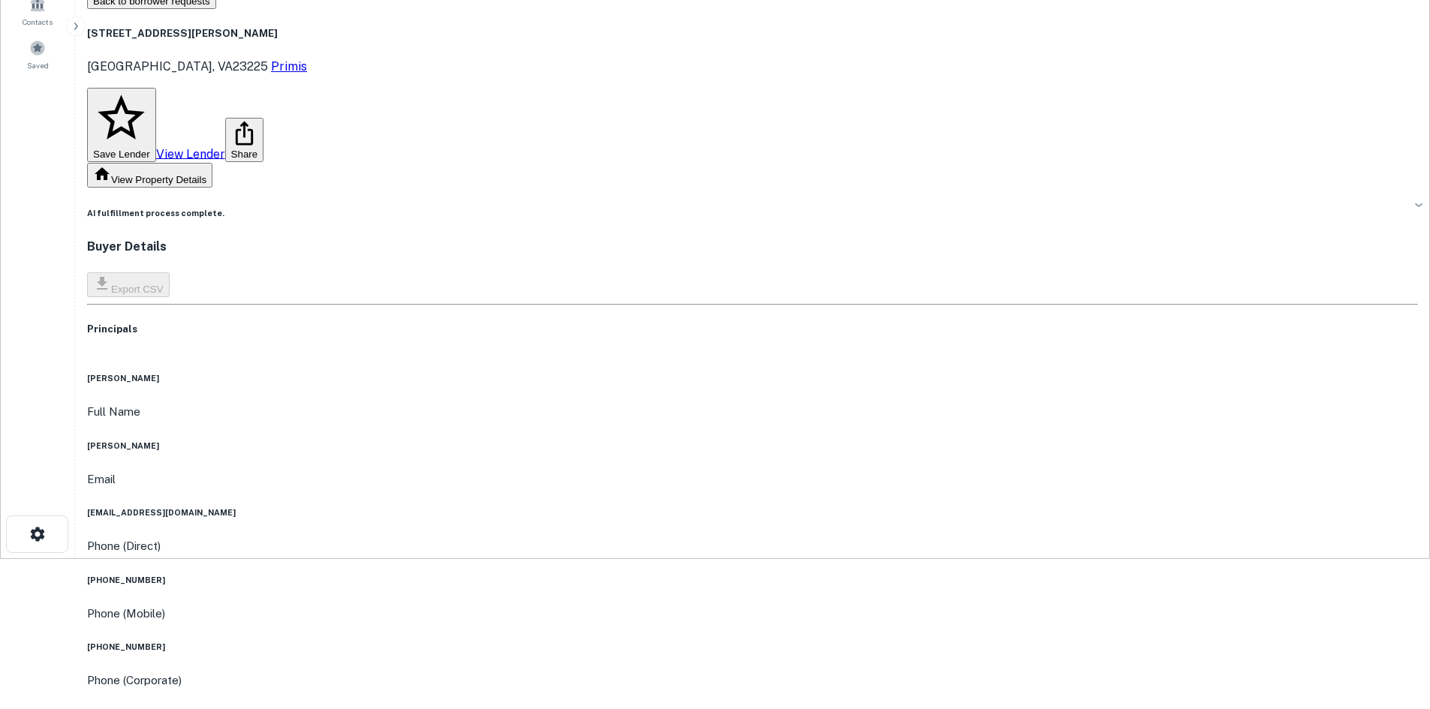
click at [700, 641] on h6 "(804) 647-1846" at bounding box center [752, 647] width 1331 height 12
click at [704, 709] on h6 "(804) 379-4023" at bounding box center [752, 715] width 1331 height 12
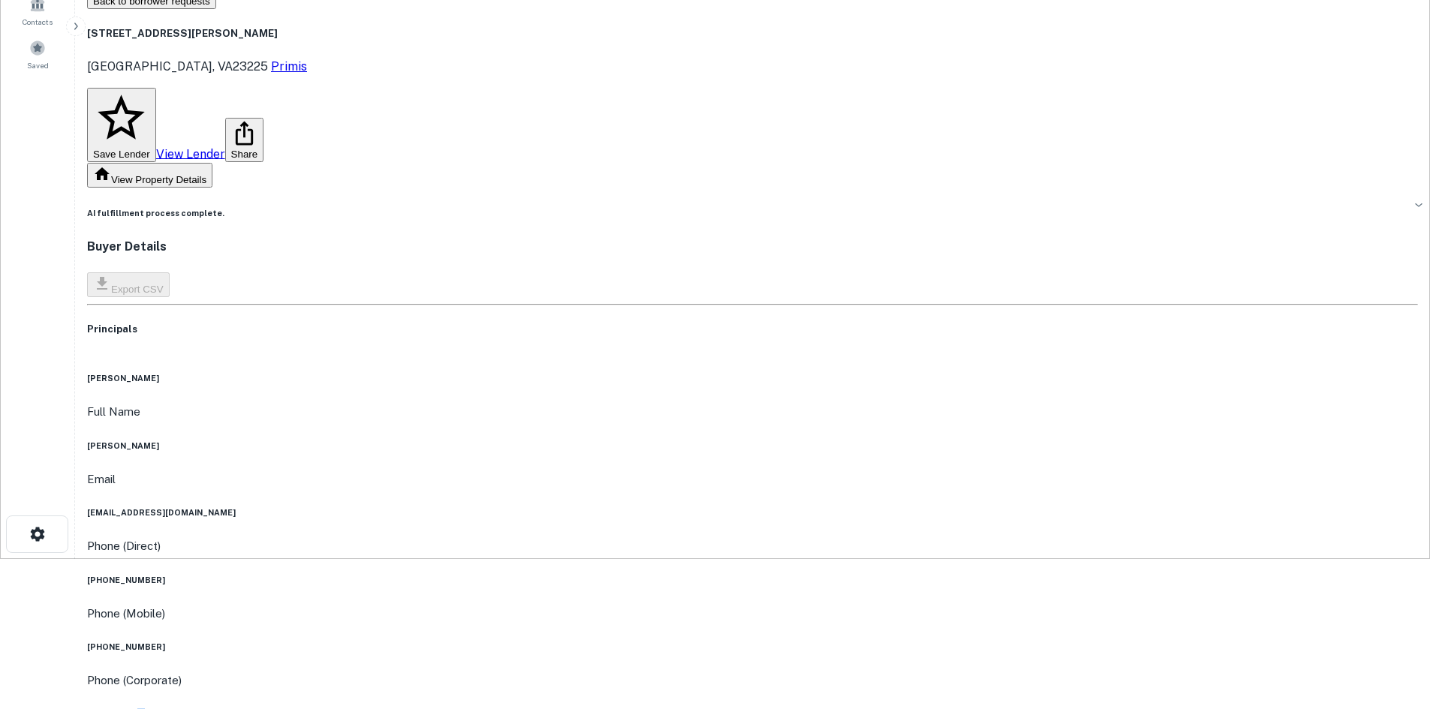
click at [704, 709] on h6 "(804) 379-4023" at bounding box center [752, 715] width 1331 height 12
drag, startPoint x: 834, startPoint y: 424, endPoint x: 828, endPoint y: 405, distance: 19.7
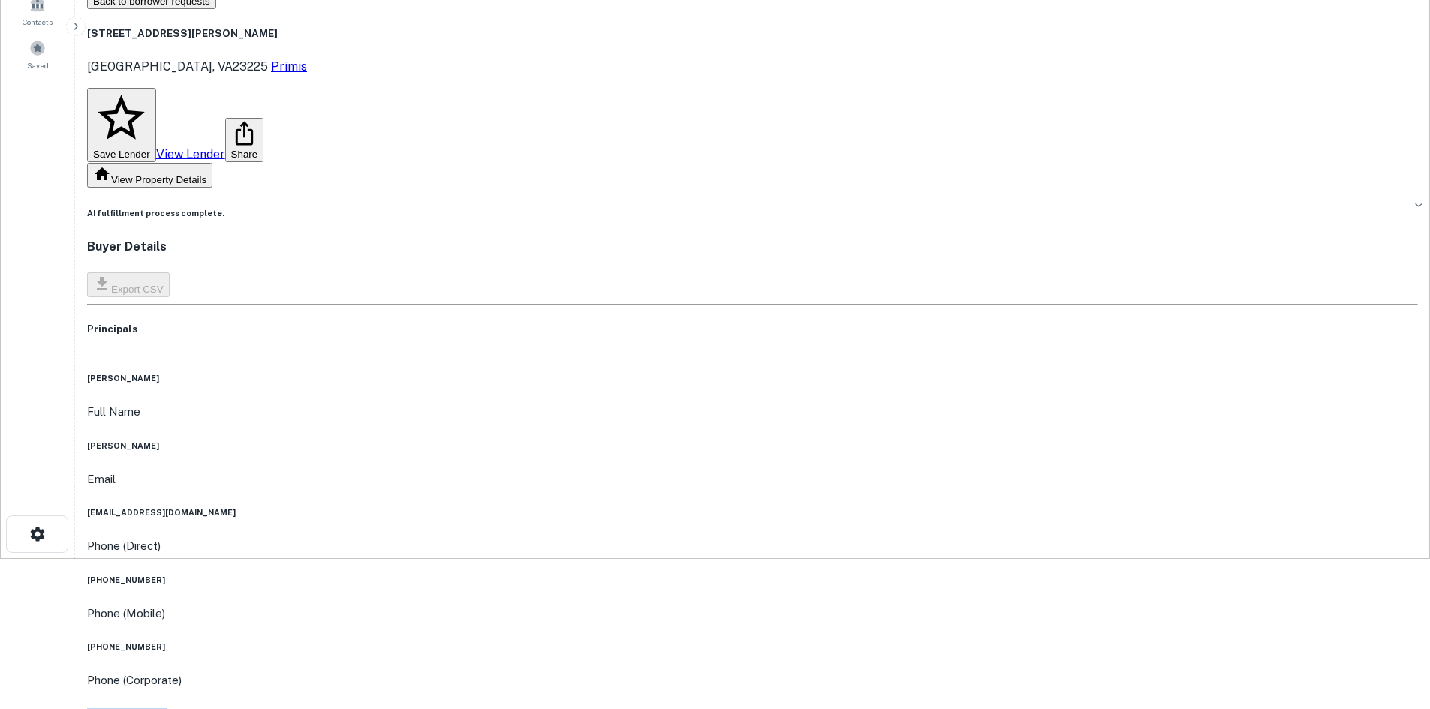
click at [682, 507] on h6 "goergen100@gmail.com" at bounding box center [752, 513] width 1331 height 12
click at [682, 440] on h6 "peter john goergen" at bounding box center [752, 446] width 1331 height 12
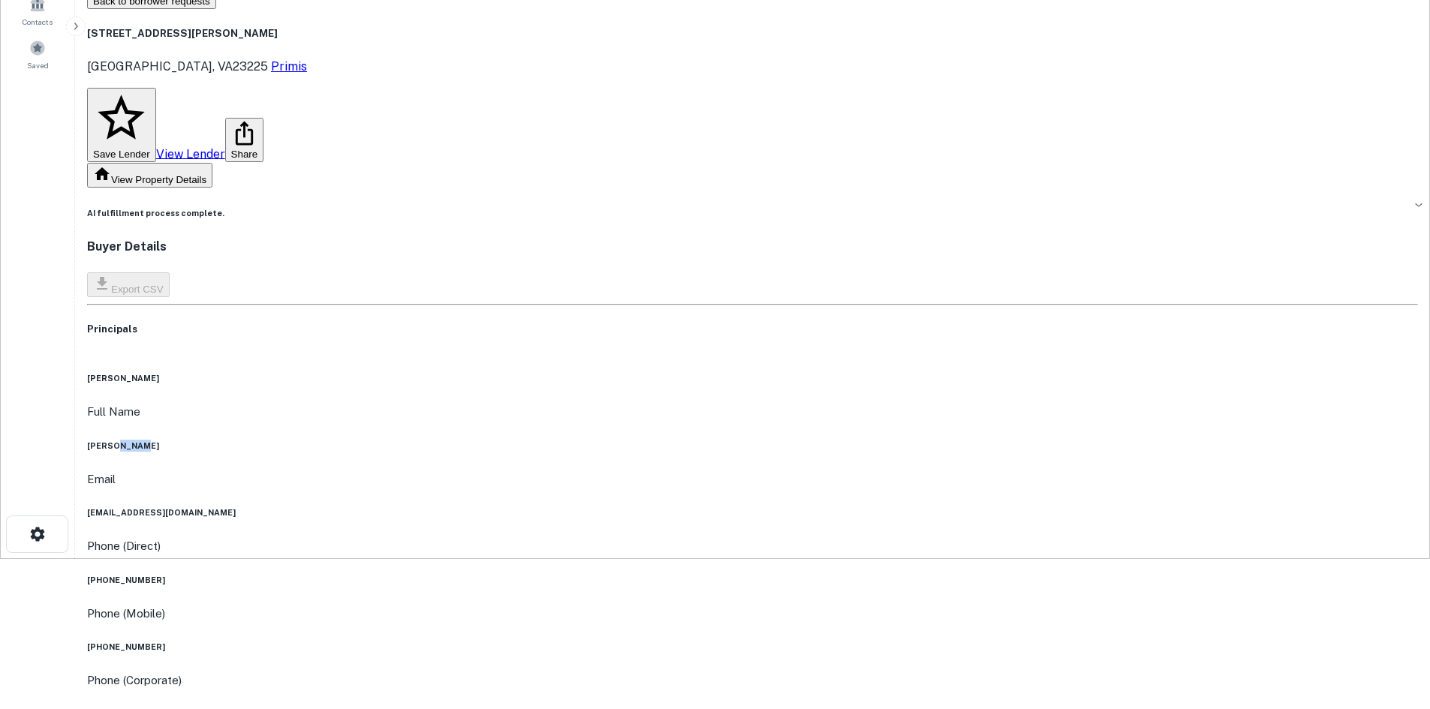
click at [682, 440] on h6 "peter john goergen" at bounding box center [752, 446] width 1331 height 12
click at [679, 403] on div "Full Name peter john goergen" at bounding box center [752, 427] width 1331 height 49
click at [661, 471] on div "Email goergen100@gmail.com" at bounding box center [752, 495] width 1331 height 49
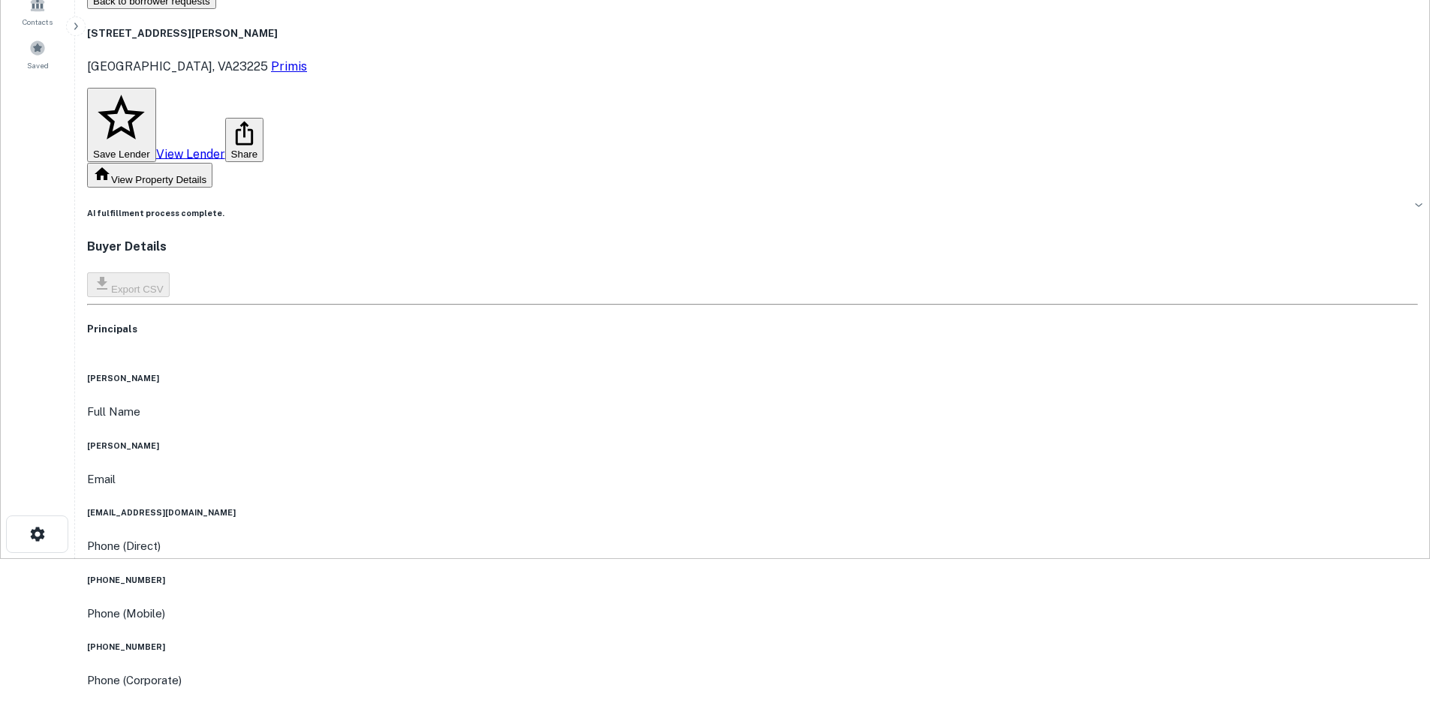
click at [661, 471] on div "Email goergen100@gmail.com" at bounding box center [752, 495] width 1331 height 49
click at [661, 507] on h6 "goergen100@gmail.com" at bounding box center [752, 513] width 1331 height 12
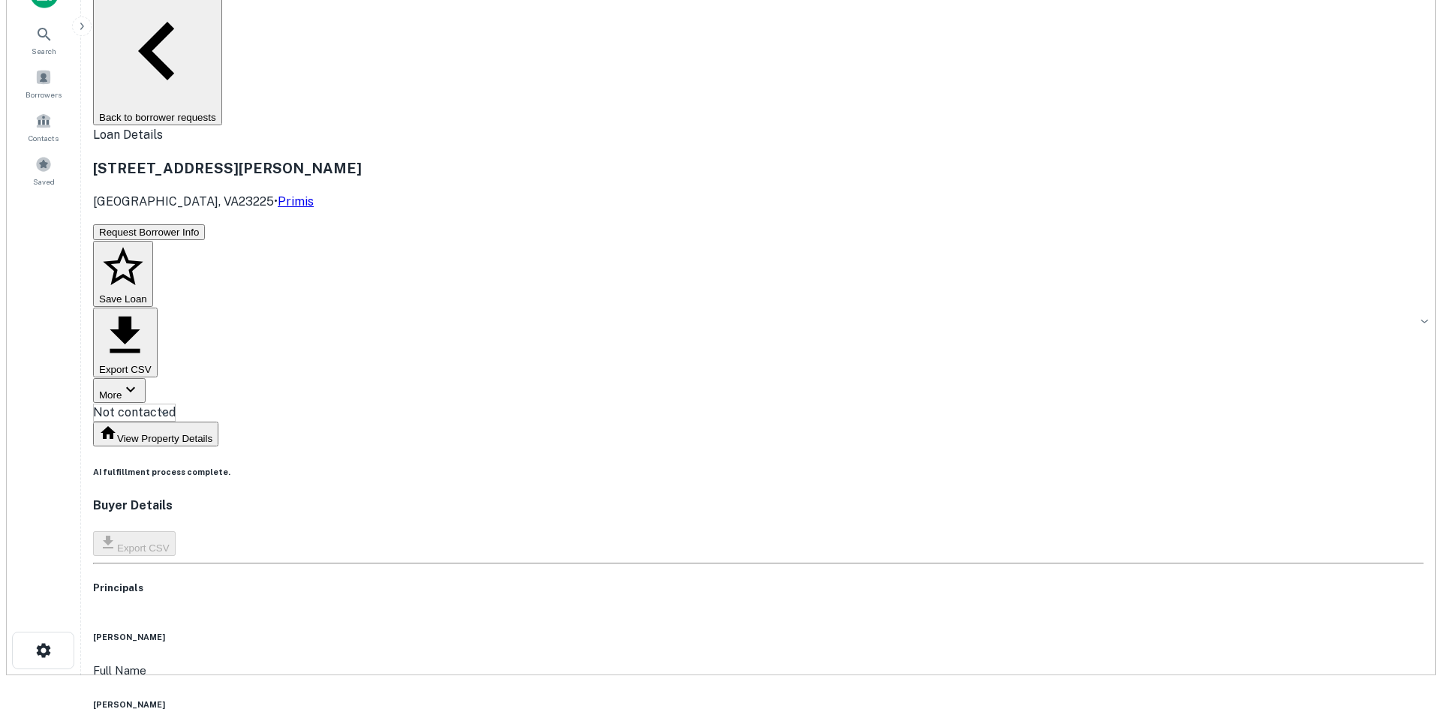
scroll to position [0, 0]
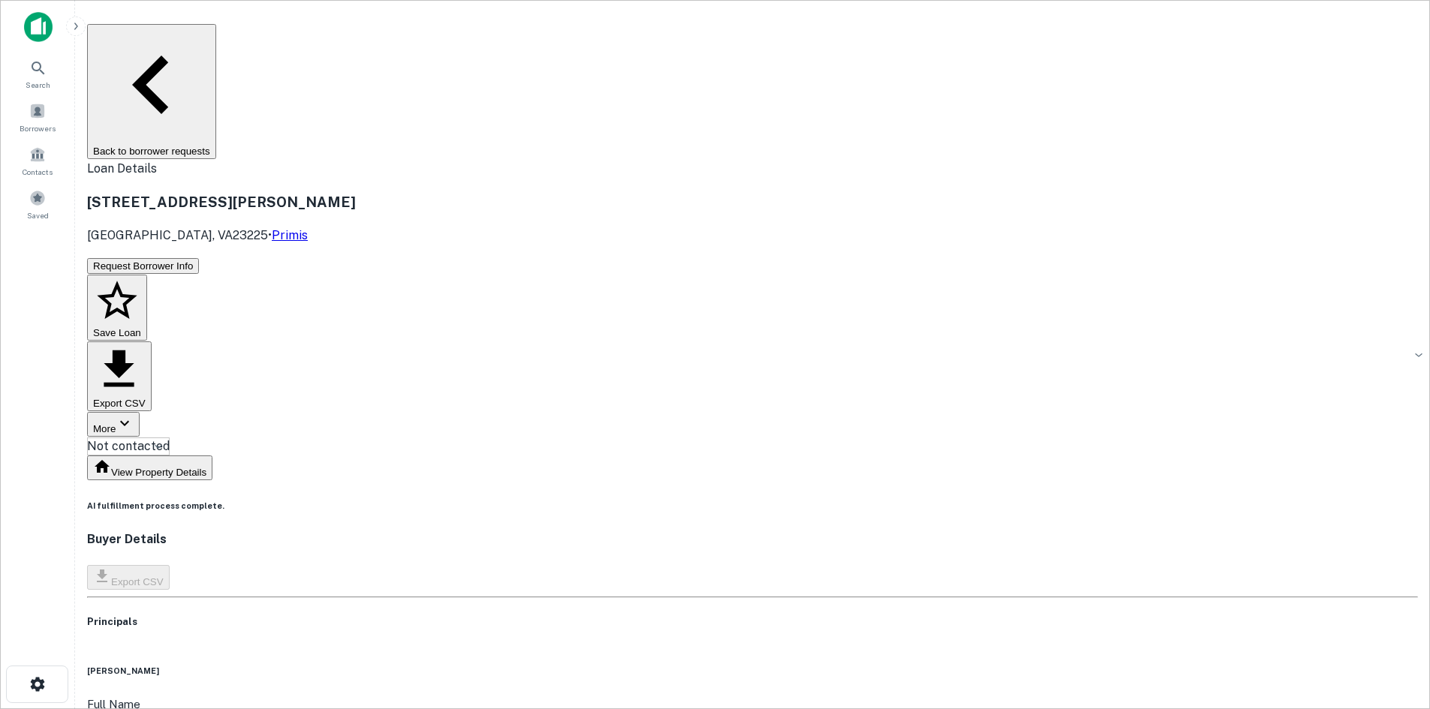
click at [671, 155] on body "Search Borrowers Contacts Saved Back to borrower requests Loan Details 7030 Tim…" at bounding box center [715, 354] width 1430 height 709
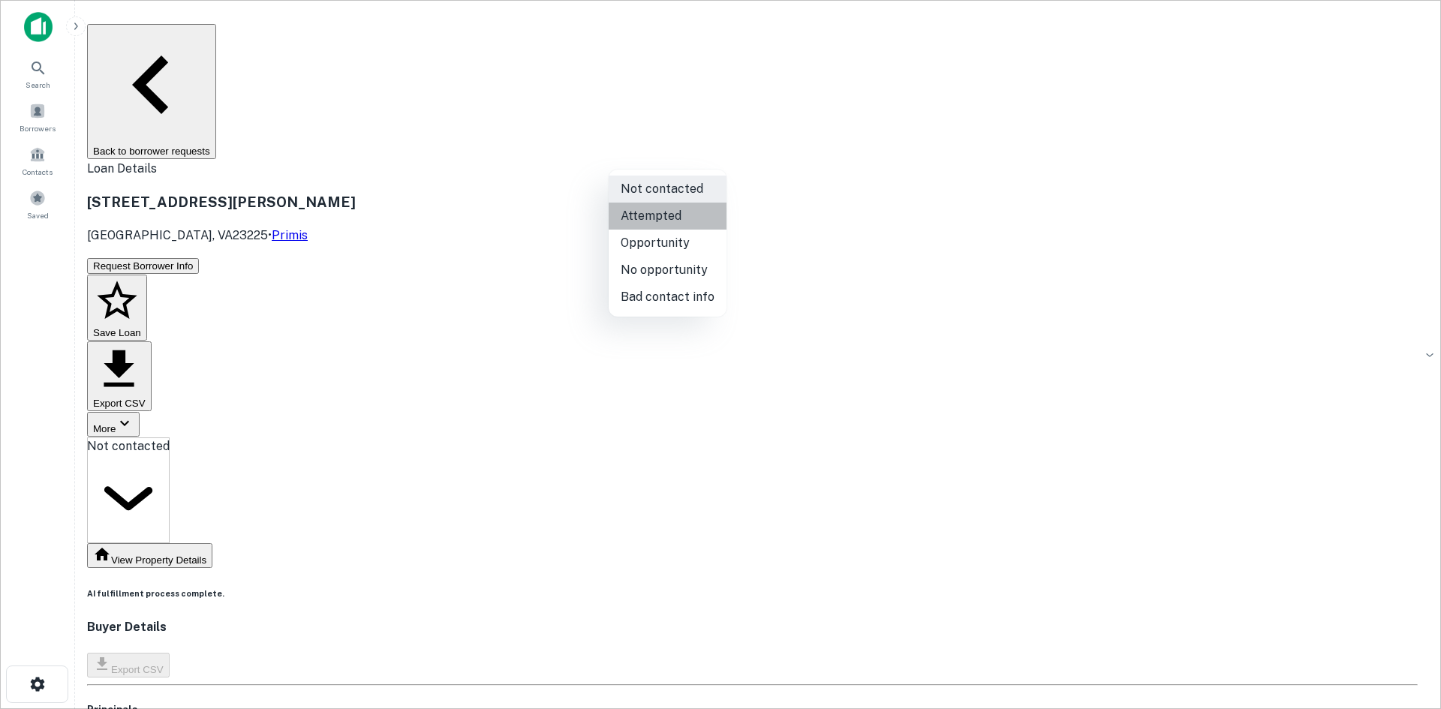
click at [673, 219] on li "Attempted" at bounding box center [668, 216] width 118 height 27
type input "*********"
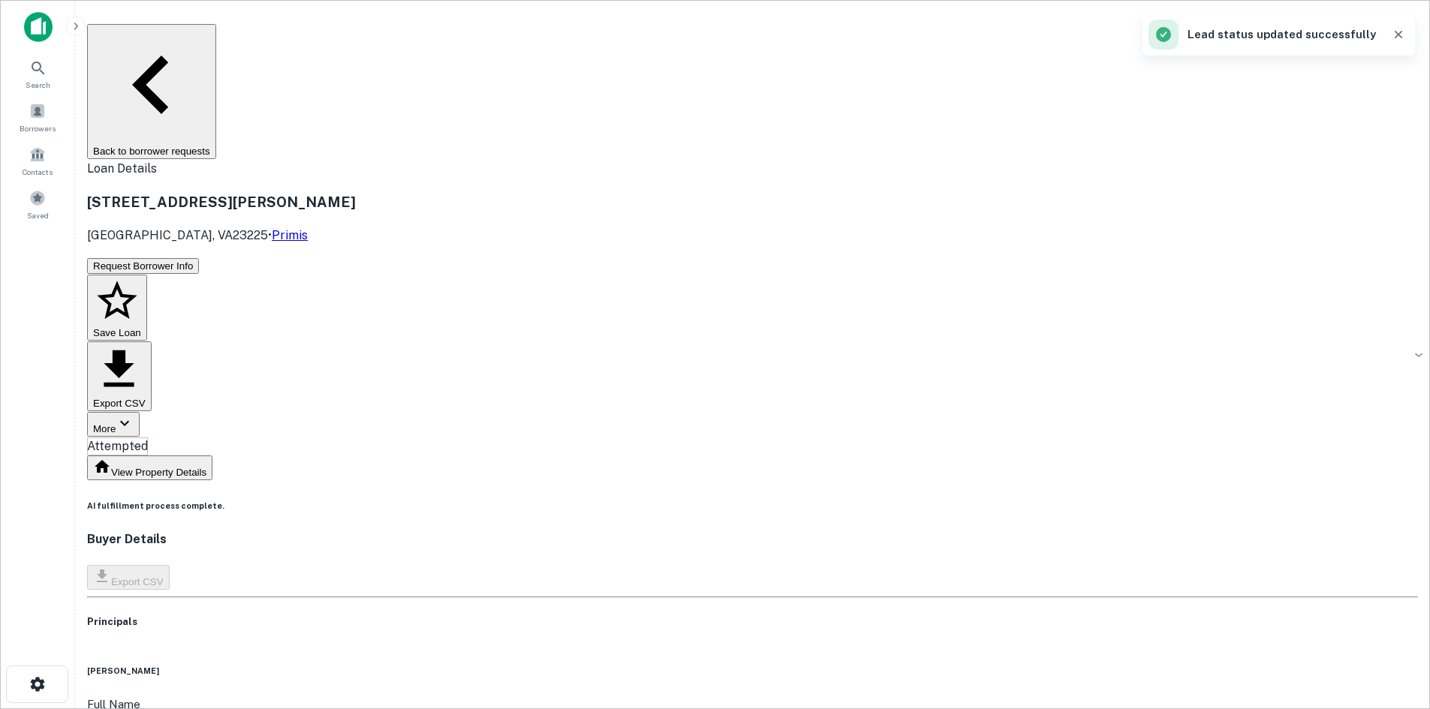
click at [216, 45] on button "Back to borrower requests" at bounding box center [151, 91] width 129 height 135
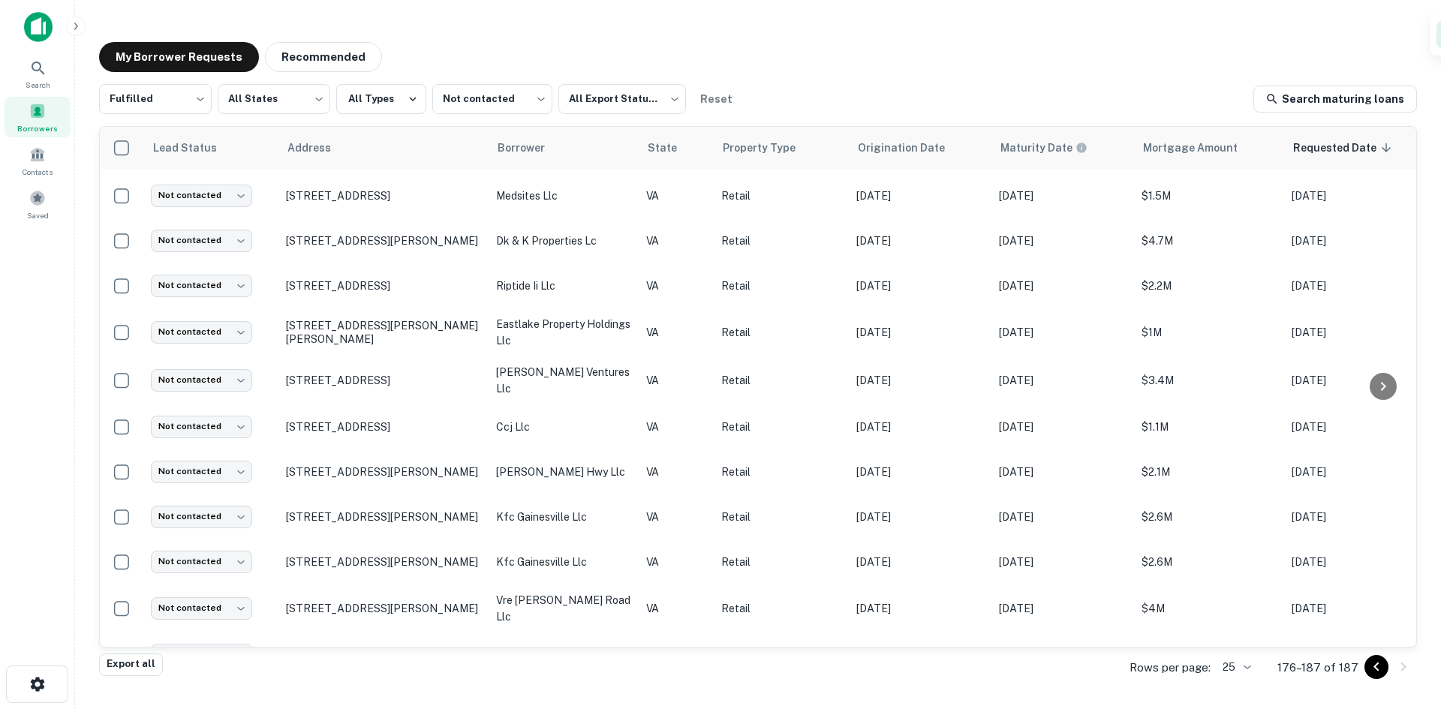
scroll to position [83, 0]
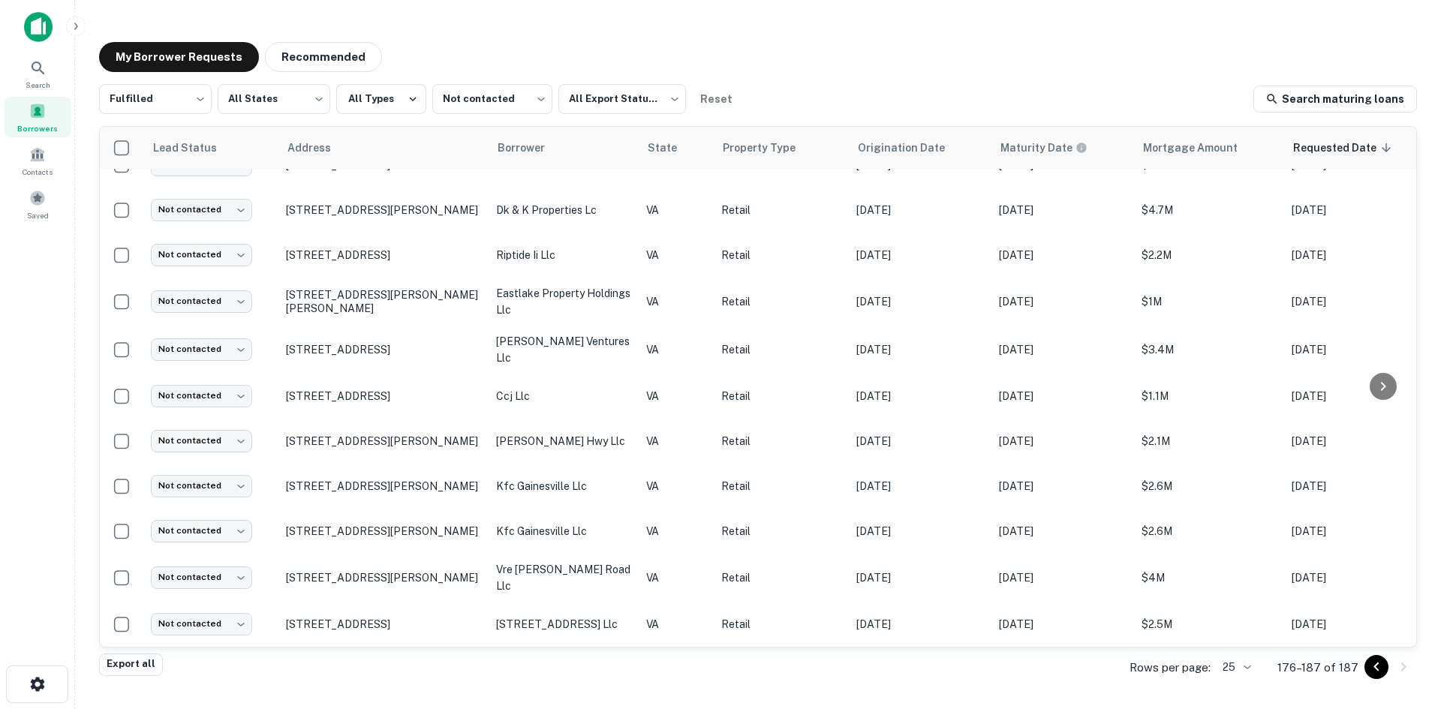
drag, startPoint x: 1383, startPoint y: 665, endPoint x: 1352, endPoint y: 666, distance: 31.5
click at [1383, 665] on icon "Go to previous page" at bounding box center [1377, 667] width 18 height 18
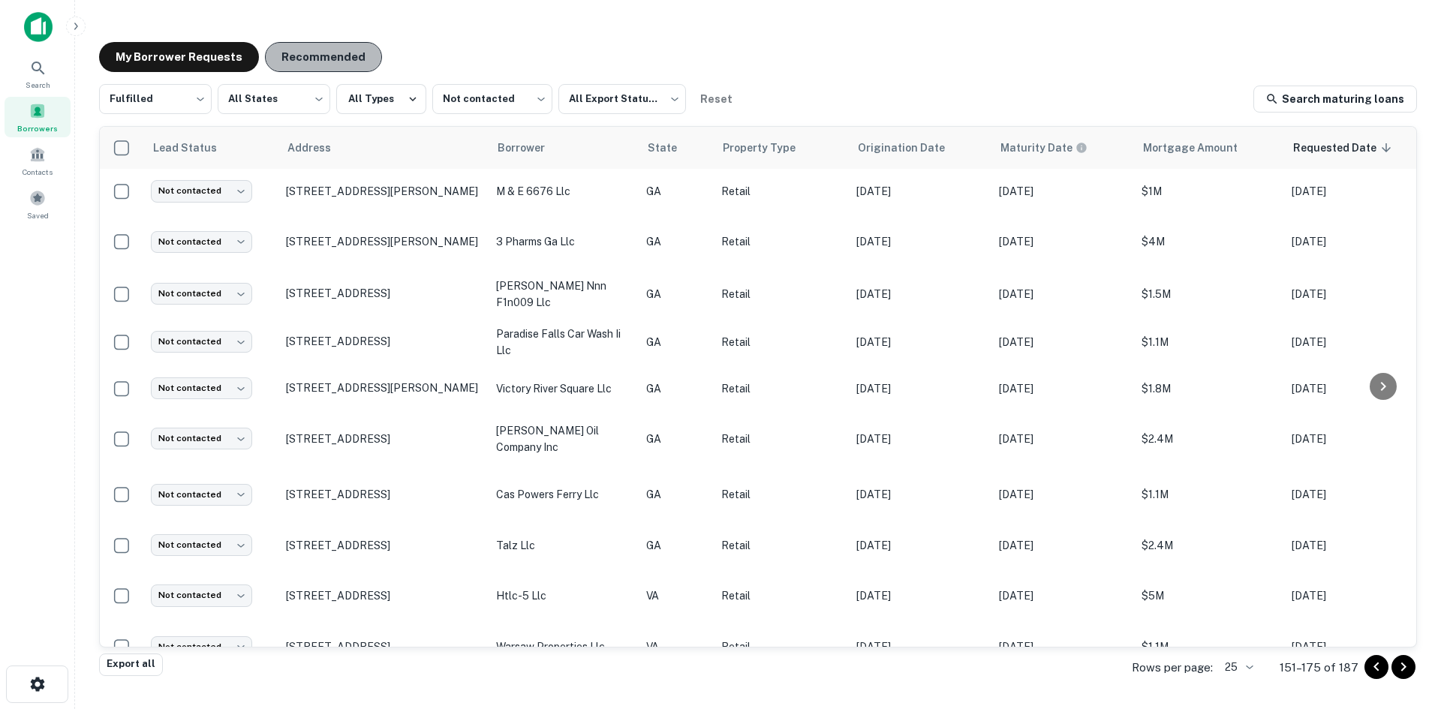
click at [317, 54] on button "Recommended" at bounding box center [323, 57] width 117 height 30
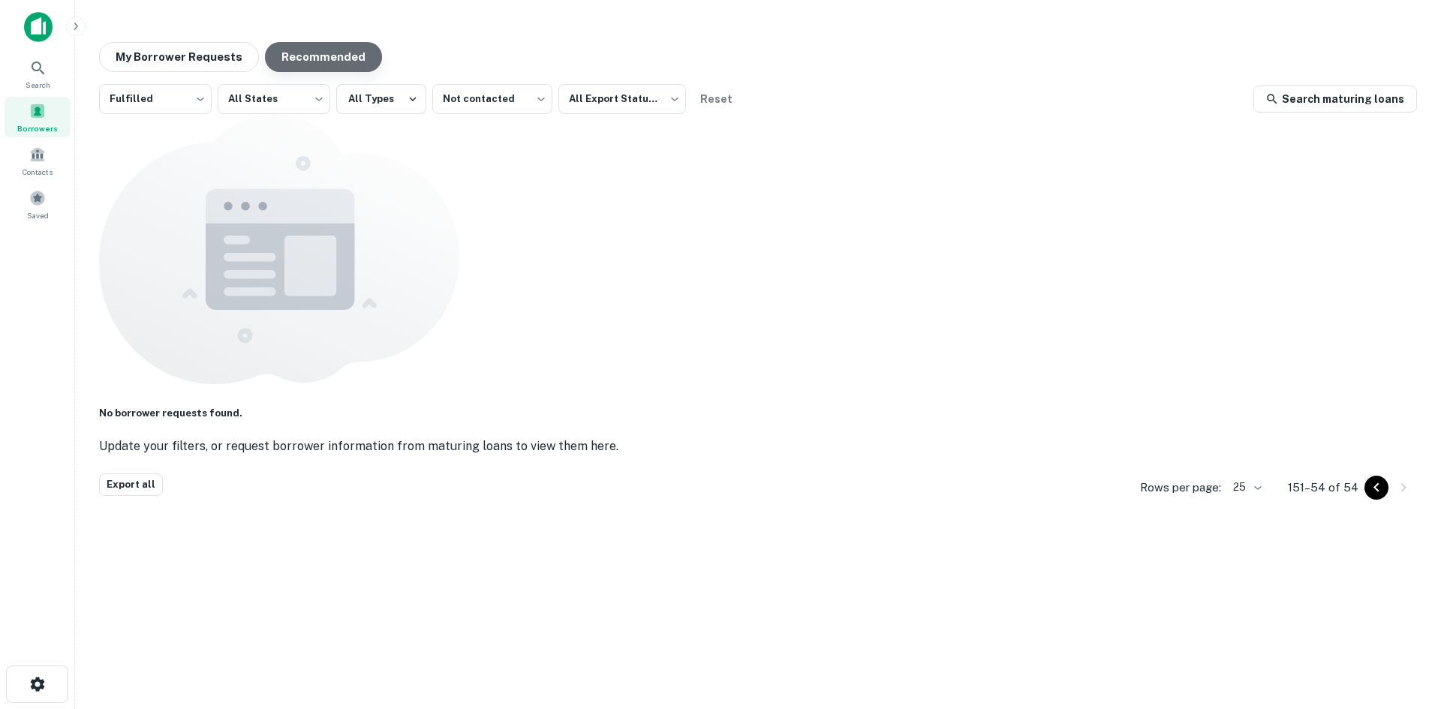
click at [295, 66] on button "Recommended" at bounding box center [323, 57] width 117 height 30
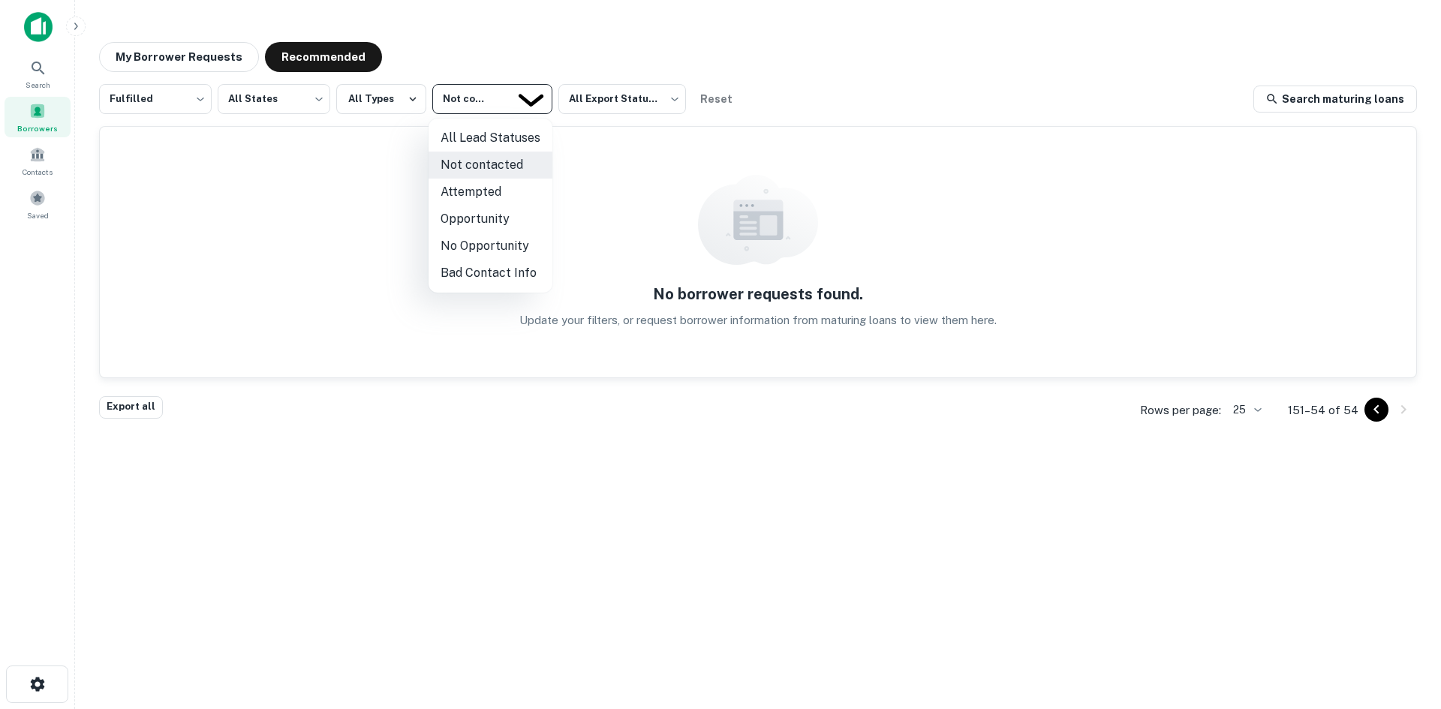
click at [468, 85] on body "Search Borrowers Contacts Saved My Borrower Requests Recommended Fulfilled ****…" at bounding box center [720, 354] width 1441 height 709
click at [468, 85] on div at bounding box center [720, 354] width 1441 height 709
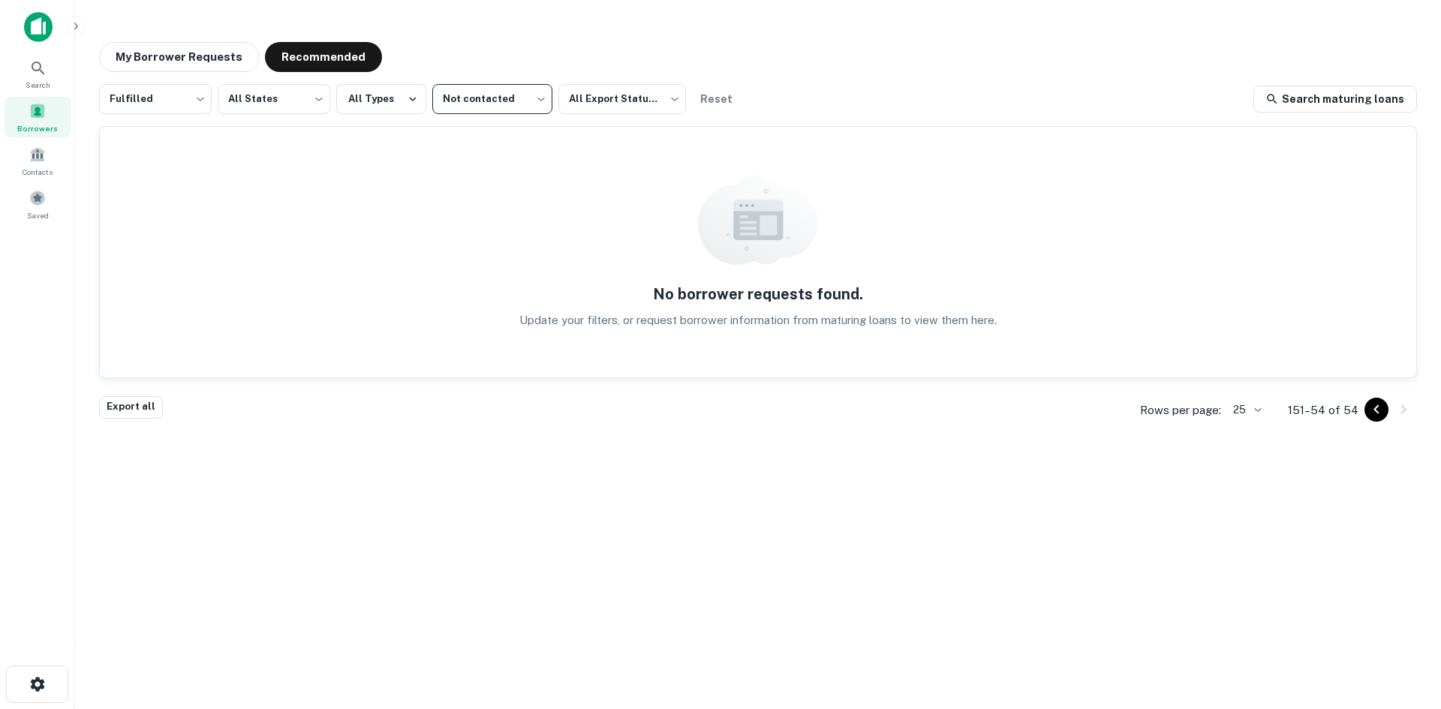
click at [150, 85] on body "Search Borrowers Contacts Saved My Borrower Requests Recommended Fulfilled ****…" at bounding box center [720, 354] width 1441 height 709
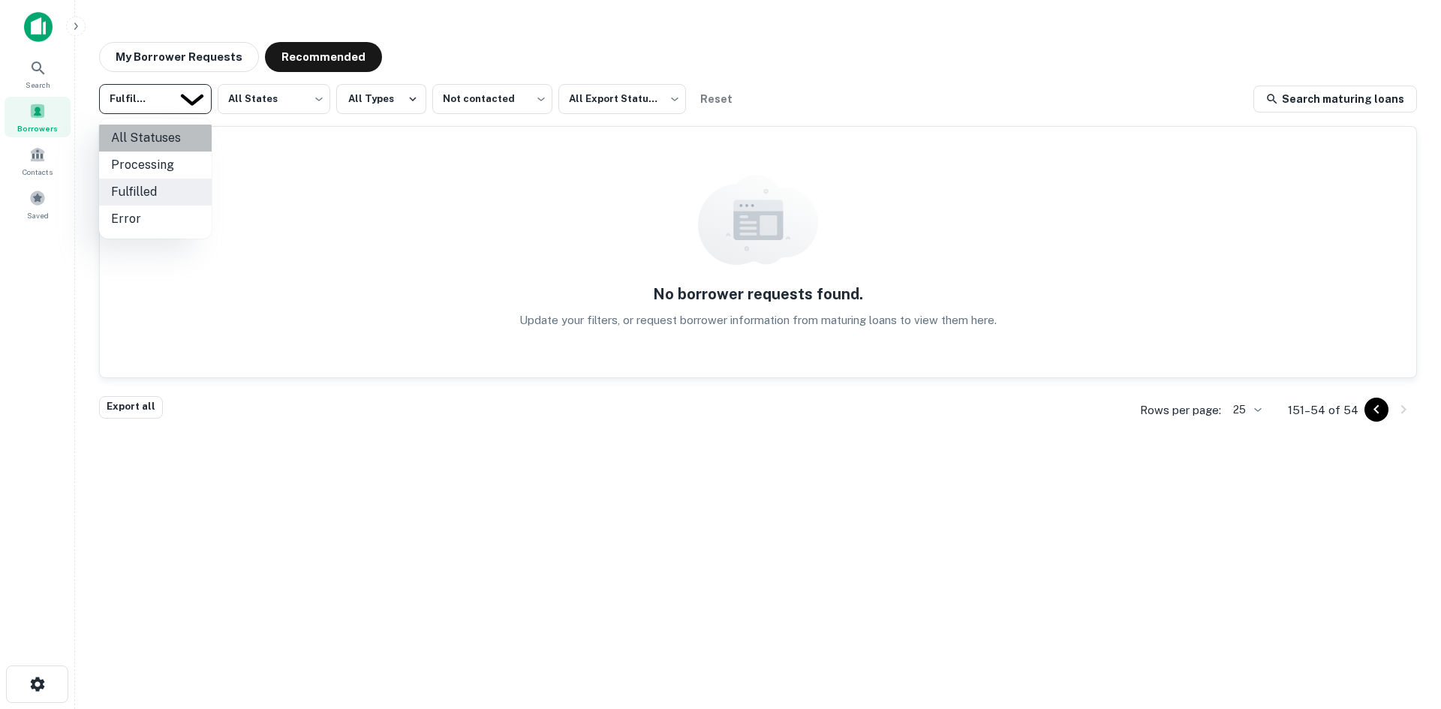
click at [159, 125] on li "All Statuses" at bounding box center [155, 138] width 113 height 27
type input "***"
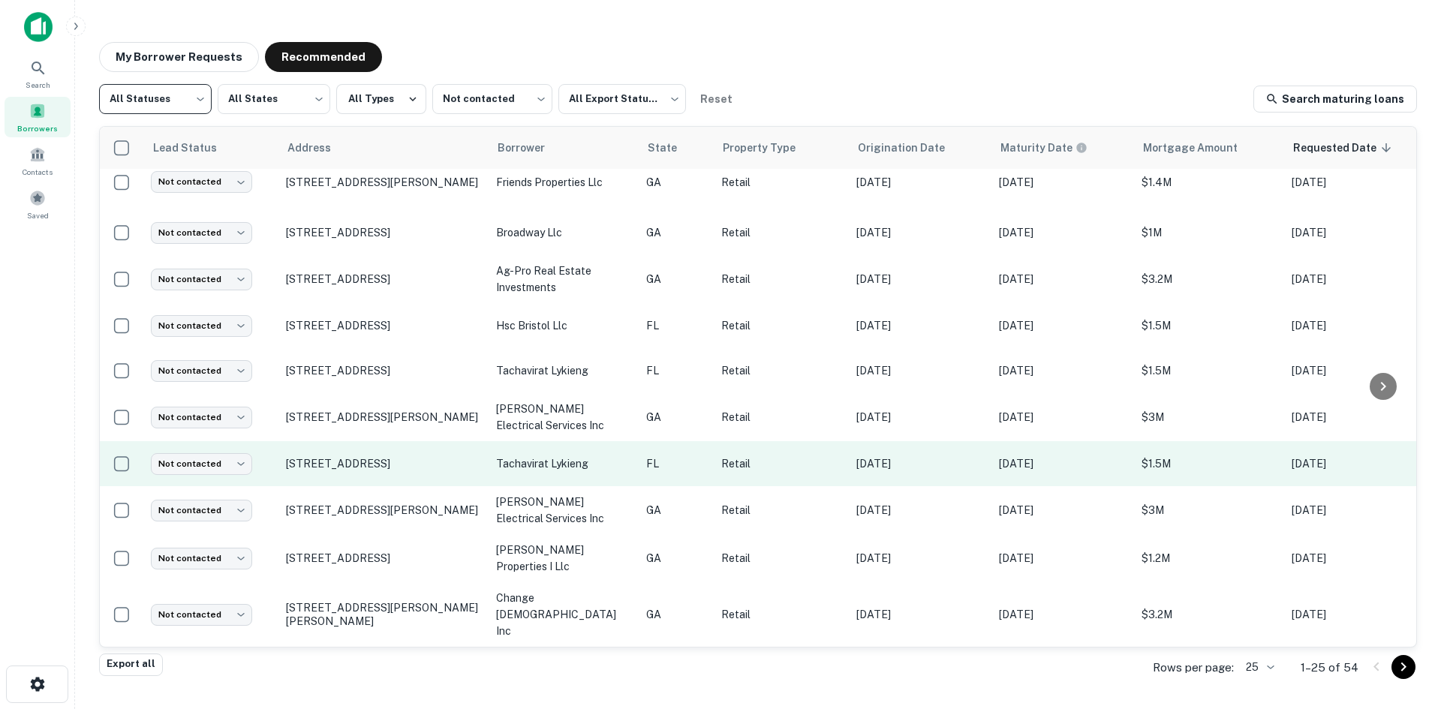
scroll to position [758, 0]
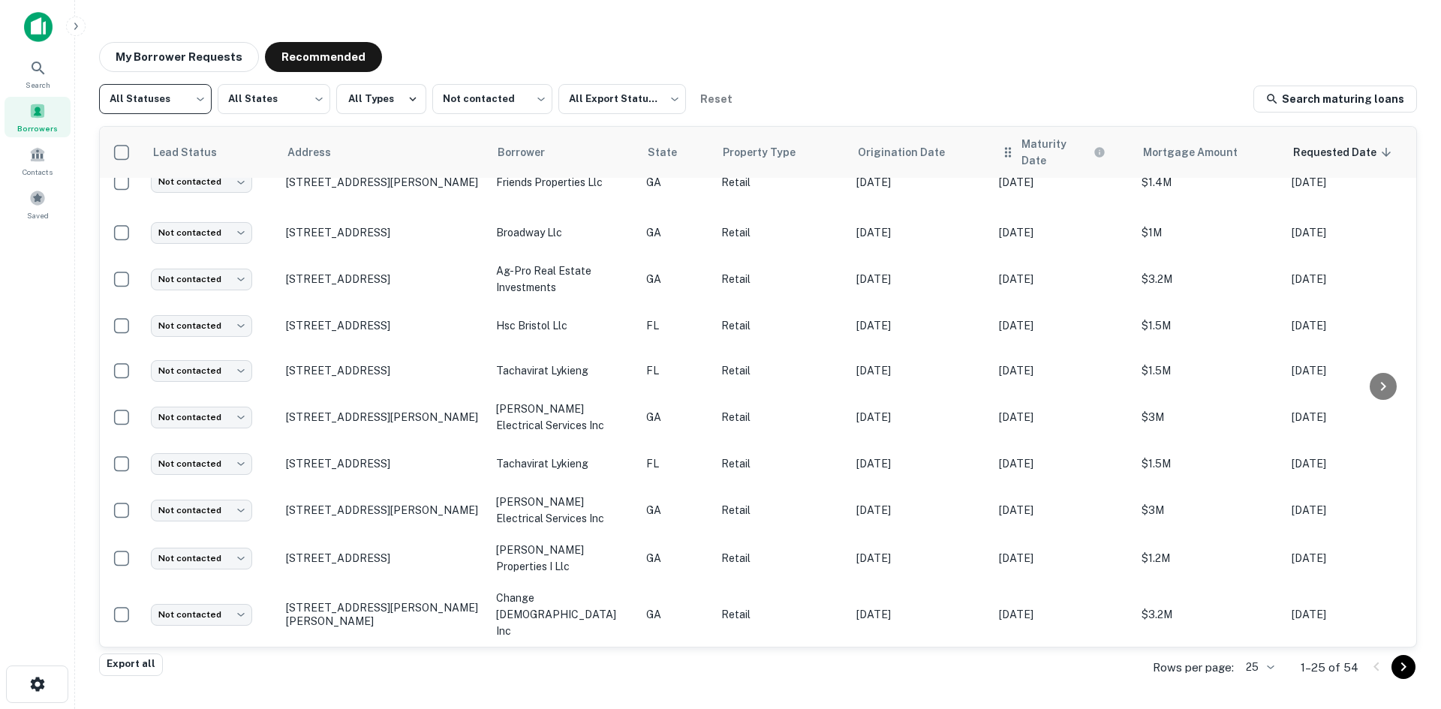
click at [1043, 137] on th "Maturity Date" at bounding box center [1063, 152] width 143 height 51
click at [1046, 149] on h6 "Maturity Date" at bounding box center [1056, 152] width 69 height 33
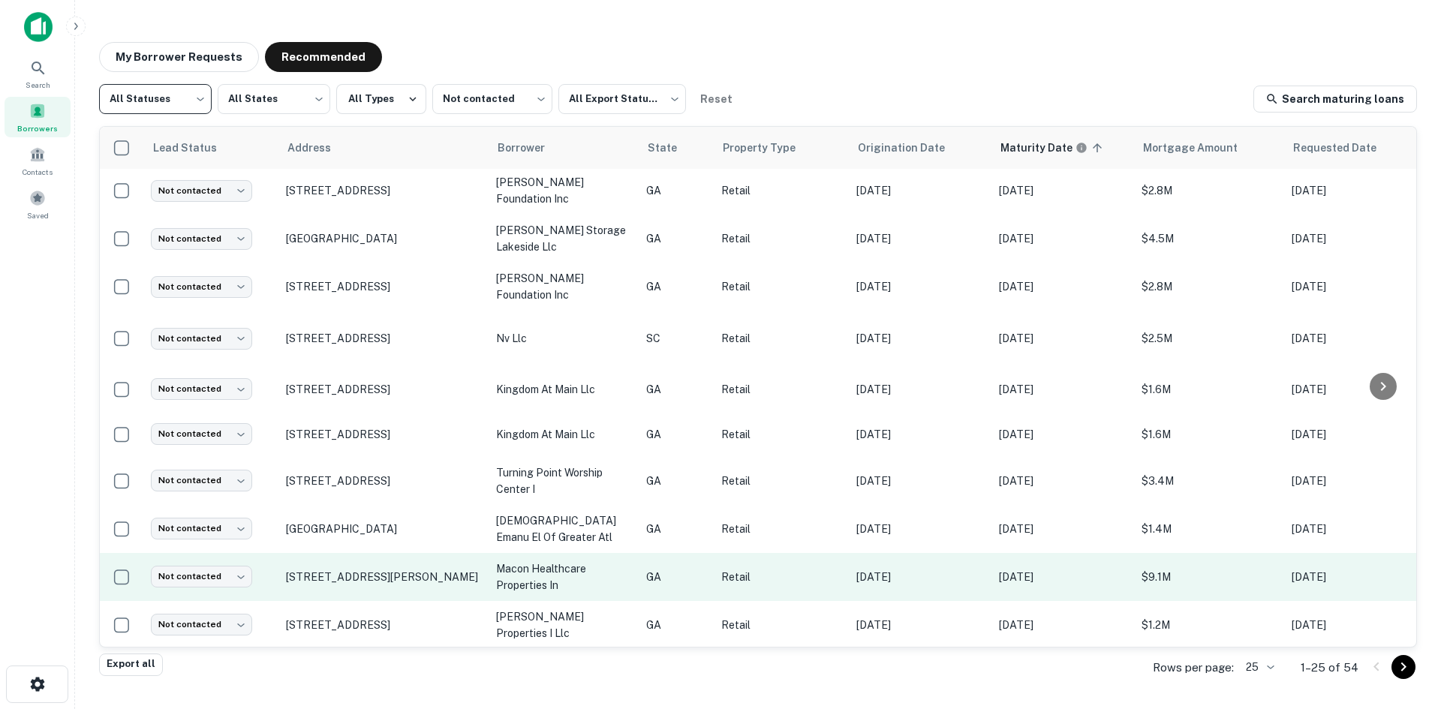
scroll to position [732, 0]
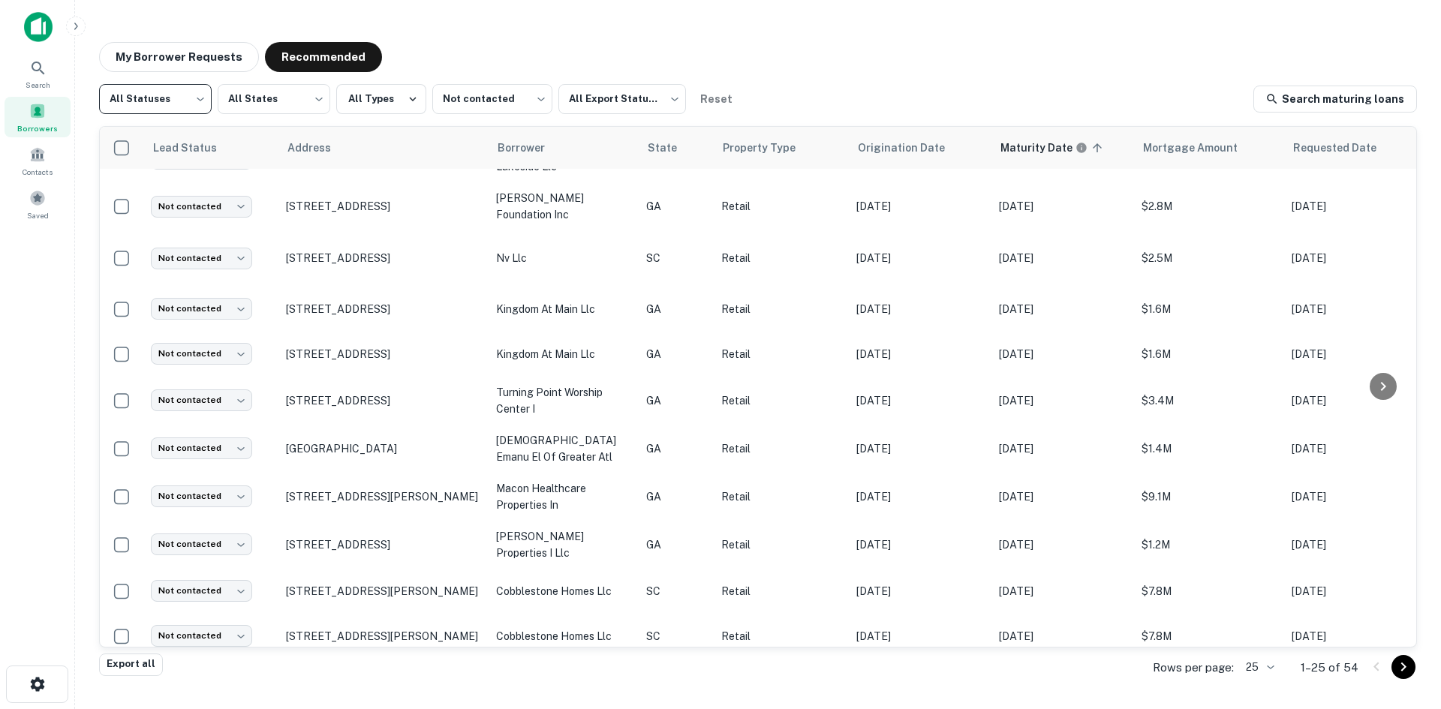
click at [1407, 668] on icon "Go to next page" at bounding box center [1404, 667] width 18 height 18
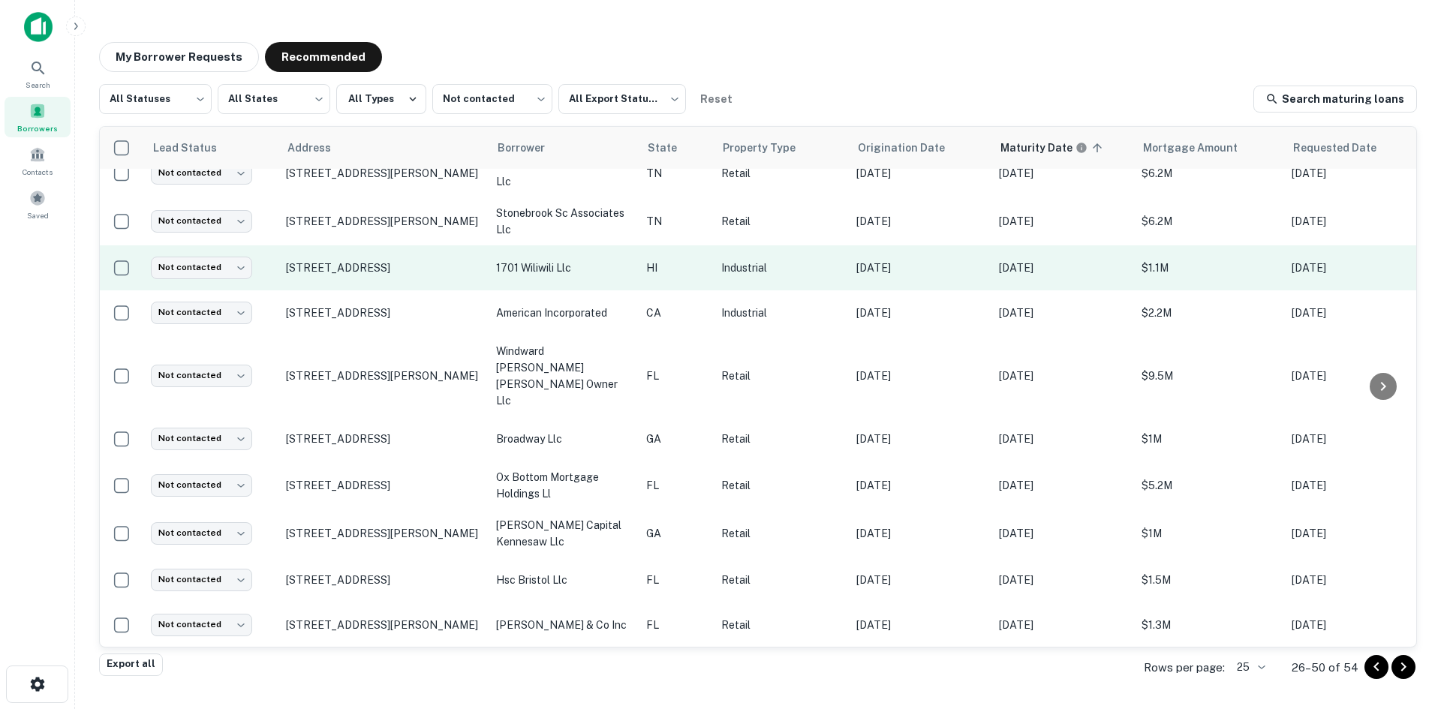
scroll to position [742, 0]
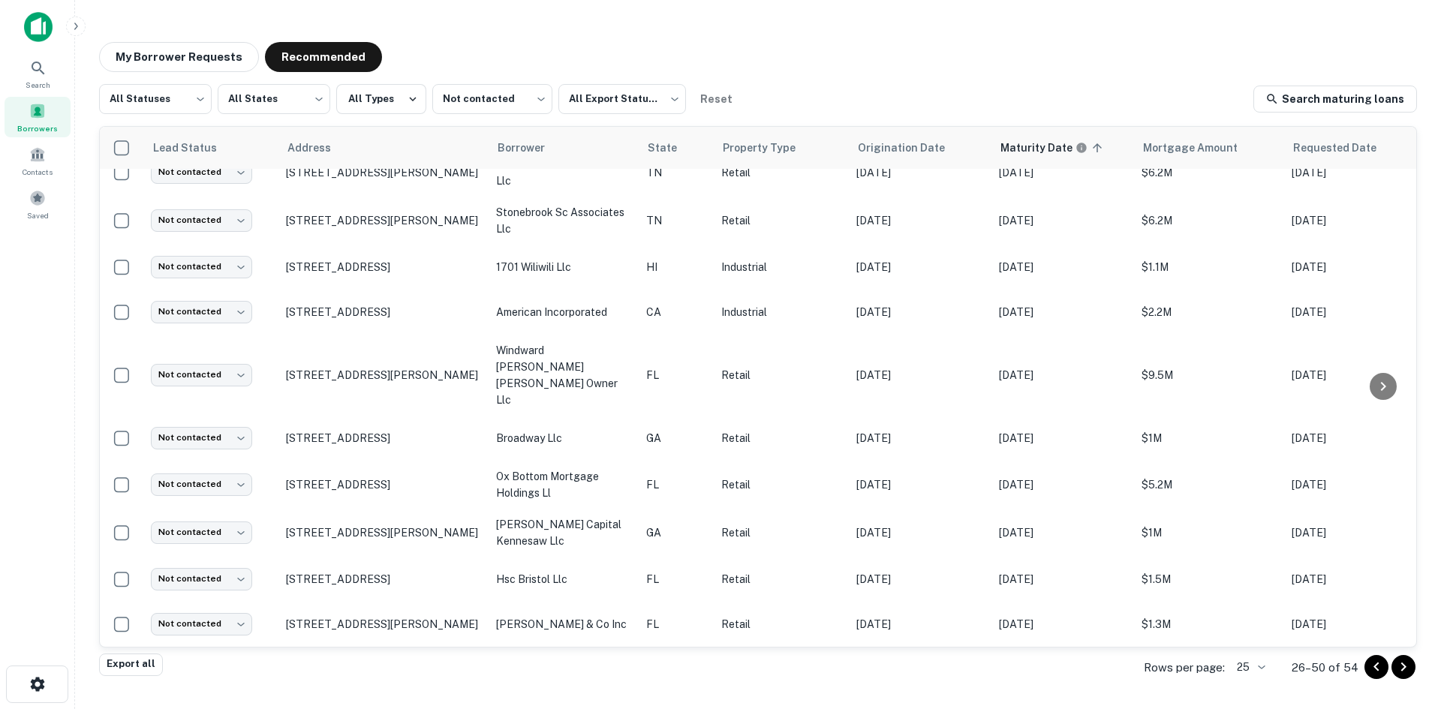
click at [1399, 667] on icon "Go to next page" at bounding box center [1404, 667] width 18 height 18
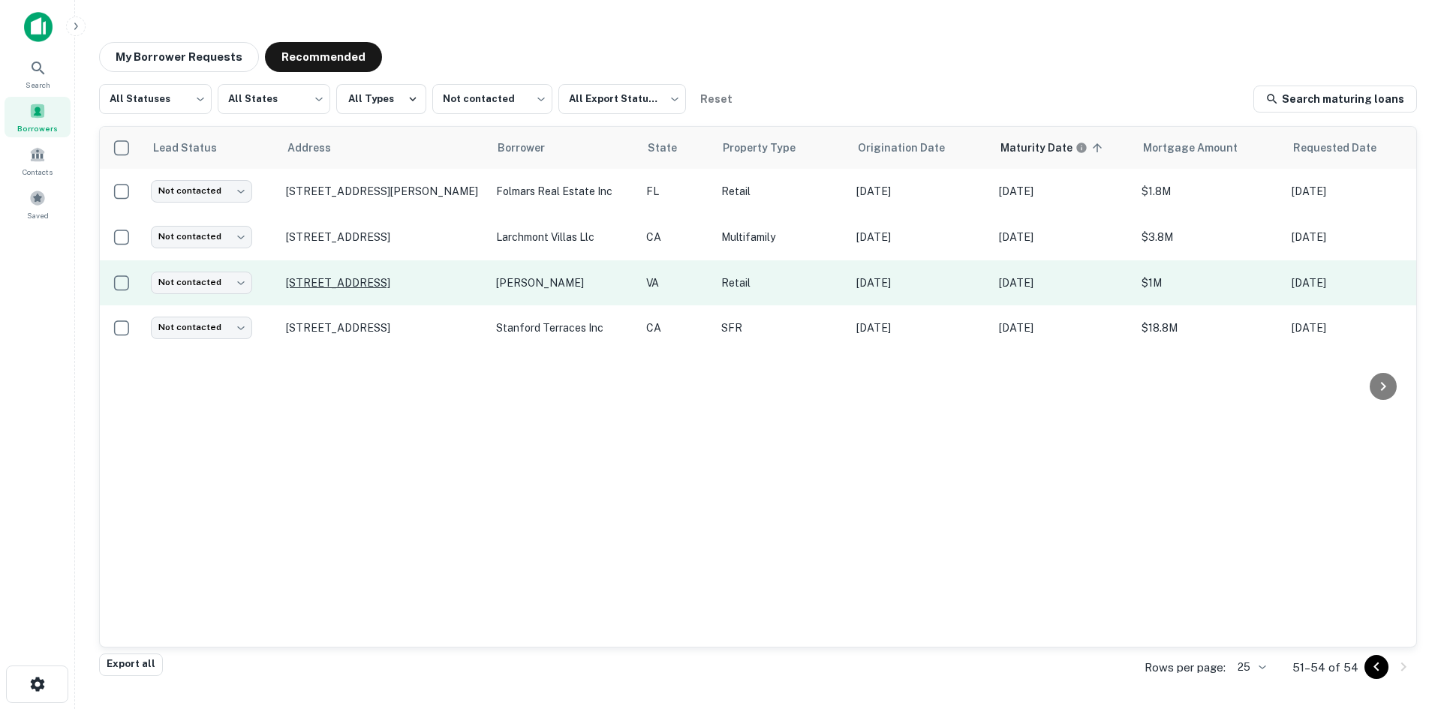
click at [447, 276] on p "671 Berryville Ave Winchester, VA22601" at bounding box center [383, 283] width 195 height 14
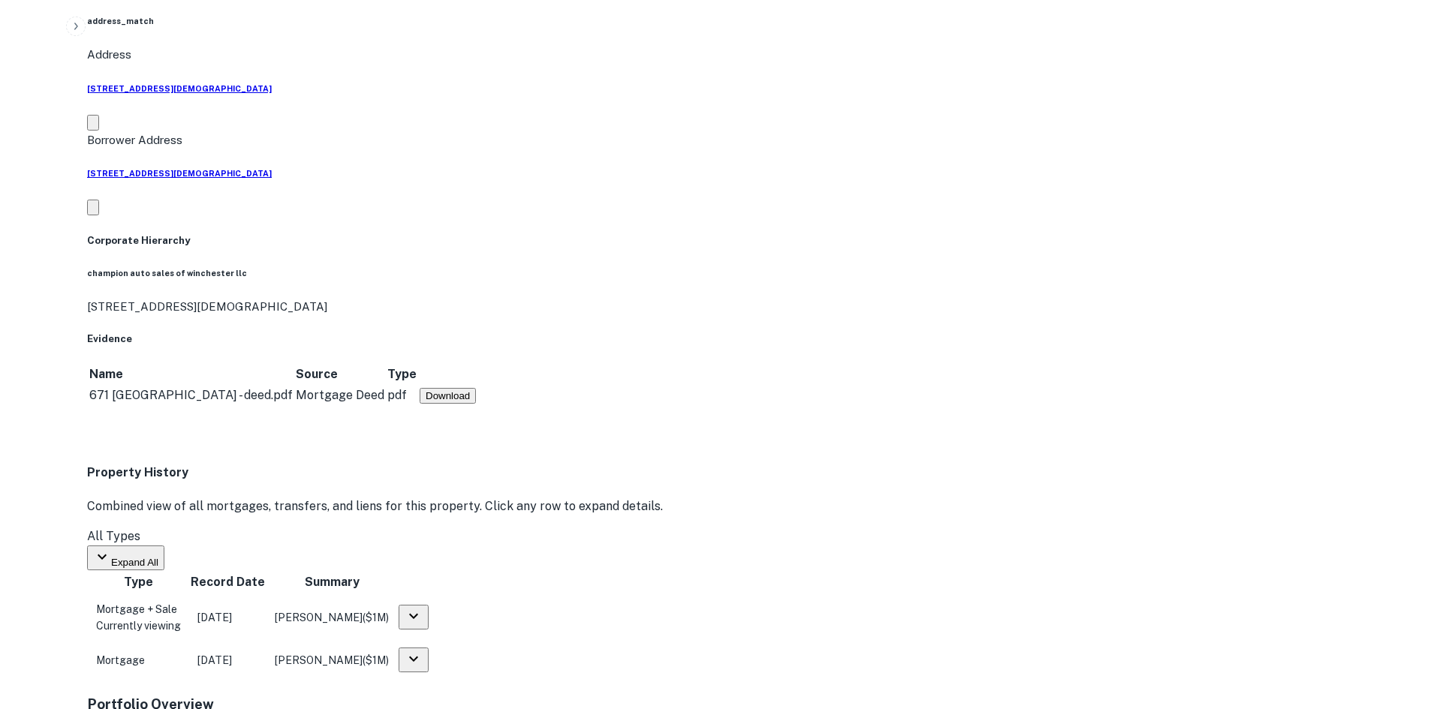
scroll to position [1051, 0]
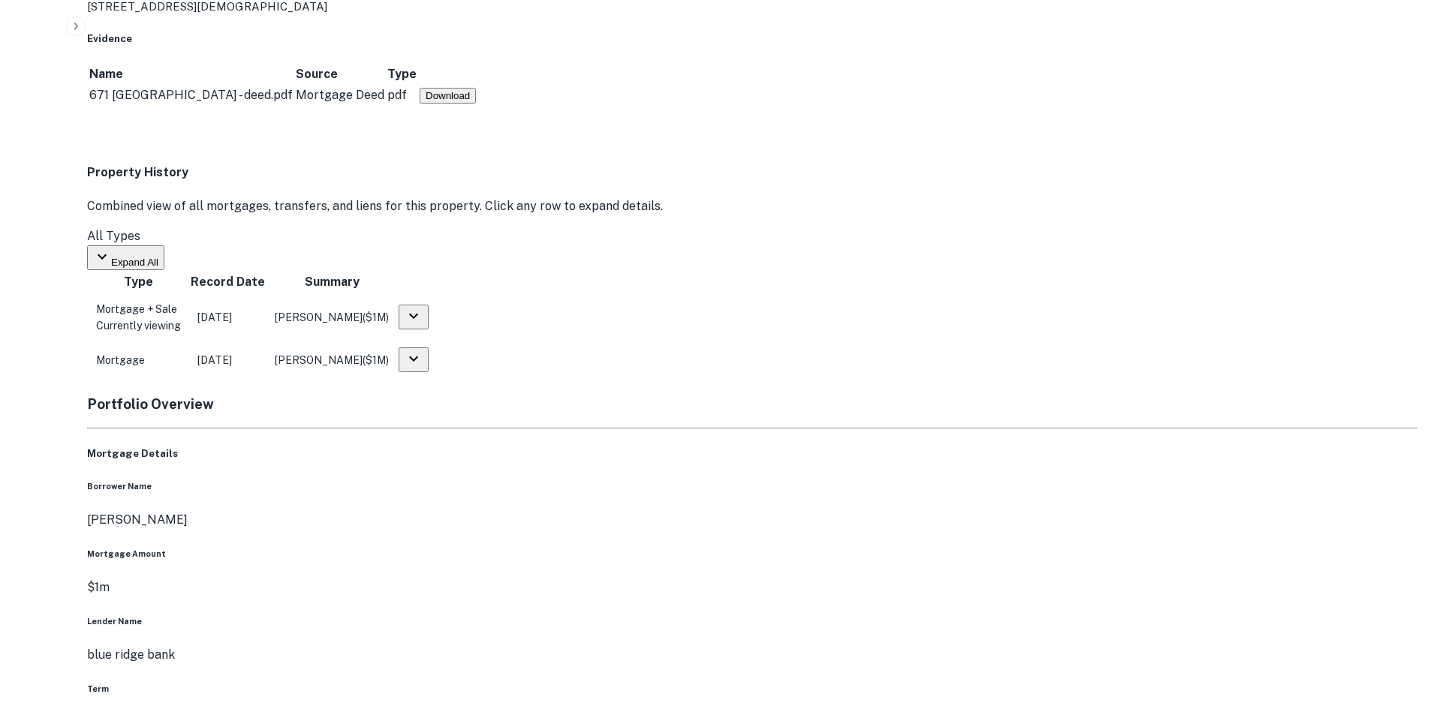
drag, startPoint x: 1293, startPoint y: 466, endPoint x: 873, endPoint y: 257, distance: 469.3
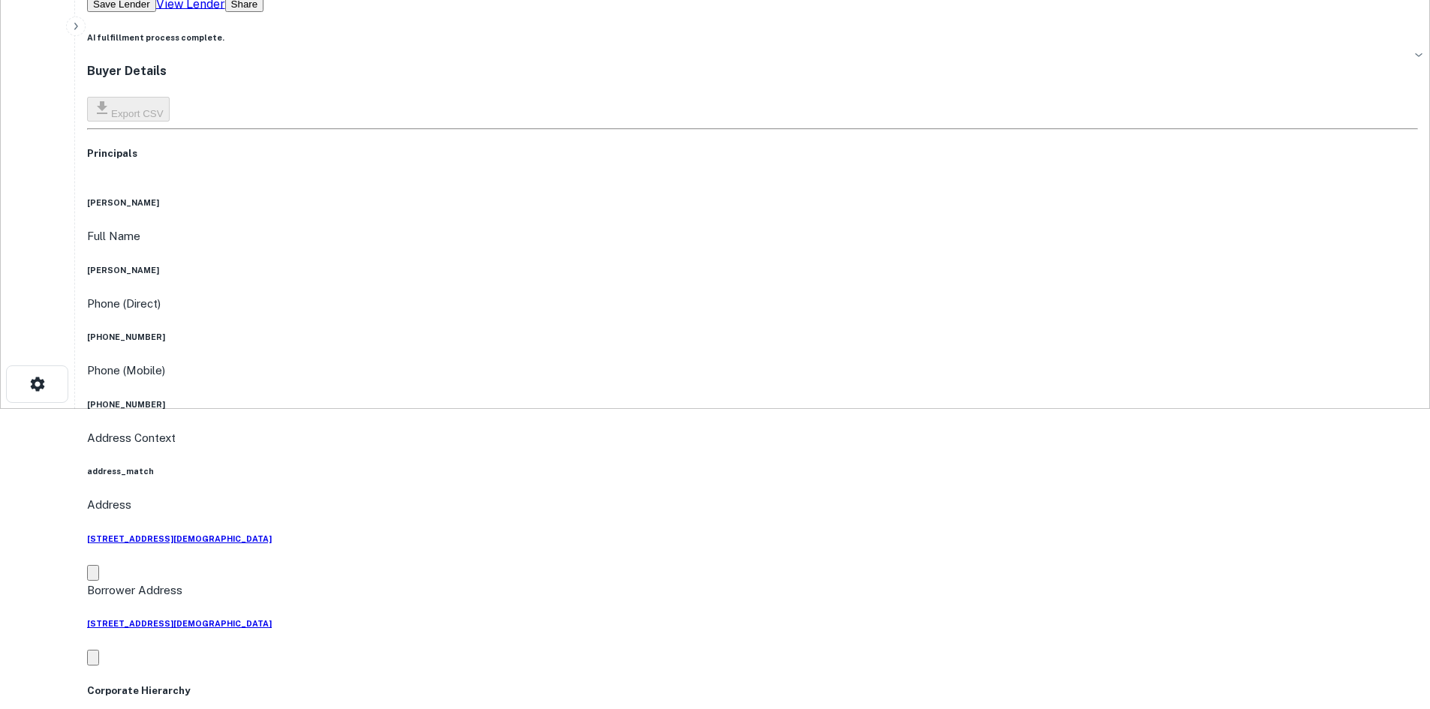
scroll to position [0, 0]
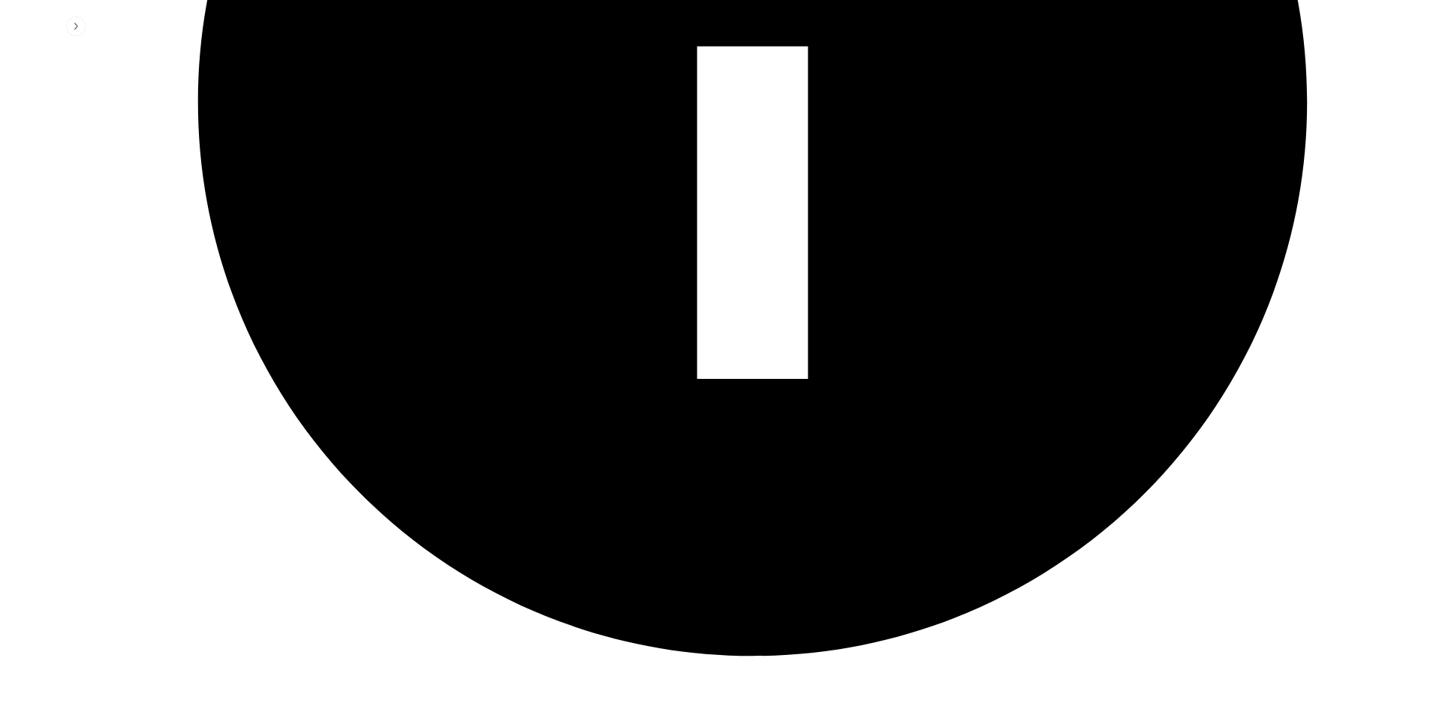
scroll to position [2596, 0]
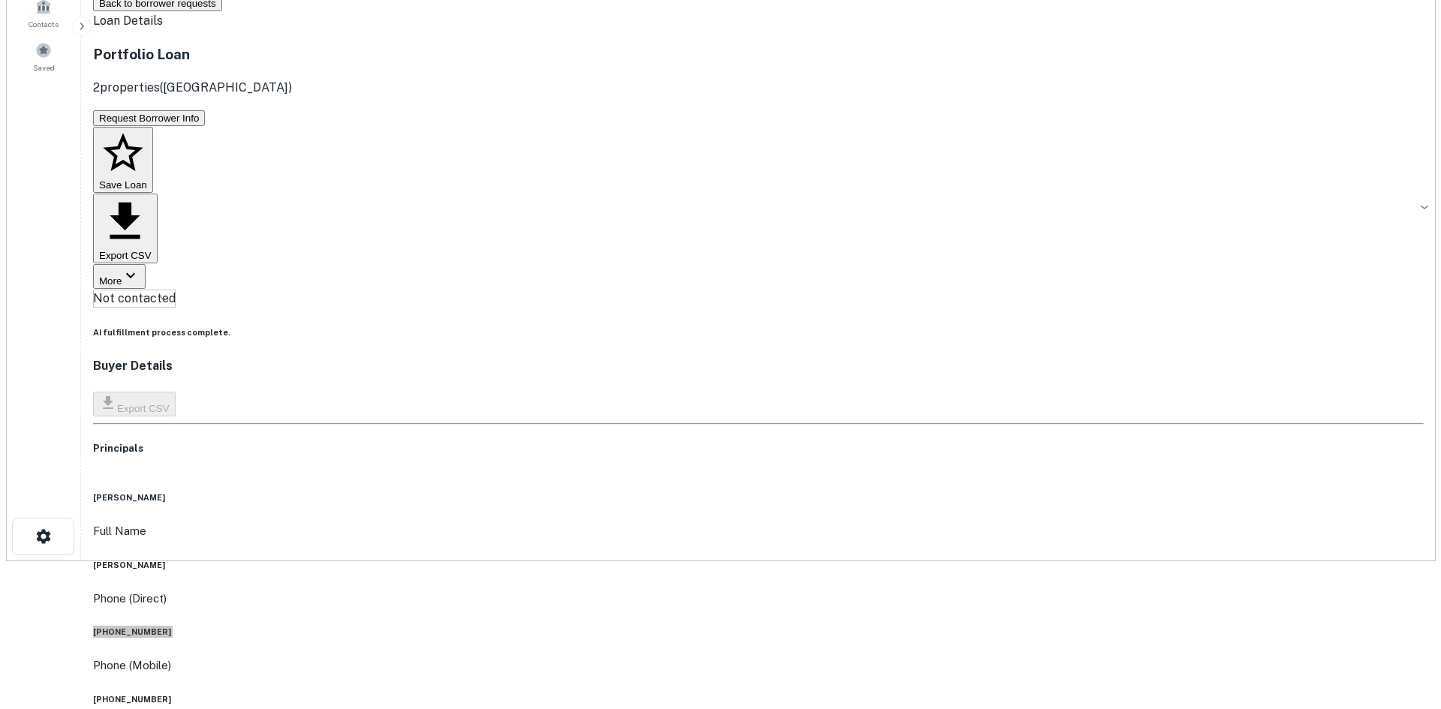
scroll to position [0, 0]
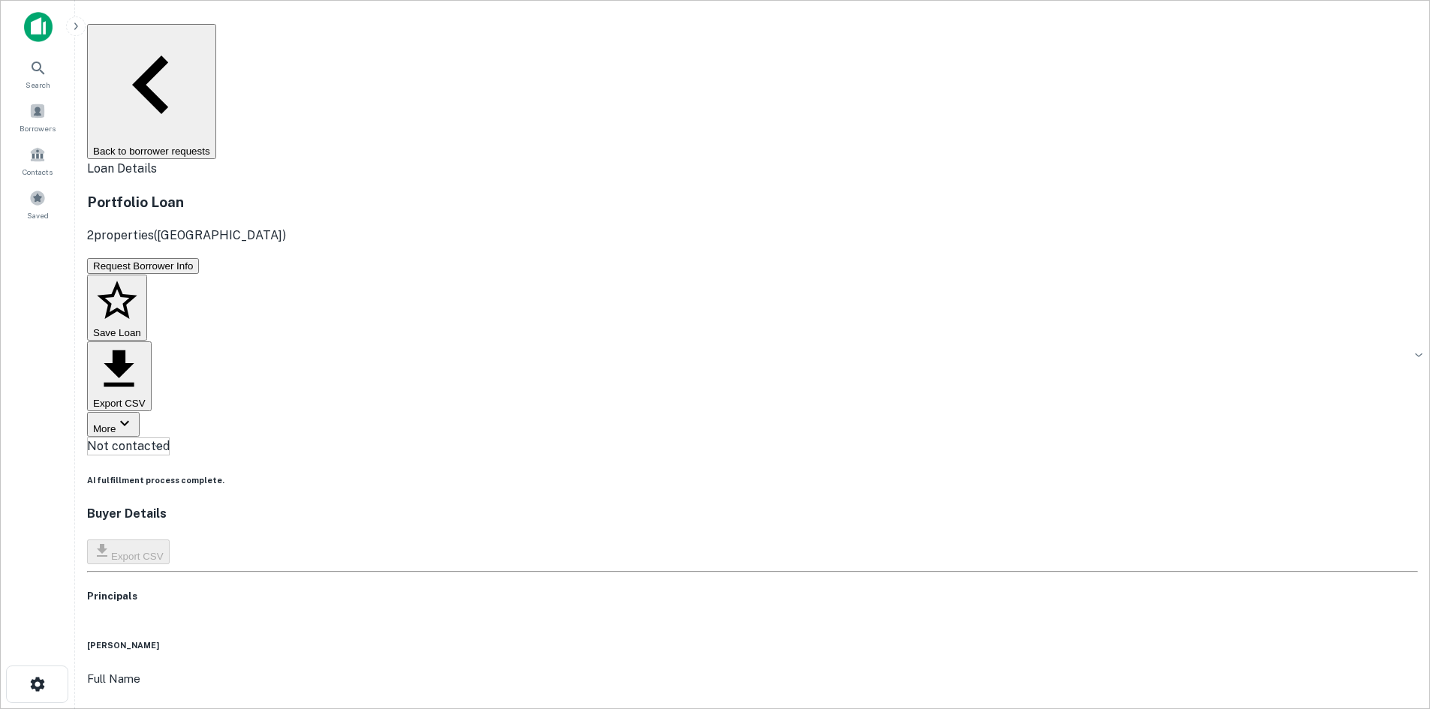
click at [671, 166] on body "Search Borrowers Contacts Saved Back to borrower requests Loan Details Portfoli…" at bounding box center [715, 354] width 1430 height 709
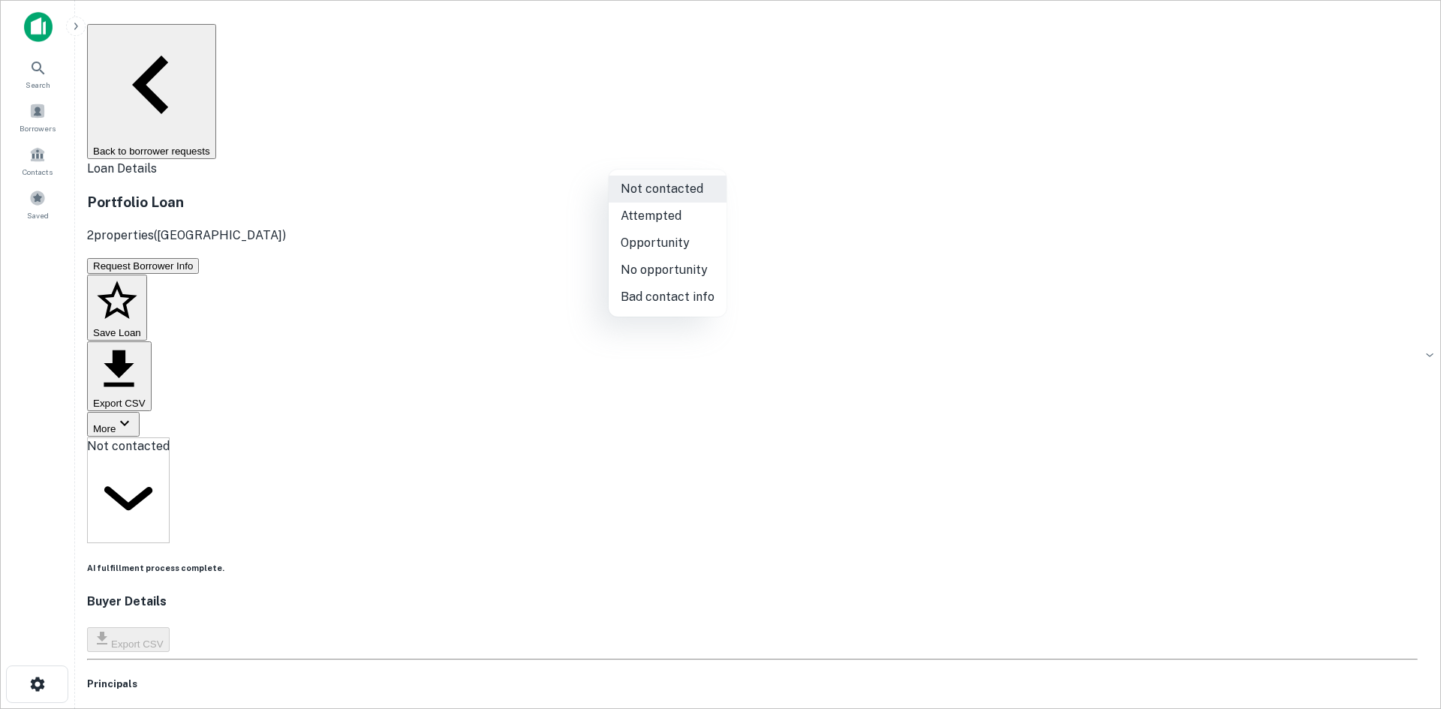
click at [668, 206] on li "Attempted" at bounding box center [668, 216] width 118 height 27
type input "*********"
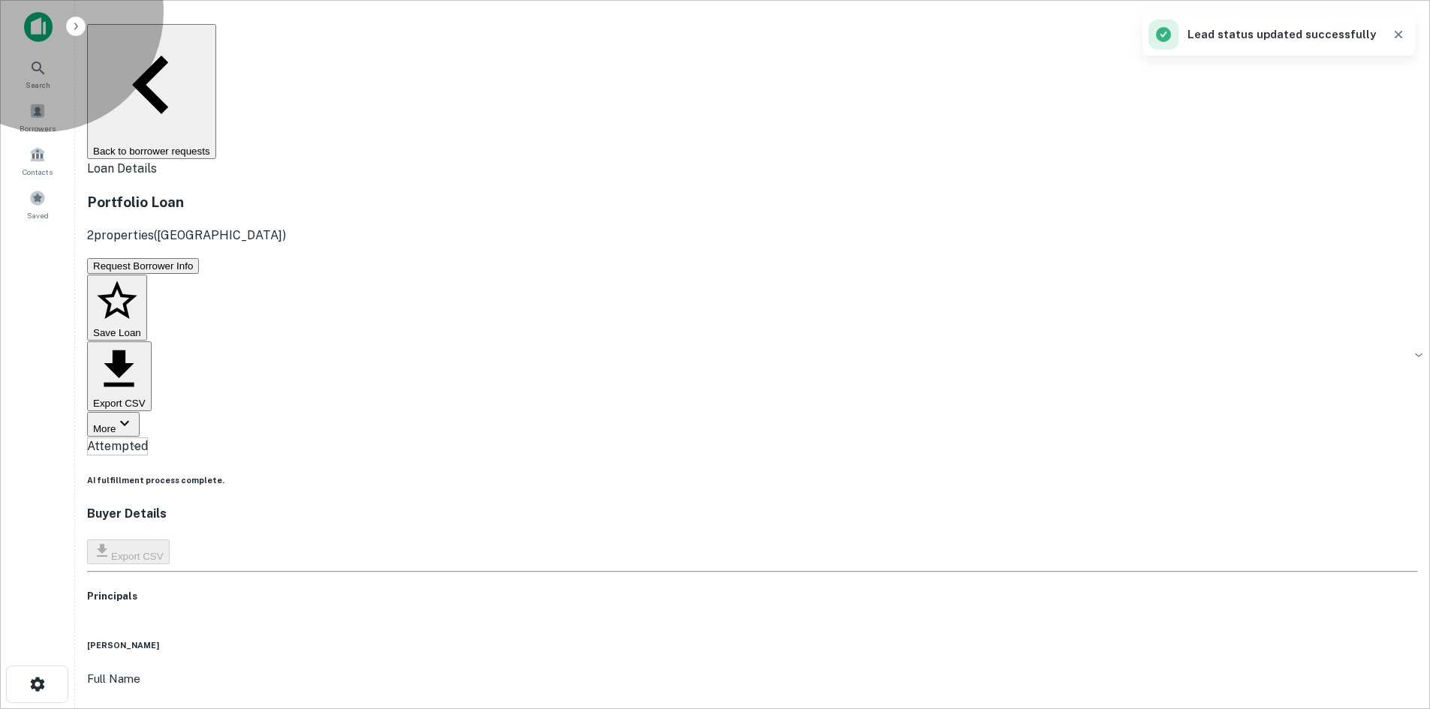
click at [216, 37] on button "Back to borrower requests" at bounding box center [151, 91] width 129 height 135
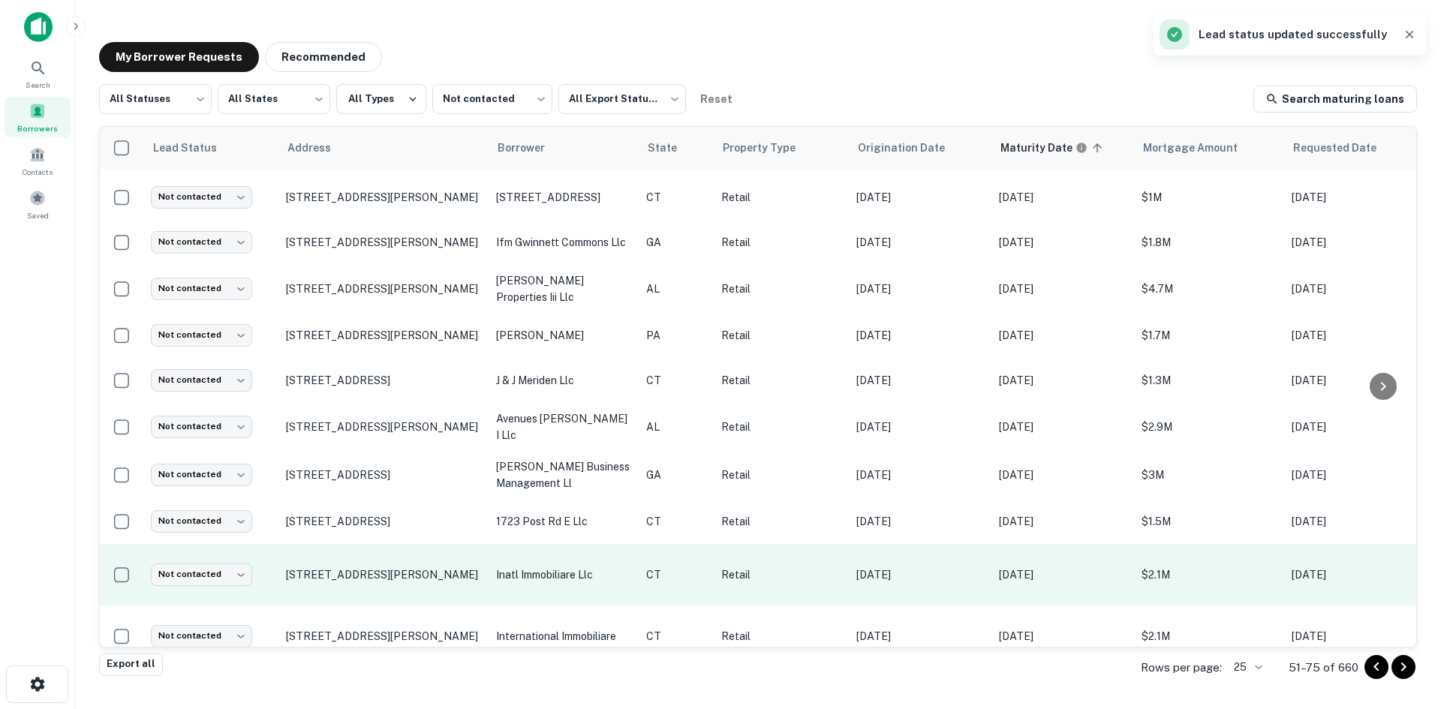
scroll to position [706, 0]
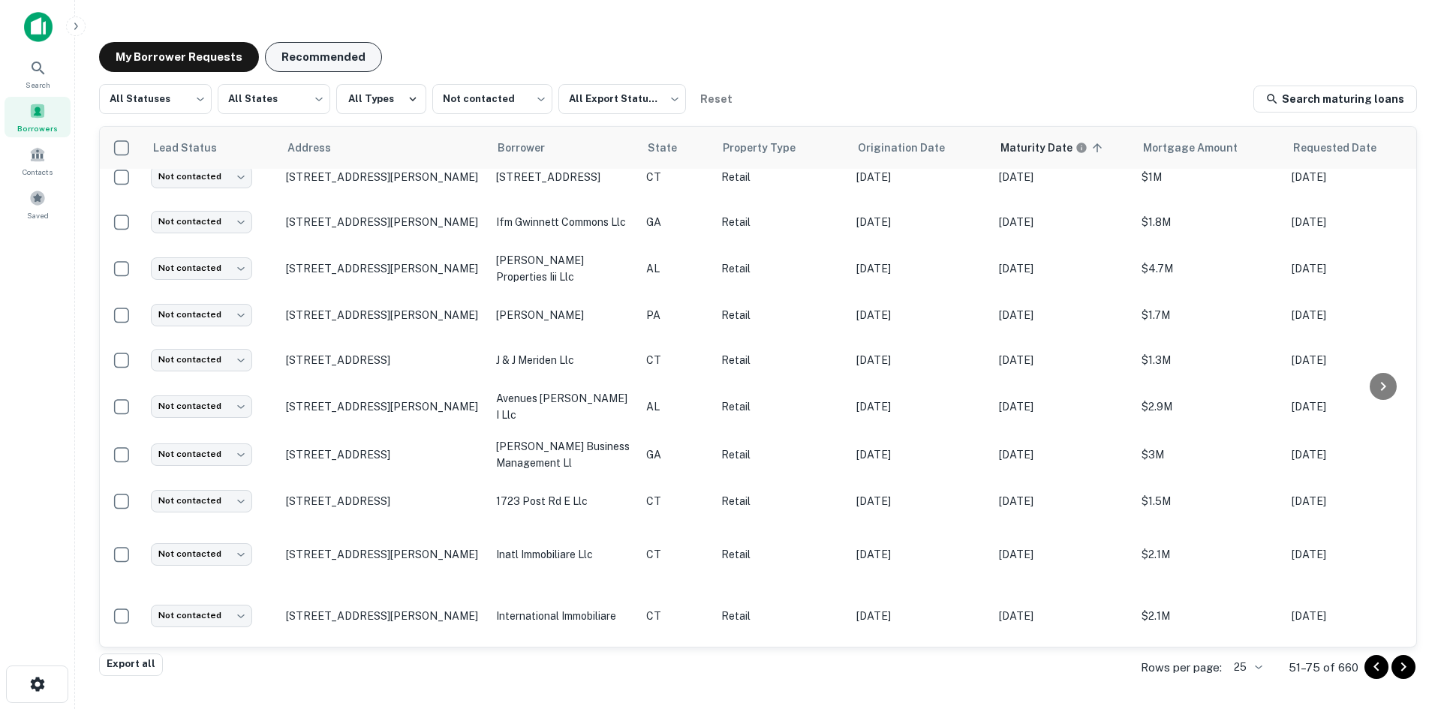
click at [312, 46] on button "Recommended" at bounding box center [323, 57] width 117 height 30
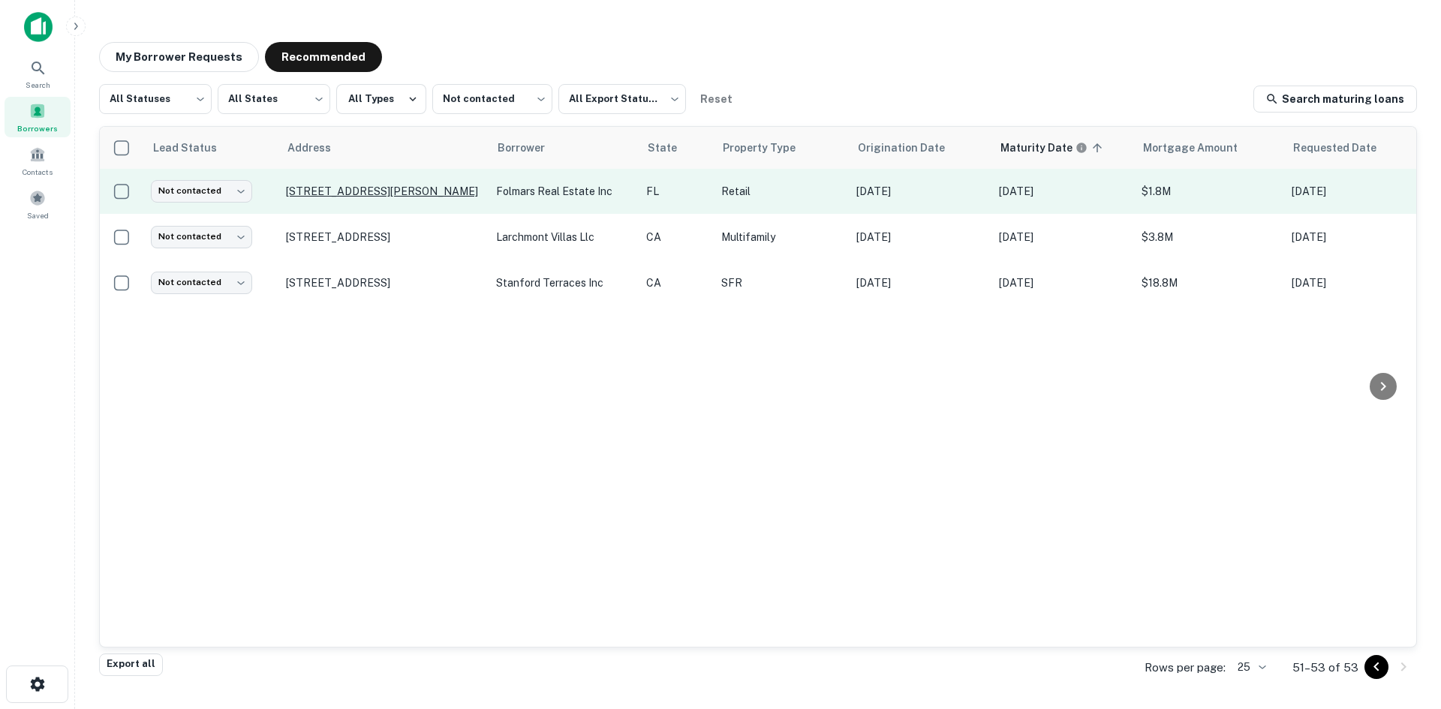
click at [360, 194] on p "307 N Adams St Tallahassee, FL32301" at bounding box center [383, 192] width 195 height 14
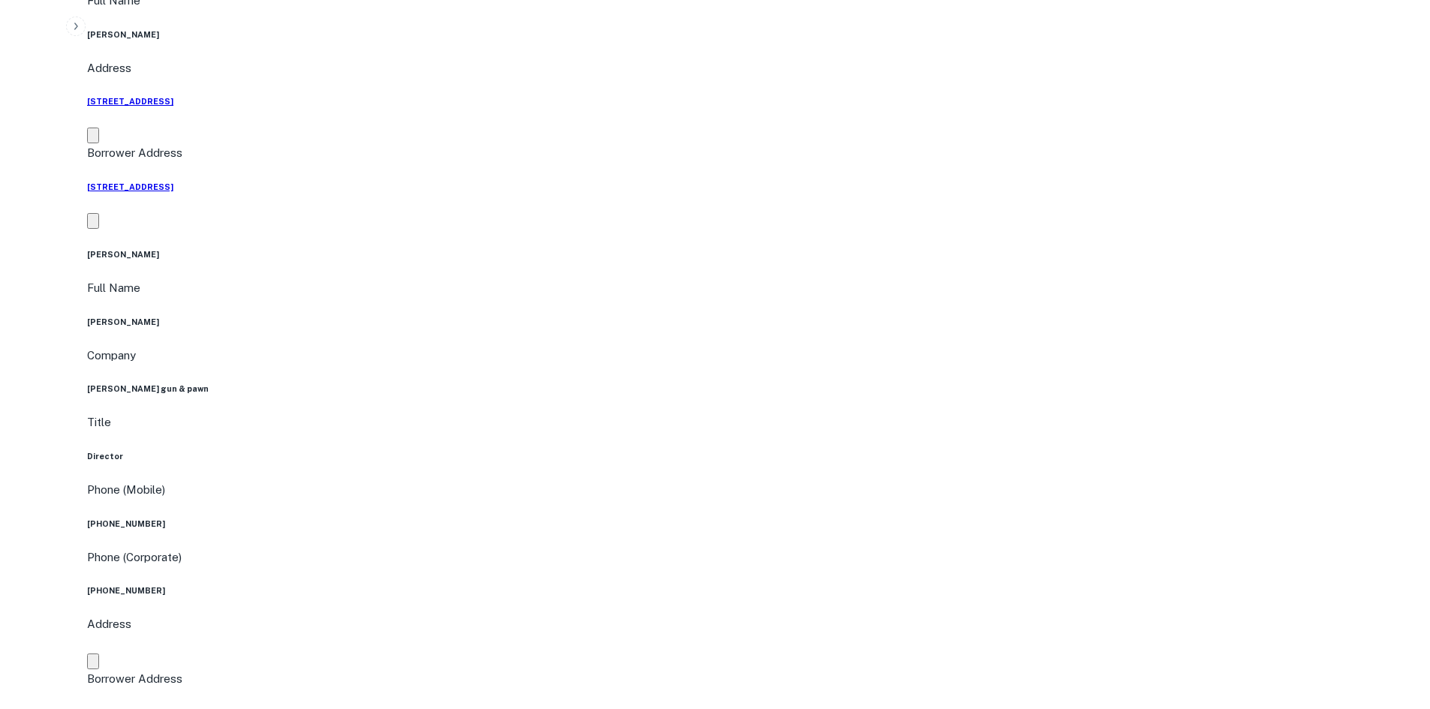
scroll to position [1727, 0]
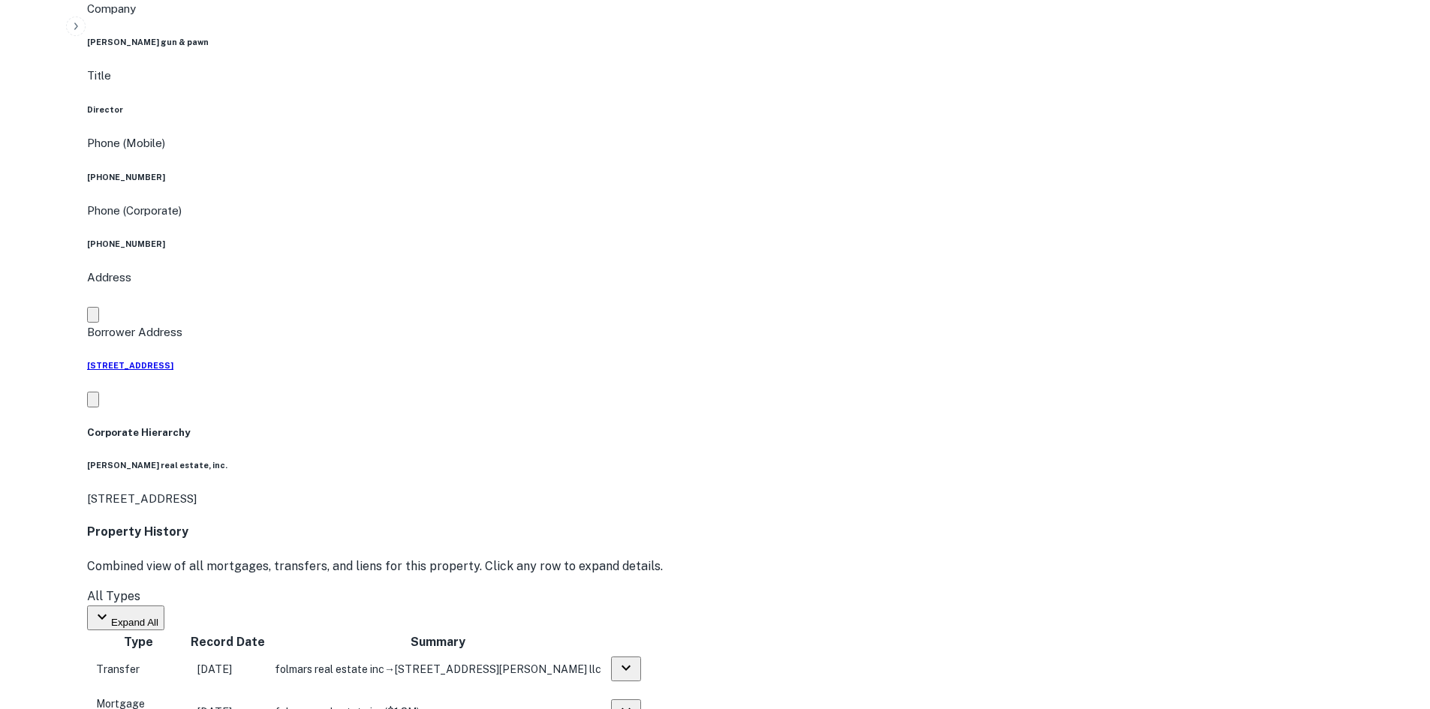
drag, startPoint x: 1293, startPoint y: 418, endPoint x: 1028, endPoint y: 342, distance: 274.9
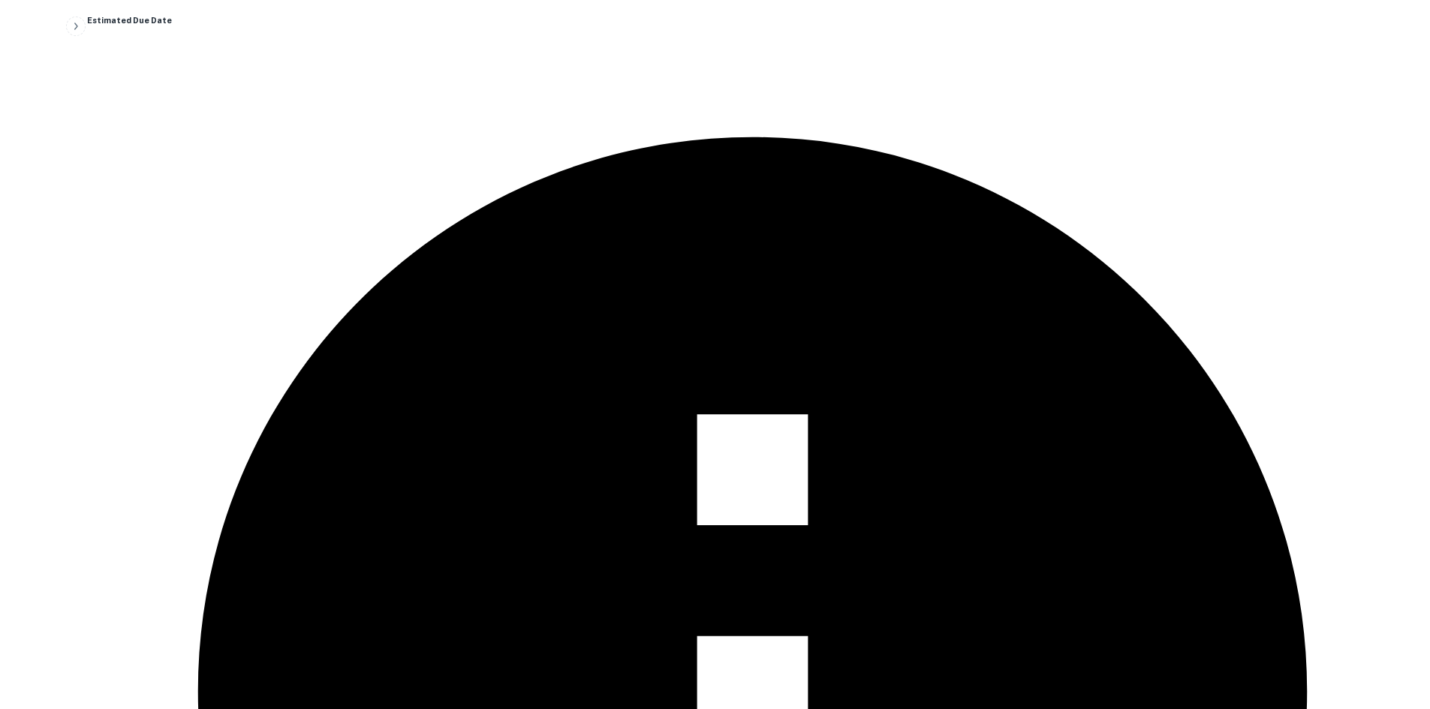
drag, startPoint x: 660, startPoint y: 531, endPoint x: 651, endPoint y: 513, distance: 20.1
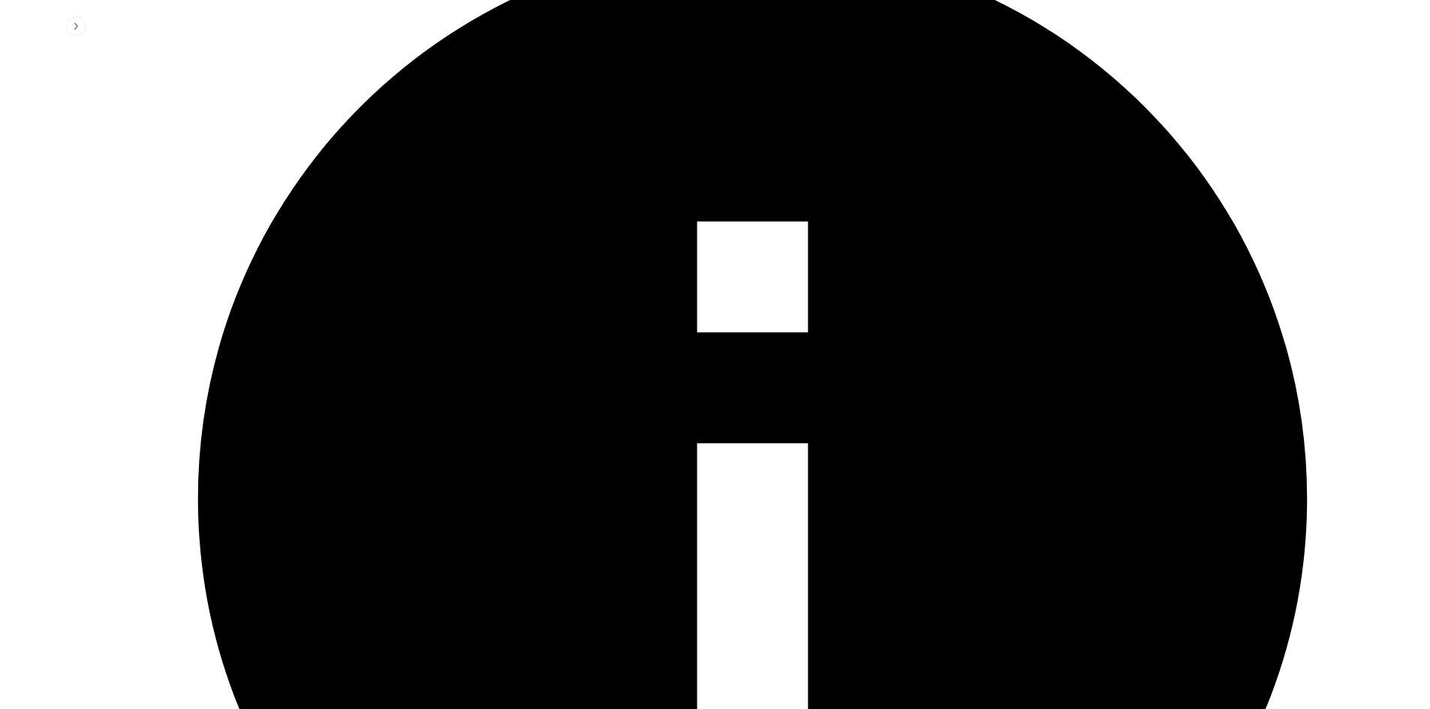
drag, startPoint x: 1291, startPoint y: 638, endPoint x: 1058, endPoint y: 549, distance: 249.7
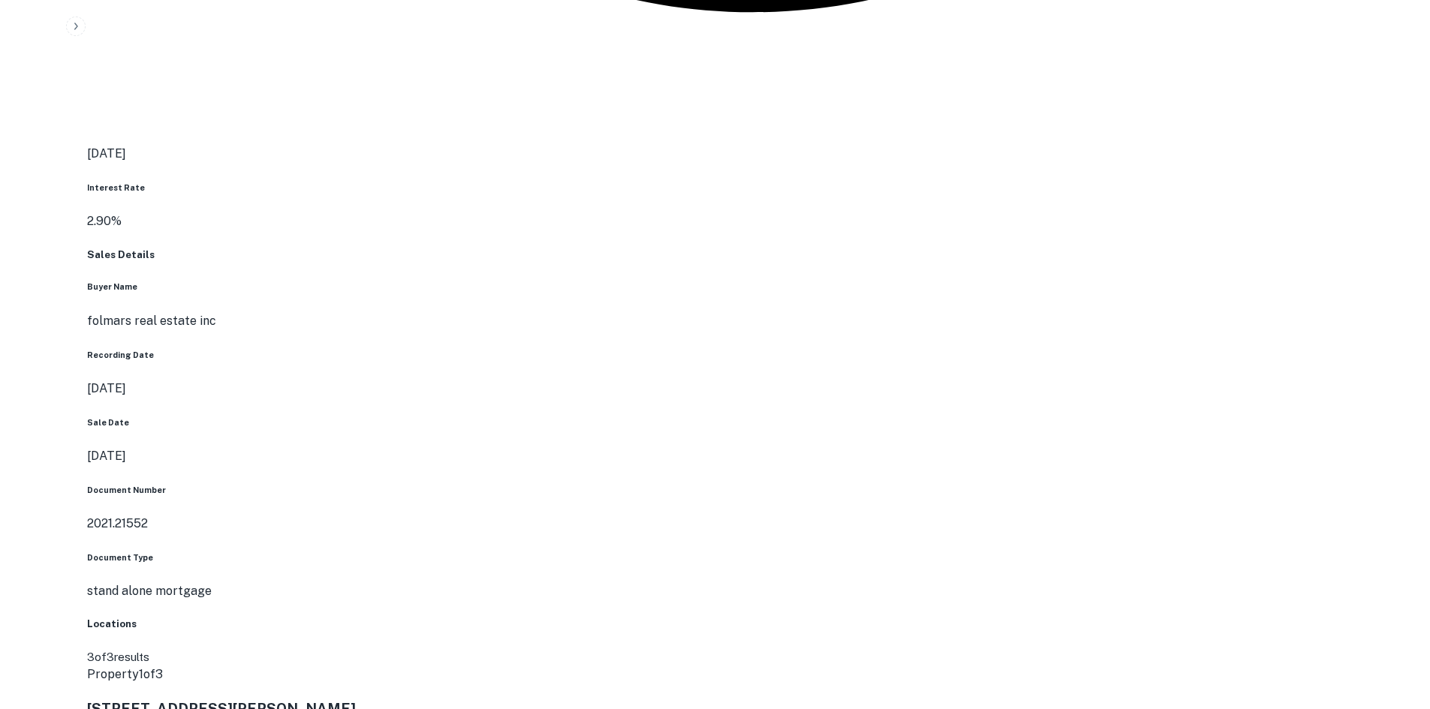
scroll to position [4311, 0]
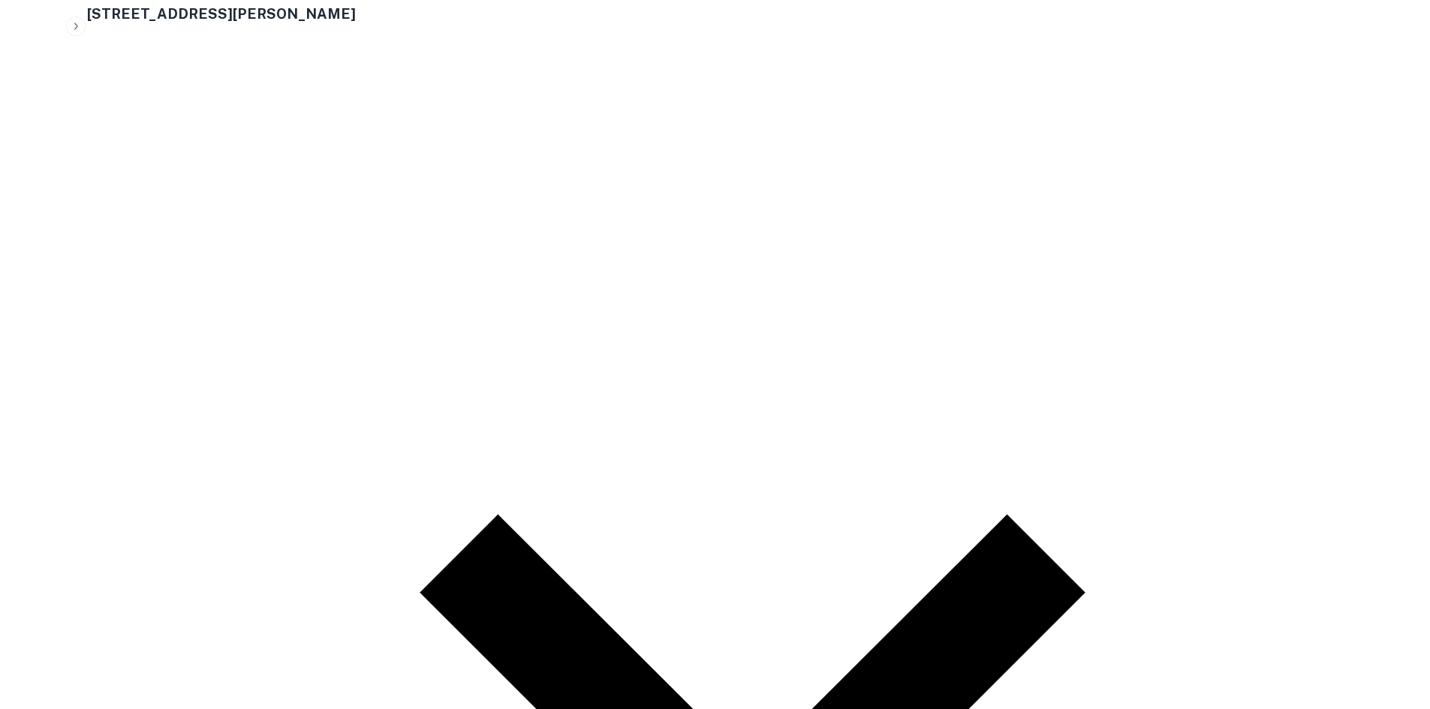
scroll to position [4836, 0]
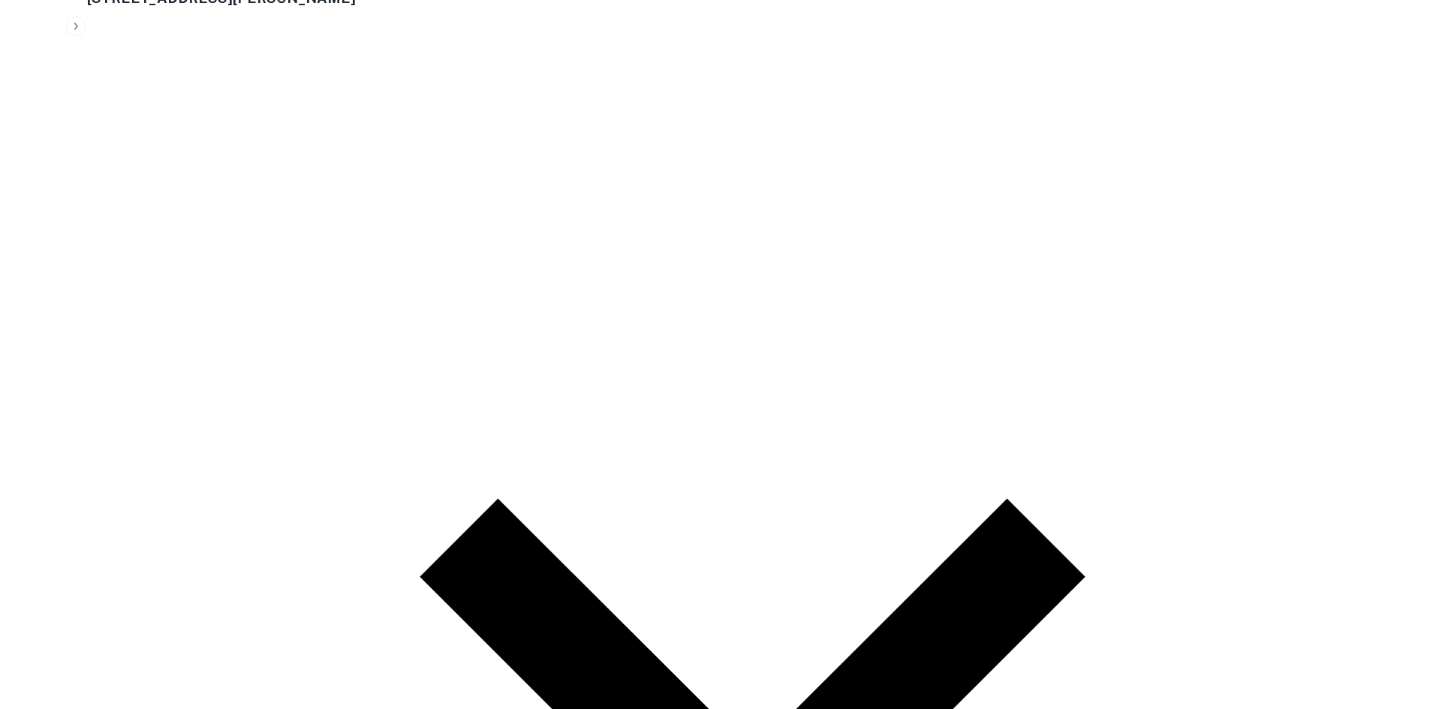
drag, startPoint x: 1294, startPoint y: 366, endPoint x: 1090, endPoint y: 274, distance: 224.1
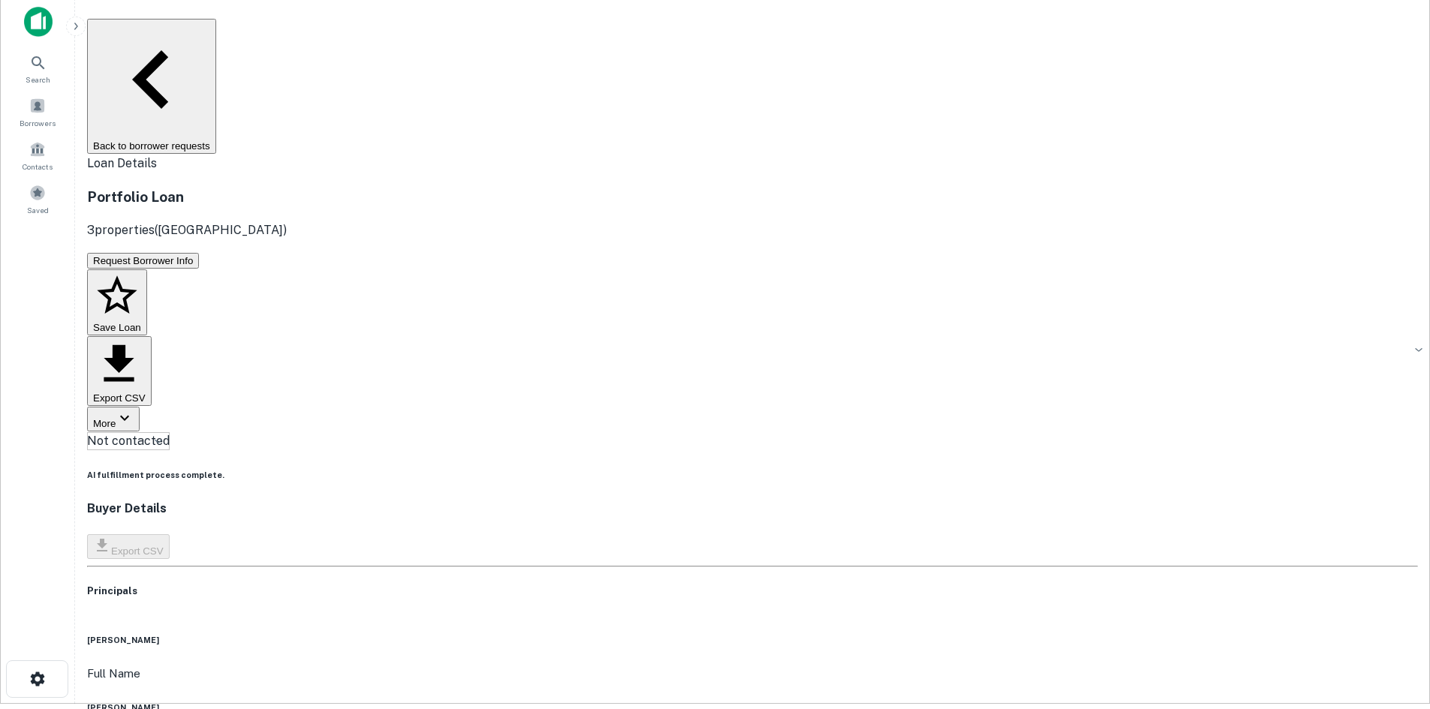
scroll to position [0, 0]
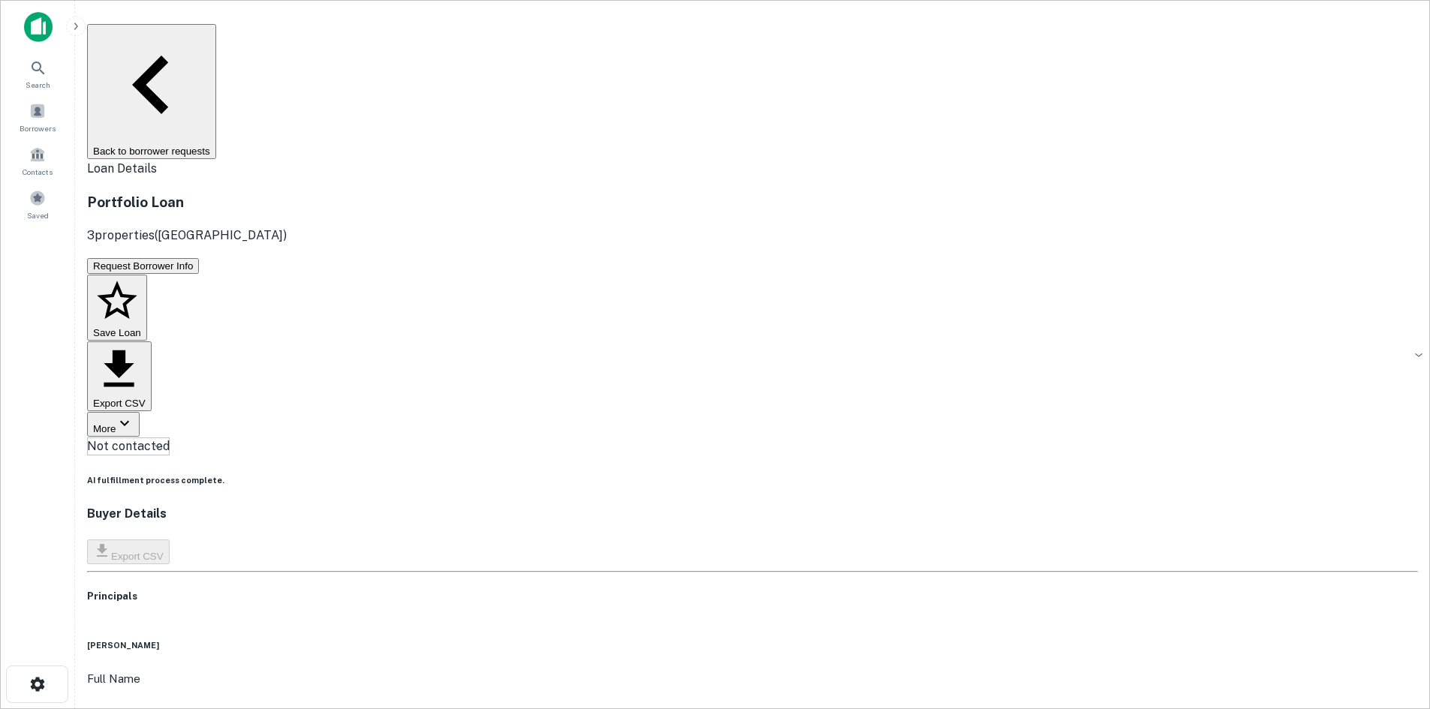
drag, startPoint x: 995, startPoint y: 144, endPoint x: 986, endPoint y: 164, distance: 21.8
click at [994, 257] on div "Request Borrower Info Save Loan Export CSV More Not contacted **** ​" at bounding box center [752, 356] width 1331 height 199
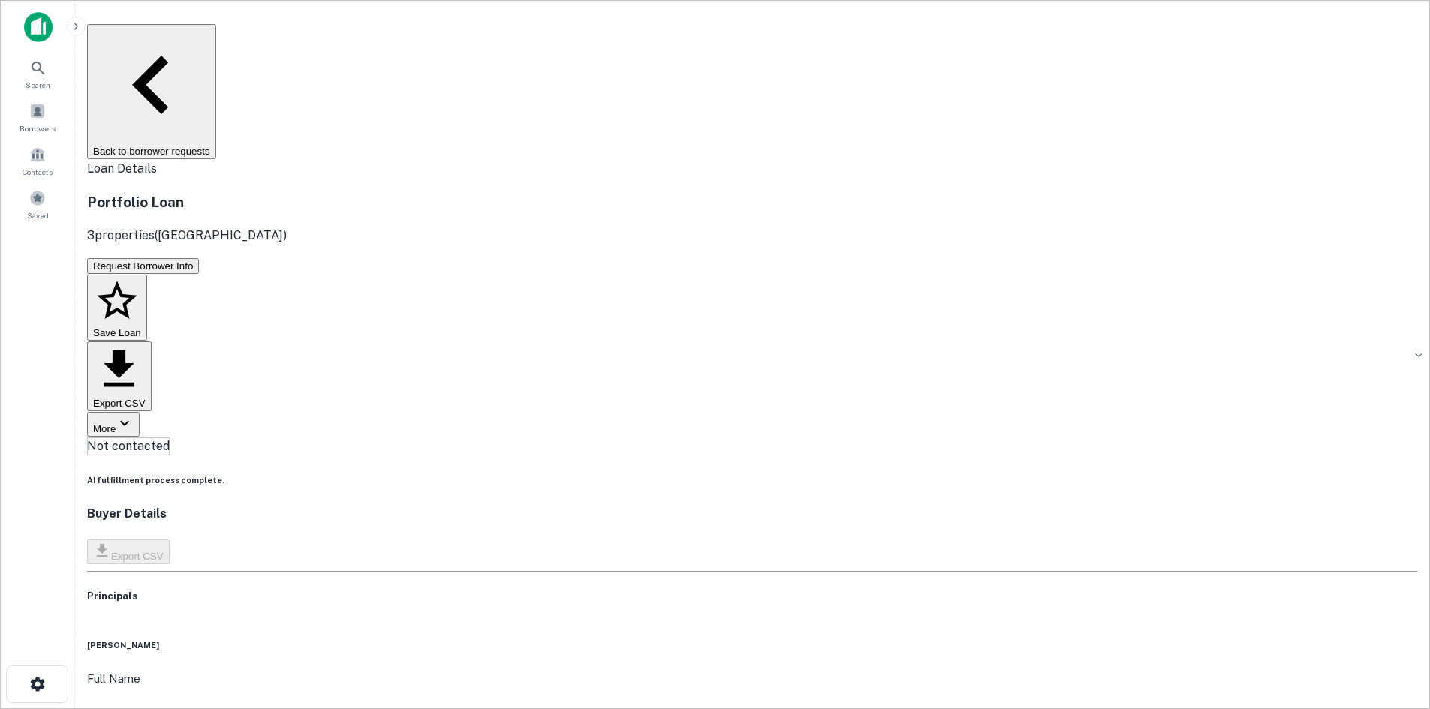
click at [716, 155] on body "Search Borrowers Contacts Saved Back to borrower requests Loan Details Portfoli…" at bounding box center [715, 354] width 1430 height 709
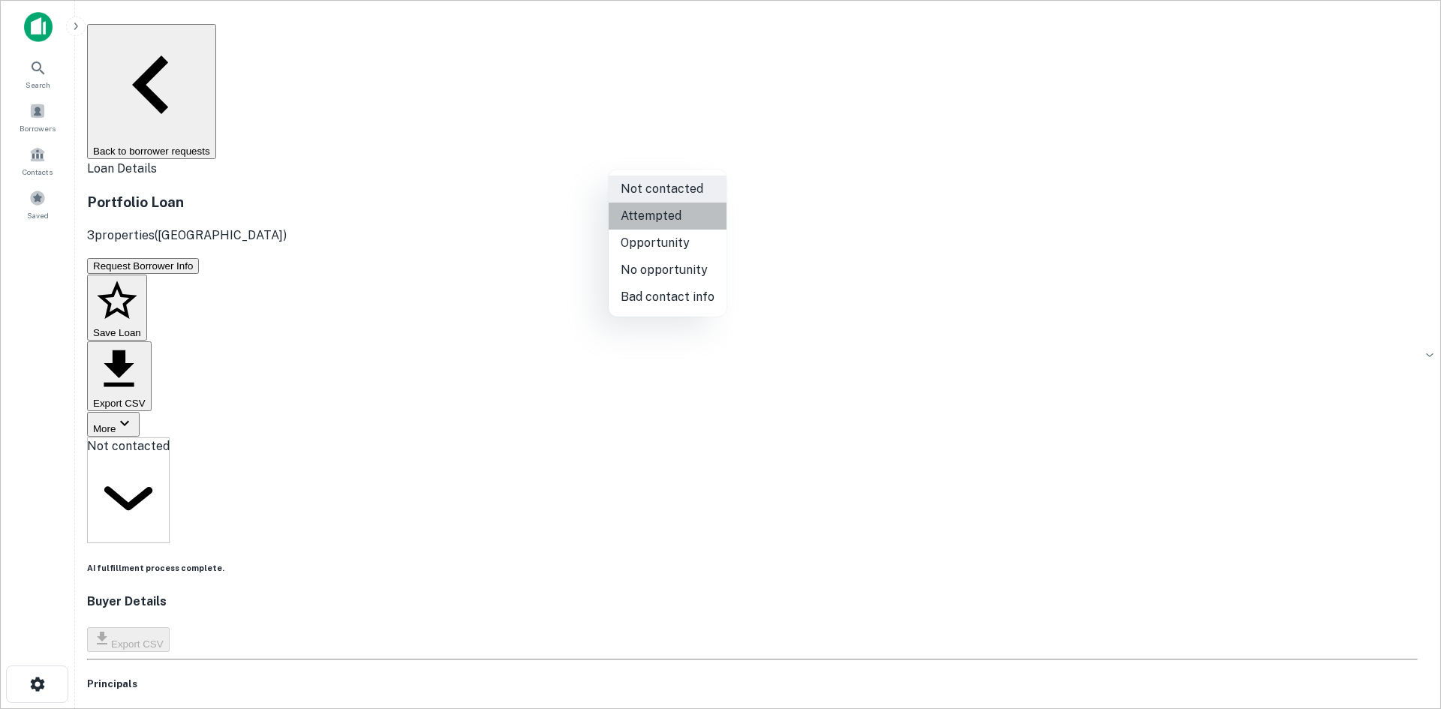
click at [701, 220] on li "Attempted" at bounding box center [668, 216] width 118 height 27
type input "*********"
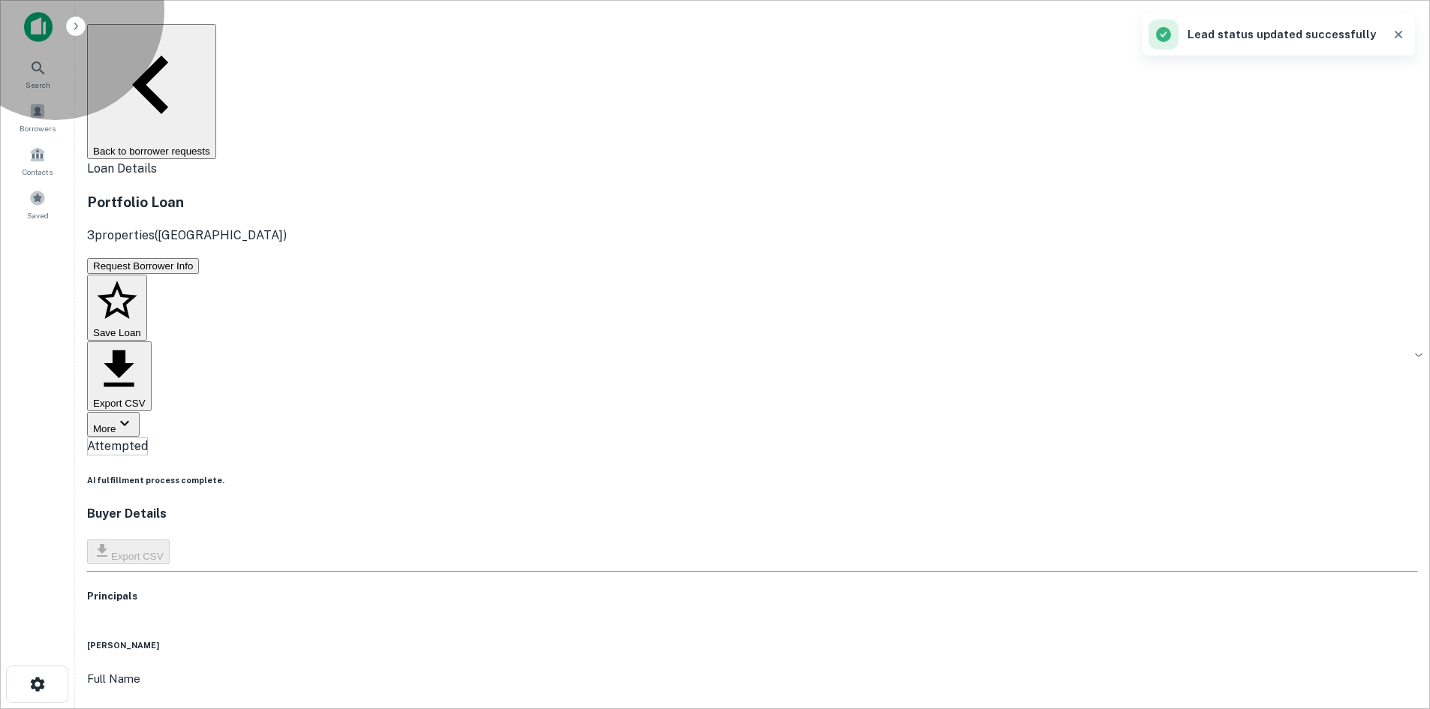
click at [216, 35] on button "Back to borrower requests" at bounding box center [151, 91] width 129 height 135
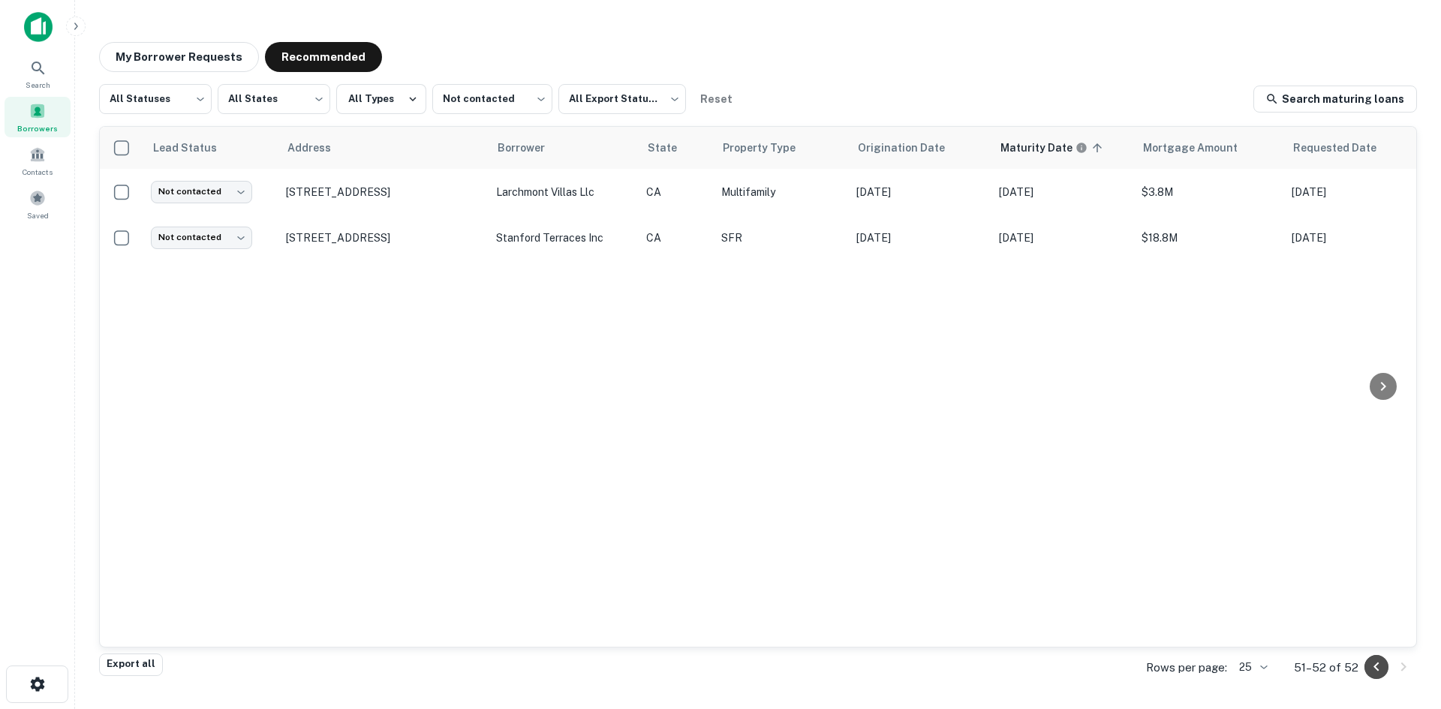
click at [1374, 669] on icon "Go to previous page" at bounding box center [1377, 667] width 18 height 18
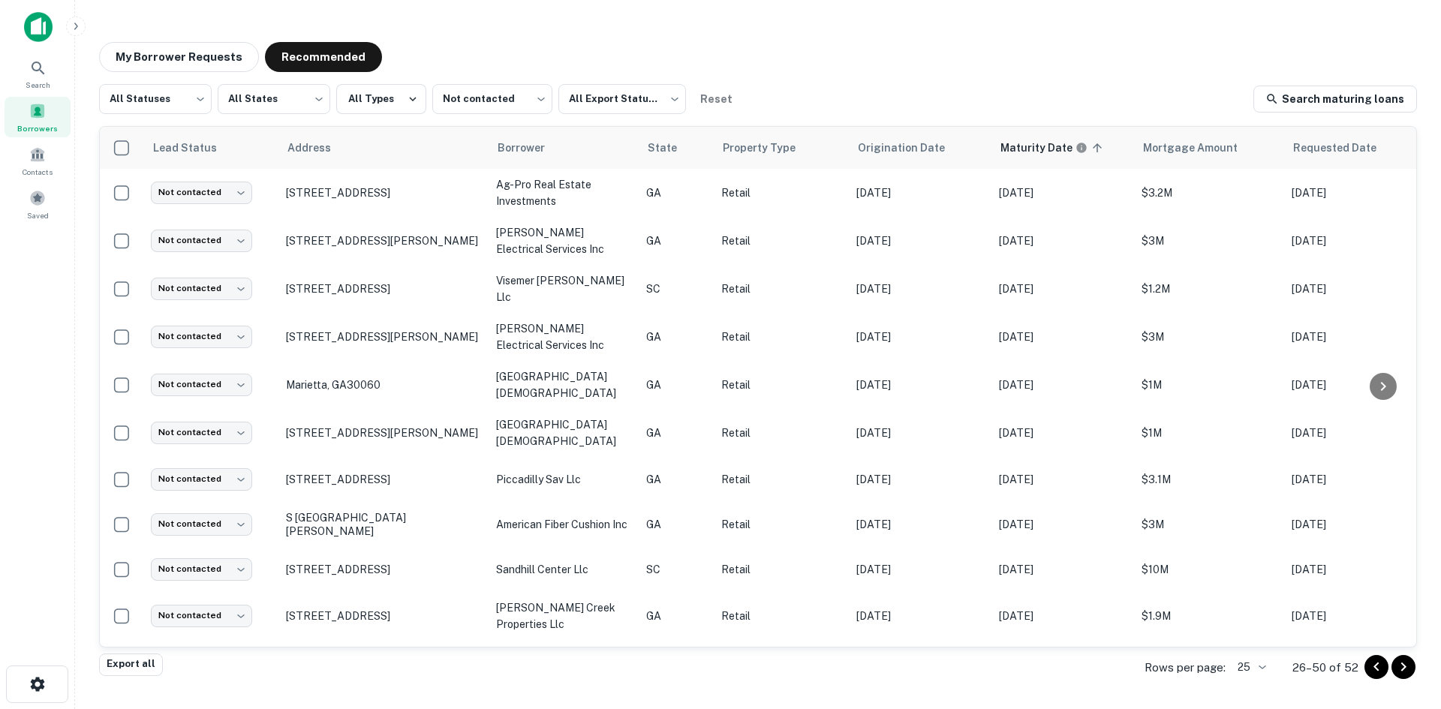
click at [1370, 665] on icon "Go to previous page" at bounding box center [1377, 667] width 18 height 18
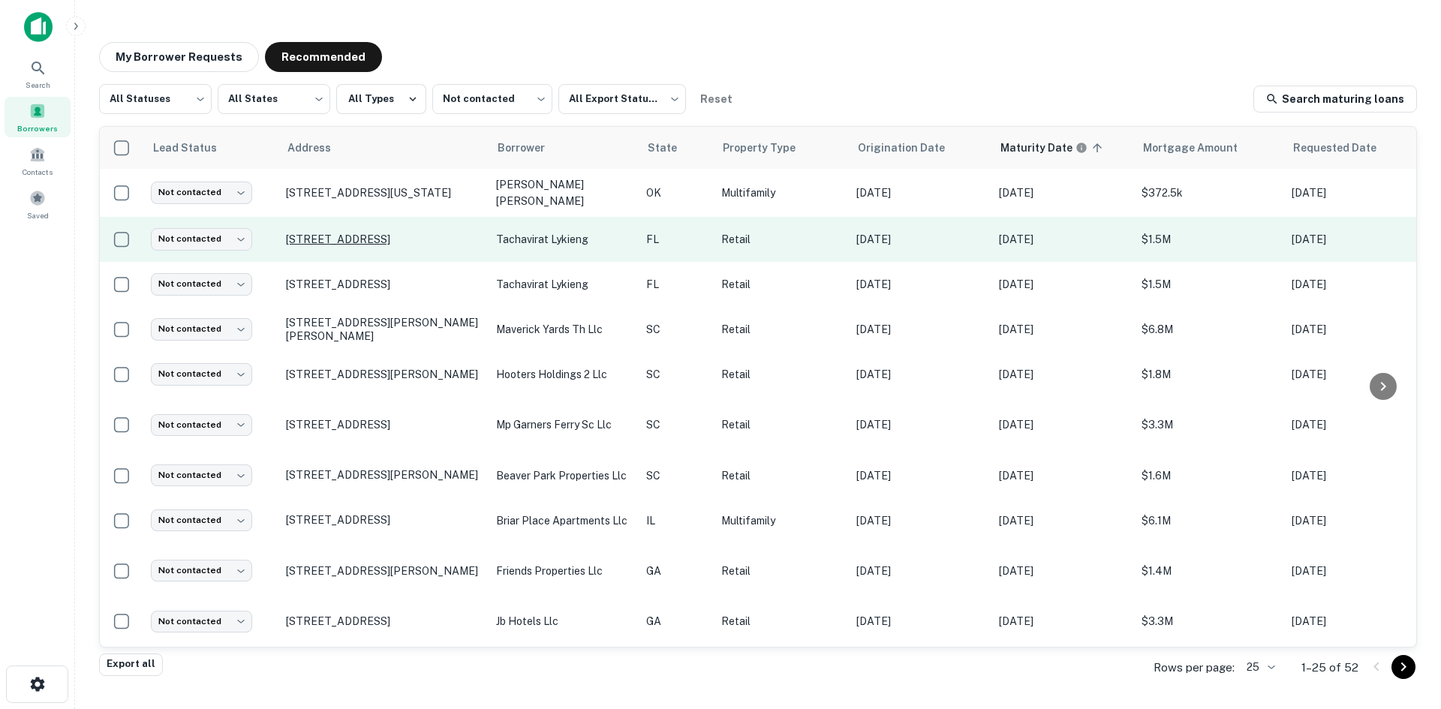
click at [411, 233] on p "[STREET_ADDRESS]" at bounding box center [383, 240] width 195 height 14
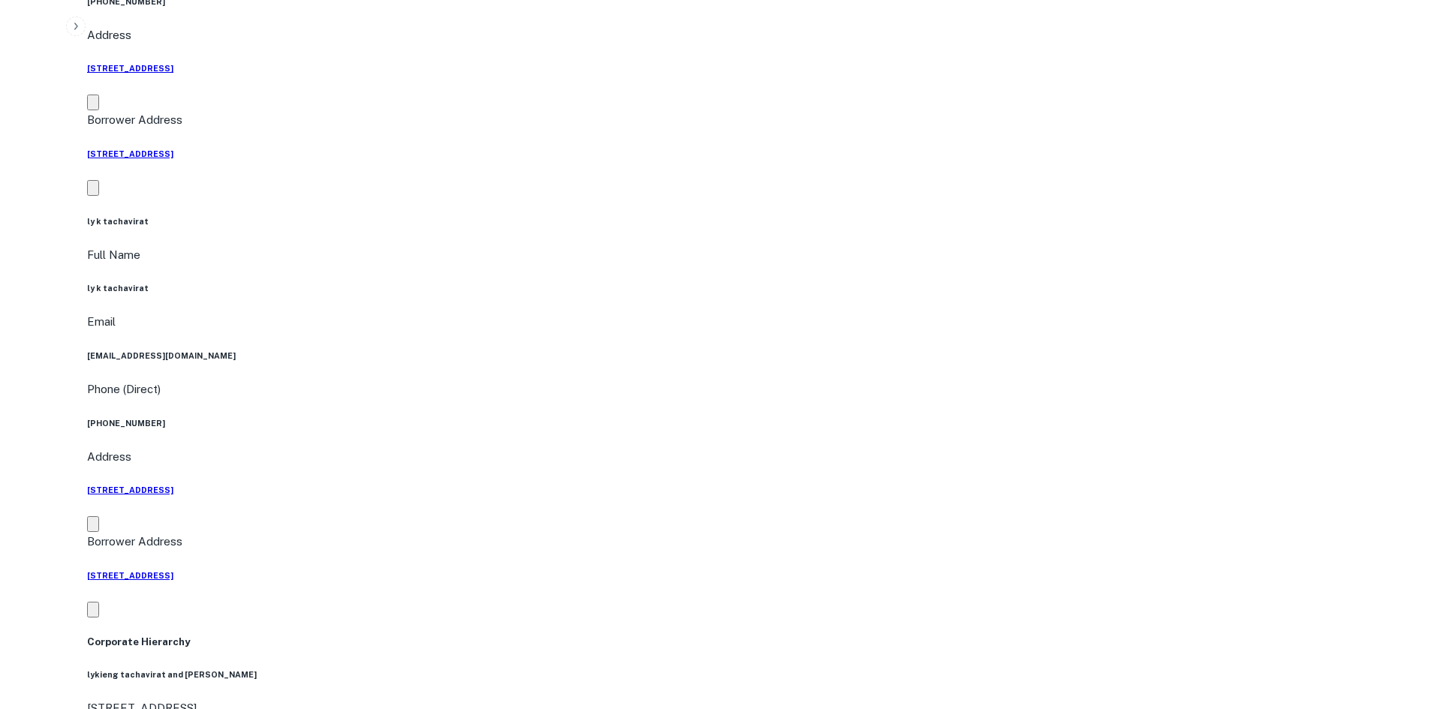
scroll to position [751, 0]
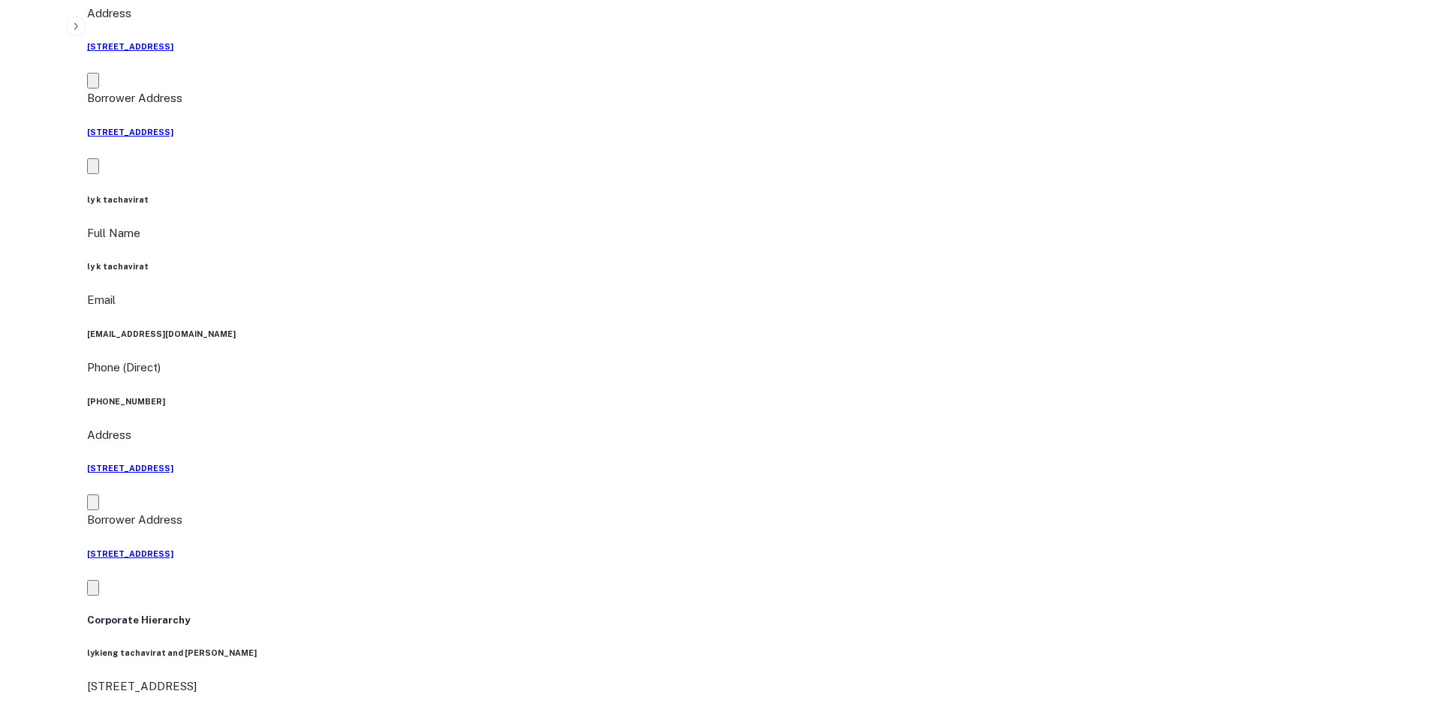
drag, startPoint x: 1282, startPoint y: 384, endPoint x: 1004, endPoint y: 300, distance: 290.9
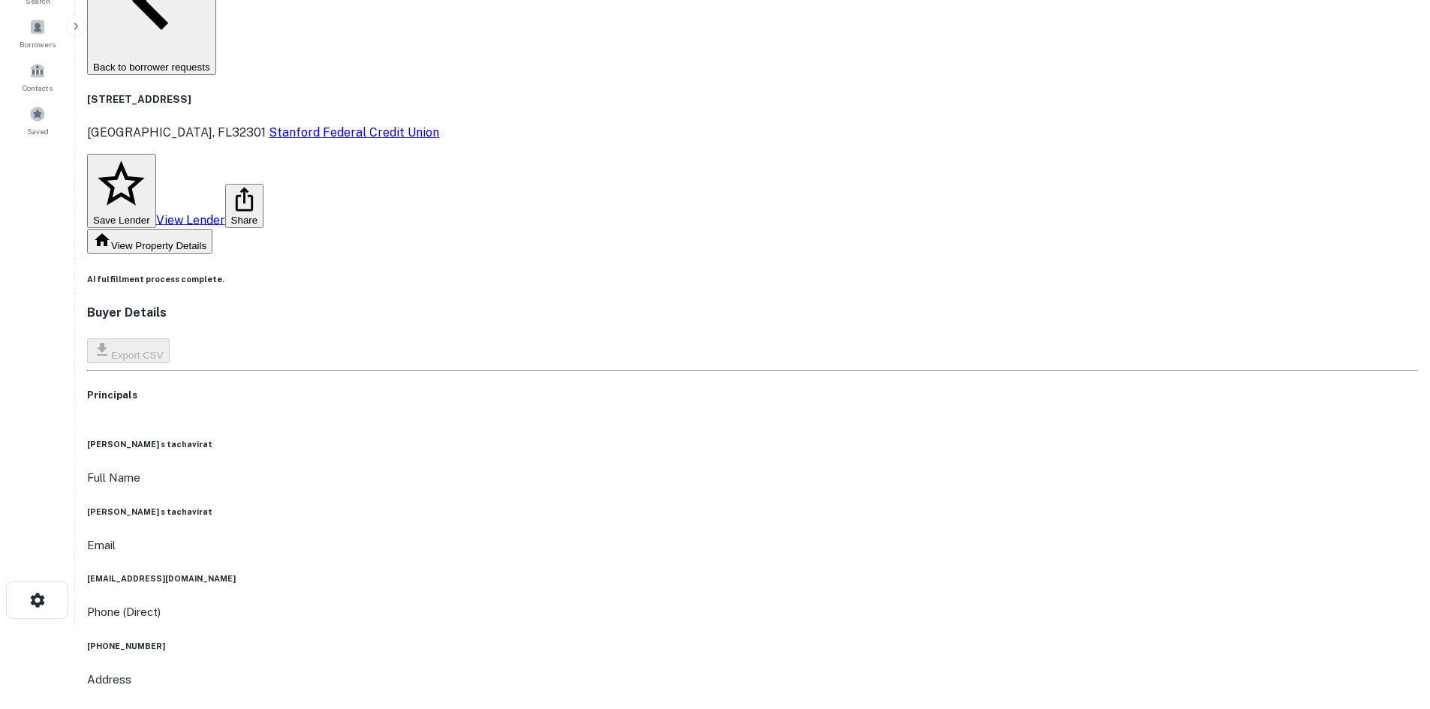
scroll to position [0, 0]
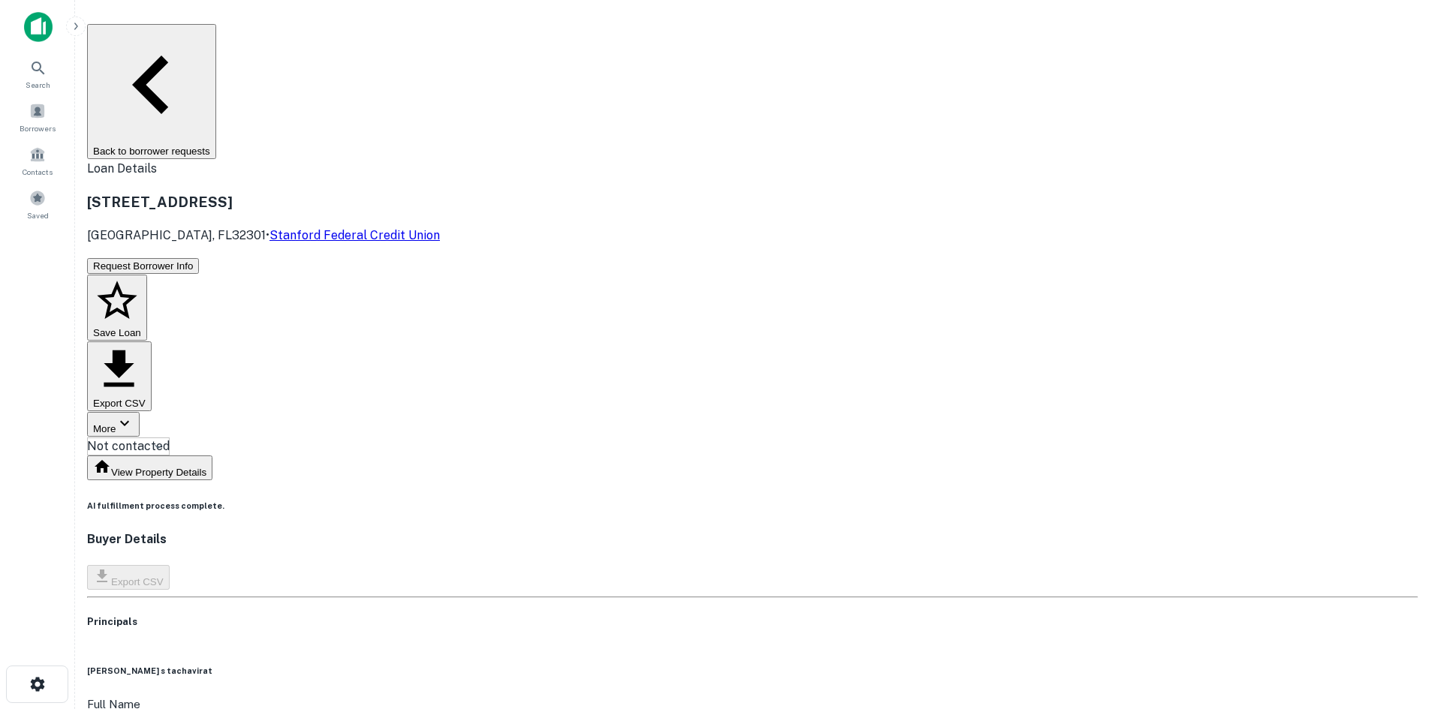
click at [216, 29] on button "Back to borrower requests" at bounding box center [151, 91] width 129 height 135
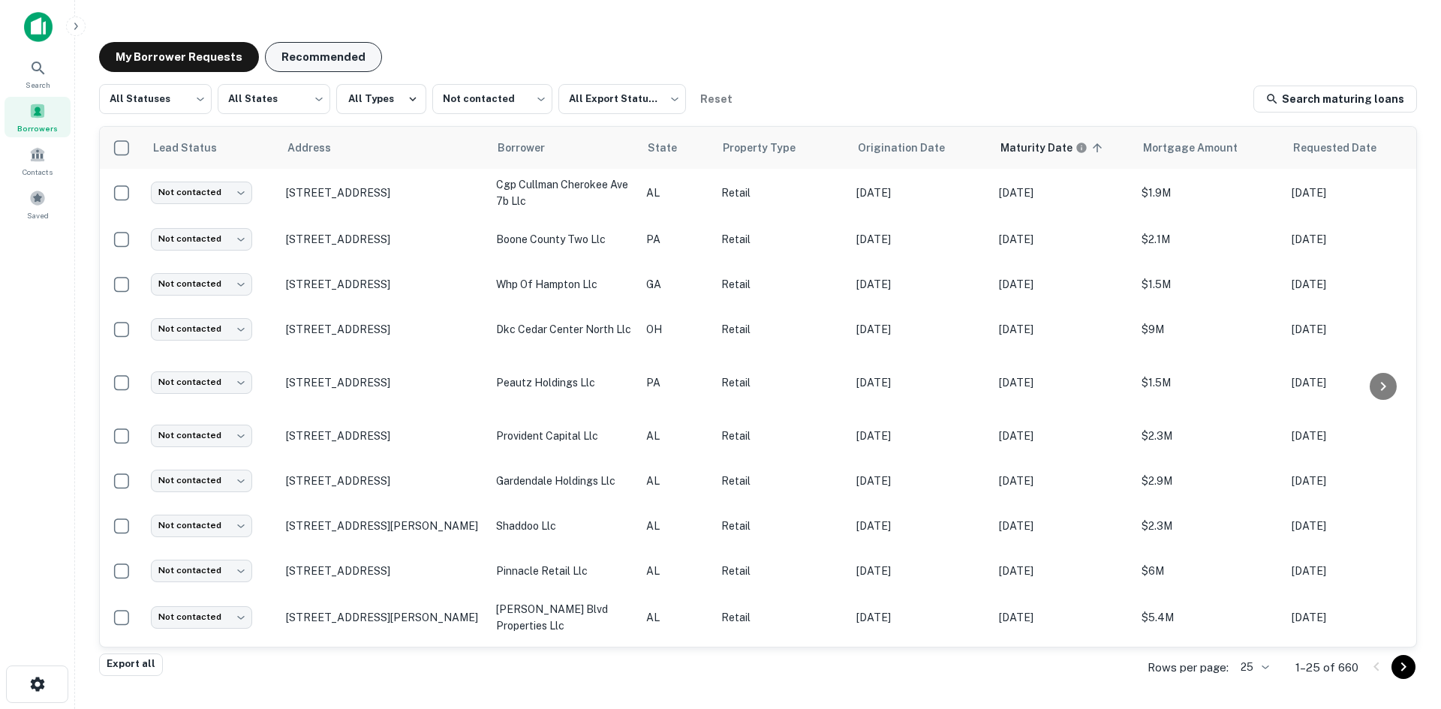
click at [319, 61] on button "Recommended" at bounding box center [323, 57] width 117 height 30
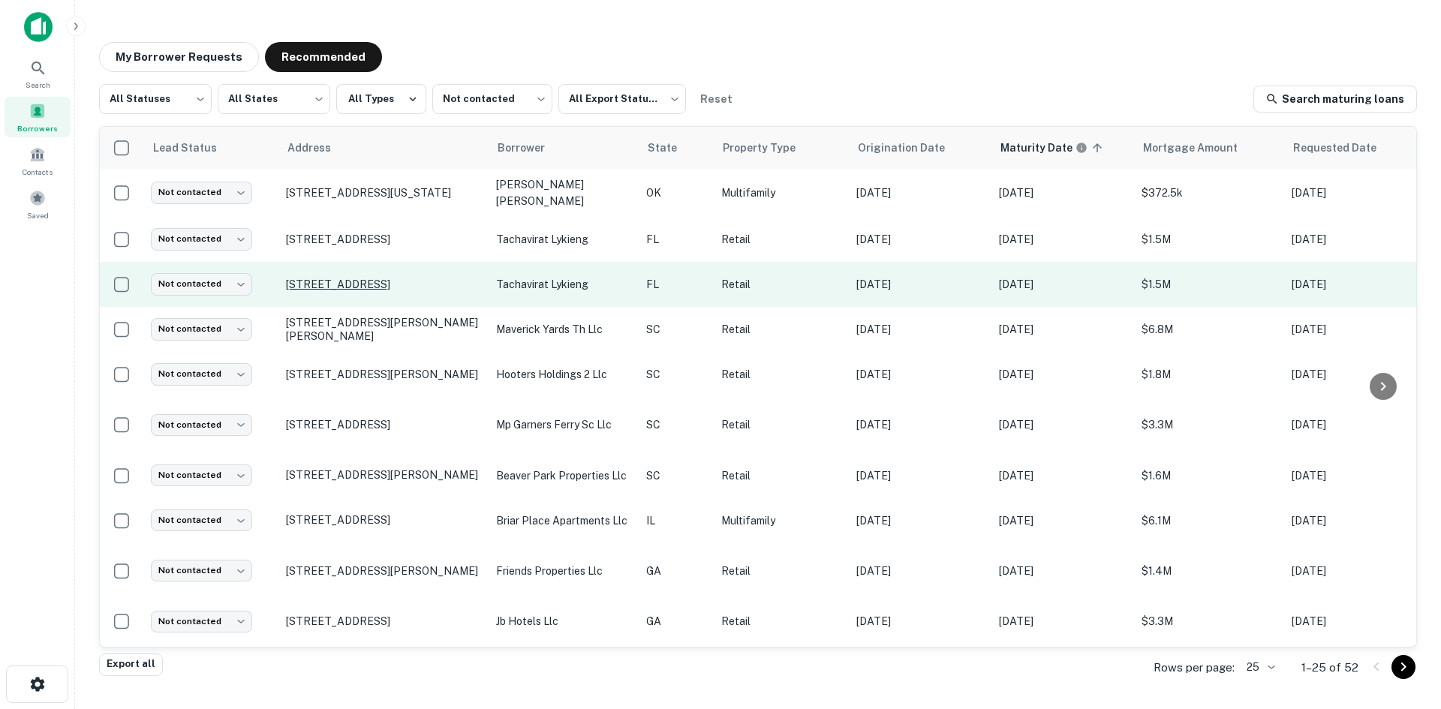
click at [403, 282] on p "[STREET_ADDRESS]" at bounding box center [383, 285] width 195 height 14
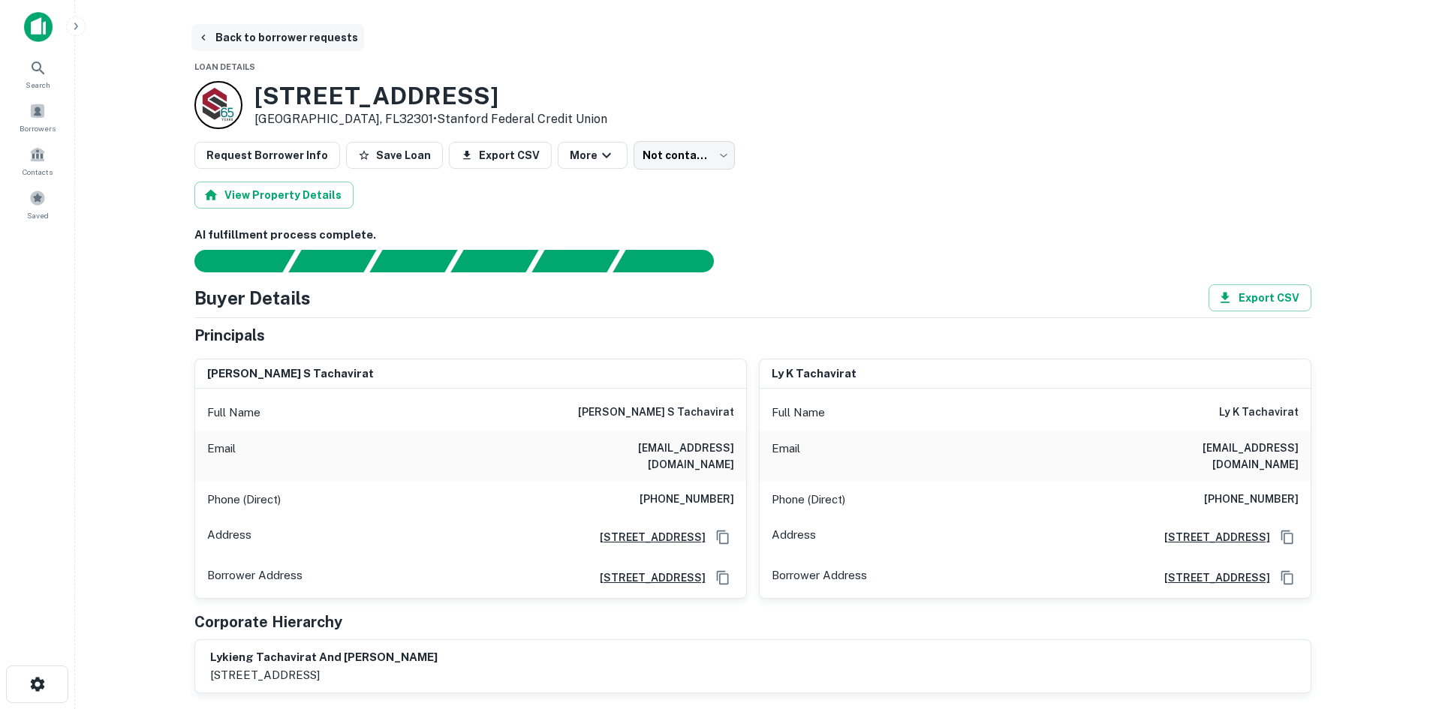
click at [306, 45] on button "Back to borrower requests" at bounding box center [277, 37] width 173 height 27
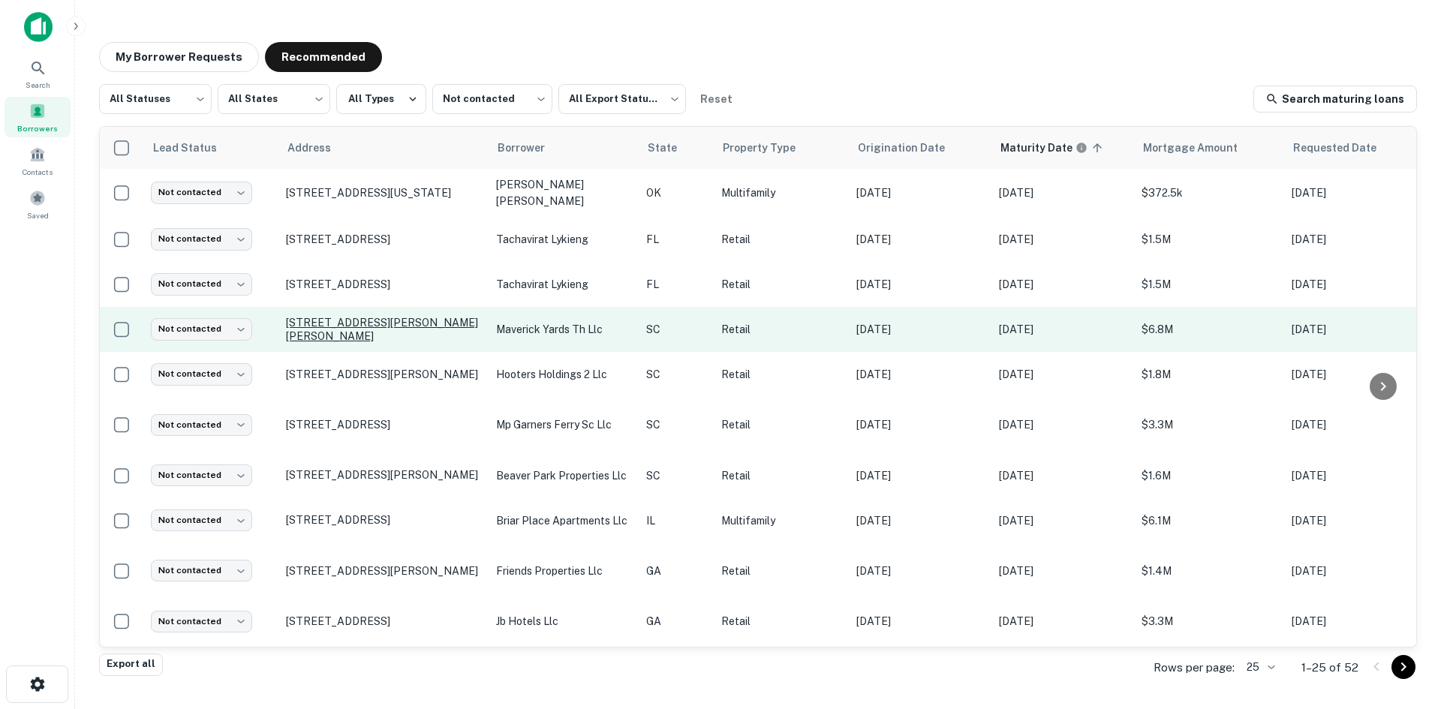
click at [420, 327] on p "13 Jenkins Ct Mauldin, SC29662" at bounding box center [383, 329] width 195 height 27
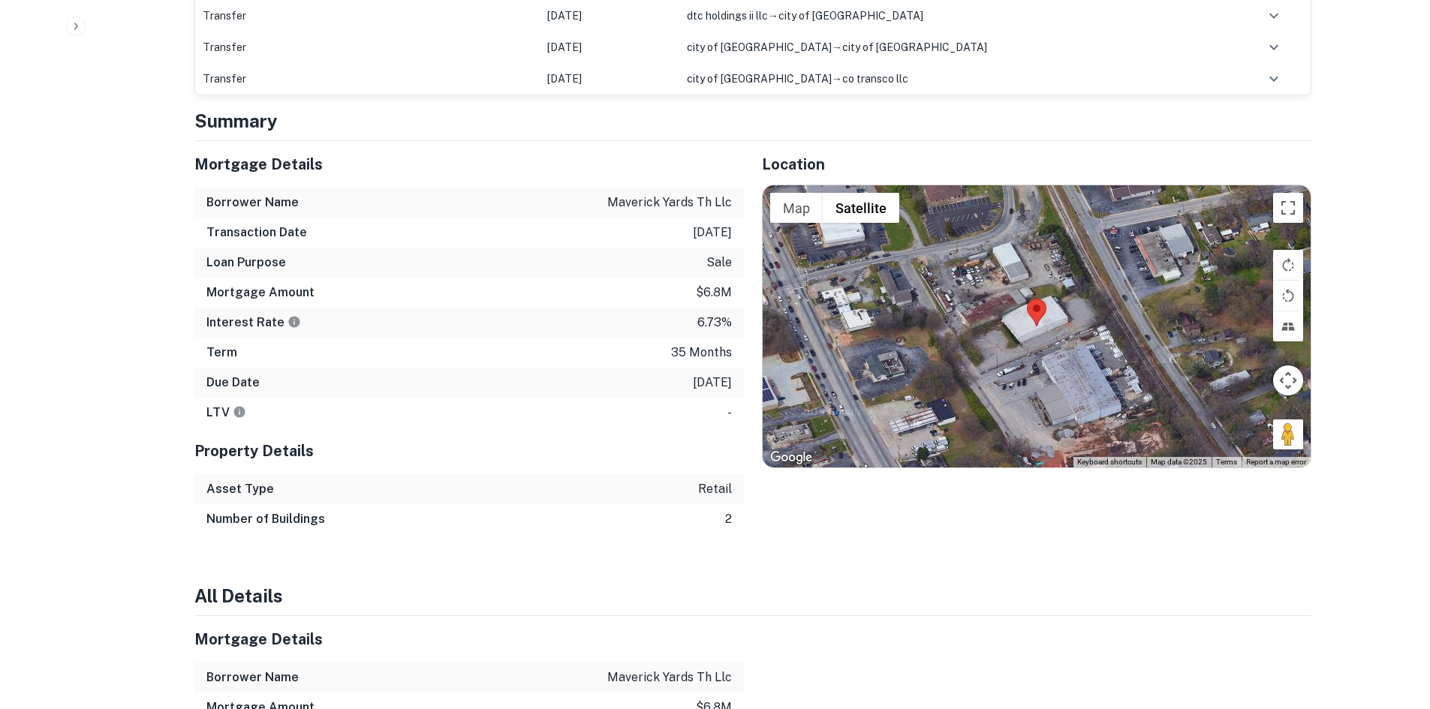
scroll to position [1276, 0]
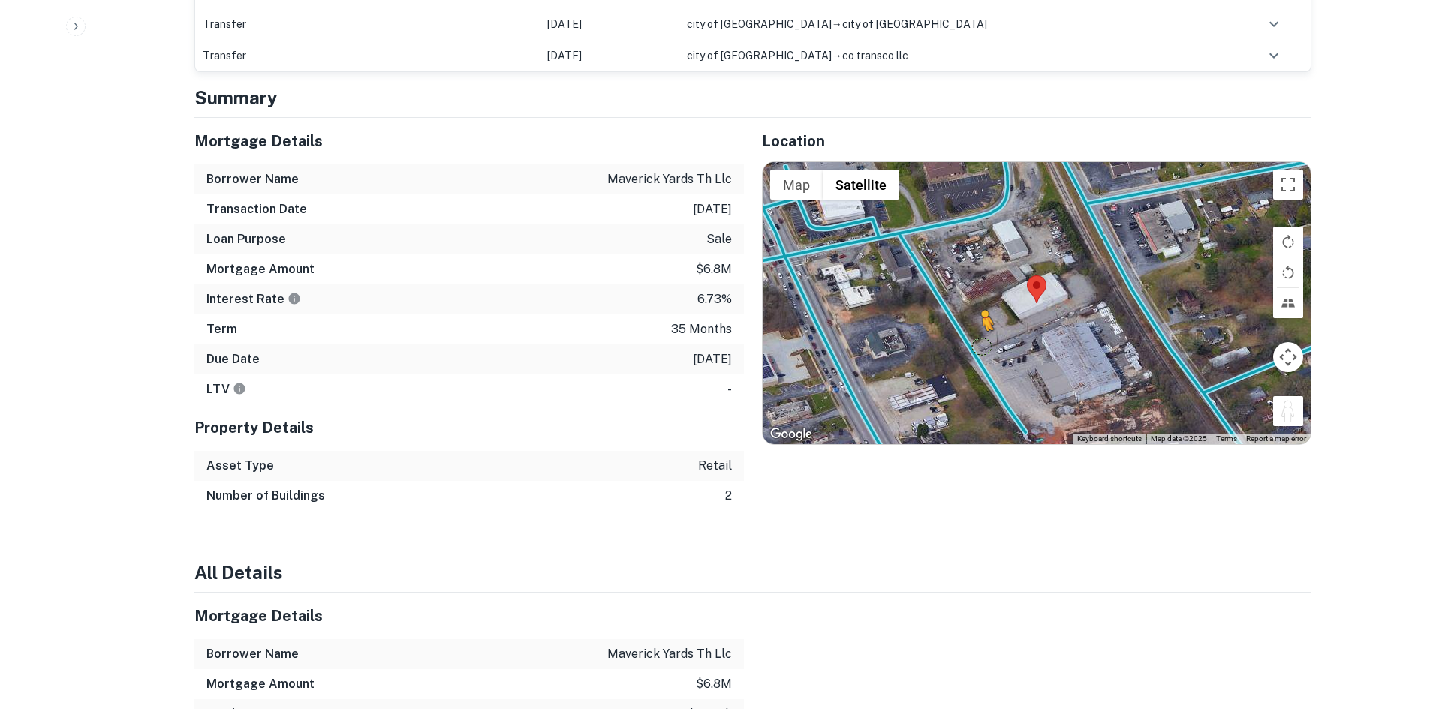
drag, startPoint x: 1274, startPoint y: 373, endPoint x: 947, endPoint y: 280, distance: 340.3
click at [947, 280] on div "To activate drag with keyboard, press Alt + Enter. Once in keyboard drag state,…" at bounding box center [1037, 303] width 548 height 282
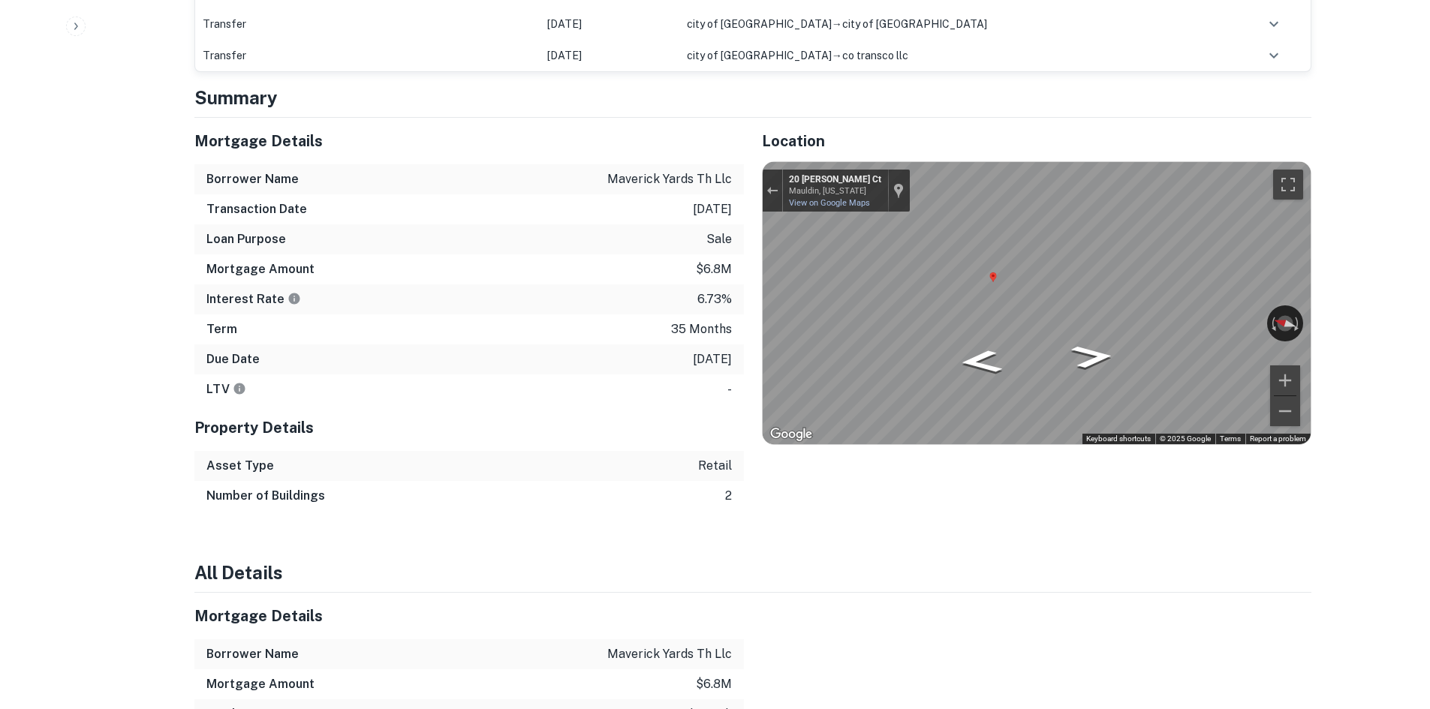
click at [711, 242] on div "Mortgage Details Borrower Name maverick yards th llc Transaction Date 4/30/2023…" at bounding box center [743, 314] width 1135 height 393
click at [1065, 339] on icon "Go Southeast, Jenkins Ct" at bounding box center [1092, 356] width 79 height 35
click at [1064, 339] on icon "Go Southeast, Jenkins Ct" at bounding box center [1092, 356] width 79 height 35
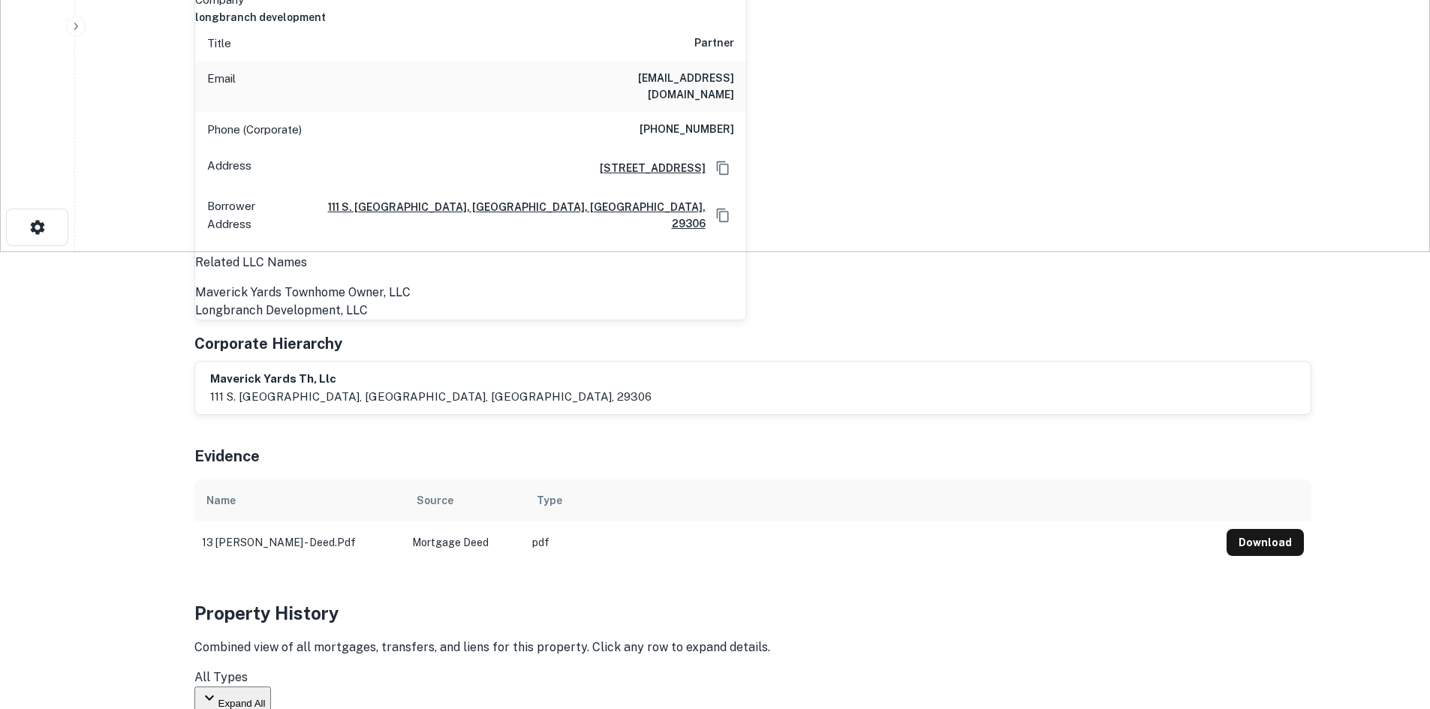
scroll to position [150, 0]
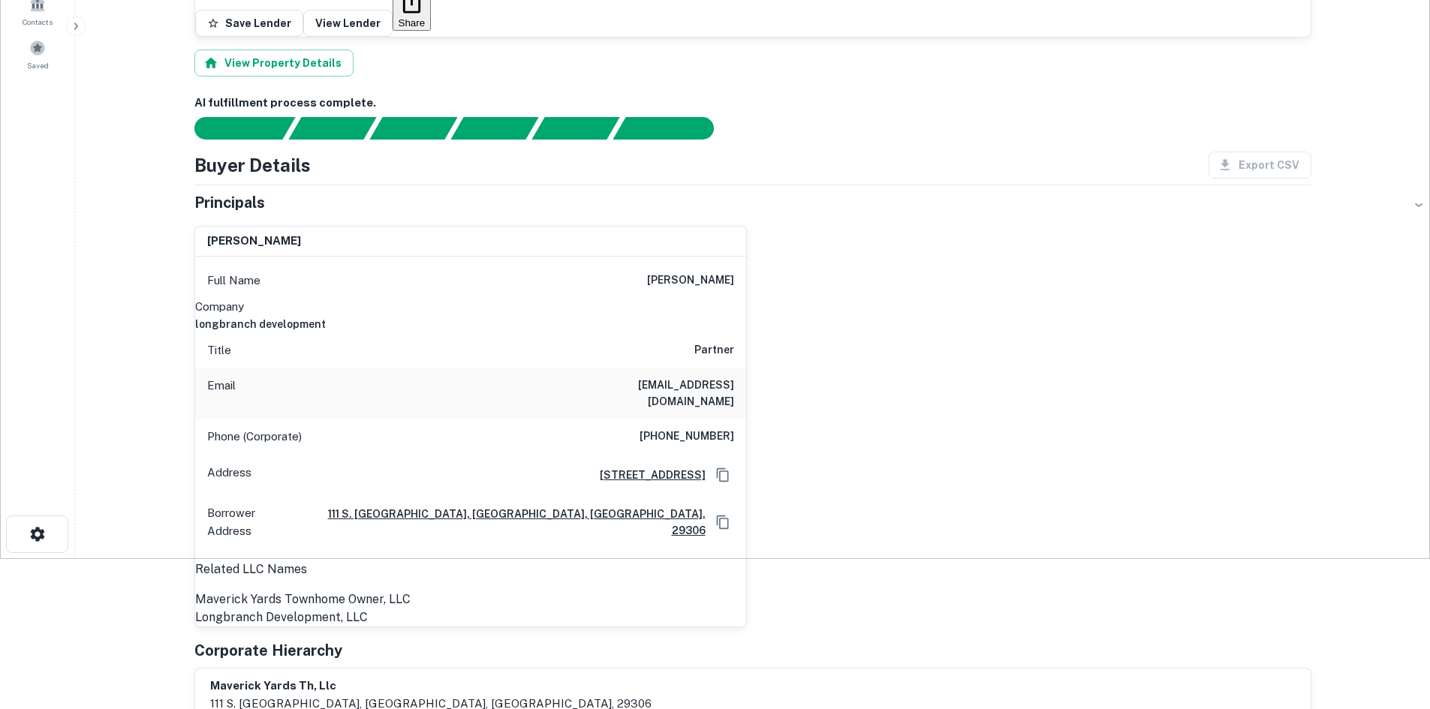
click at [717, 316] on h6 "longbranch development" at bounding box center [470, 324] width 551 height 17
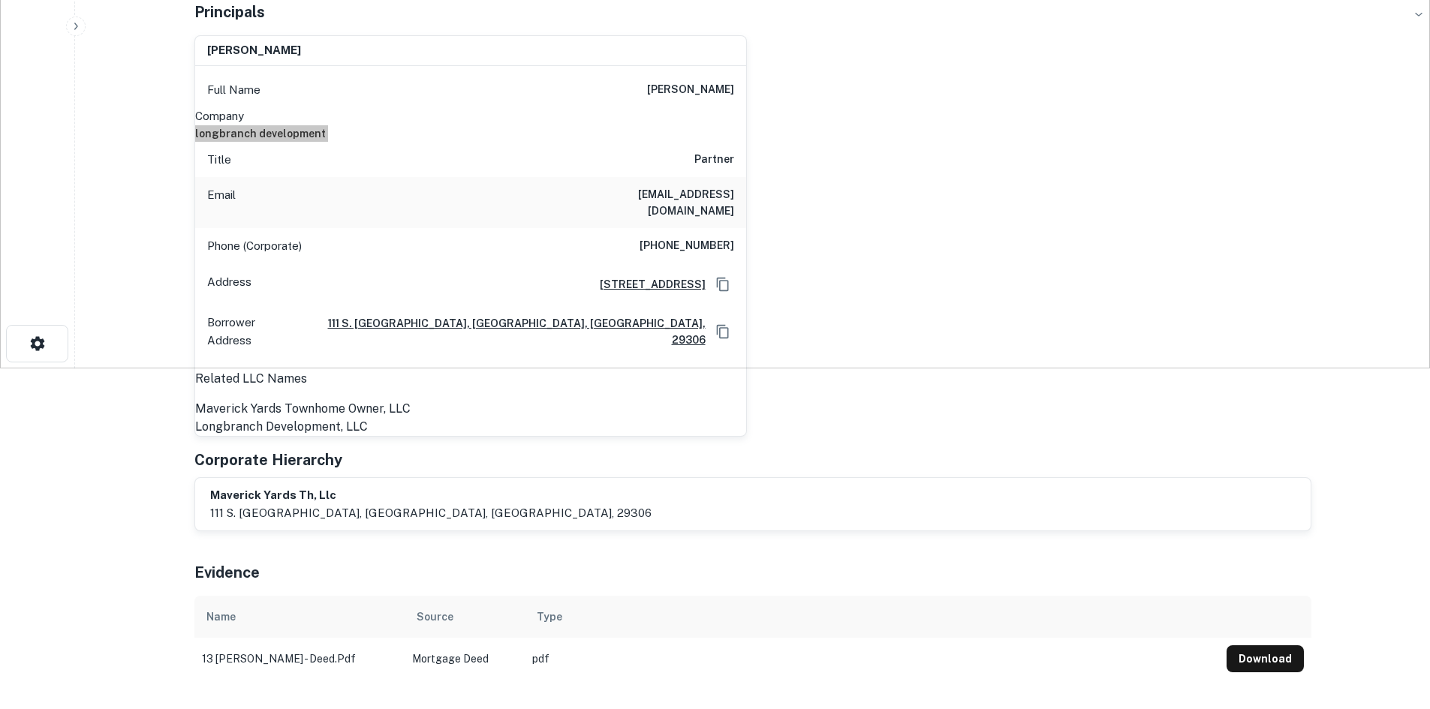
scroll to position [75, 0]
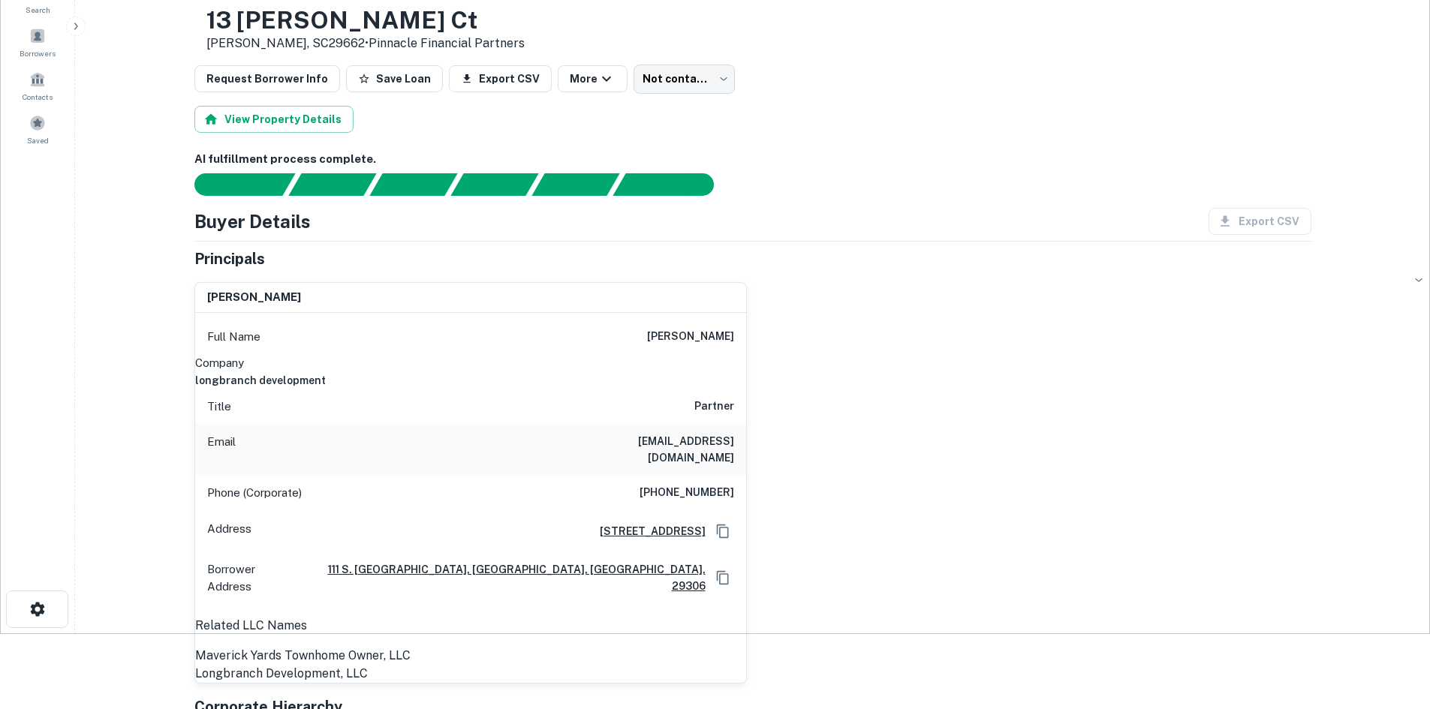
click at [702, 501] on h6 "(864) 210-8400" at bounding box center [687, 493] width 95 height 18
click at [667, 435] on h6 "bgraves@longbranchdevelopment.com" at bounding box center [644, 449] width 180 height 33
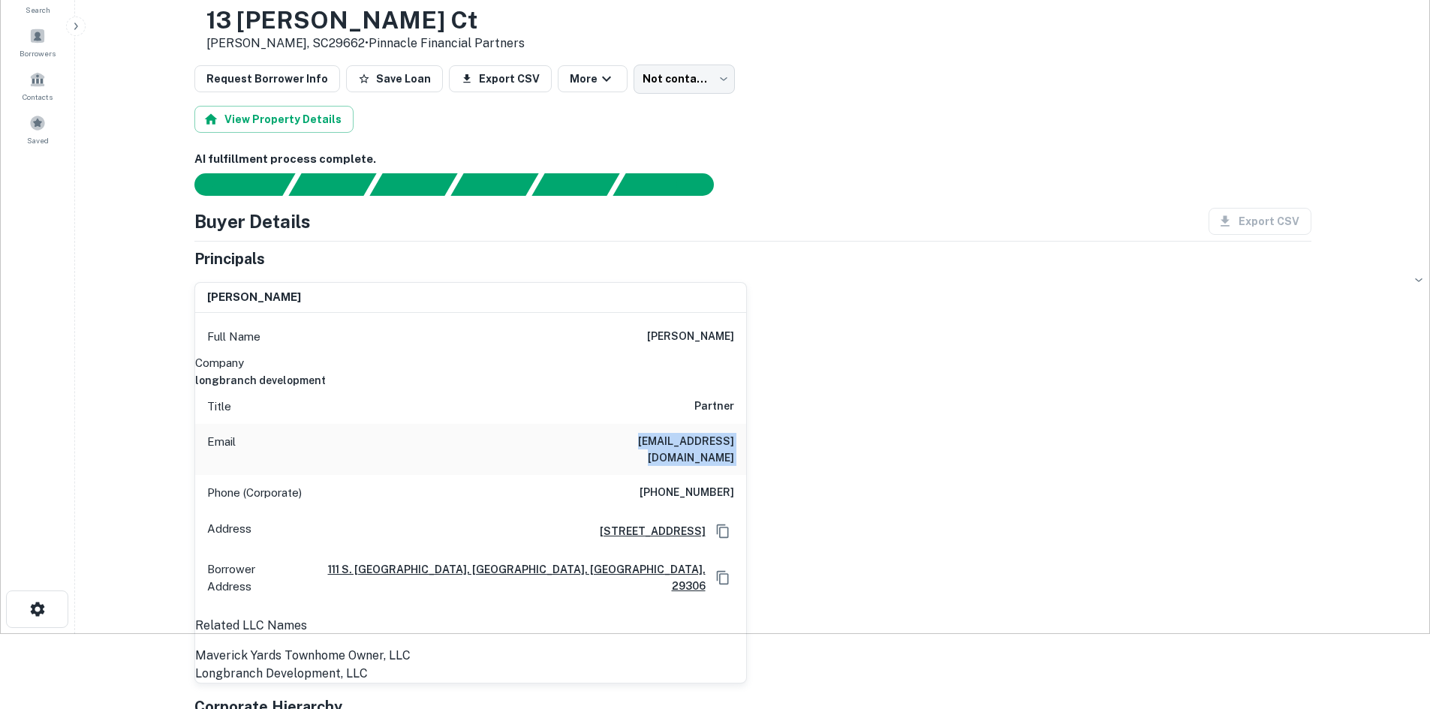
click at [667, 435] on h6 "bgraves@longbranchdevelopment.com" at bounding box center [644, 449] width 180 height 33
drag, startPoint x: 951, startPoint y: 327, endPoint x: 941, endPoint y: 321, distance: 11.5
click at [948, 327] on div "ben graves Full Name ben graves Company longbranch development Title Partner Em…" at bounding box center [746, 477] width 1129 height 414
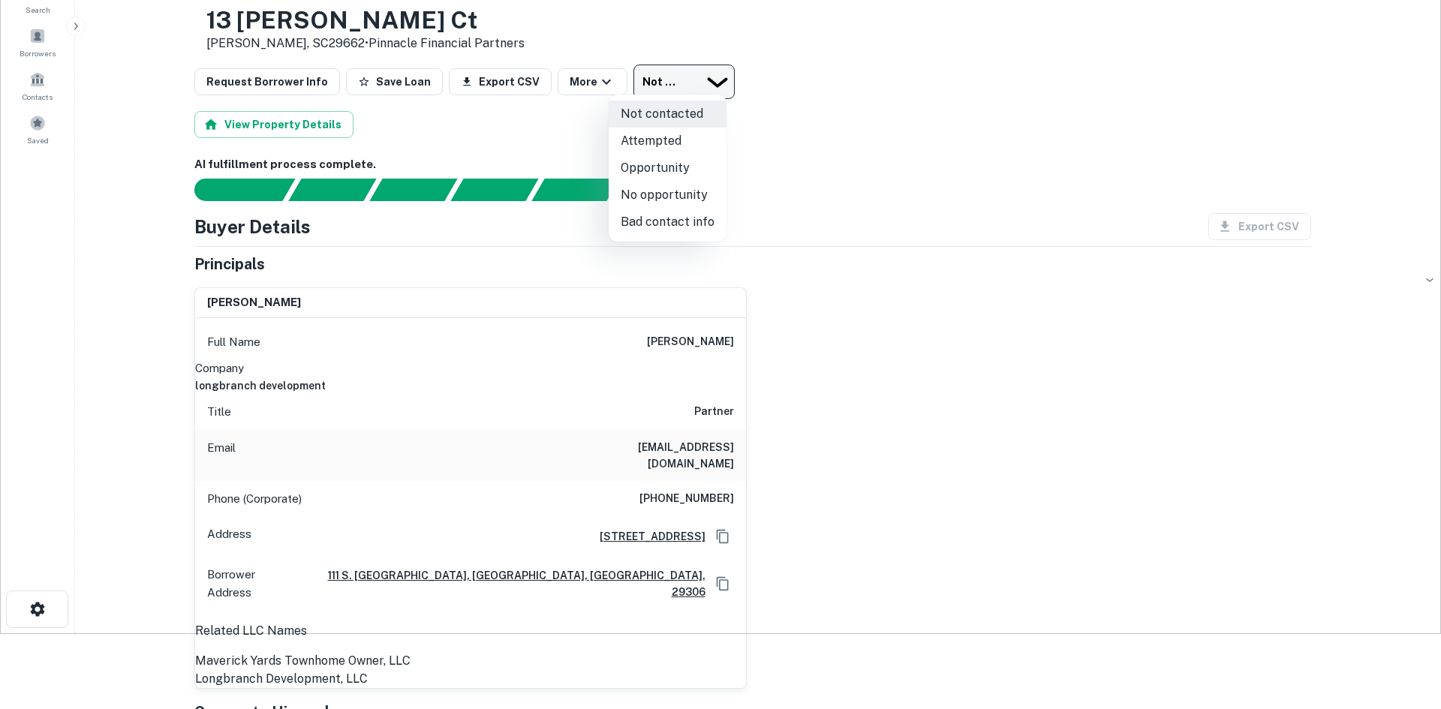
click at [685, 87] on body "Search Borrowers Contacts Saved Back to borrower requests Loan Details 13 Jenki…" at bounding box center [720, 279] width 1441 height 709
drag, startPoint x: 670, startPoint y: 151, endPoint x: 512, endPoint y: 47, distance: 188.6
click at [669, 151] on li "Attempted" at bounding box center [668, 141] width 118 height 27
type input "*********"
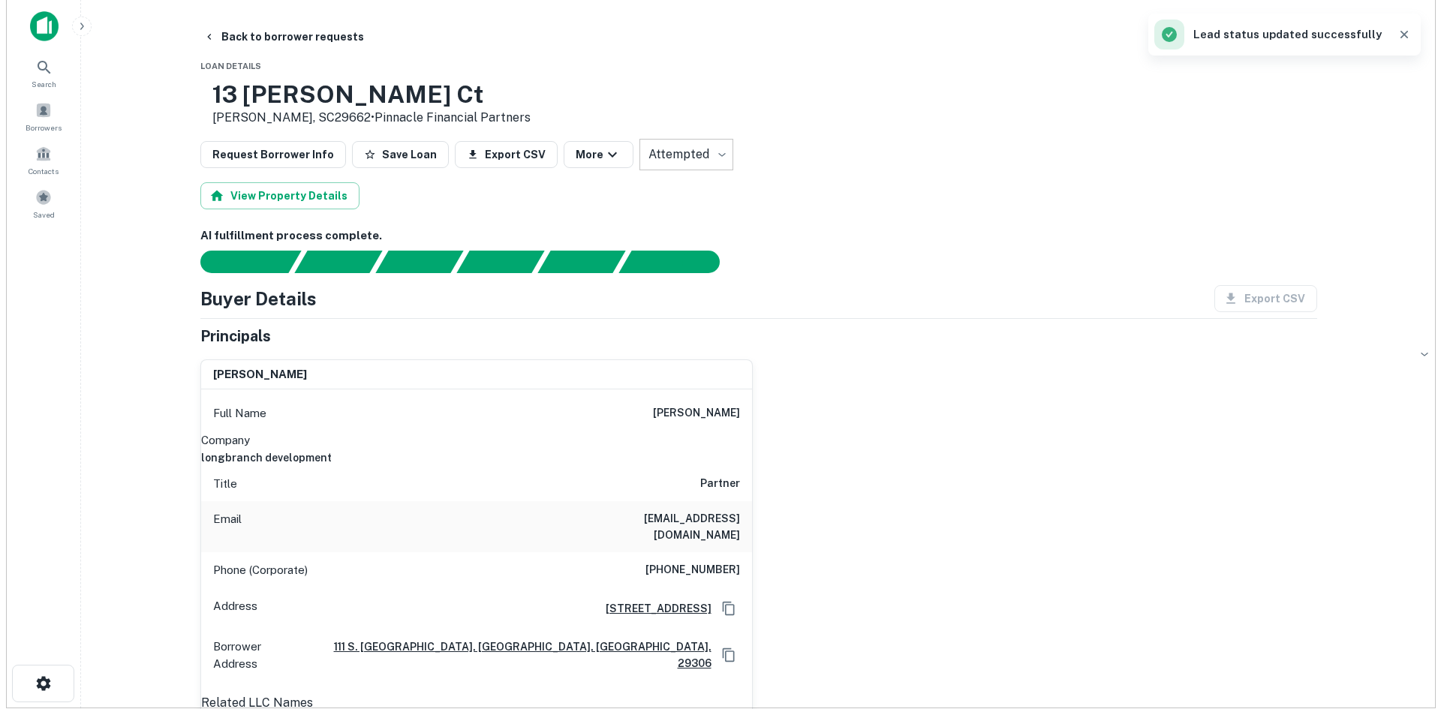
scroll to position [0, 0]
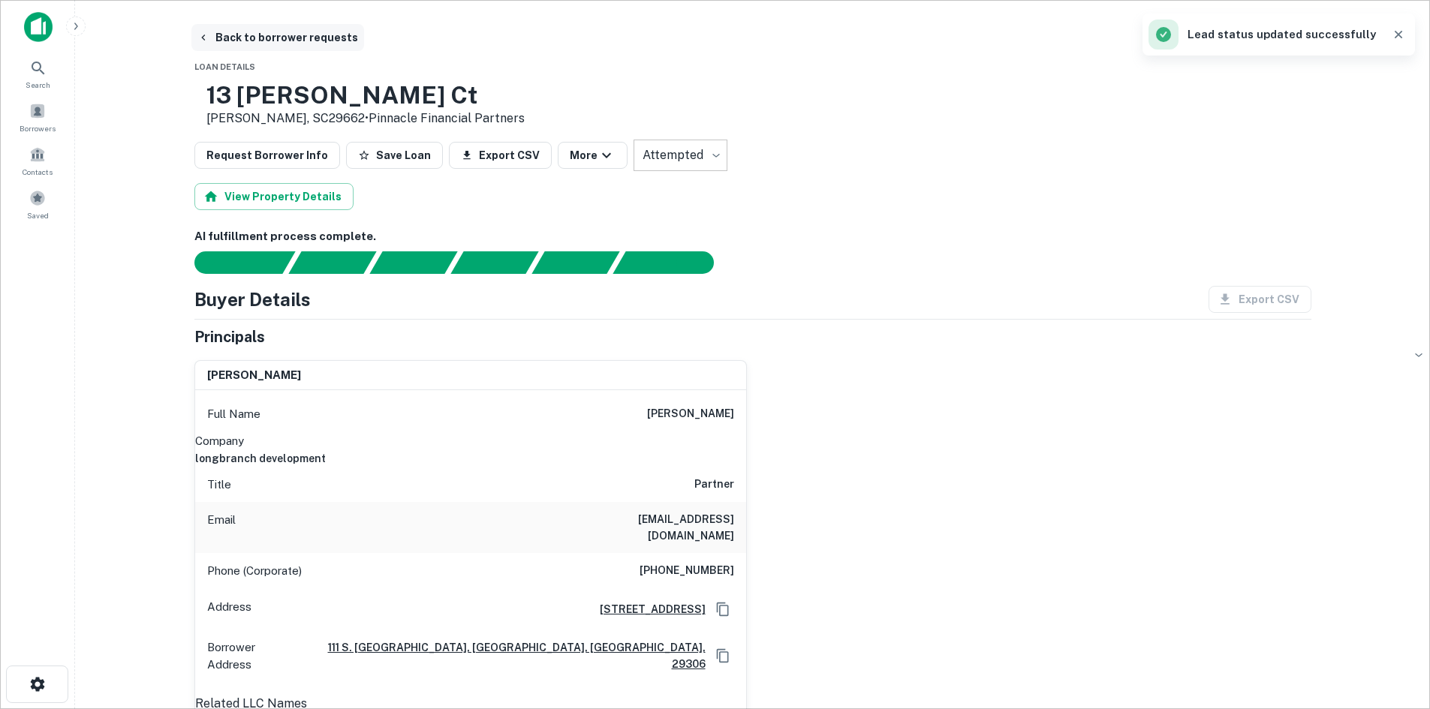
click at [304, 44] on button "Back to borrower requests" at bounding box center [277, 37] width 173 height 27
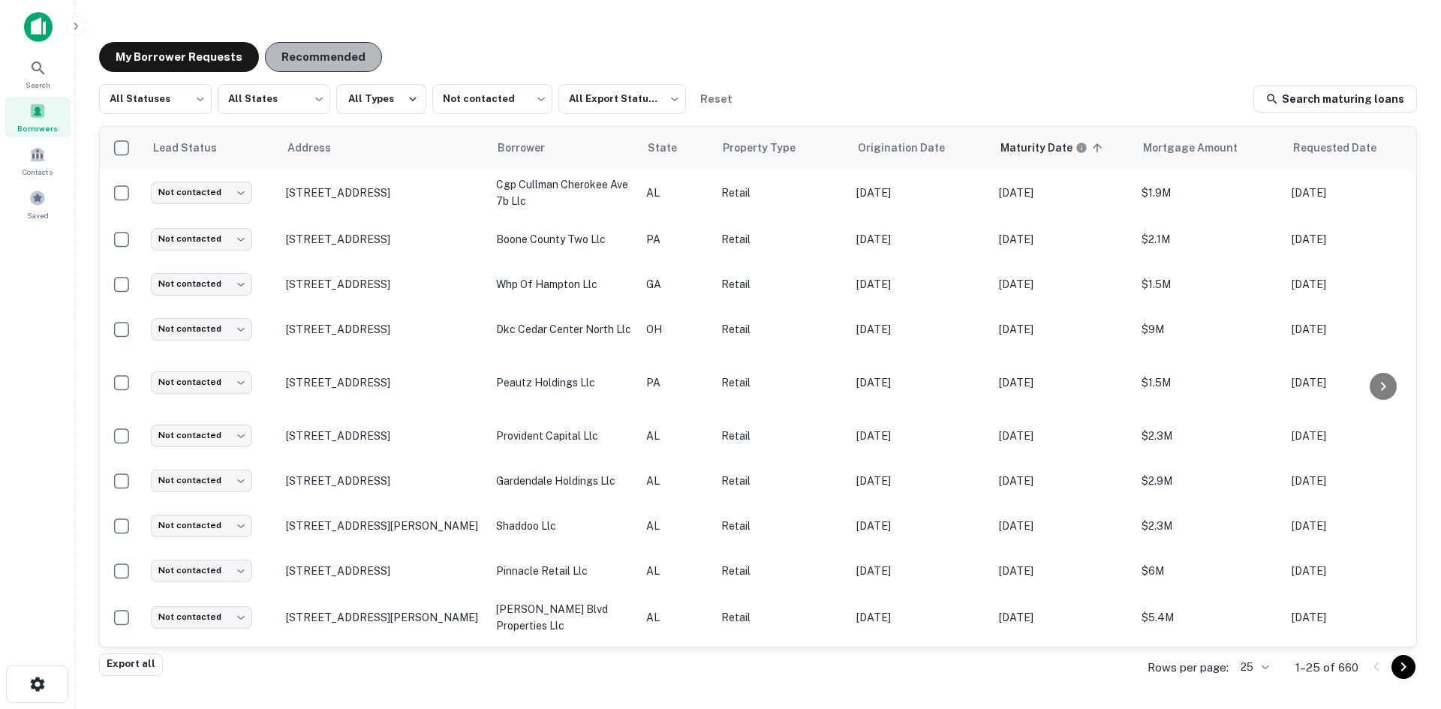
click at [318, 62] on button "Recommended" at bounding box center [323, 57] width 117 height 30
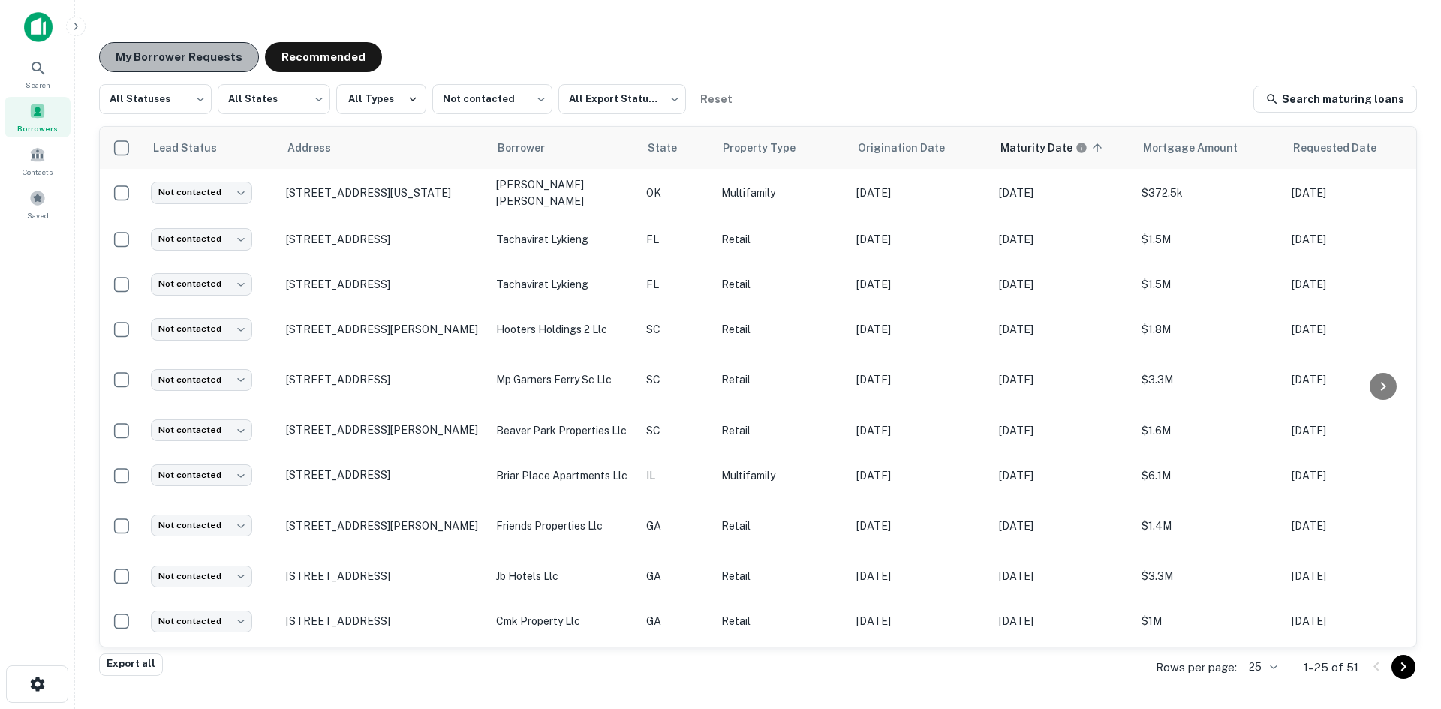
click at [224, 70] on button "My Borrower Requests" at bounding box center [179, 57] width 160 height 30
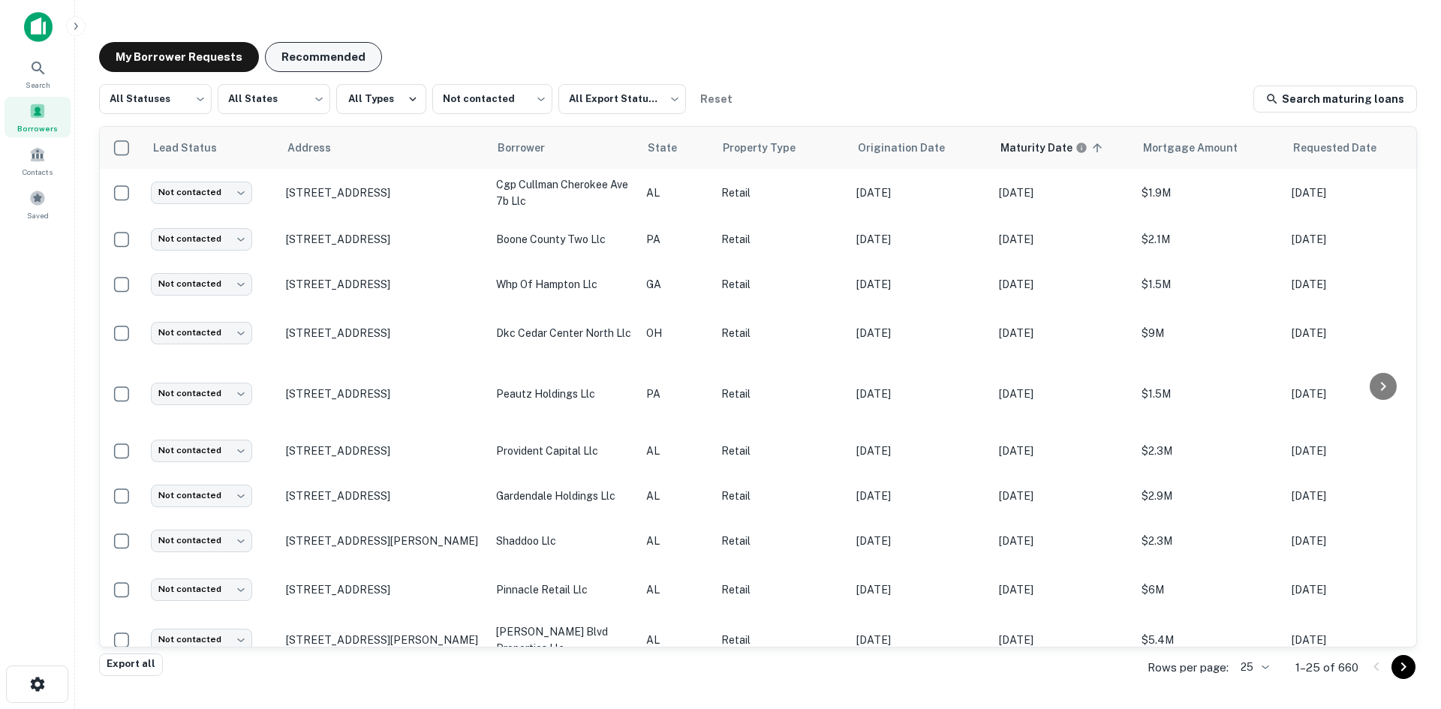
click at [306, 50] on button "Recommended" at bounding box center [323, 57] width 117 height 30
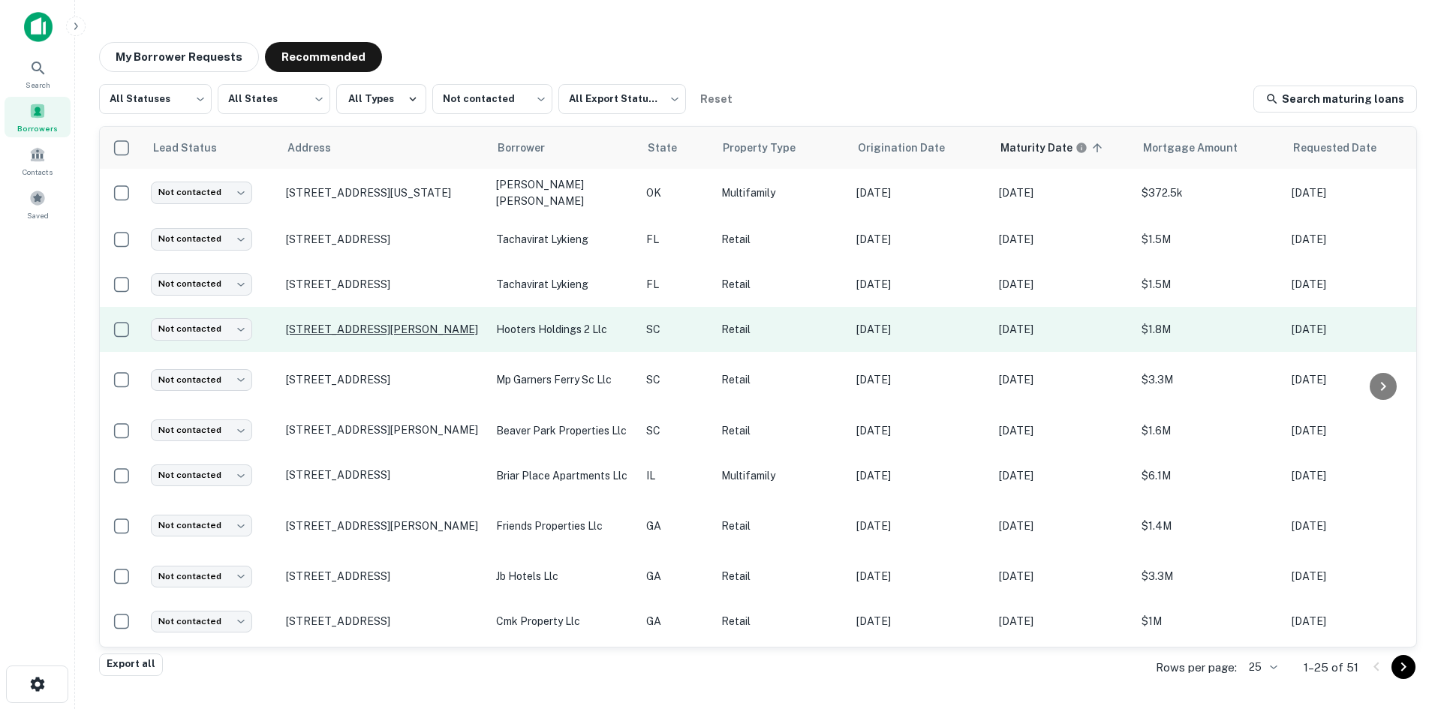
click at [404, 325] on p "[STREET_ADDRESS][PERSON_NAME]" at bounding box center [383, 330] width 195 height 14
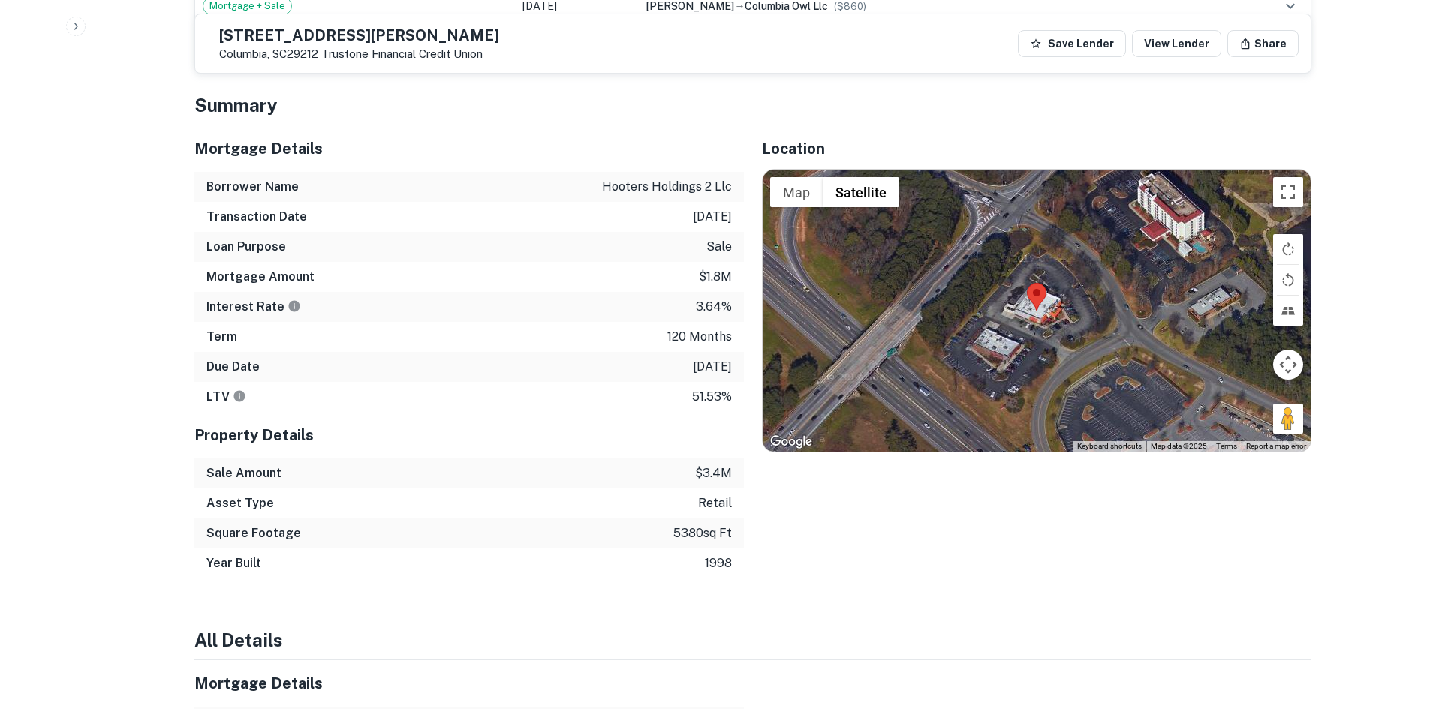
scroll to position [1276, 0]
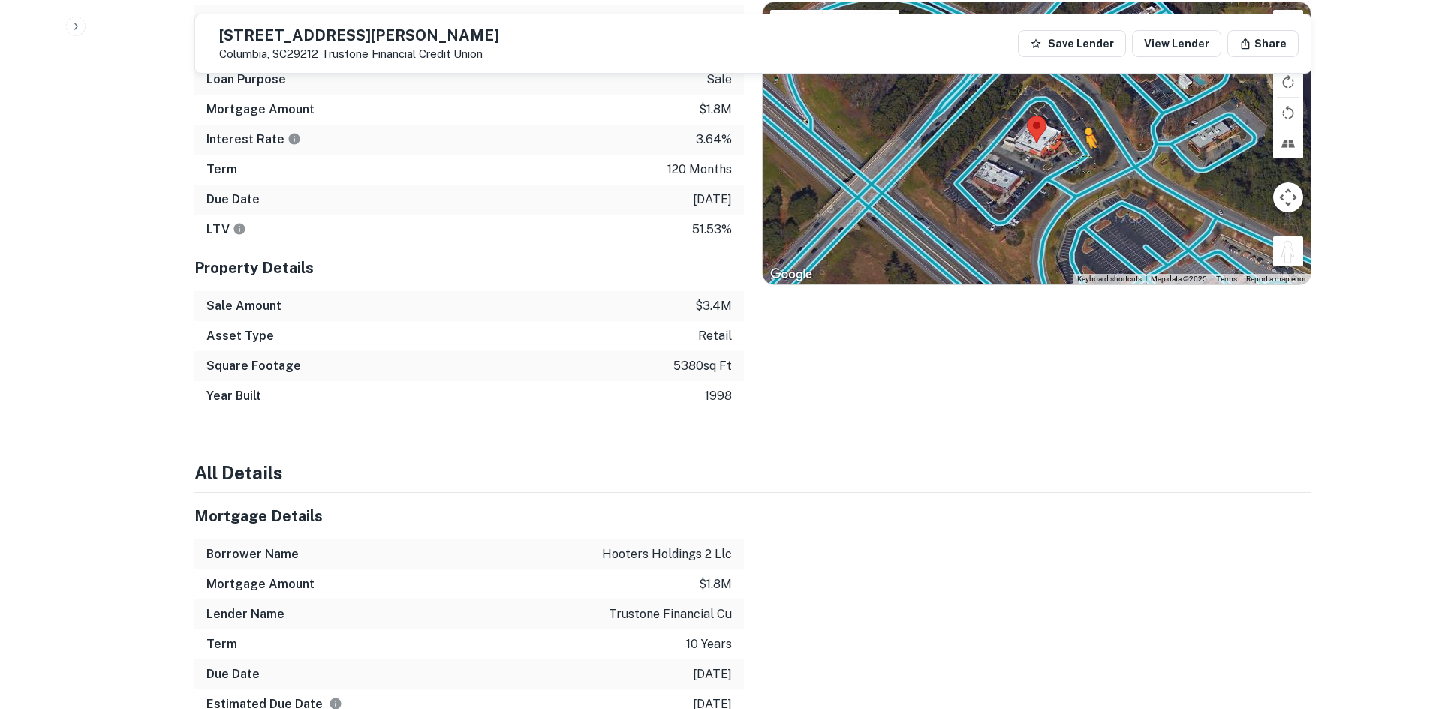
drag, startPoint x: 1285, startPoint y: 271, endPoint x: 1064, endPoint y: 178, distance: 240.2
click at [1064, 178] on div "To activate drag with keyboard, press Alt + Enter. Once in keyboard drag state,…" at bounding box center [1037, 143] width 548 height 282
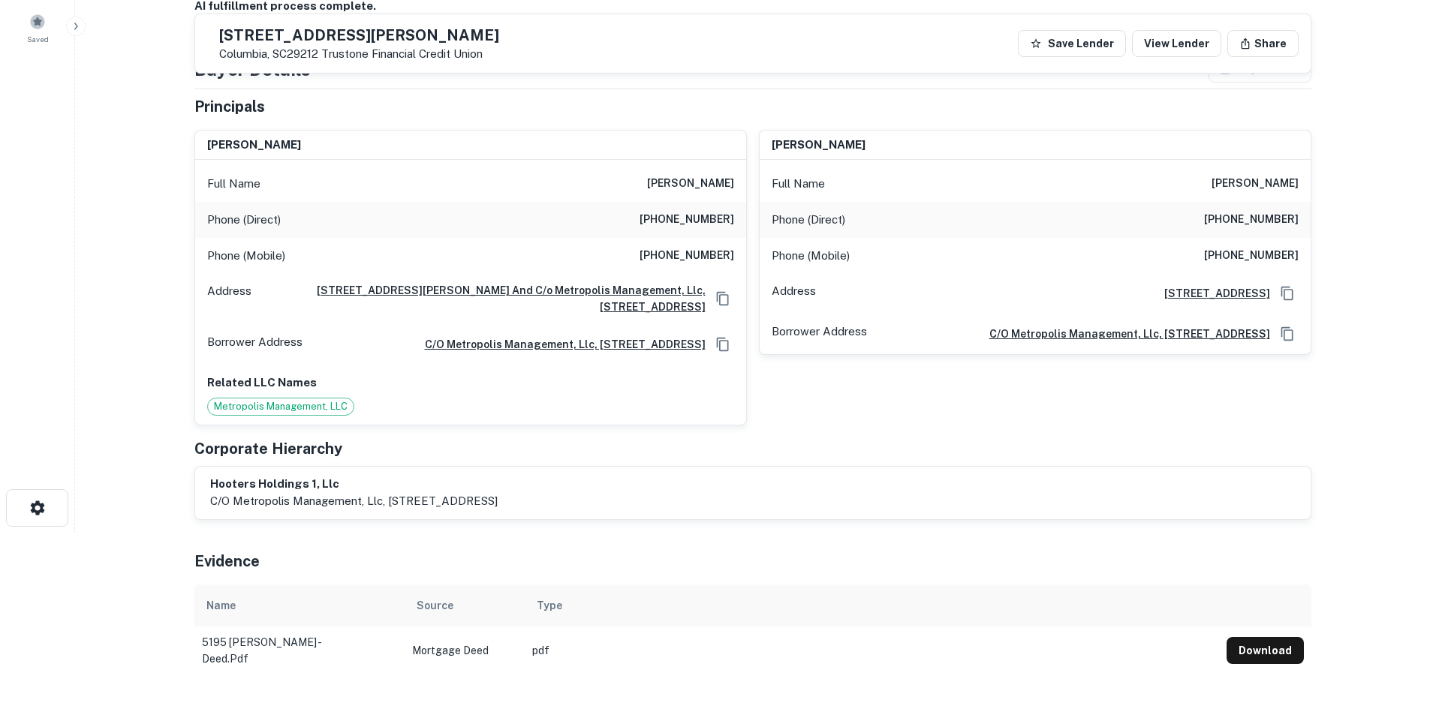
scroll to position [0, 0]
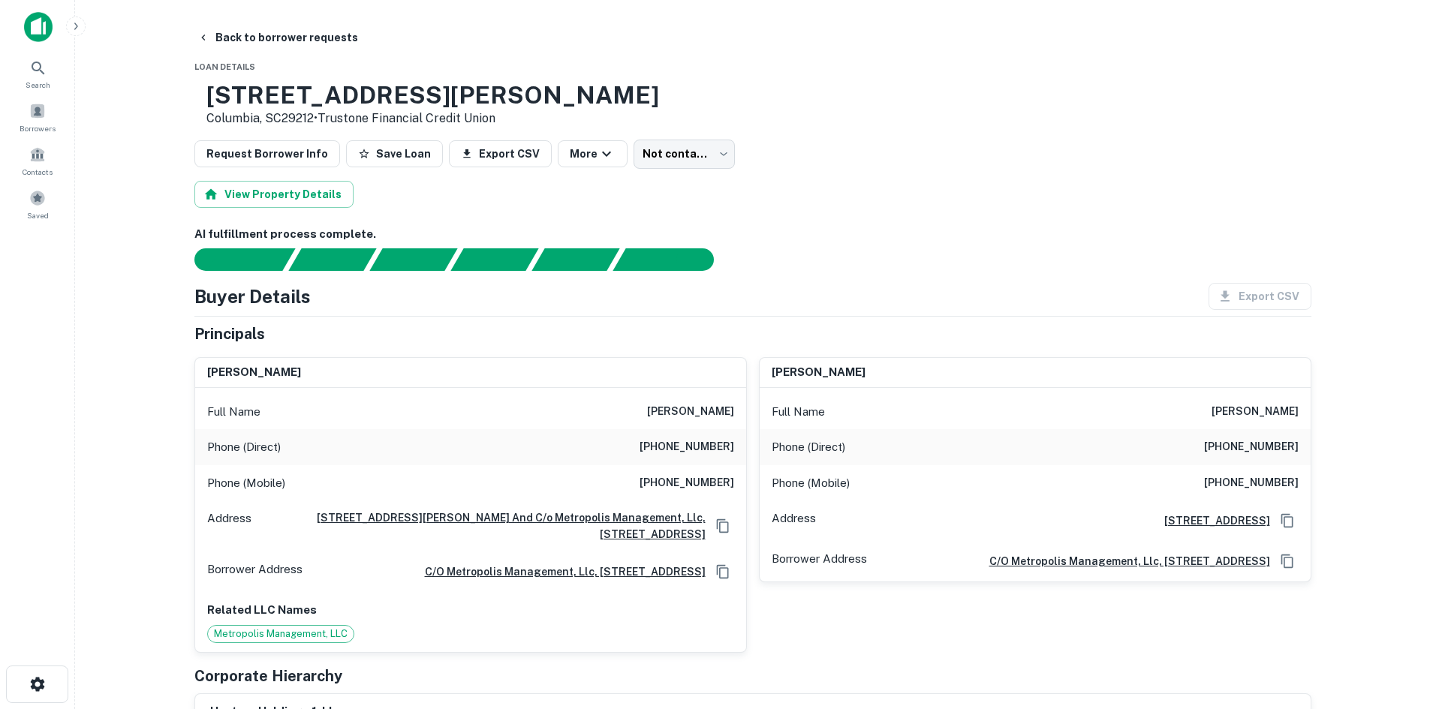
click at [684, 448] on h6 "[PHONE_NUMBER]" at bounding box center [687, 447] width 95 height 18
click at [679, 448] on h6 "[PHONE_NUMBER]" at bounding box center [687, 447] width 95 height 18
click at [694, 449] on h6 "[PHONE_NUMBER]" at bounding box center [687, 447] width 95 height 18
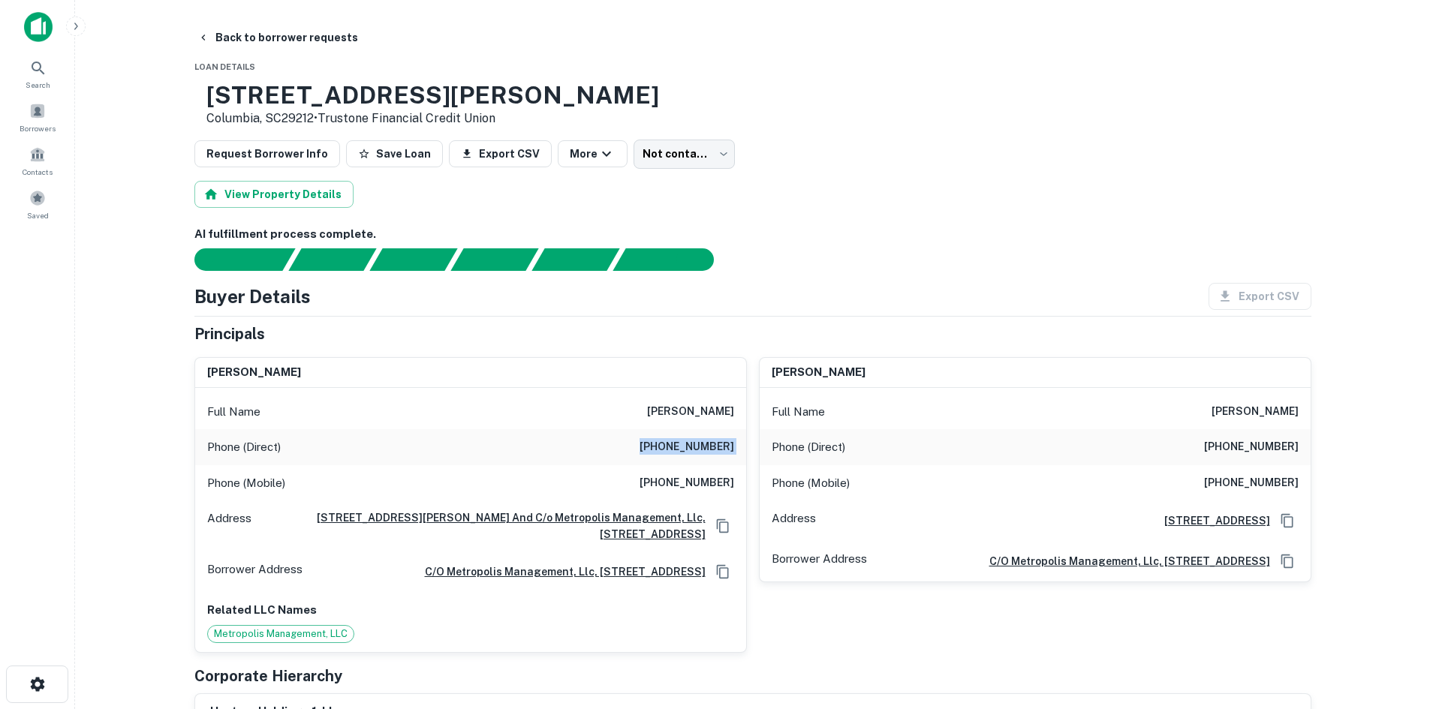
click at [694, 449] on h6 "[PHONE_NUMBER]" at bounding box center [687, 447] width 95 height 18
copy h6 "[PHONE_NUMBER]"
click at [683, 451] on h6 "[PHONE_NUMBER]" at bounding box center [687, 447] width 95 height 18
click at [697, 484] on h6 "[PHONE_NUMBER]" at bounding box center [687, 483] width 95 height 18
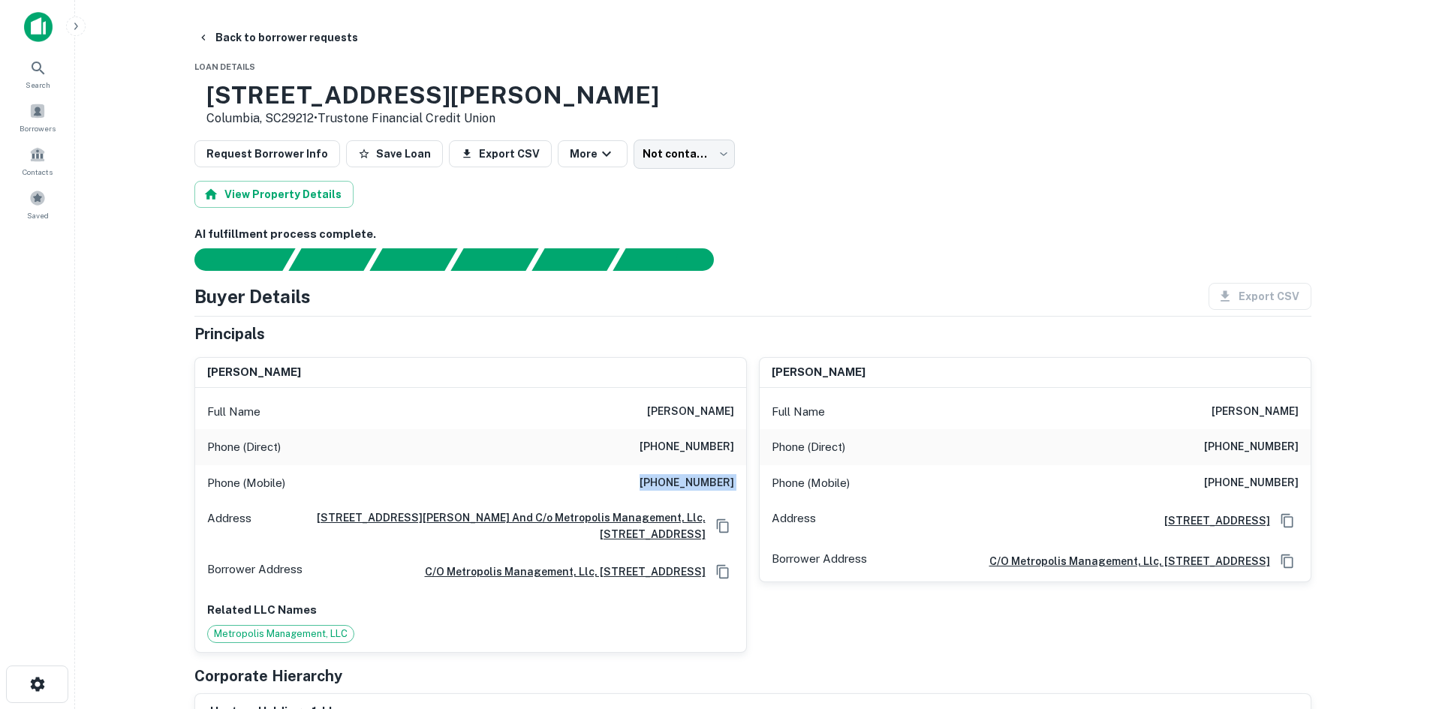
click at [697, 484] on h6 "[PHONE_NUMBER]" at bounding box center [687, 483] width 95 height 18
copy h6 "[PHONE_NUMBER]"
click at [689, 170] on body "Search Borrowers Contacts Saved Back to borrower requests Loan Details [STREET_…" at bounding box center [715, 354] width 1430 height 709
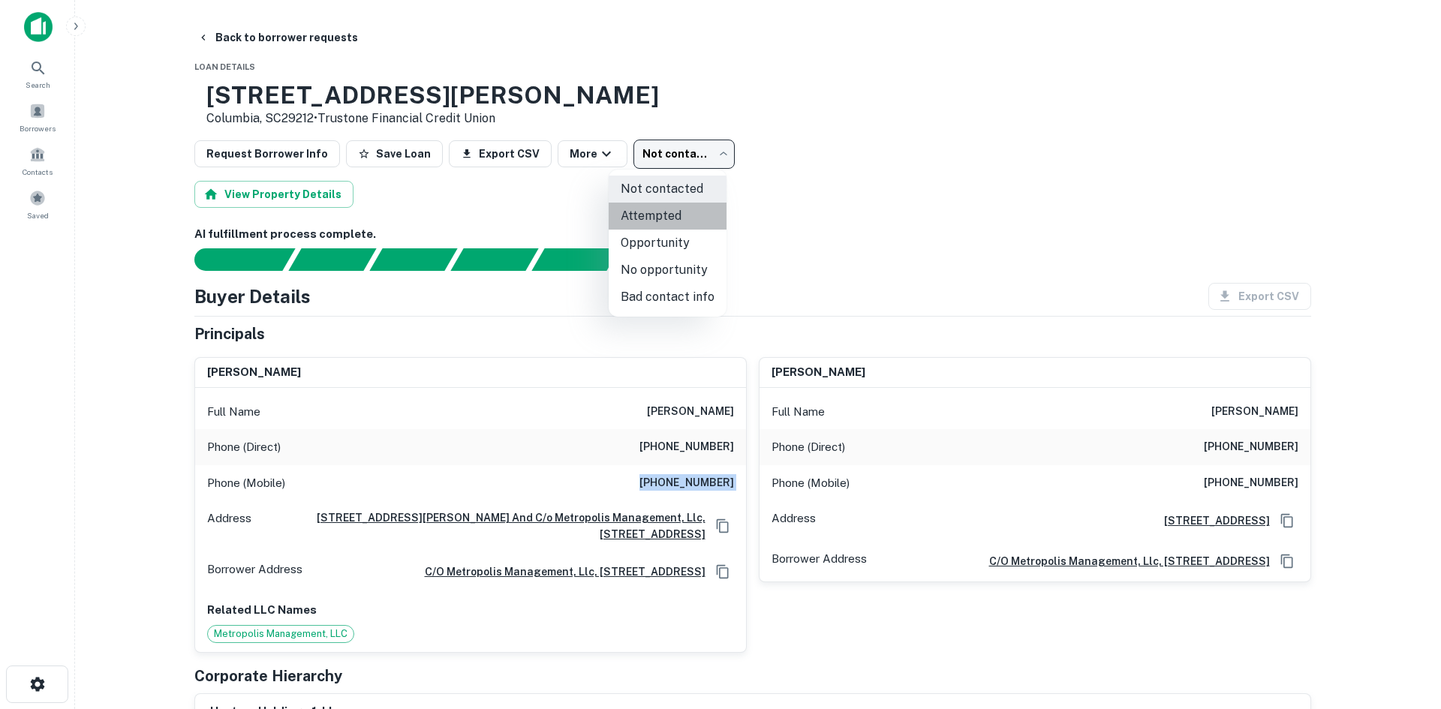
click at [681, 215] on li "Attempted" at bounding box center [668, 216] width 118 height 27
type input "*********"
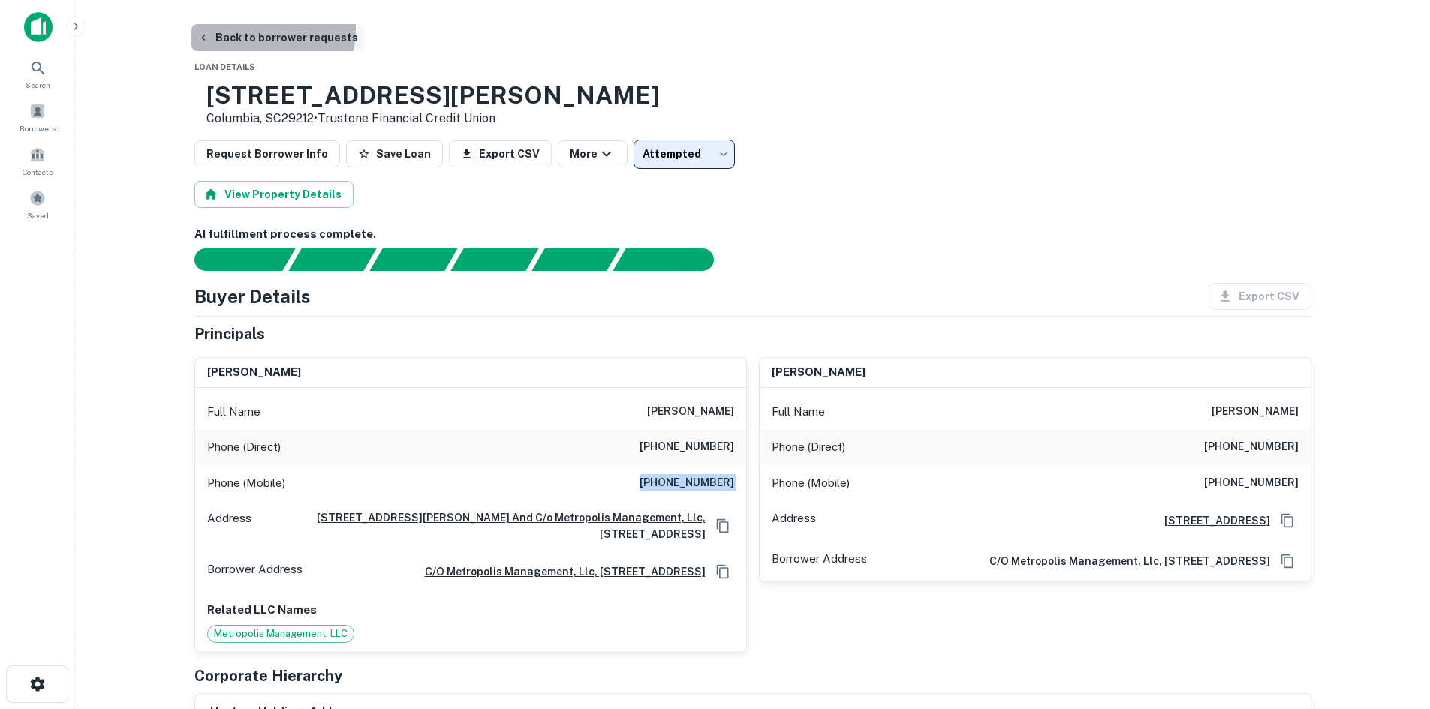
click at [224, 28] on button "Back to borrower requests" at bounding box center [277, 37] width 173 height 27
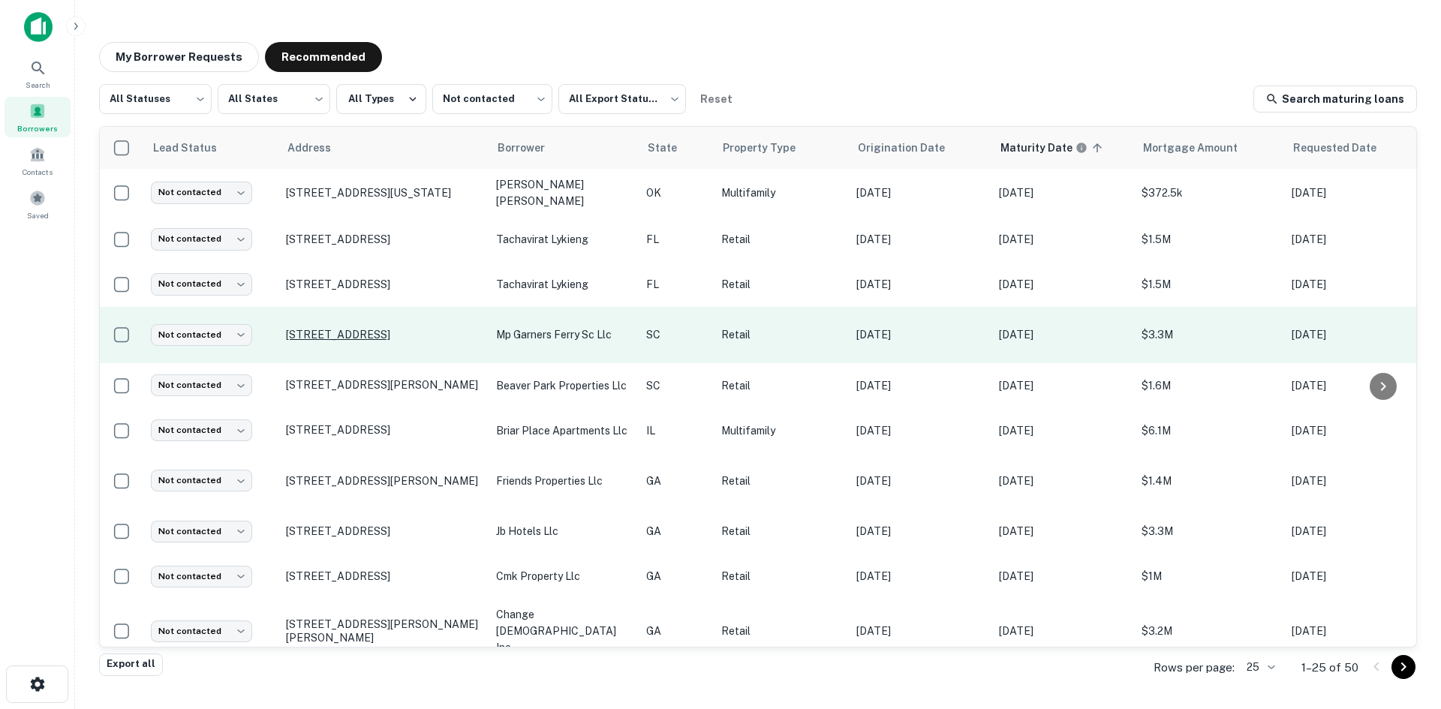
click at [420, 328] on p "[STREET_ADDRESS]" at bounding box center [383, 335] width 195 height 14
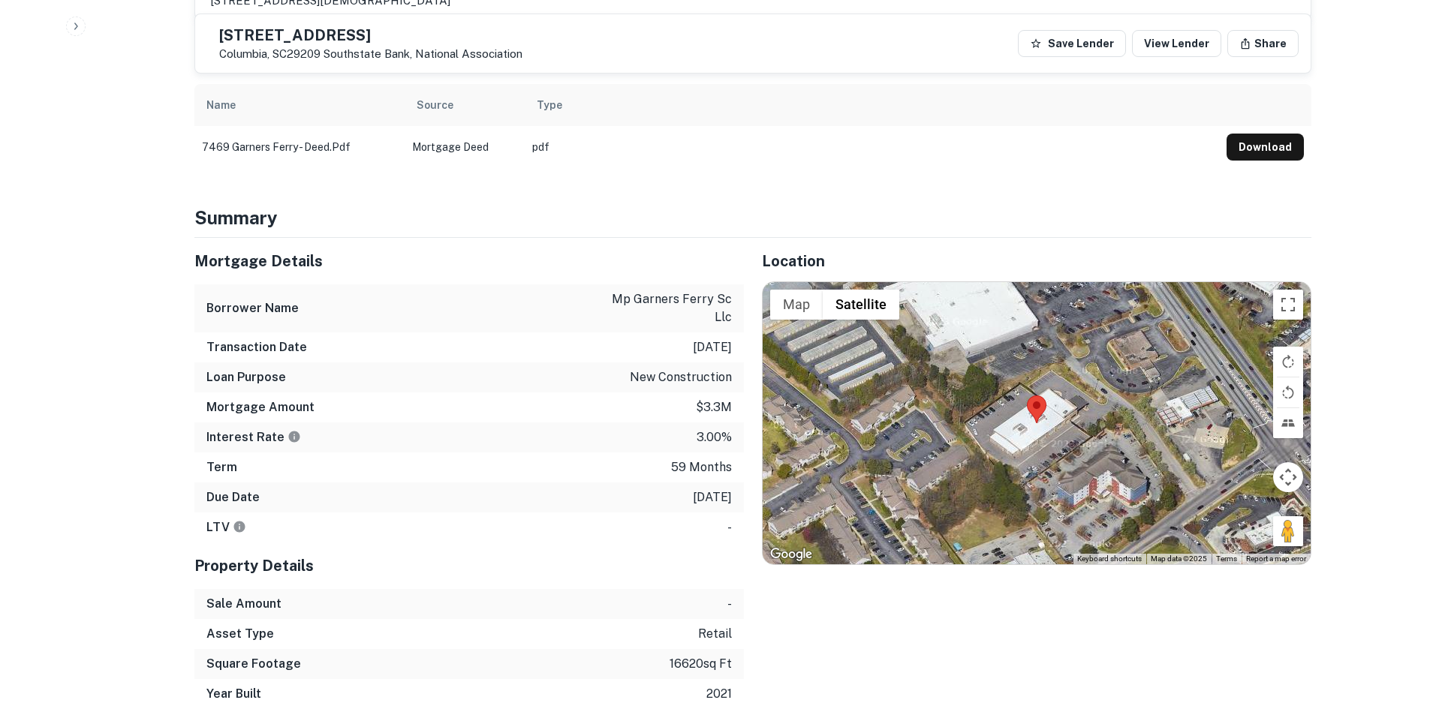
scroll to position [826, 0]
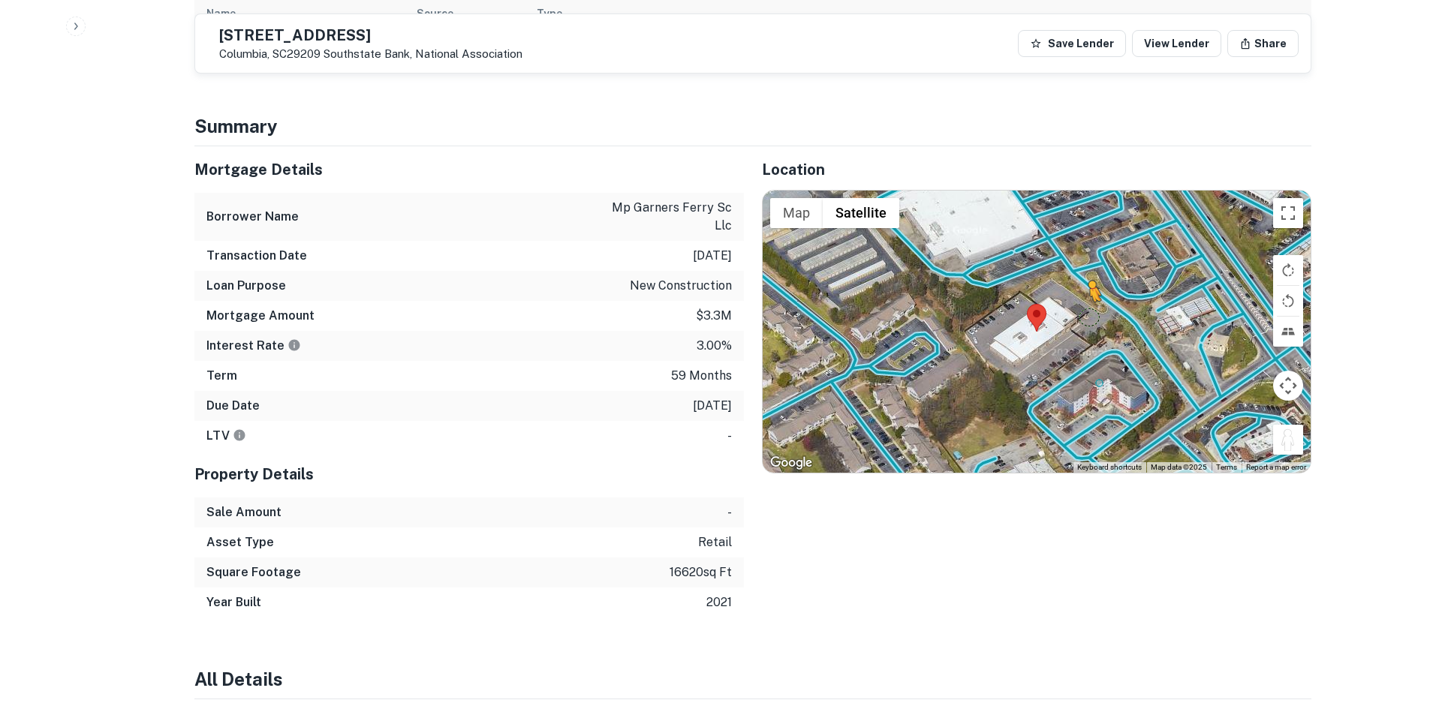
drag, startPoint x: 1281, startPoint y: 417, endPoint x: 1084, endPoint y: 281, distance: 239.5
click at [1084, 281] on div "To activate drag with keyboard, press Alt + Enter. Once in keyboard drag state,…" at bounding box center [1037, 332] width 548 height 282
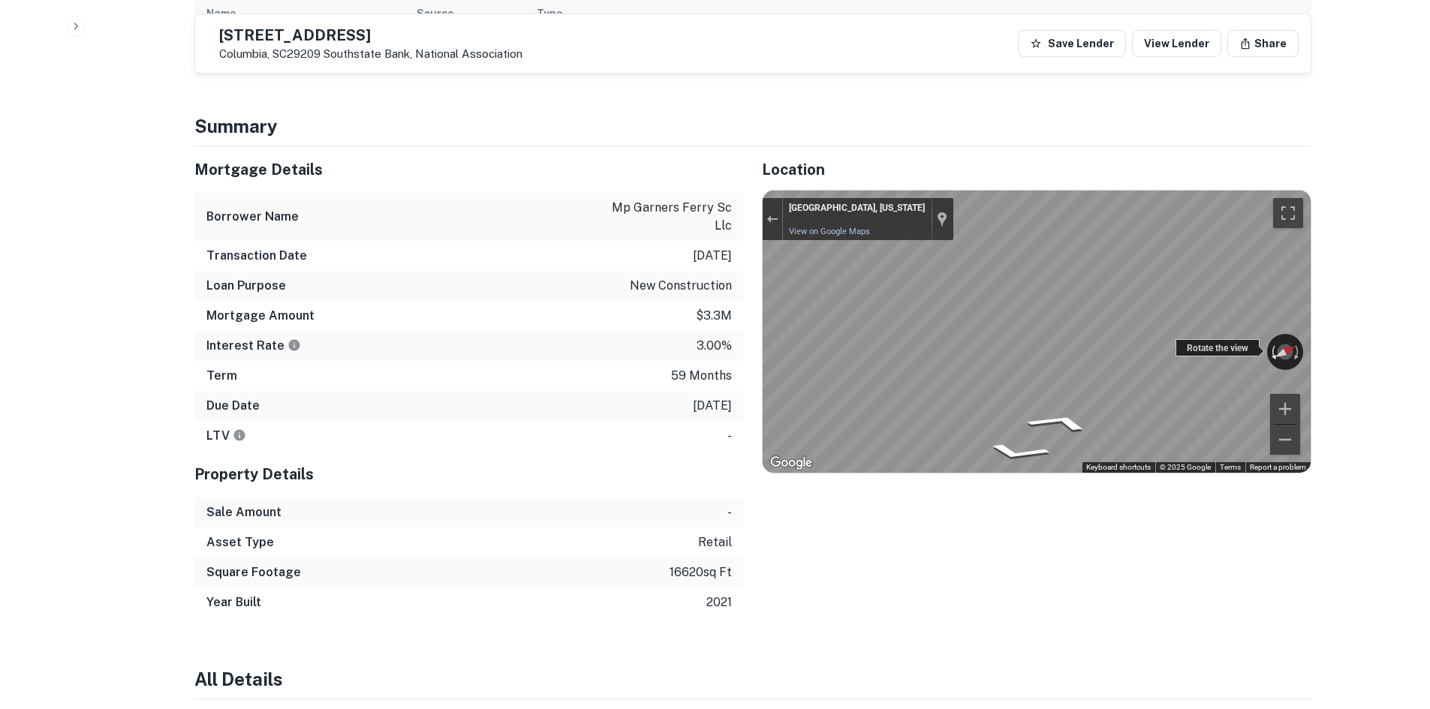
click at [1326, 308] on div "Back to borrower [STREET_ADDRESS][GEOGRAPHIC_DATA], National Association Save L…" at bounding box center [752, 702] width 1153 height 3009
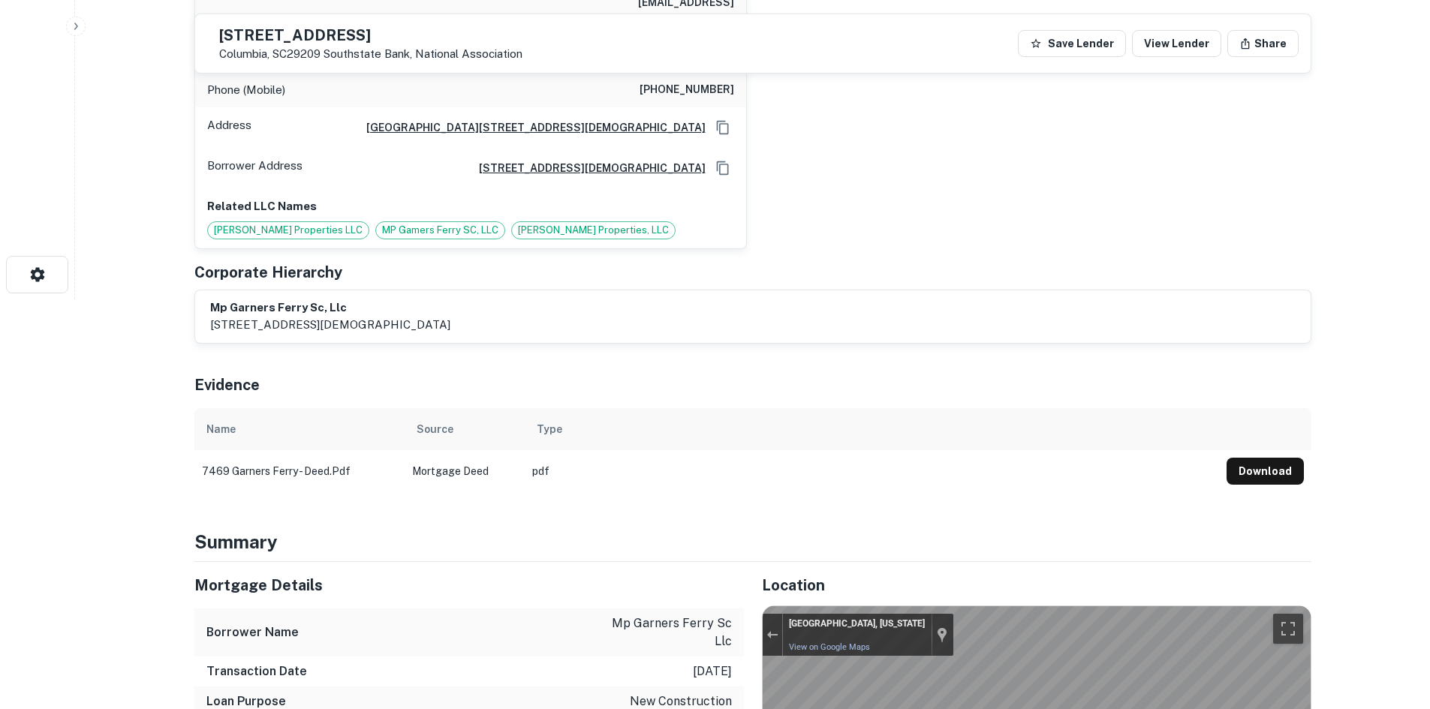
scroll to position [75, 0]
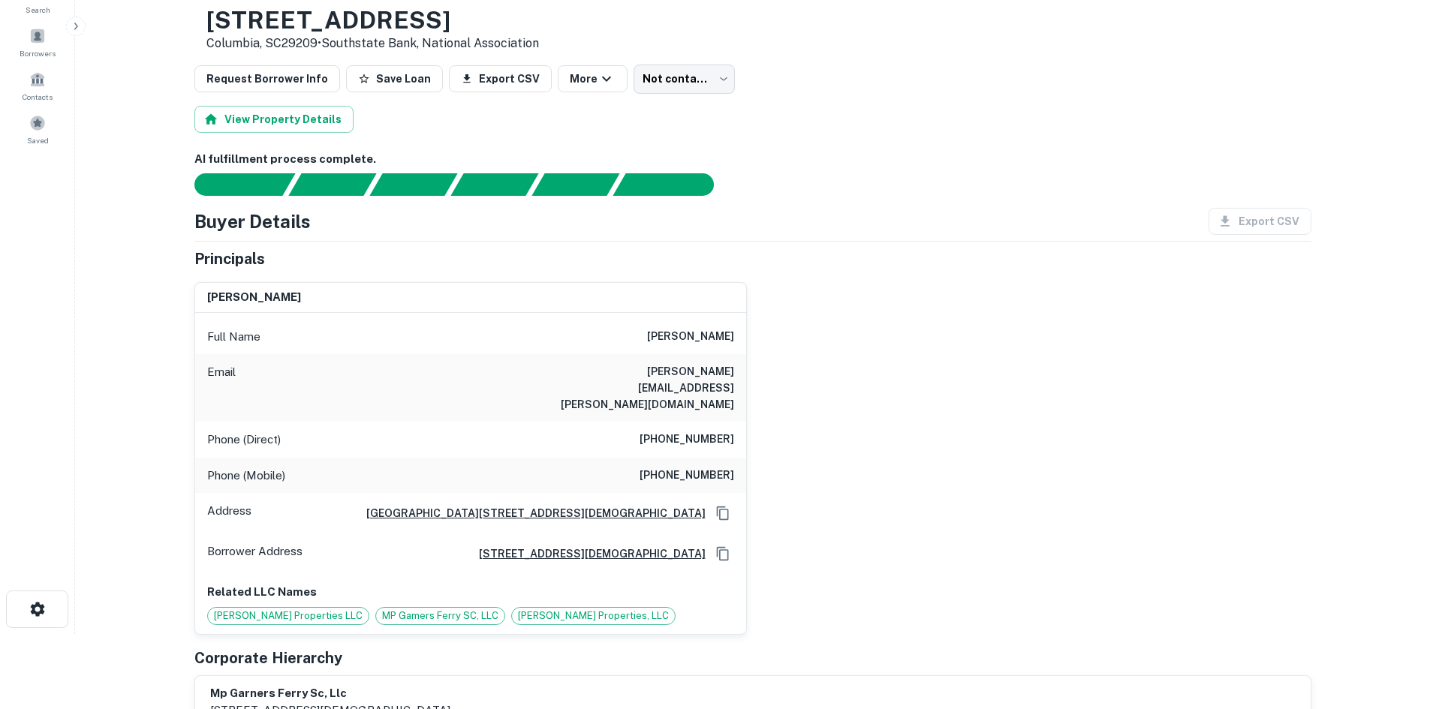
click at [697, 431] on h6 "[PHONE_NUMBER]" at bounding box center [687, 440] width 95 height 18
copy h6 "[PHONE_NUMBER]"
click at [686, 458] on div "Phone (Mobile) [PHONE_NUMBER]" at bounding box center [470, 476] width 551 height 36
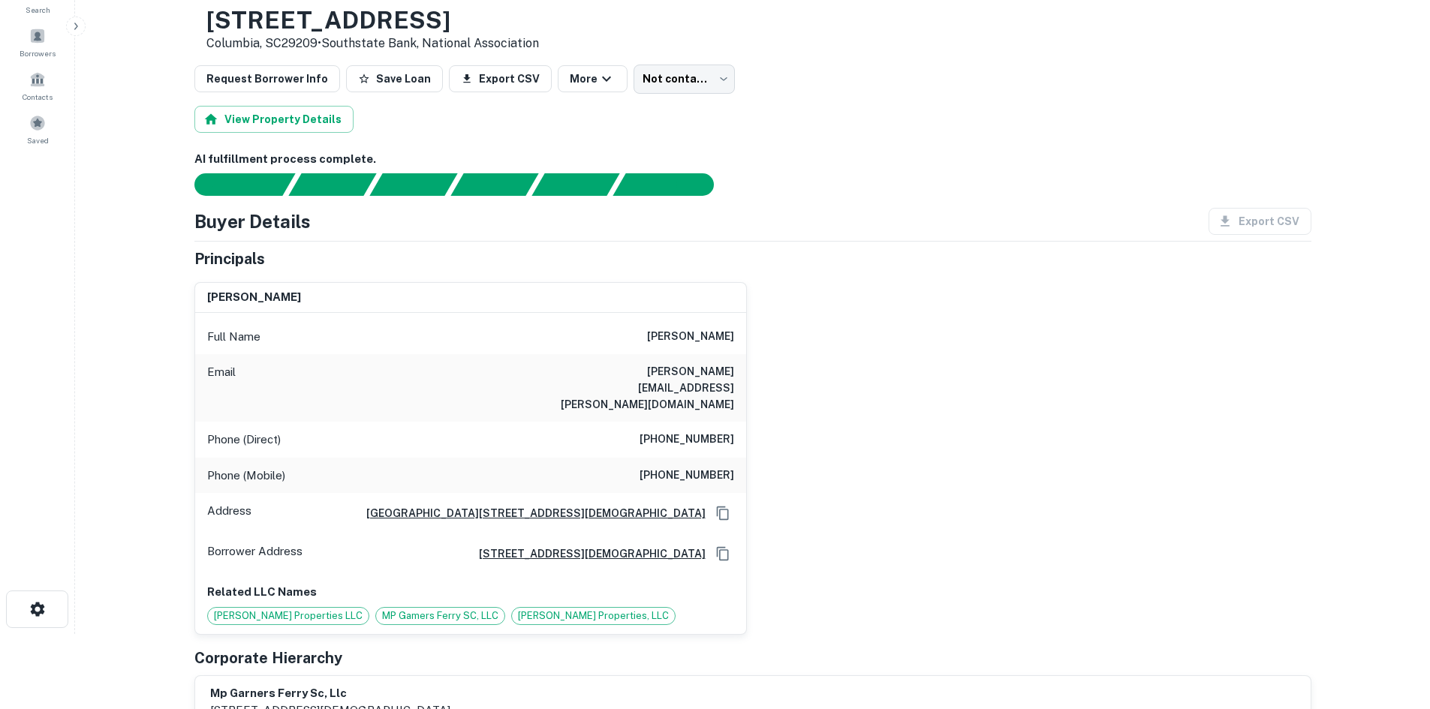
click at [691, 467] on h6 "[PHONE_NUMBER]" at bounding box center [687, 476] width 95 height 18
click at [689, 467] on h6 "[PHONE_NUMBER]" at bounding box center [687, 476] width 95 height 18
copy h6 "[PHONE_NUMBER]"
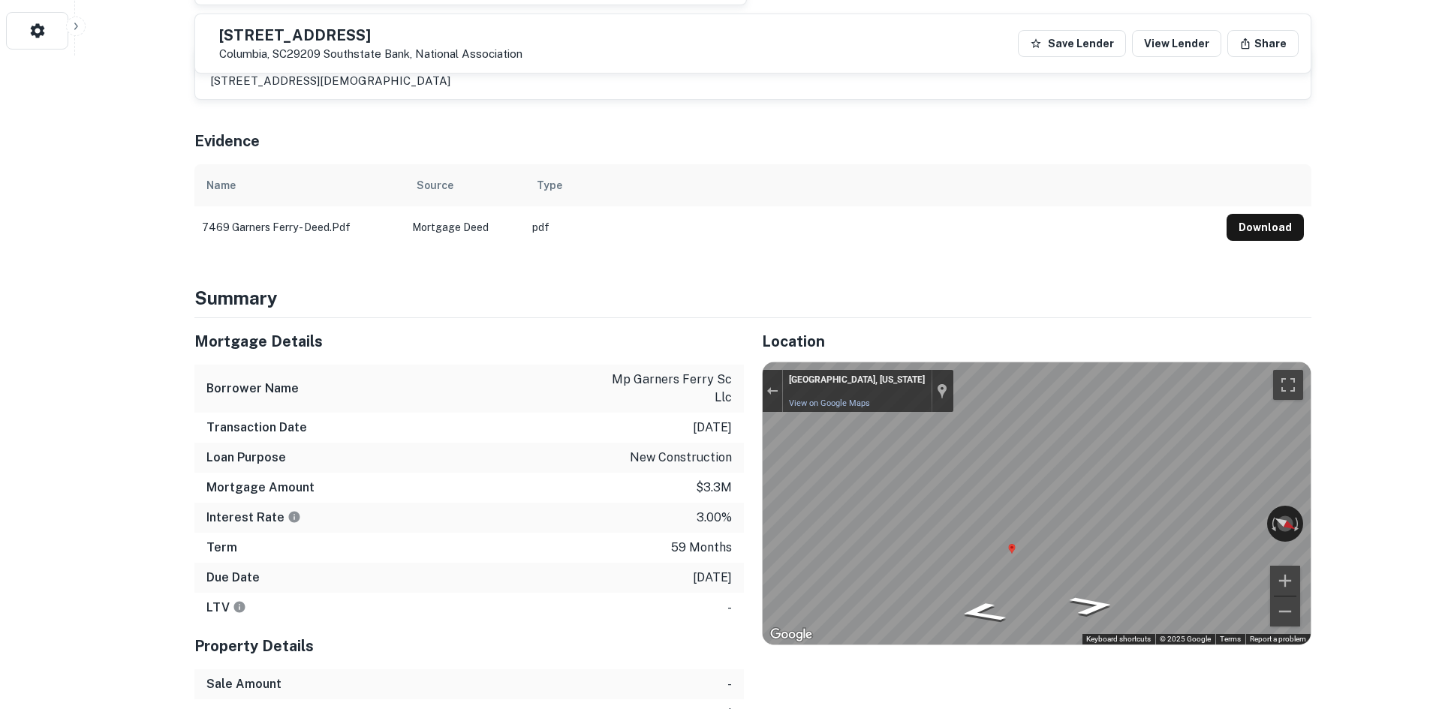
scroll to position [676, 0]
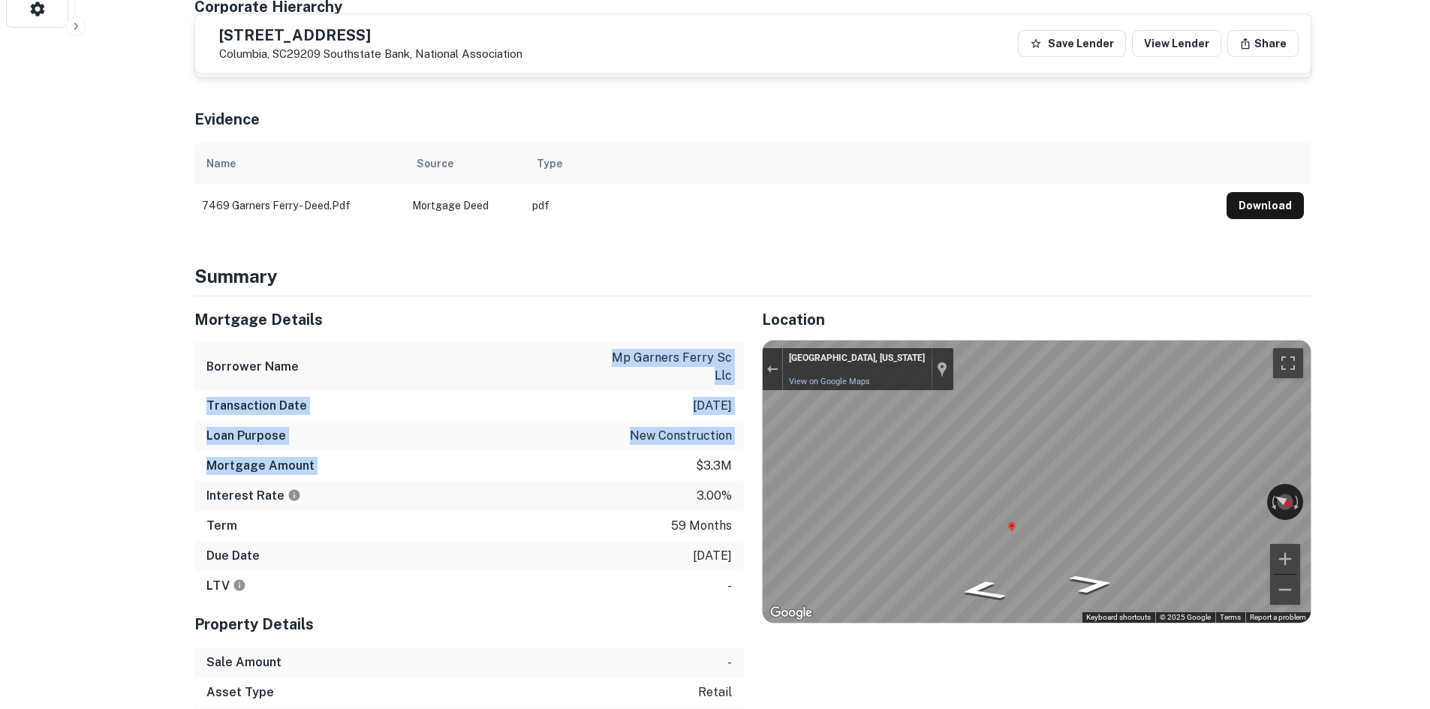
drag, startPoint x: 571, startPoint y: 315, endPoint x: 642, endPoint y: 411, distance: 119.2
click at [642, 411] on div "Mortgage Details Borrower Name mp garners ferry sc llc Transaction Date [DATE] …" at bounding box center [468, 449] width 549 height 305
click at [642, 451] on div "Mortgage Amount $3.3m" at bounding box center [468, 466] width 549 height 30
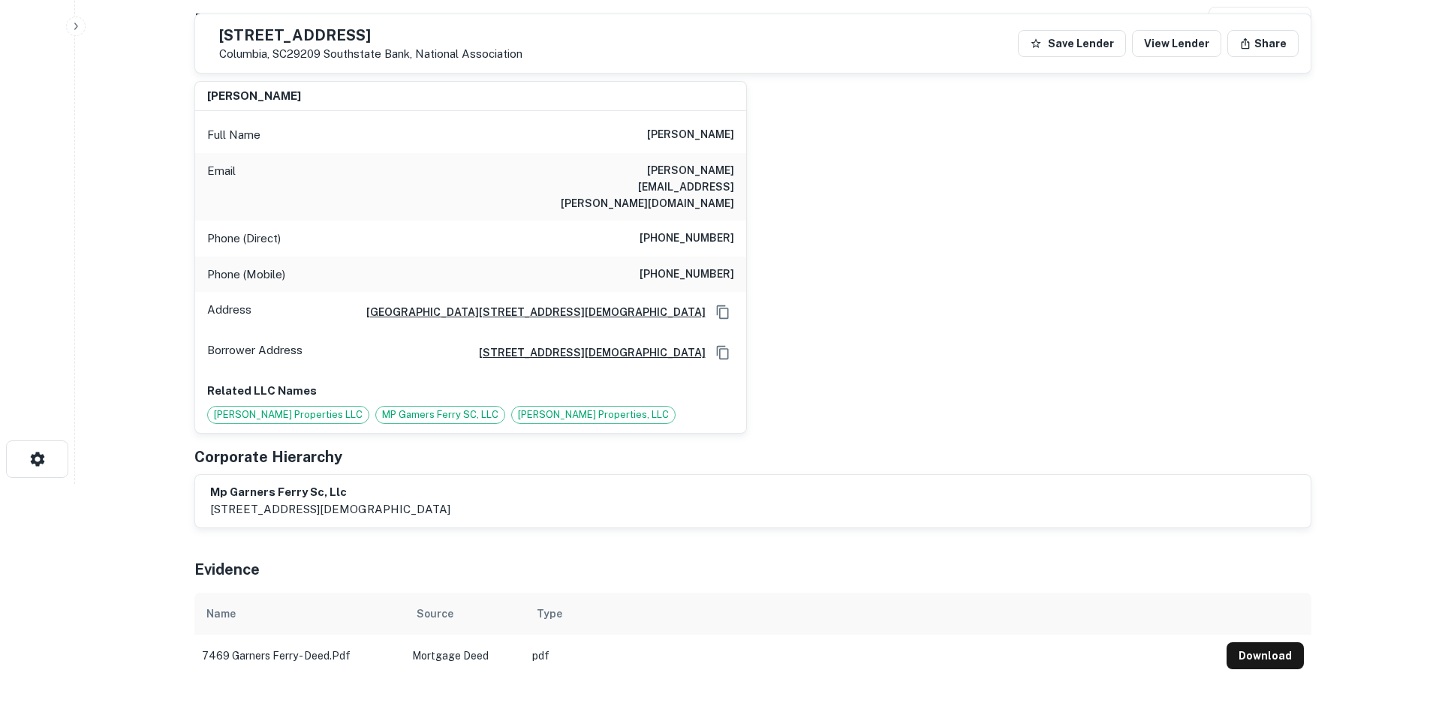
scroll to position [0, 0]
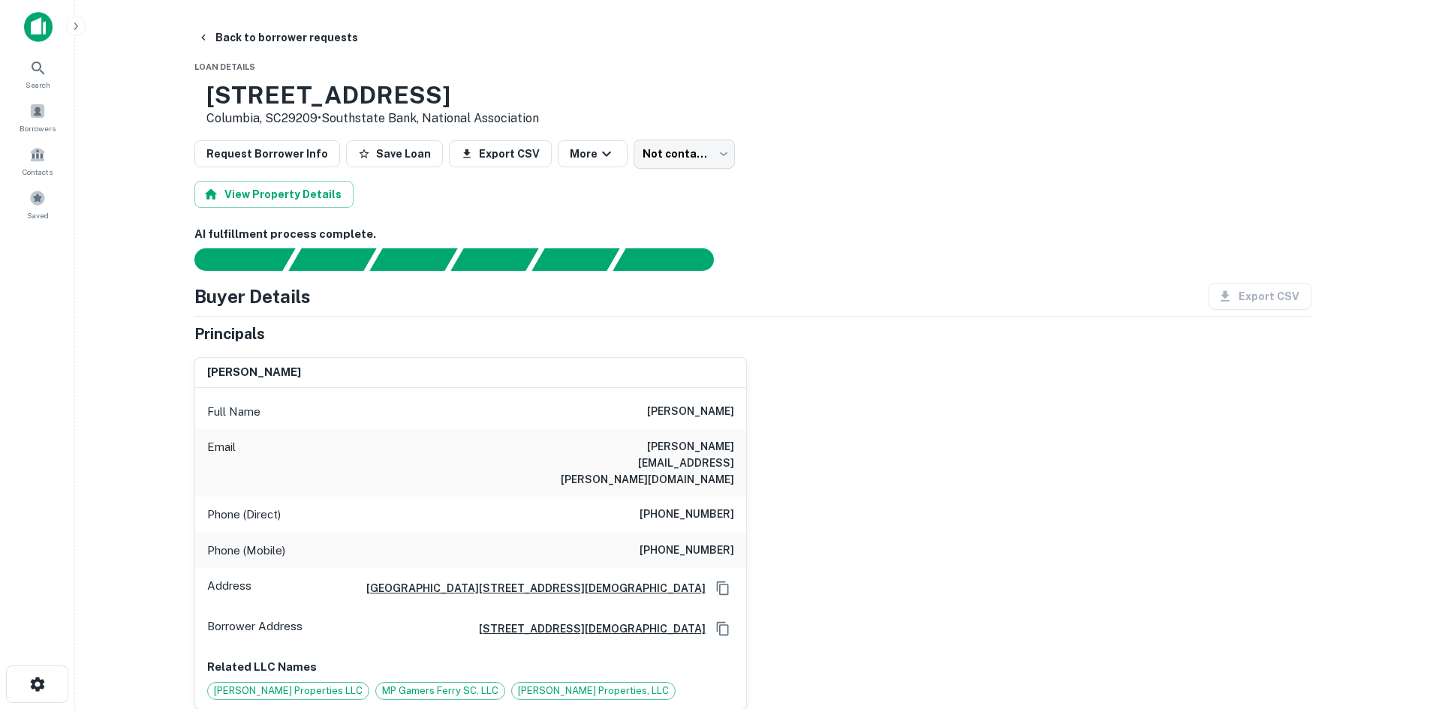
click at [669, 439] on h6 "[PERSON_NAME][EMAIL_ADDRESS][PERSON_NAME][DOMAIN_NAME]" at bounding box center [644, 463] width 180 height 50
click at [668, 444] on h6 "[PERSON_NAME][EMAIL_ADDRESS][PERSON_NAME][DOMAIN_NAME]" at bounding box center [644, 463] width 180 height 50
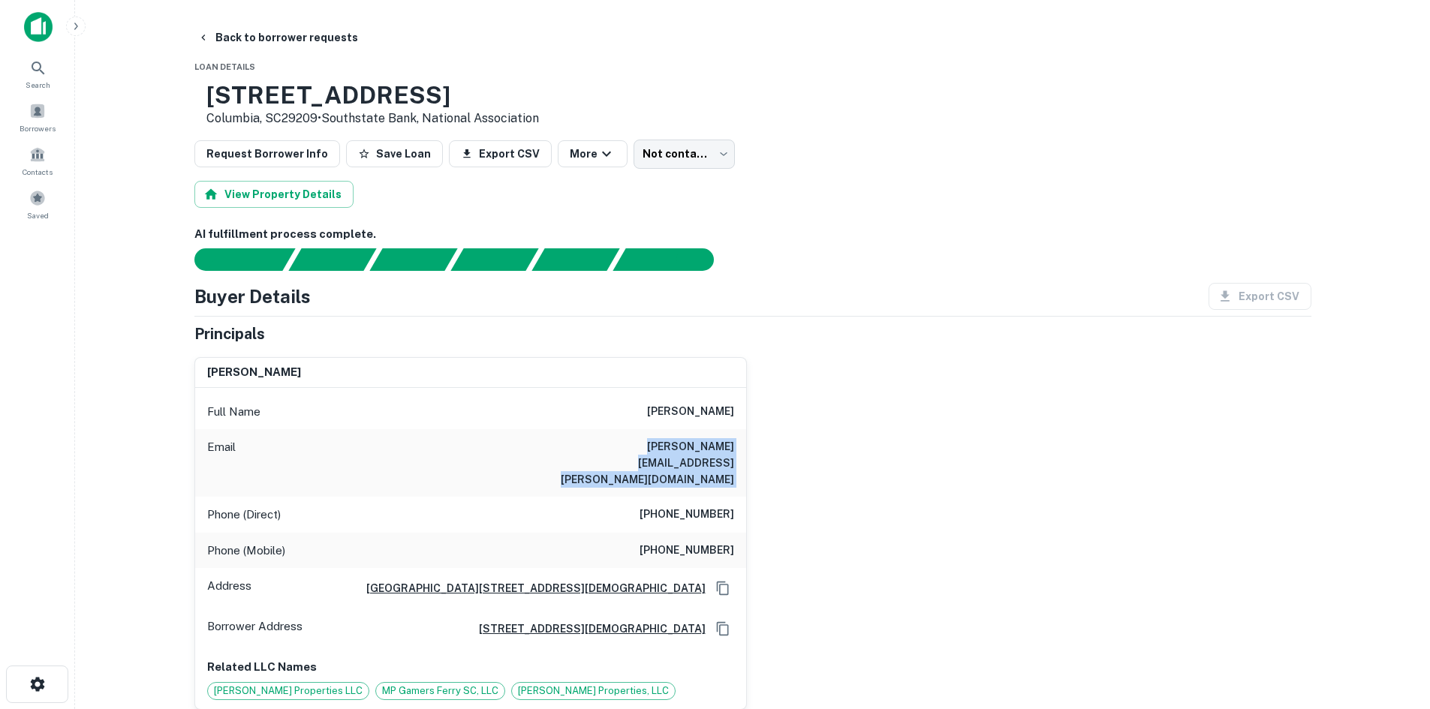
copy h6 "[PERSON_NAME][EMAIL_ADDRESS][PERSON_NAME][DOMAIN_NAME]"
click at [714, 158] on body "Search Borrowers Contacts Saved Back to borrower requests Loan Details [STREET_…" at bounding box center [715, 354] width 1430 height 709
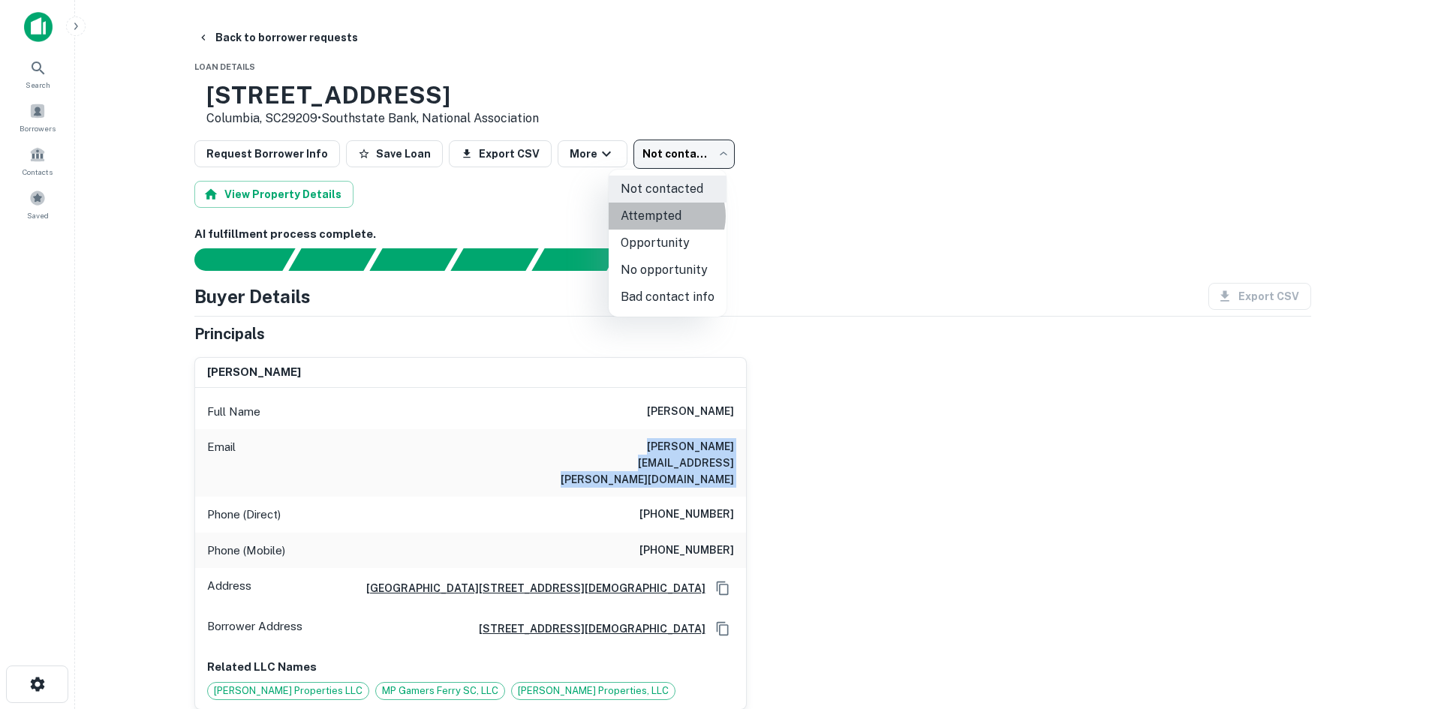
click at [664, 216] on li "Attempted" at bounding box center [668, 216] width 118 height 27
type input "*********"
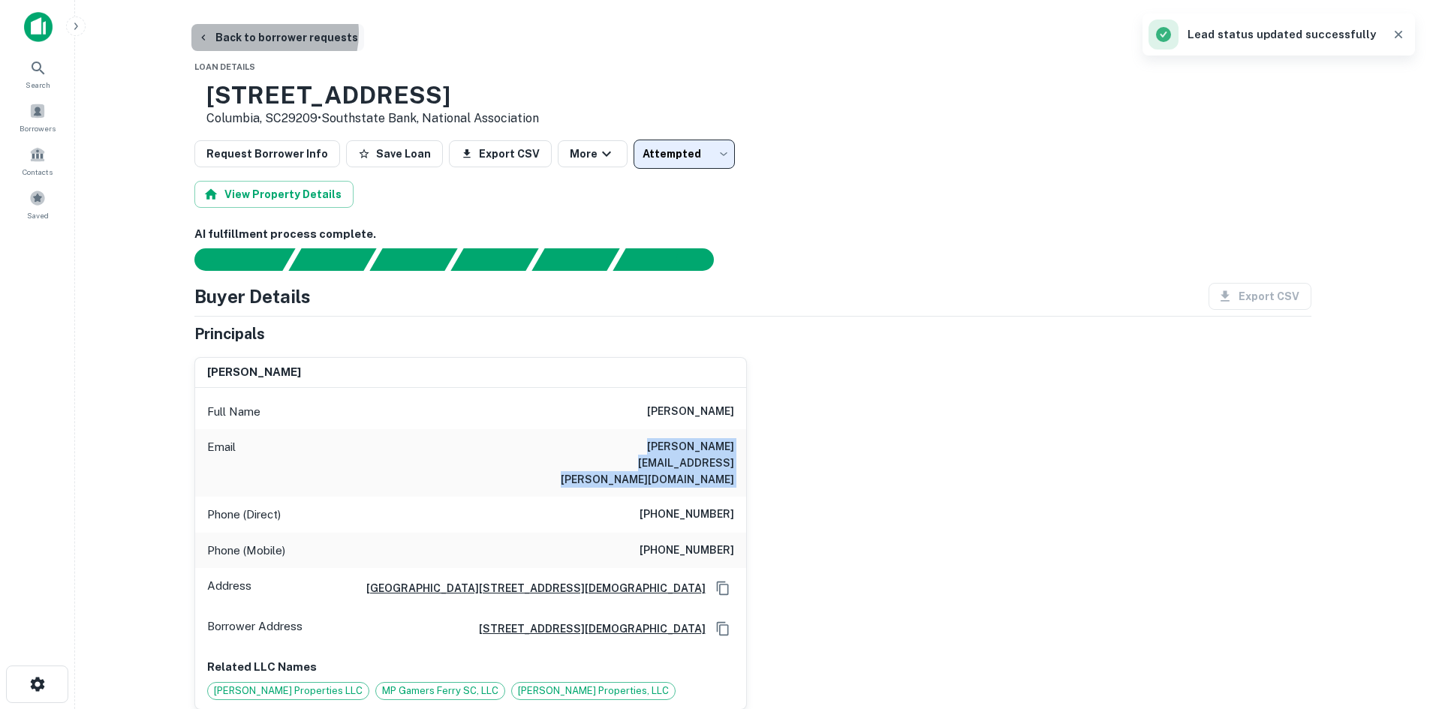
click at [273, 33] on button "Back to borrower requests" at bounding box center [277, 37] width 173 height 27
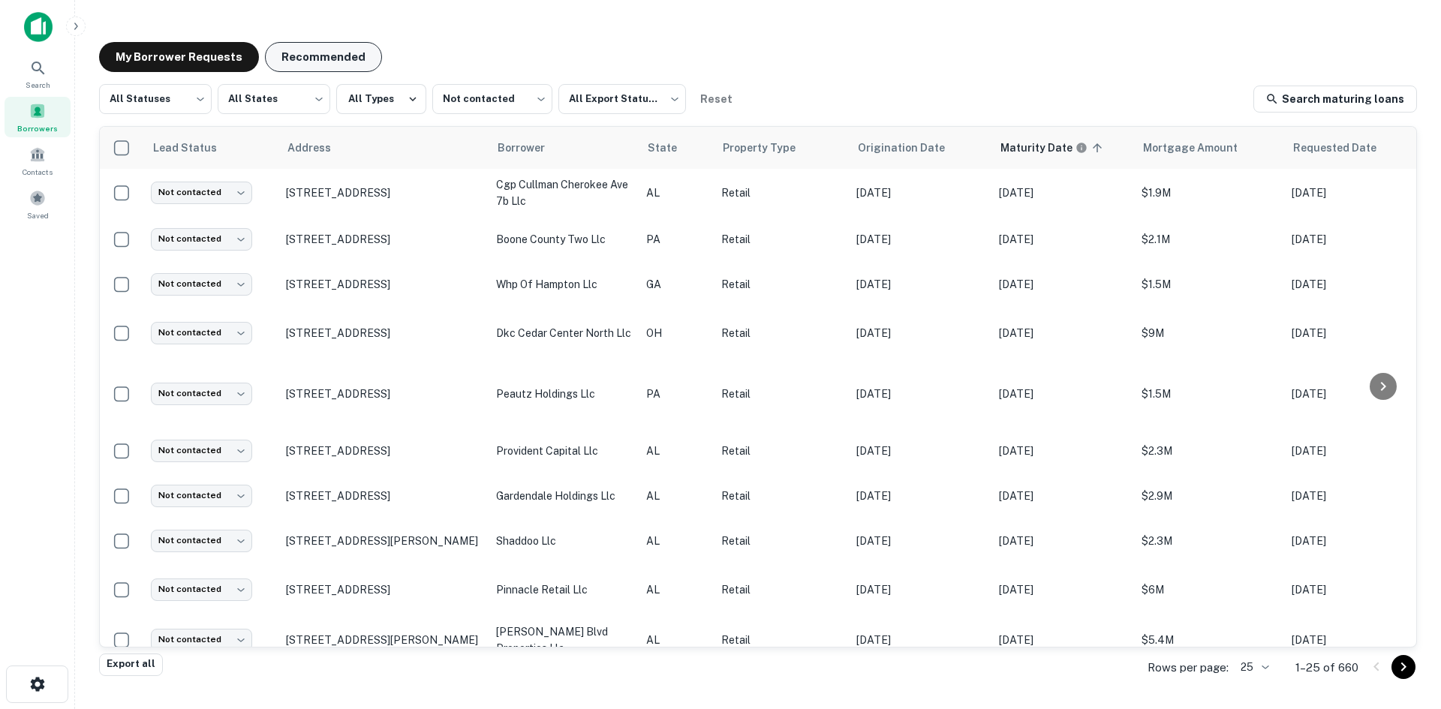
click at [278, 56] on button "Recommended" at bounding box center [323, 57] width 117 height 30
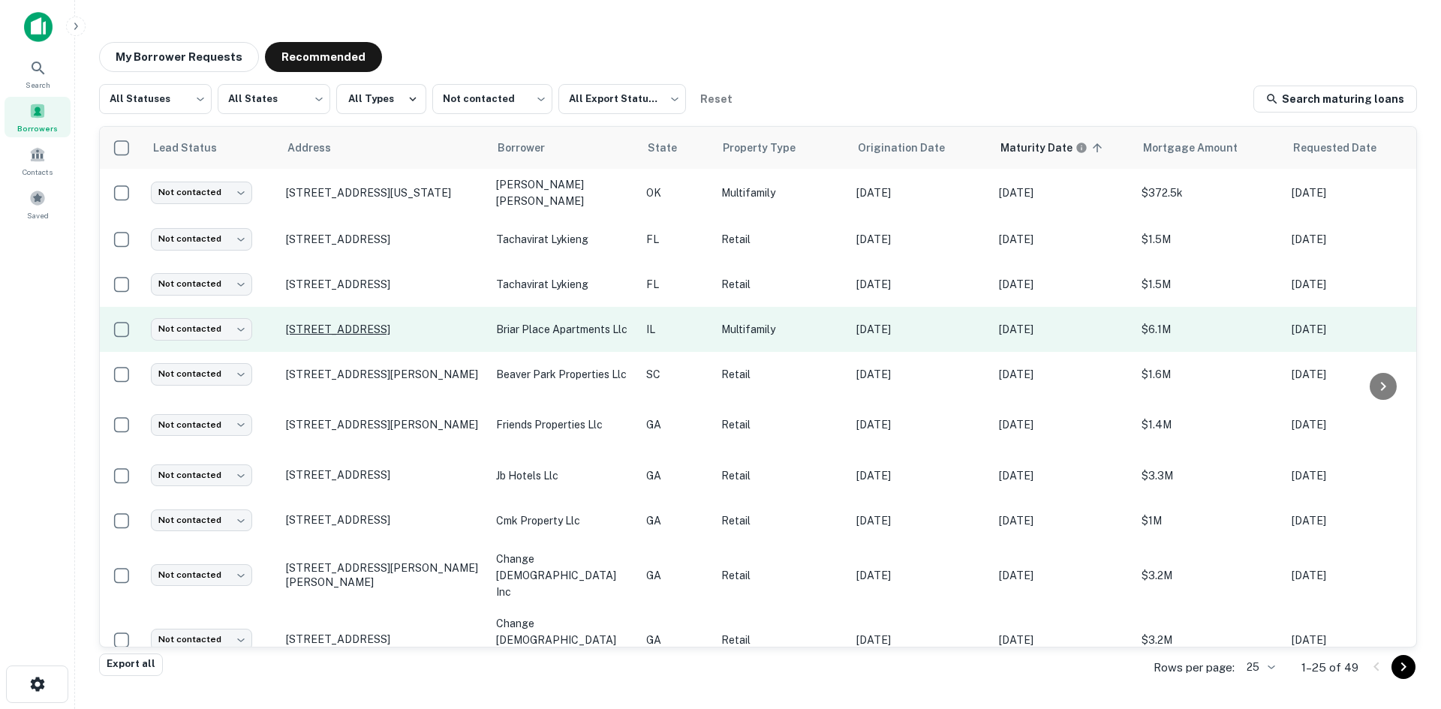
click at [359, 330] on p "[STREET_ADDRESS]" at bounding box center [383, 330] width 195 height 14
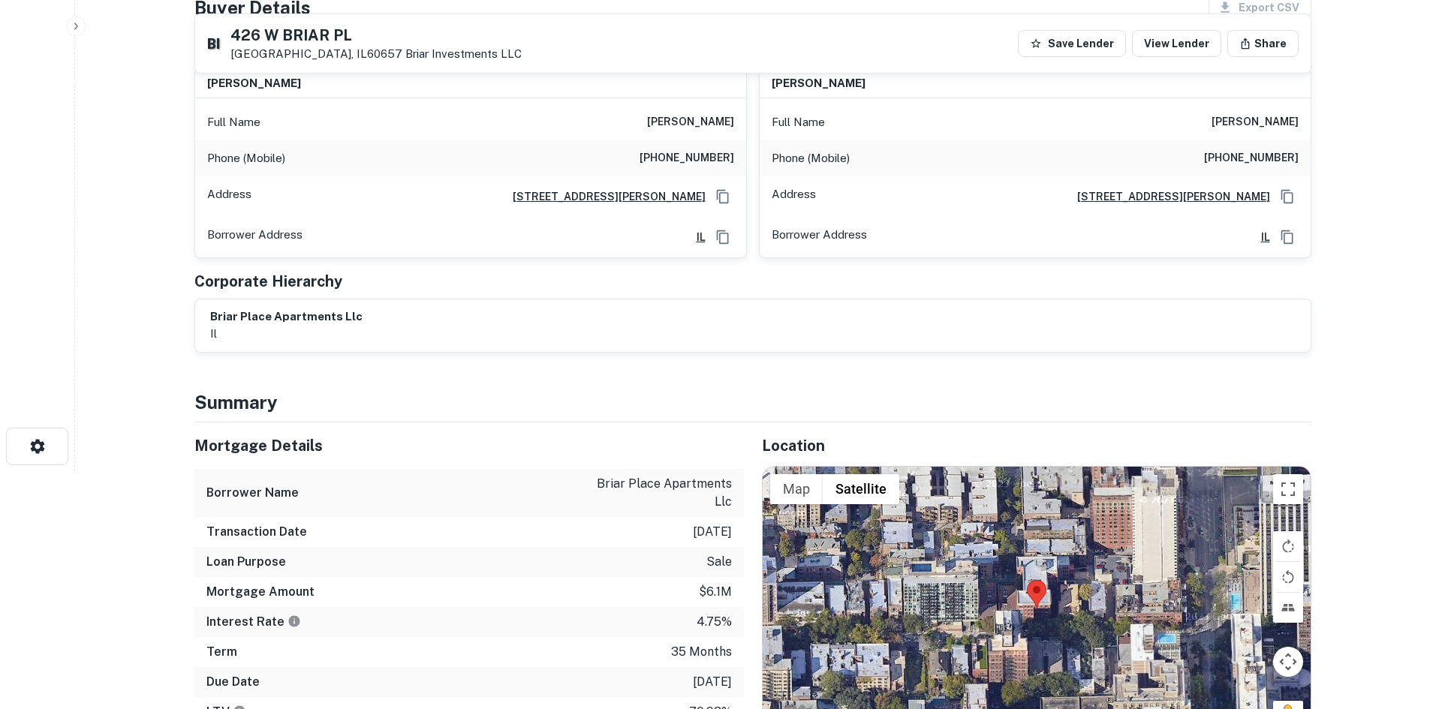
scroll to position [375, 0]
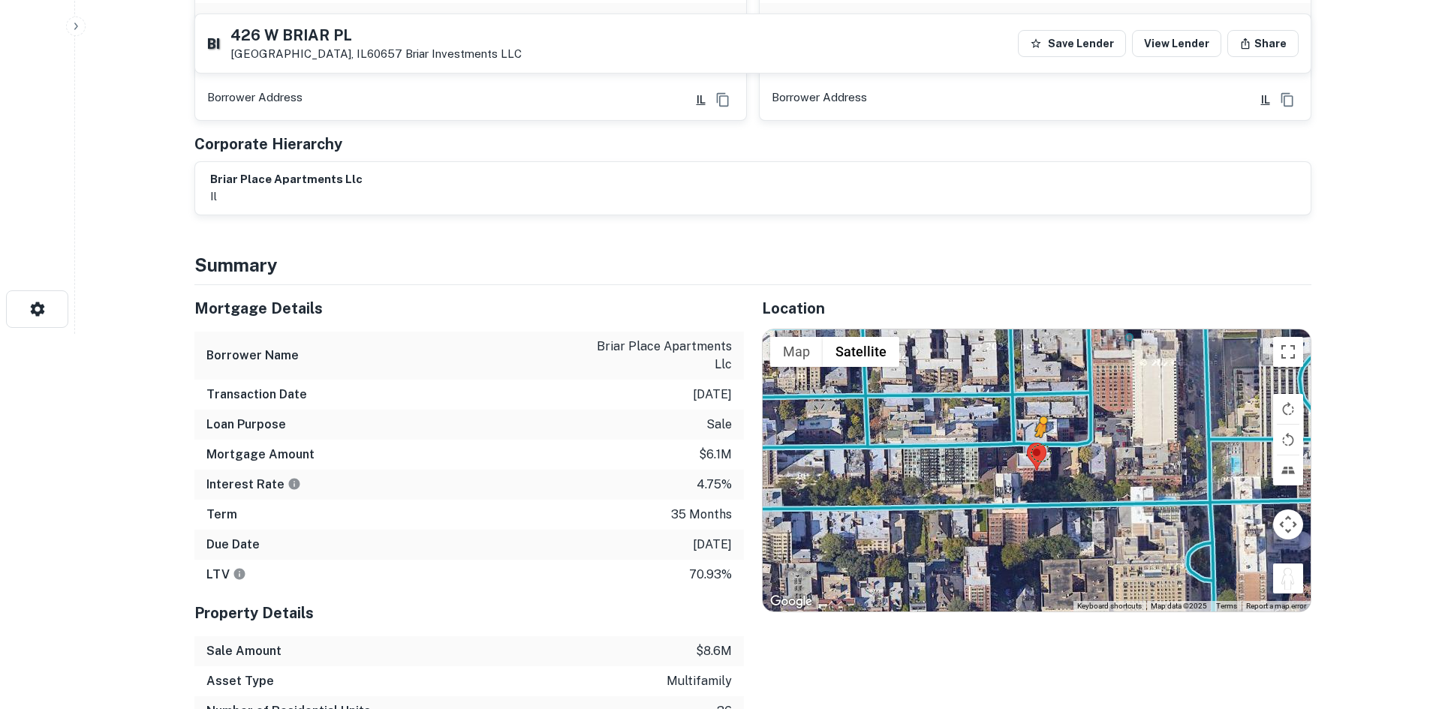
drag, startPoint x: 1291, startPoint y: 584, endPoint x: 1024, endPoint y: 435, distance: 306.2
click at [1024, 435] on div "To activate drag with keyboard, press Alt + Enter. Once in keyboard drag state,…" at bounding box center [1037, 471] width 548 height 282
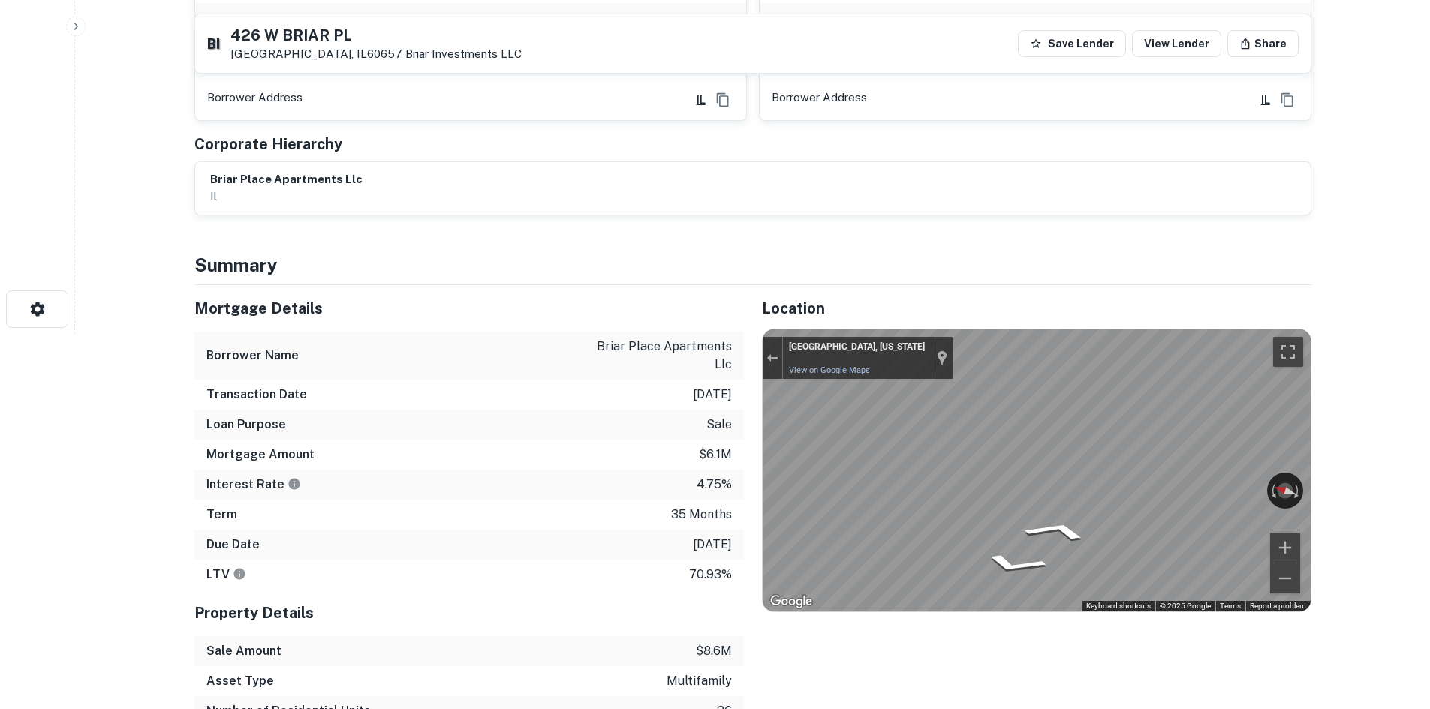
click at [630, 461] on div "Mortgage Details Borrower Name briar place apartments llc Transaction Date [DAT…" at bounding box center [743, 550] width 1135 height 531
click at [1223, 484] on div "← Move left → Move right ↑ Move up ↓ Move down + Zoom in - Zoom out [GEOGRAPHIC…" at bounding box center [1037, 471] width 548 height 282
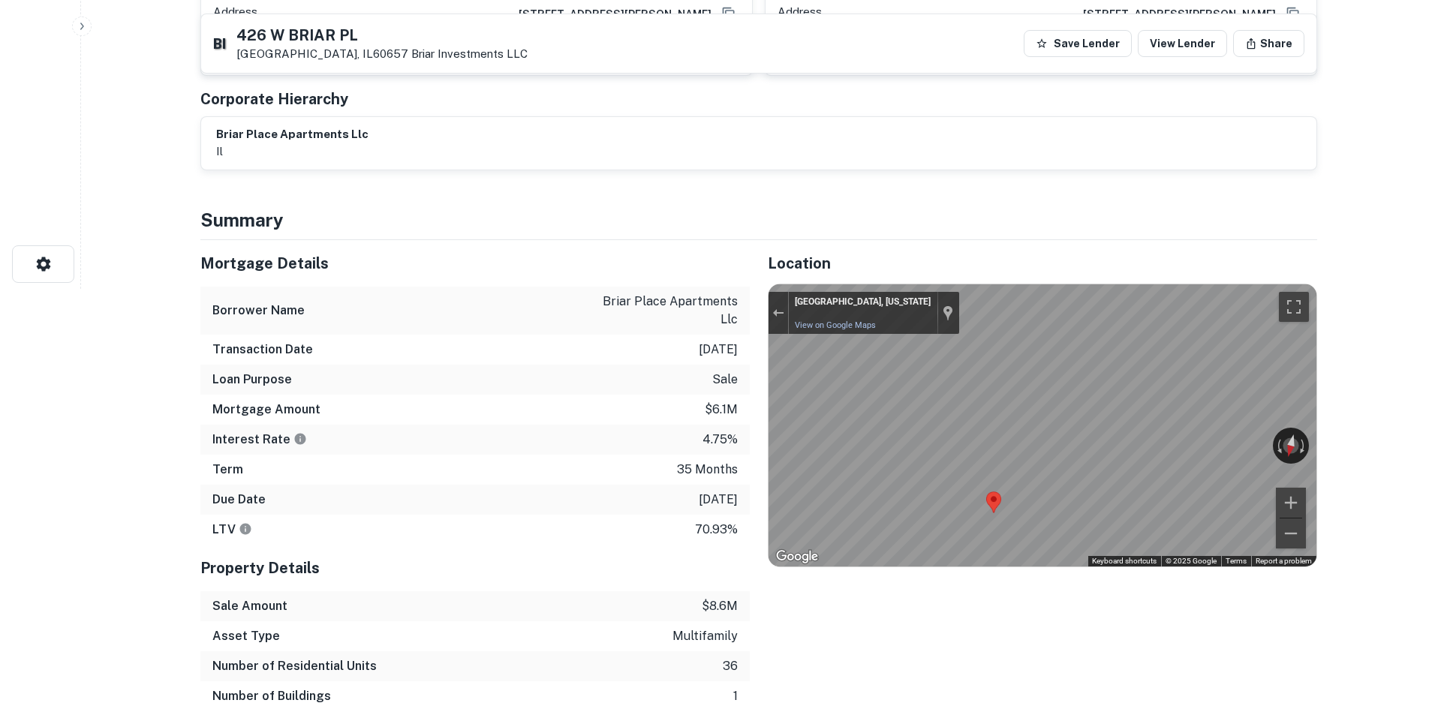
scroll to position [0, 0]
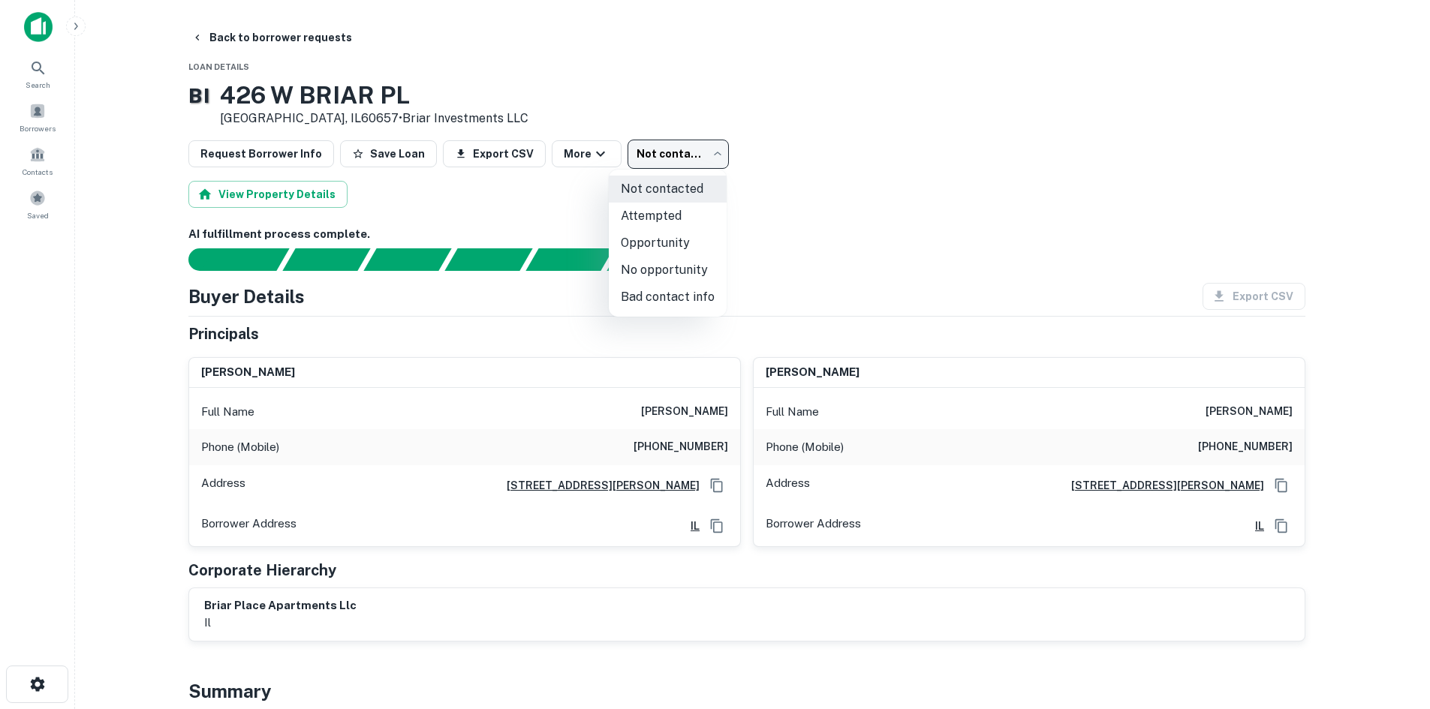
click at [623, 158] on body "Search Borrowers Contacts Saved Back to borrower requests Loan Details B I [STR…" at bounding box center [715, 354] width 1430 height 709
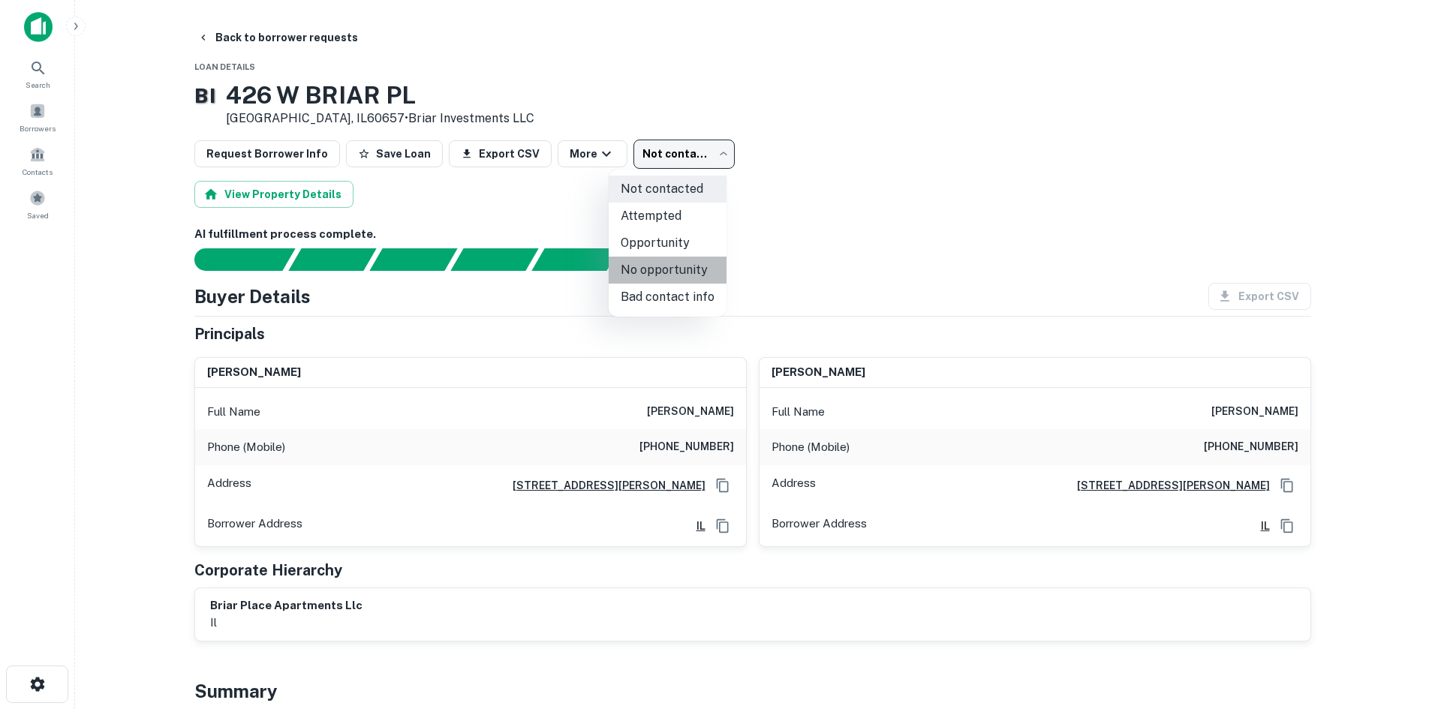
click at [685, 272] on li "No opportunity" at bounding box center [668, 270] width 118 height 27
type input "**********"
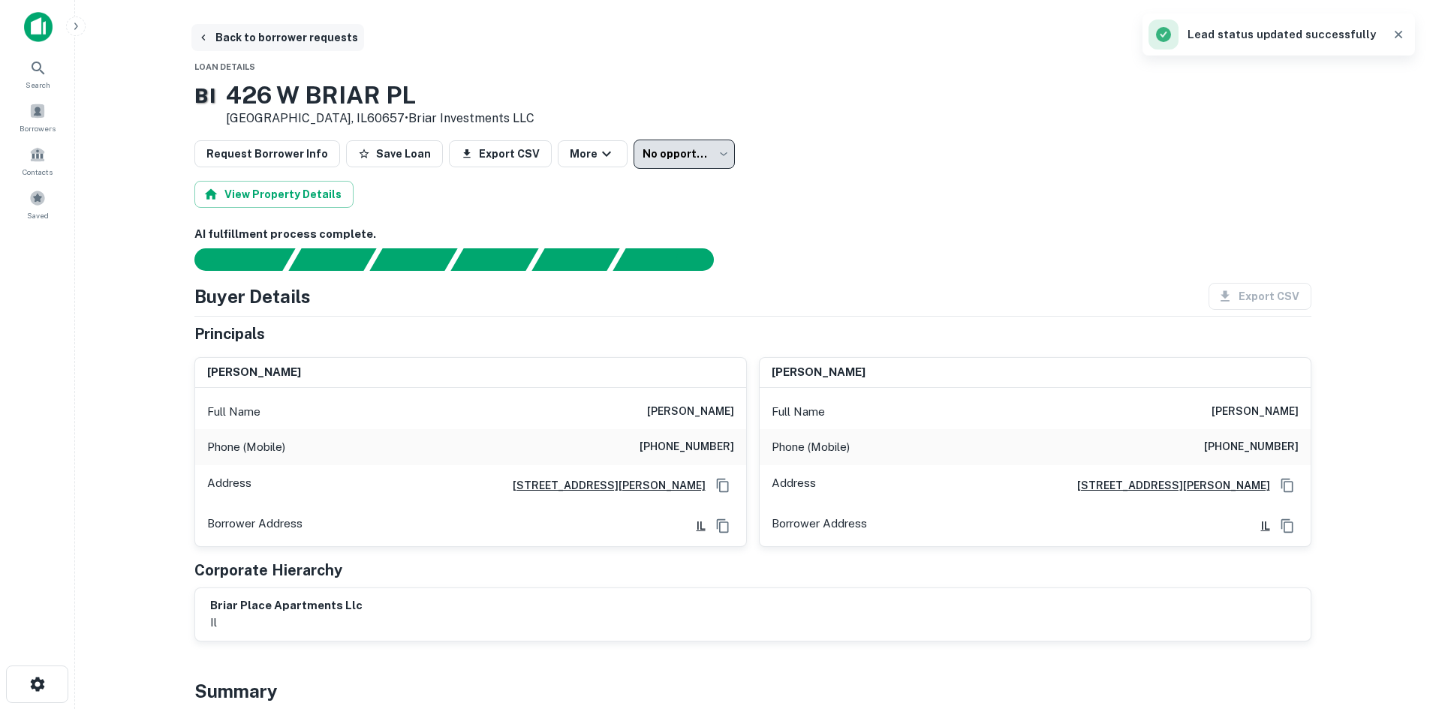
click at [286, 39] on button "Back to borrower requests" at bounding box center [277, 37] width 173 height 27
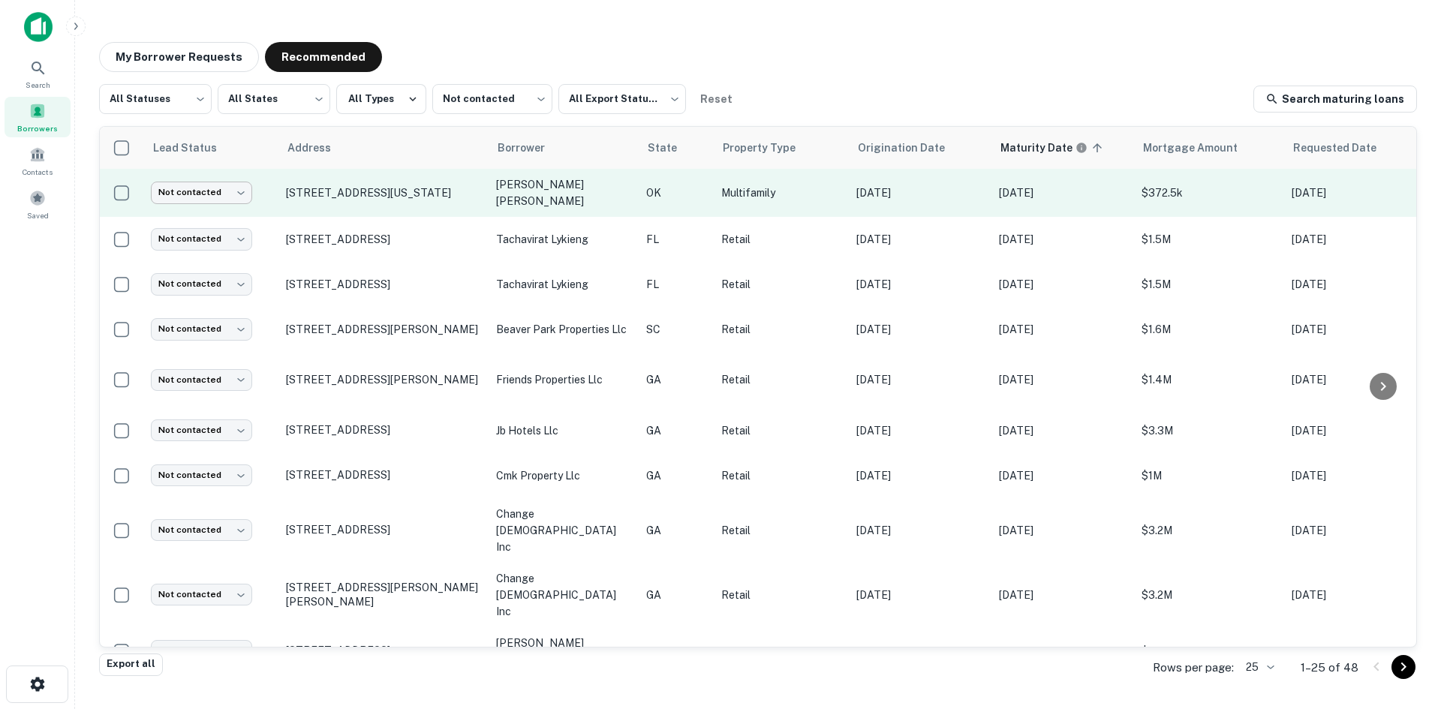
click at [219, 192] on body "Search Borrowers Contacts Saved My Borrower Requests Recommended All Statuses *…" at bounding box center [720, 354] width 1441 height 709
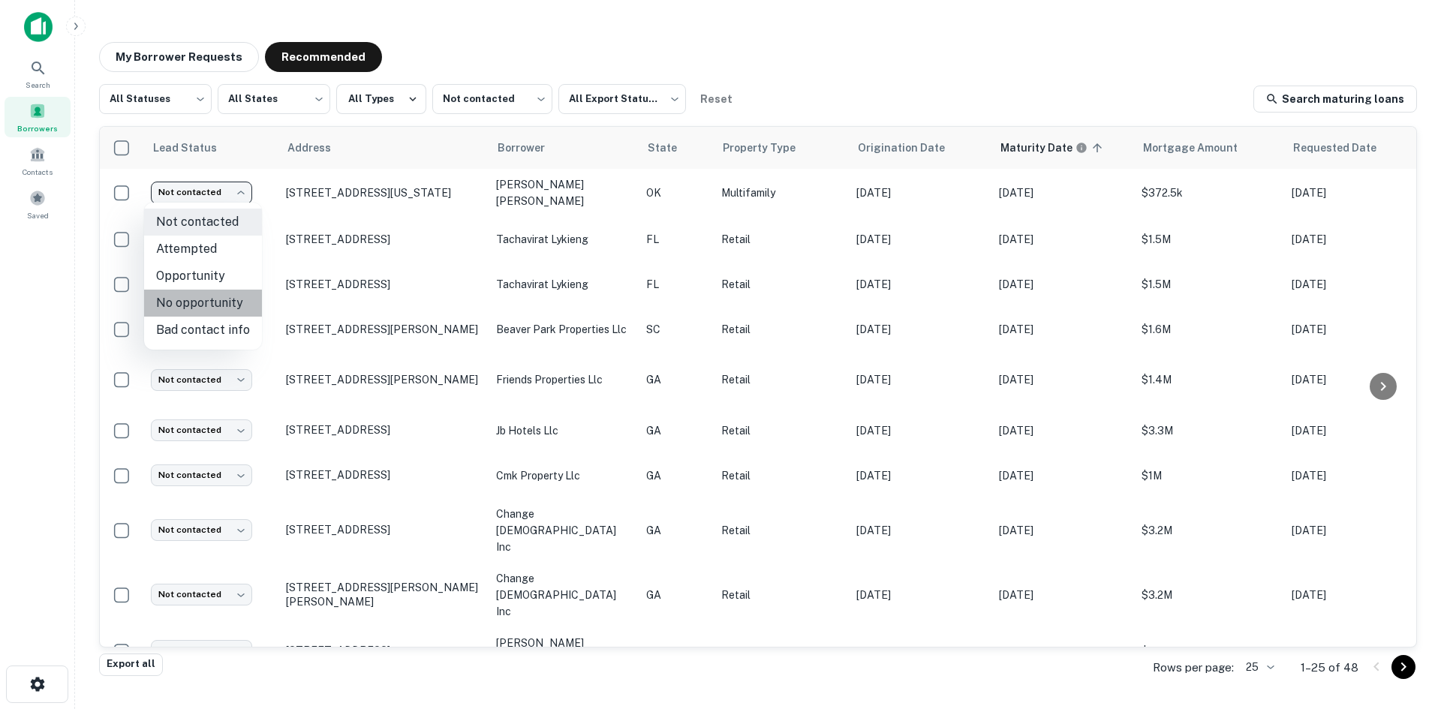
click at [229, 311] on li "No opportunity" at bounding box center [203, 303] width 118 height 27
type input "**********"
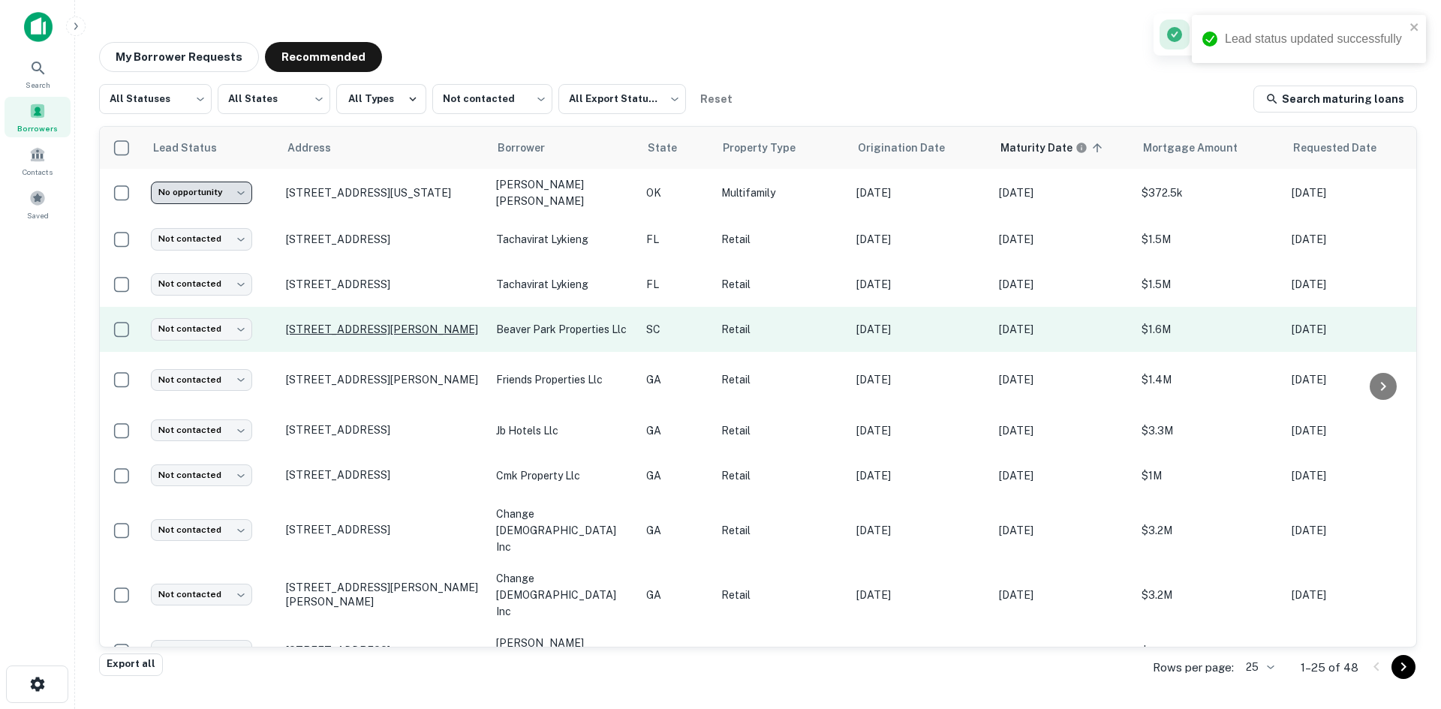
click at [415, 327] on p "[STREET_ADDRESS][PERSON_NAME]" at bounding box center [383, 330] width 195 height 14
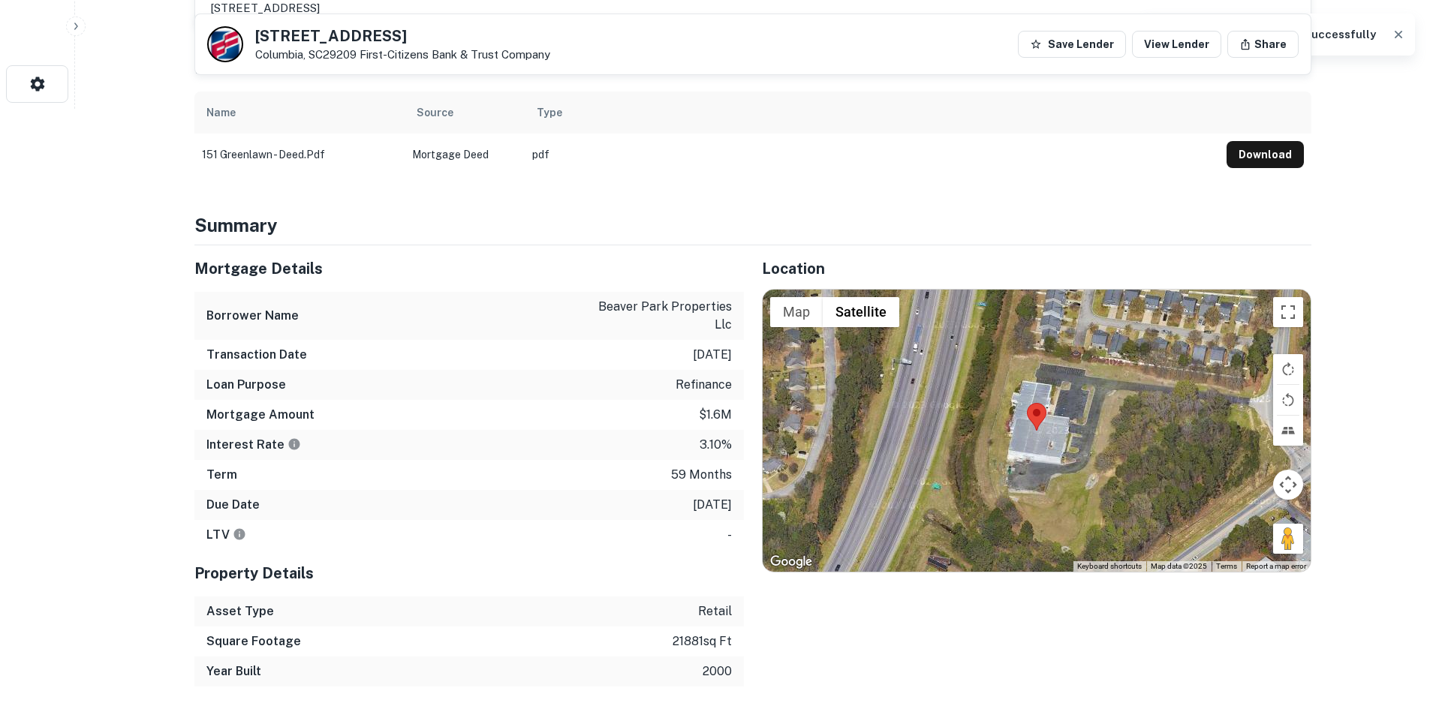
scroll to position [676, 0]
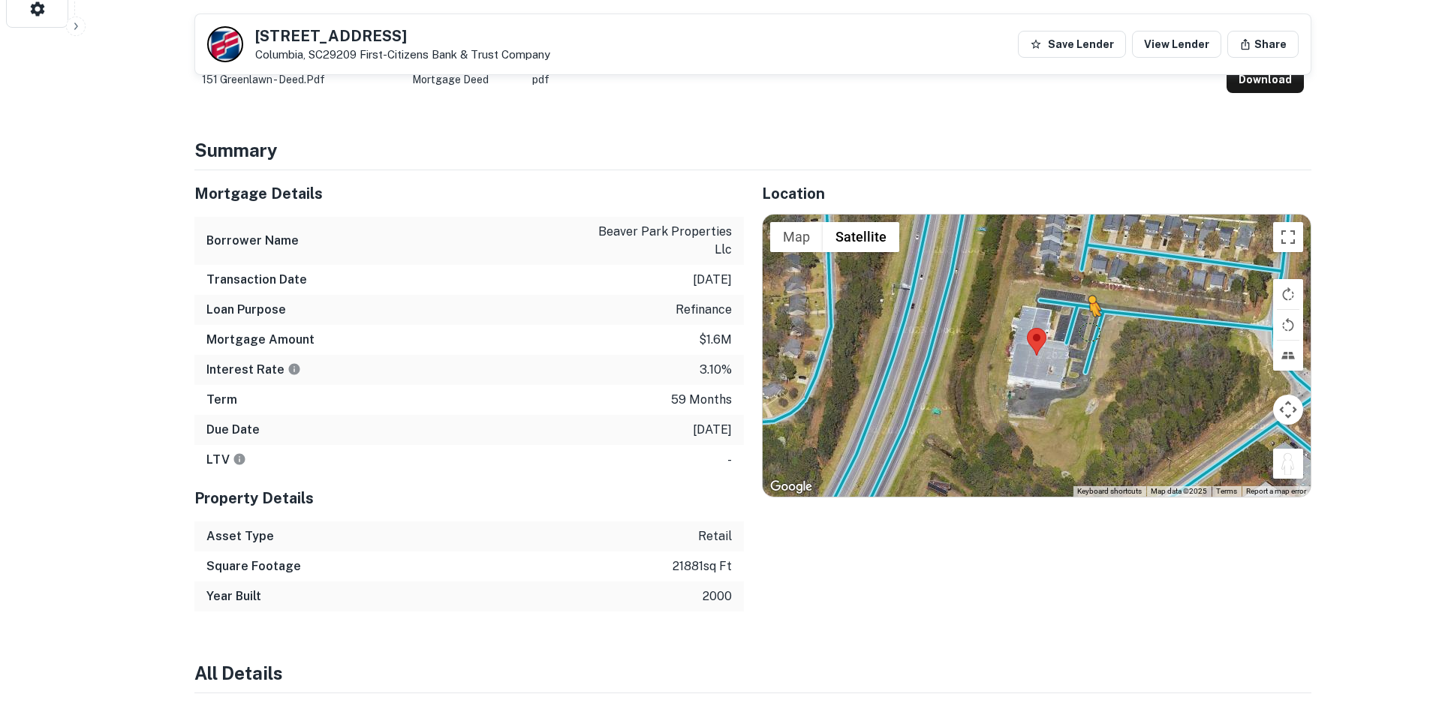
drag, startPoint x: 1289, startPoint y: 474, endPoint x: 1085, endPoint y: 323, distance: 253.7
click at [1085, 323] on div "To activate drag with keyboard, press Alt + Enter. Once in keyboard drag state,…" at bounding box center [1037, 356] width 548 height 282
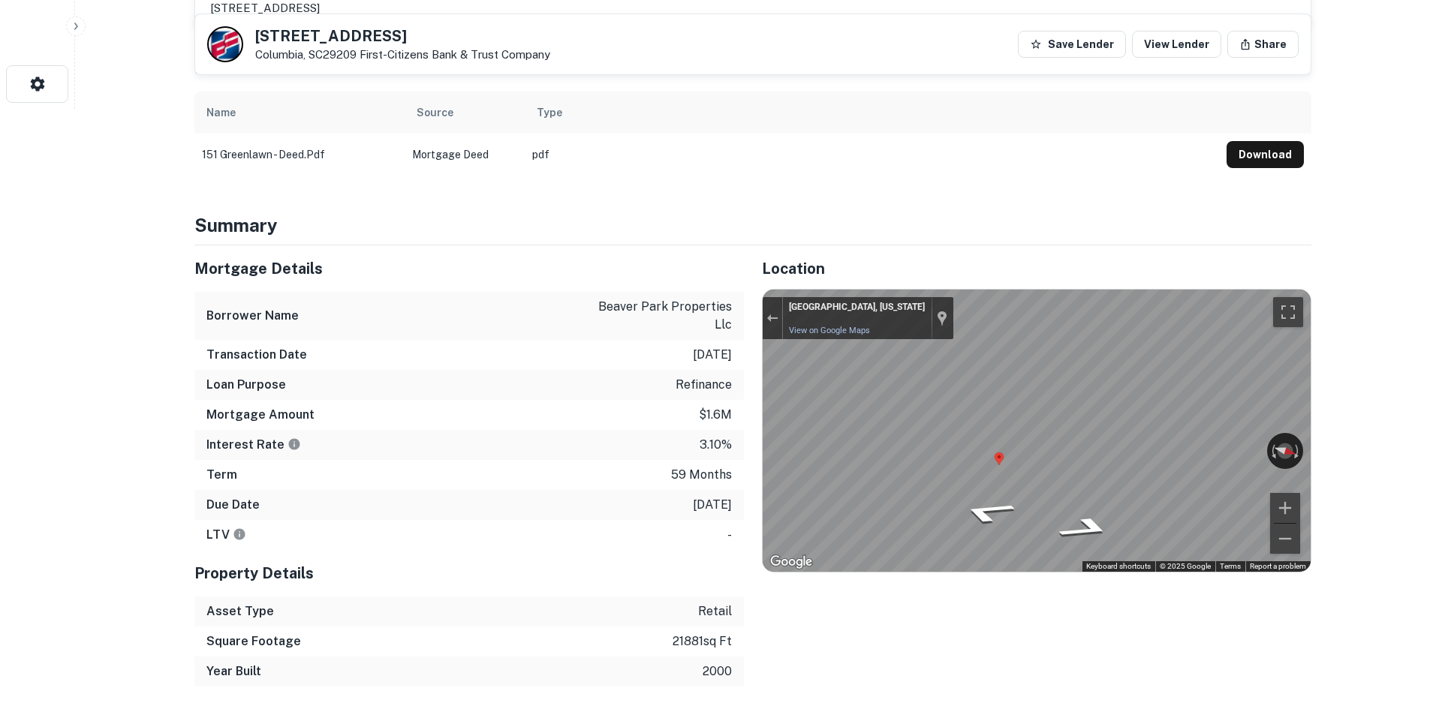
scroll to position [225, 0]
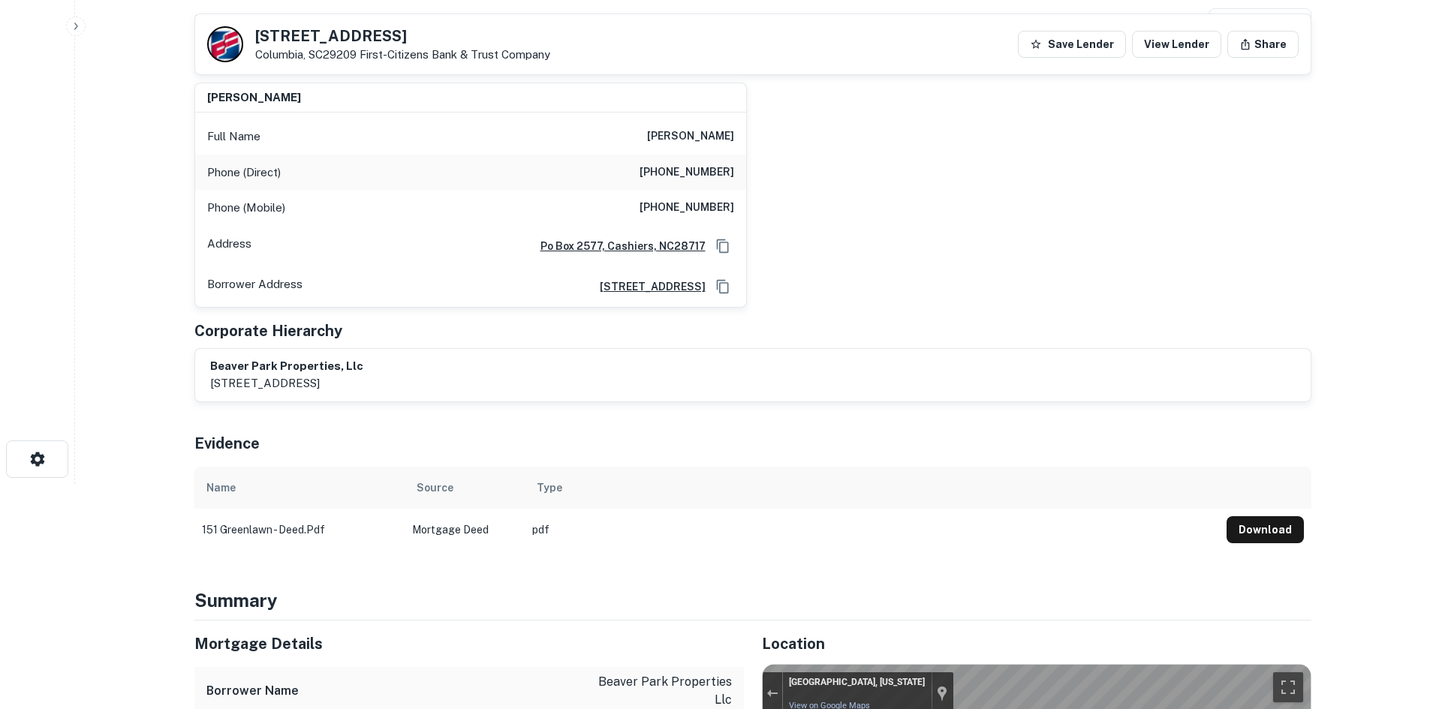
click at [737, 159] on div "Phone (Direct) [PHONE_NUMBER]" at bounding box center [470, 173] width 551 height 36
click at [731, 160] on div "Phone (Direct) [PHONE_NUMBER]" at bounding box center [470, 173] width 551 height 36
click at [720, 161] on div "Phone (Direct) [PHONE_NUMBER]" at bounding box center [470, 173] width 551 height 36
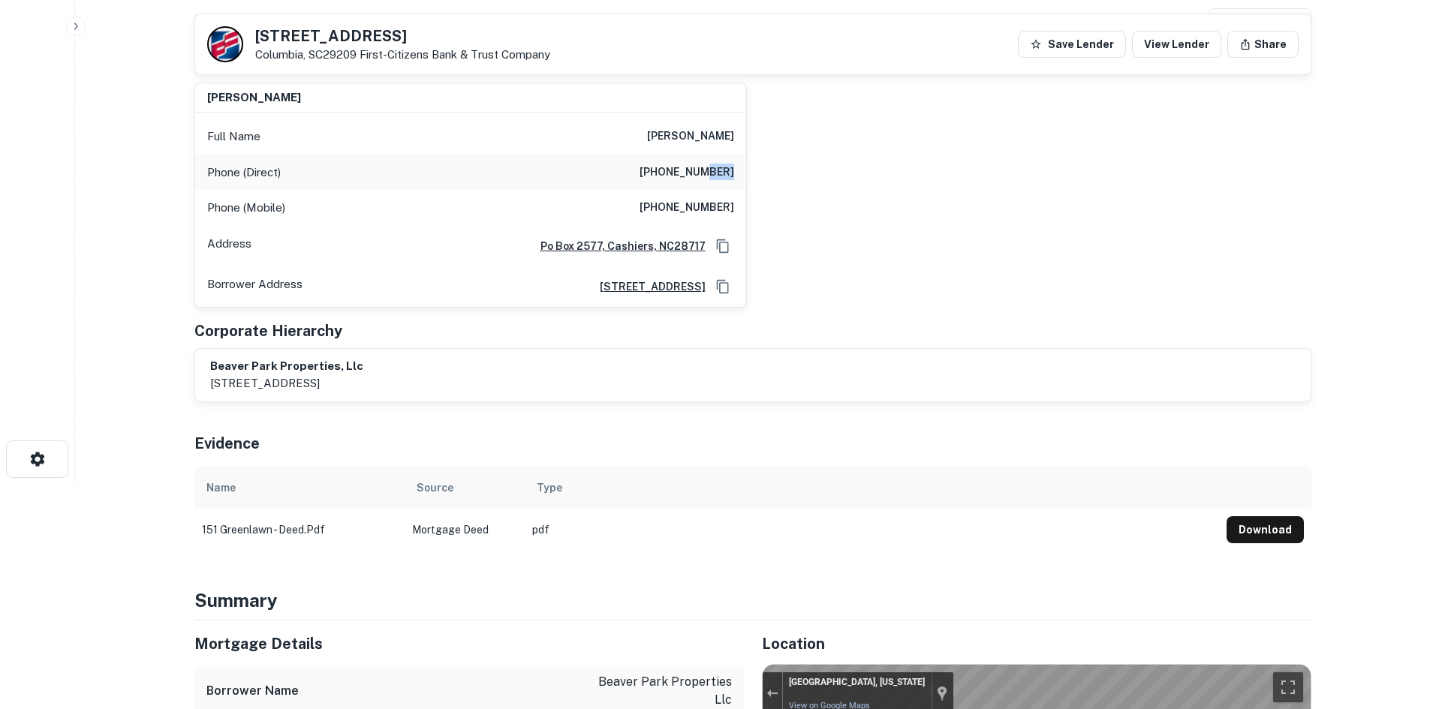
click at [720, 161] on div "Phone (Direct) [PHONE_NUMBER]" at bounding box center [470, 173] width 551 height 36
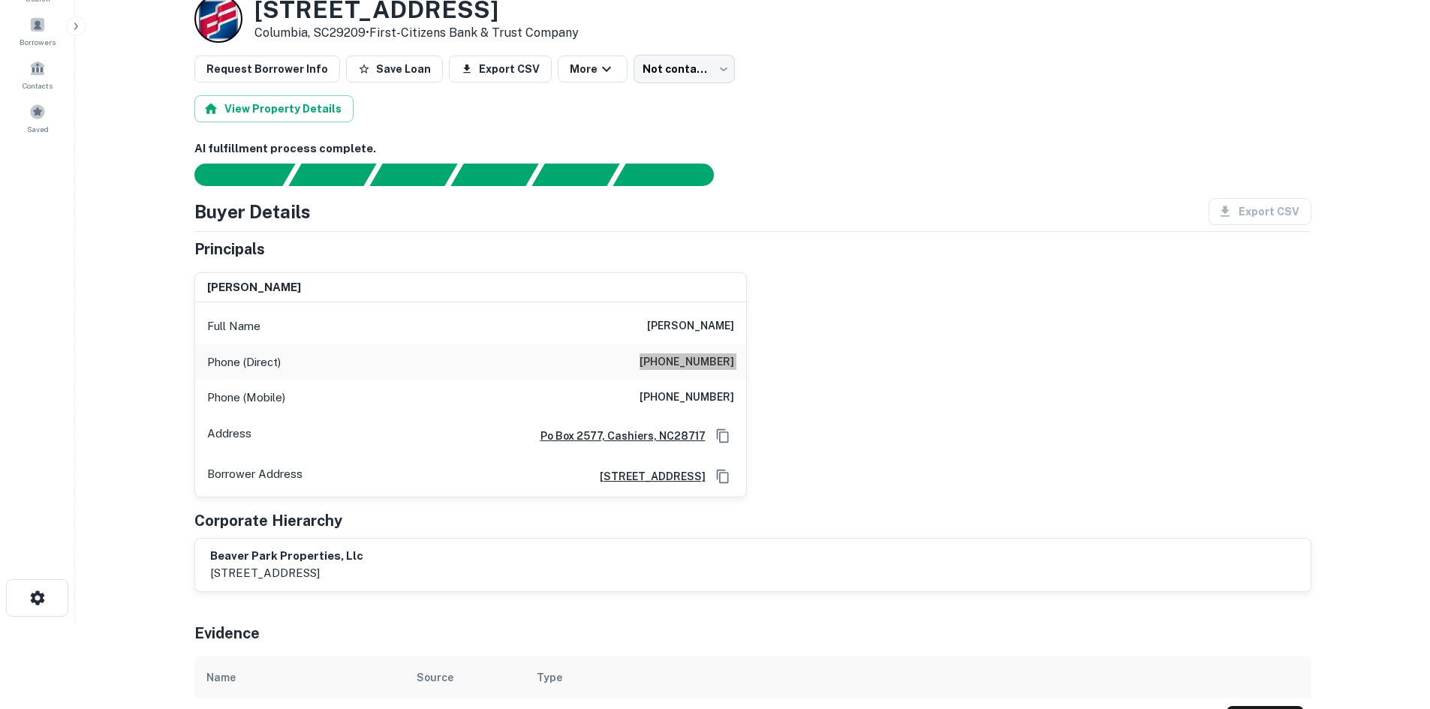
scroll to position [0, 0]
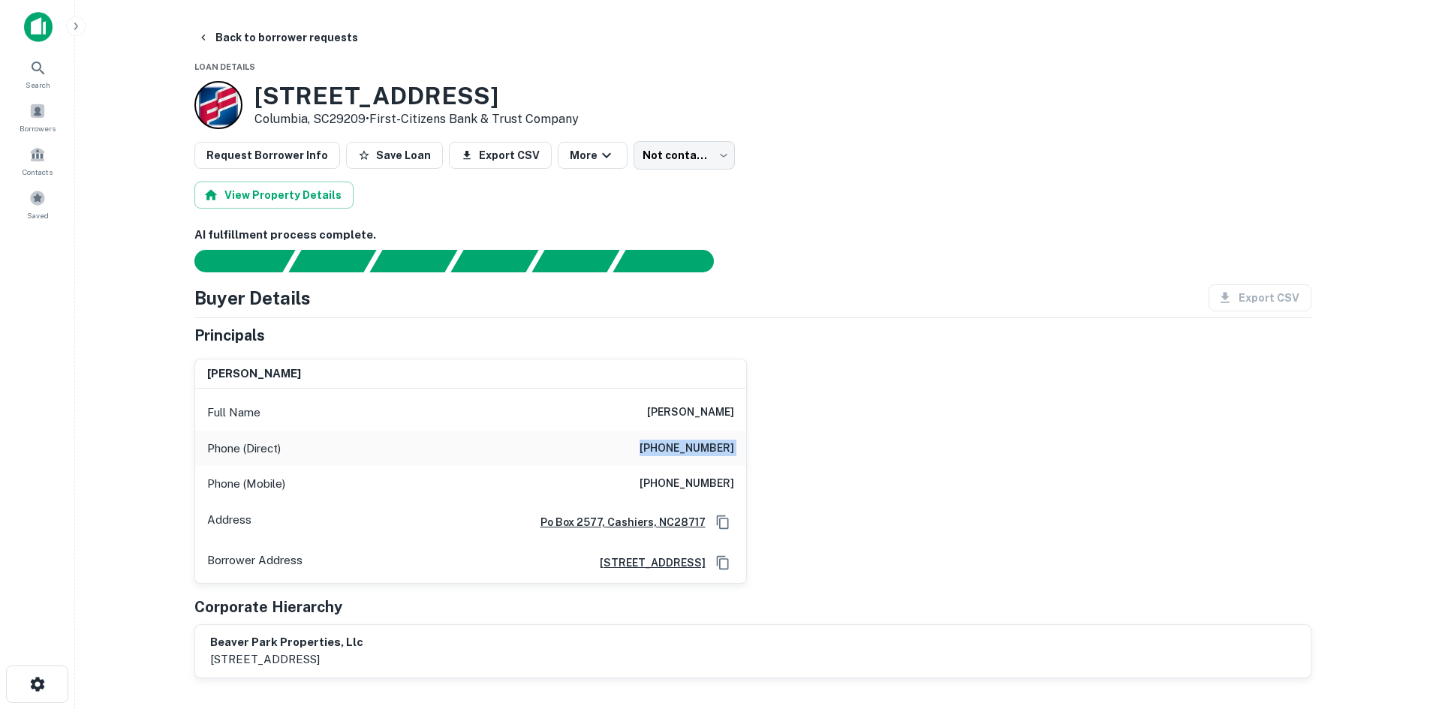
click at [729, 488] on h6 "[PHONE_NUMBER]" at bounding box center [687, 484] width 95 height 18
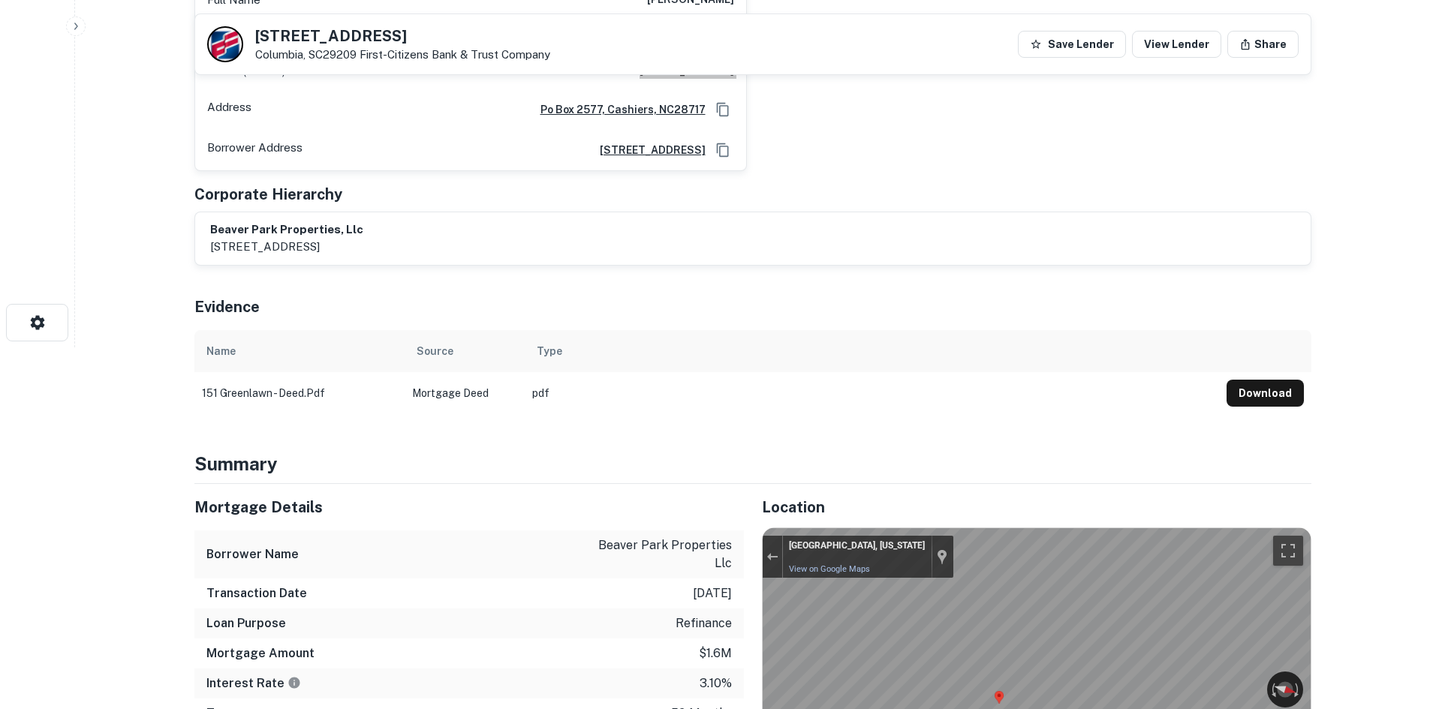
scroll to position [601, 0]
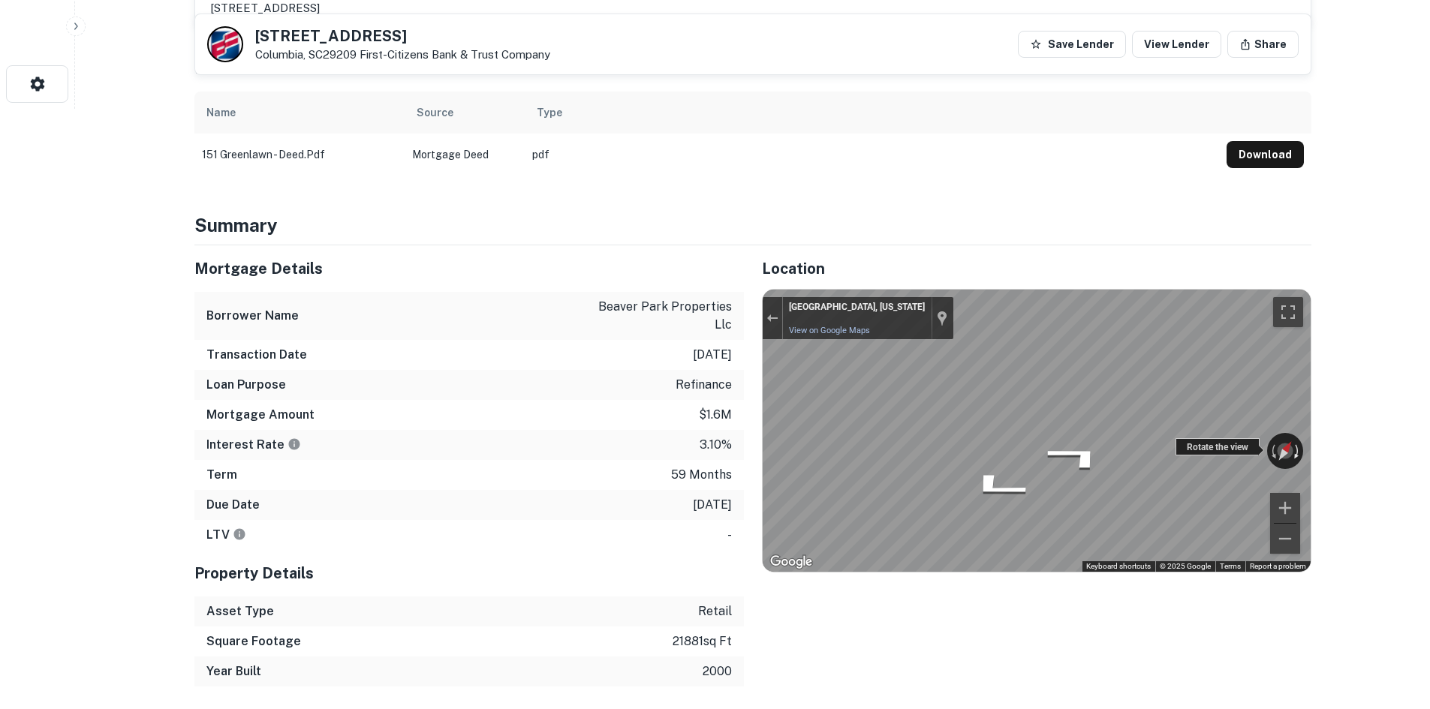
click at [1293, 456] on div "← Move left → Move right ↑ Move up ↓ Move down + Zoom in - Zoom out [GEOGRAPHIC…" at bounding box center [1037, 431] width 548 height 282
click at [671, 410] on div "Mortgage Details Borrower Name beaver park properties llc Transaction Date [DAT…" at bounding box center [743, 465] width 1135 height 441
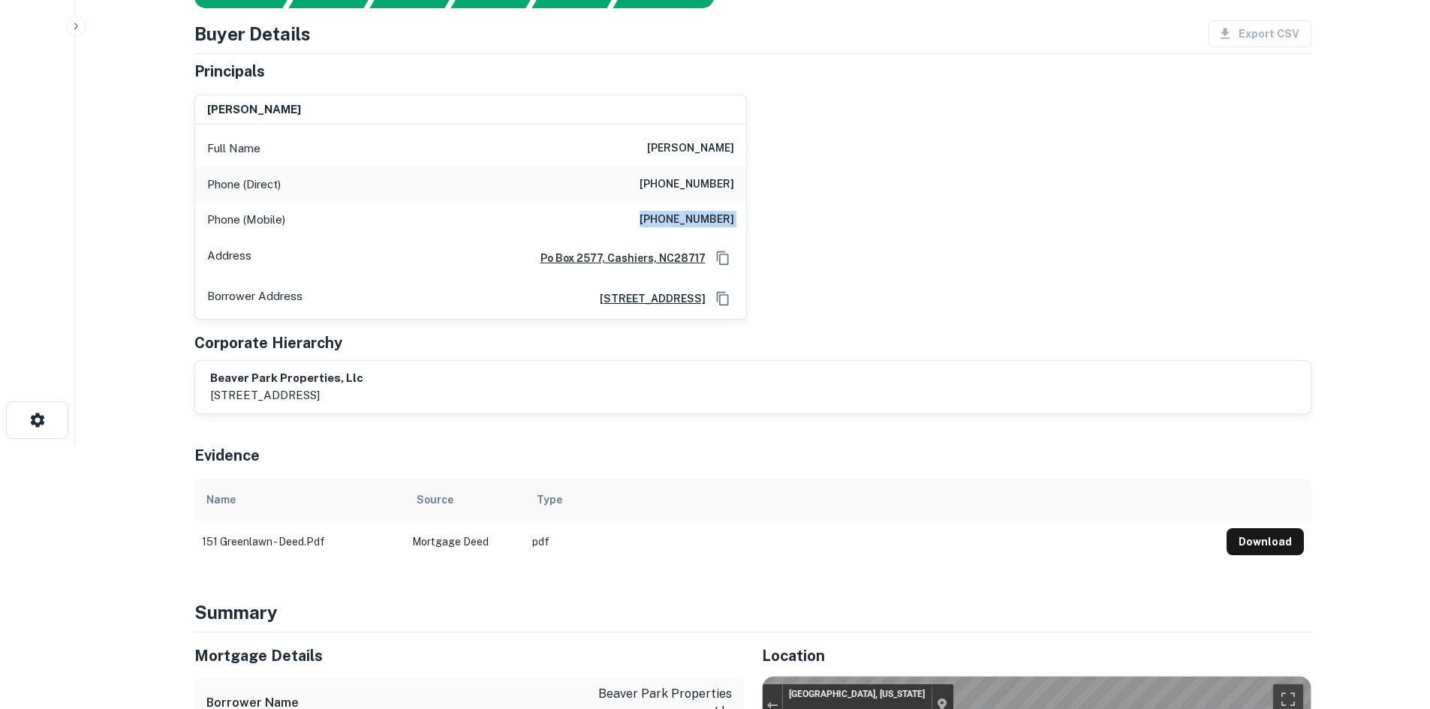
scroll to position [676, 0]
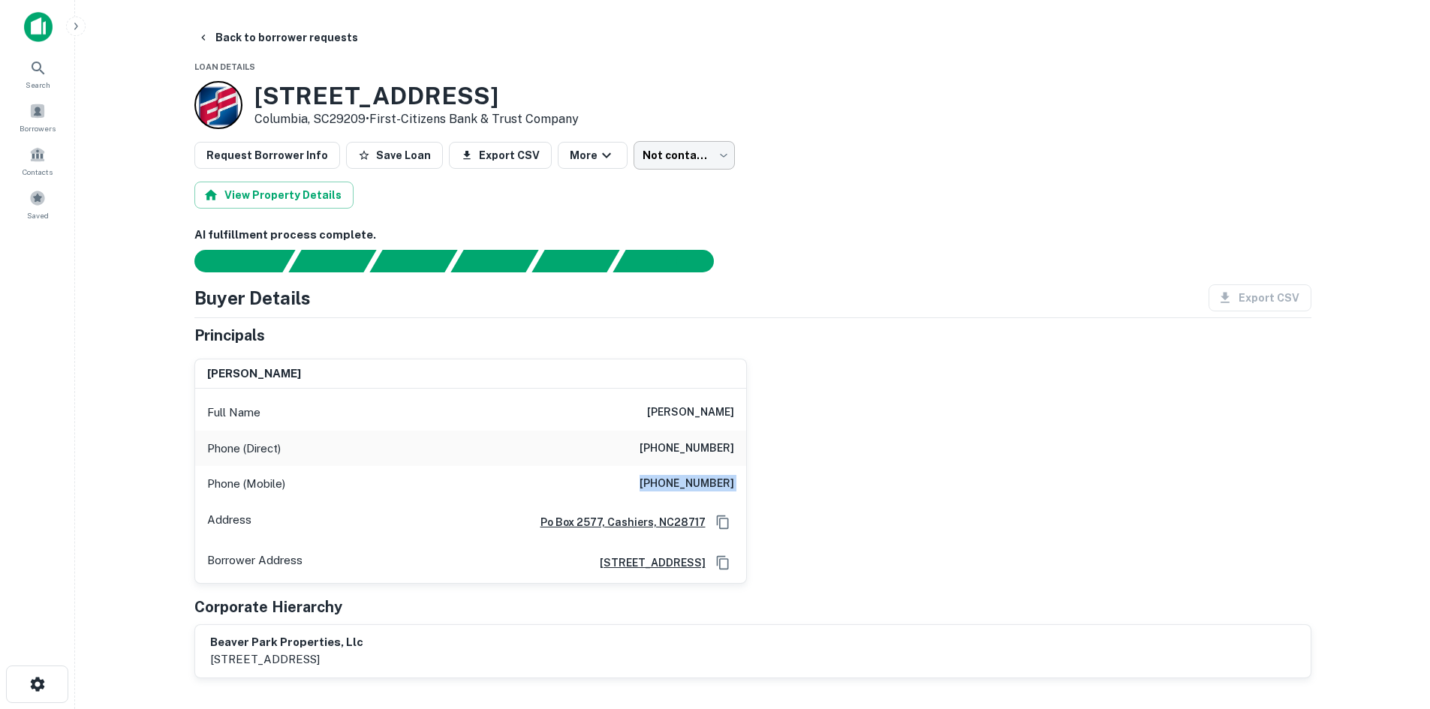
click at [633, 151] on body "Search Borrowers Contacts Saved Back to borrower requests Loan Details [STREET_…" at bounding box center [715, 354] width 1430 height 709
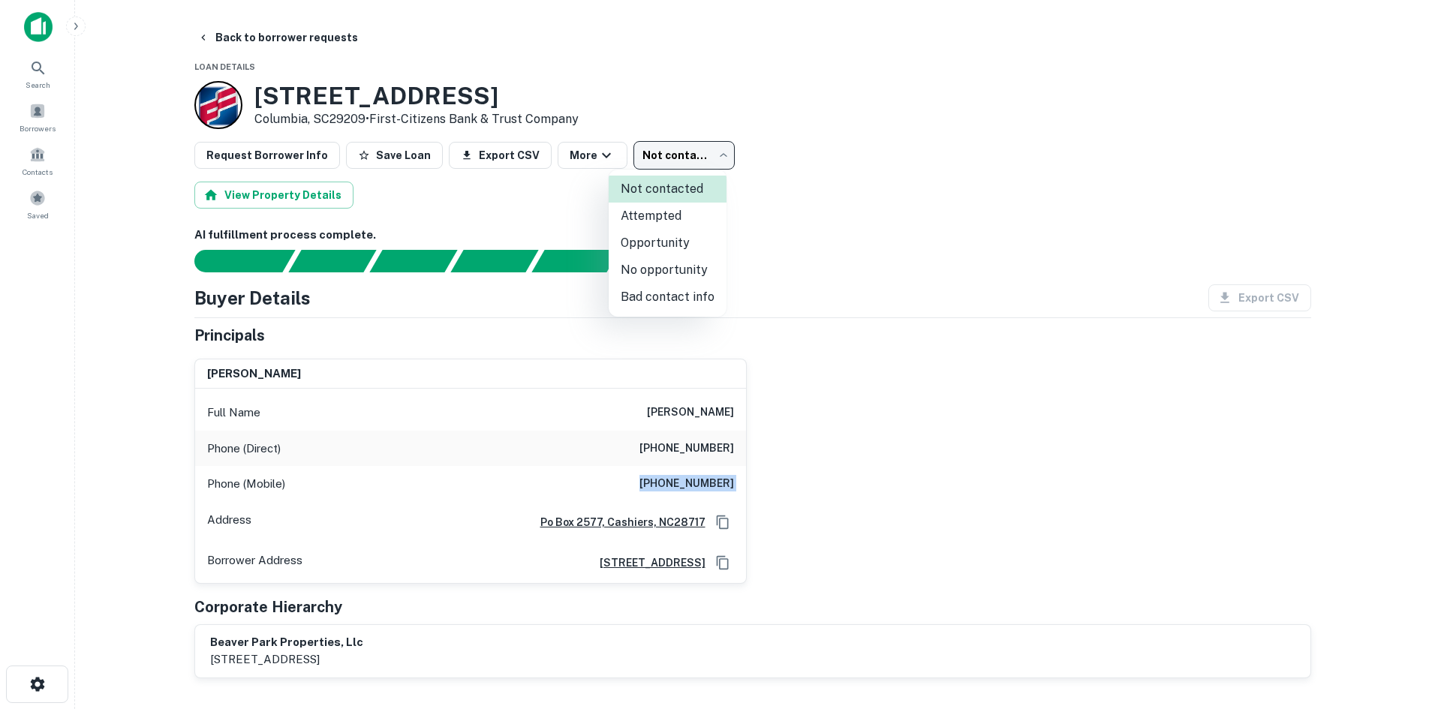
click at [636, 306] on li "Bad contact info" at bounding box center [668, 297] width 118 height 27
type input "**********"
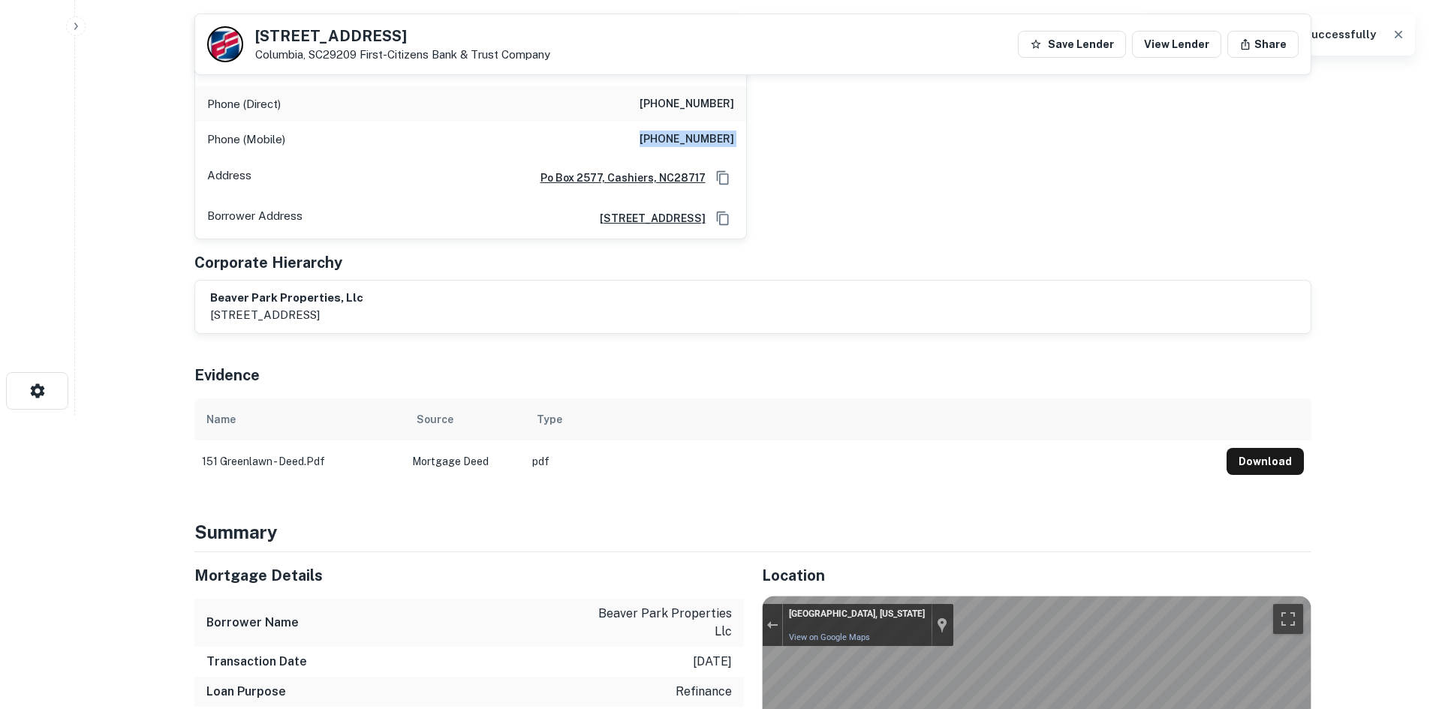
scroll to position [75, 0]
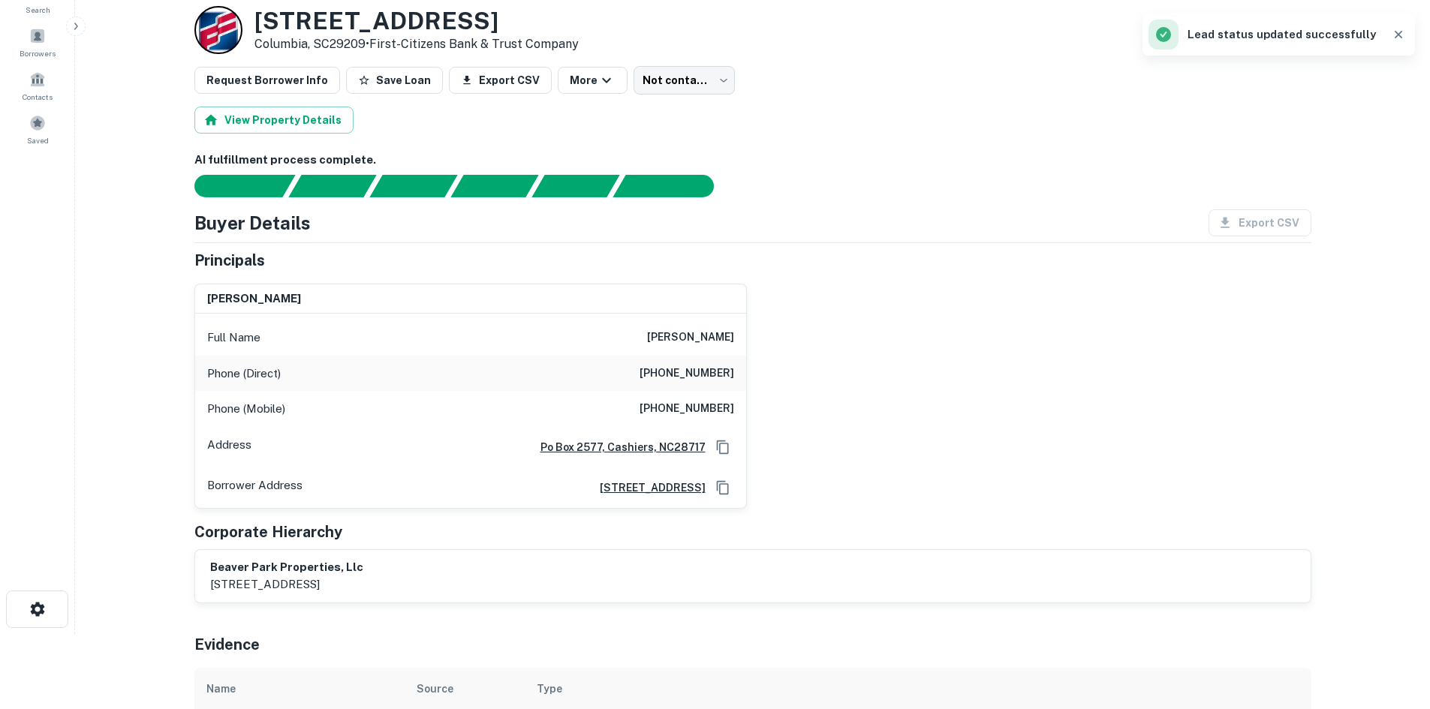
click at [697, 337] on h6 "[PERSON_NAME]" at bounding box center [690, 338] width 87 height 18
click at [696, 337] on h6 "[PERSON_NAME]" at bounding box center [690, 338] width 87 height 18
copy h6 "[PERSON_NAME]"
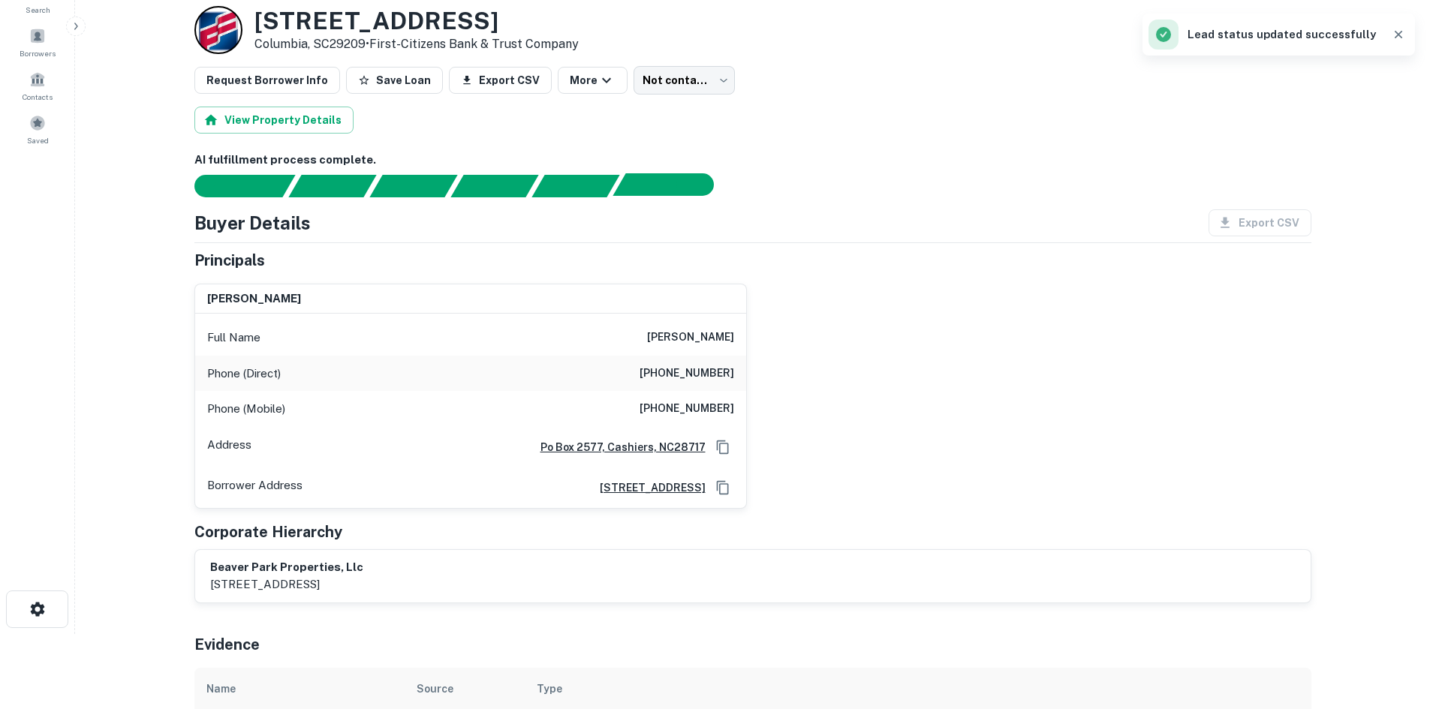
click at [703, 182] on div "AI fulfillment process complete." at bounding box center [695, 184] width 38 height 23
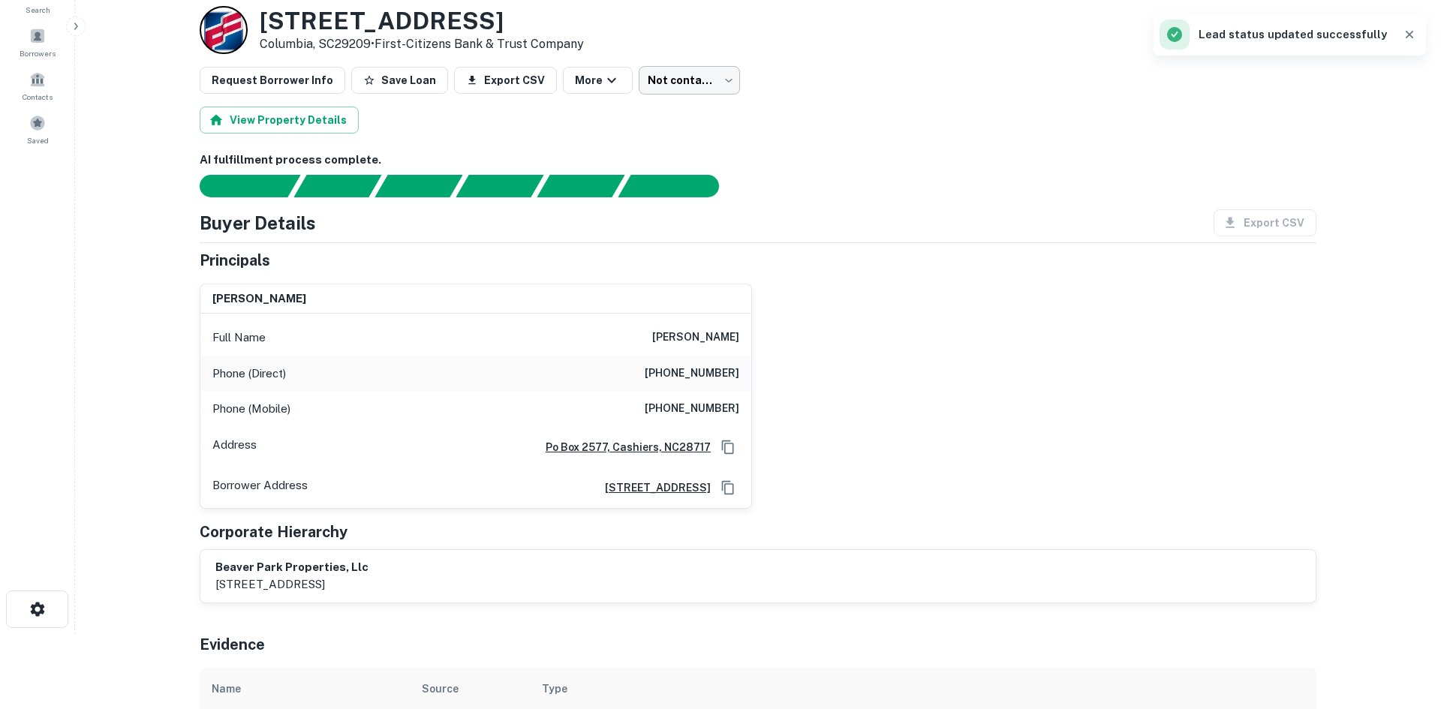
click at [685, 90] on body "Search Borrowers Contacts Saved Back to borrower requests Loan Details [STREET_…" at bounding box center [720, 279] width 1441 height 709
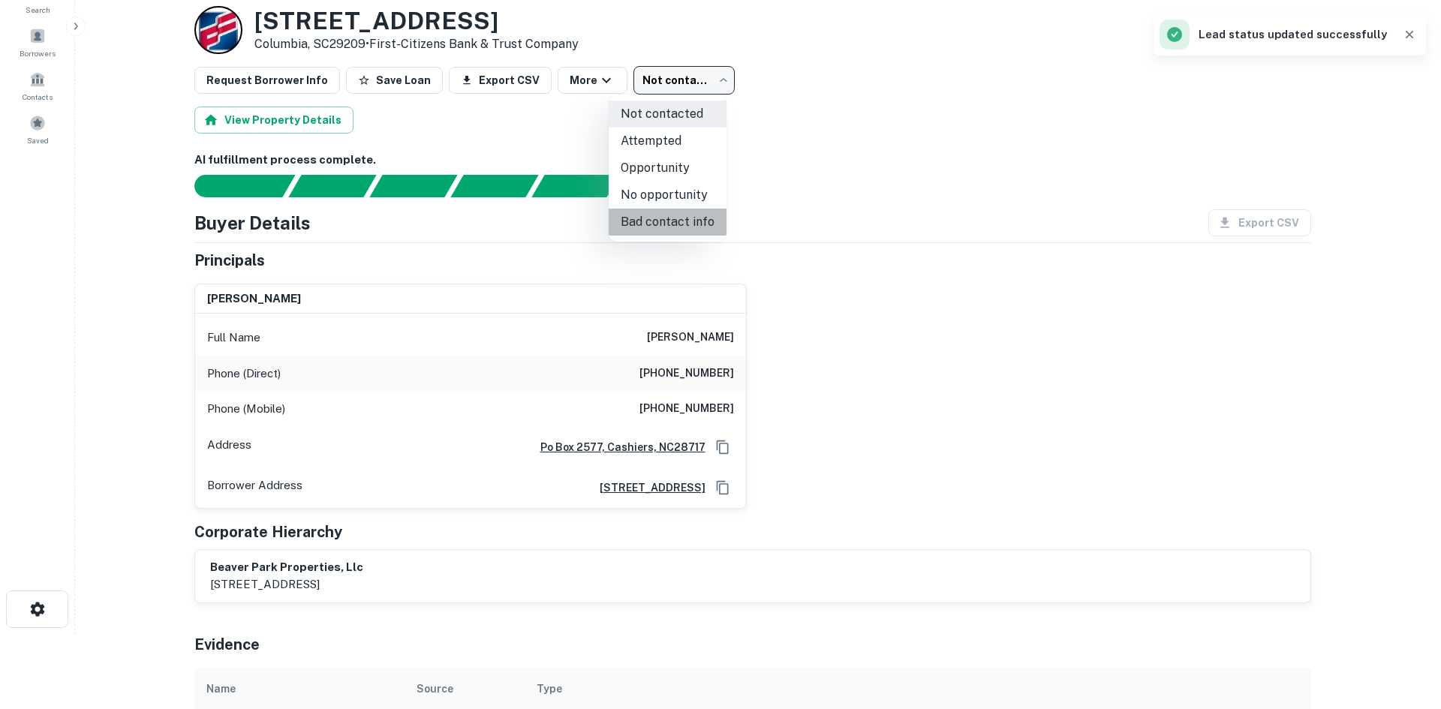
click at [699, 228] on li "Bad contact info" at bounding box center [668, 222] width 118 height 27
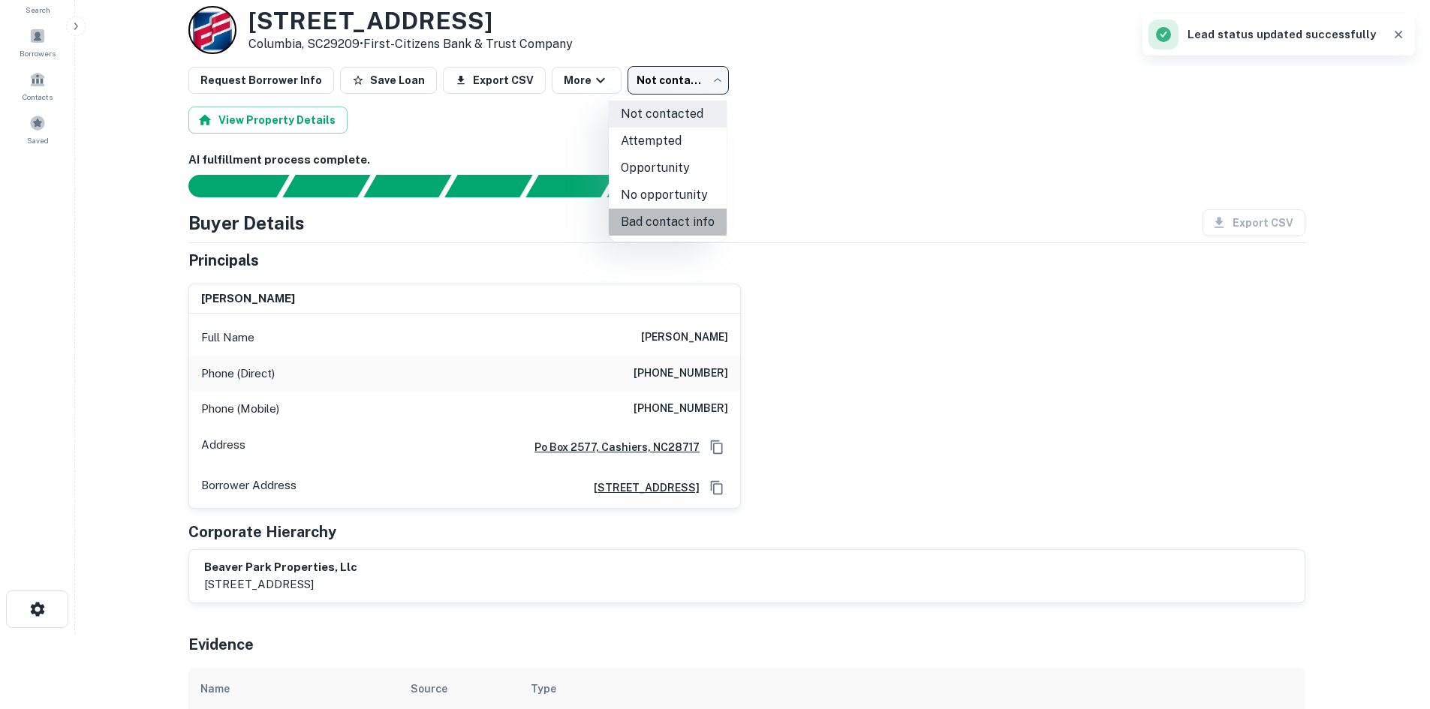
type input "**********"
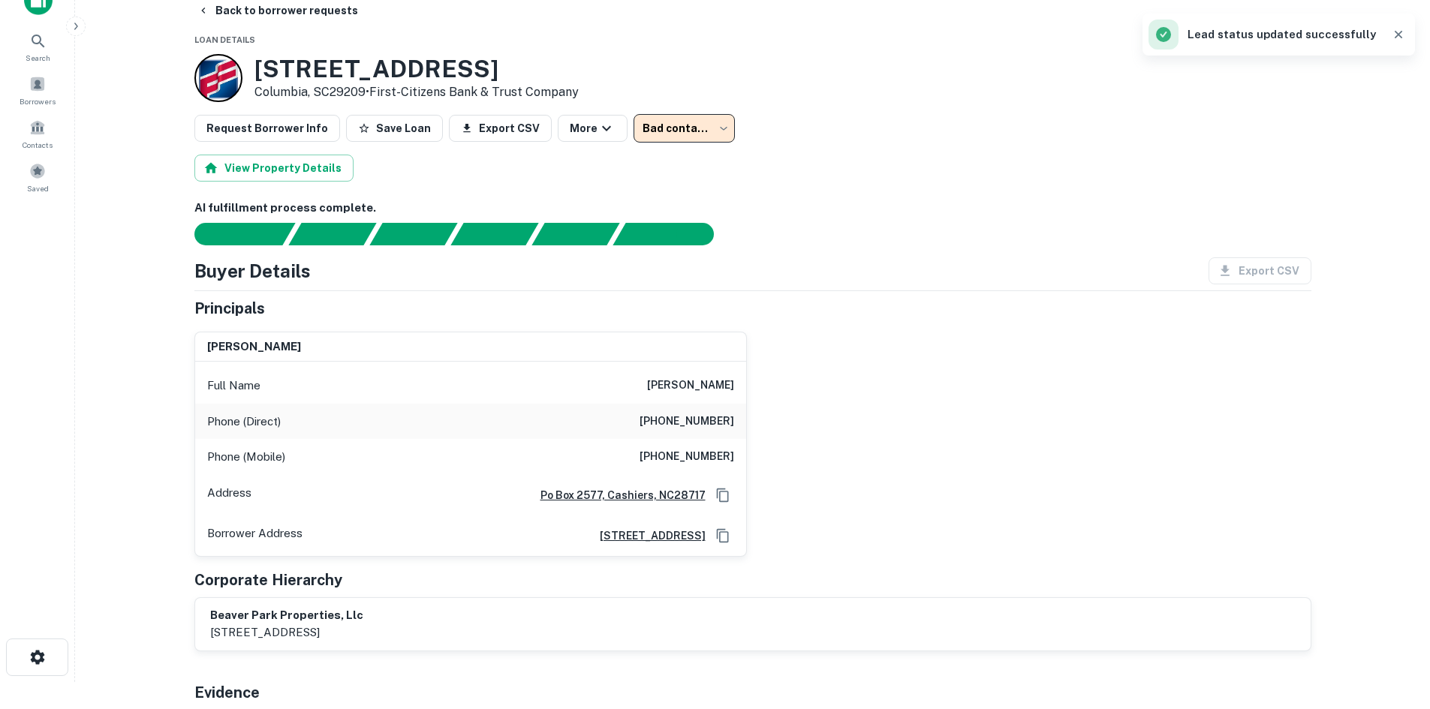
scroll to position [0, 0]
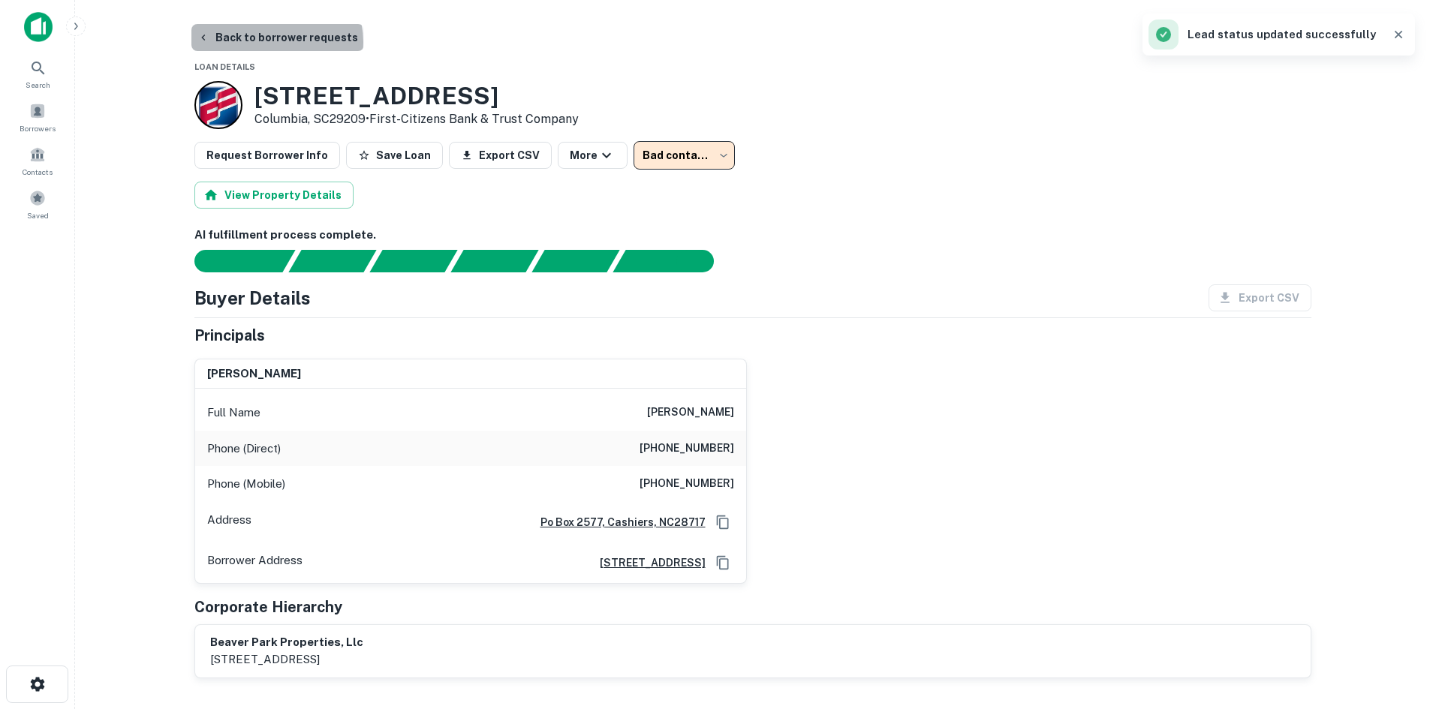
click at [275, 42] on button "Back to borrower requests" at bounding box center [277, 37] width 173 height 27
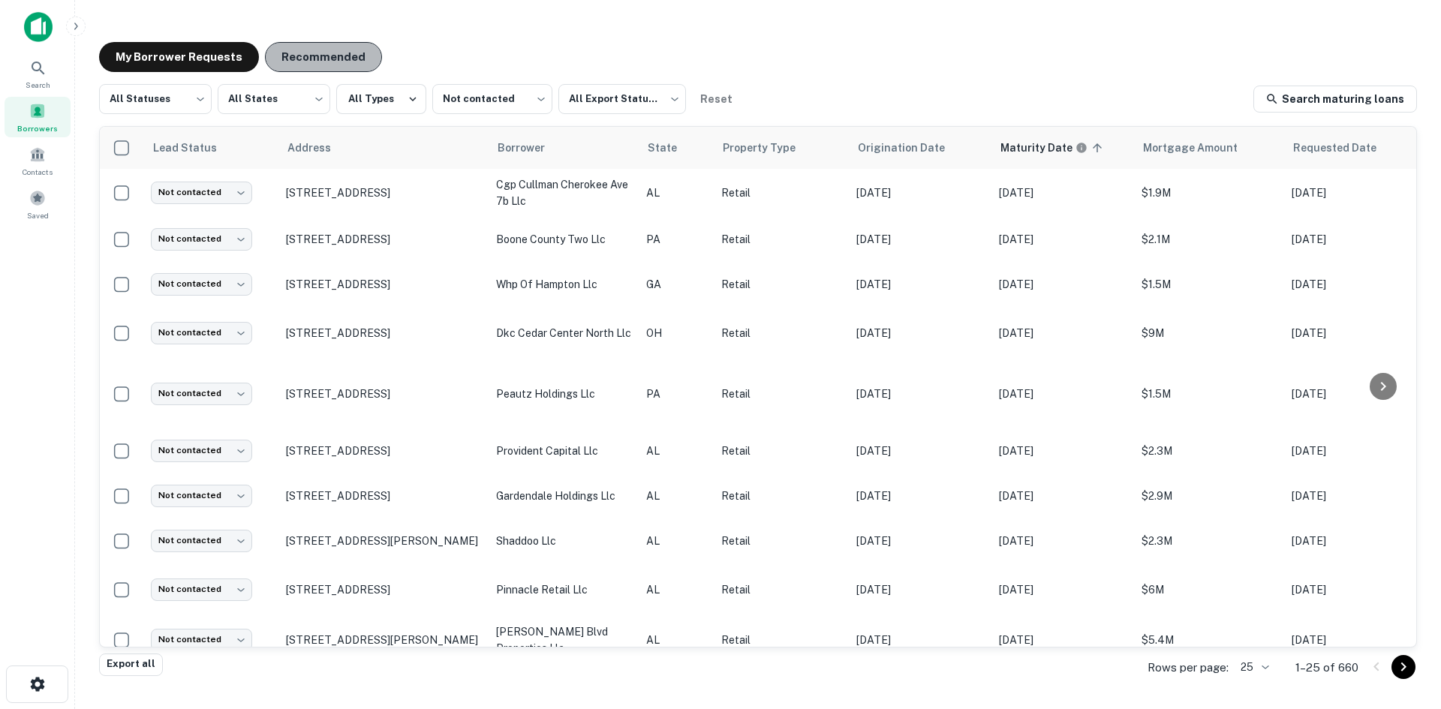
click at [313, 71] on button "Recommended" at bounding box center [323, 57] width 117 height 30
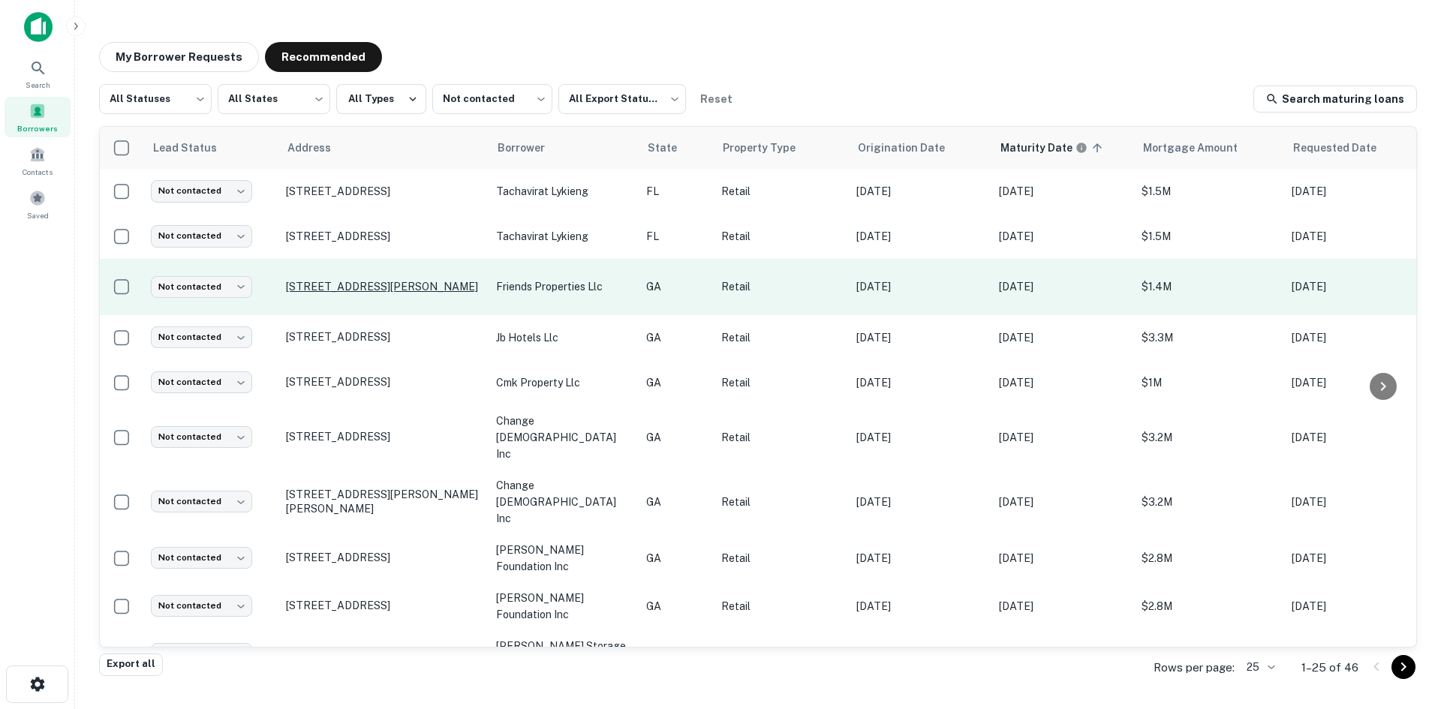
click at [399, 281] on p "[STREET_ADDRESS][PERSON_NAME]" at bounding box center [383, 287] width 195 height 14
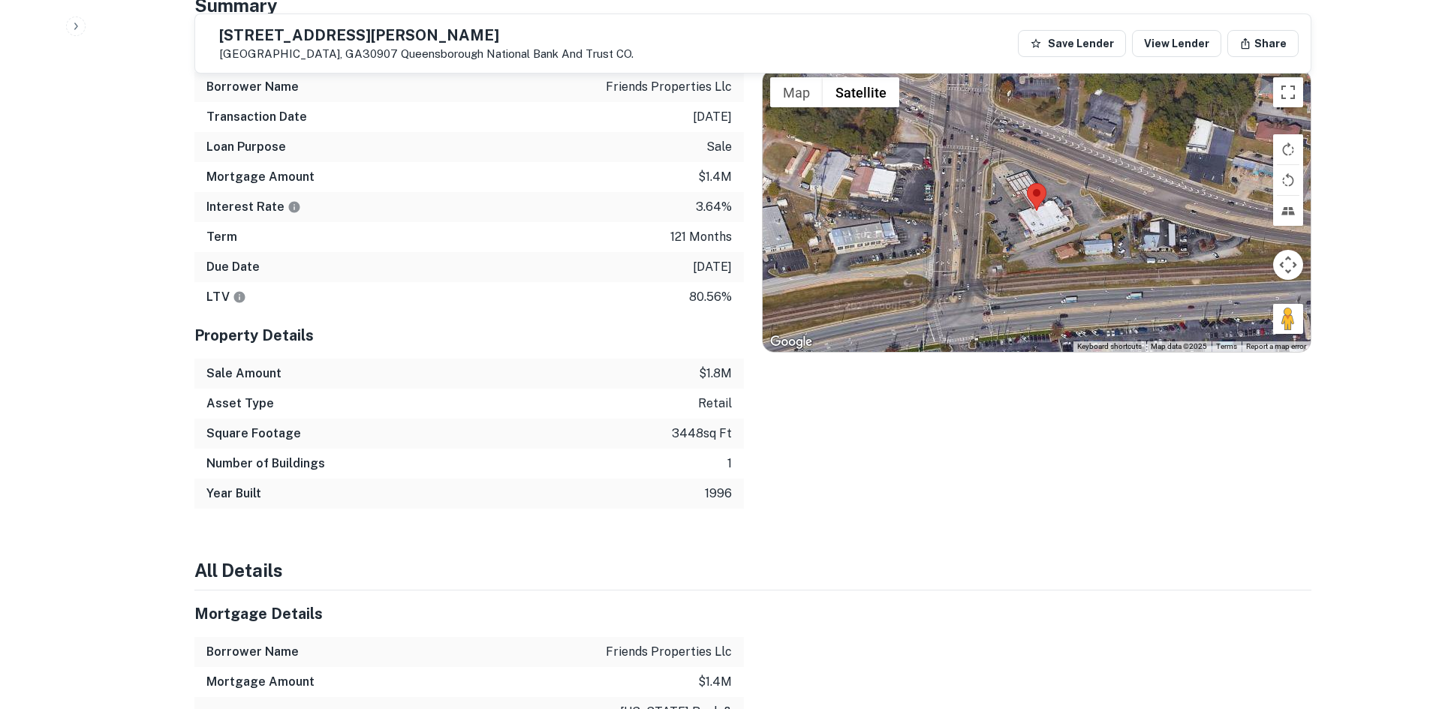
scroll to position [976, 0]
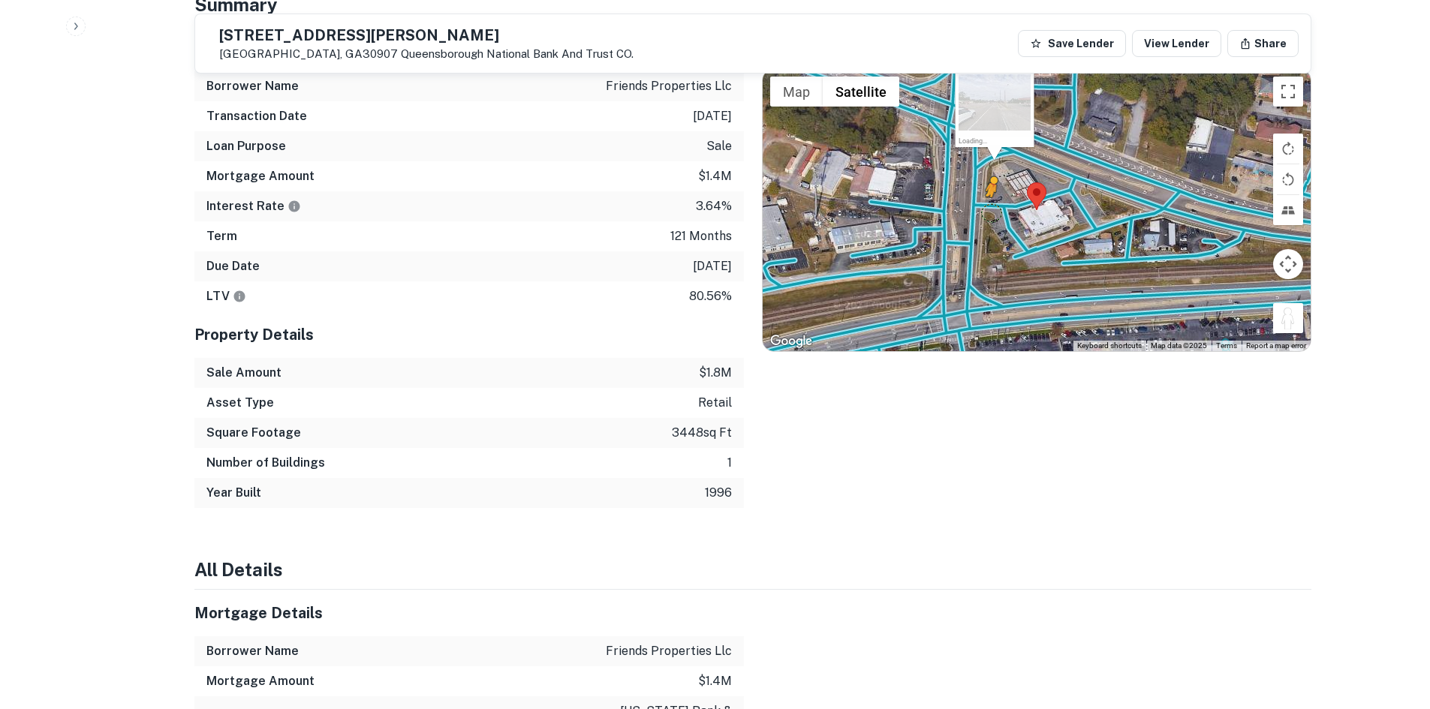
drag, startPoint x: 1291, startPoint y: 292, endPoint x: 986, endPoint y: 179, distance: 325.2
click at [986, 179] on div "To activate drag with keyboard, press Alt + Enter. Once in keyboard drag state,…" at bounding box center [1037, 210] width 548 height 282
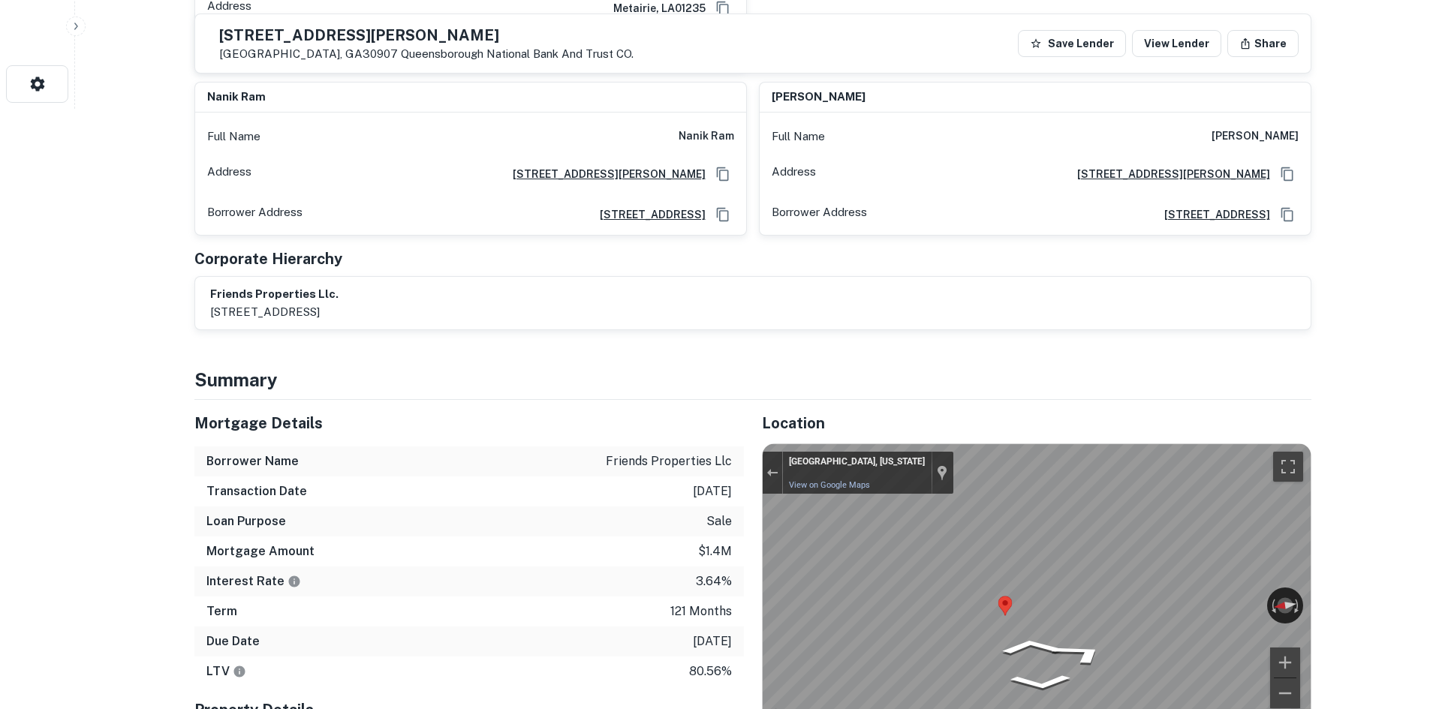
scroll to position [150, 0]
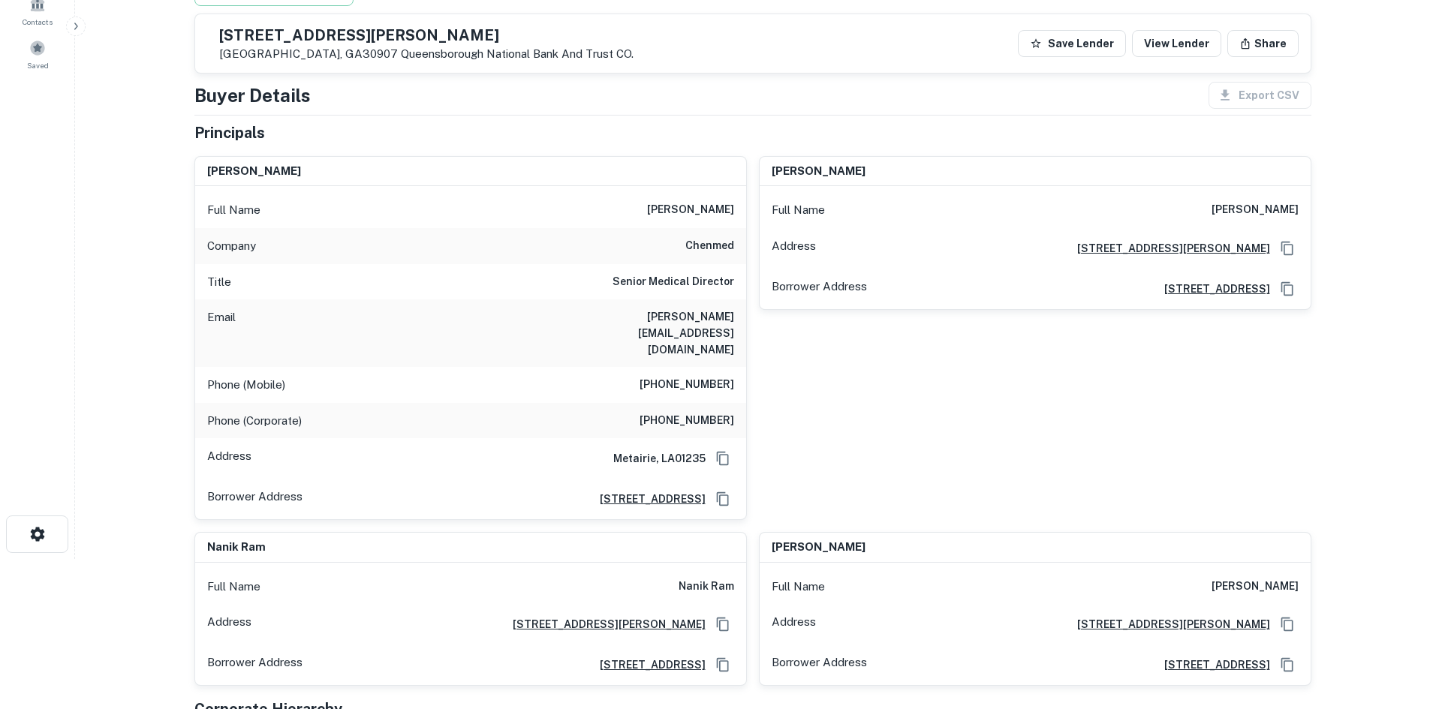
click at [732, 249] on h6 "chenmed" at bounding box center [709, 246] width 49 height 18
copy h6 "chenmed"
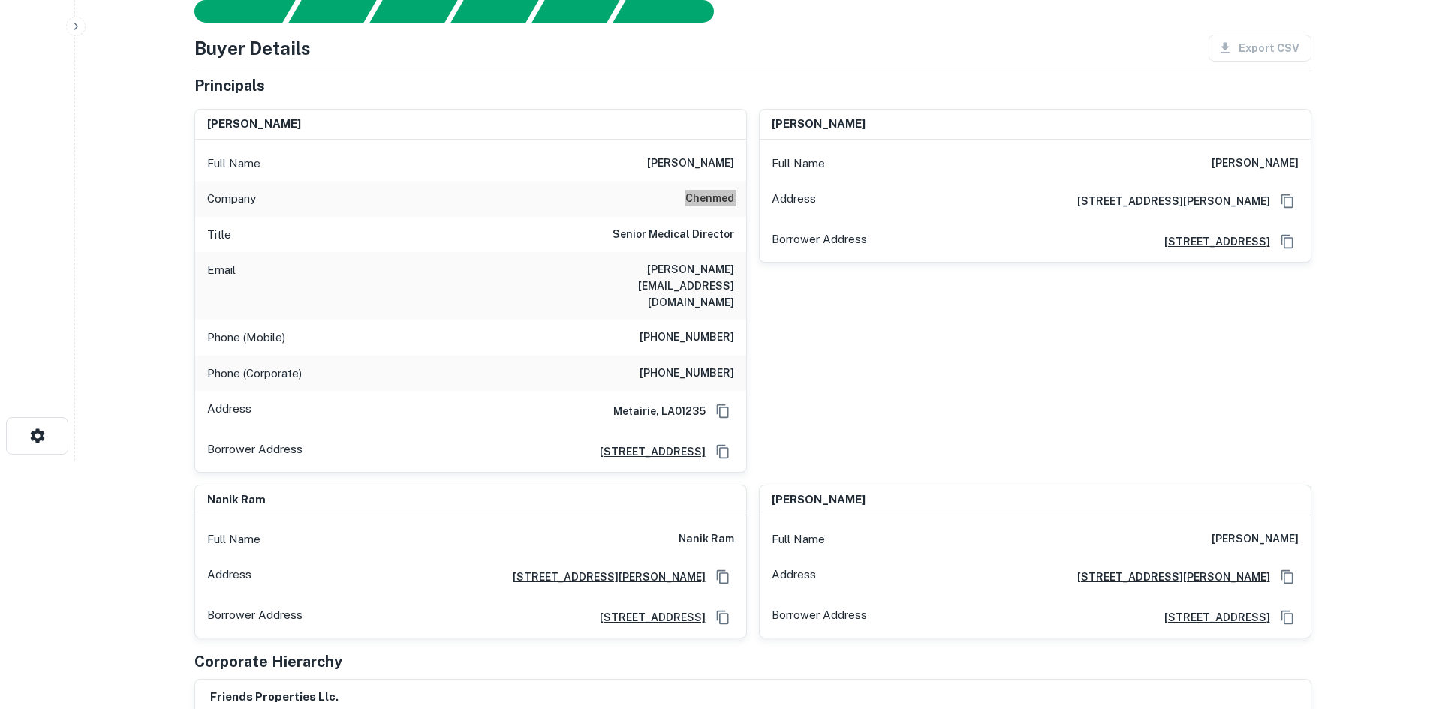
scroll to position [43, 0]
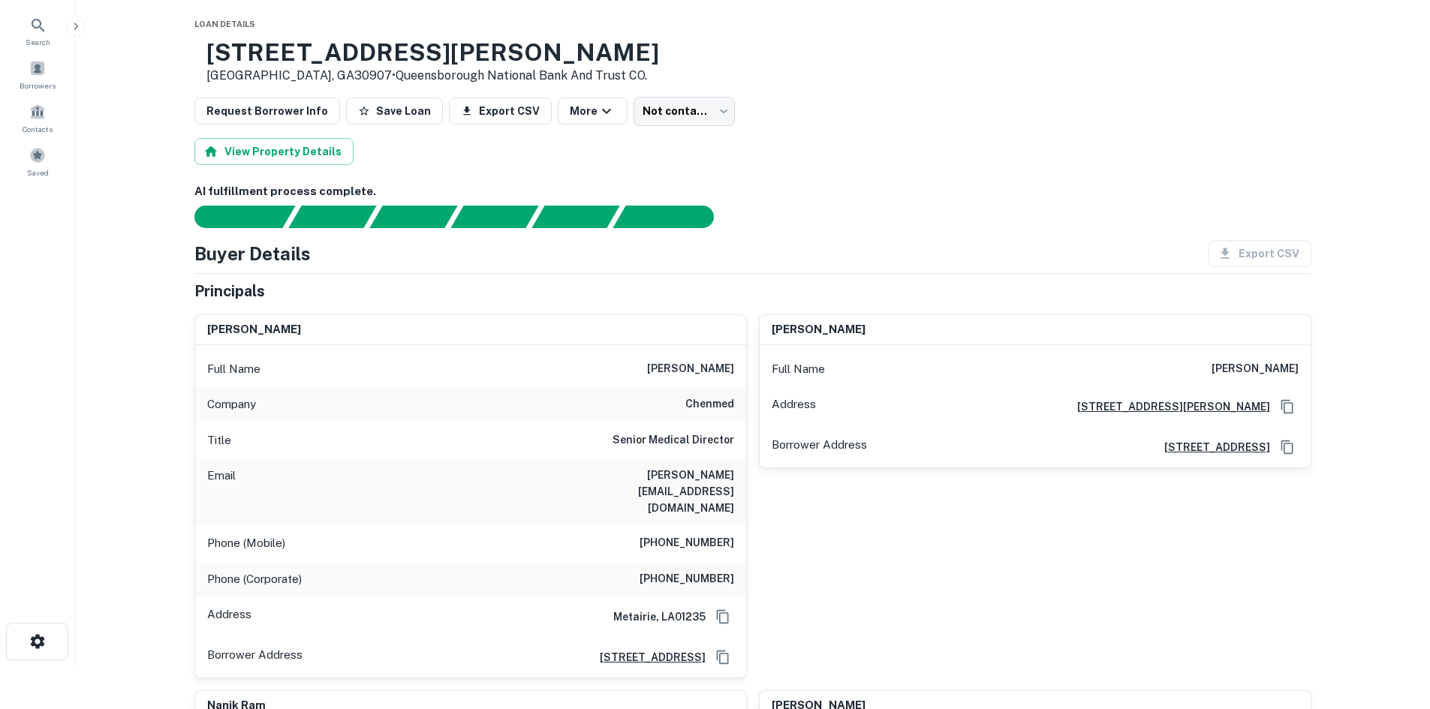
click at [697, 534] on h6 "[PHONE_NUMBER]" at bounding box center [687, 543] width 95 height 18
copy h6 "[PHONE_NUMBER]"
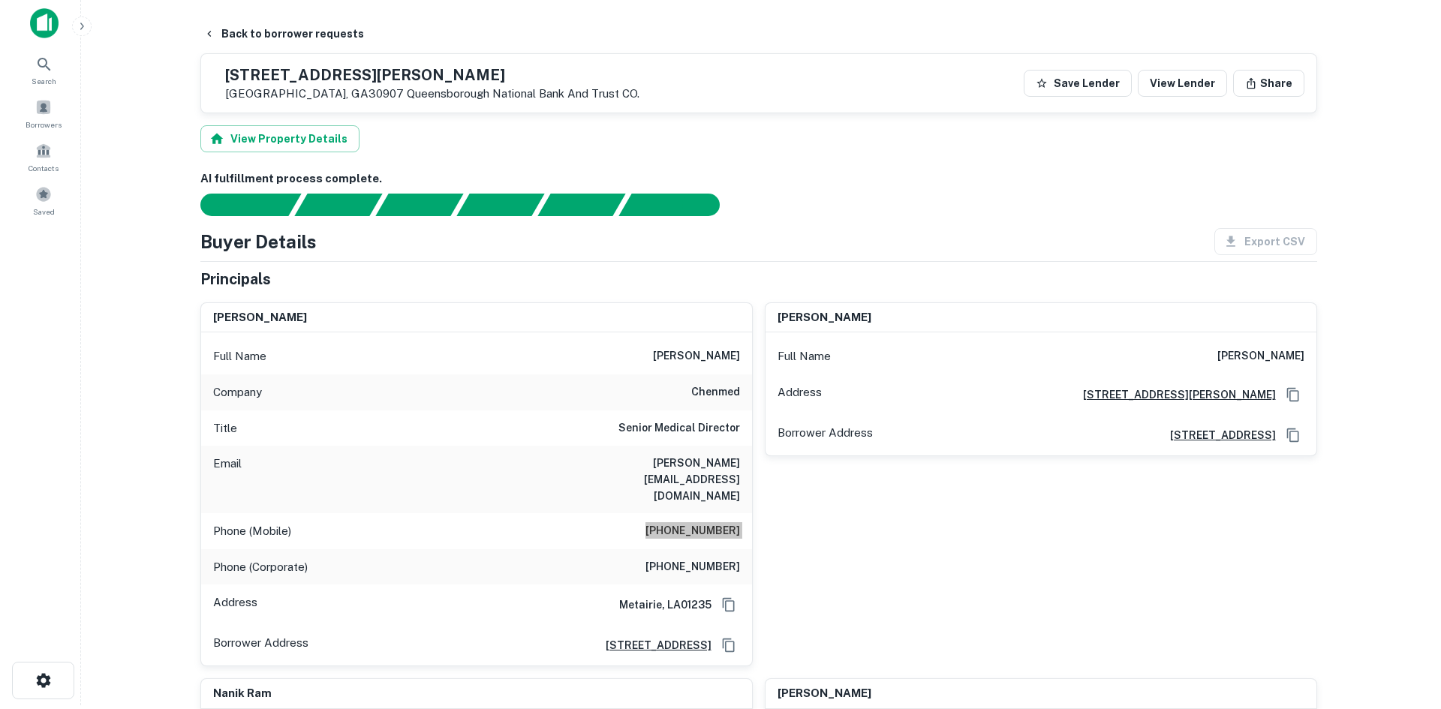
scroll to position [0, 0]
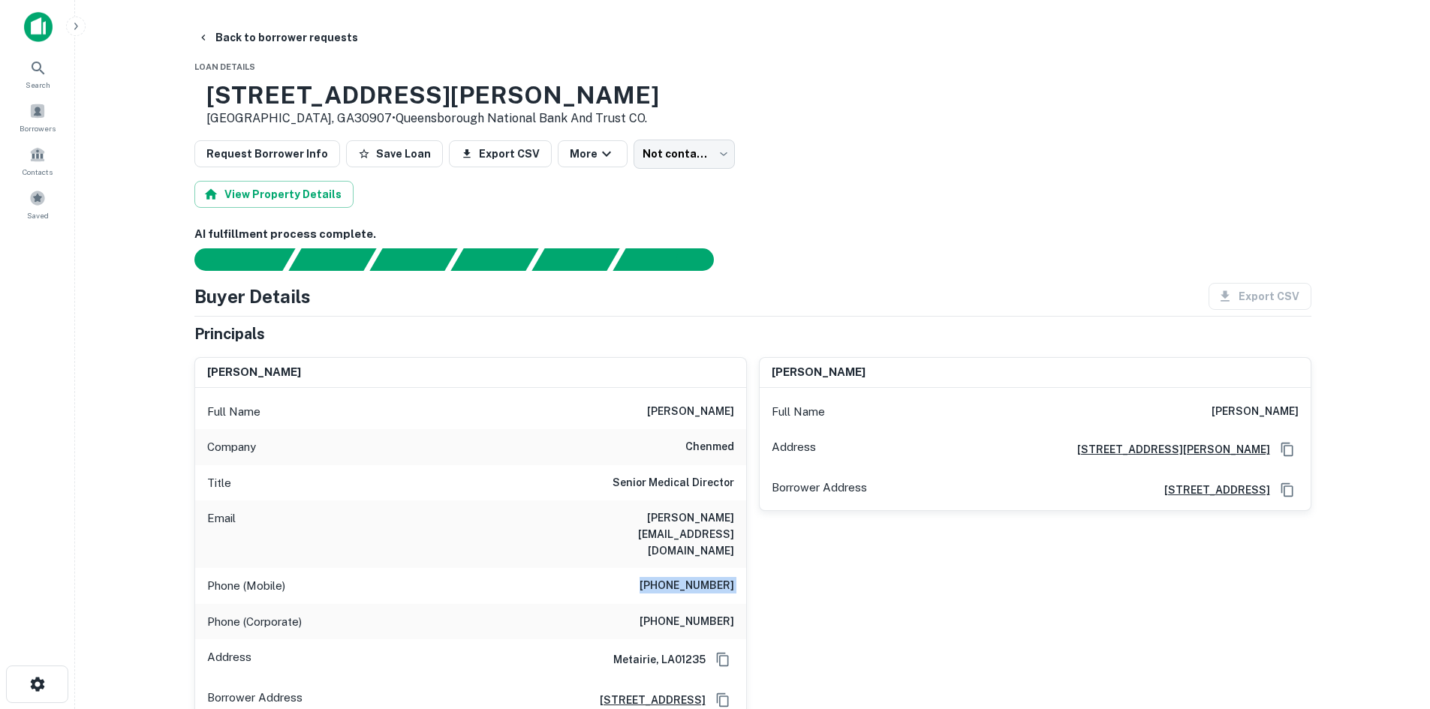
drag, startPoint x: 456, startPoint y: 217, endPoint x: 466, endPoint y: 239, distance: 24.9
click at [665, 515] on h6 "[PERSON_NAME][EMAIL_ADDRESS][DOMAIN_NAME]" at bounding box center [644, 535] width 180 height 50
click at [652, 504] on div "Email [PERSON_NAME][EMAIL_ADDRESS][DOMAIN_NAME]" at bounding box center [470, 535] width 551 height 68
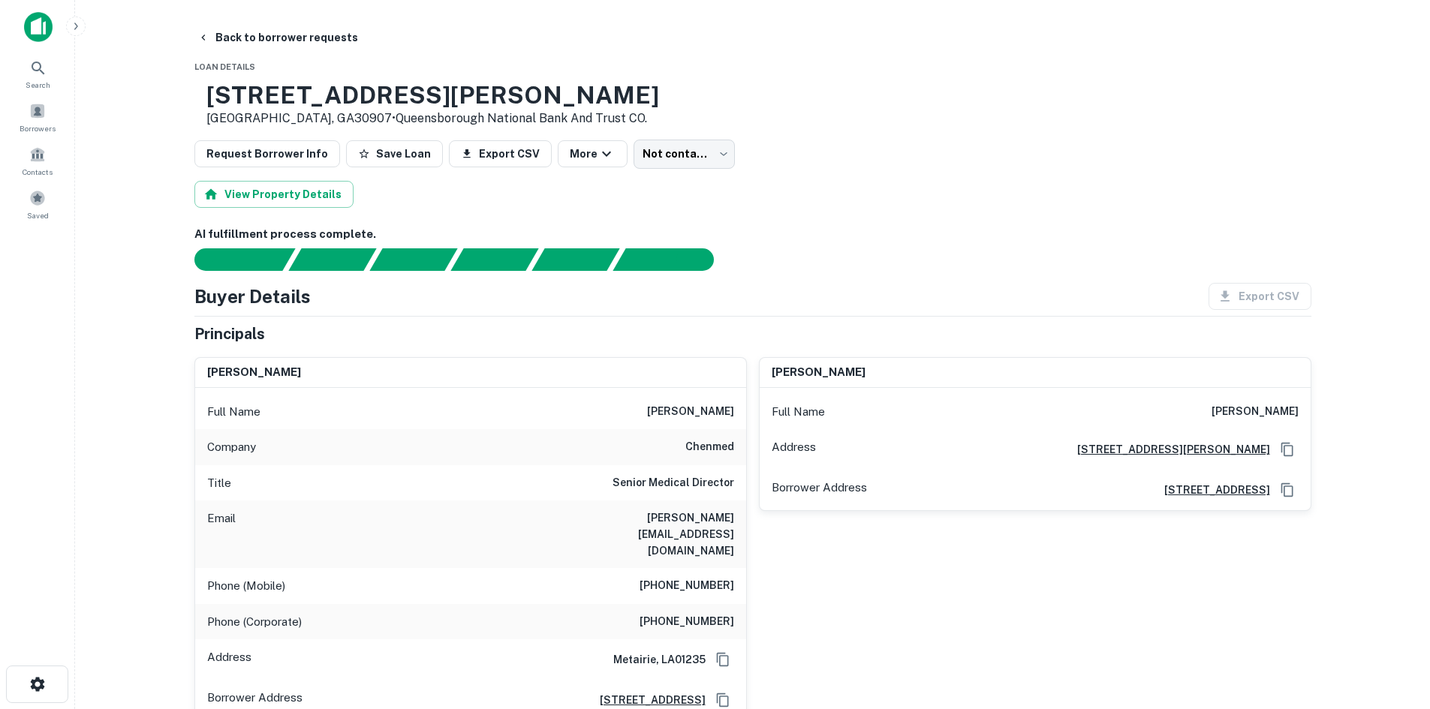
click at [654, 512] on h6 "[PERSON_NAME][EMAIL_ADDRESS][DOMAIN_NAME]" at bounding box center [644, 535] width 180 height 50
copy h6 "[PERSON_NAME][EMAIL_ADDRESS][DOMAIN_NAME]"
click at [694, 154] on body "Search Borrowers Contacts Saved Back to borrower requests Loan Details [STREET_…" at bounding box center [715, 354] width 1430 height 709
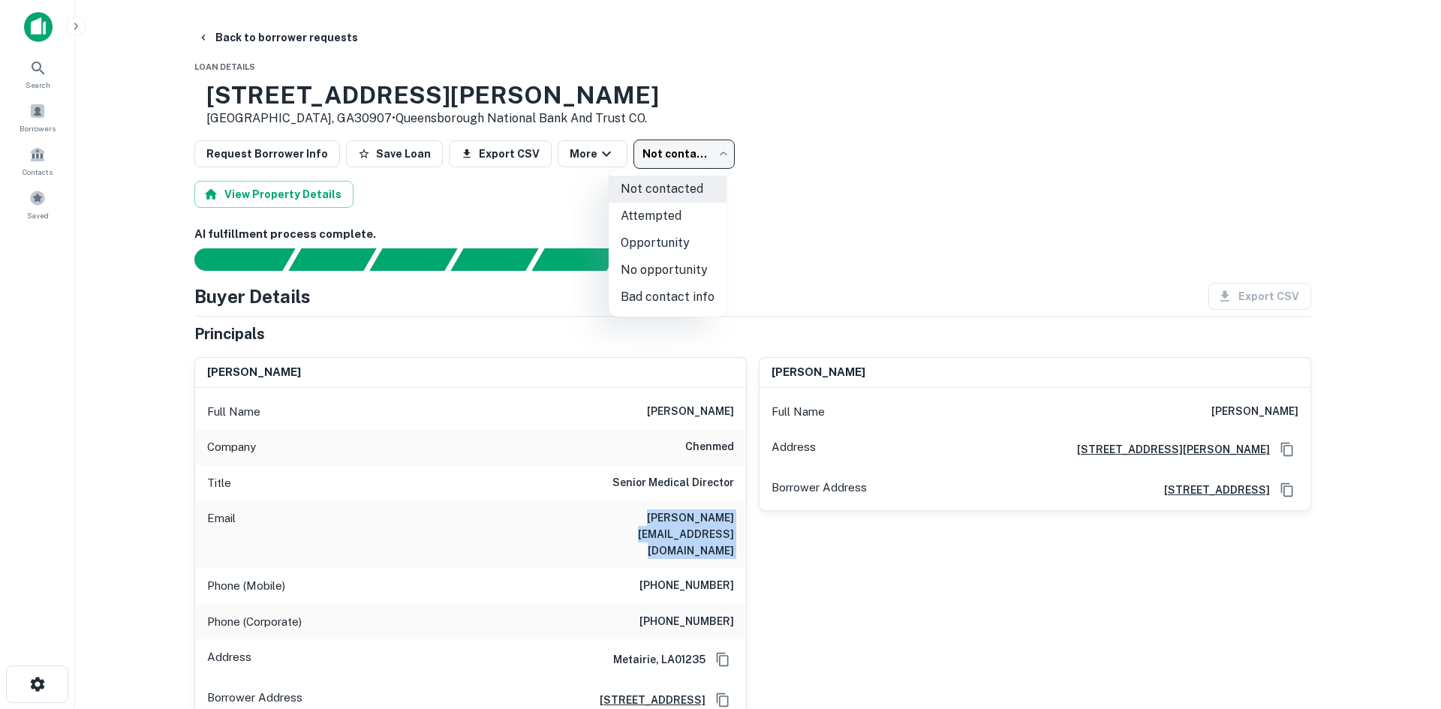
click at [647, 225] on li "Attempted" at bounding box center [668, 216] width 118 height 27
type input "*********"
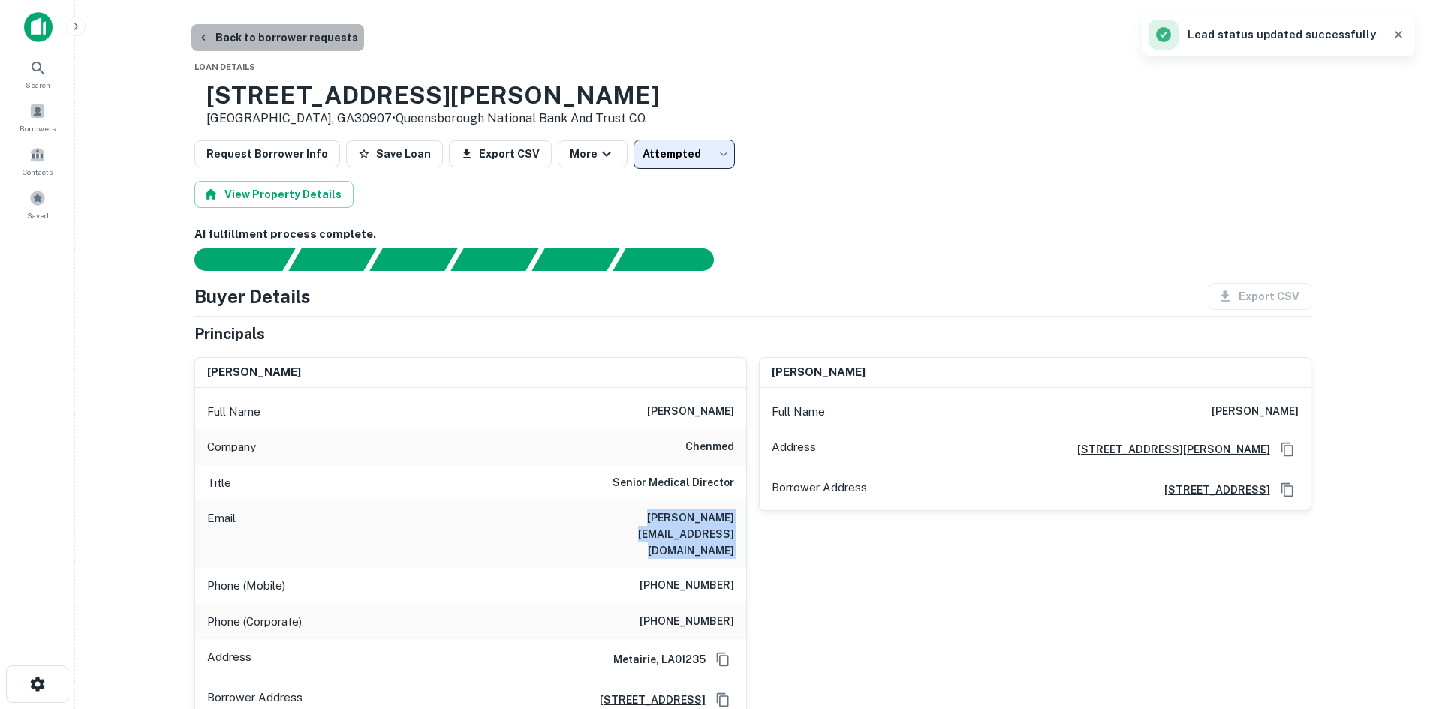
click at [336, 37] on button "Back to borrower requests" at bounding box center [277, 37] width 173 height 27
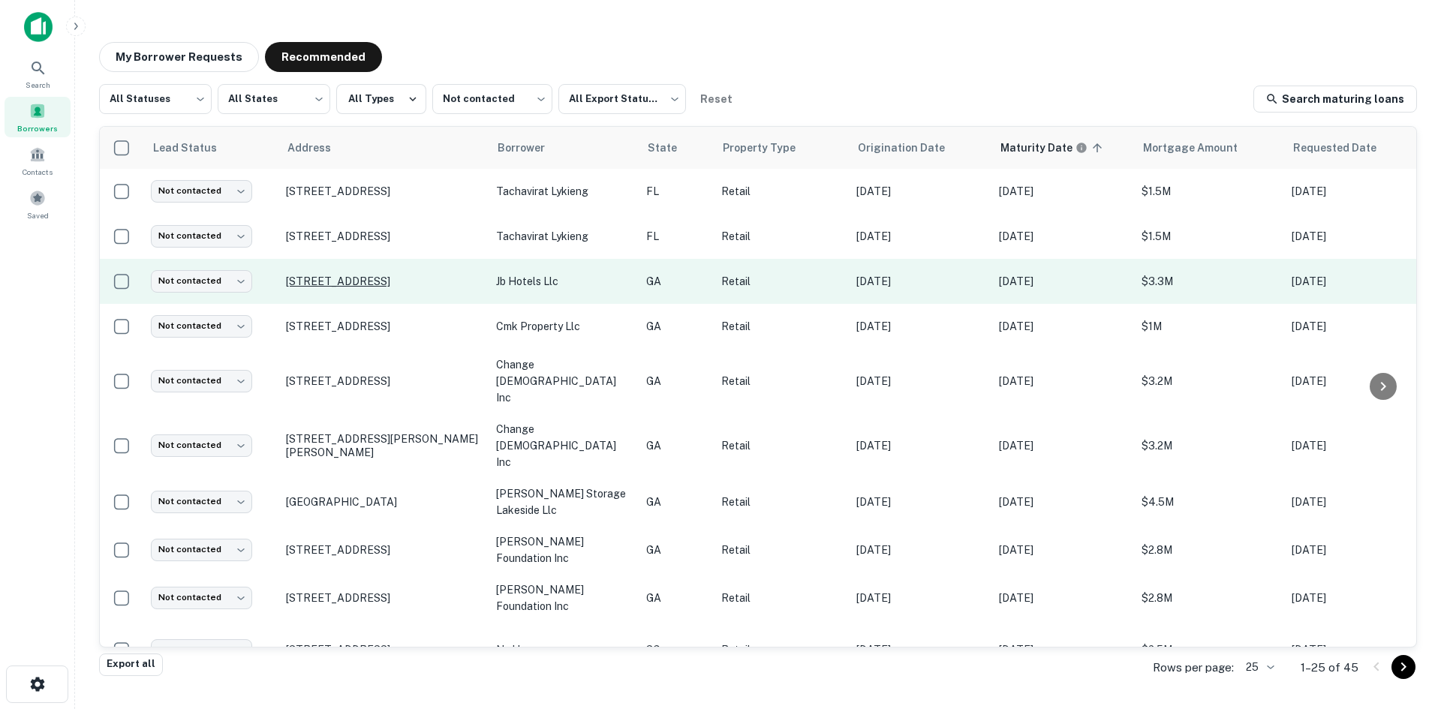
click at [362, 275] on p "[STREET_ADDRESS]" at bounding box center [383, 282] width 195 height 14
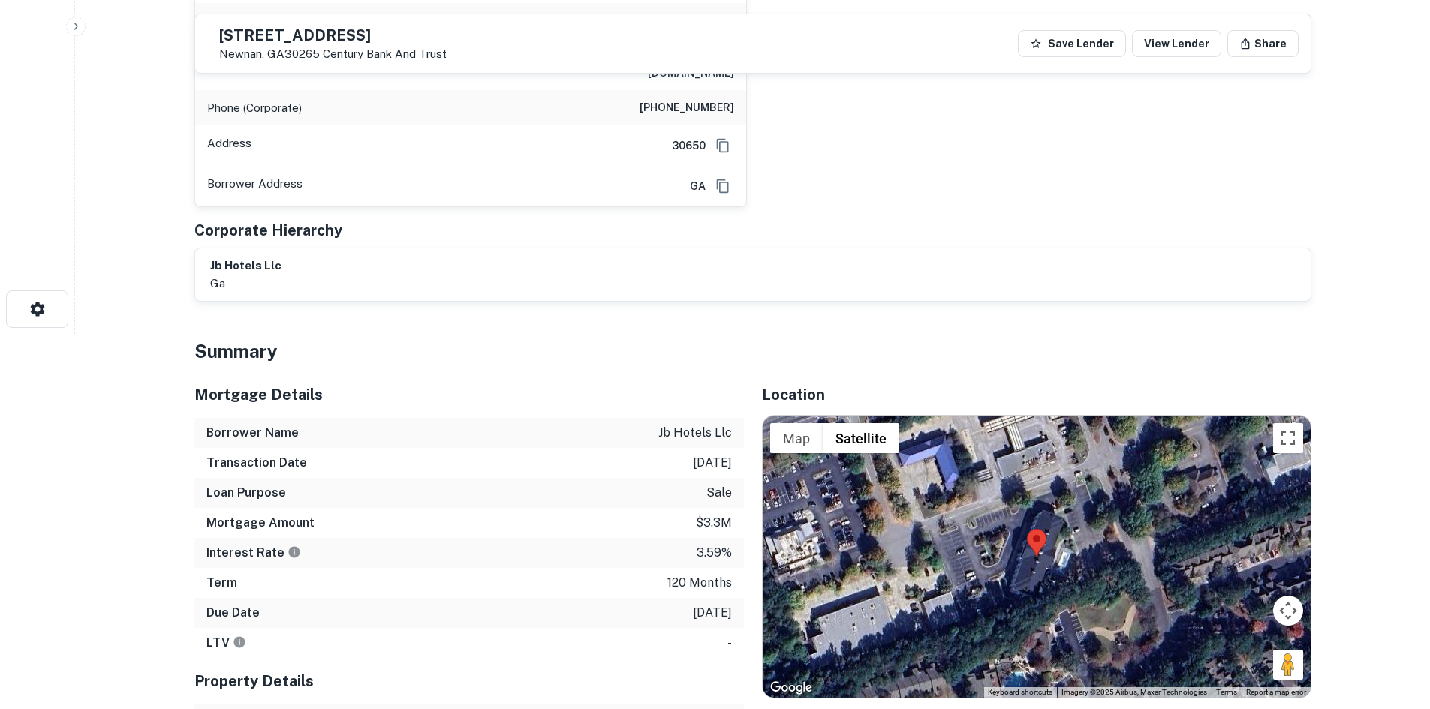
scroll to position [525, 0]
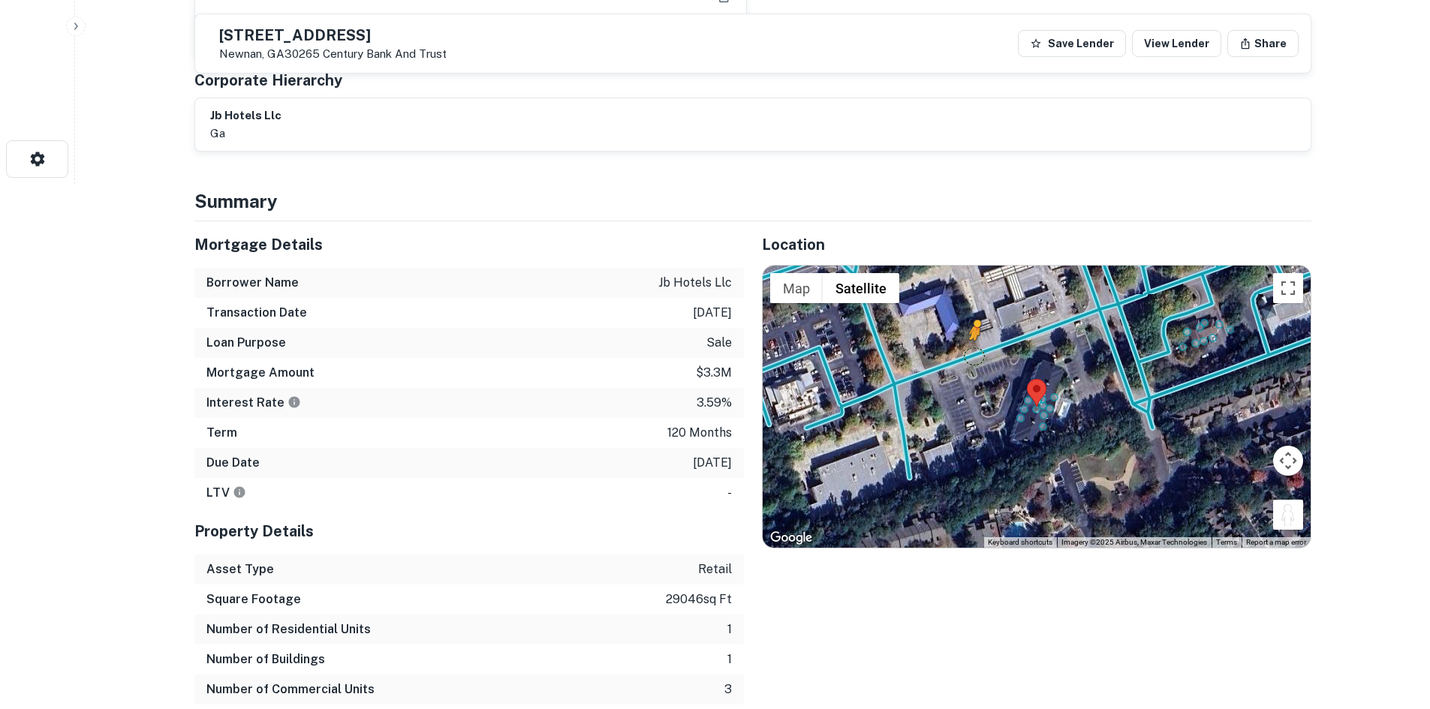
drag, startPoint x: 1300, startPoint y: 507, endPoint x: 974, endPoint y: 342, distance: 365.9
click at [974, 342] on div "To activate drag with keyboard, press Alt + Enter. Once in keyboard drag state,…" at bounding box center [1037, 407] width 548 height 282
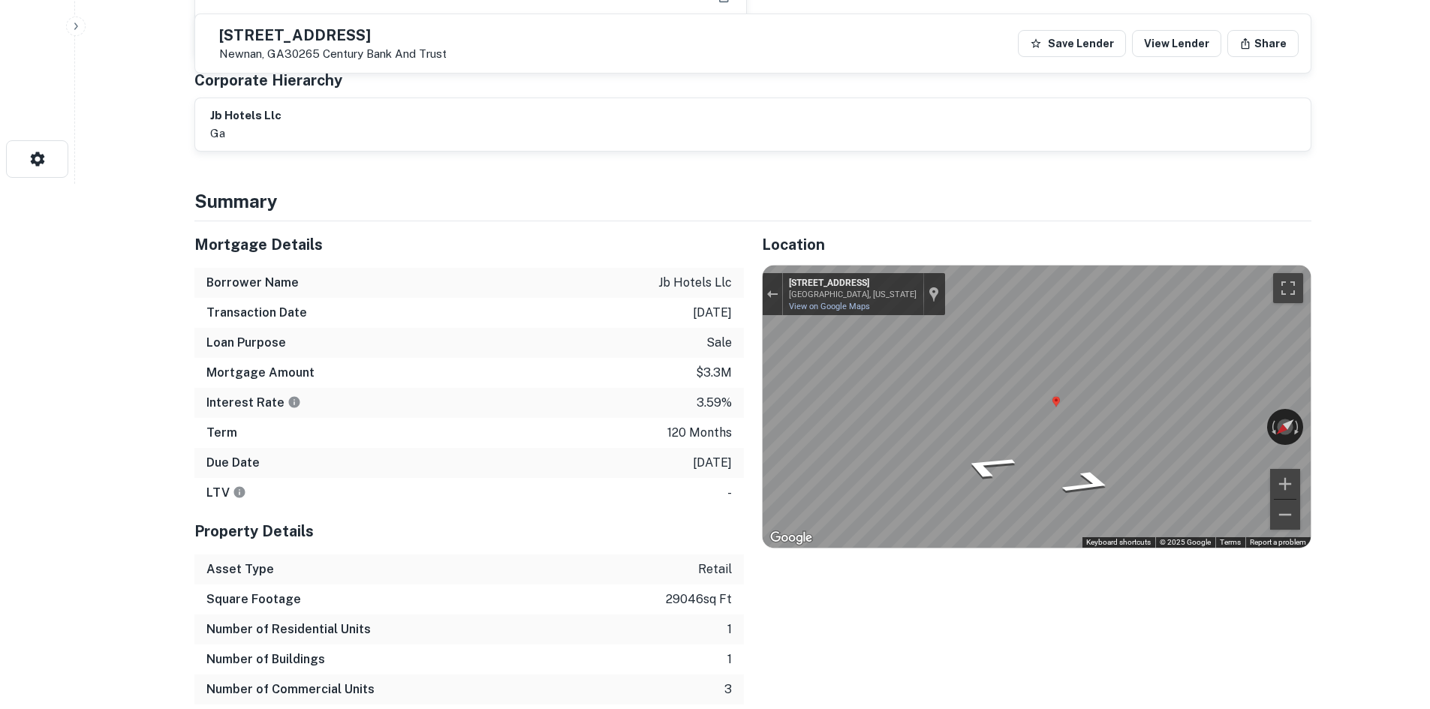
click at [744, 360] on div "Location ← Move left → Move right ↑ Move up ↓ Move down + Zoom in - Zoom out Ho…" at bounding box center [1027, 477] width 567 height 513
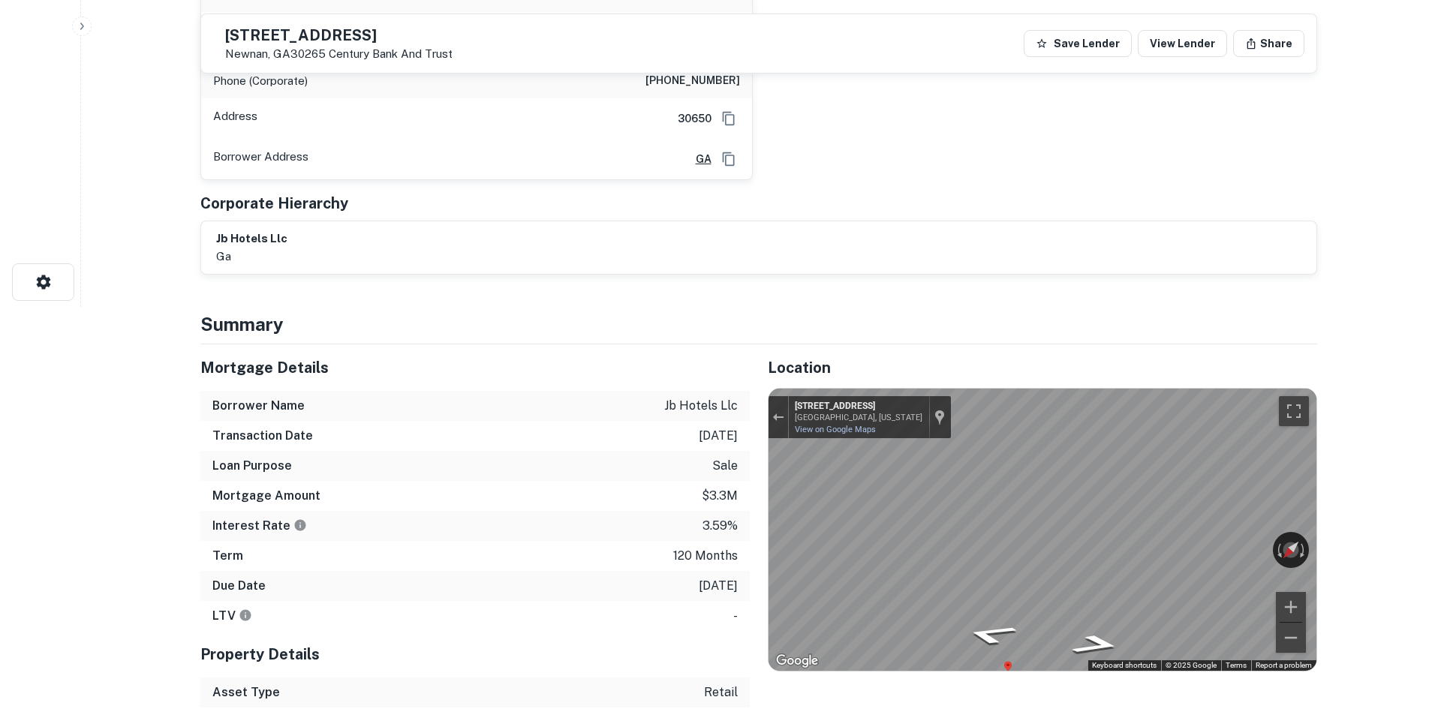
scroll to position [0, 0]
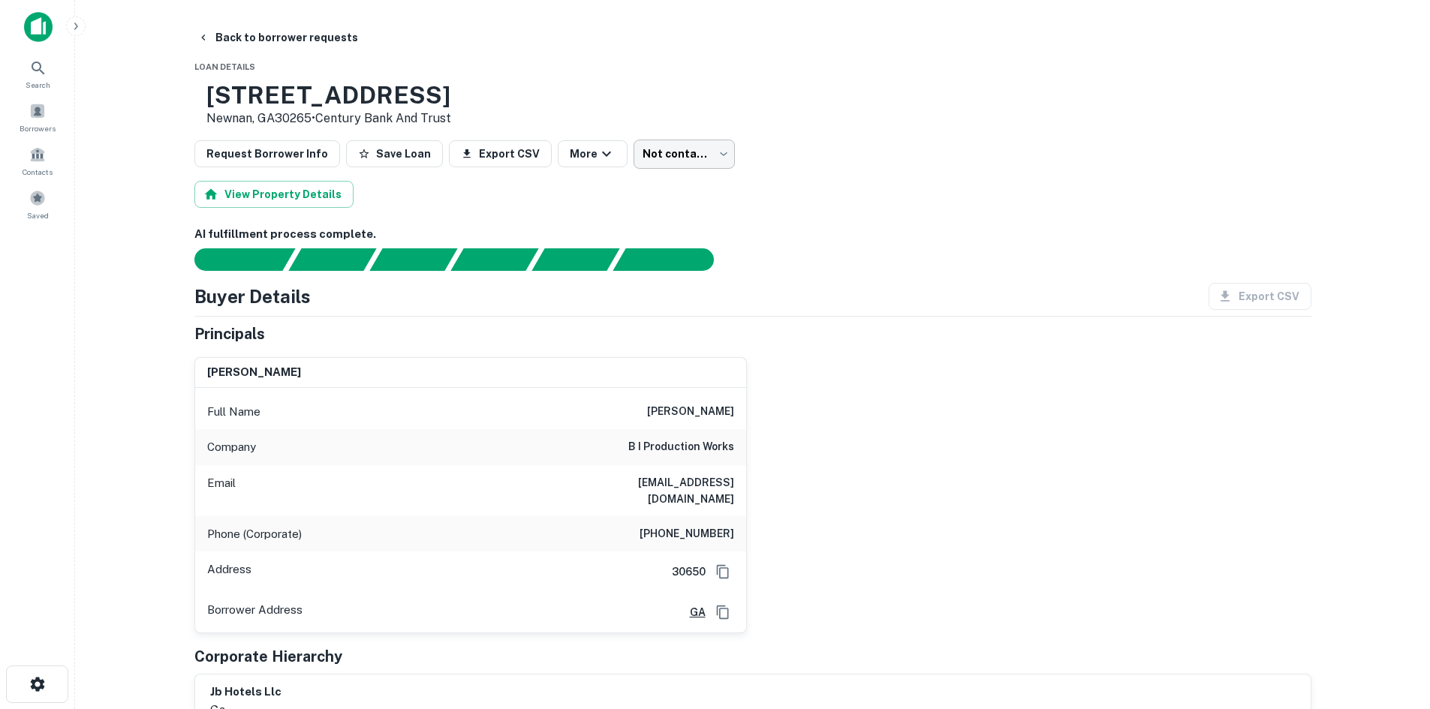
click at [646, 146] on body "Search Borrowers Contacts Saved Back to borrower requests Loan Details [STREET_…" at bounding box center [715, 354] width 1430 height 709
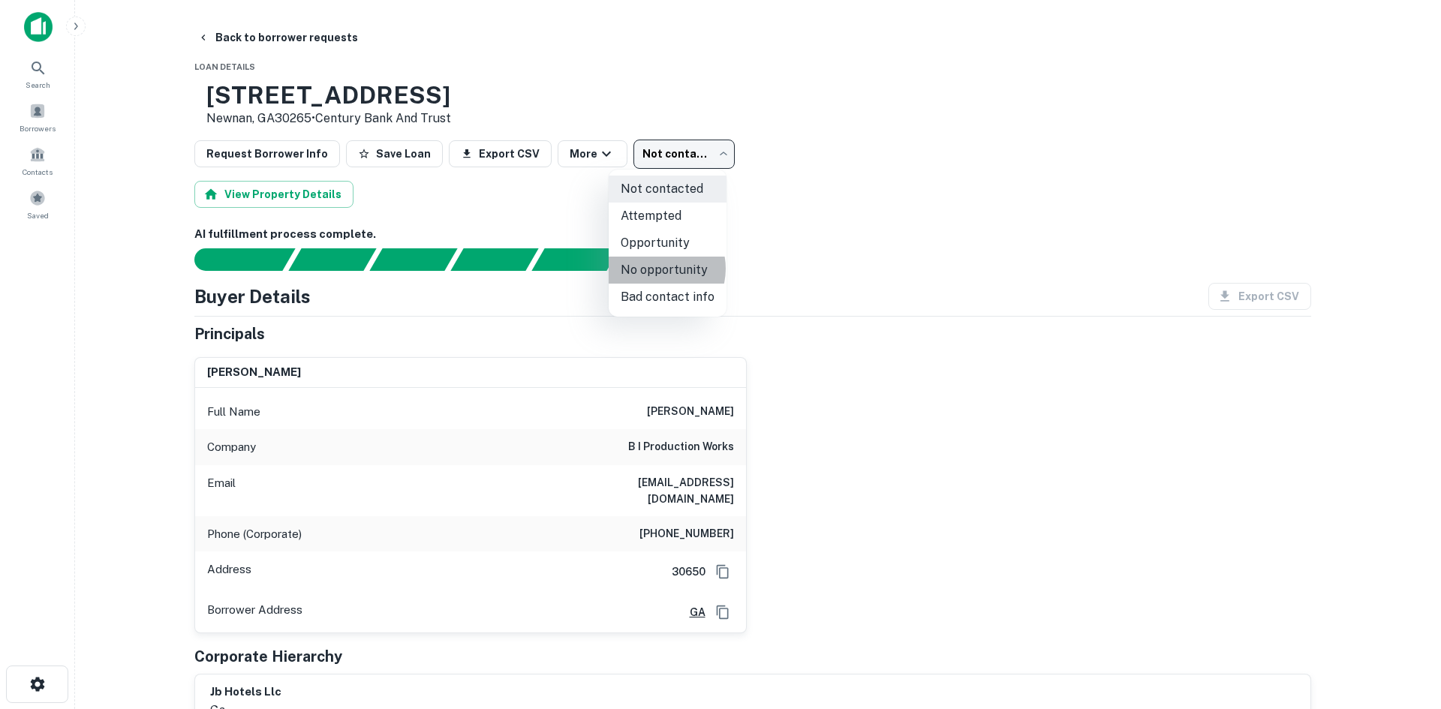
click at [657, 271] on li "No opportunity" at bounding box center [668, 270] width 118 height 27
type input "**********"
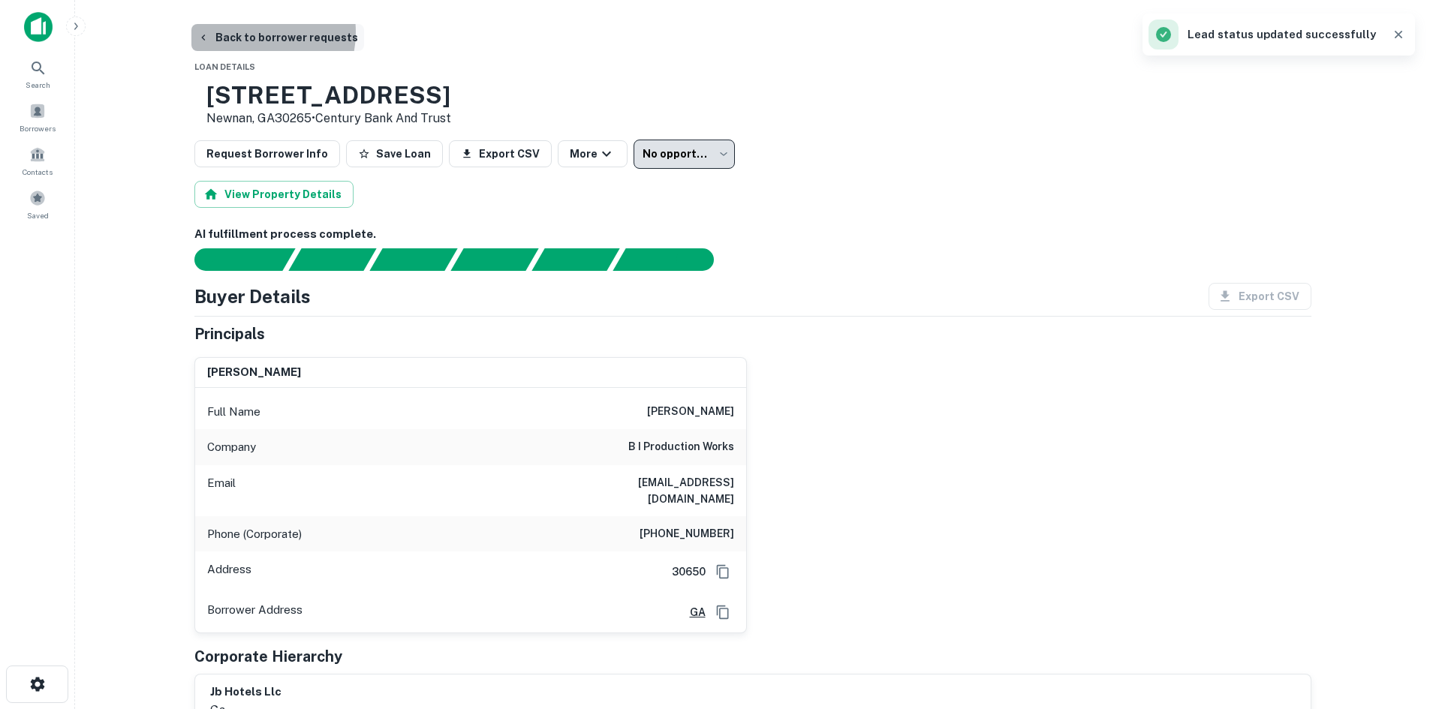
click at [253, 36] on button "Back to borrower requests" at bounding box center [277, 37] width 173 height 27
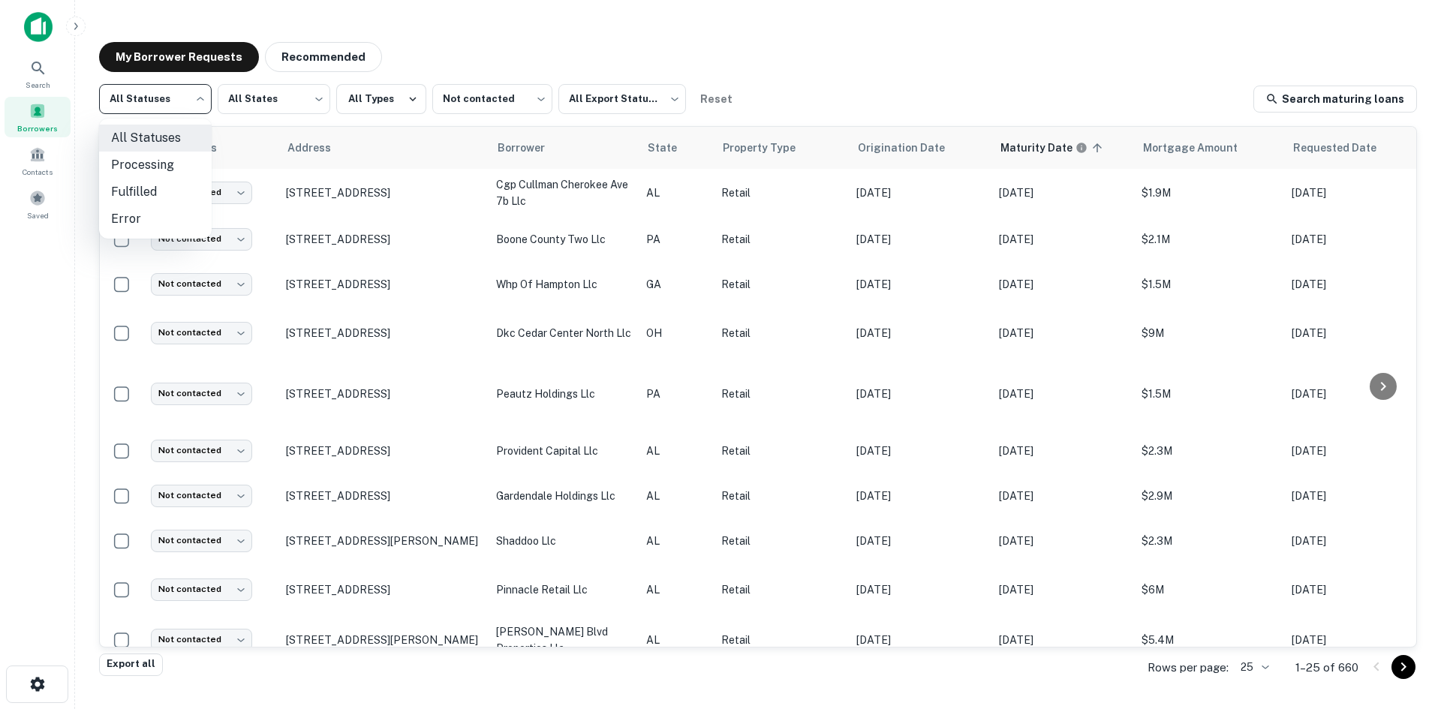
click at [113, 91] on body "Search Borrowers Contacts Saved My Borrower Requests Recommended All Statuses *…" at bounding box center [720, 354] width 1441 height 709
click at [161, 185] on li "Fulfilled" at bounding box center [155, 192] width 113 height 27
type input "*********"
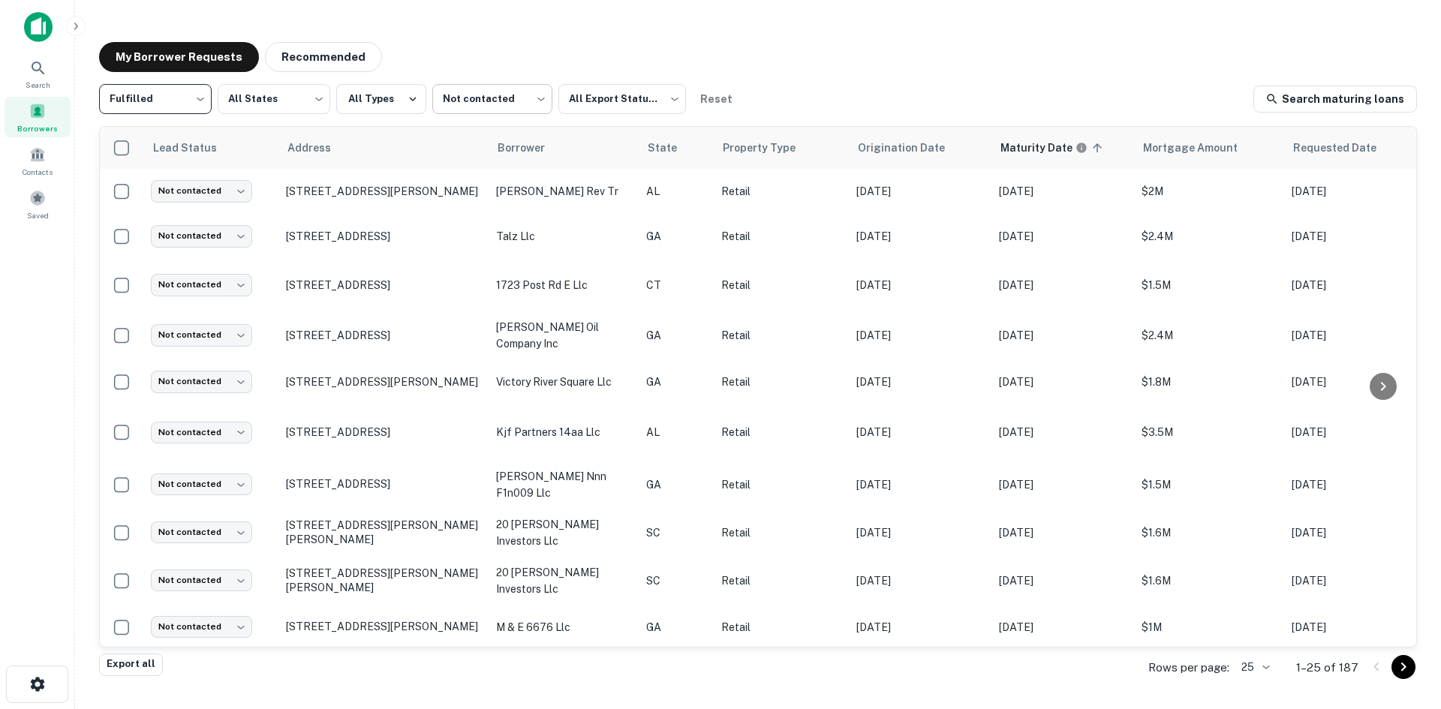
click at [506, 109] on body "Search Borrowers Contacts Saved My Borrower Requests Recommended Fulfilled ****…" at bounding box center [720, 354] width 1441 height 709
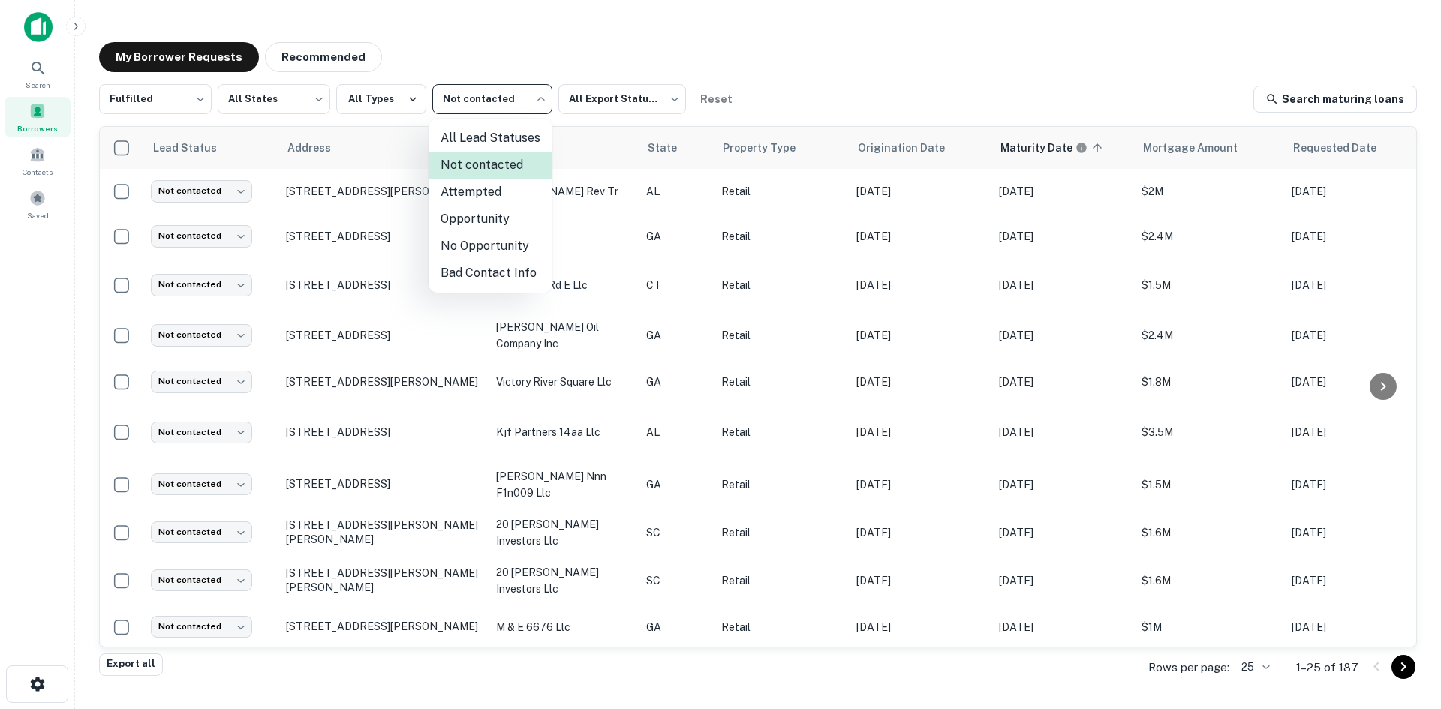
click at [508, 103] on div at bounding box center [720, 354] width 1441 height 709
click at [500, 101] on body "Search Borrowers Contacts Saved My Borrower Requests Recommended Fulfilled ****…" at bounding box center [720, 354] width 1441 height 709
click at [500, 101] on div at bounding box center [720, 354] width 1441 height 709
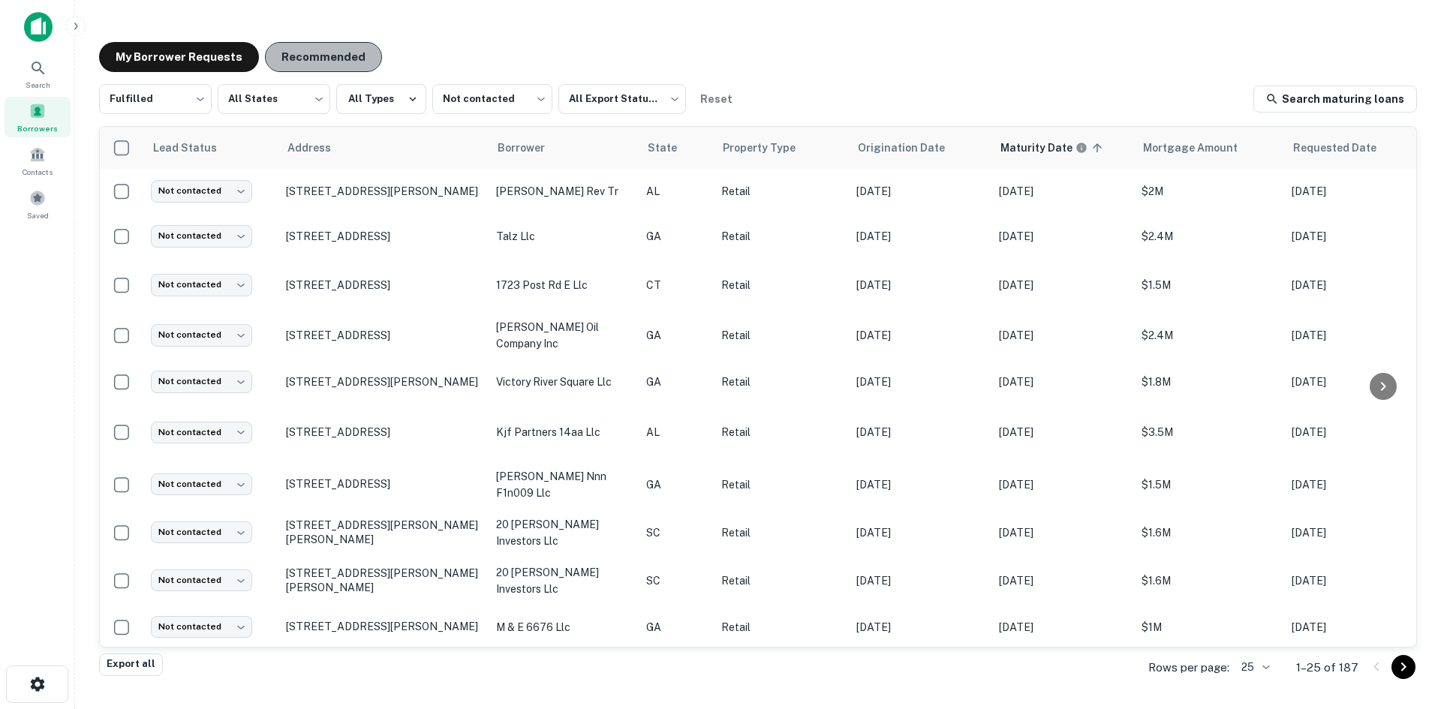
click at [303, 65] on button "Recommended" at bounding box center [323, 57] width 117 height 30
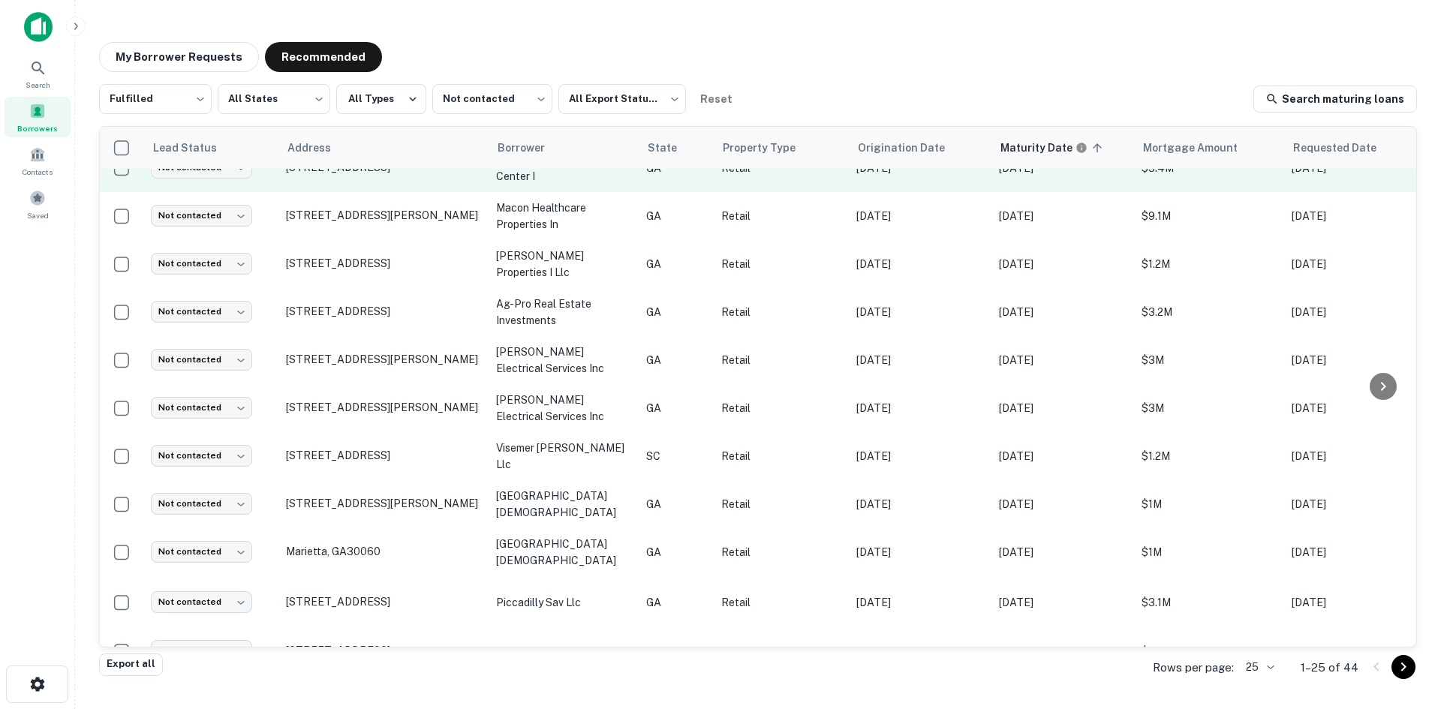
scroll to position [733, 0]
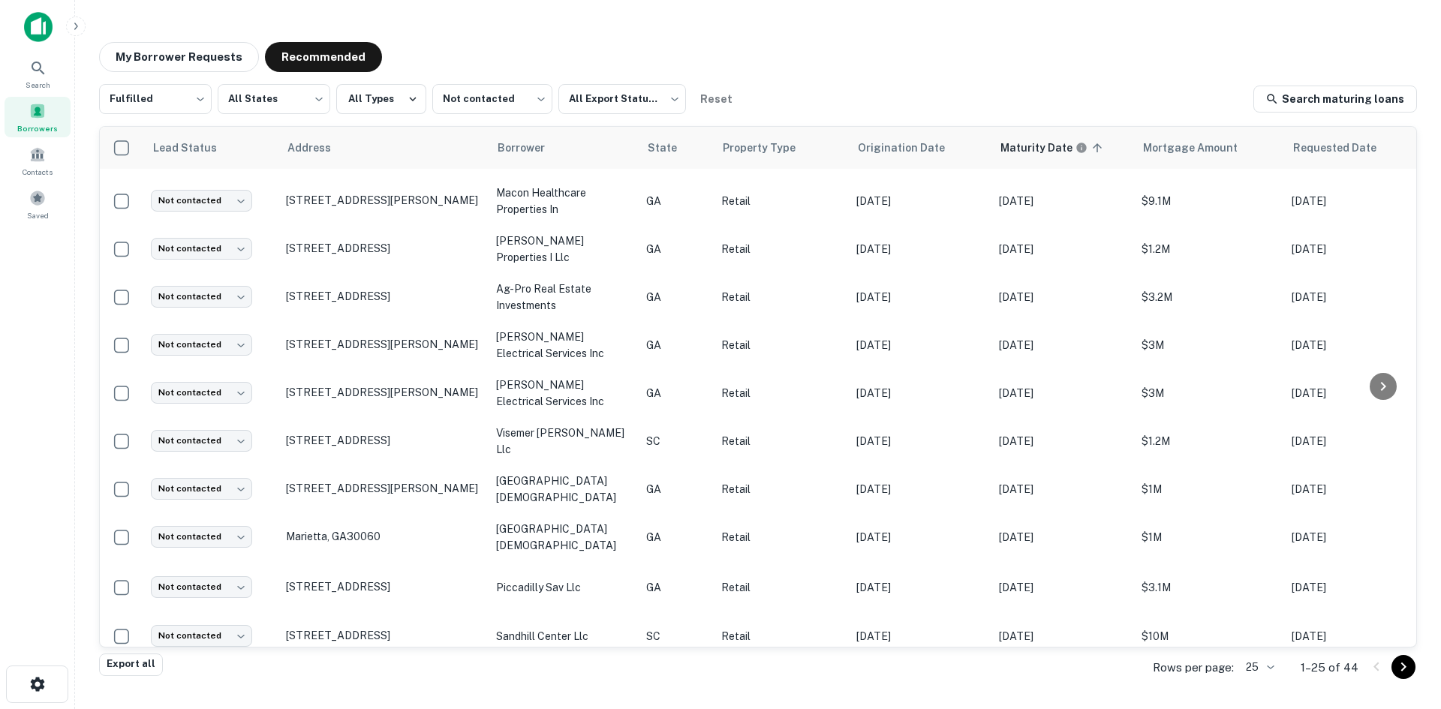
click at [1404, 662] on icon "Go to next page" at bounding box center [1404, 667] width 18 height 18
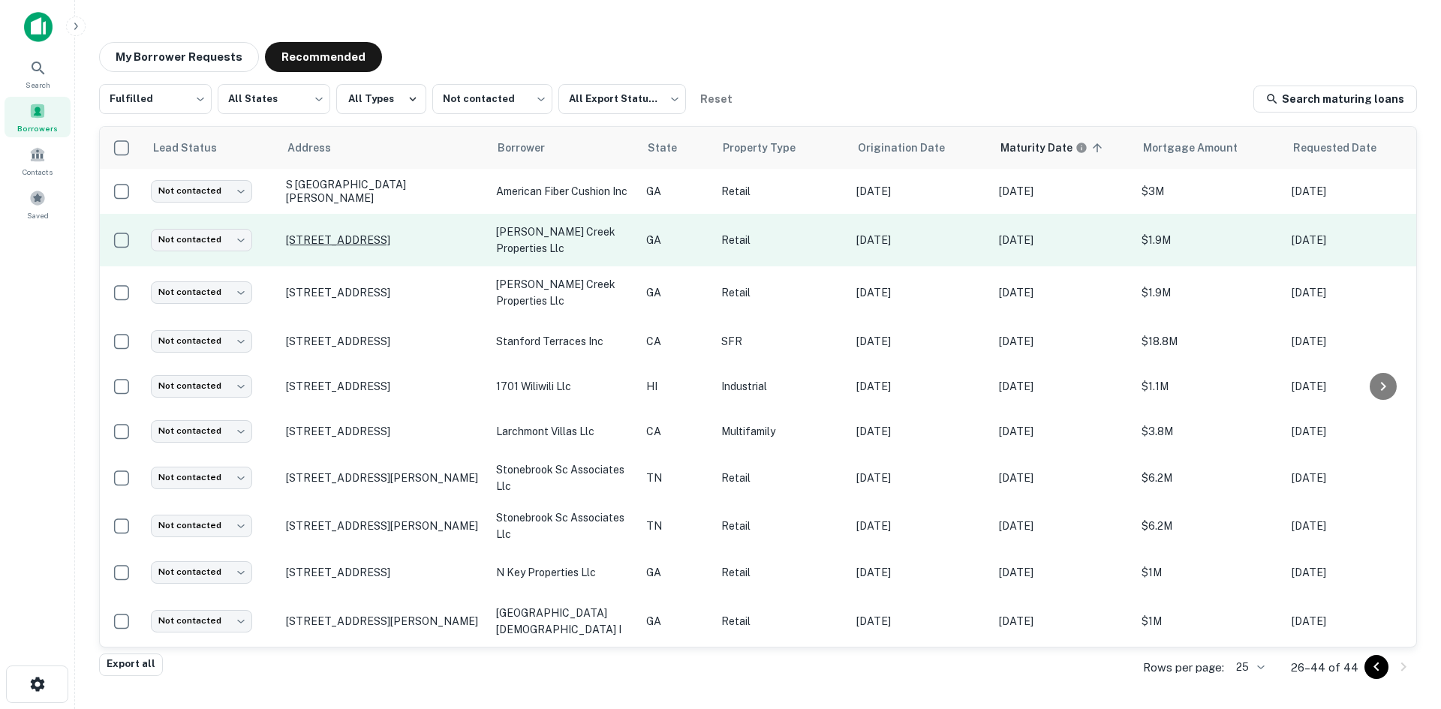
click at [406, 242] on p "[STREET_ADDRESS]" at bounding box center [383, 240] width 195 height 14
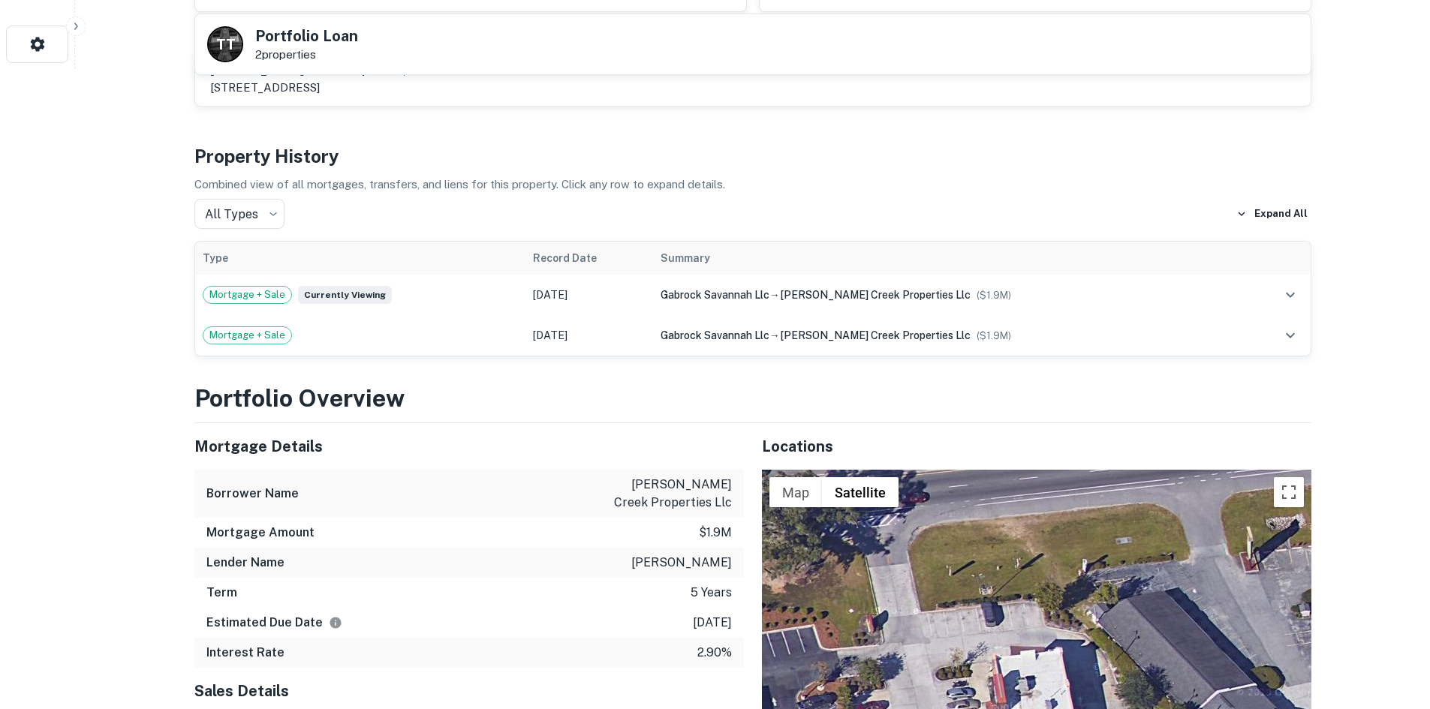
scroll to position [901, 0]
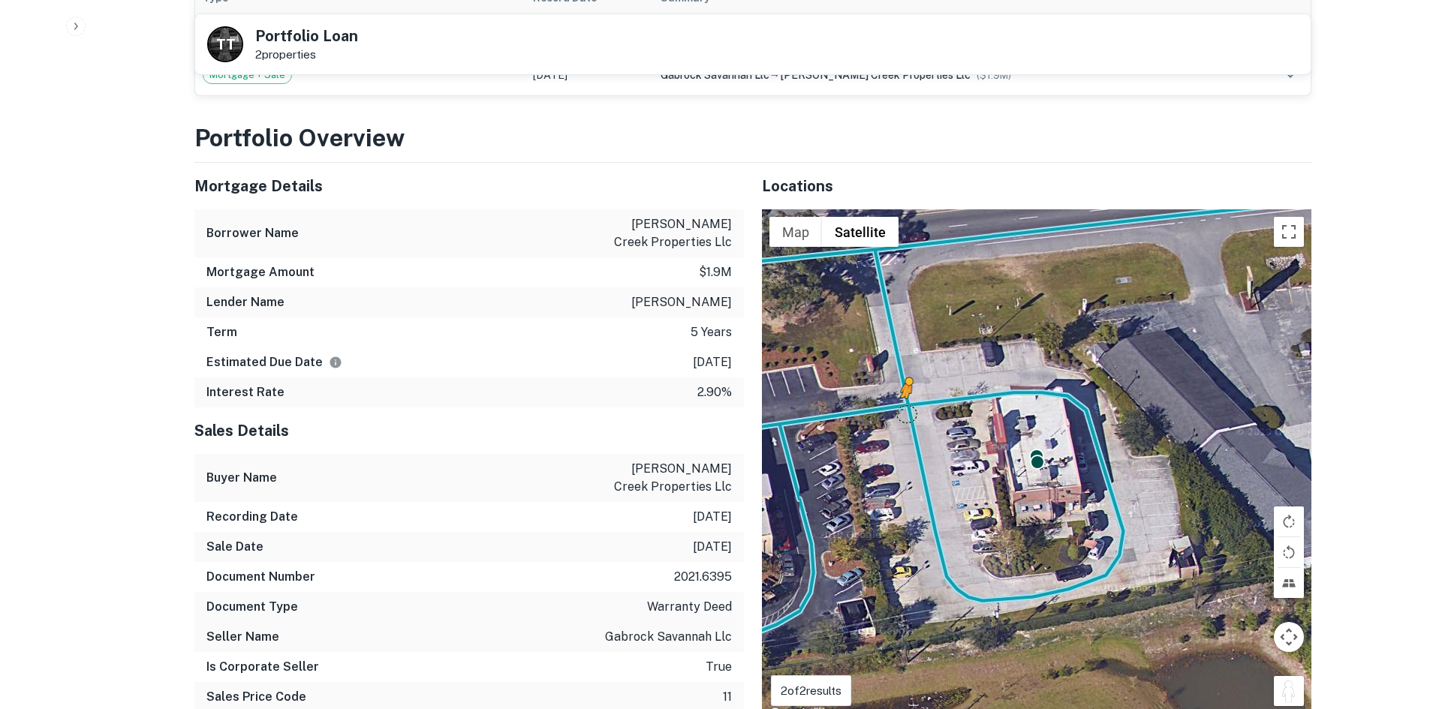
drag, startPoint x: 1298, startPoint y: 685, endPoint x: 905, endPoint y: 398, distance: 486.6
click at [905, 398] on div "To activate drag with keyboard, press Alt + Enter. Once in keyboard drag state,…" at bounding box center [1036, 466] width 549 height 515
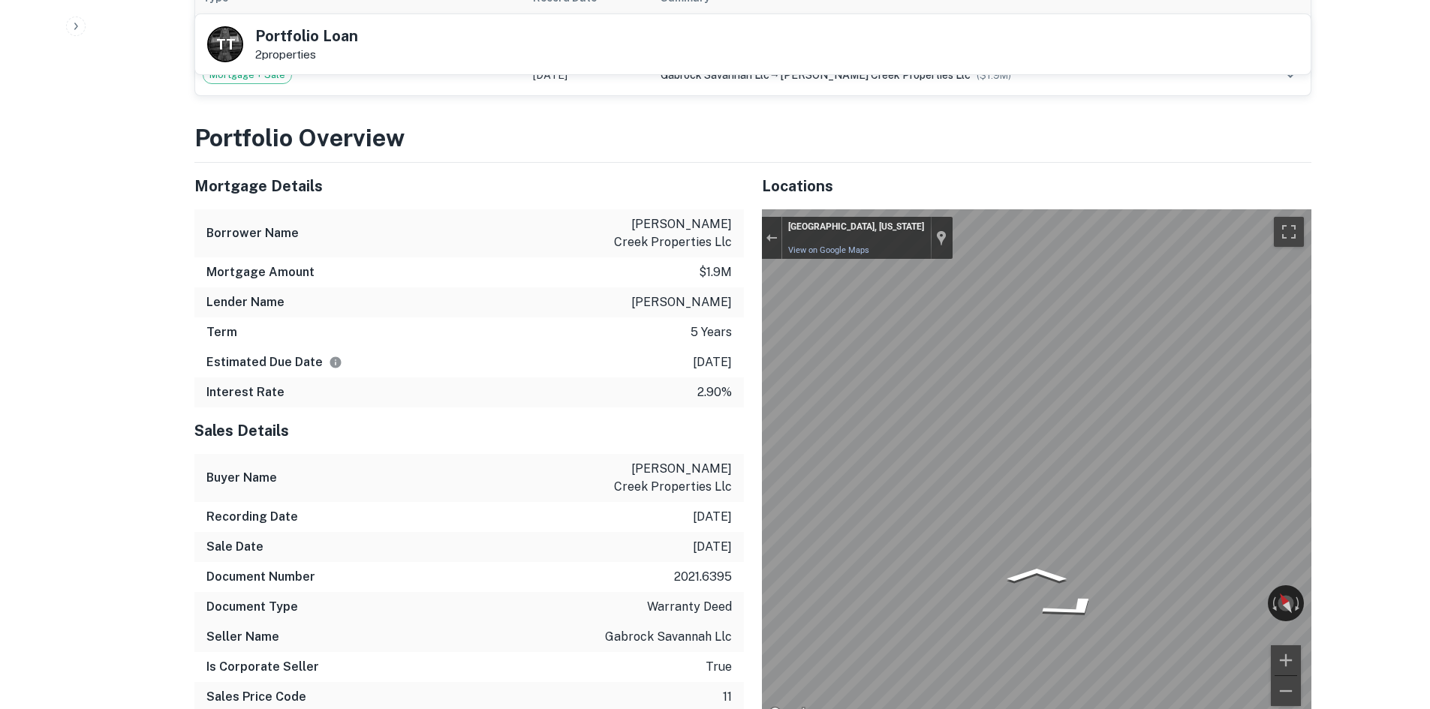
click at [739, 379] on div "Mortgage Details Borrower Name [PERSON_NAME] creek properties llc Mortgage Amou…" at bounding box center [743, 443] width 1135 height 561
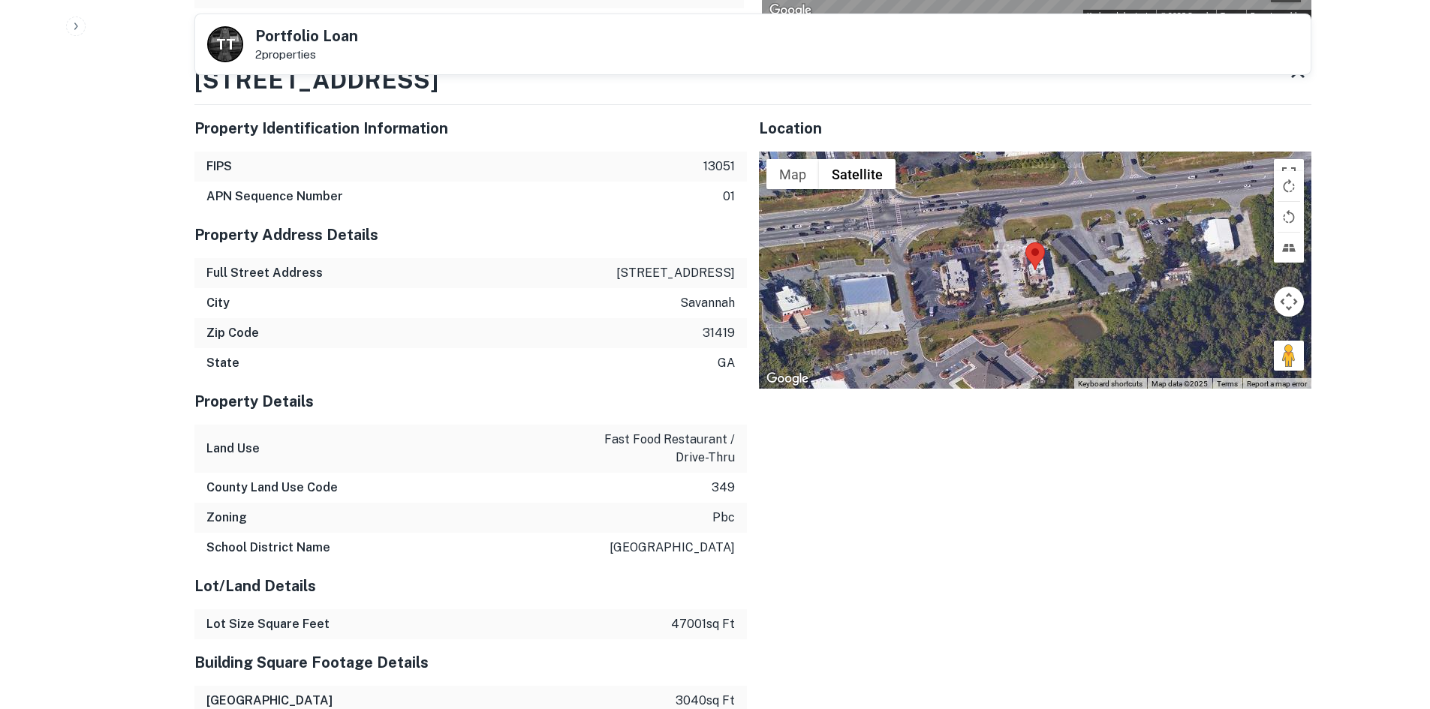
scroll to position [1651, 0]
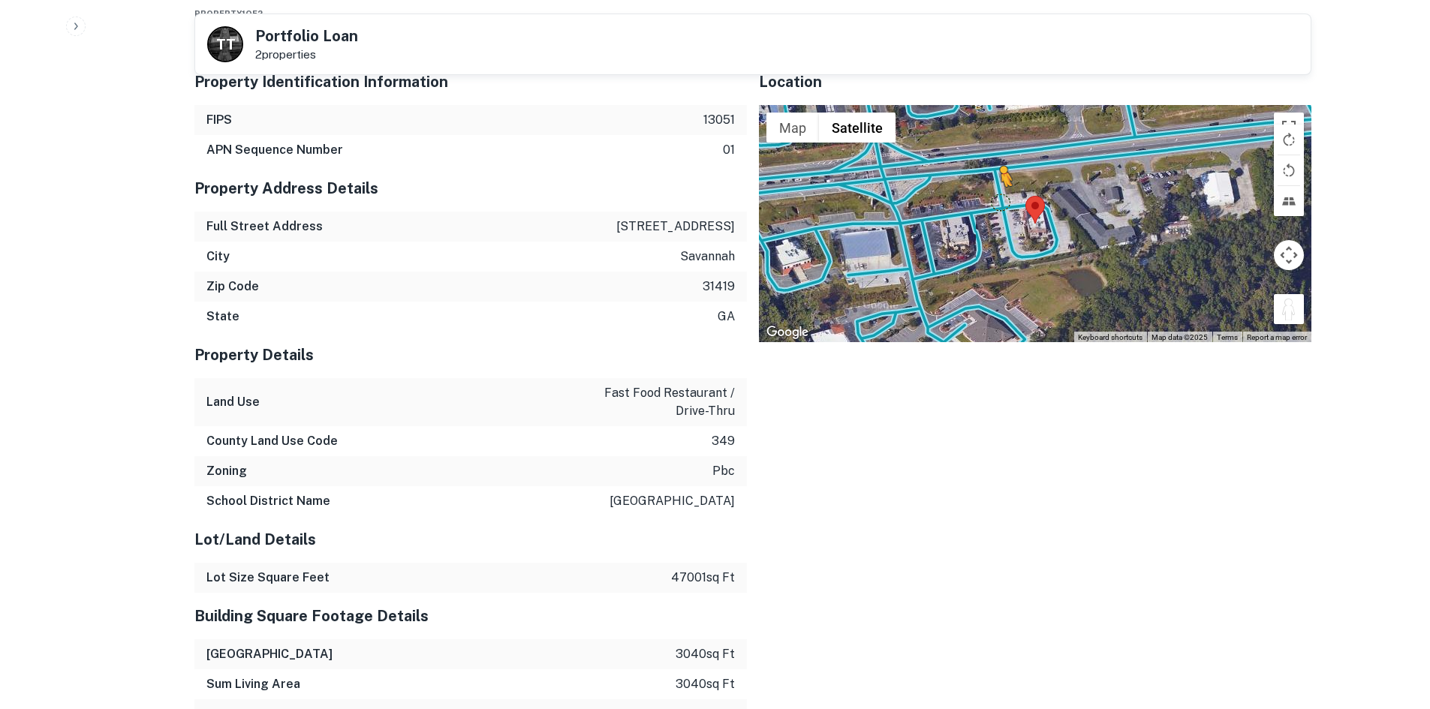
drag, startPoint x: 1280, startPoint y: 294, endPoint x: 995, endPoint y: 185, distance: 304.6
click at [995, 185] on div "To activate drag with keyboard, press Alt + Enter. Once in keyboard drag state,…" at bounding box center [1035, 223] width 552 height 237
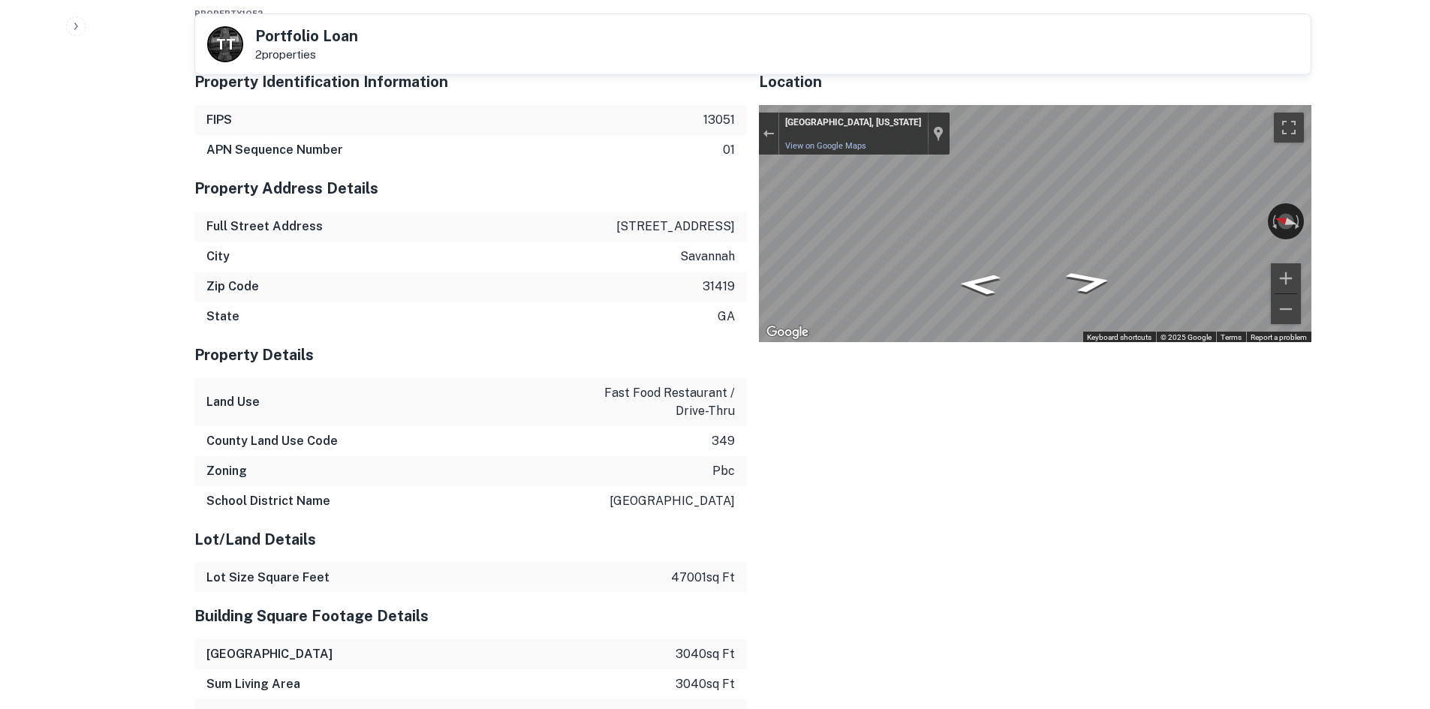
click at [675, 222] on div "Property Identification Information FIPS 13051 APN Sequence Number 01 Property …" at bounding box center [746, 615] width 1129 height 1136
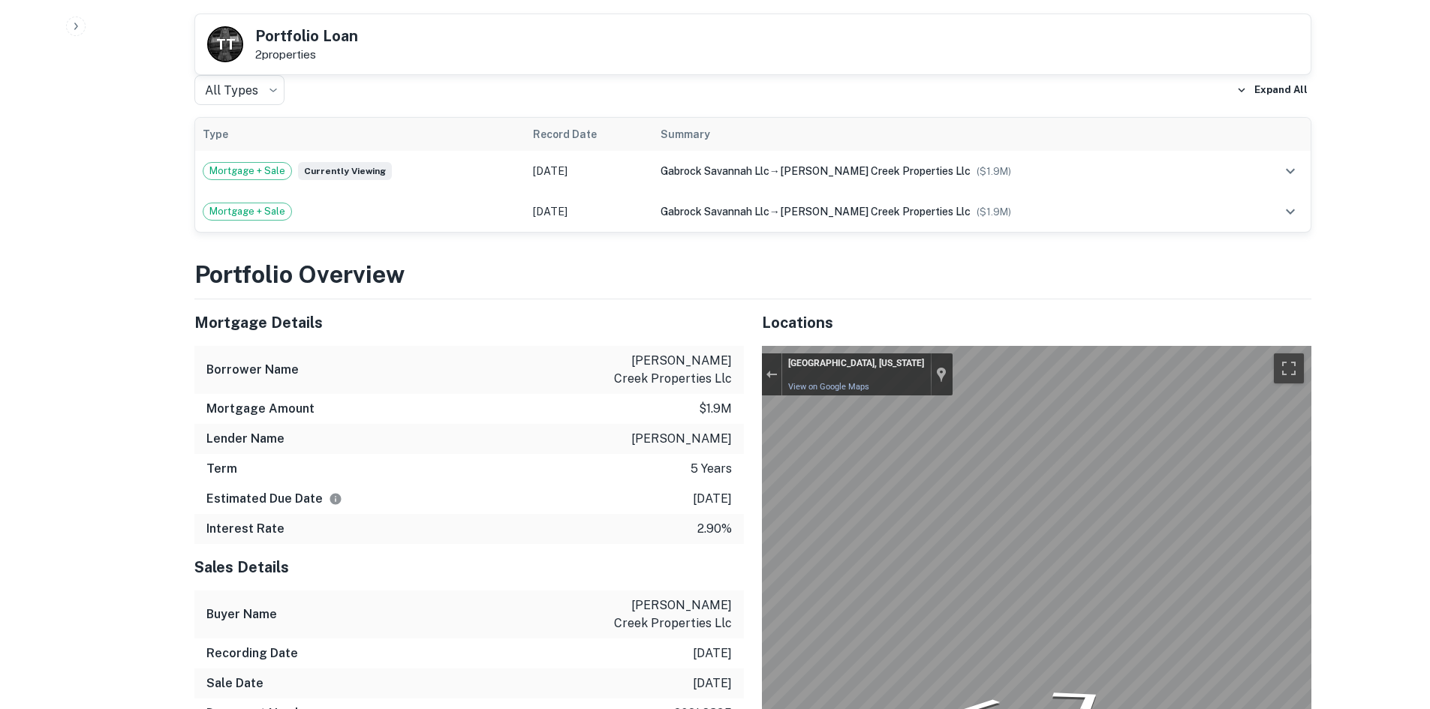
scroll to position [525, 0]
